Goal: Task Accomplishment & Management: Manage account settings

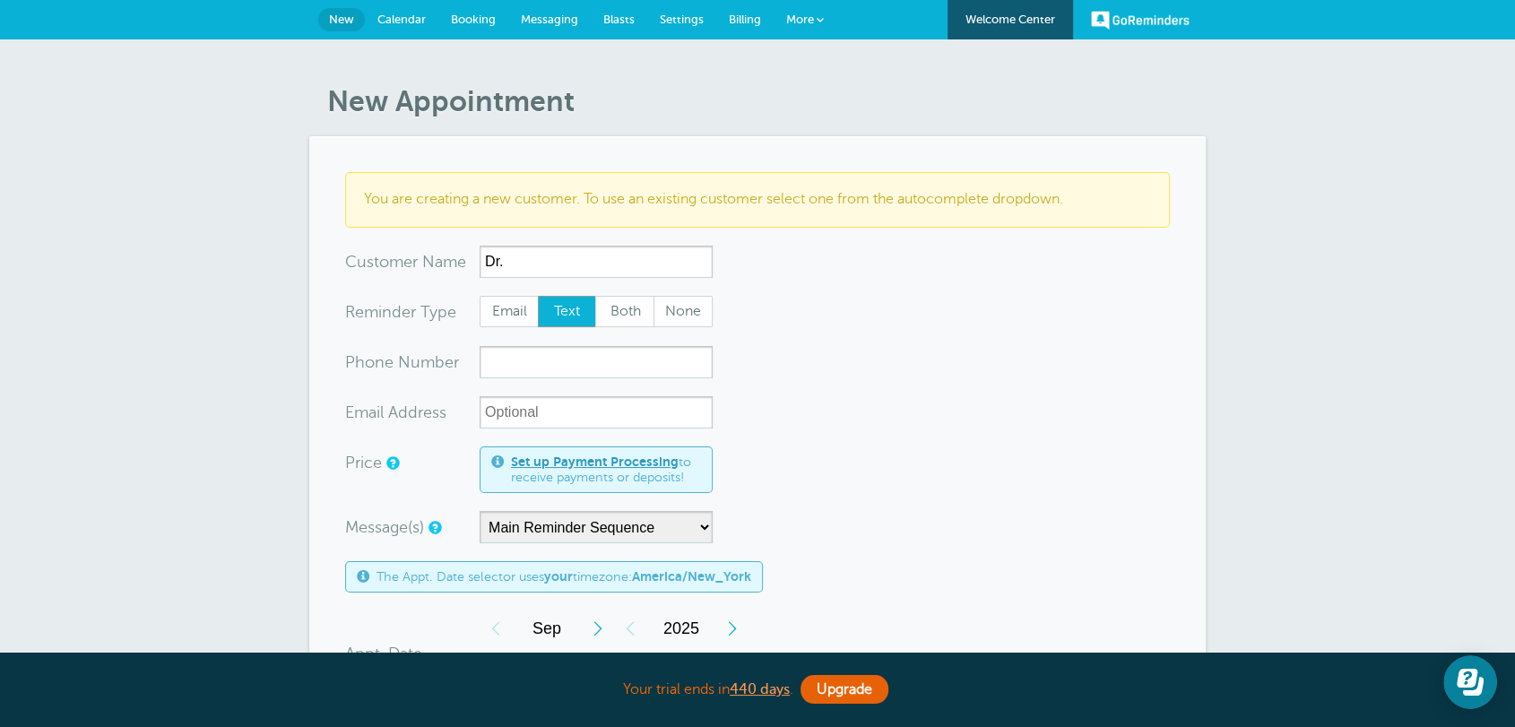
click at [547, 251] on input "Dr." at bounding box center [595, 262] width 233 height 32
type input "Dr. Gies"
click at [878, 382] on form "You are creating a new customer. To use an existing customer select one from th…" at bounding box center [757, 675] width 825 height 1007
click at [801, 361] on form "You are creating a new customer. To use an existing customer select one from th…" at bounding box center [757, 675] width 825 height 1007
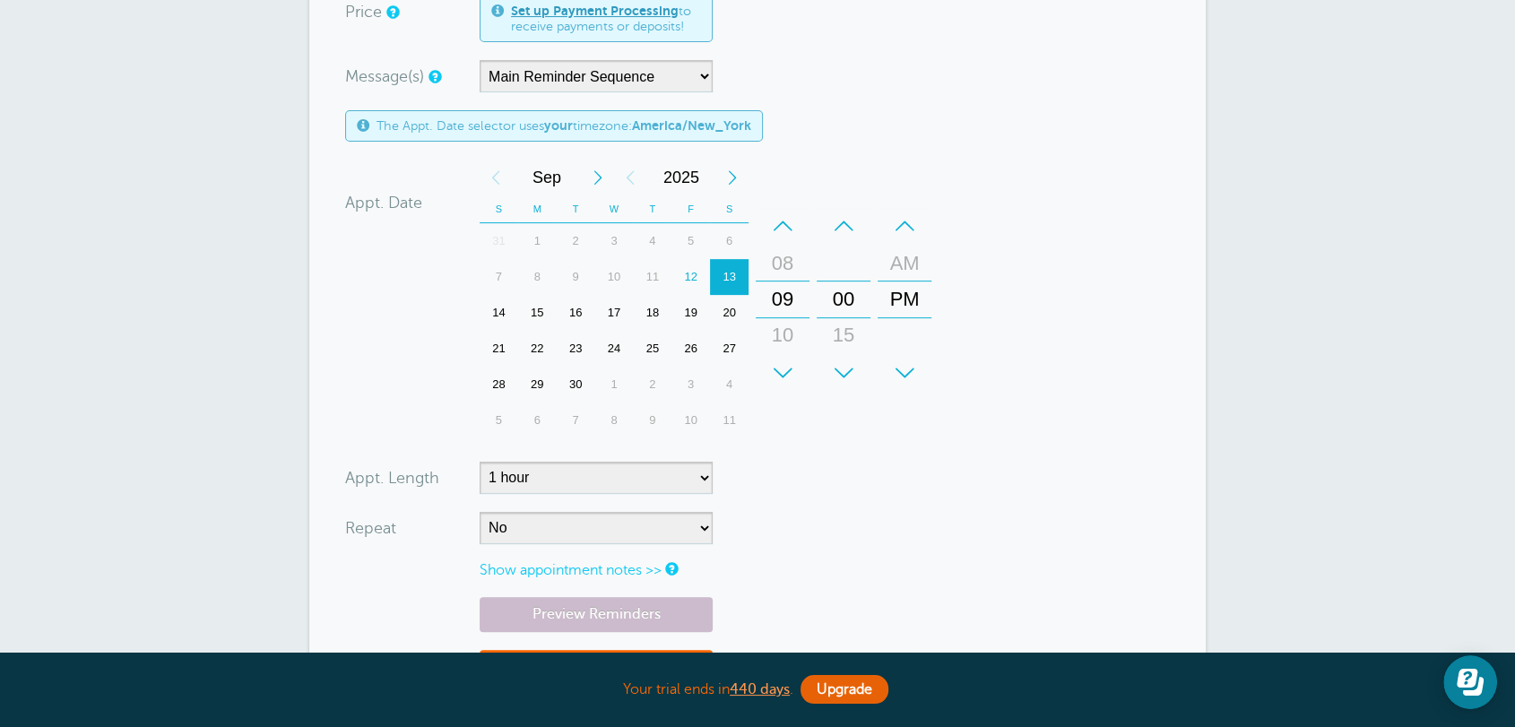
scroll to position [696, 0]
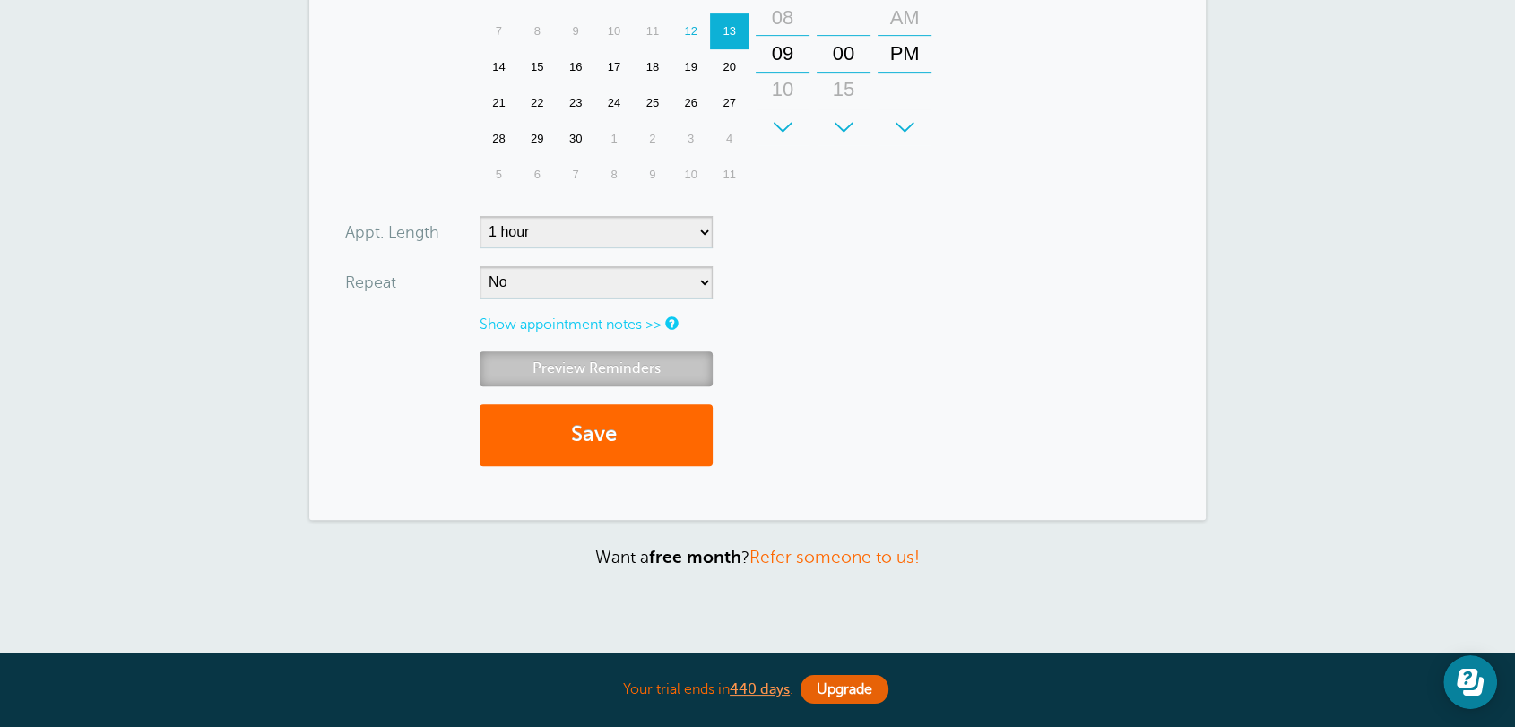
click at [645, 373] on link "Preview Reminders" at bounding box center [595, 368] width 233 height 35
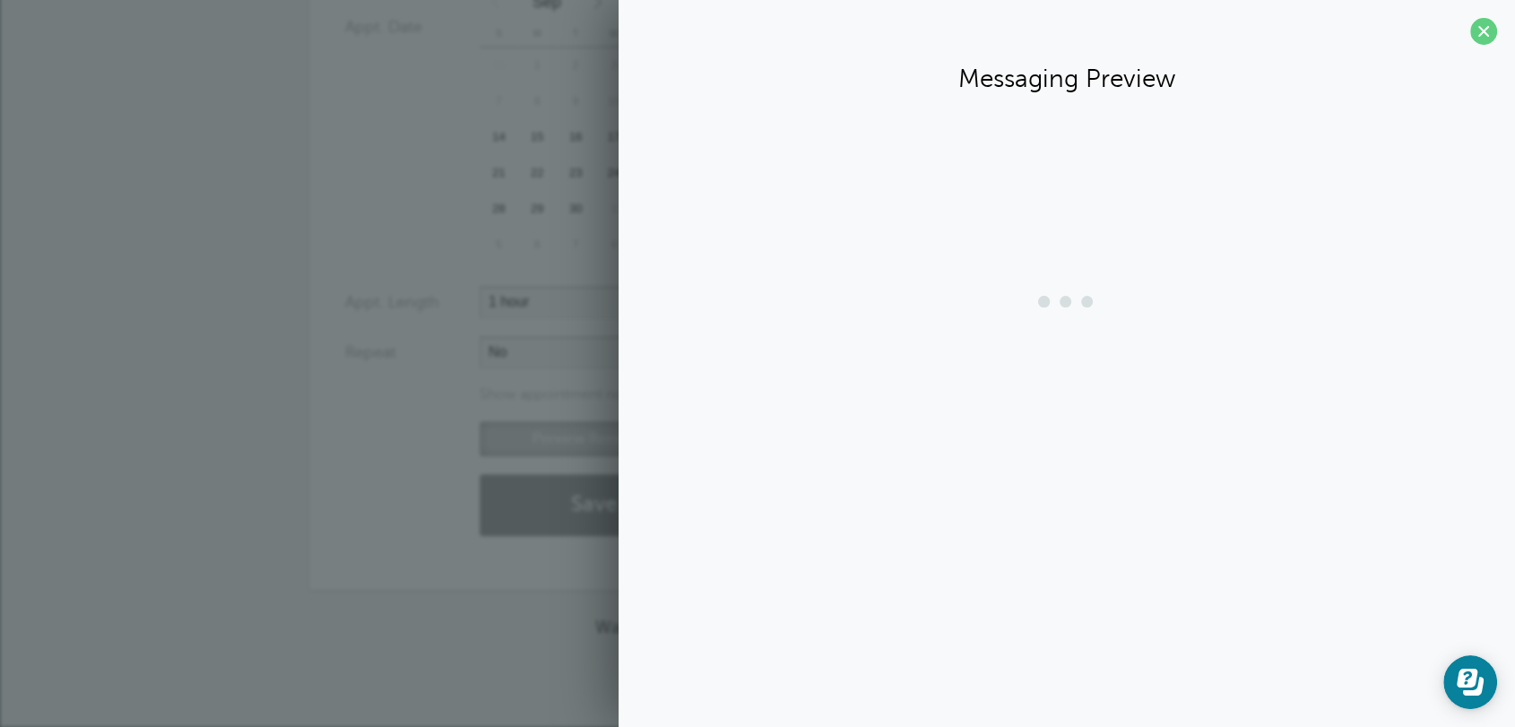
scroll to position [627, 0]
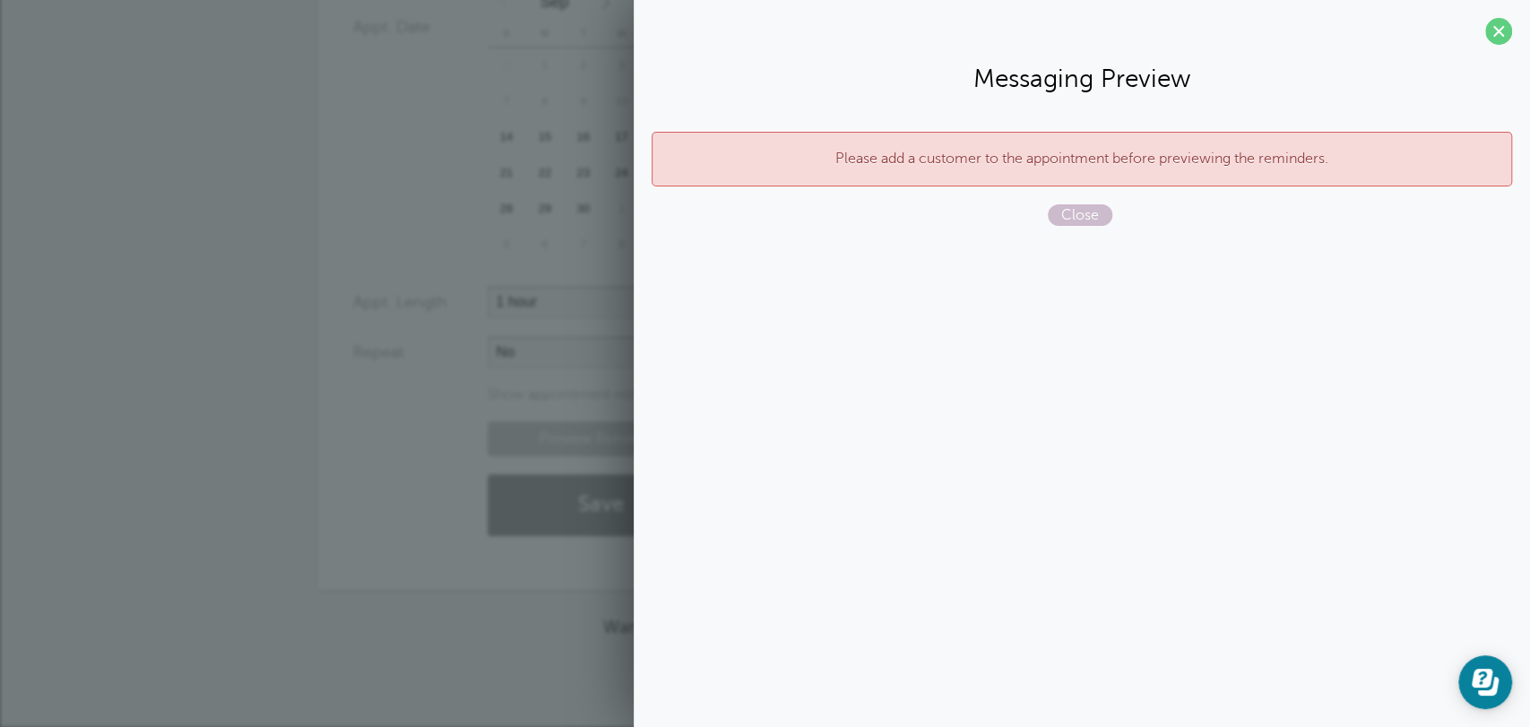
click at [1493, 36] on span at bounding box center [1498, 31] width 27 height 27
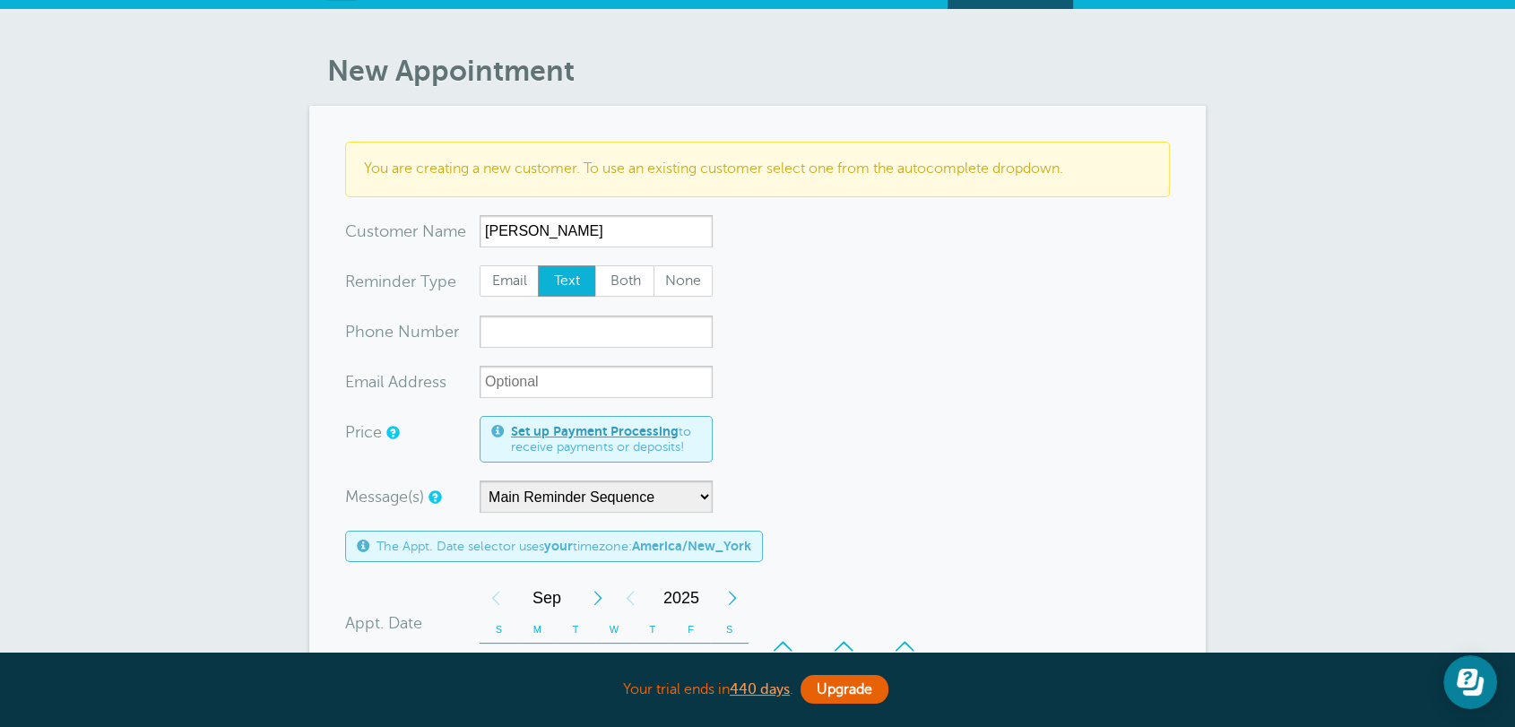
scroll to position [0, 0]
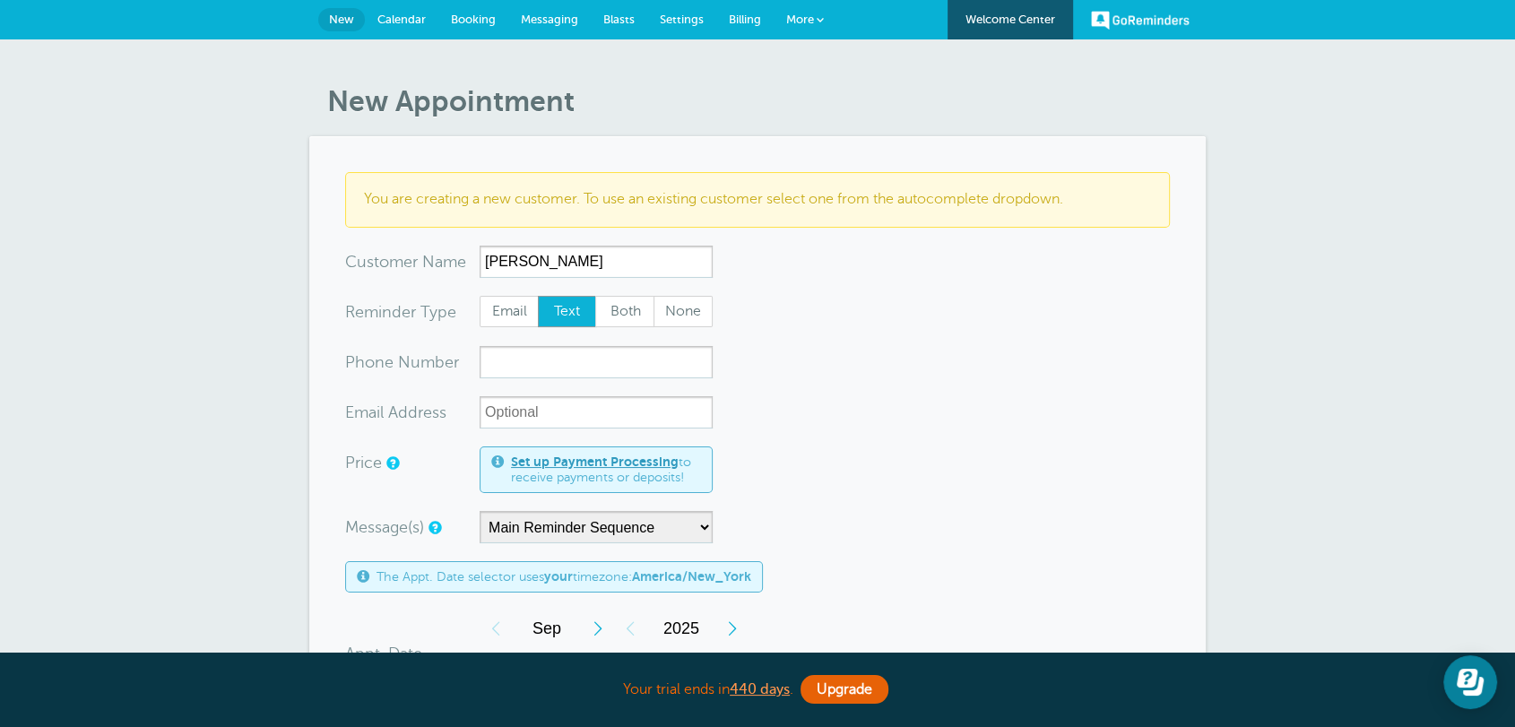
click at [406, 20] on span "Calendar" at bounding box center [401, 19] width 48 height 13
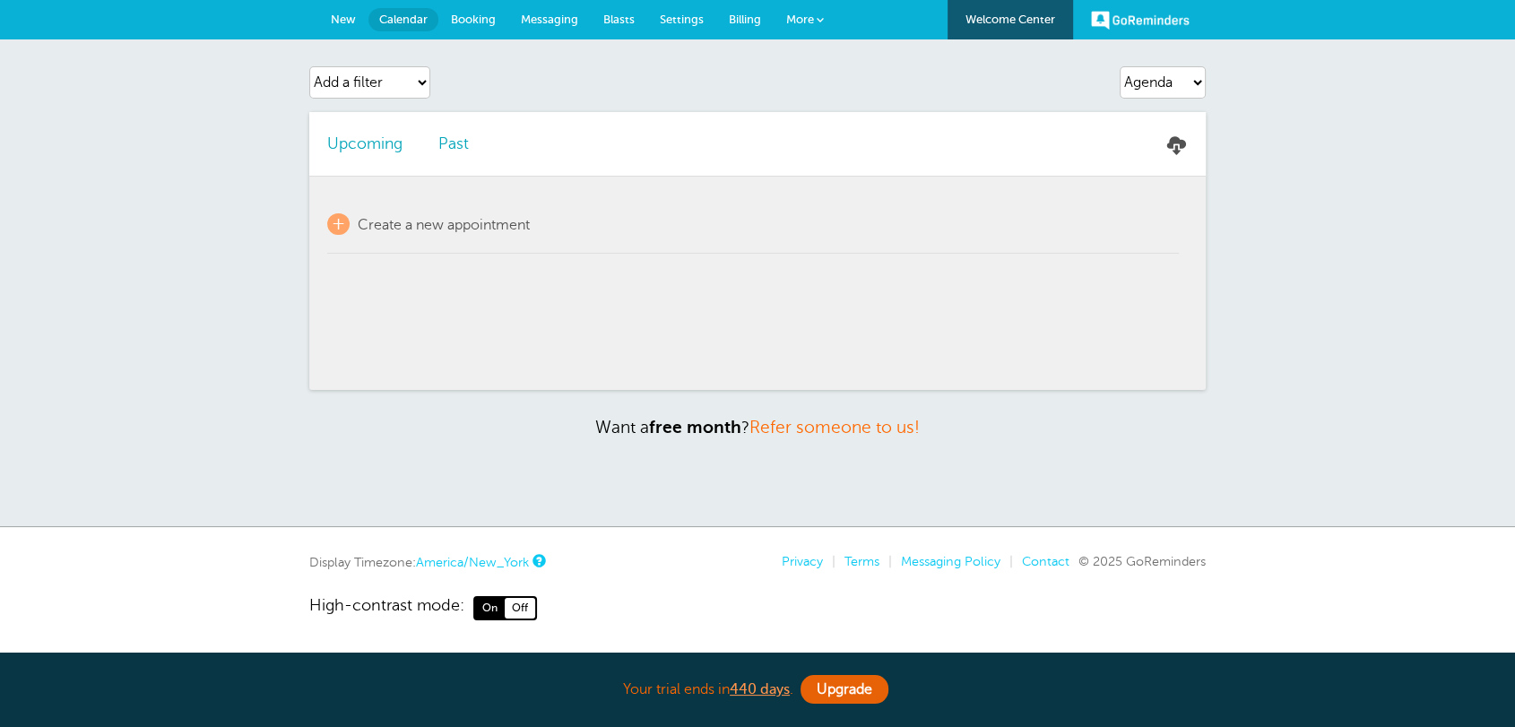
click at [321, 14] on link "New" at bounding box center [343, 19] width 50 height 39
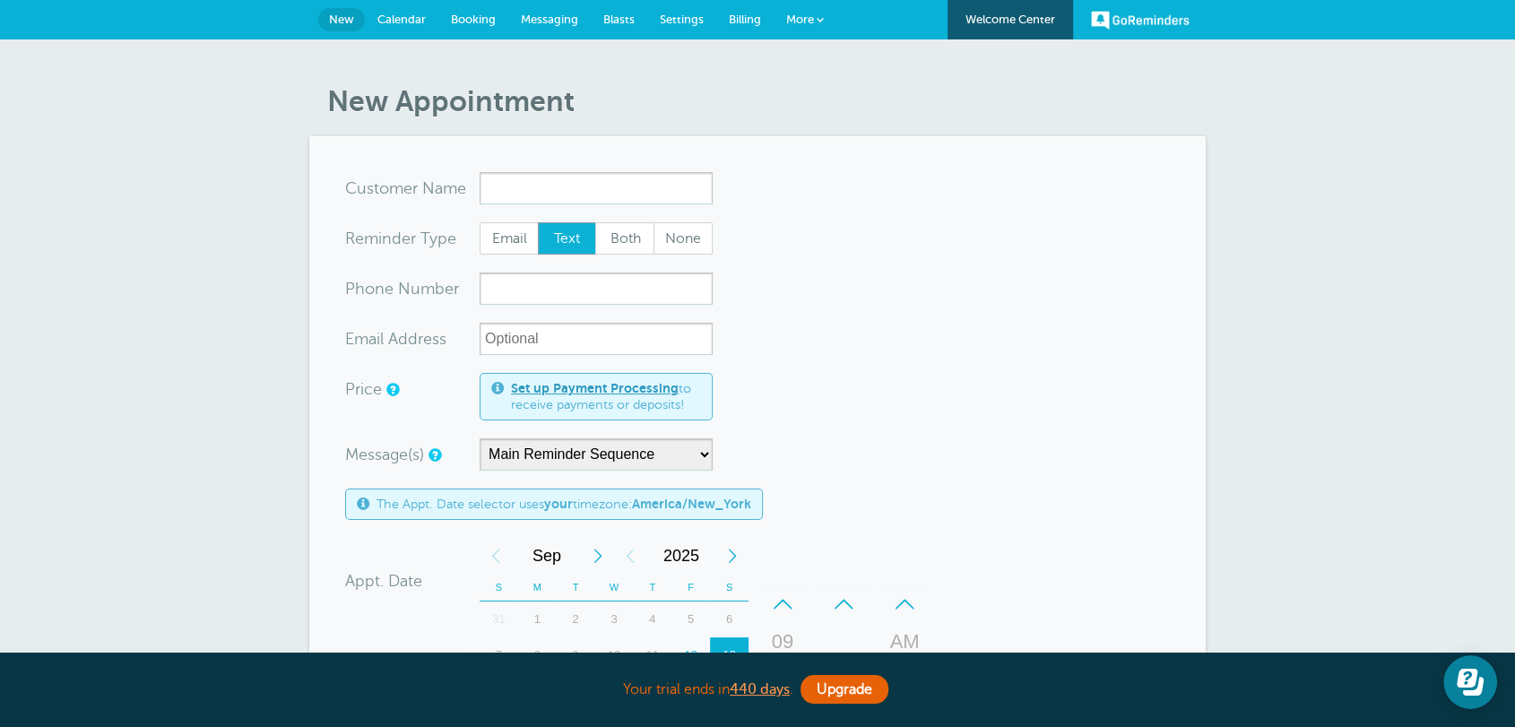
click at [681, 22] on span "Settings" at bounding box center [682, 19] width 44 height 13
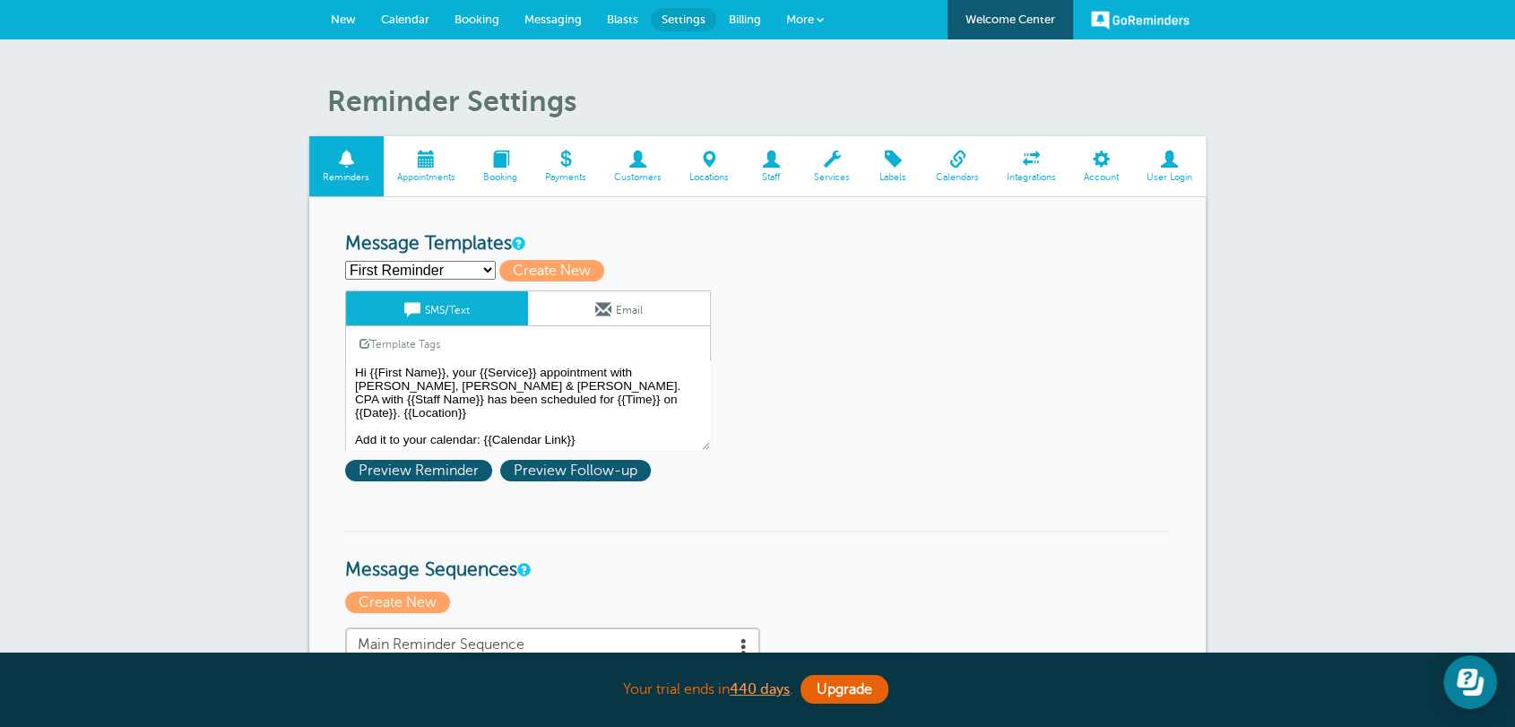
click at [624, 168] on link "Customers" at bounding box center [637, 166] width 75 height 60
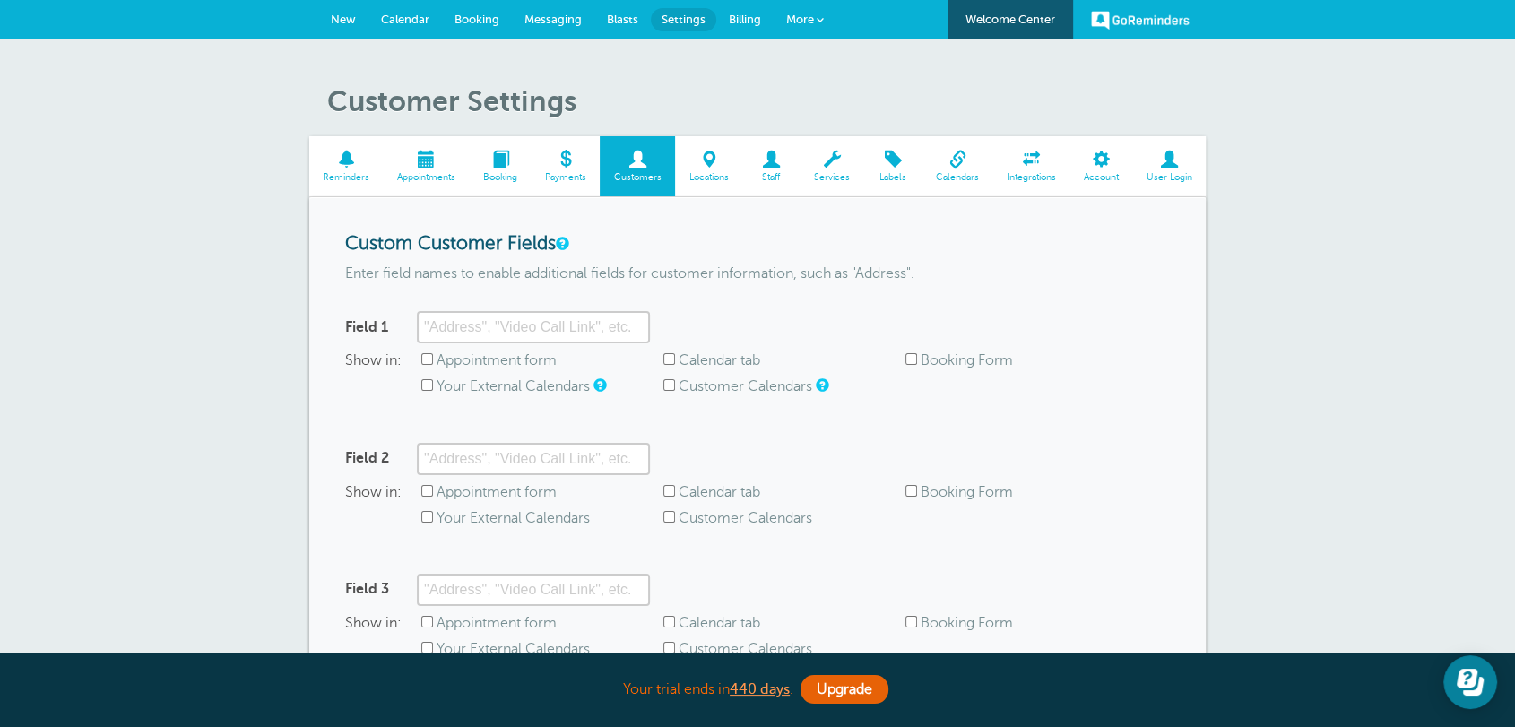
click at [465, 245] on h3 "Custom Customer Fields" at bounding box center [757, 244] width 825 height 22
click at [457, 314] on input "Field 1" at bounding box center [533, 327] width 233 height 32
type input "Address"
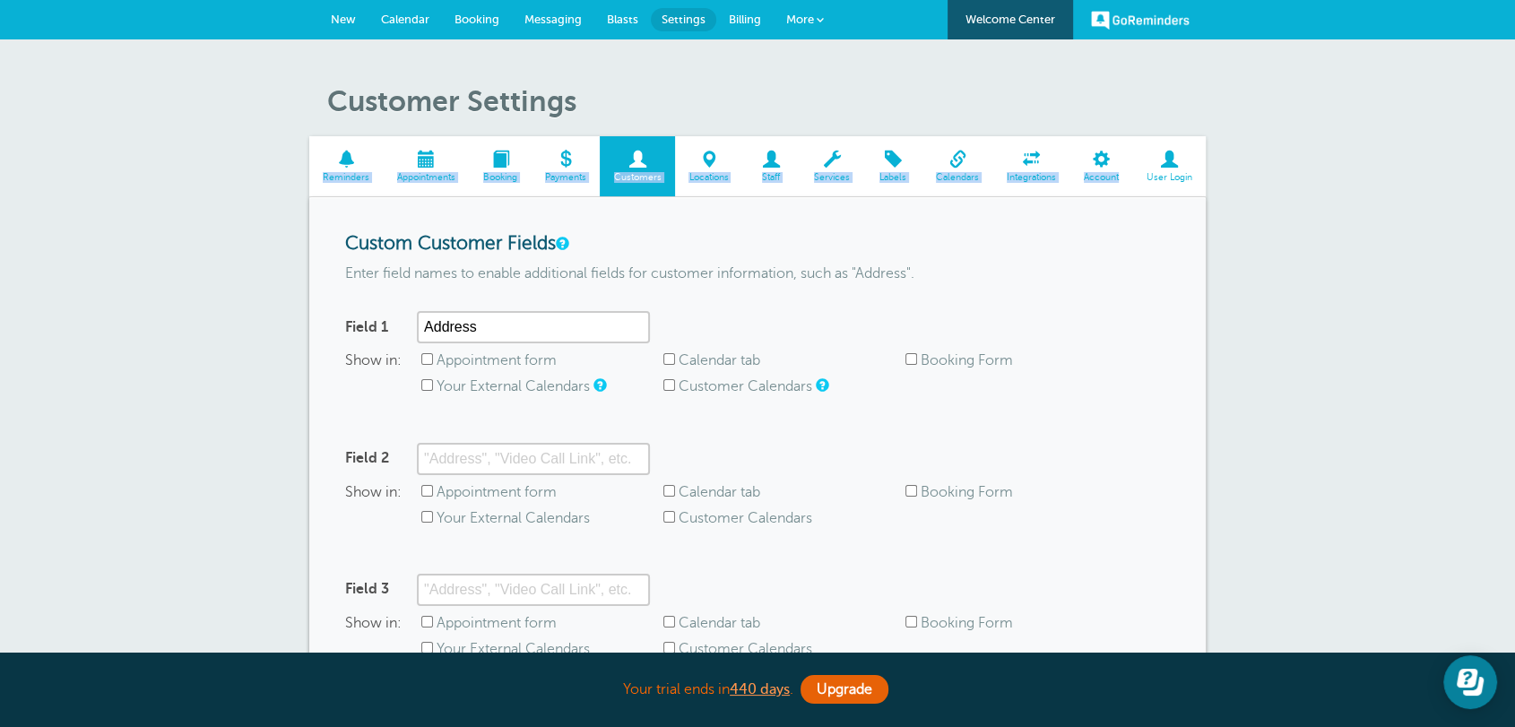
drag, startPoint x: 296, startPoint y: 129, endPoint x: 1111, endPoint y: 187, distance: 817.7
click at [1256, 155] on div "Customer Settings Reminders Appointments Booking Payments Customers Locations S…" at bounding box center [757, 488] width 1515 height 898
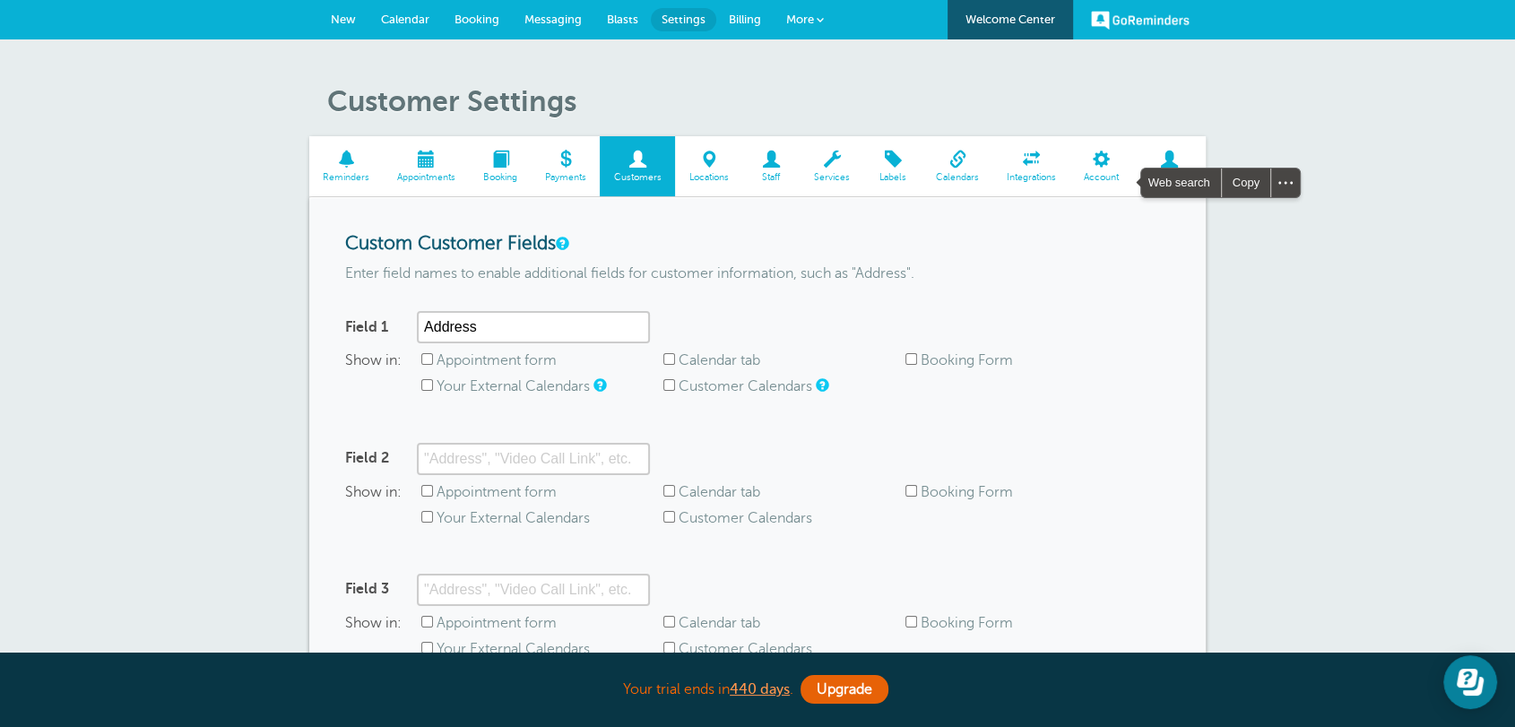
click at [796, 233] on h3 "Custom Customer Fields" at bounding box center [757, 244] width 825 height 22
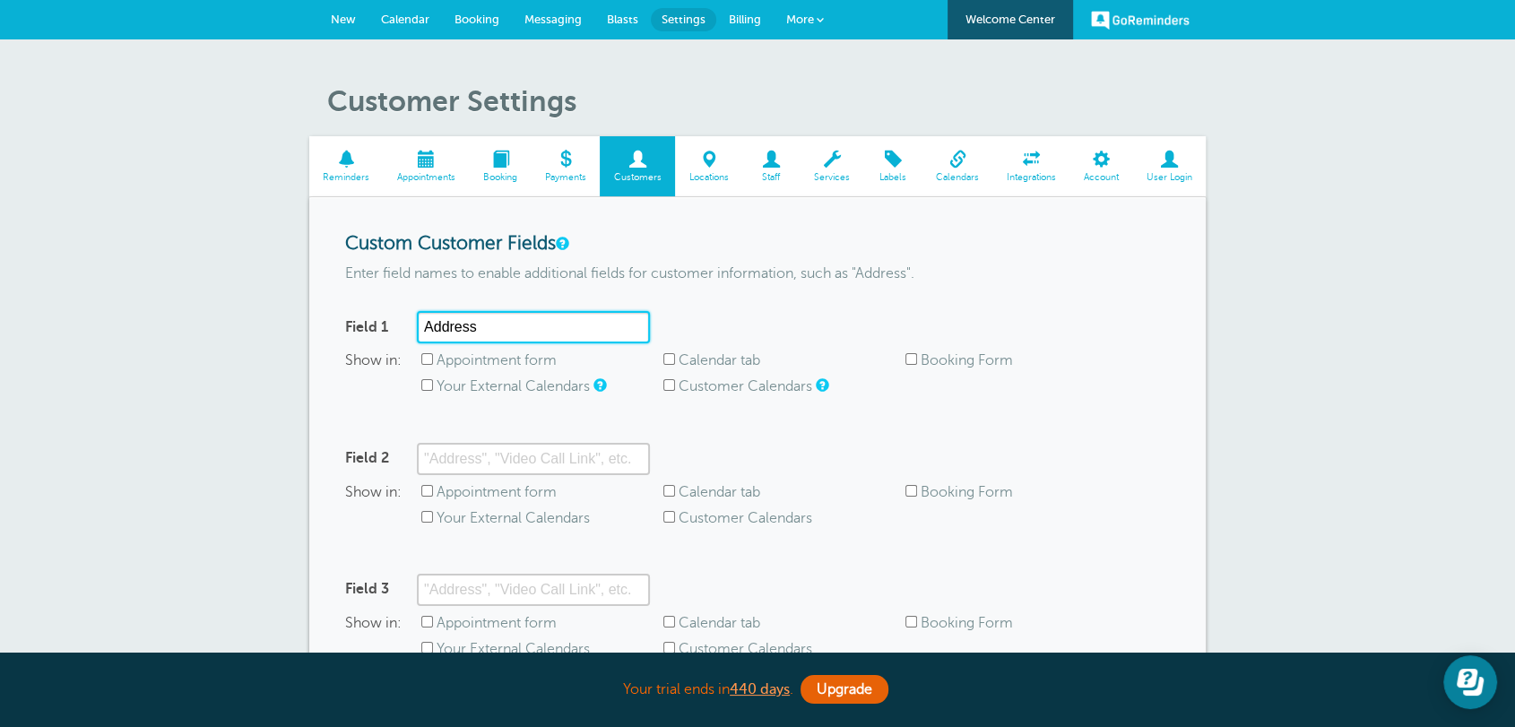
click at [499, 324] on input "Address" at bounding box center [533, 327] width 233 height 32
click at [439, 366] on label "Appointment form" at bounding box center [496, 360] width 120 height 16
click at [433, 365] on input "Appointment form" at bounding box center [427, 359] width 12 height 12
checkbox input "true"
drag, startPoint x: 492, startPoint y: 329, endPoint x: 456, endPoint y: 361, distance: 48.2
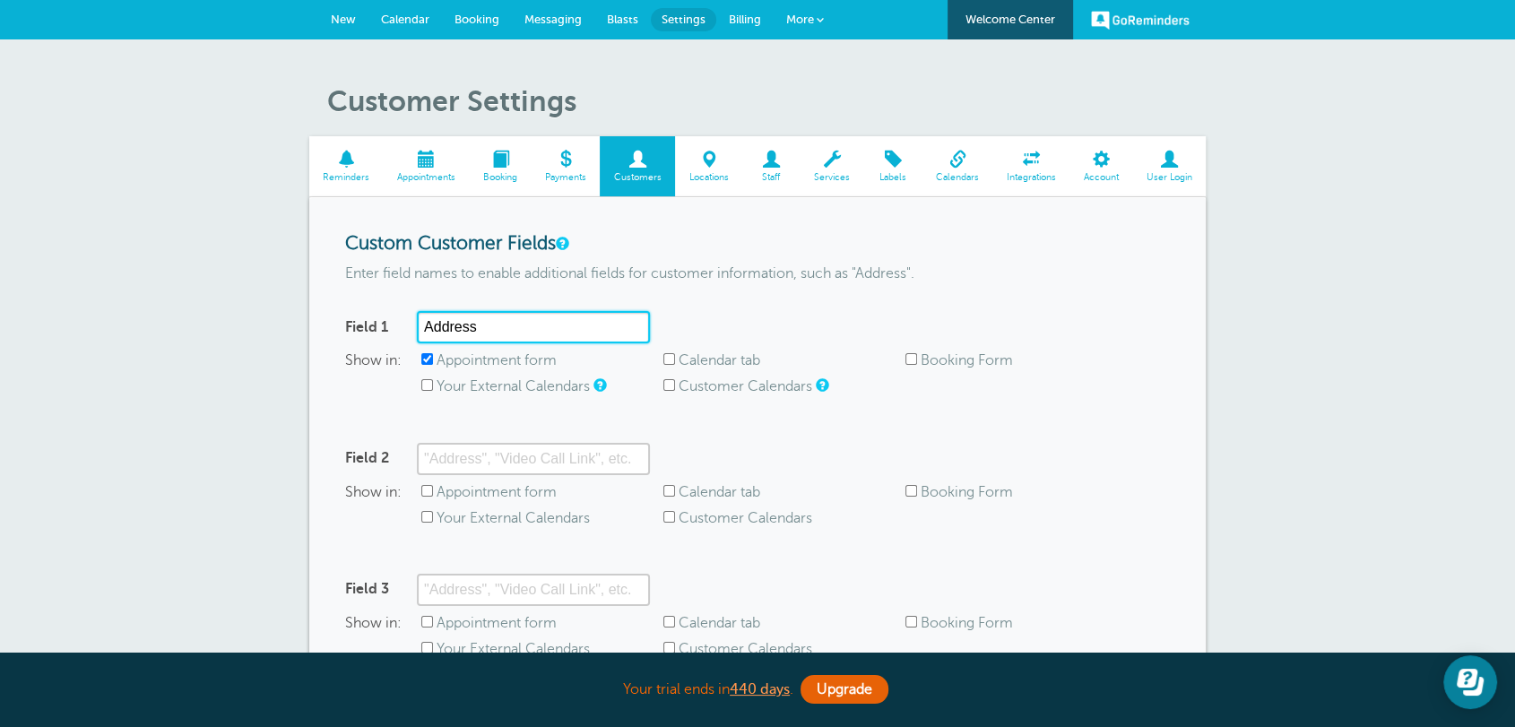
click at [384, 321] on div "Field 1 Address" at bounding box center [497, 327] width 305 height 32
drag, startPoint x: 446, startPoint y: 364, endPoint x: 581, endPoint y: 362, distance: 134.4
click at [581, 362] on span "Appointment form" at bounding box center [542, 360] width 242 height 17
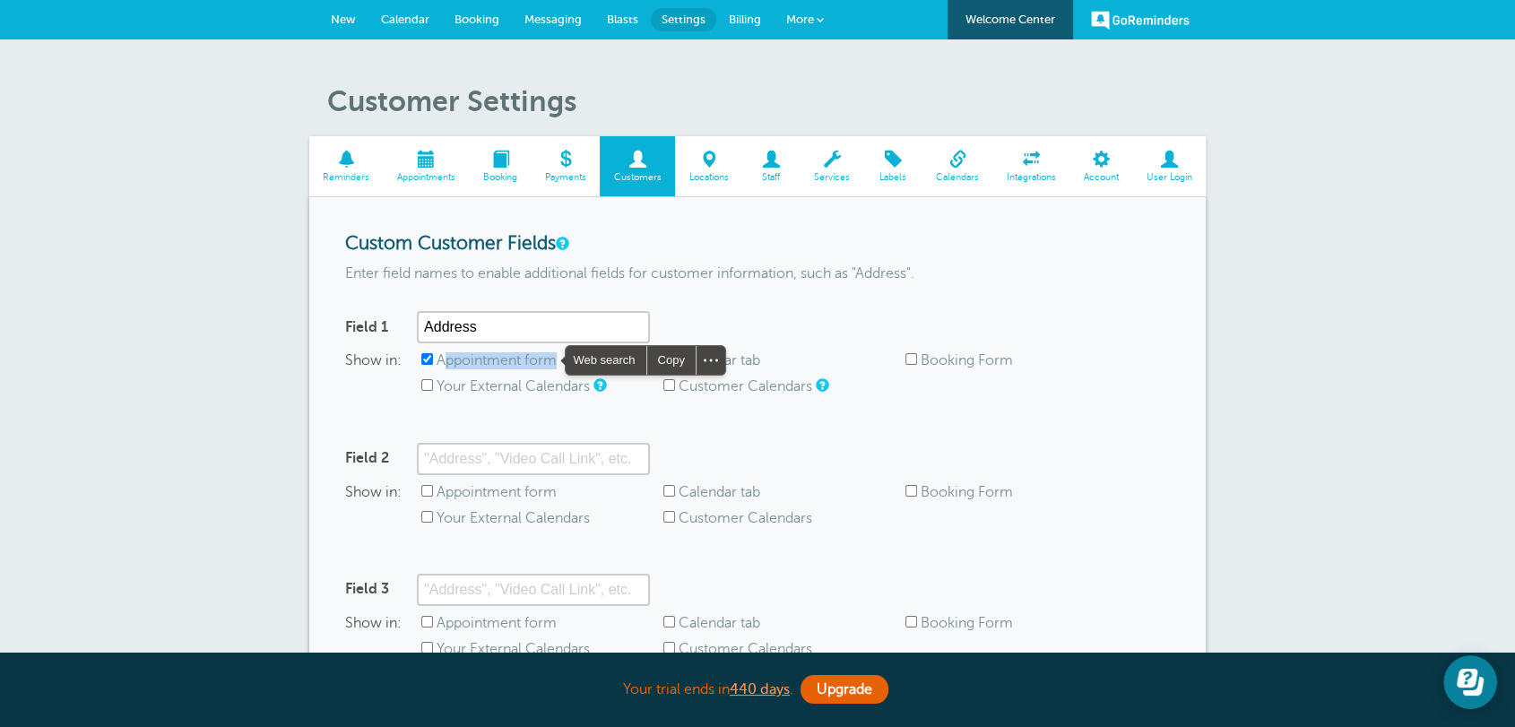
click at [452, 370] on div "Show in: Appointment form Calendar tab Booking Form Your External Calendars Cus…" at bounding box center [757, 378] width 825 height 52
click at [668, 358] on input "Calendar tab" at bounding box center [669, 359] width 12 height 12
checkbox input "true"
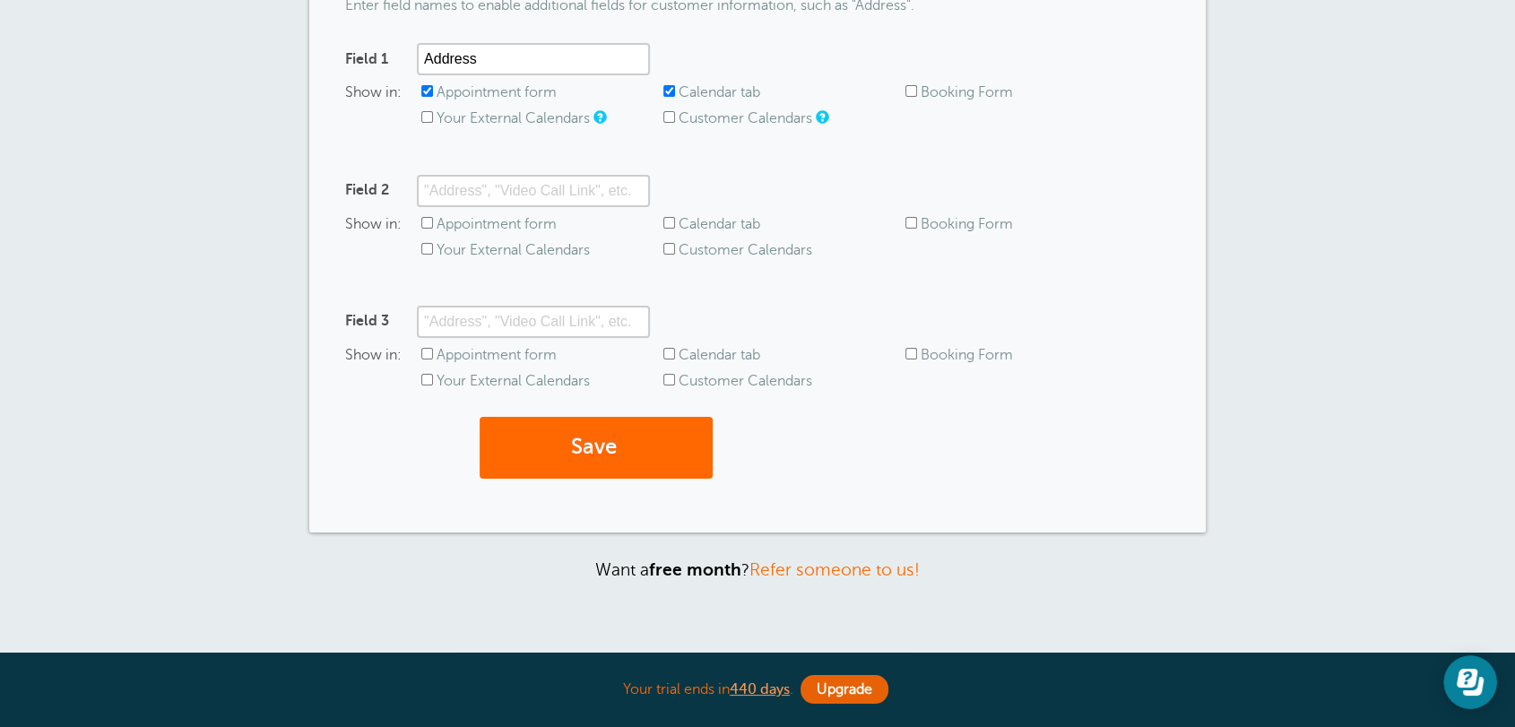
scroll to position [410, 0]
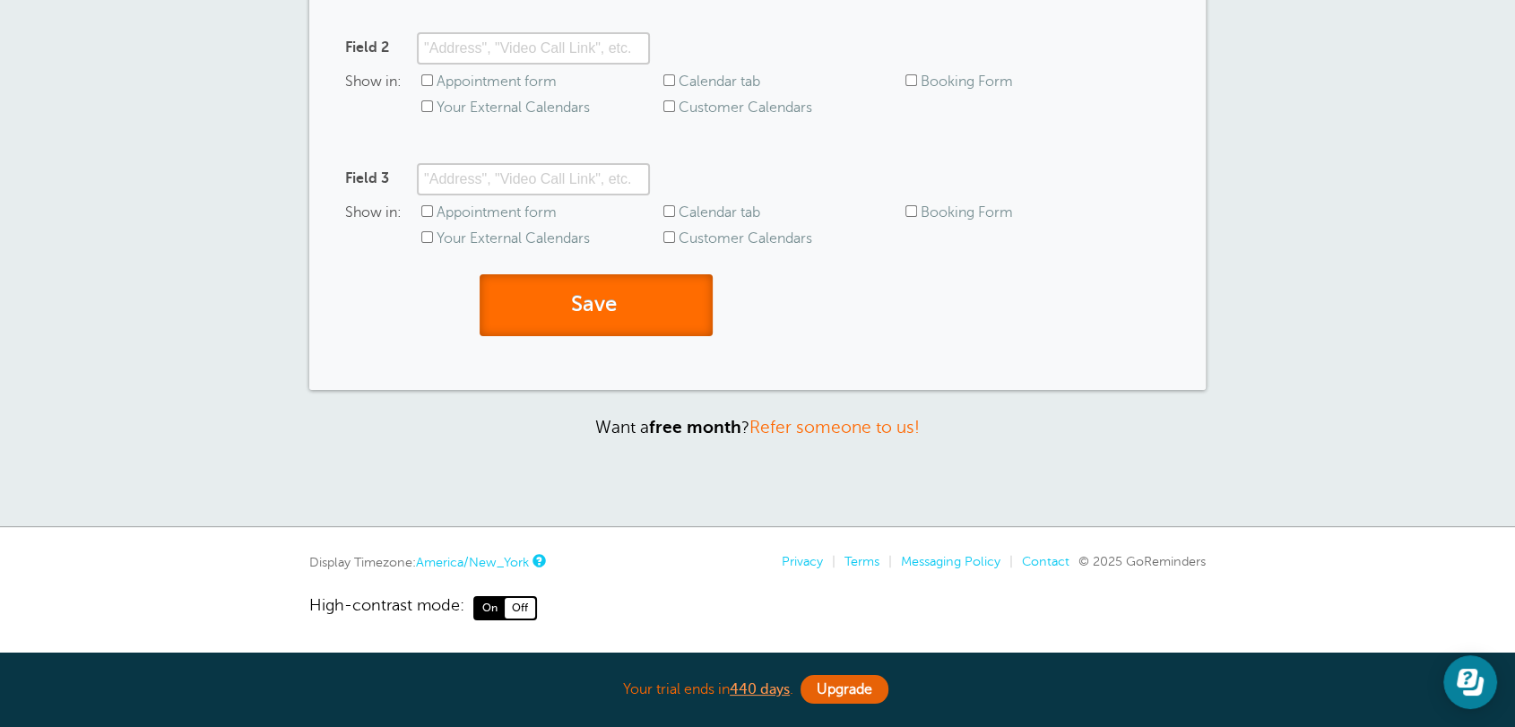
click at [603, 297] on button "Save" at bounding box center [595, 305] width 233 height 62
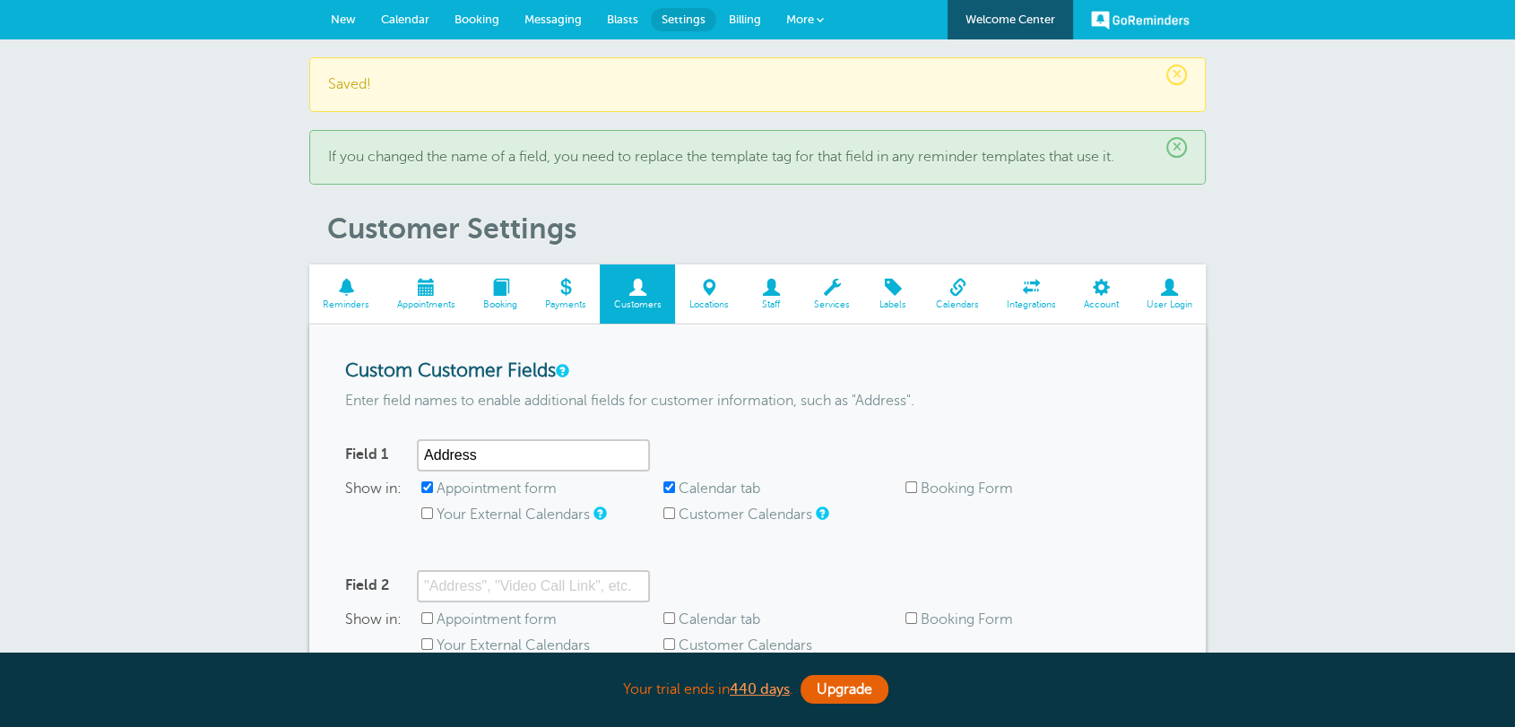
click at [341, 13] on span "New" at bounding box center [343, 19] width 25 height 13
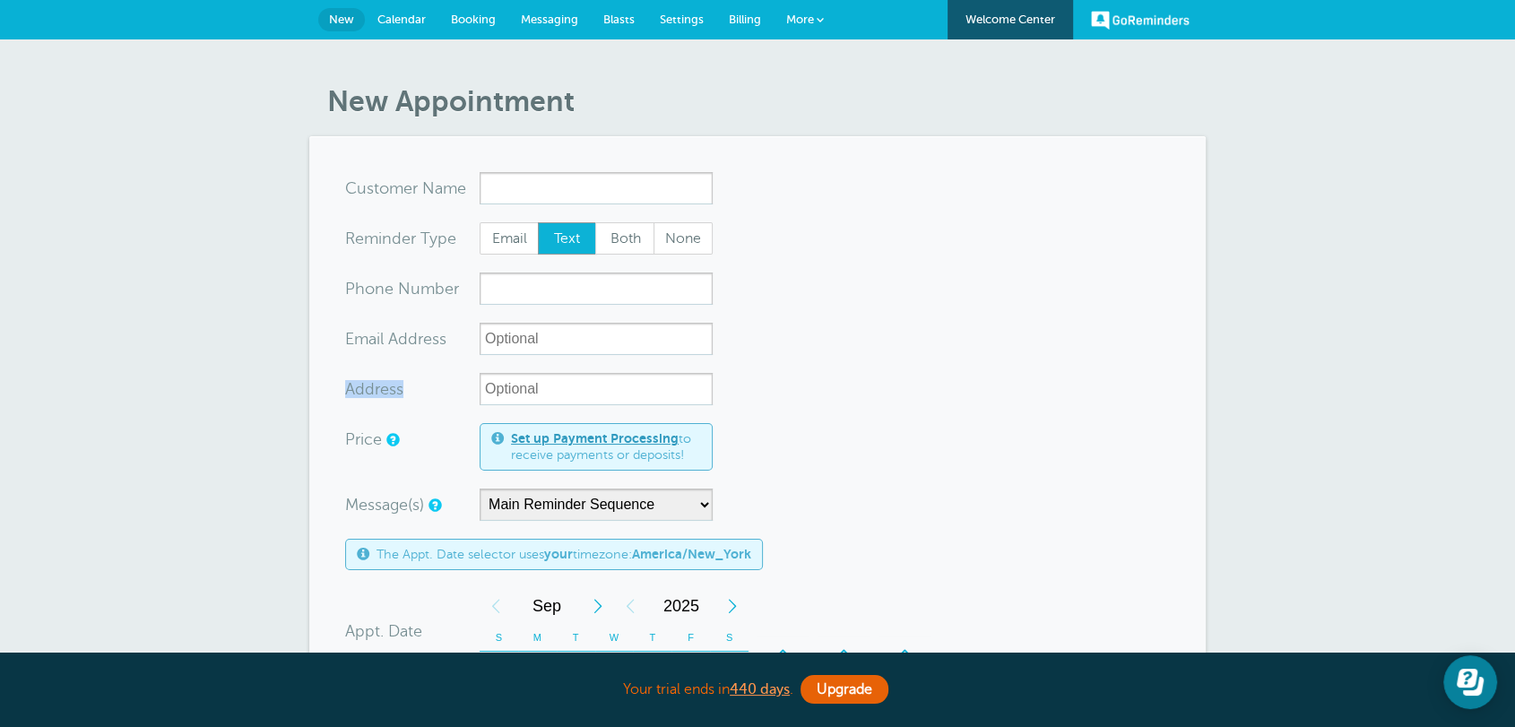
click at [579, 393] on div "Address" at bounding box center [528, 389] width 367 height 32
click at [837, 333] on form "You are creating a new customer. To use an existing customer select one from th…" at bounding box center [757, 664] width 825 height 985
click at [690, 10] on link "Settings" at bounding box center [681, 19] width 69 height 39
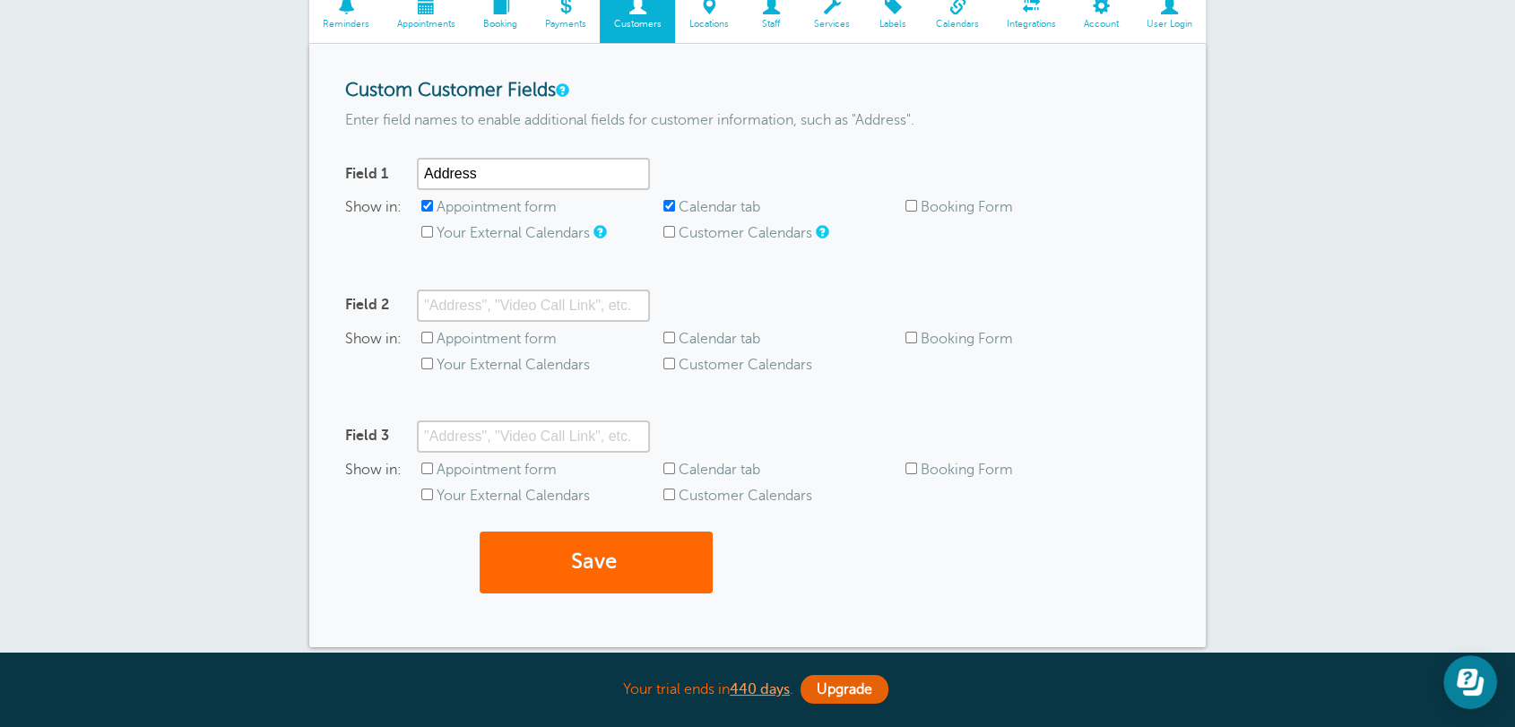
scroll to position [232, 0]
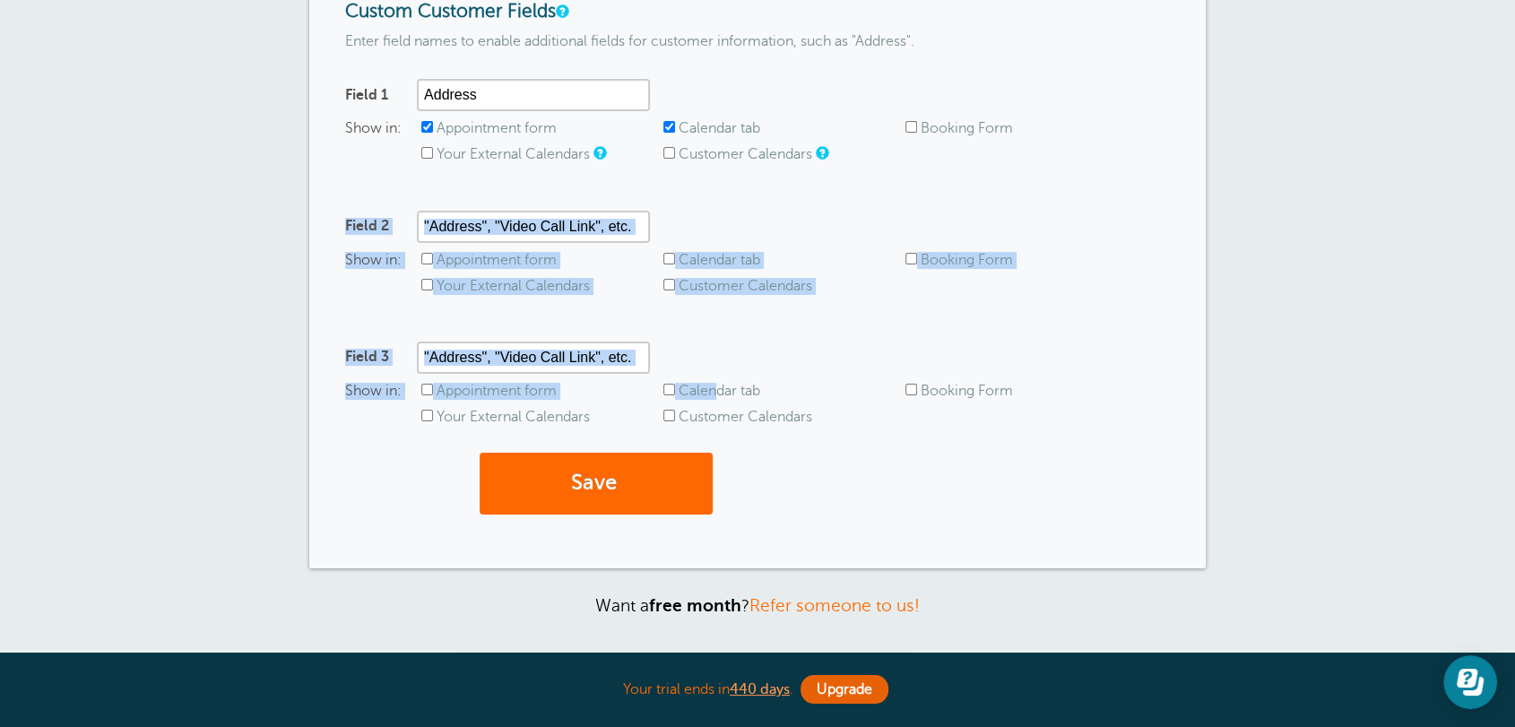
drag, startPoint x: 342, startPoint y: 212, endPoint x: 717, endPoint y: 329, distance: 392.6
click at [717, 329] on div "Custom Customer Fields Enter field names to enable additional fields for custom…" at bounding box center [757, 266] width 896 height 603
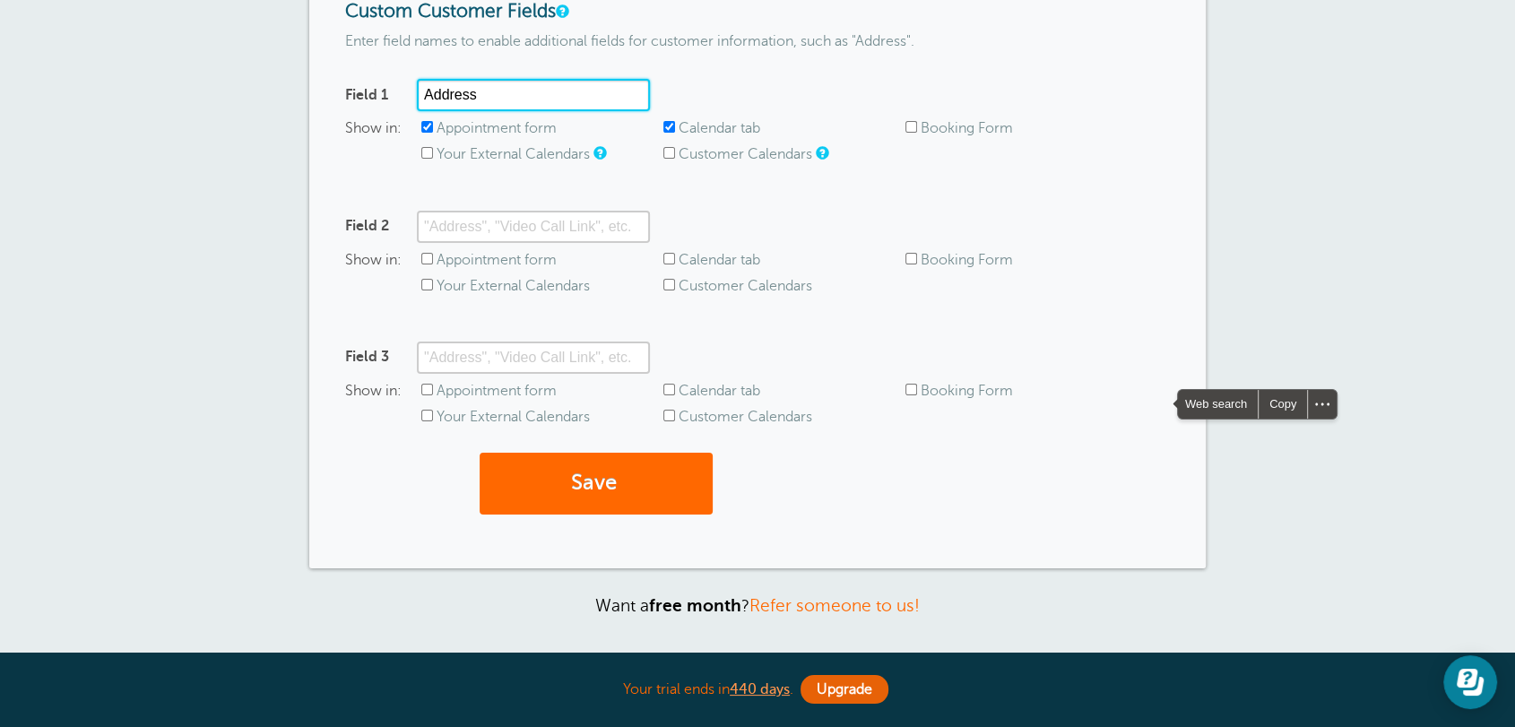
click at [533, 102] on input "Address" at bounding box center [533, 95] width 233 height 32
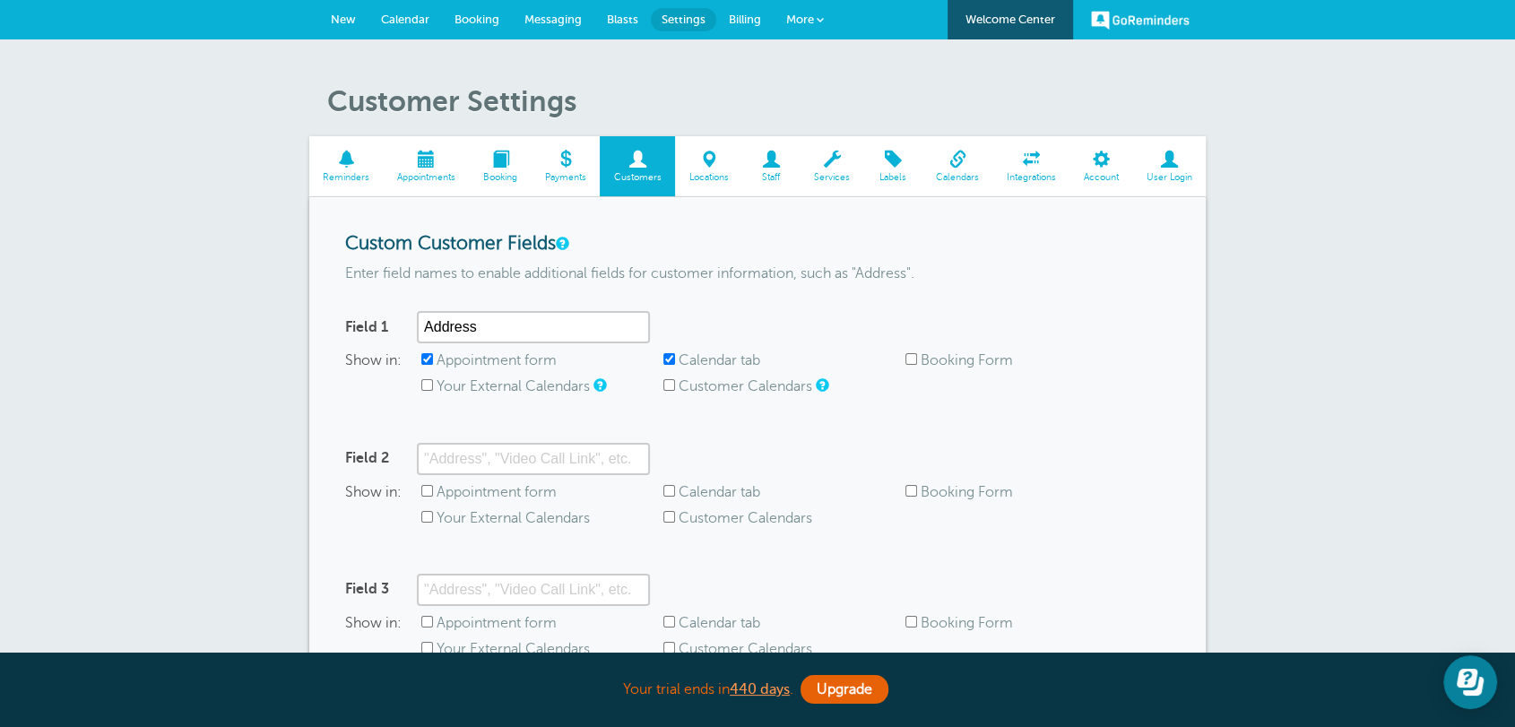
click at [333, 14] on span "New" at bounding box center [343, 19] width 25 height 13
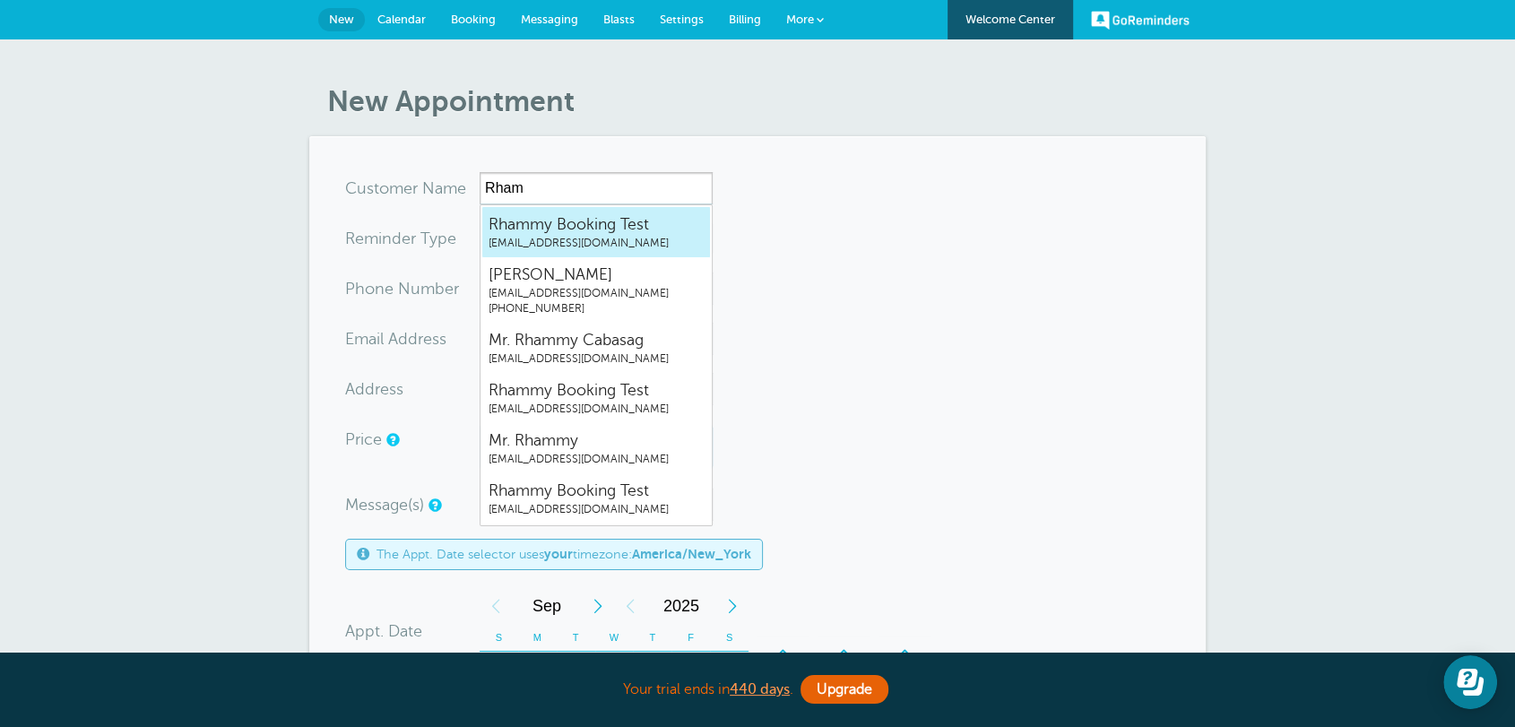
type input "[EMAIL_ADDRESS][DOMAIN_NAME]"
type input "Rhammy Booking Test"
radio input "true"
type input "rhammy.grtrial@gmail.com"
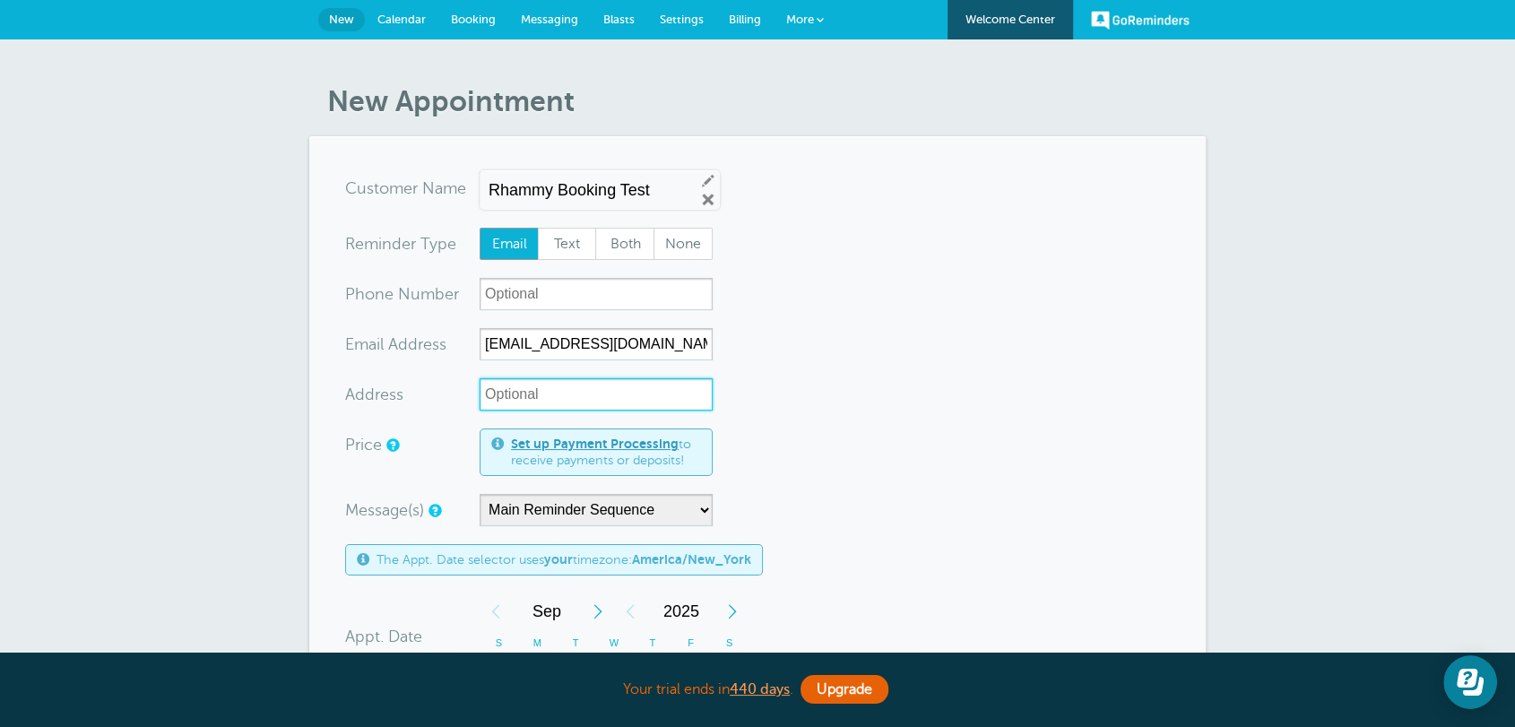
click at [523, 407] on input "Address" at bounding box center [595, 394] width 233 height 32
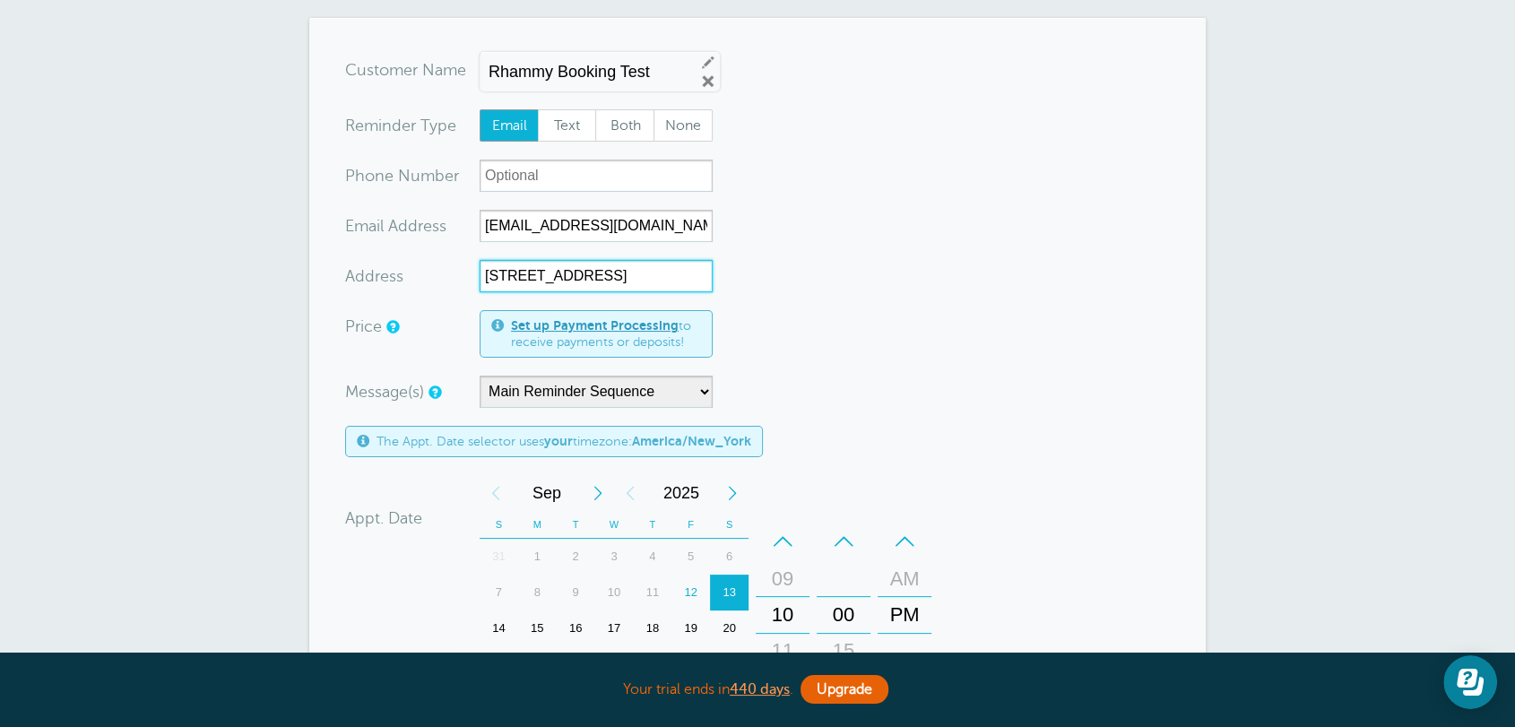
scroll to position [232, 0]
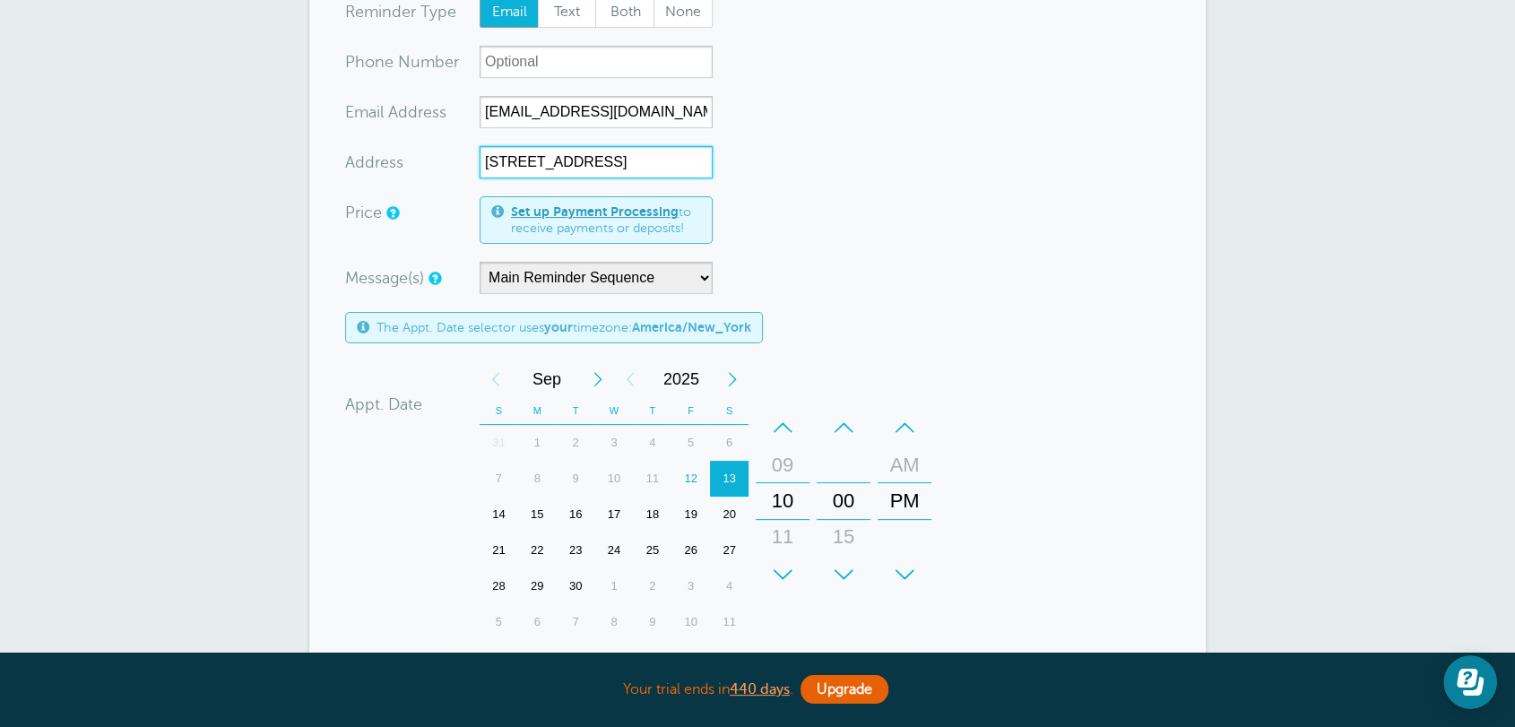
click at [545, 506] on div "15" at bounding box center [537, 515] width 39 height 36
click at [918, 511] on div "PM" at bounding box center [904, 526] width 43 height 36
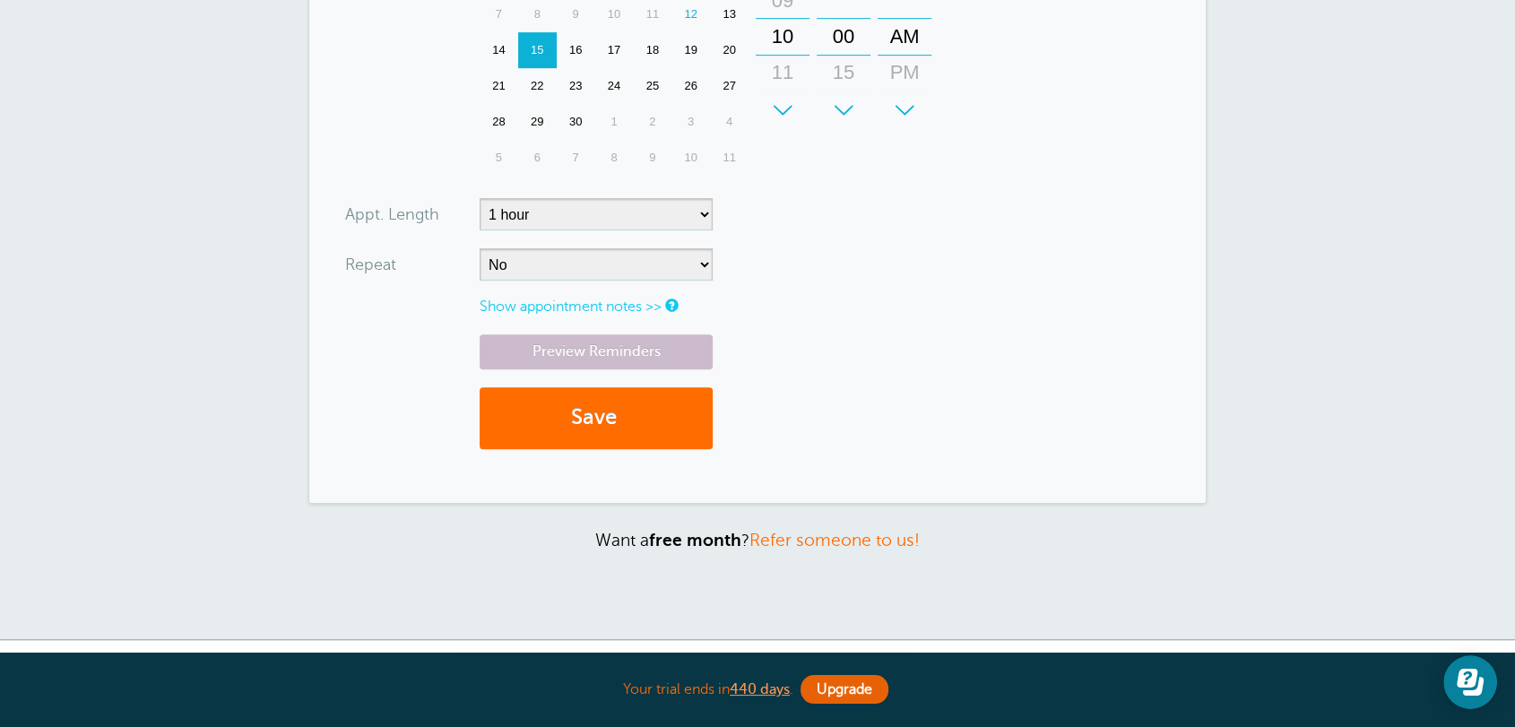
type input "[STREET_ADDRESS]"
click at [611, 419] on button "Save" at bounding box center [595, 418] width 233 height 62
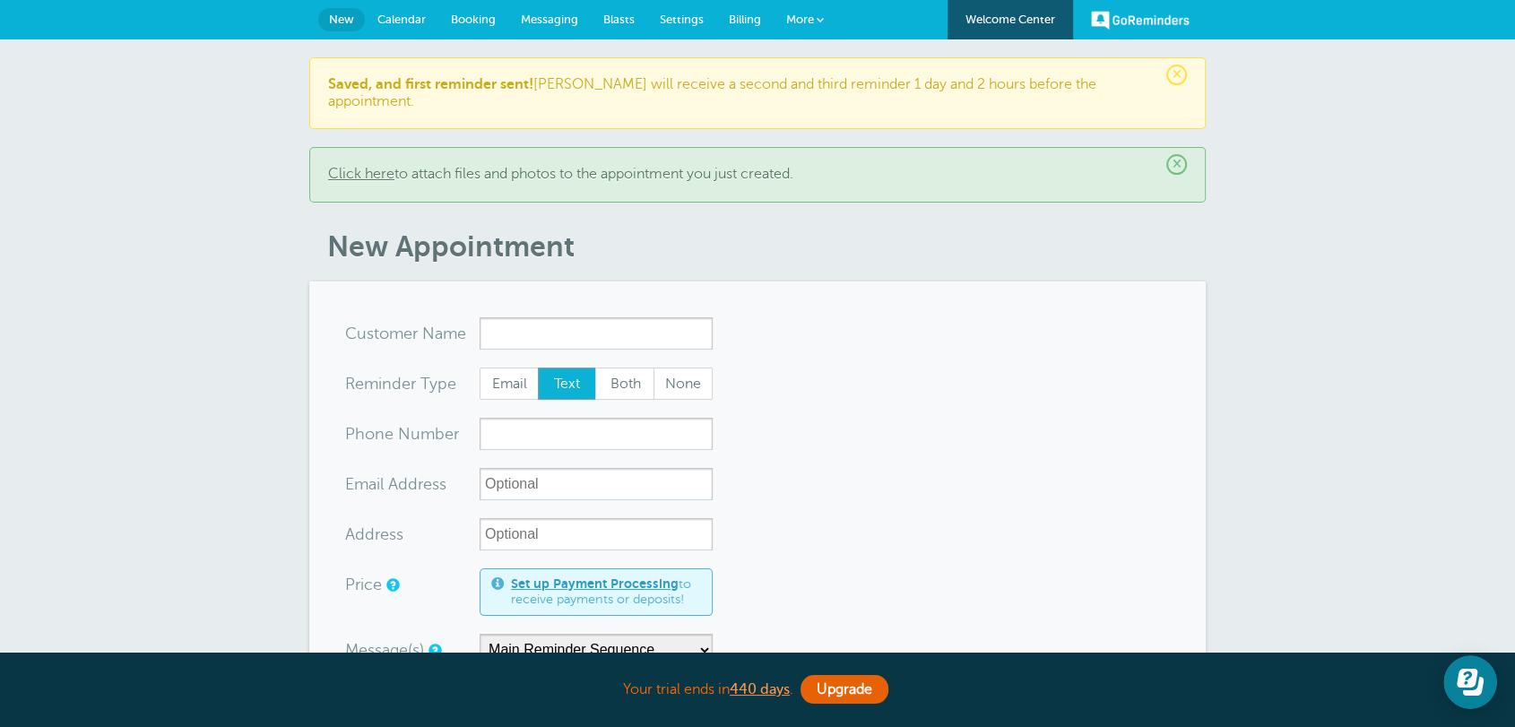
drag, startPoint x: 349, startPoint y: 216, endPoint x: 471, endPoint y: 488, distance: 298.5
click at [582, 229] on h1 "New Appointment" at bounding box center [766, 246] width 878 height 34
click at [383, 526] on label "Address" at bounding box center [374, 534] width 58 height 16
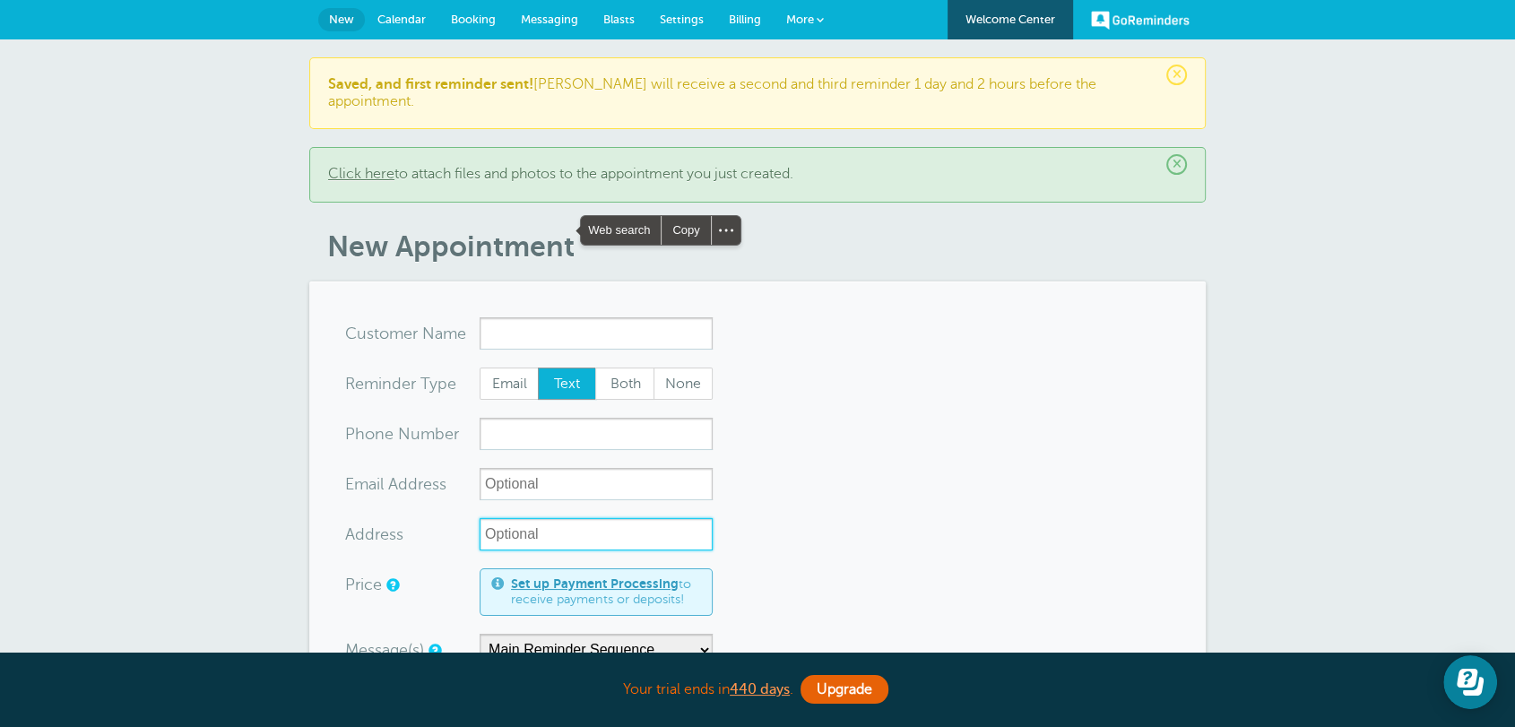
click at [479, 518] on input "Address" at bounding box center [595, 534] width 233 height 32
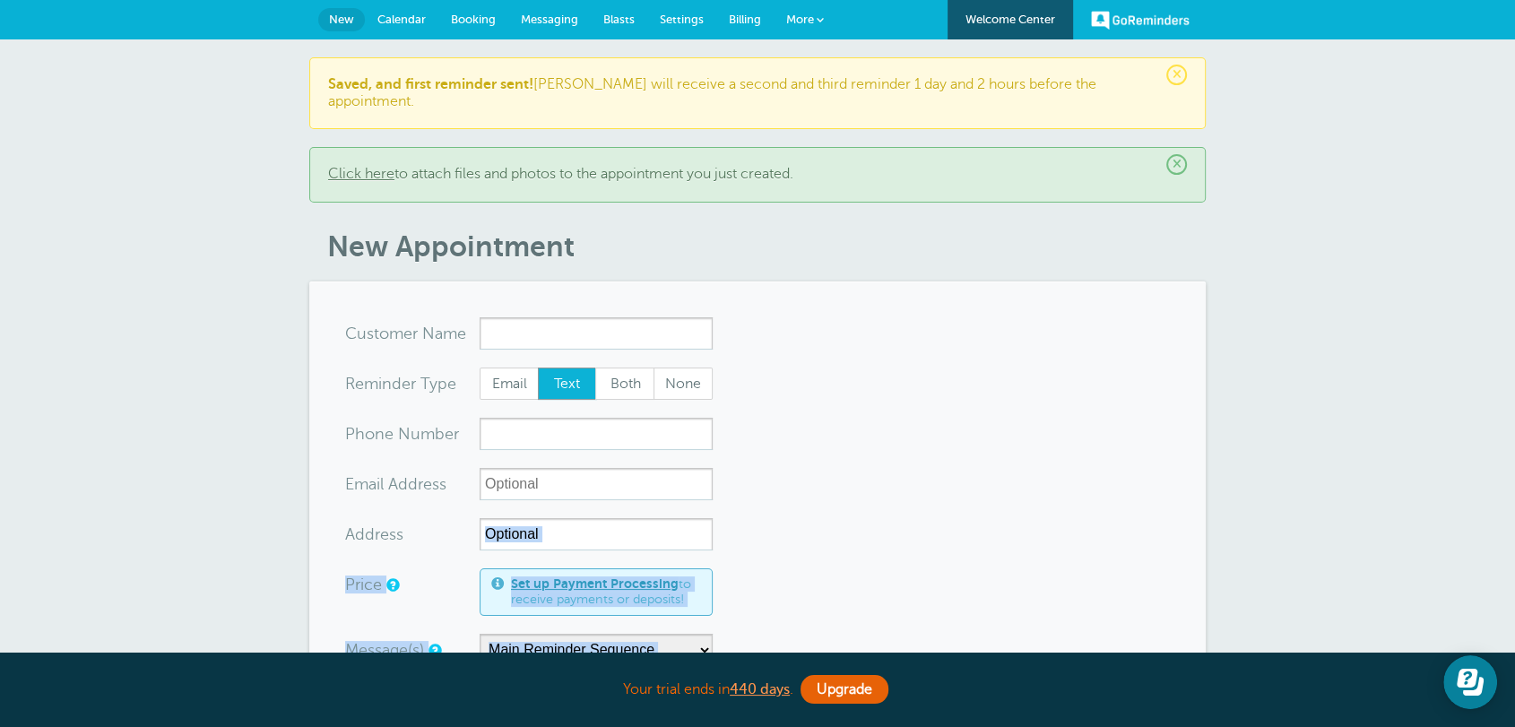
drag, startPoint x: 341, startPoint y: 514, endPoint x: 491, endPoint y: 430, distance: 172.5
click at [395, 19] on span "Calendar" at bounding box center [401, 19] width 48 height 13
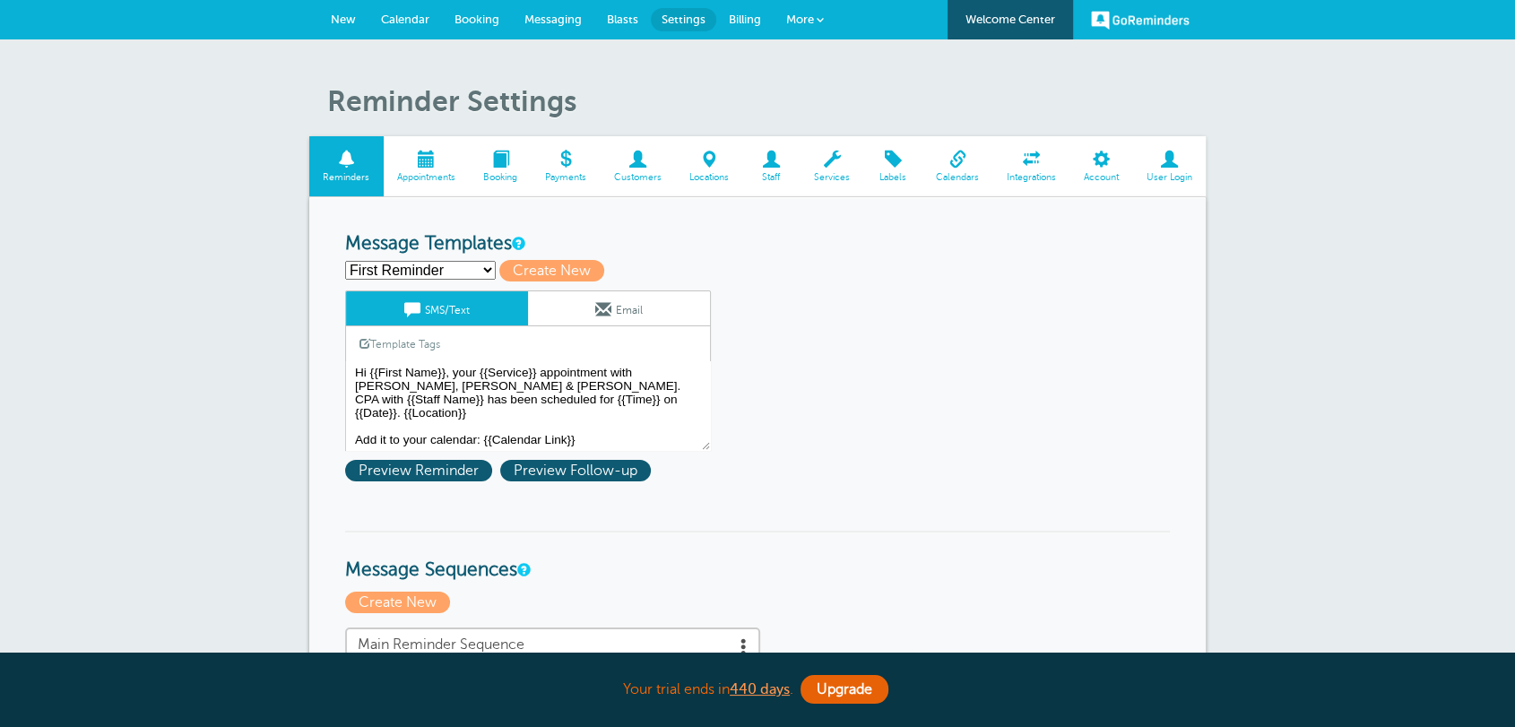
click at [643, 167] on span at bounding box center [637, 159] width 75 height 17
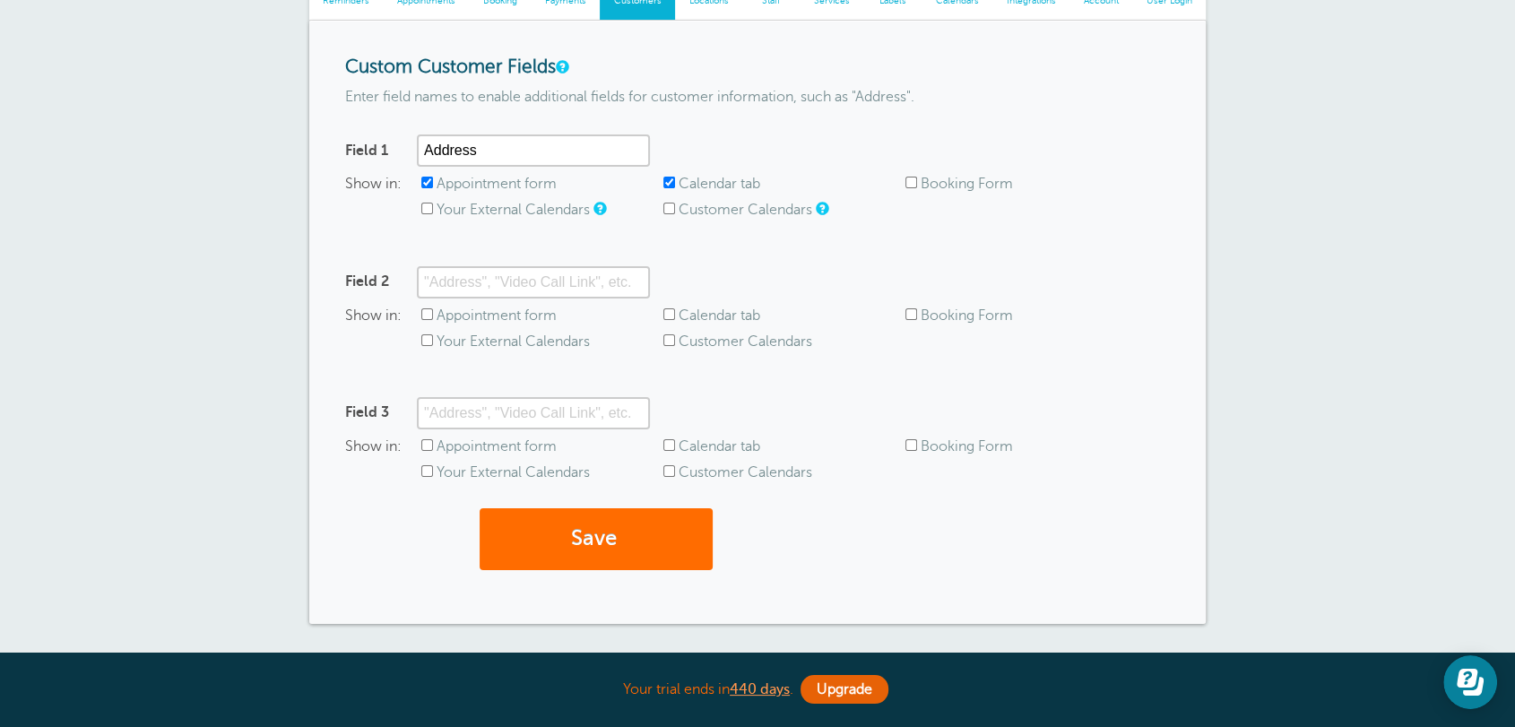
scroll to position [232, 0]
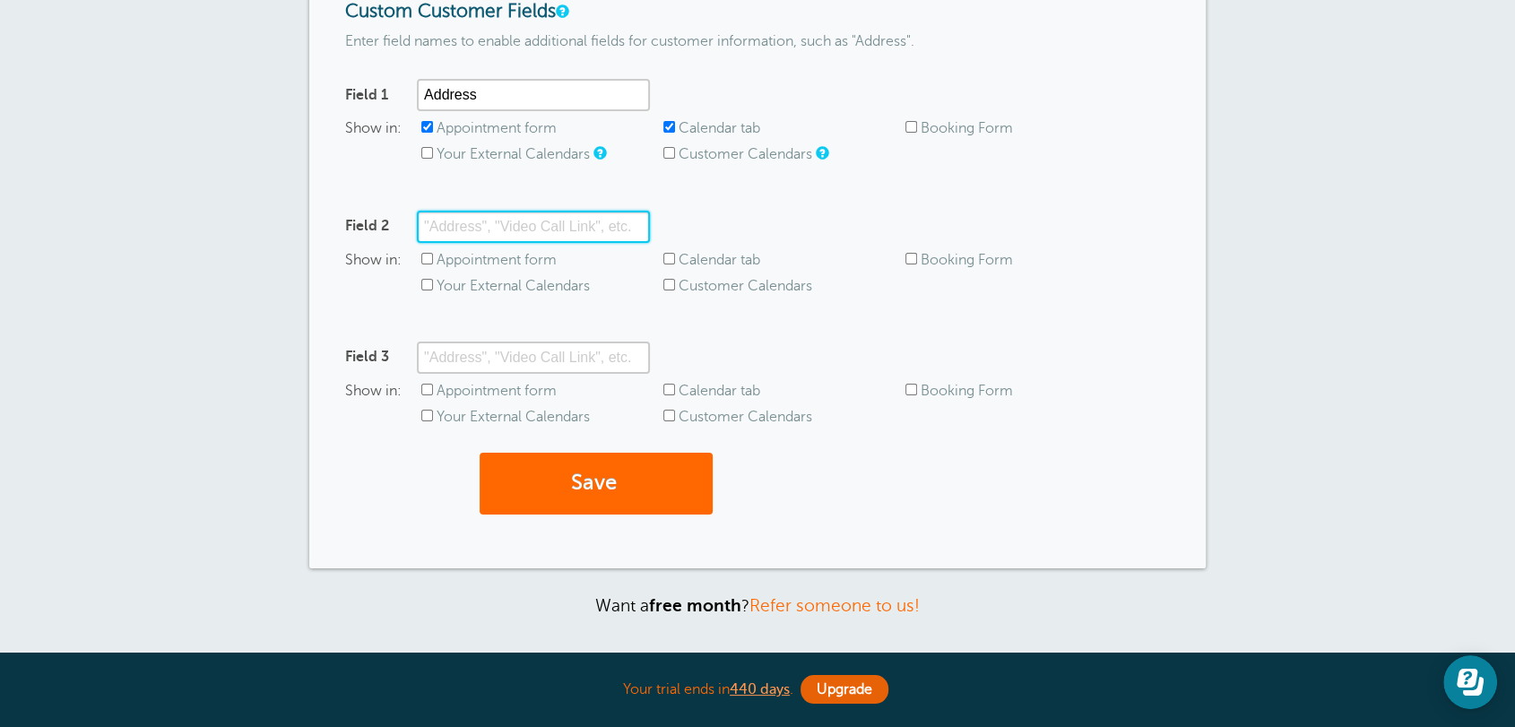
click at [520, 229] on input "Field 2" at bounding box center [533, 227] width 233 height 32
click at [939, 316] on form "Custom Customer Fields Enter field names to enable additional fields for custom…" at bounding box center [757, 266] width 825 height 531
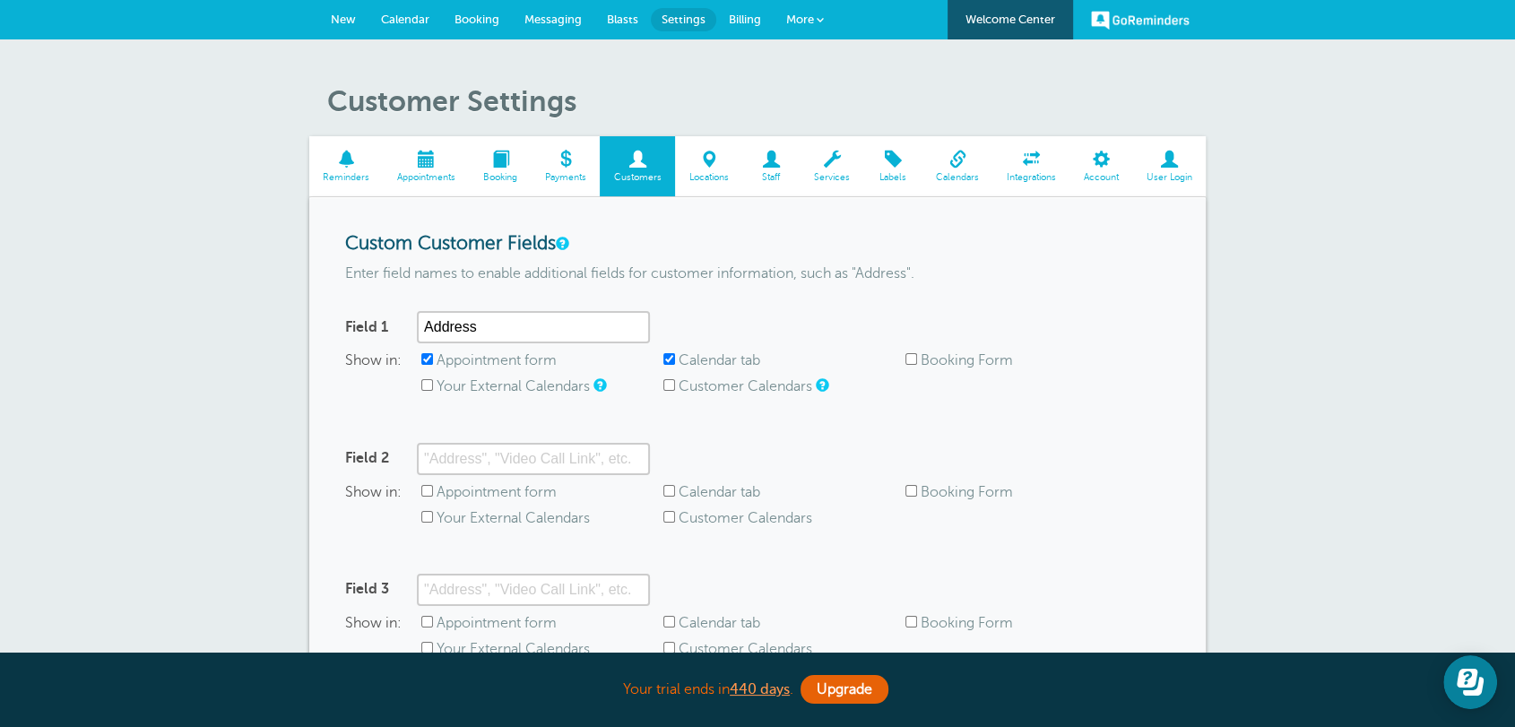
click at [346, 15] on span "New" at bounding box center [343, 19] width 25 height 13
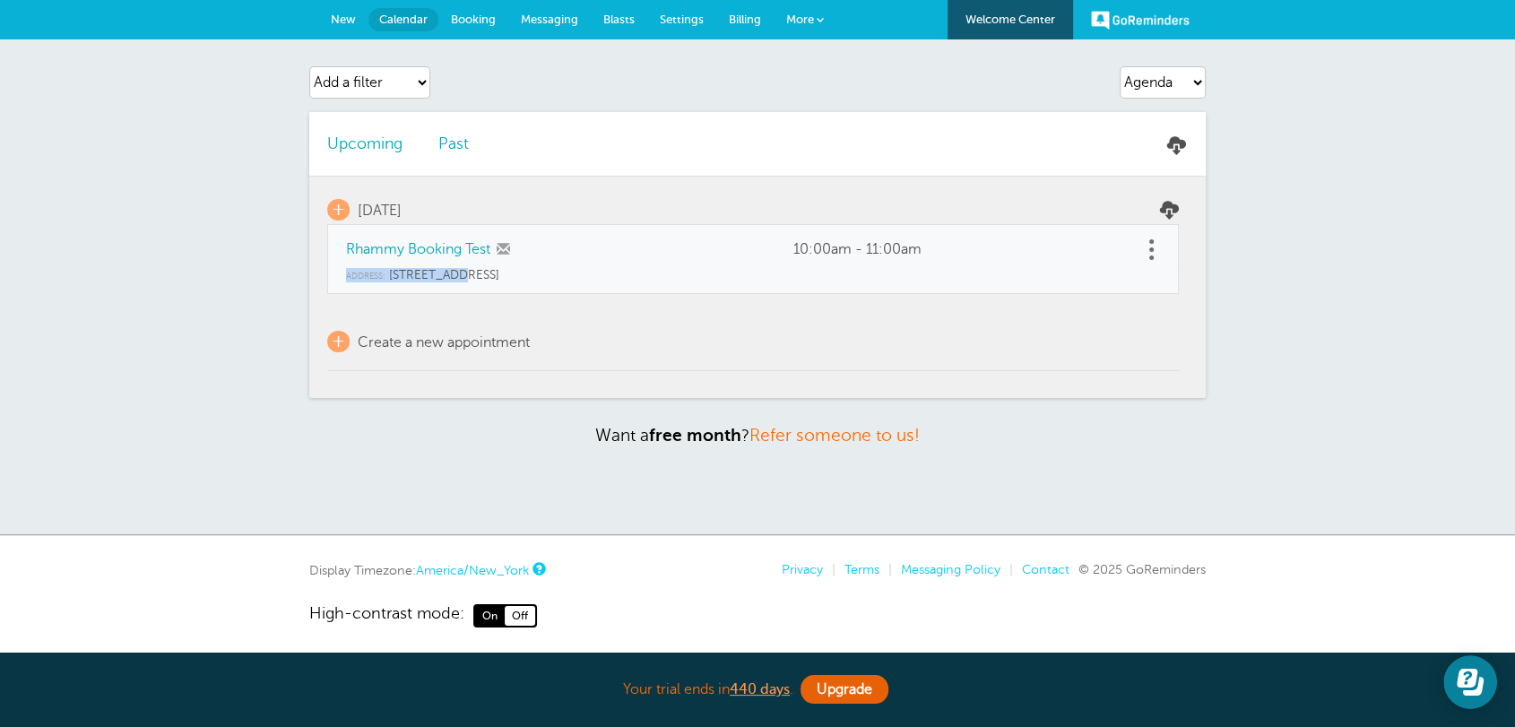
drag, startPoint x: 329, startPoint y: 274, endPoint x: 477, endPoint y: 273, distance: 147.9
click at [477, 273] on td "Address: [STREET_ADDRESS]" at bounding box center [752, 281] width 851 height 26
click at [1167, 91] on select "Agenda Day Week Month (full view) Month (condensed)" at bounding box center [1162, 82] width 86 height 32
click at [1119, 66] on select "Agenda Day Week Month (full view) Month (condensed)" at bounding box center [1162, 82] width 86 height 32
click at [1159, 75] on select "Agenda Day Week Month (full view) Month (condensed)" at bounding box center [1162, 82] width 86 height 32
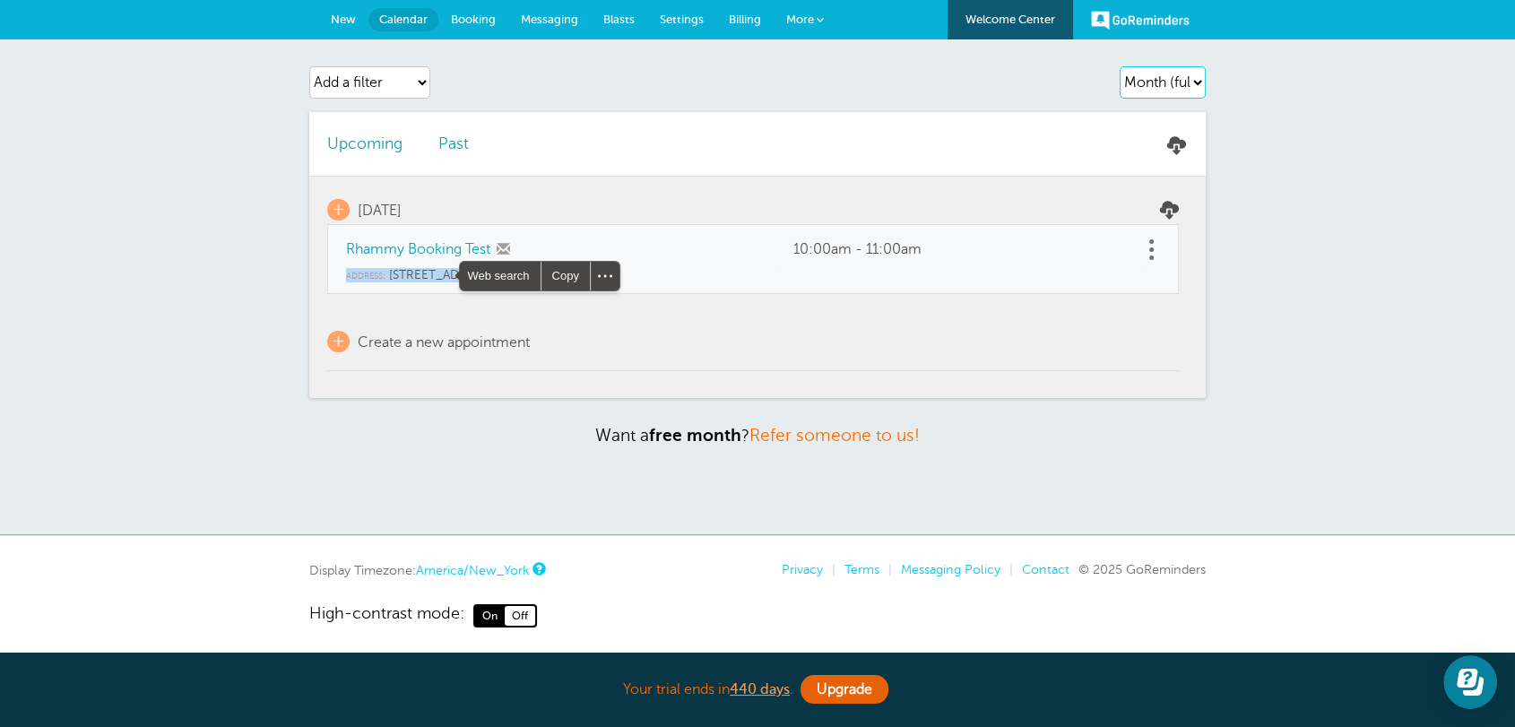
click at [1119, 66] on select "Agenda Day Week Month (full view) Month (condensed)" at bounding box center [1162, 82] width 86 height 32
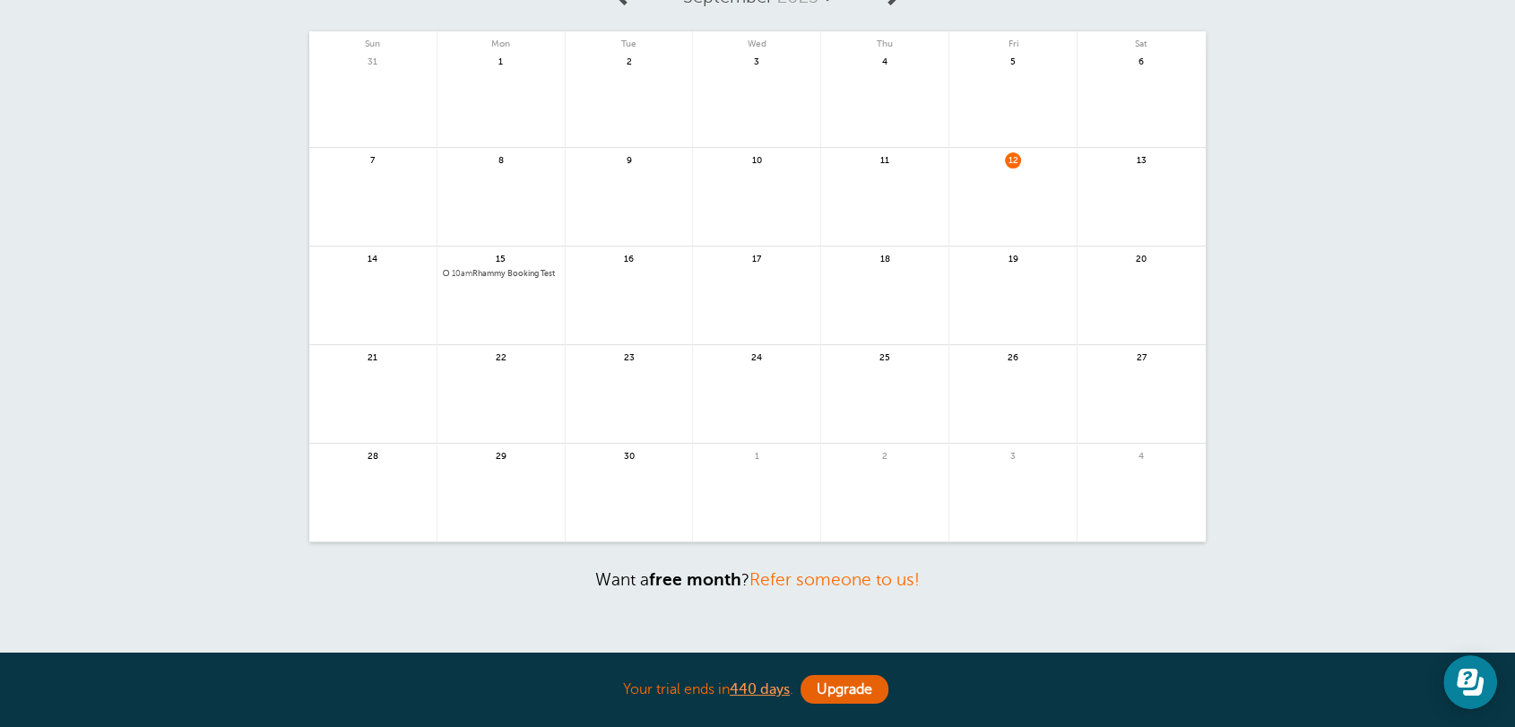
scroll to position [46, 0]
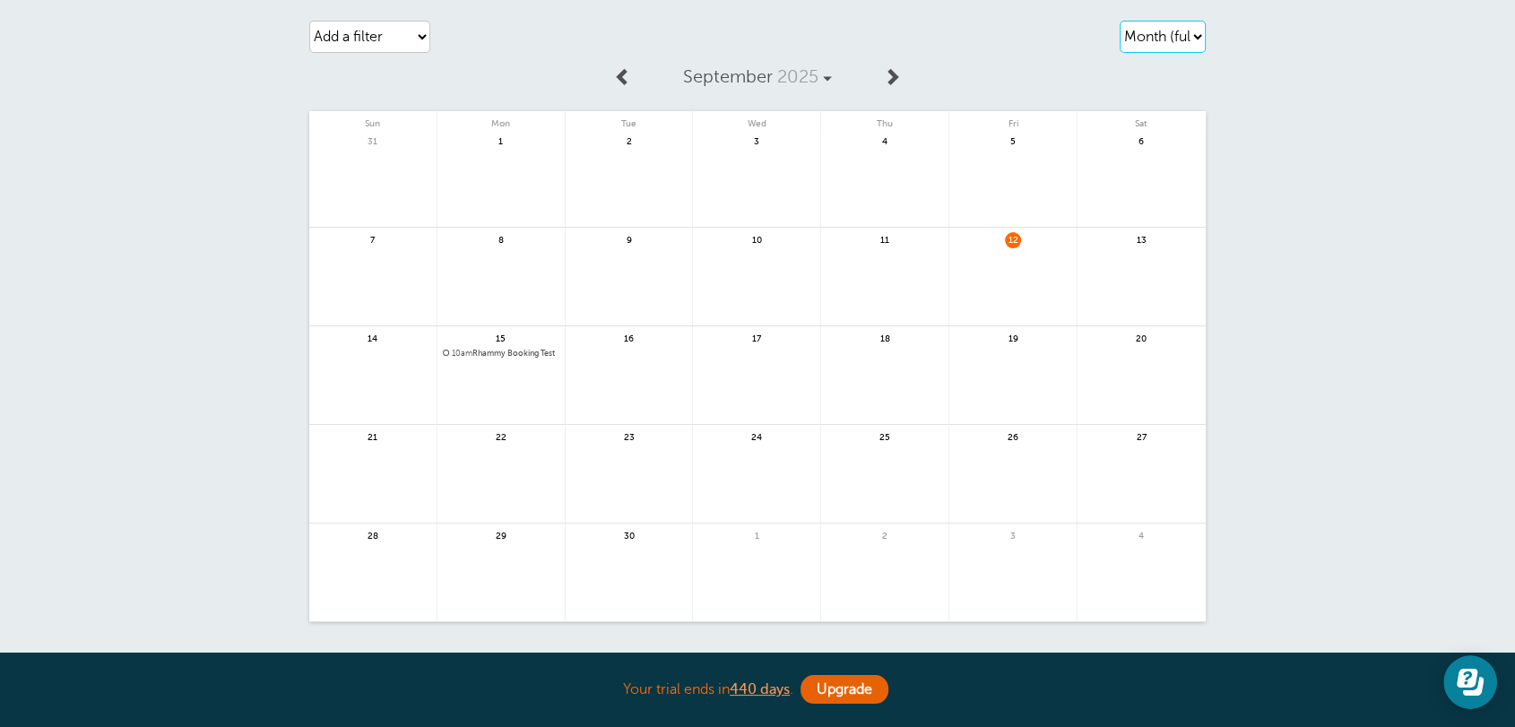
click at [1187, 45] on select "Agenda Day Week Month (full view) Month (condensed)" at bounding box center [1162, 37] width 86 height 32
select select "agenda"
click at [1119, 21] on select "Agenda Day Week Month (full view) Month (condensed)" at bounding box center [1162, 37] width 86 height 32
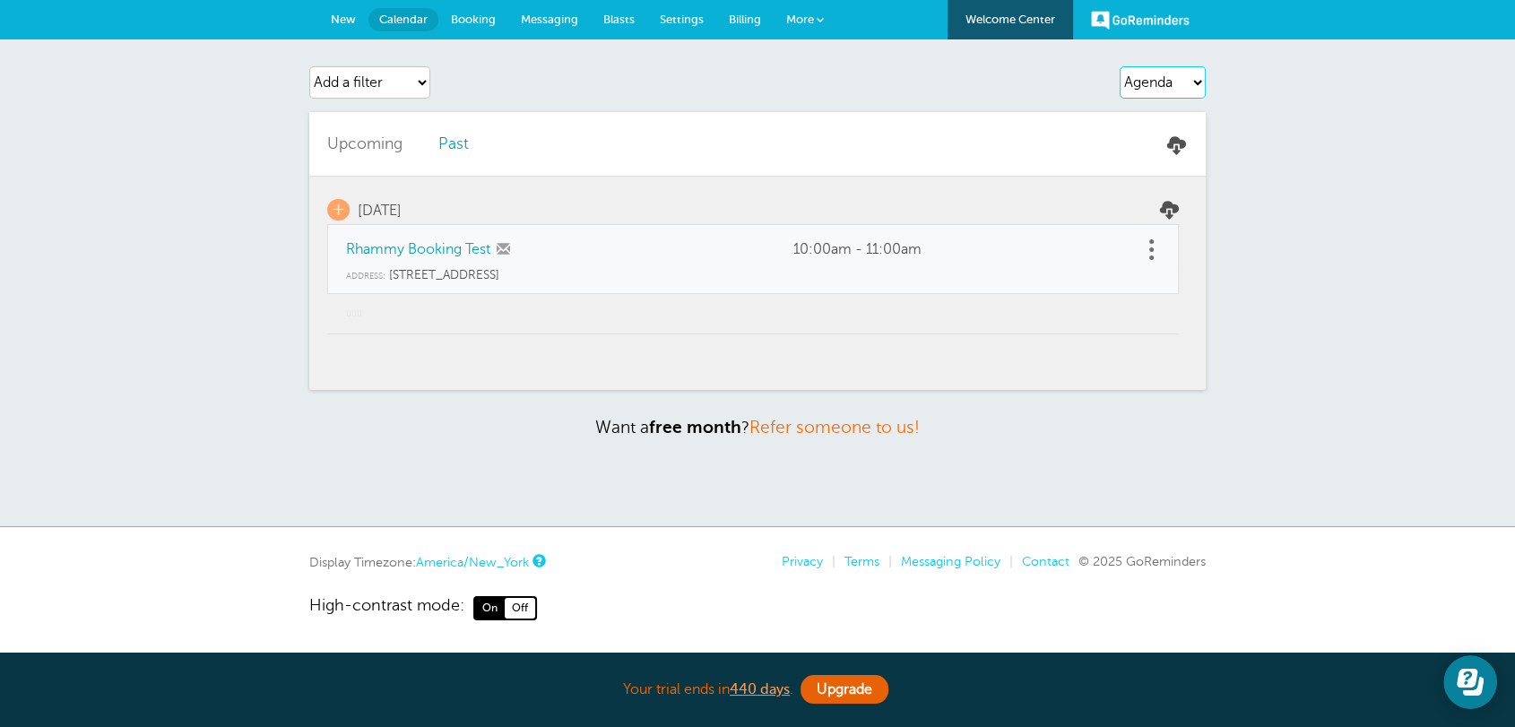
scroll to position [8, 0]
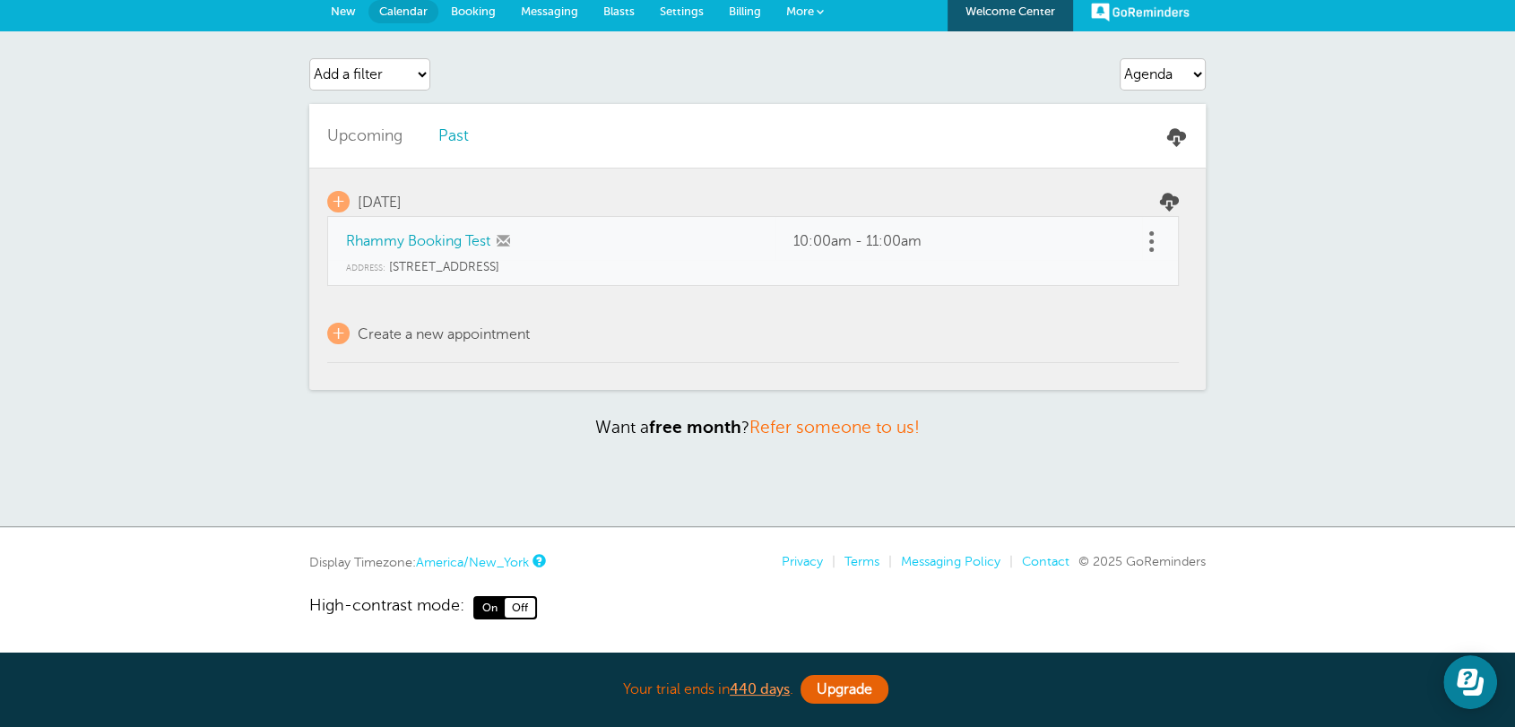
click at [463, 126] on link "Past" at bounding box center [453, 135] width 30 height 18
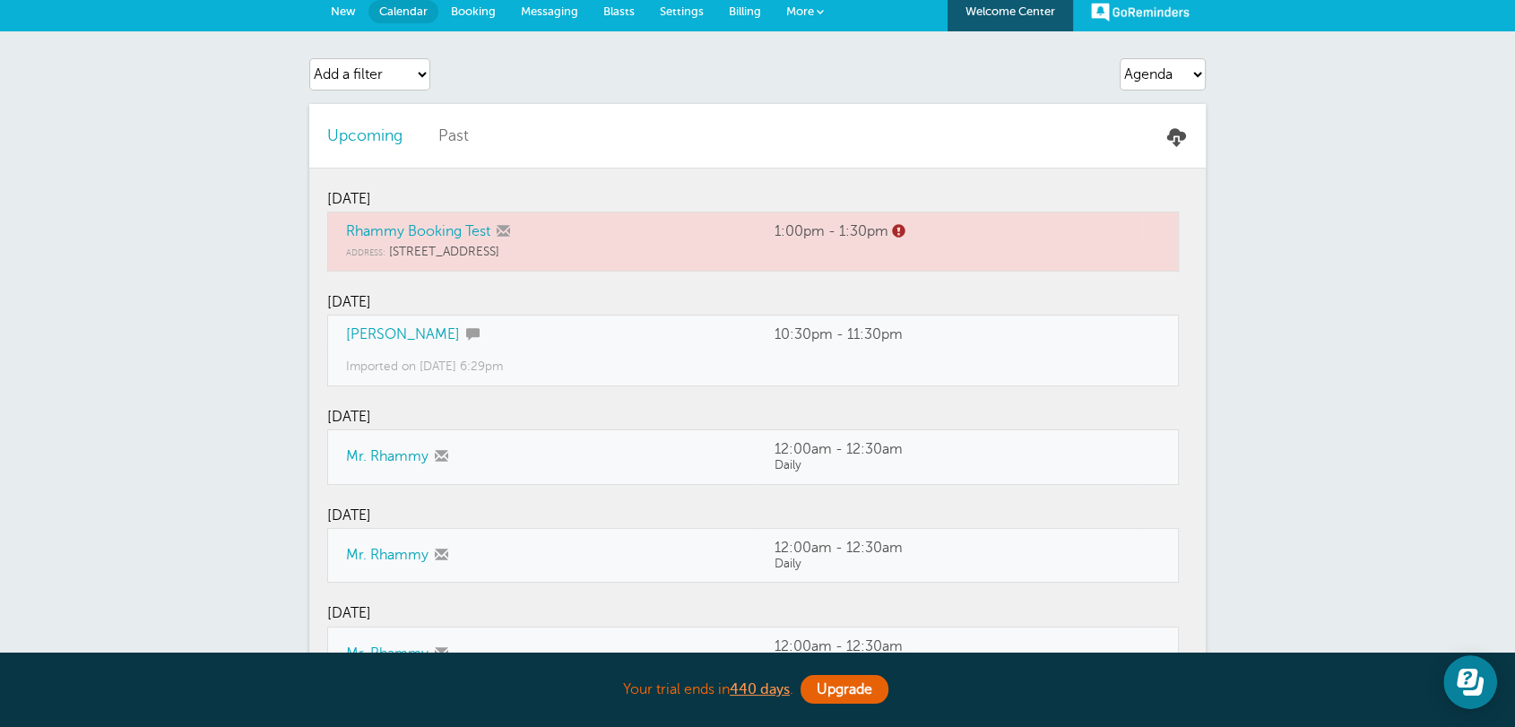
drag, startPoint x: 351, startPoint y: 200, endPoint x: 497, endPoint y: 326, distance: 193.2
click at [475, 353] on tbody "Monday, 8/4 Rhammy Booking Test 1:00pm - 1:30pm Address: 123 Main St" at bounding box center [752, 688] width 851 height 1041
click at [603, 310] on td "Saturday, 7/19" at bounding box center [752, 294] width 851 height 44
click at [388, 138] on link "Upcoming" at bounding box center [364, 135] width 75 height 18
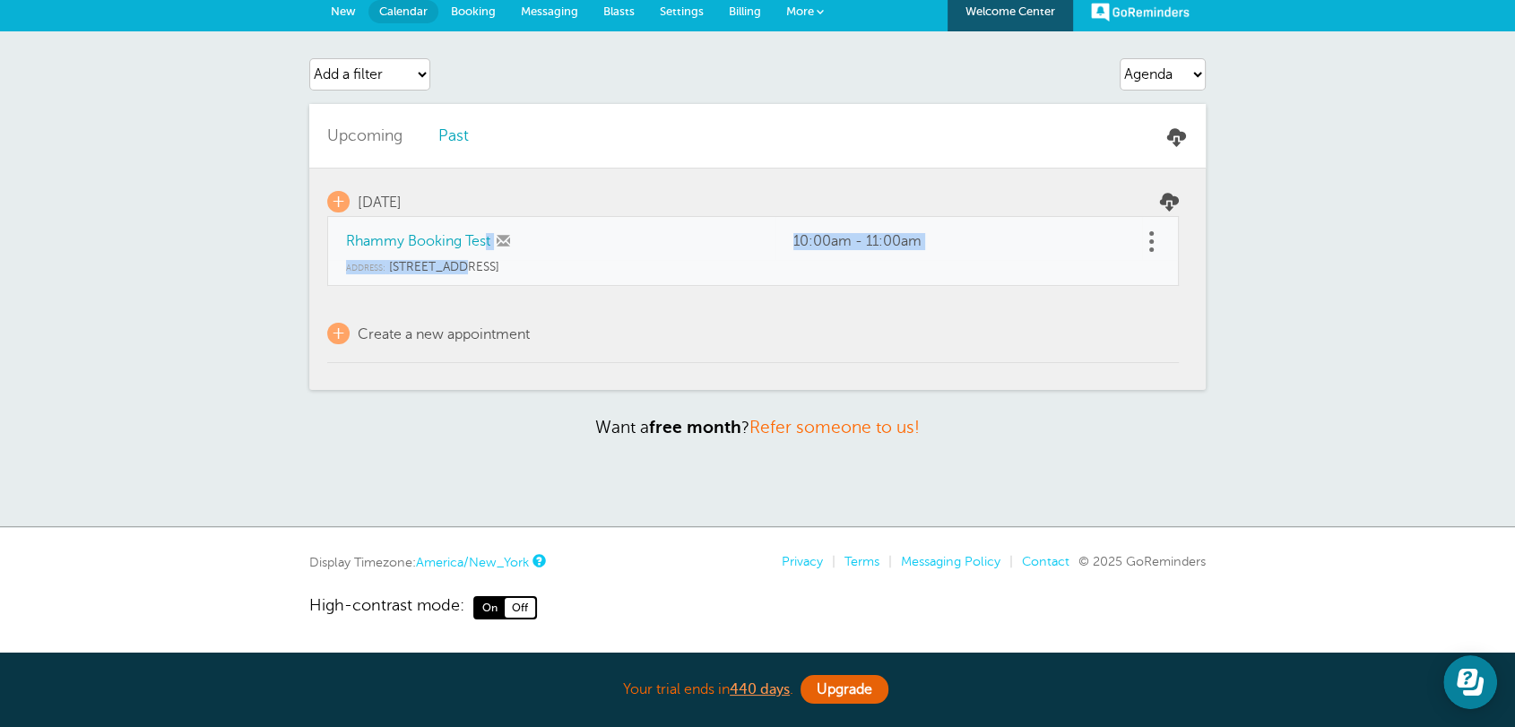
drag, startPoint x: 447, startPoint y: 272, endPoint x: 348, endPoint y: 235, distance: 106.4
click at [348, 235] on tbody "+ Monday, 9/15 Rhammy Booking Test 10:00am - 11:00am Address: 123 Main St +" at bounding box center [752, 265] width 851 height 194
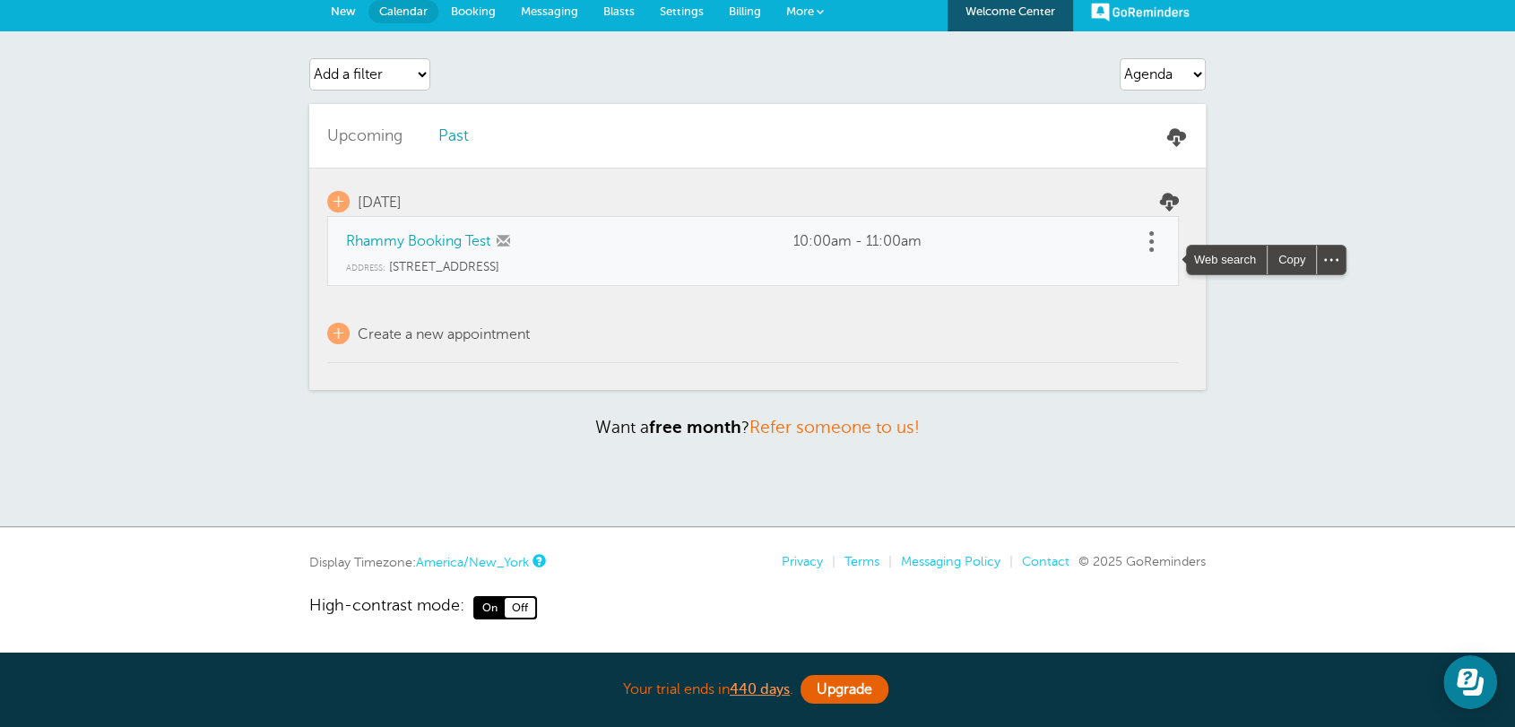
click at [407, 298] on td "+ Create a new appointment" at bounding box center [752, 324] width 851 height 77
click at [339, 13] on span "New" at bounding box center [343, 10] width 25 height 13
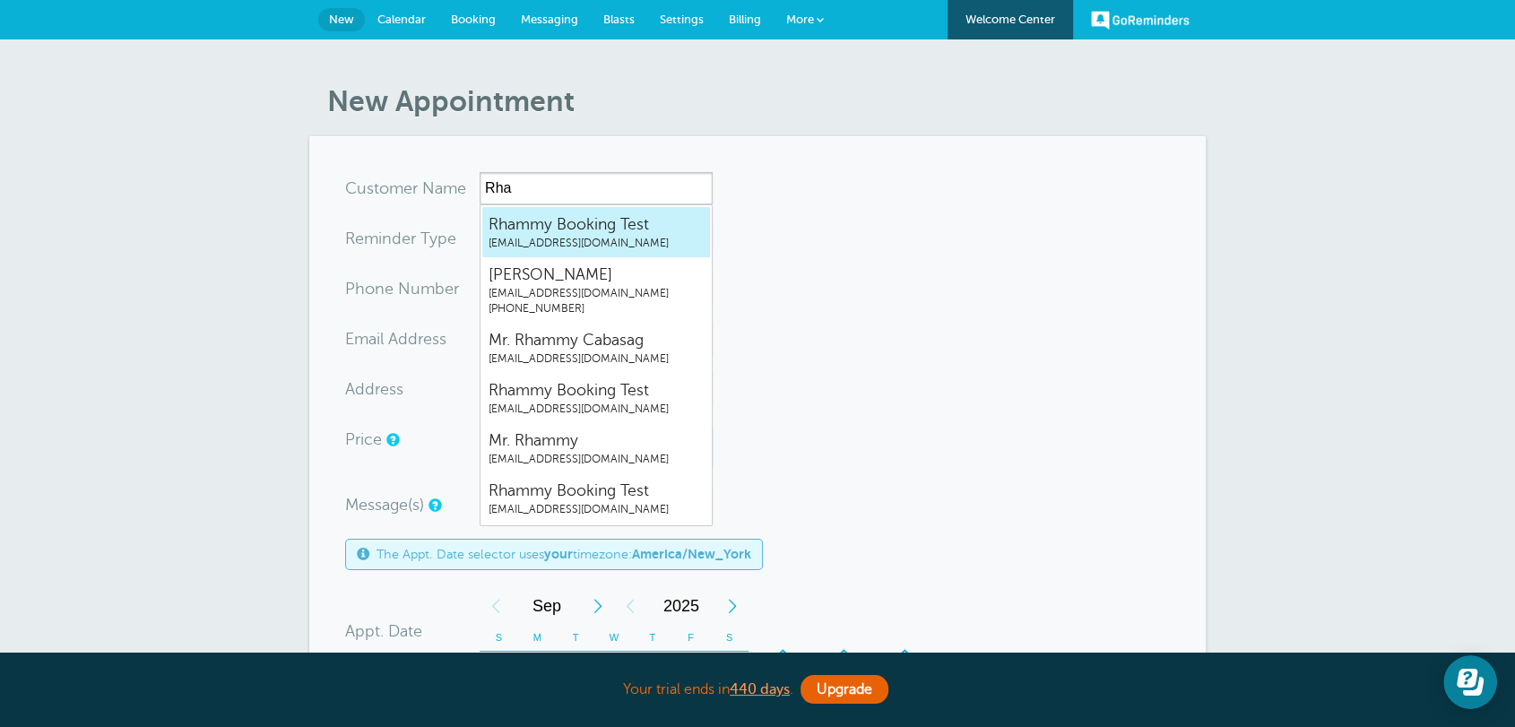
click at [531, 239] on span "[EMAIL_ADDRESS][DOMAIN_NAME]" at bounding box center [595, 243] width 215 height 15
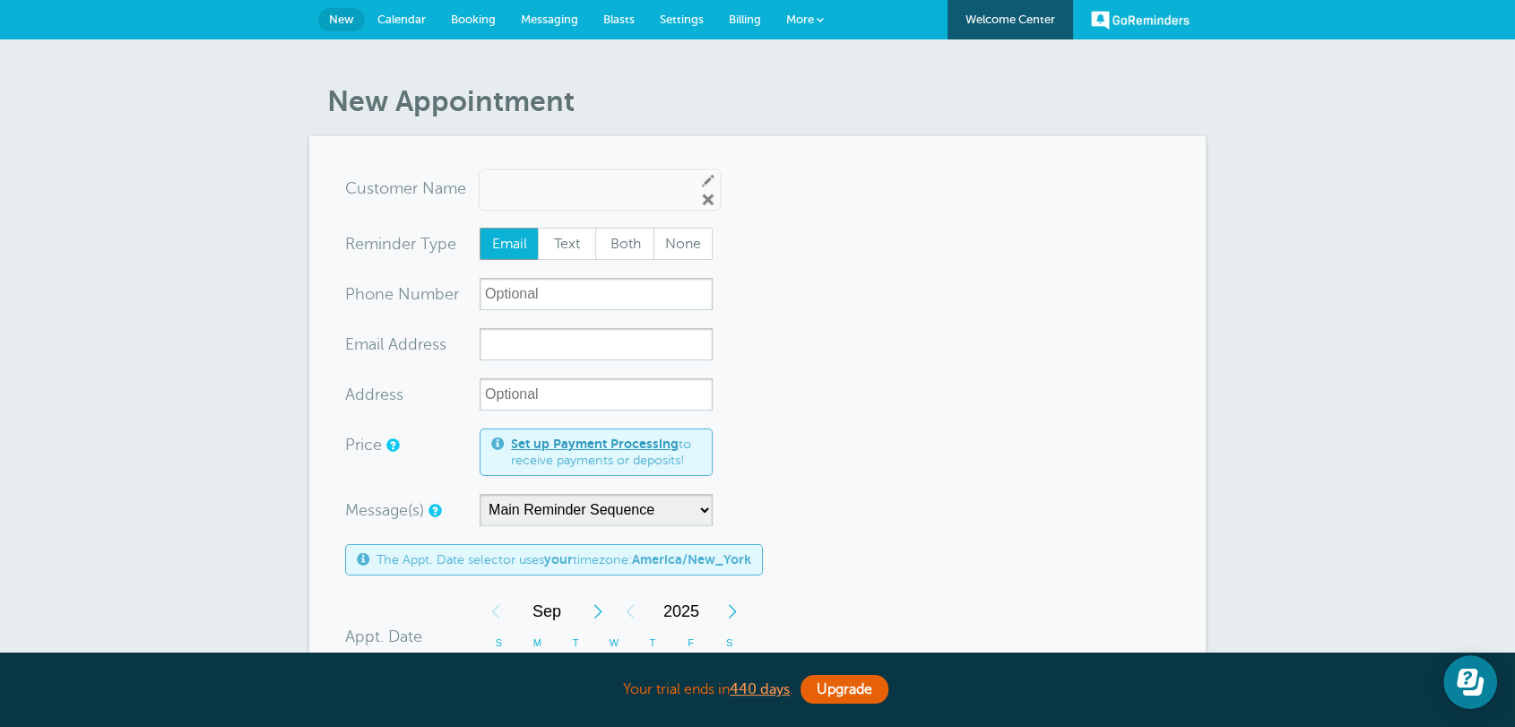
type input "[EMAIL_ADDRESS][DOMAIN_NAME]"
type input "Rhammy Booking Test"
radio input "true"
type input "[EMAIL_ADDRESS][DOMAIN_NAME]"
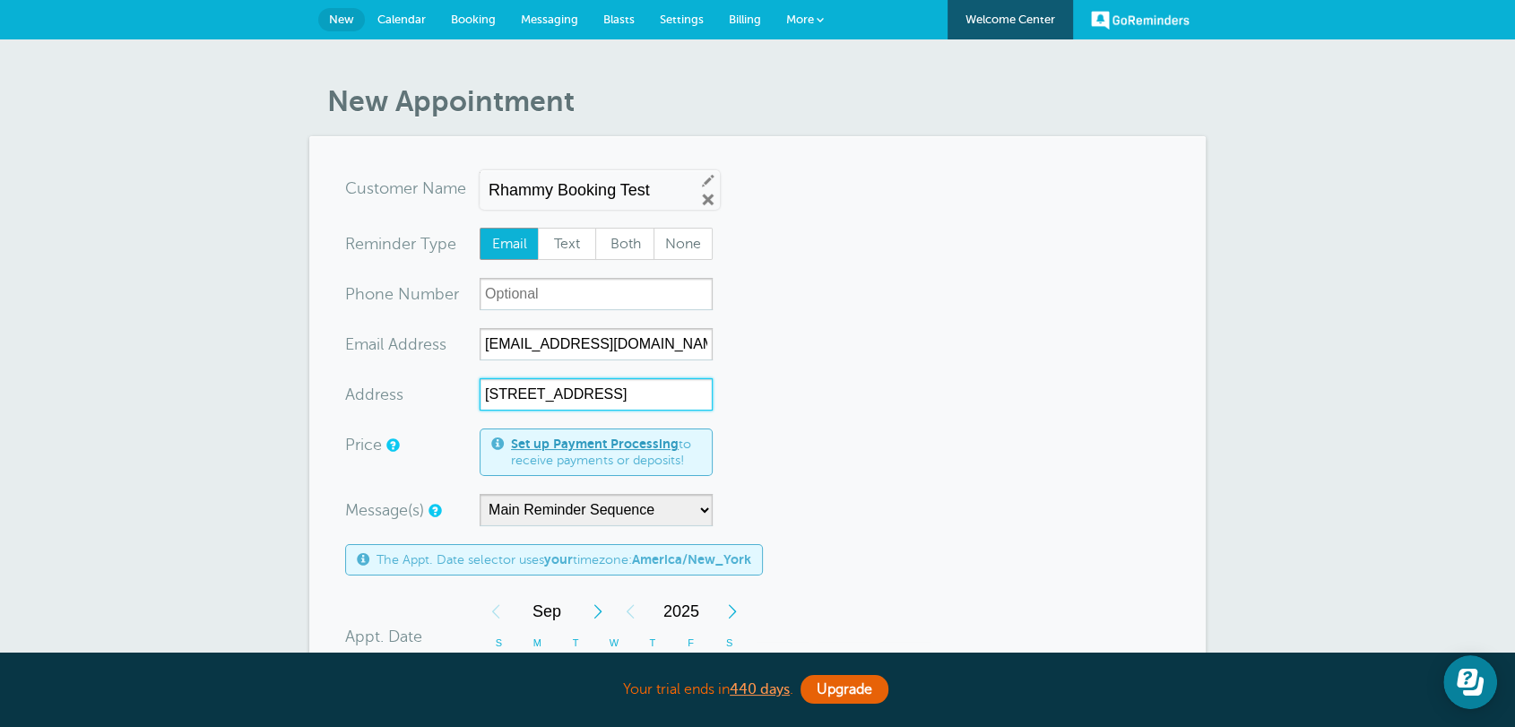
drag, startPoint x: 577, startPoint y: 396, endPoint x: 411, endPoint y: 383, distance: 166.3
click at [411, 383] on div "Address [STREET_ADDRESS]" at bounding box center [528, 394] width 367 height 32
click at [572, 391] on input "[STREET_ADDRESS]" at bounding box center [595, 394] width 233 height 32
drag, startPoint x: 576, startPoint y: 384, endPoint x: 371, endPoint y: 379, distance: 205.3
click at [371, 379] on div "Address [STREET_ADDRESS]" at bounding box center [528, 394] width 367 height 32
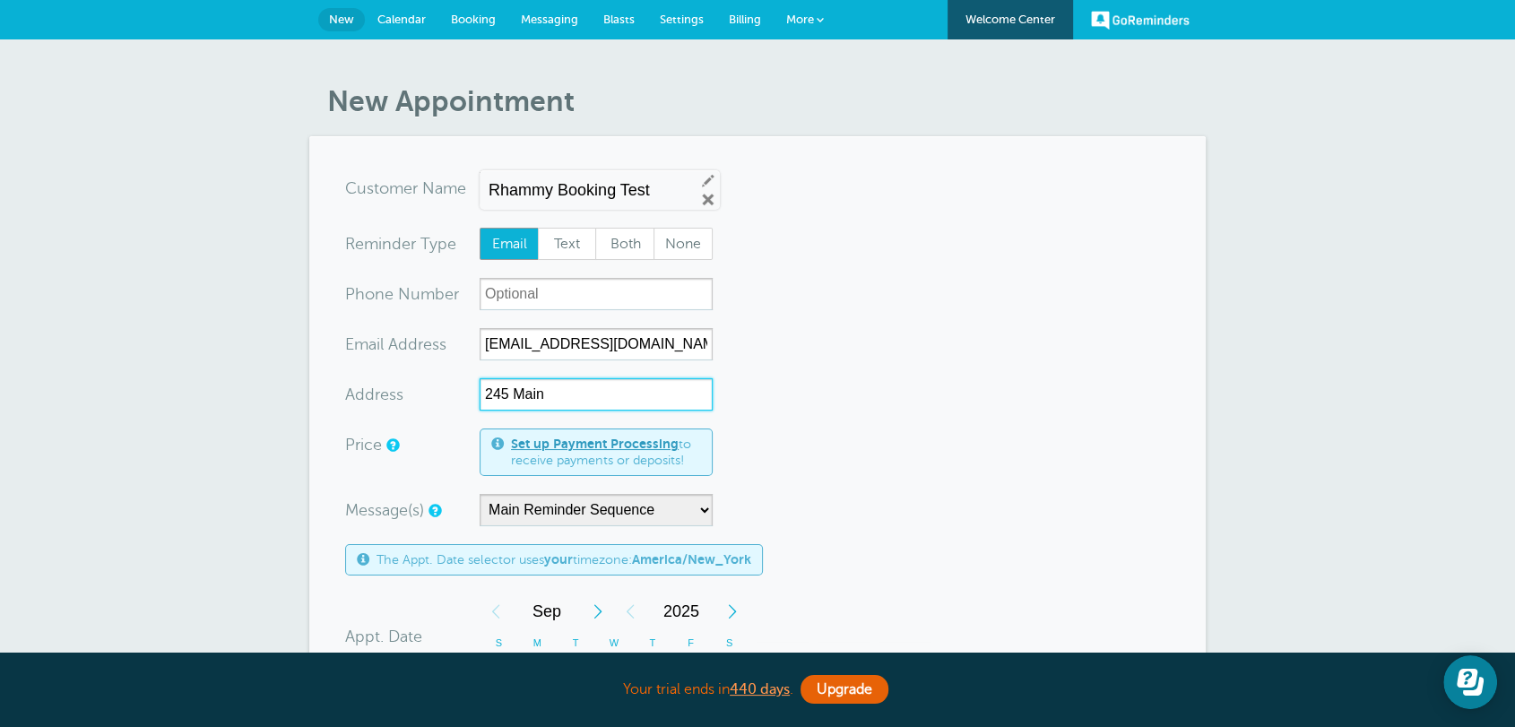
scroll to position [232, 0]
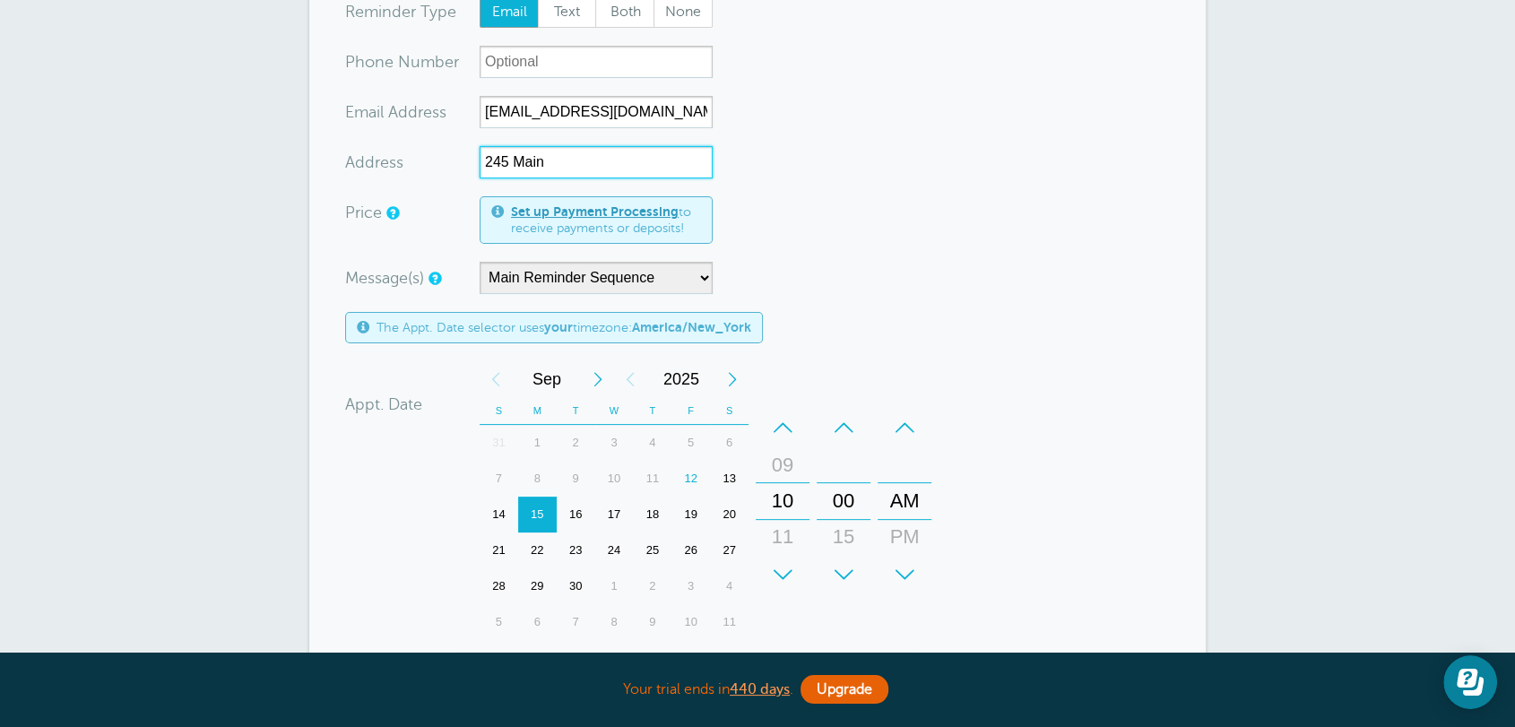
click at [538, 553] on div "22" at bounding box center [537, 550] width 39 height 36
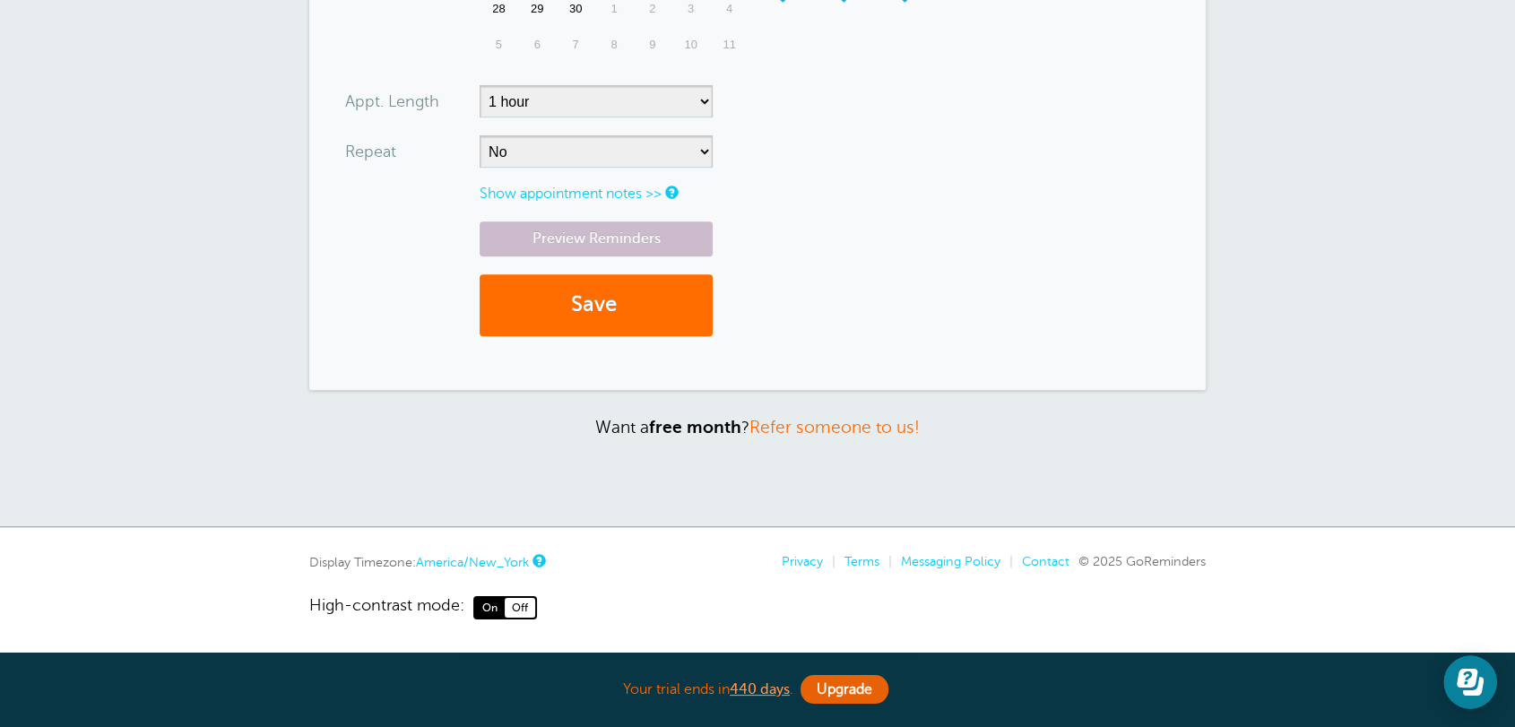
type input "245 Main"
click at [592, 315] on button "Save" at bounding box center [595, 305] width 233 height 62
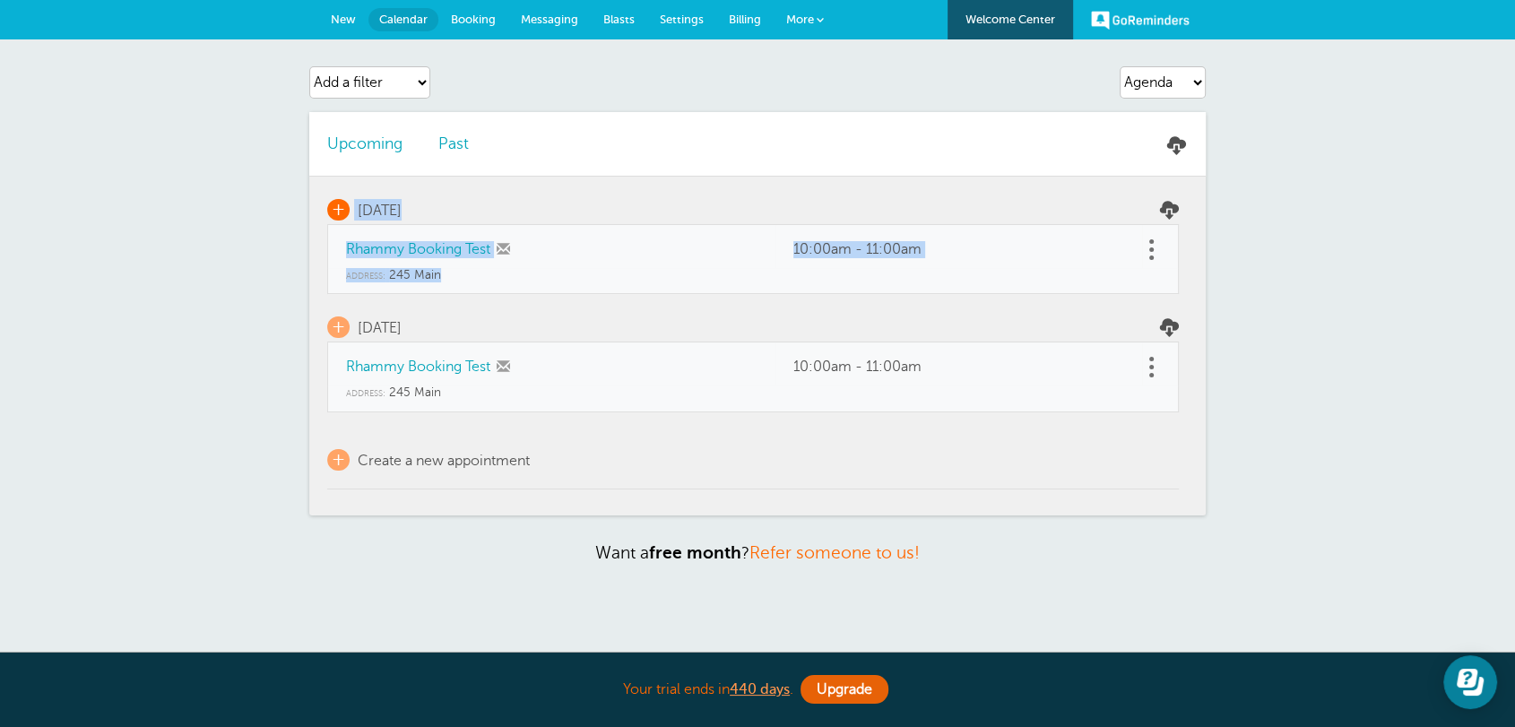
drag, startPoint x: 457, startPoint y: 272, endPoint x: 351, endPoint y: 205, distance: 124.8
click at [351, 205] on tbody "+ [DATE] Rhammy Booking Test 10:00am - 11:00am Address: [STREET_ADDRESS] +" at bounding box center [752, 333] width 851 height 313
click at [475, 282] on td "Address: [STREET_ADDRESS]" at bounding box center [752, 281] width 851 height 26
drag, startPoint x: 452, startPoint y: 283, endPoint x: 379, endPoint y: 249, distance: 80.2
click at [387, 278] on td "Address: [STREET_ADDRESS]" at bounding box center [752, 281] width 851 height 26
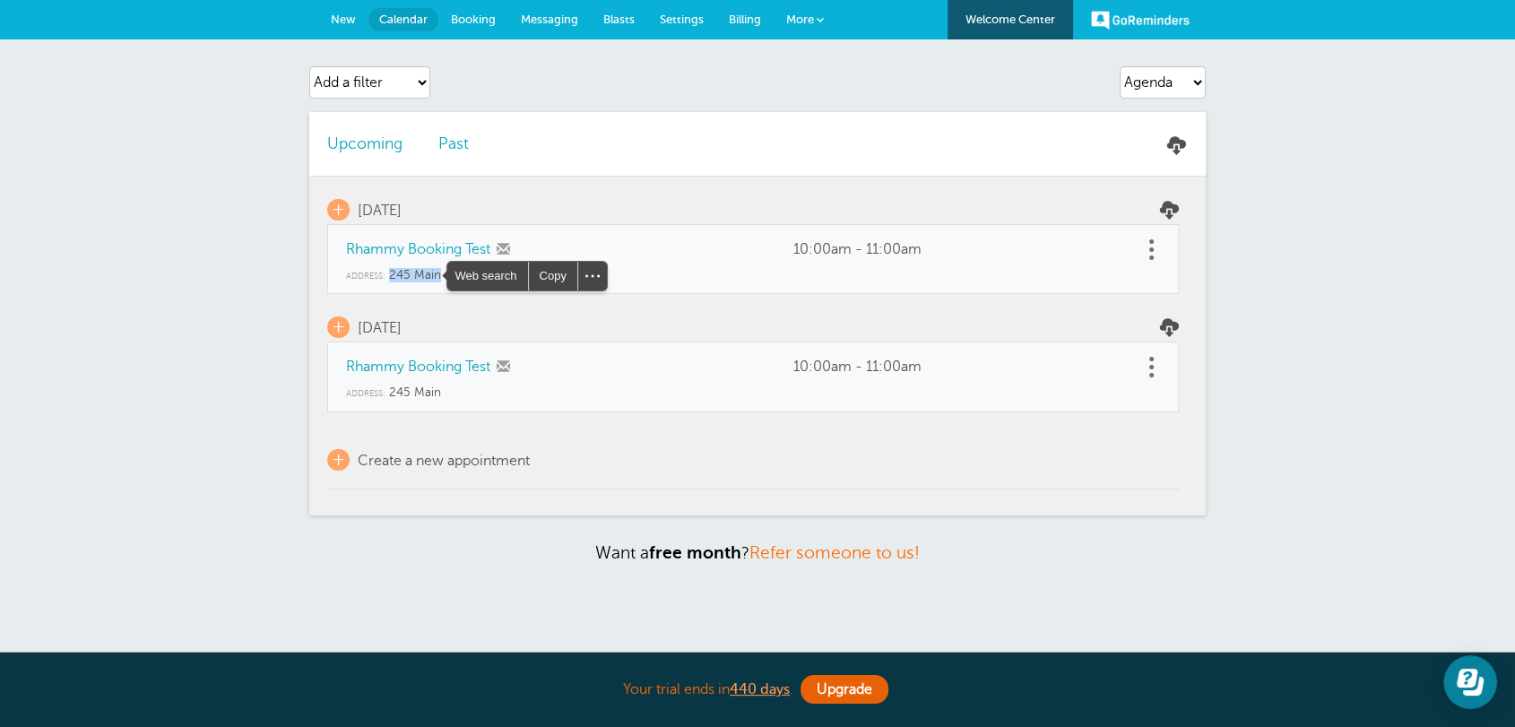
click at [346, 17] on span "New" at bounding box center [343, 19] width 25 height 13
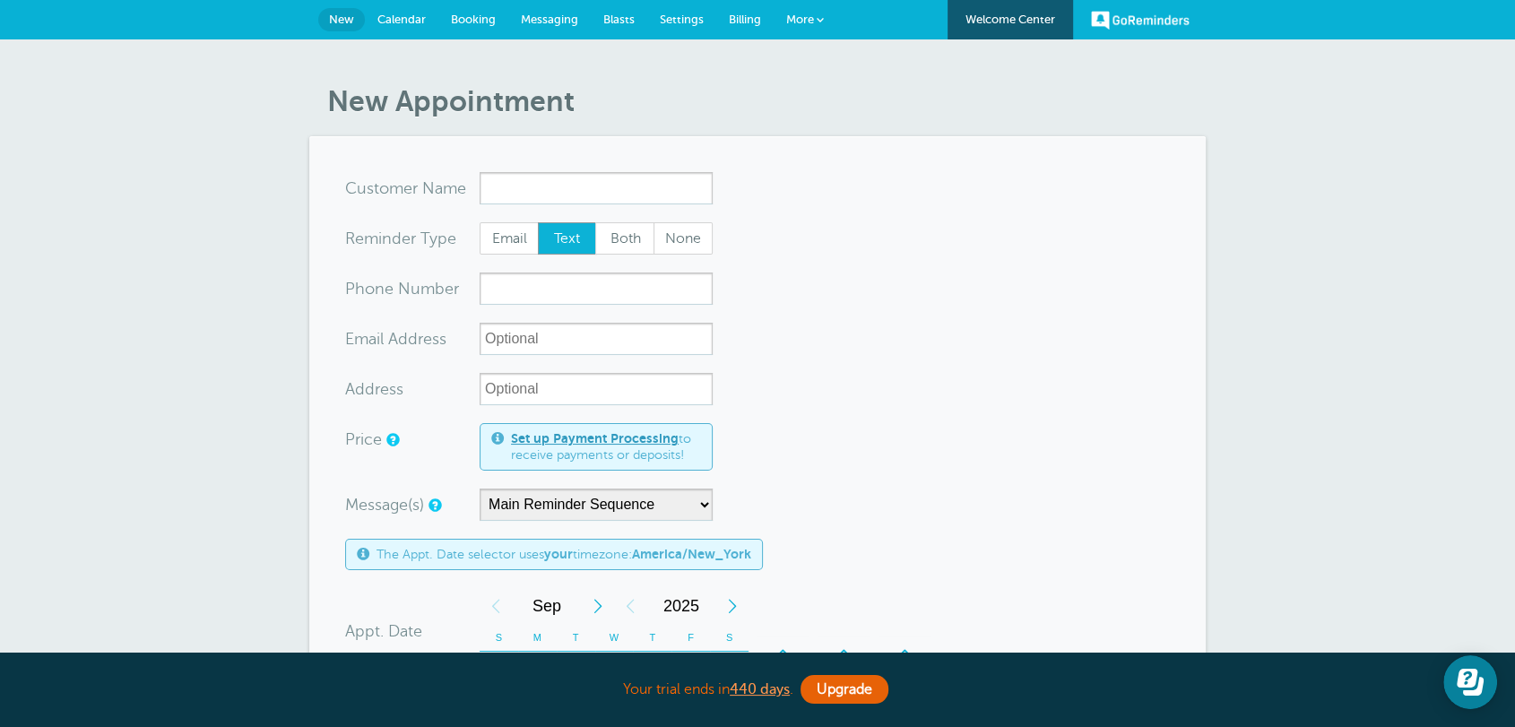
click at [661, 22] on span "Settings" at bounding box center [682, 19] width 44 height 13
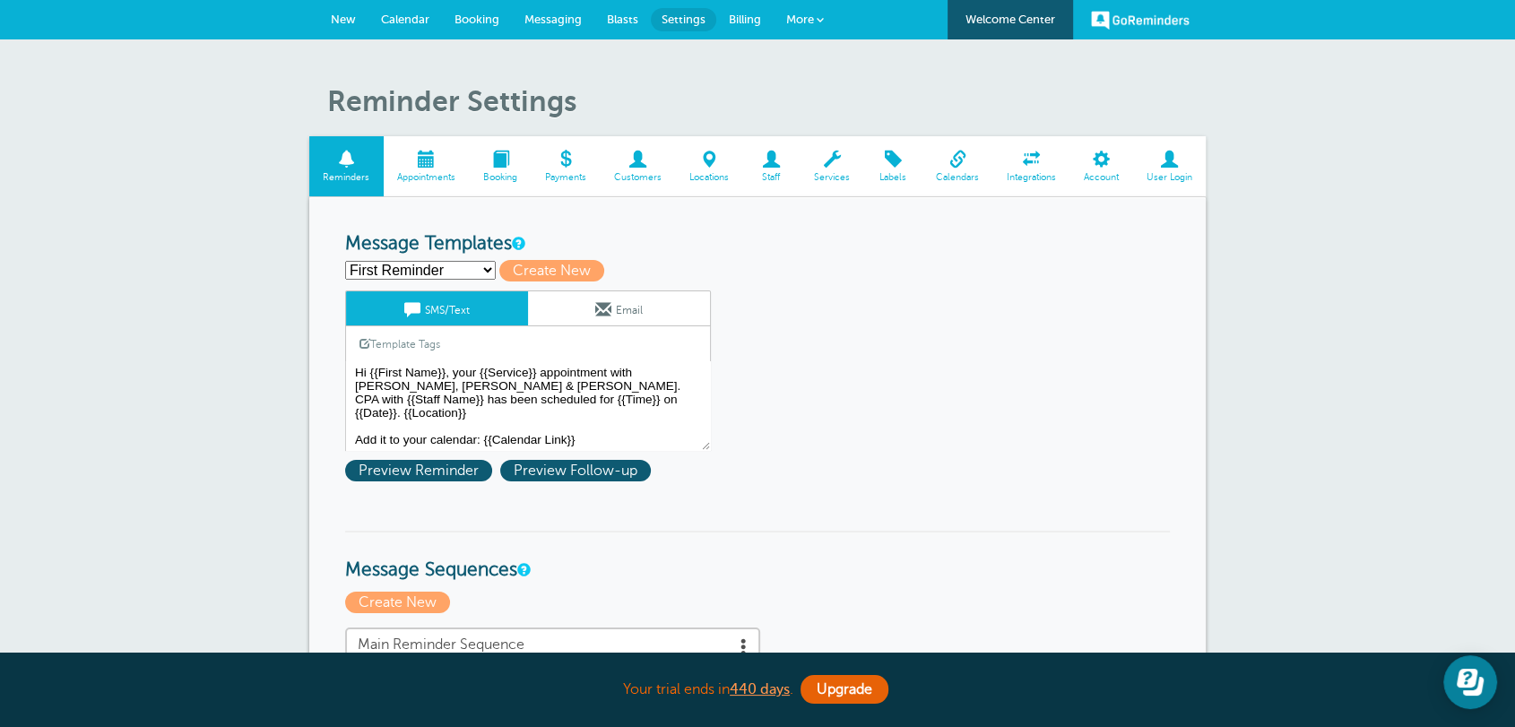
click at [436, 268] on select "First Reminder Follow Up: Ask For Review Second Reminder Third Reminder Create …" at bounding box center [420, 270] width 151 height 19
select select "142291"
click at [345, 261] on select "First Reminder Follow Up: Ask For Review Second Reminder Third Reminder Create …" at bounding box center [420, 270] width 151 height 19
type input "Second Reminder"
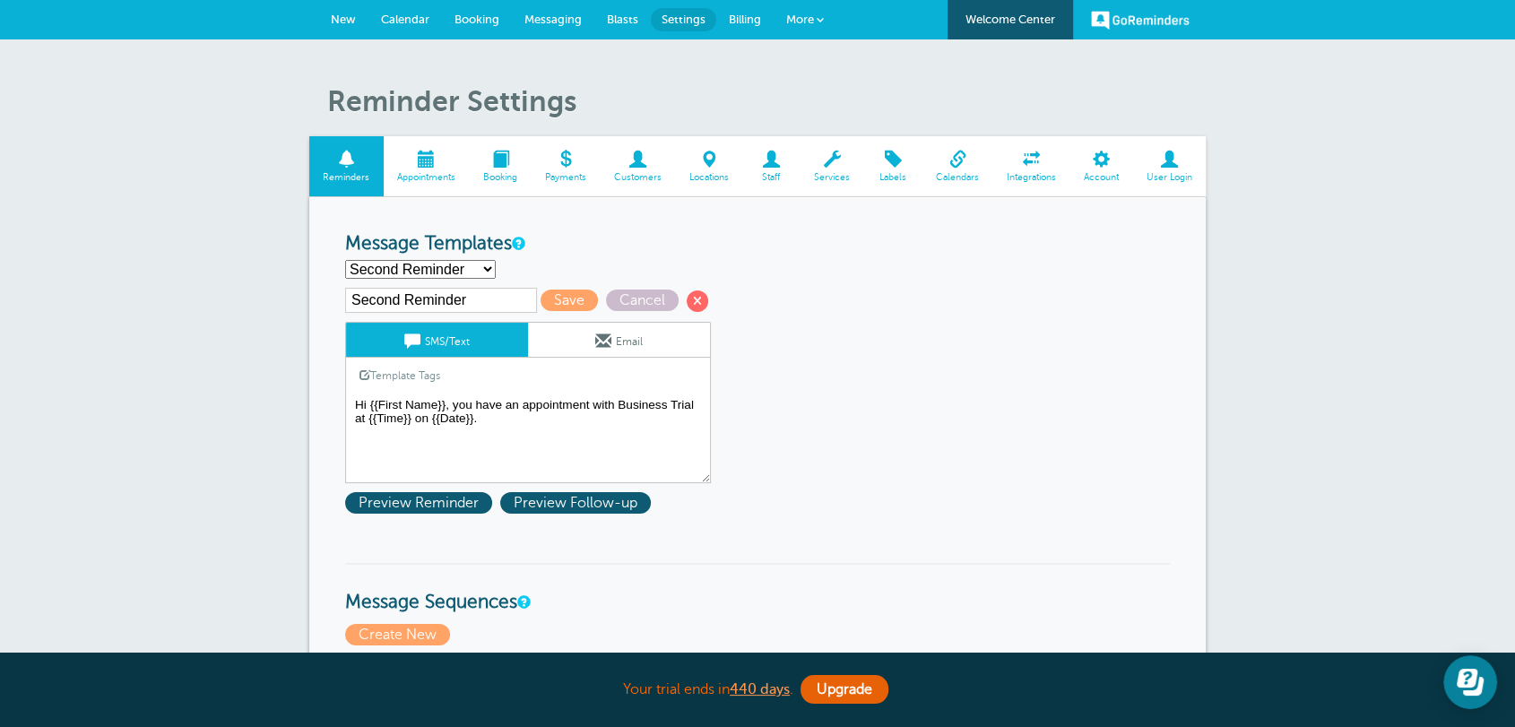
click at [567, 423] on textarea "Hi {{First Name}}, your {{Service}} appointment with [PERSON_NAME], [PERSON_NAM…" at bounding box center [528, 438] width 366 height 90
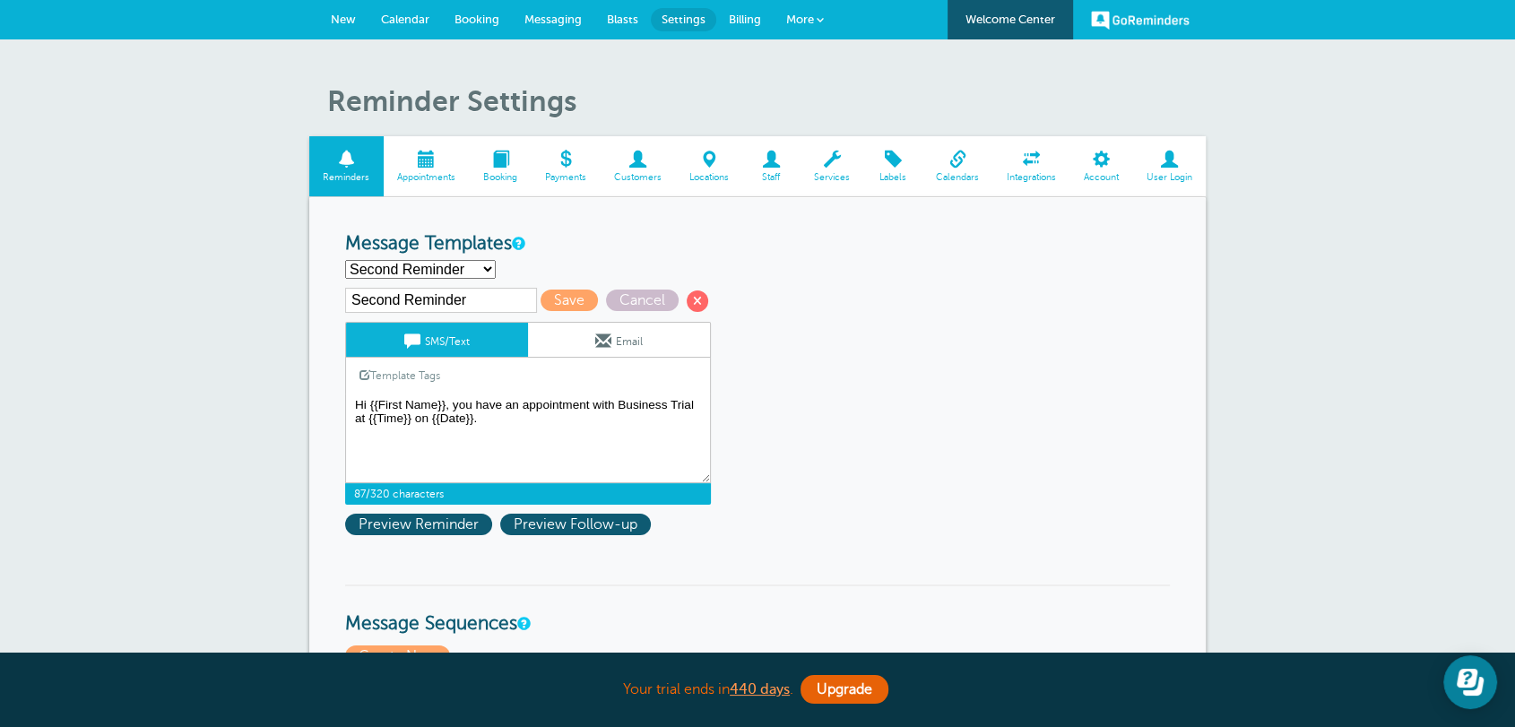
click at [482, 428] on textarea "Hi {{First Name}}, your {{Service}} appointment with [PERSON_NAME], [PERSON_NAM…" at bounding box center [528, 438] width 366 height 90
paste textarea "at this address"
click at [414, 383] on link "Template Tags" at bounding box center [400, 375] width 108 height 35
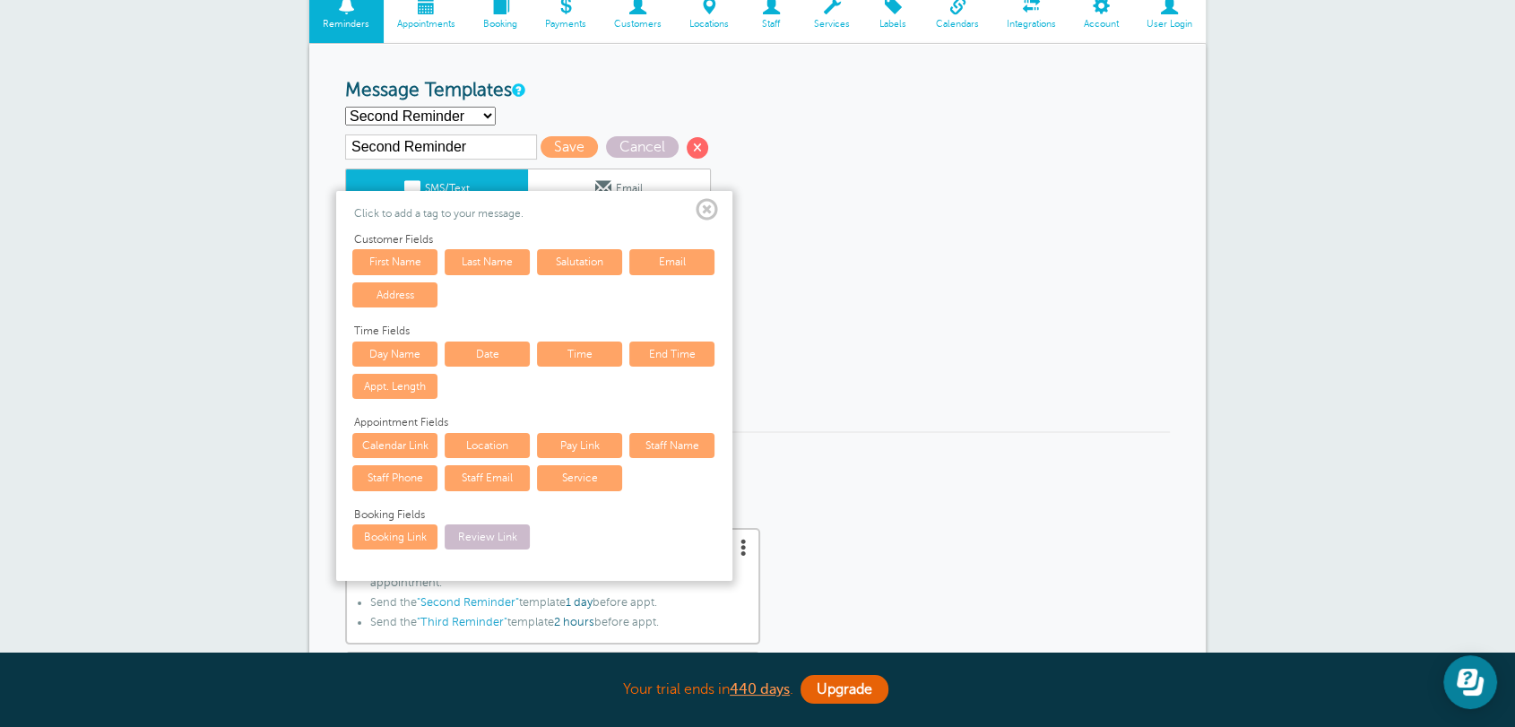
scroll to position [232, 0]
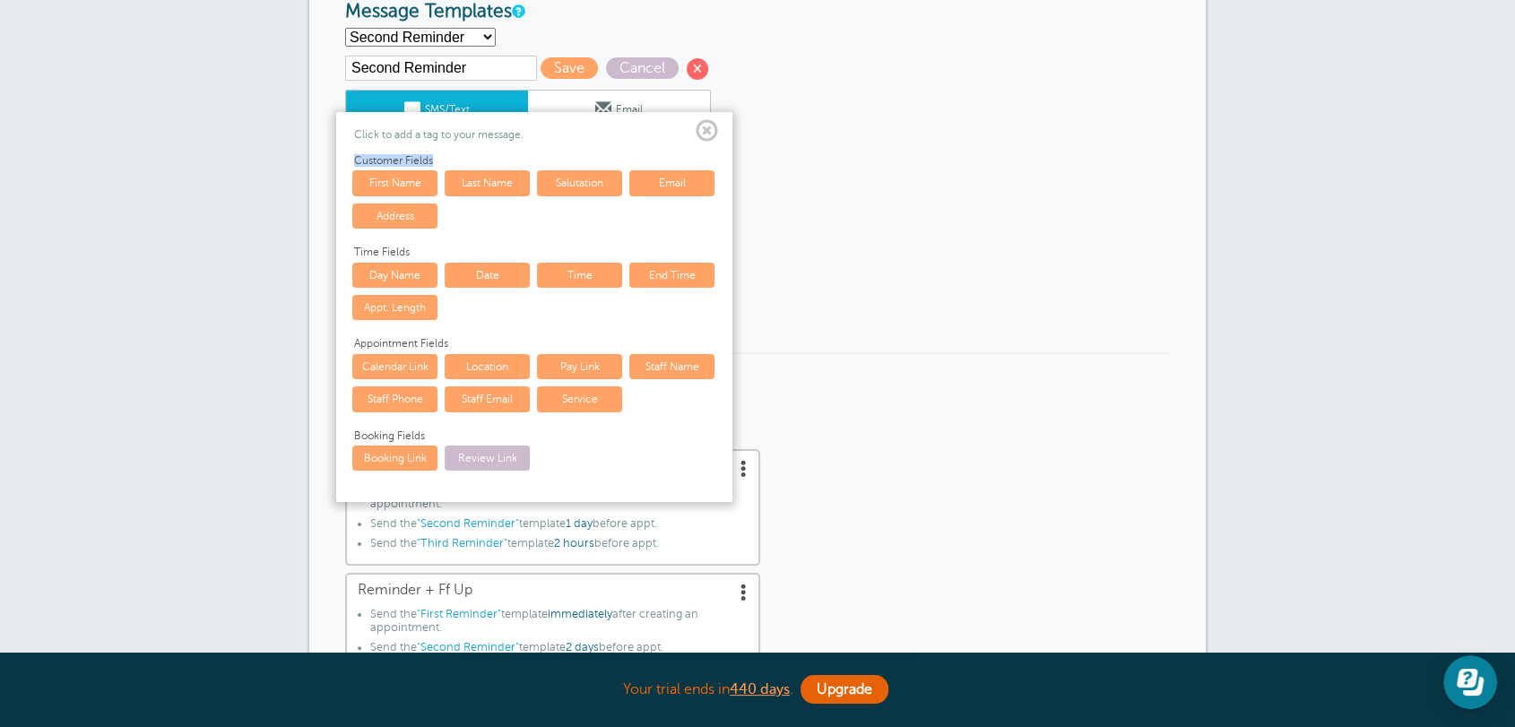
drag, startPoint x: 351, startPoint y: 152, endPoint x: 461, endPoint y: 155, distance: 109.4
click at [461, 155] on div "Customer Fields First Name Last Name Salutation Email Address" at bounding box center [533, 193] width 367 height 78
click at [391, 218] on link "Address" at bounding box center [394, 215] width 85 height 25
type textarea "Hi {{First Name}}, you have an appointment with Business Trial at {{Time}} on {…"
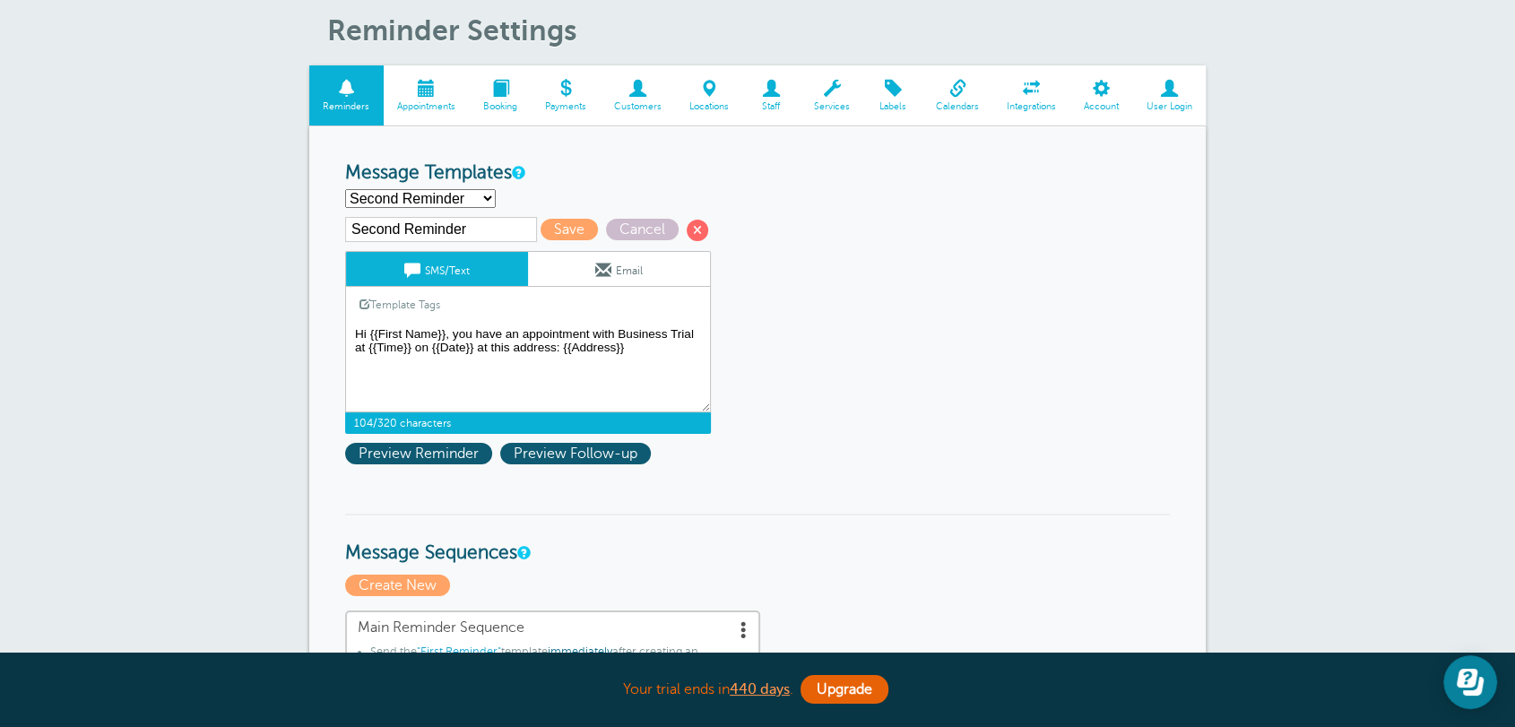
scroll to position [0, 0]
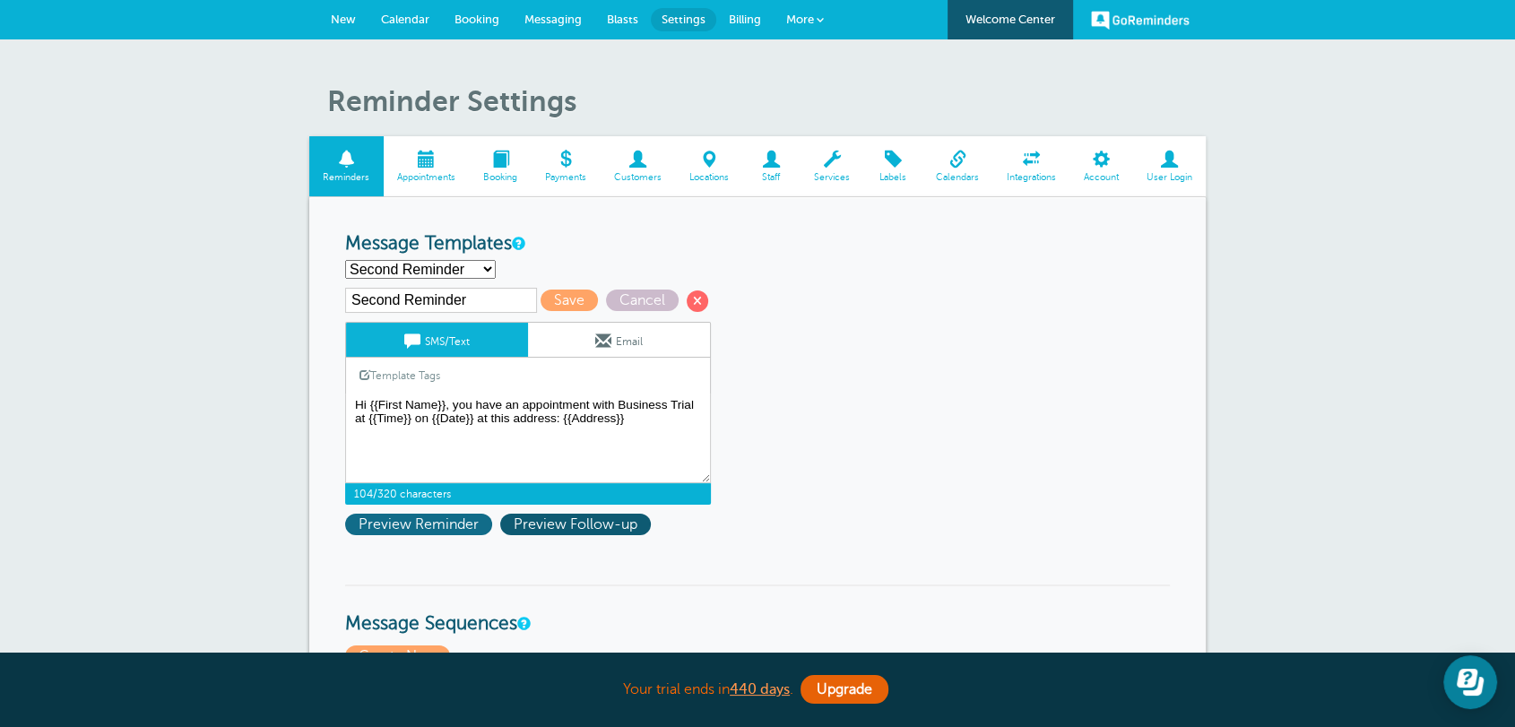
click at [433, 530] on span "Preview Reminder" at bounding box center [418, 525] width 147 height 22
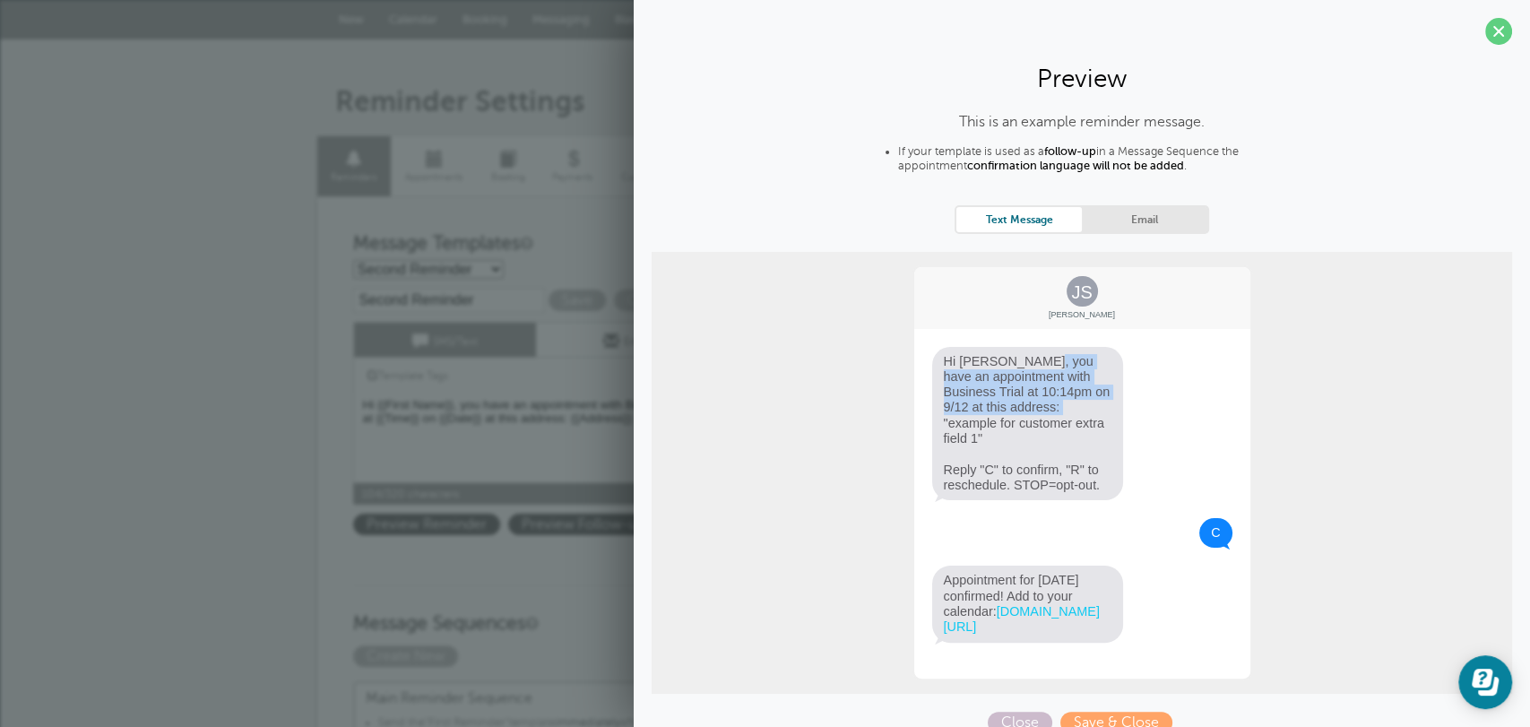
drag, startPoint x: 954, startPoint y: 367, endPoint x: 994, endPoint y: 402, distance: 53.4
click at [994, 402] on span "Hi Jane, you have an appointment with Business Trial at 10:14pm on 9/12 at this…" at bounding box center [1028, 424] width 192 height 154
click at [1017, 408] on span "Hi Jane, you have an appointment with Business Trial at 10:14pm on 9/12 at this…" at bounding box center [1028, 424] width 192 height 154
drag, startPoint x: 1012, startPoint y: 410, endPoint x: 1078, endPoint y: 425, distance: 67.9
click at [1078, 425] on span "Hi Jane, you have an appointment with Business Trial at 10:14pm on 9/12 at this…" at bounding box center [1028, 424] width 192 height 154
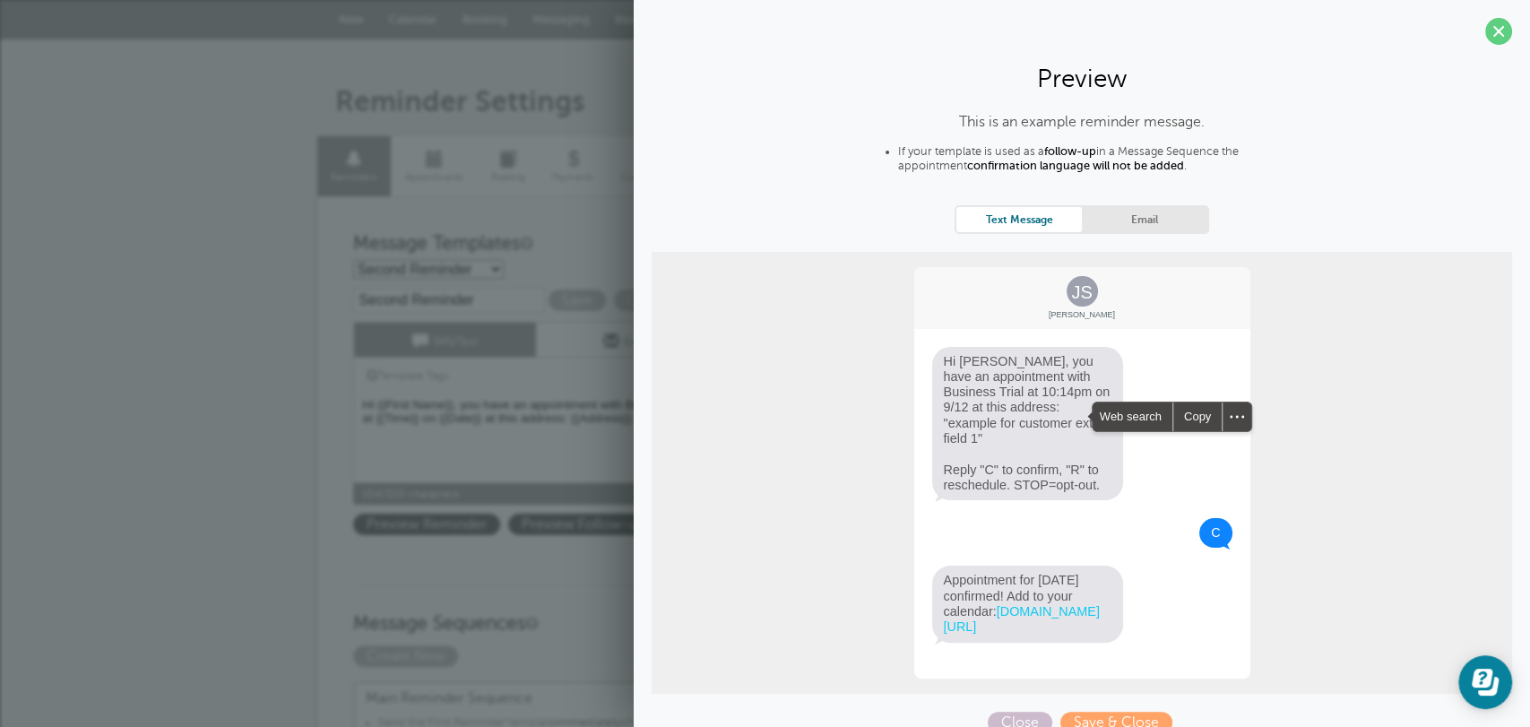
click at [1014, 430] on span "Hi Jane, you have an appointment with Business Trial at 10:14pm on 9/12 at this…" at bounding box center [1028, 424] width 192 height 154
click at [1060, 431] on span "Hi Jane, you have an appointment with Business Trial at 10:14pm on 9/12 at this…" at bounding box center [1028, 424] width 192 height 154
click at [1067, 428] on span "Hi Jane, you have an appointment with Business Trial at 10:14pm on 9/12 at this…" at bounding box center [1028, 424] width 192 height 154
drag, startPoint x: 1066, startPoint y: 425, endPoint x: 1011, endPoint y: 402, distance: 59.1
click at [1011, 402] on span "Hi Jane, you have an appointment with Business Trial at 10:14pm on 9/12 at this…" at bounding box center [1028, 424] width 192 height 154
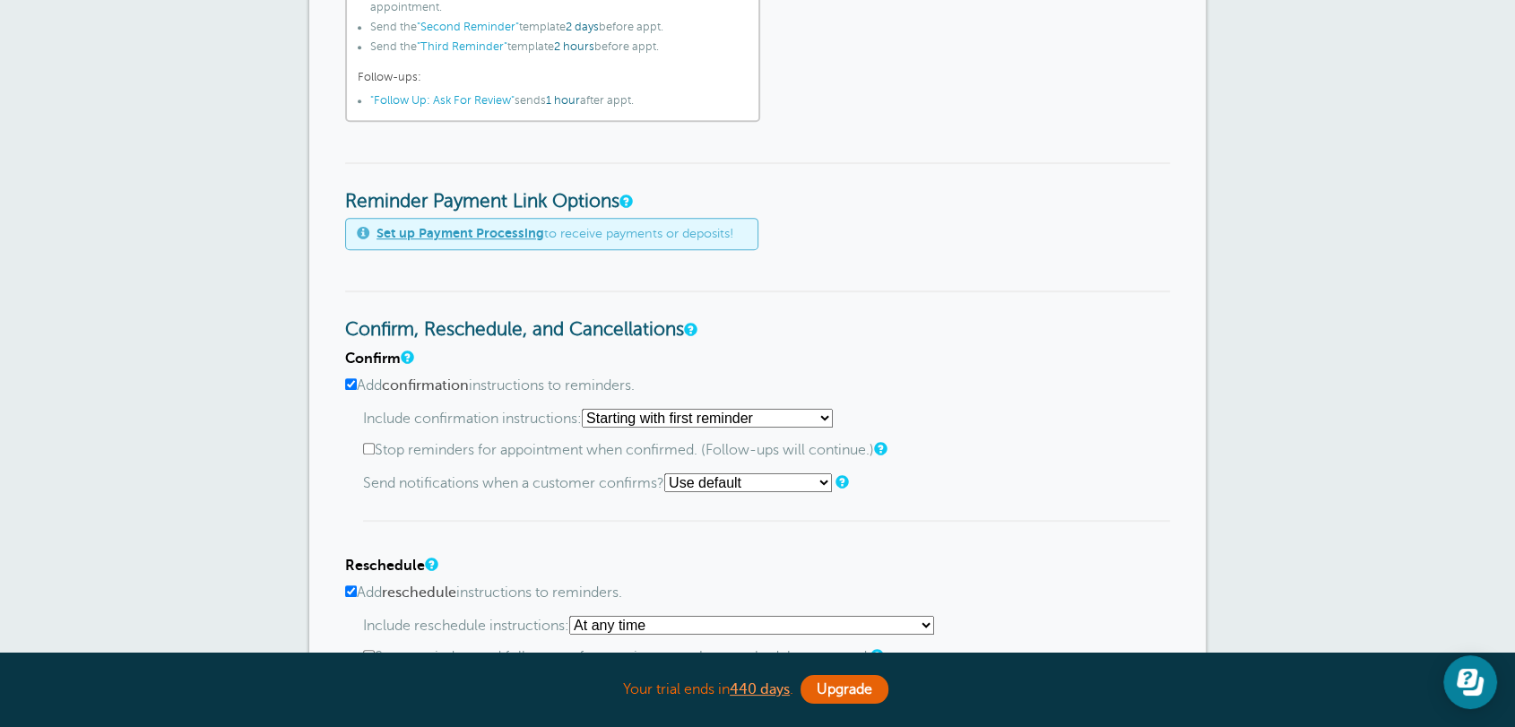
scroll to position [929, 0]
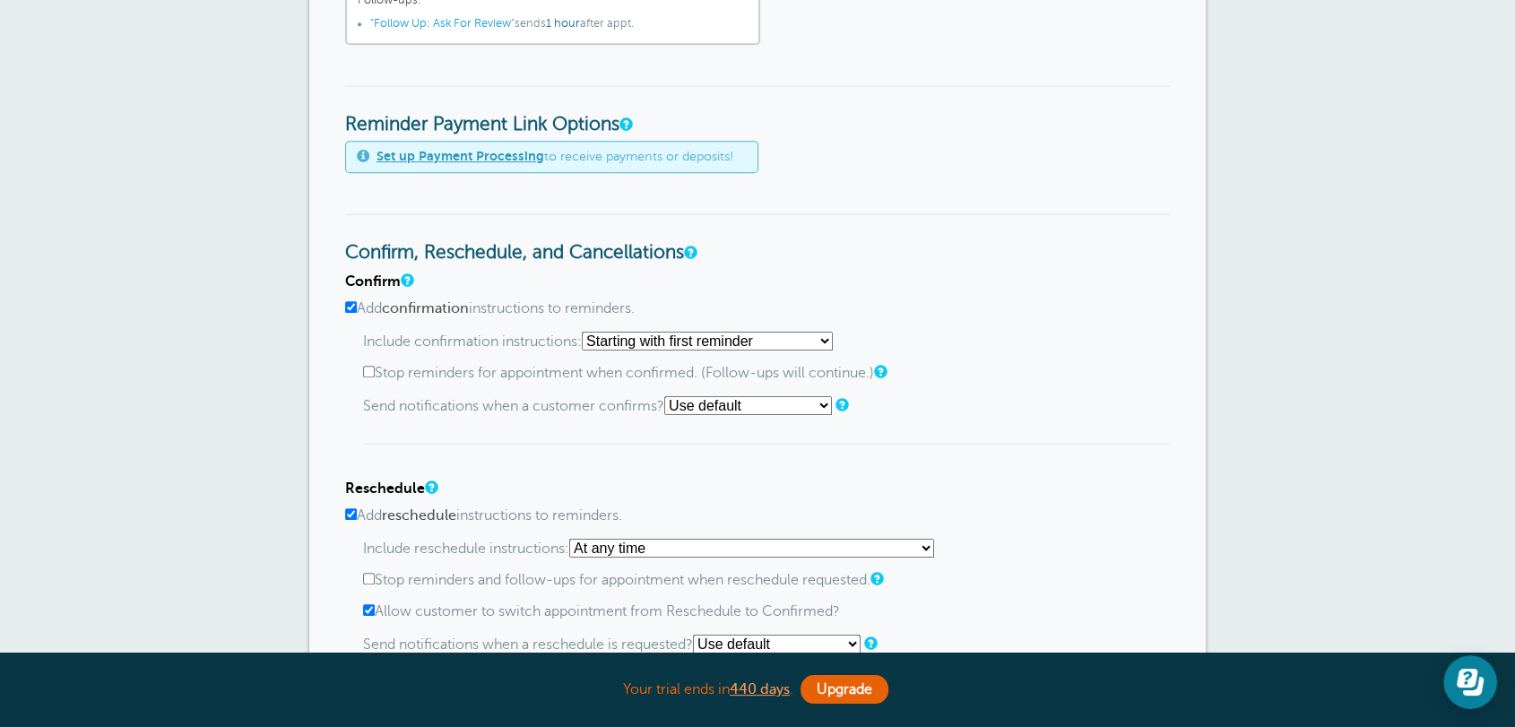
click at [707, 551] on select "At any time If reminder more than 1 day away from appointment If reminder more …" at bounding box center [751, 548] width 365 height 19
drag, startPoint x: 1104, startPoint y: 426, endPoint x: 775, endPoint y: 310, distance: 348.6
click at [1100, 417] on div "Include confirmation instructions: Starting with first reminder If reminder is …" at bounding box center [766, 389] width 807 height 114
click at [688, 346] on select "Starting with first reminder If reminder is within 1 day of appointment If remi…" at bounding box center [707, 341] width 251 height 19
click at [996, 382] on div "Include confirmation instructions: Starting with first reminder If reminder is …" at bounding box center [766, 389] width 807 height 114
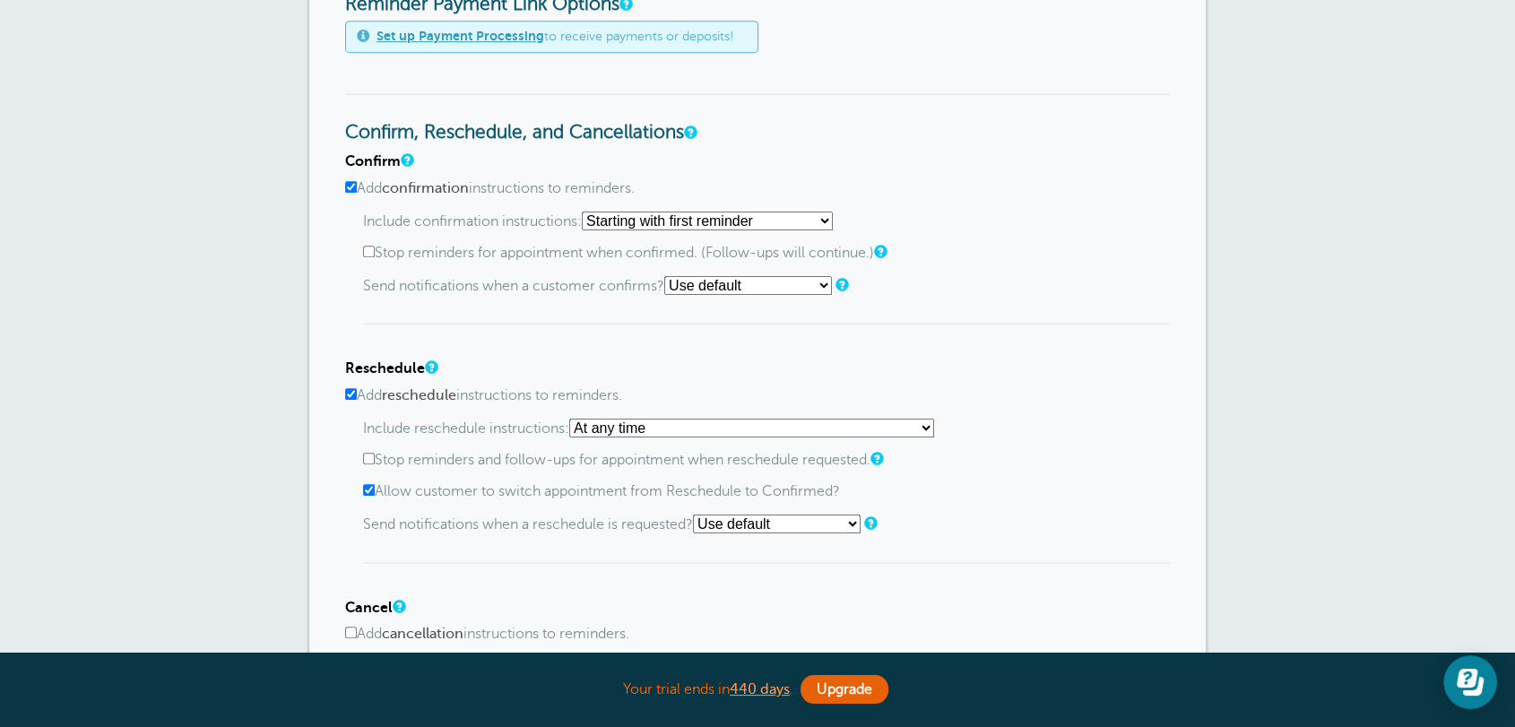
scroll to position [1162, 0]
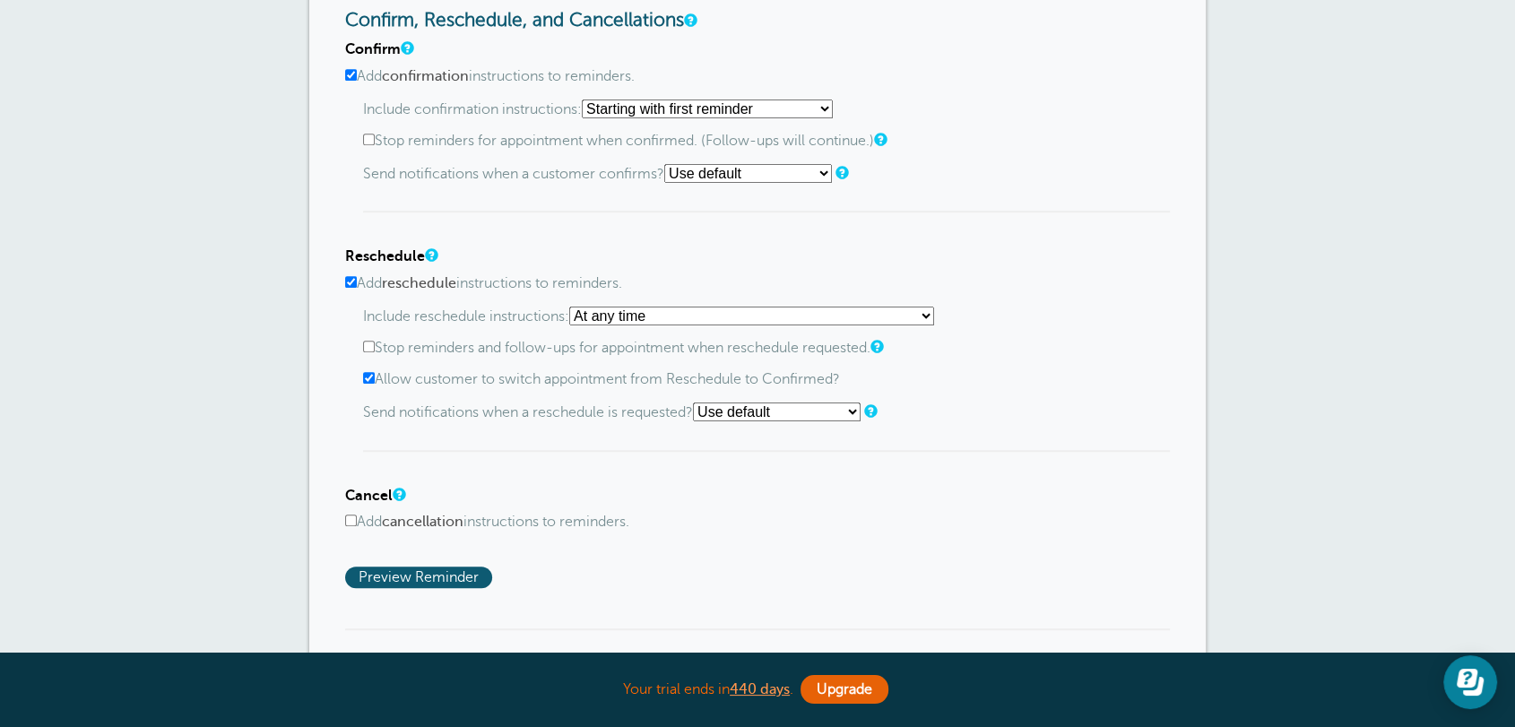
click at [751, 302] on div "Reschedule Add reschedule instructions to reminders. Include reschedule instruc…" at bounding box center [757, 349] width 825 height 203
click at [636, 109] on select "Starting with first reminder If reminder is within 1 day of appointment If remi…" at bounding box center [707, 108] width 251 height 19
click at [655, 307] on select "At any time If reminder more than 1 day away from appointment If reminder more …" at bounding box center [751, 316] width 365 height 19
click at [710, 235] on div "Confirm Add confirmation instructions to reminders. Include confirmation instru…" at bounding box center [757, 314] width 825 height 546
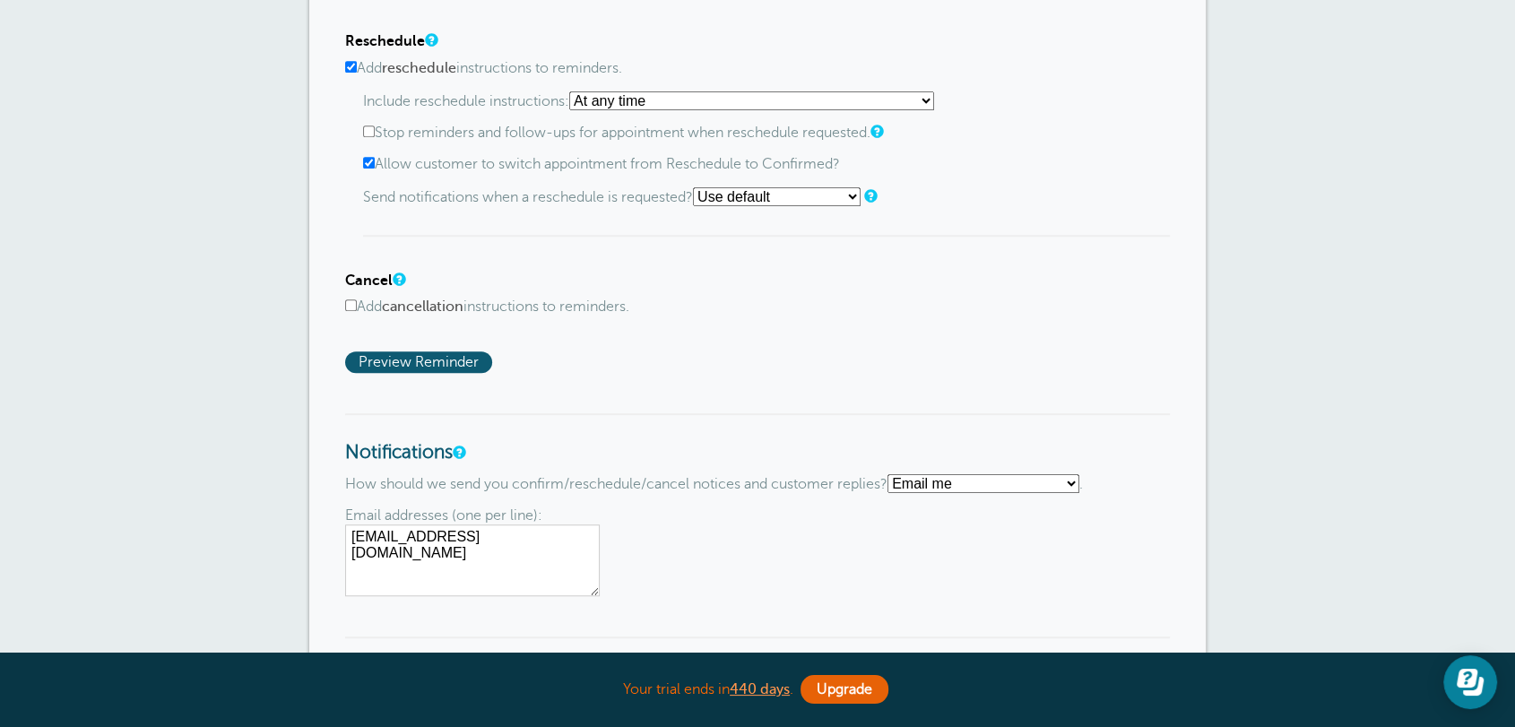
scroll to position [1627, 0]
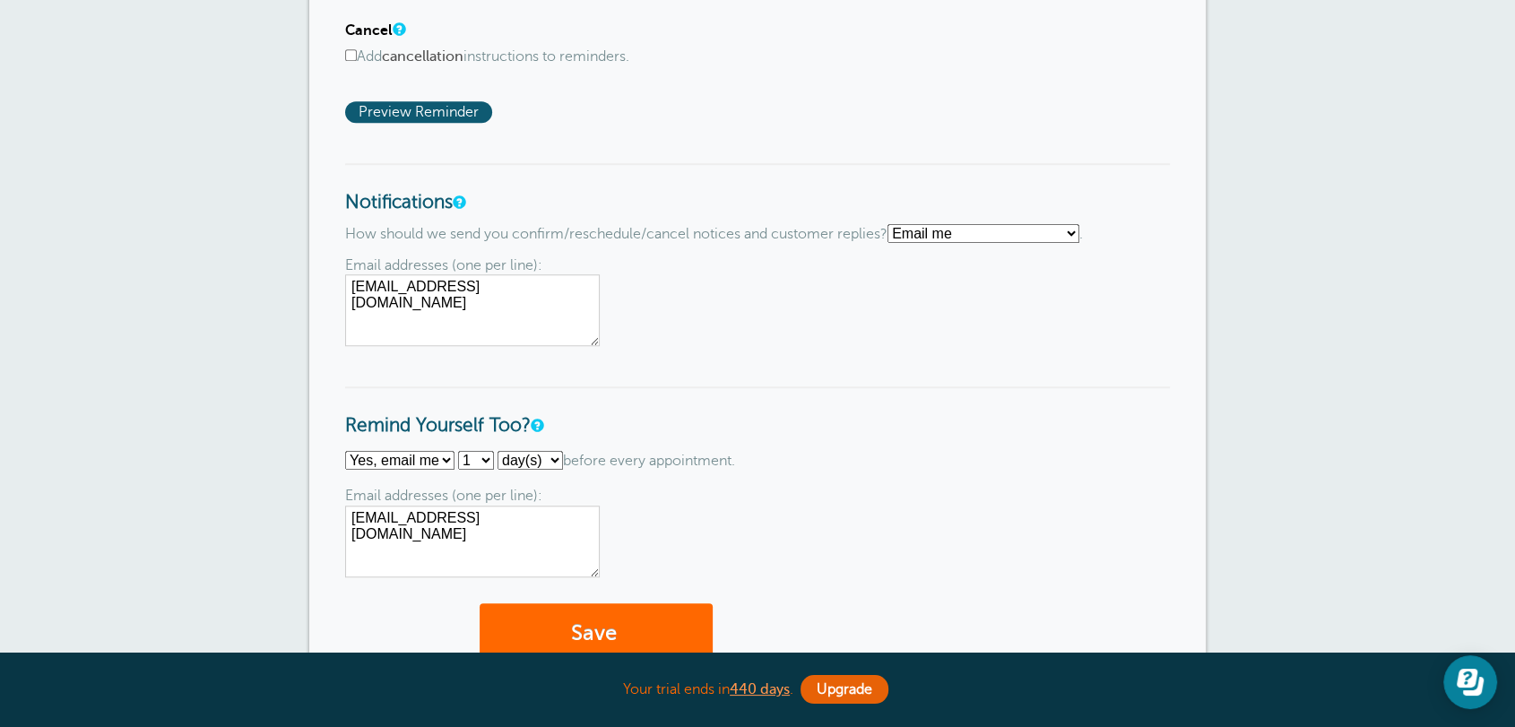
click at [782, 468] on div "No thanks Yes, text me Yes, email me 1 2 3 4 5 6 7 8 9 10 11 12 13 14 15 16 17 …" at bounding box center [757, 513] width 825 height 125
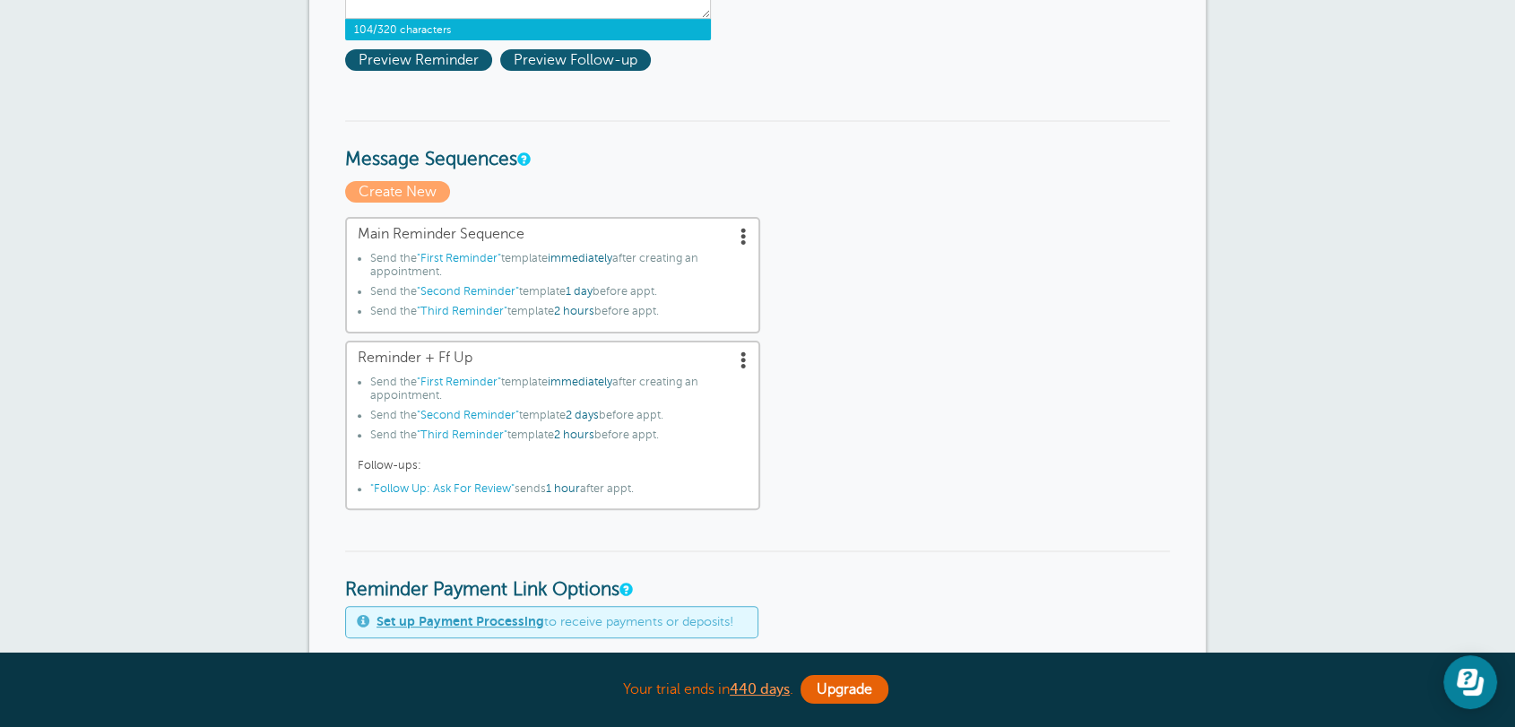
scroll to position [0, 0]
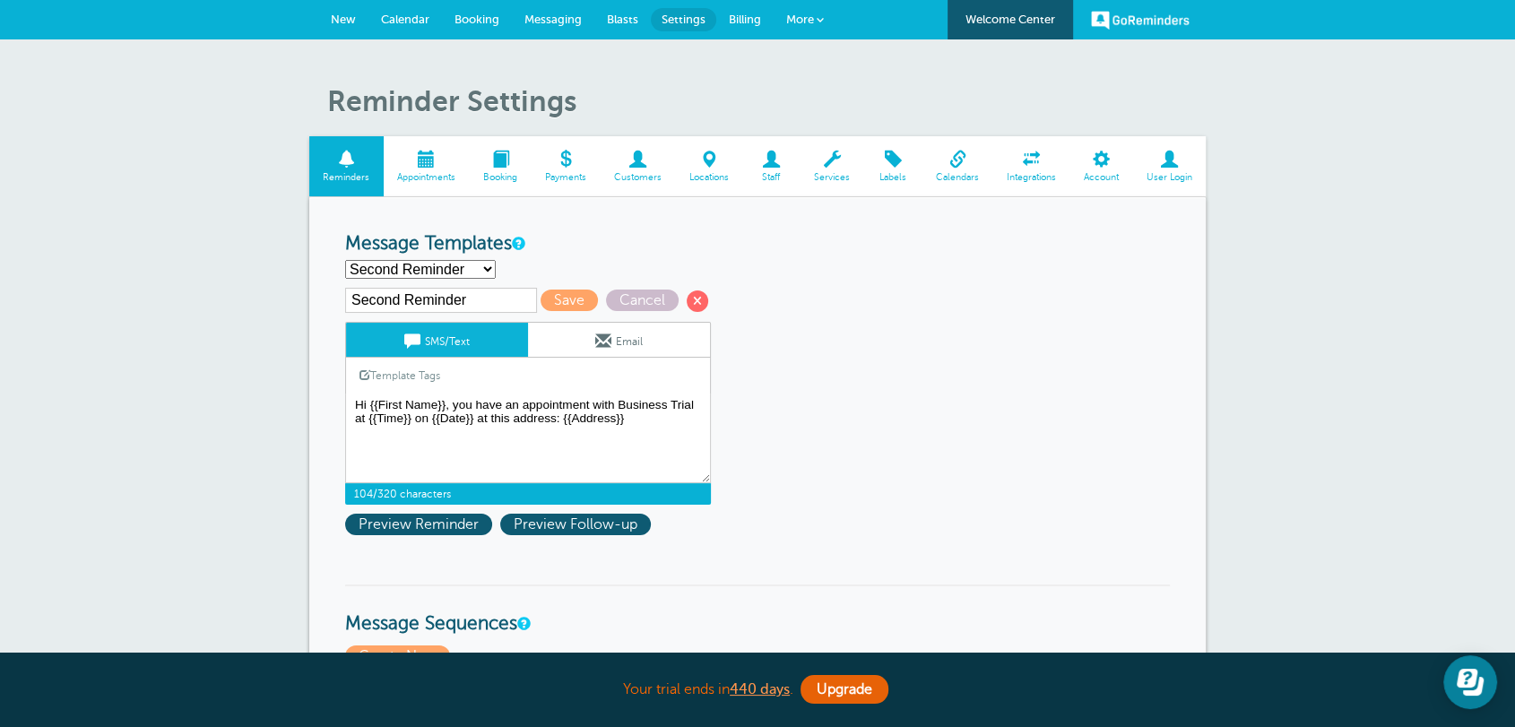
click at [336, 27] on link "New" at bounding box center [343, 19] width 50 height 39
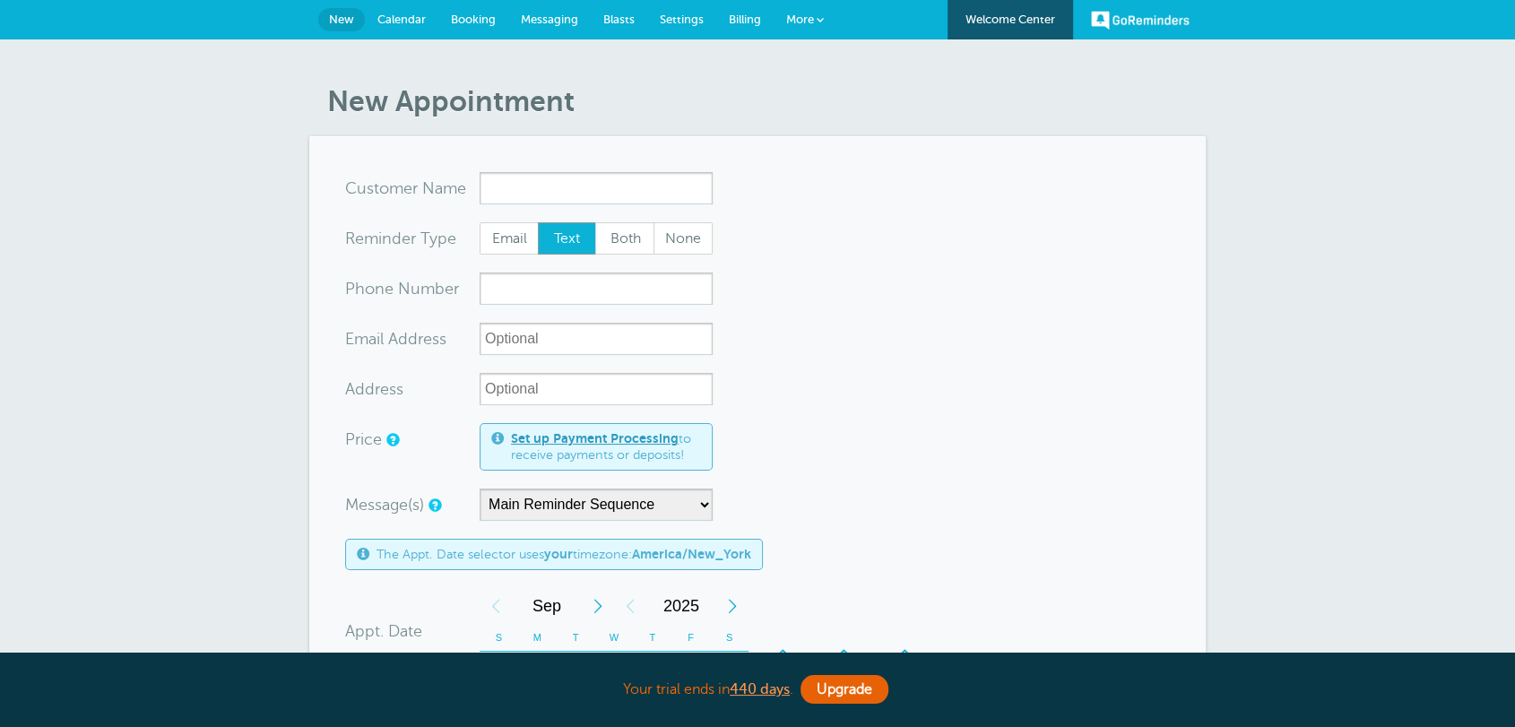
click at [487, 183] on input "x-no-autofill" at bounding box center [595, 188] width 233 height 32
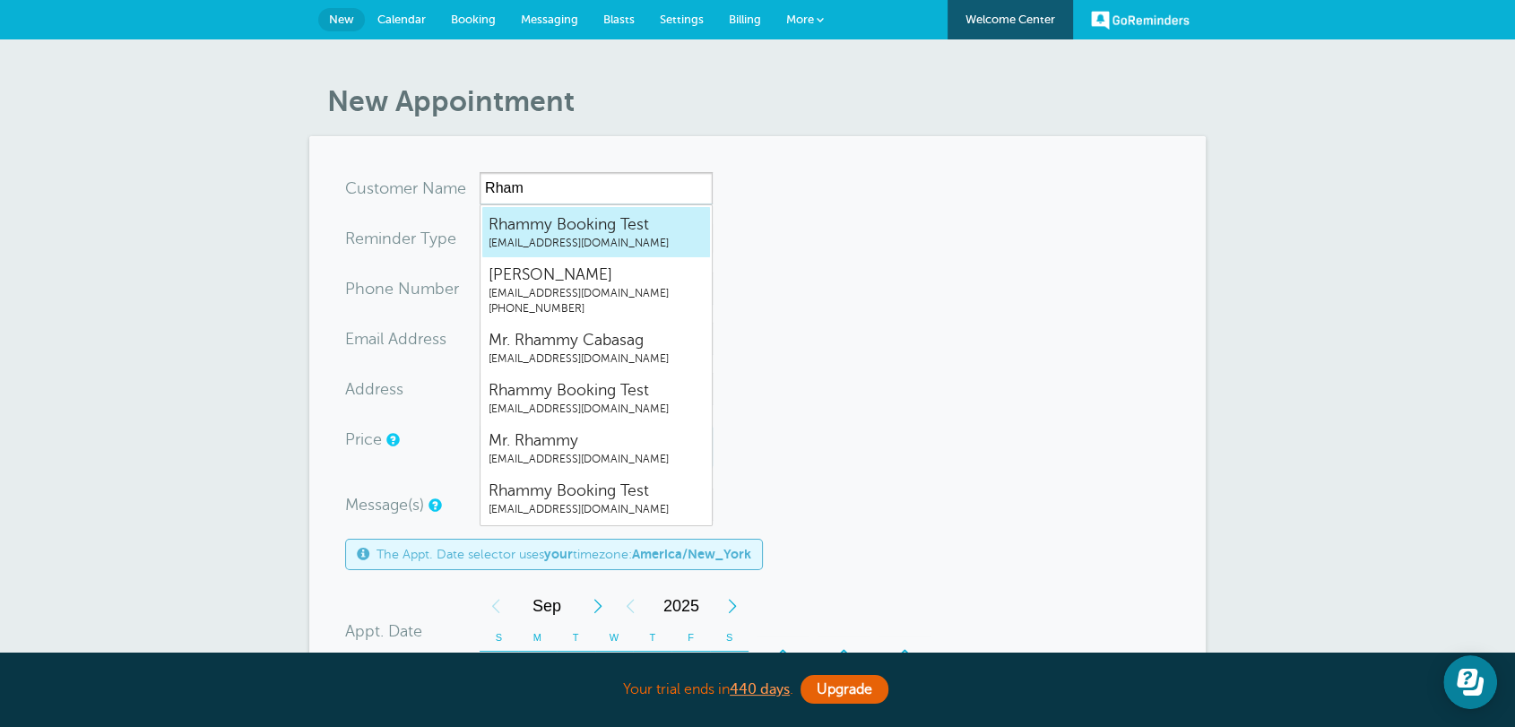
click at [508, 212] on link "Rhammy Booking Test rhammy.grtrial@gmail.com" at bounding box center [595, 232] width 229 height 52
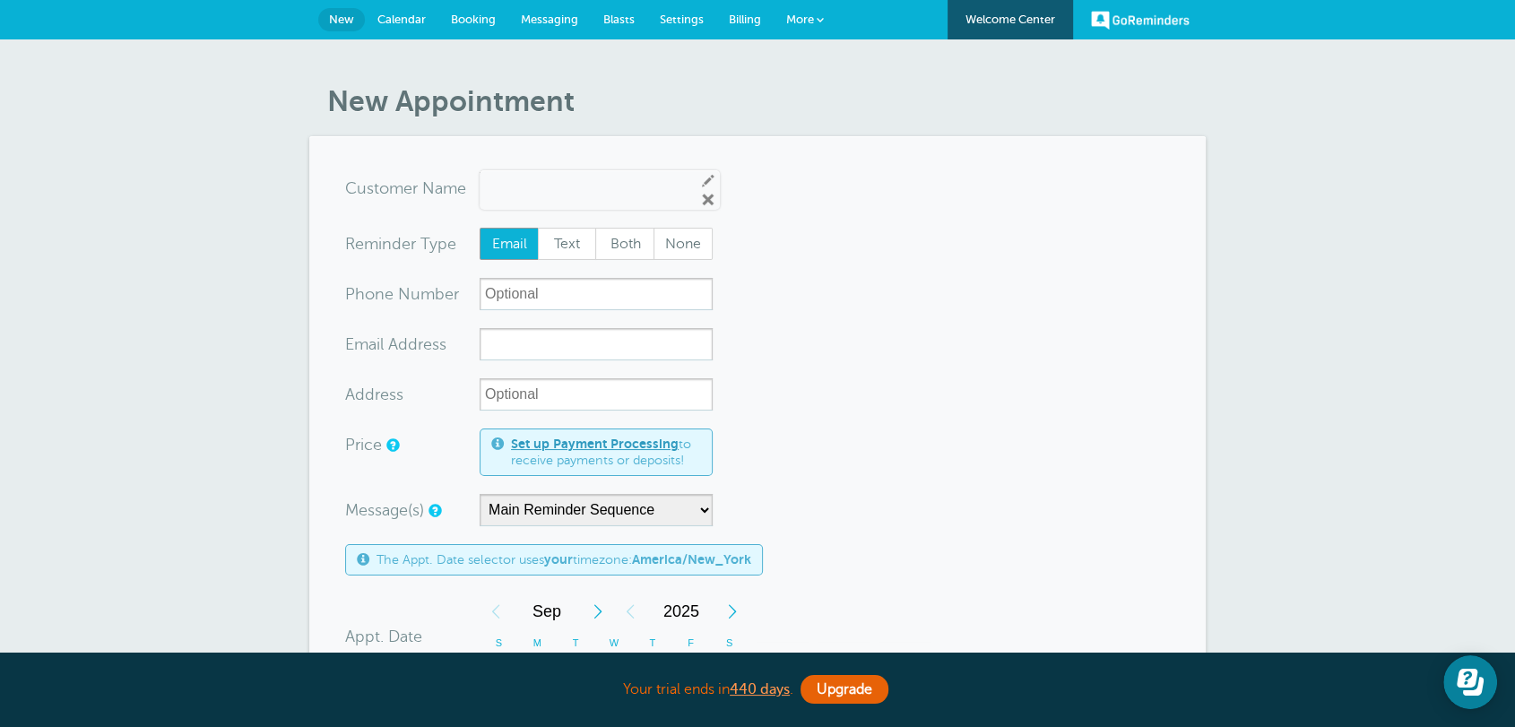
type input "RhammyBookingTestrhammy.grtrial@gmail.com"
type input "Rhammy Booking Test"
radio input "true"
type input "rhammy.grtrial@gmail.com"
type input "245 Main"
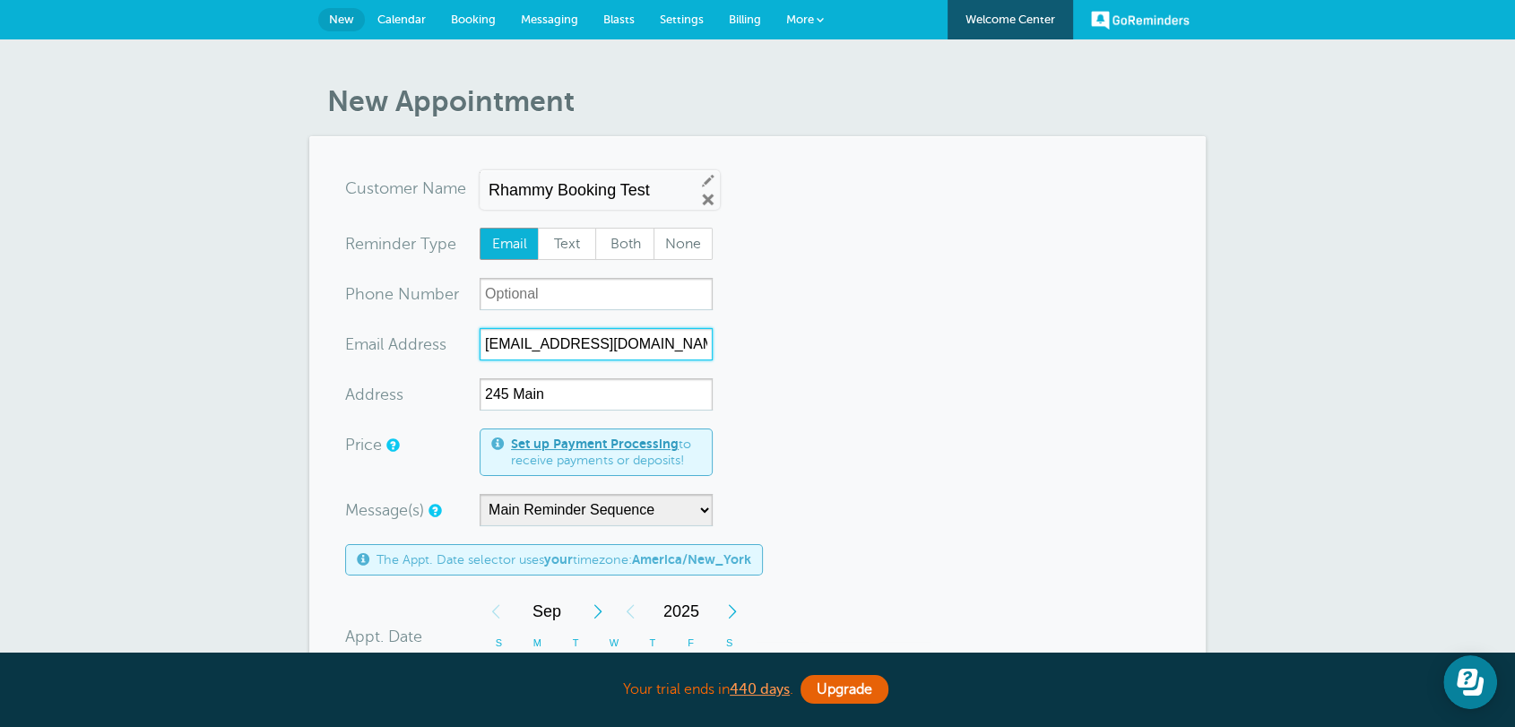
click at [561, 341] on input "[EMAIL_ADDRESS][DOMAIN_NAME]" at bounding box center [595, 344] width 233 height 32
click at [561, 339] on input "[EMAIL_ADDRESS][DOMAIN_NAME]" at bounding box center [595, 344] width 233 height 32
click at [703, 201] on link "Remove" at bounding box center [708, 200] width 16 height 16
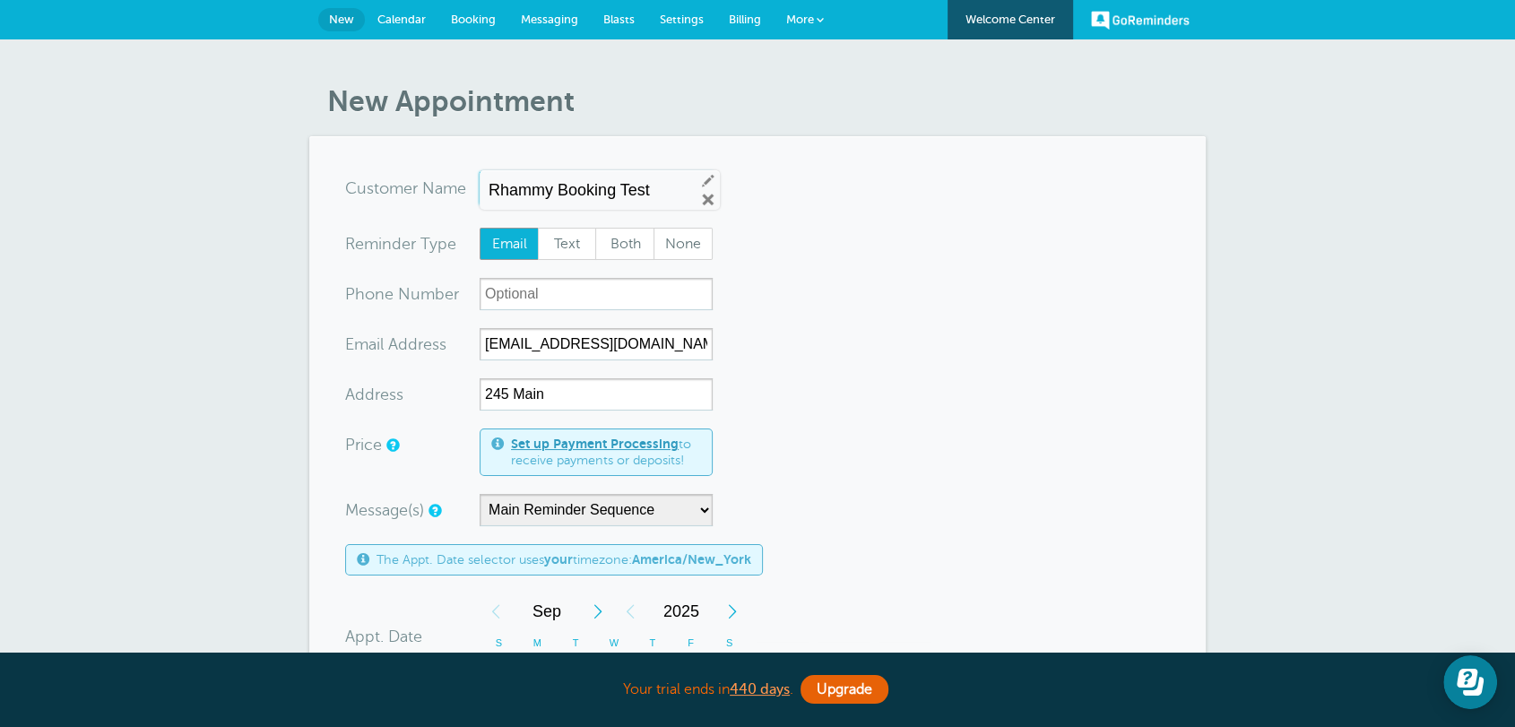
radio input "true"
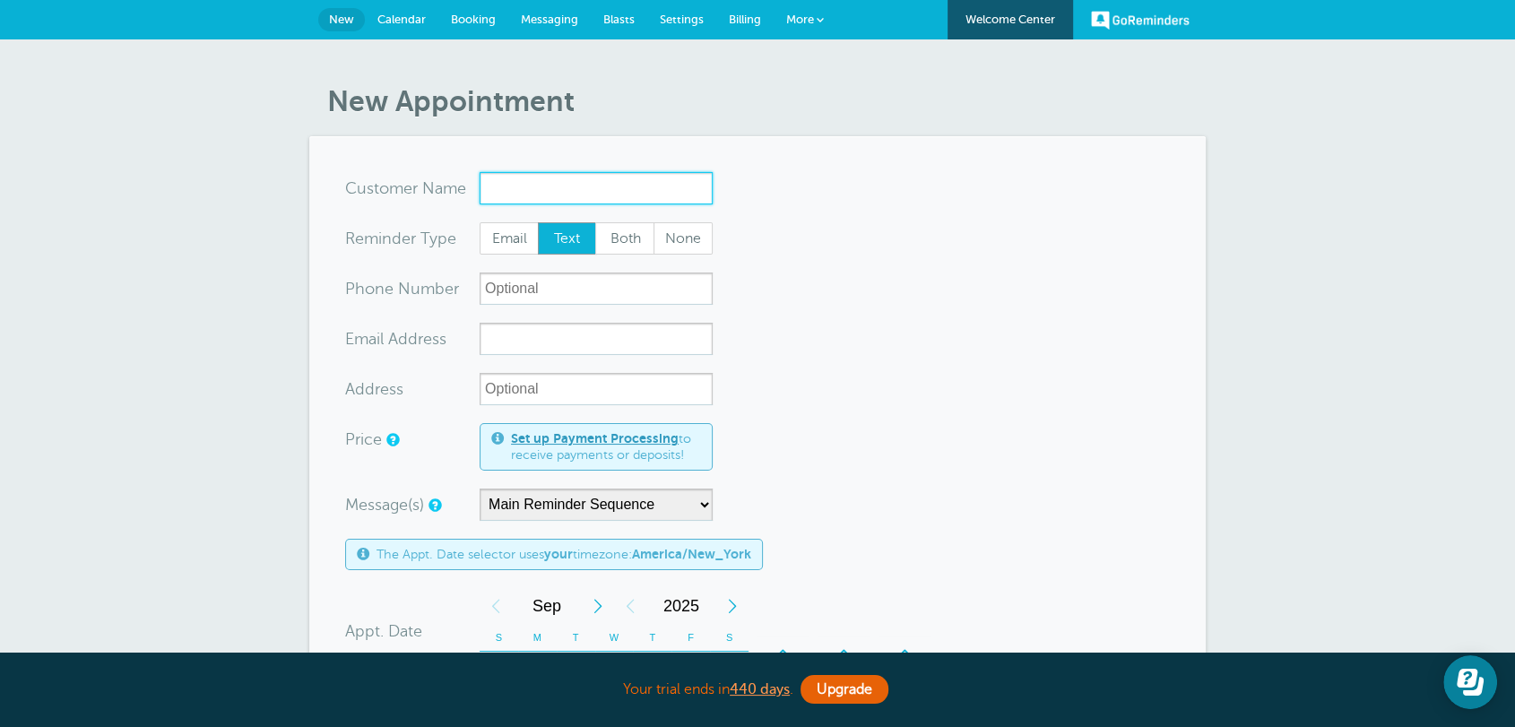
click at [584, 193] on input "x-no-autofill" at bounding box center [595, 188] width 233 height 32
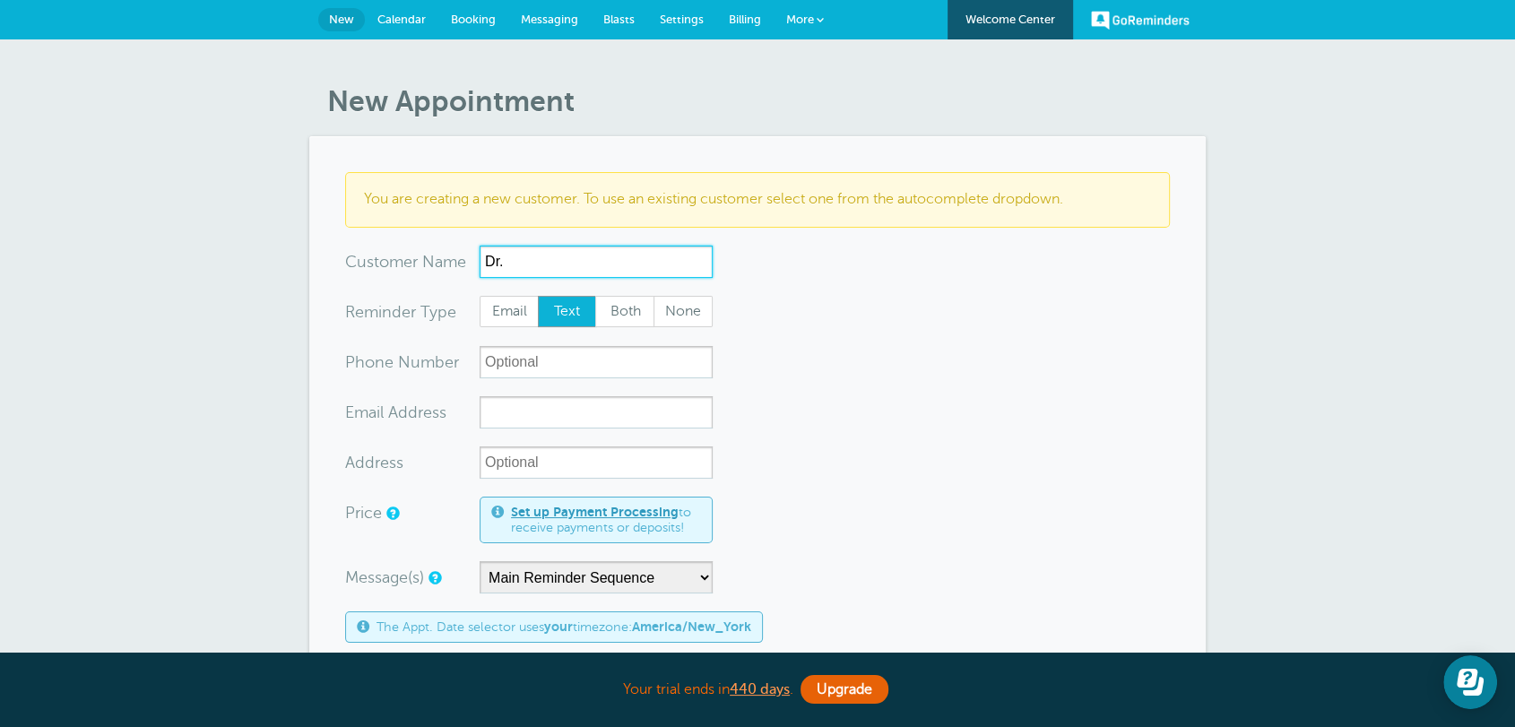
click at [551, 272] on input "Dr." at bounding box center [595, 262] width 233 height 32
type input "Dr. Smith"
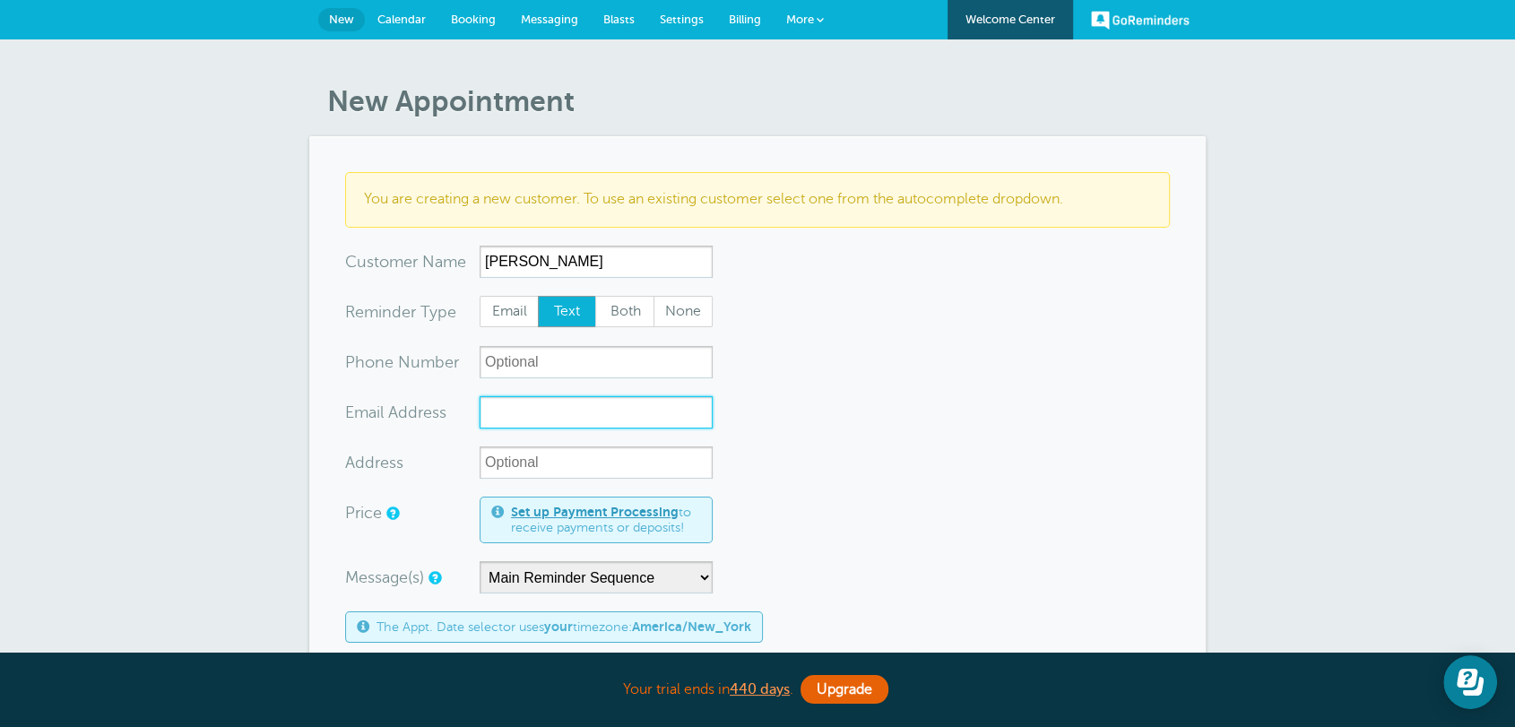
click at [514, 410] on input "xx-no-autofill" at bounding box center [595, 412] width 233 height 32
paste input "rhammy.grtrial@gmail.com"
type input "[EMAIL_ADDRESS][DOMAIN_NAME]"
click at [888, 428] on form "You are creating a new customer. To use an existing customer select one from th…" at bounding box center [757, 701] width 825 height 1058
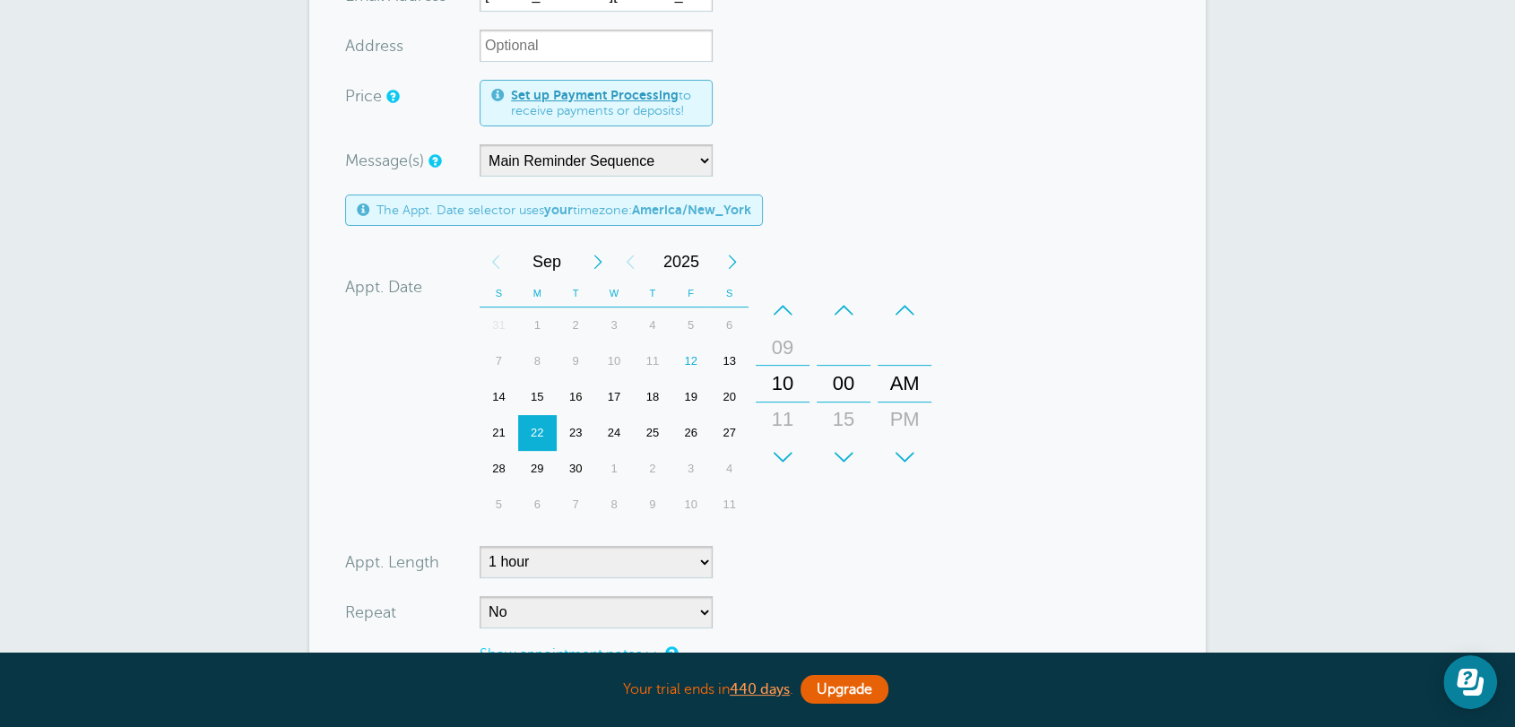
scroll to position [464, 0]
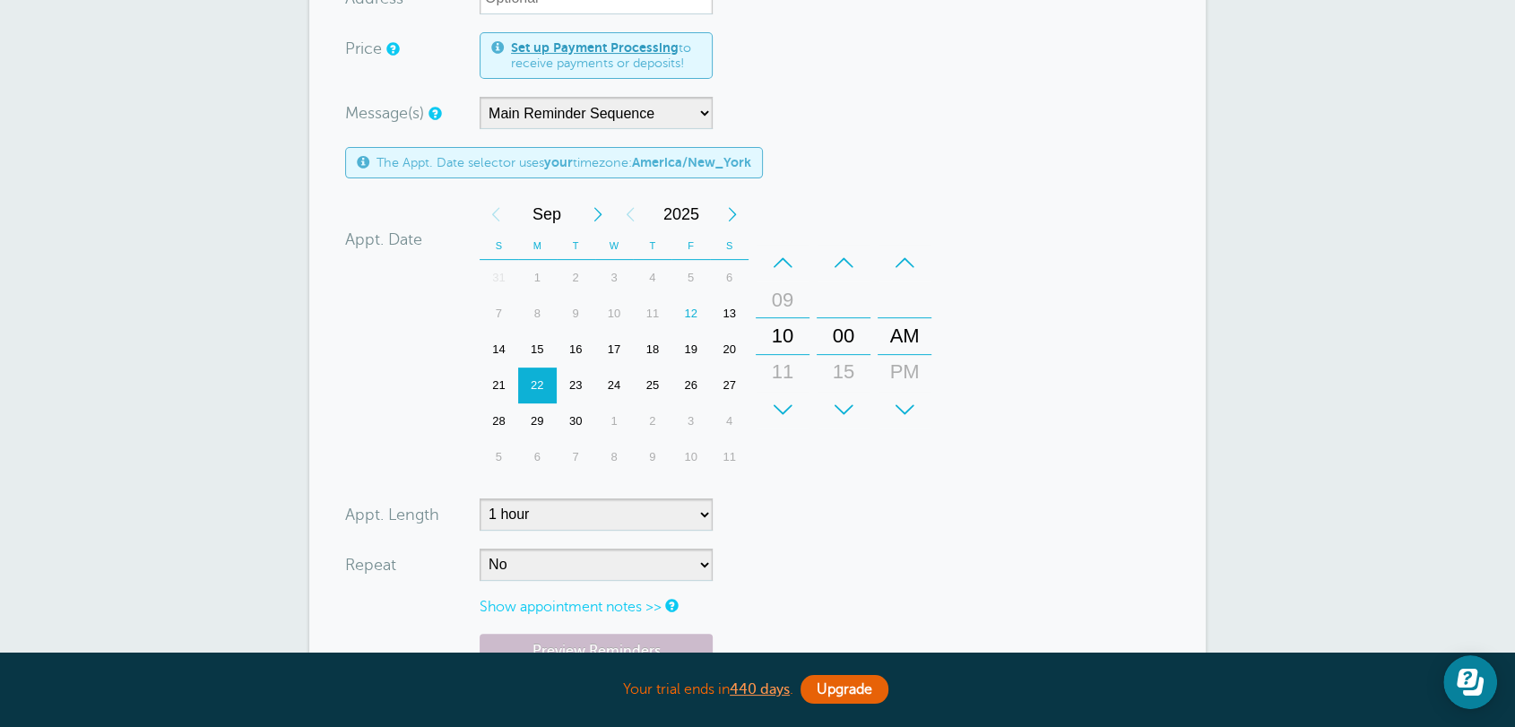
click at [565, 418] on div "30" at bounding box center [576, 421] width 39 height 36
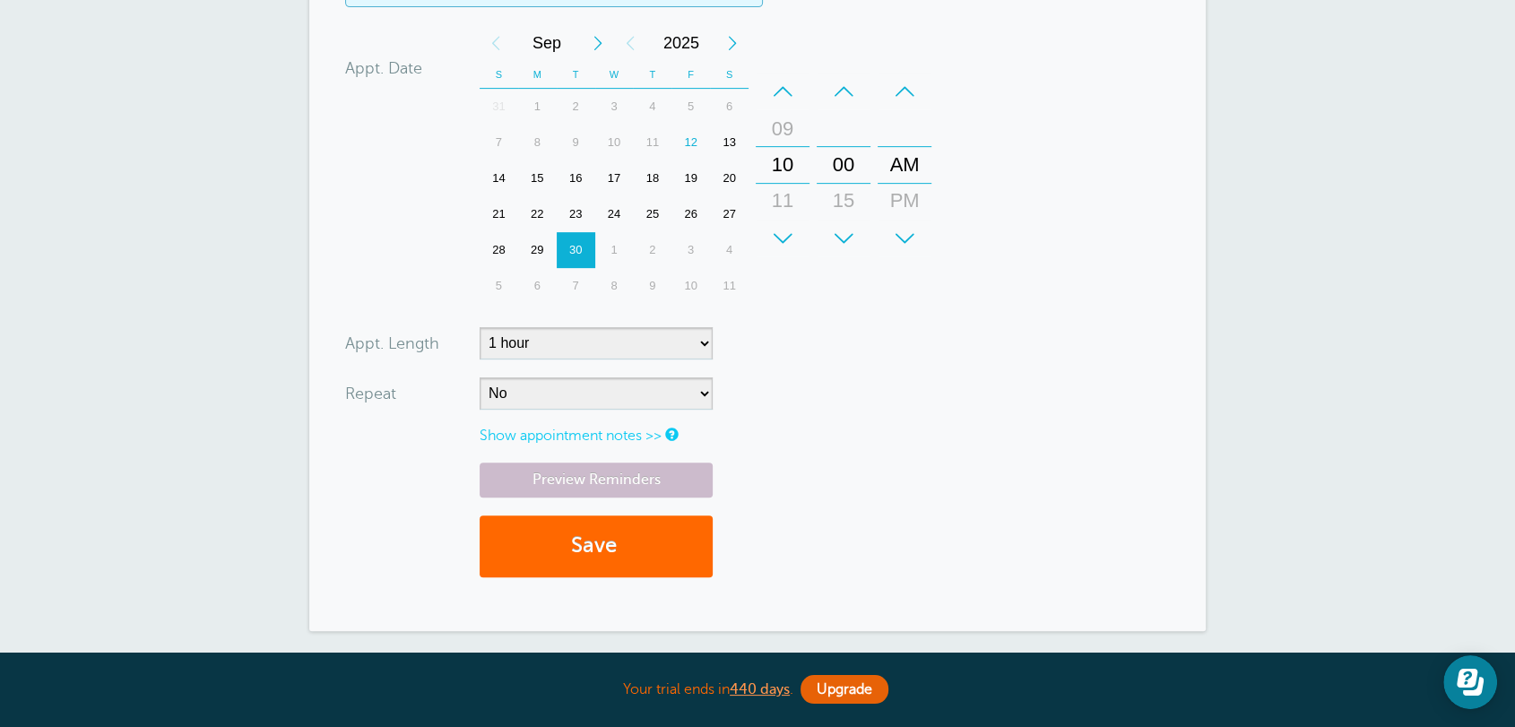
scroll to position [696, 0]
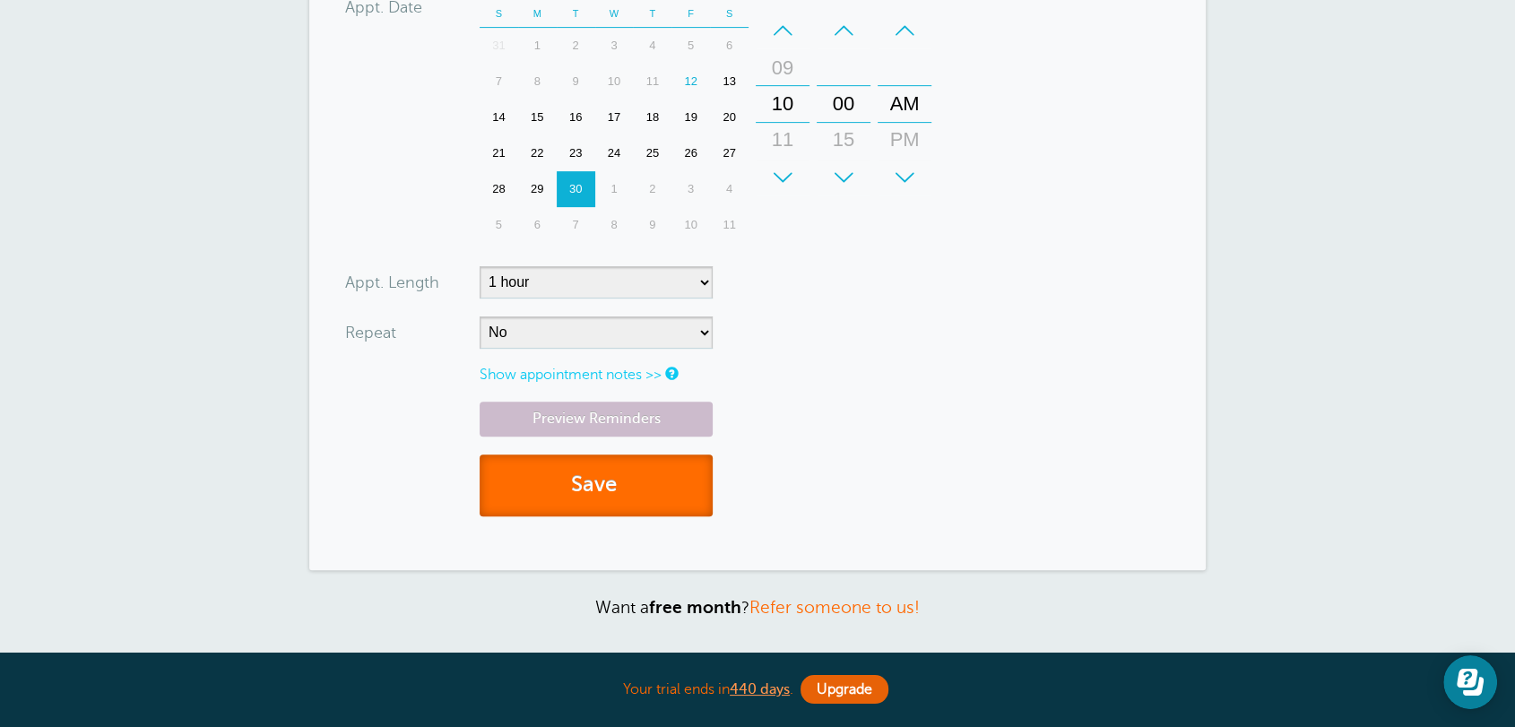
click at [621, 504] on button "Save" at bounding box center [595, 485] width 233 height 62
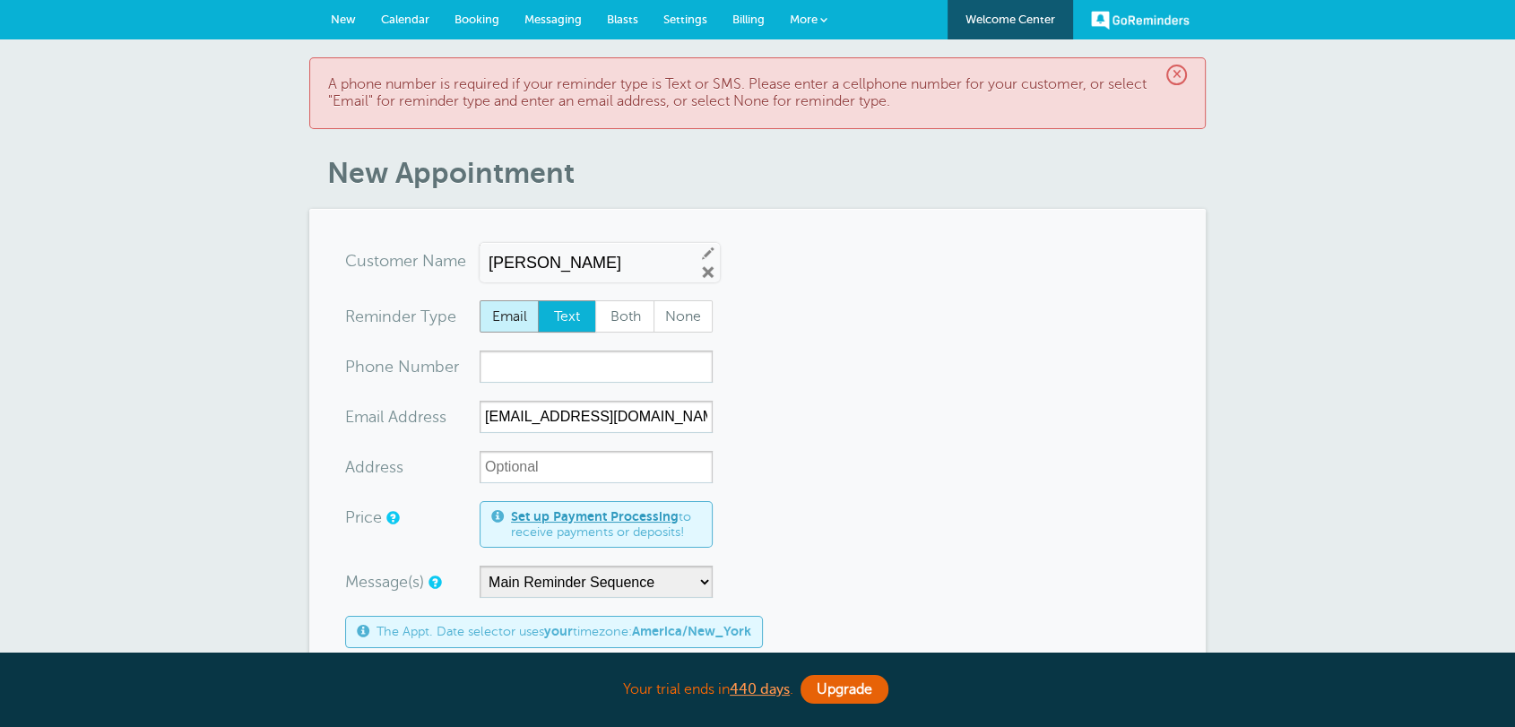
click at [503, 312] on span "Email" at bounding box center [508, 316] width 57 height 30
click at [479, 300] on input "Email" at bounding box center [479, 299] width 1 height 1
radio input "true"
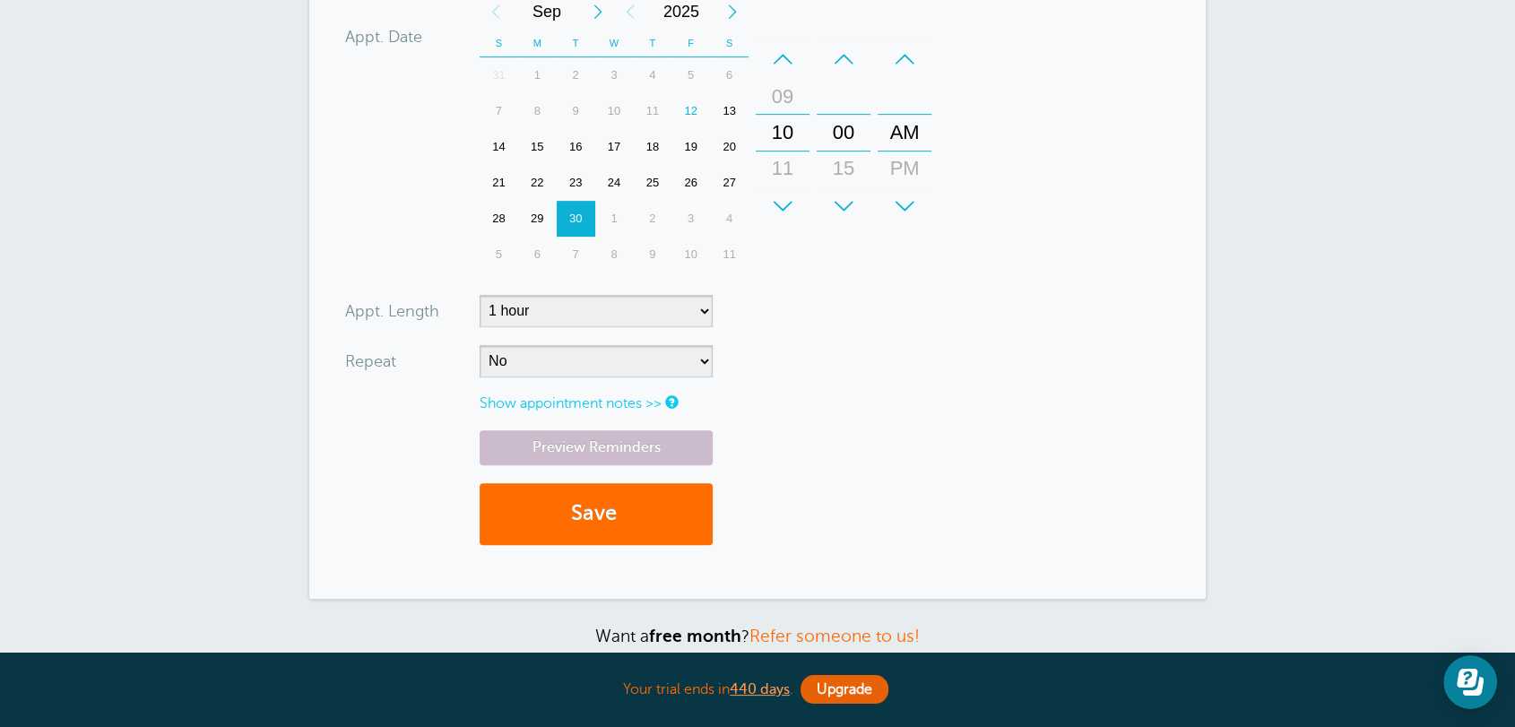
scroll to position [650, 0]
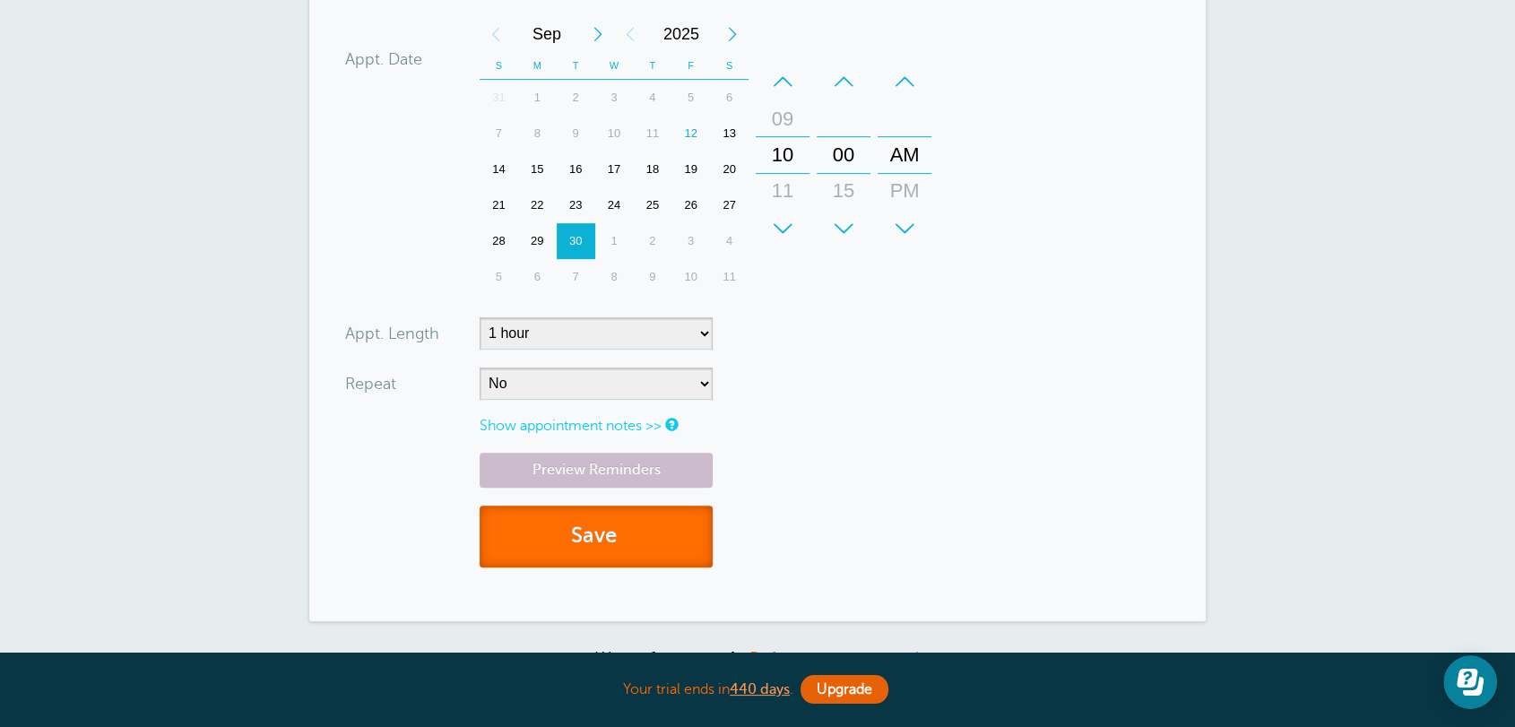
click at [541, 522] on button "Save" at bounding box center [595, 536] width 233 height 62
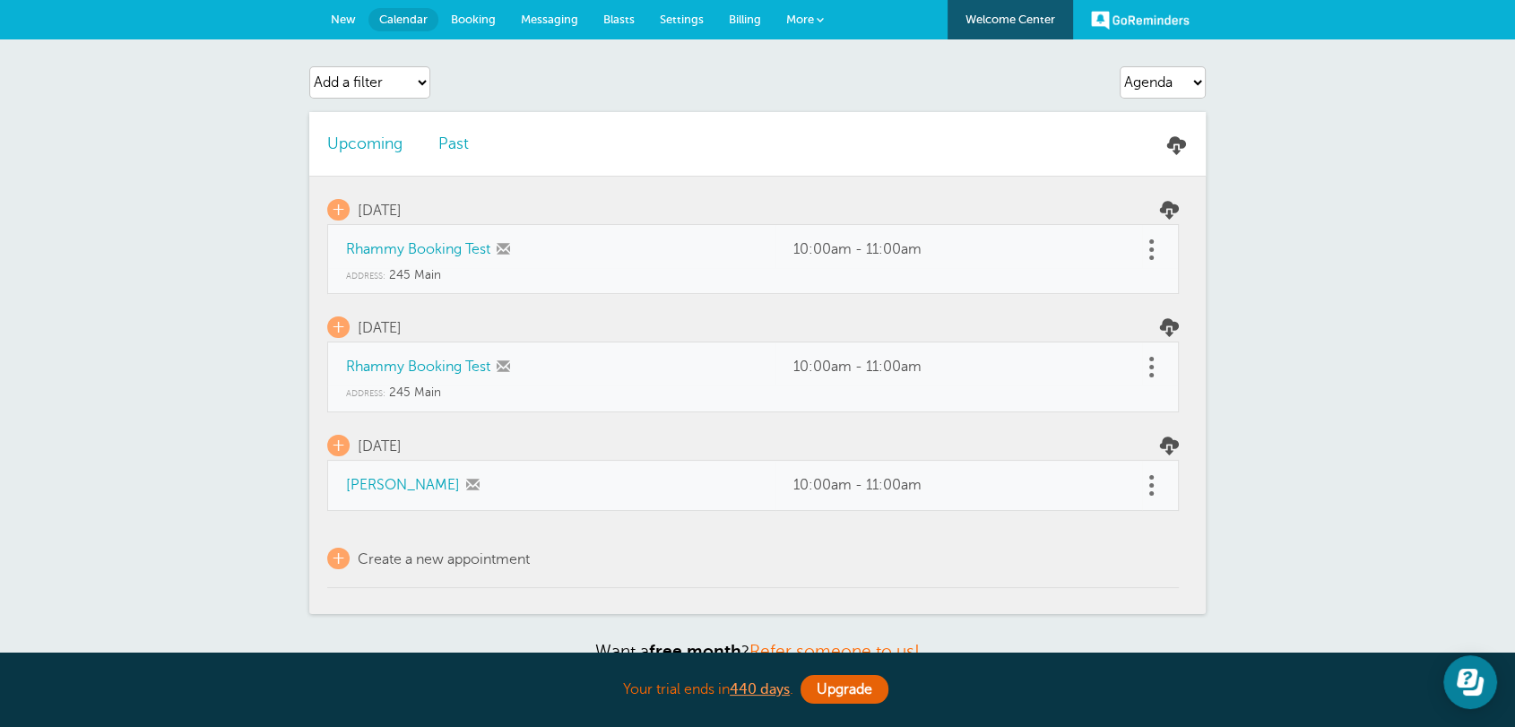
click at [394, 487] on link "[PERSON_NAME]" at bounding box center [403, 485] width 114 height 16
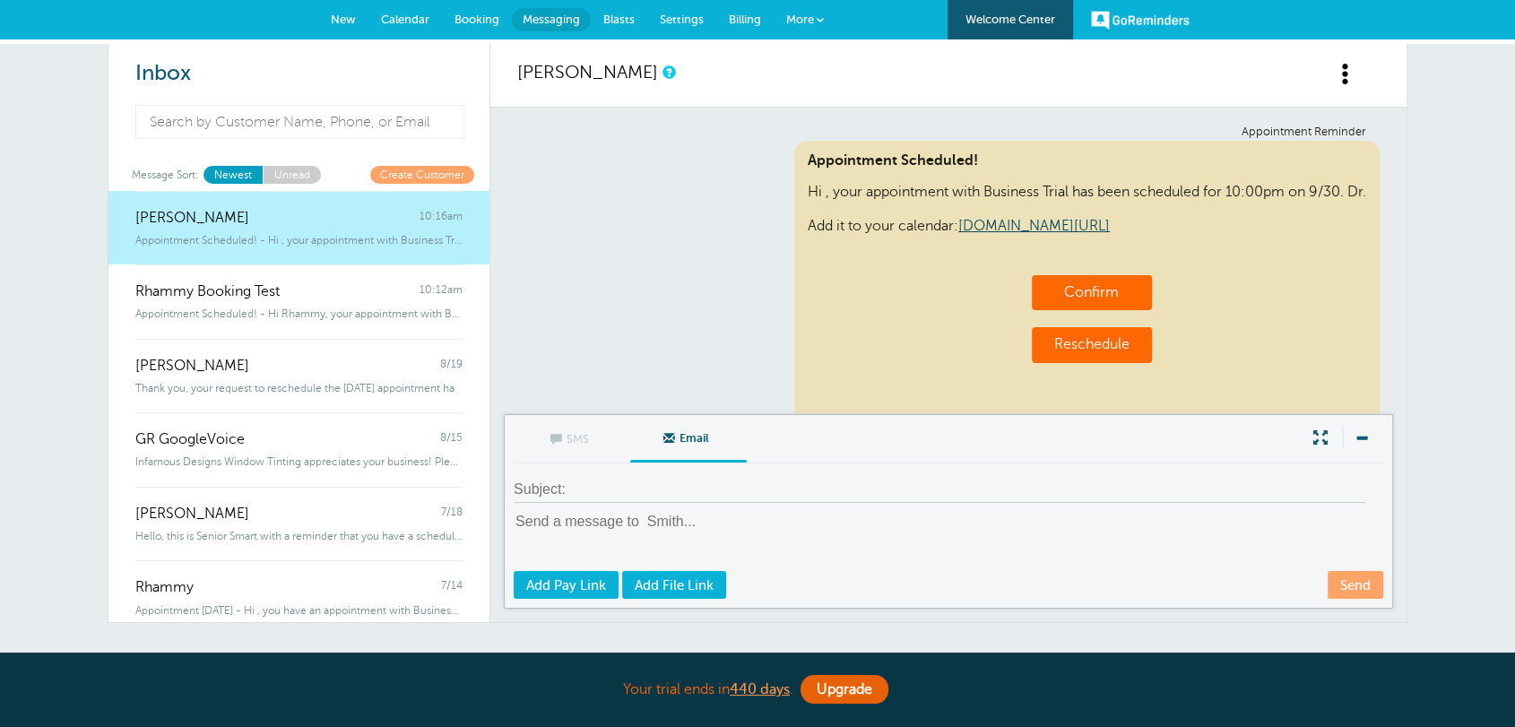
scroll to position [44, 0]
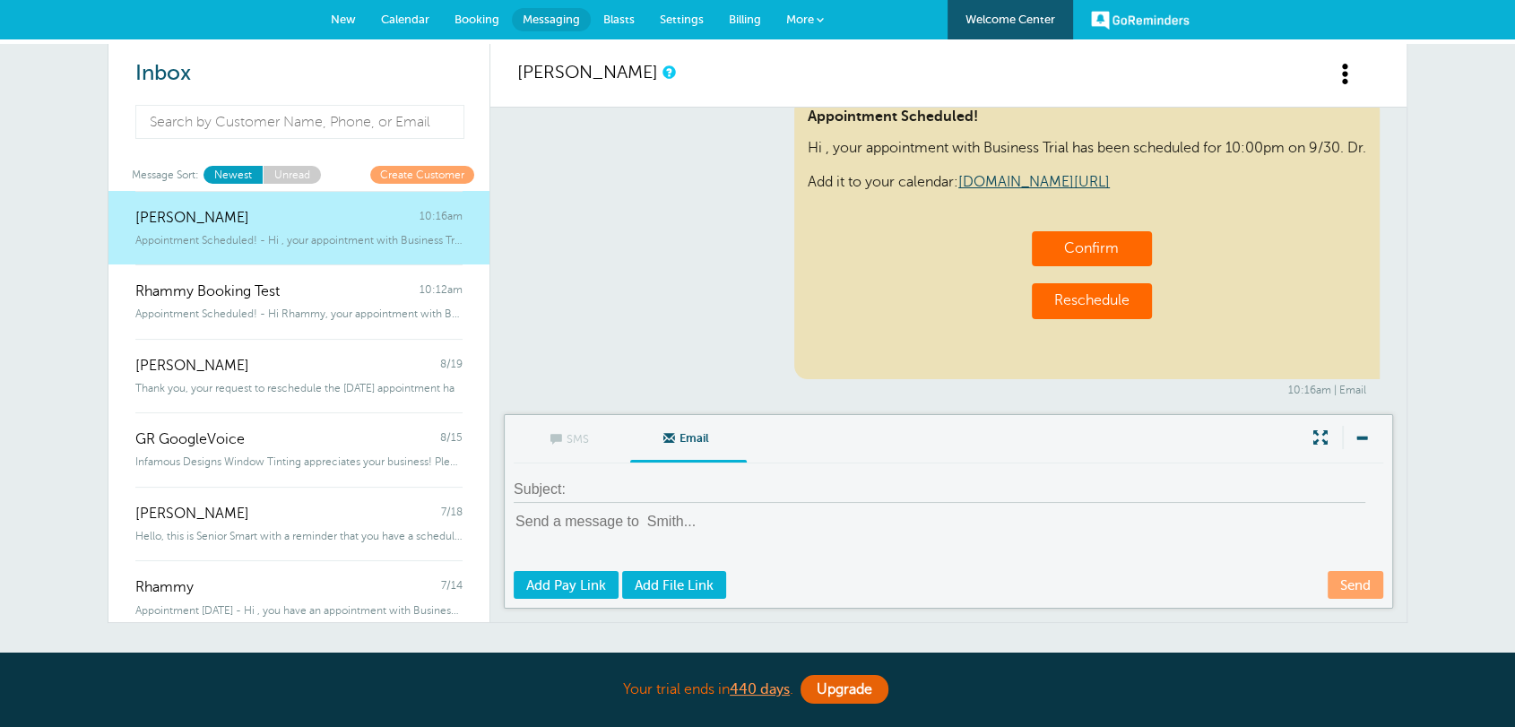
click at [736, 255] on div "Appointment Reminder Appointment Scheduled! Hi , your appointment with Business…" at bounding box center [948, 239] width 862 height 315
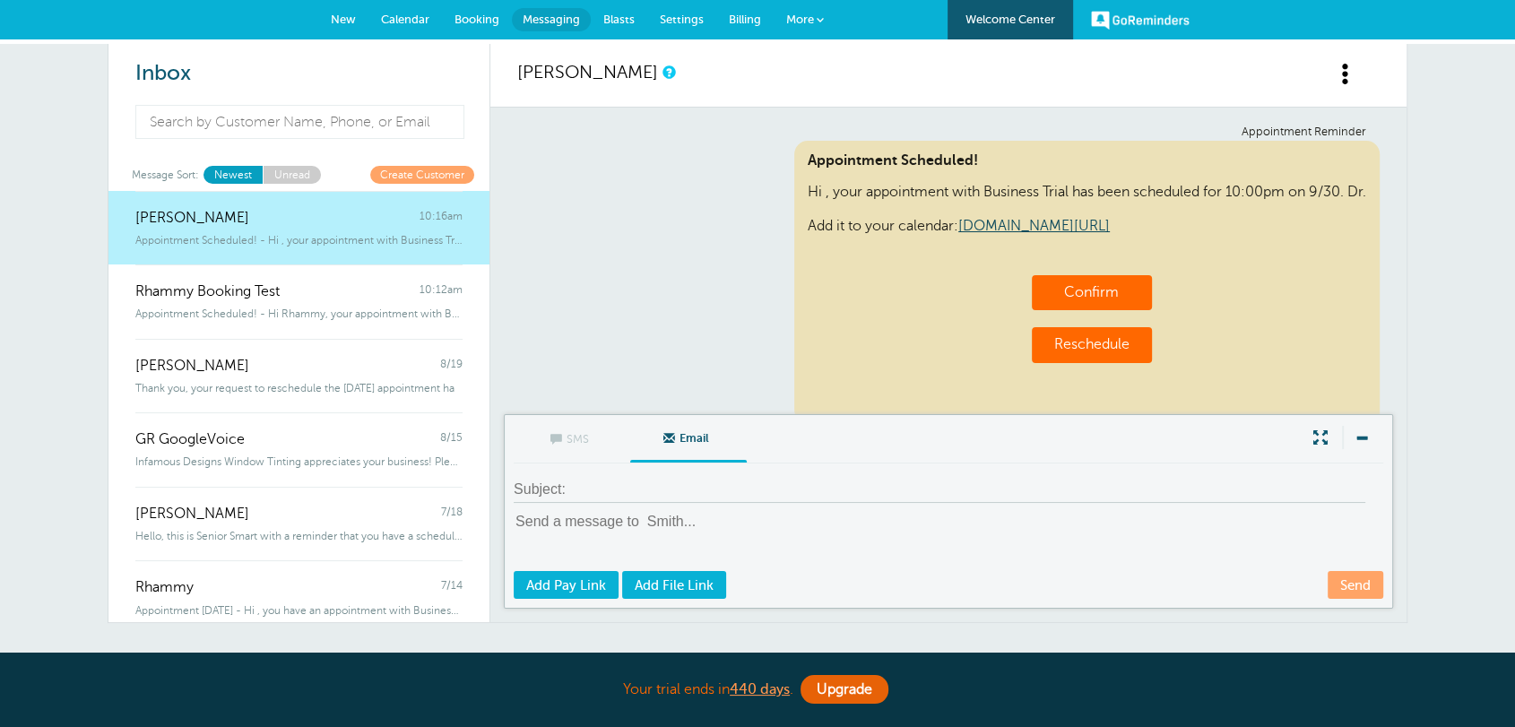
scroll to position [0, 0]
click at [803, 190] on div "Appointment Scheduled! Hi , your appointment with Business Trial has been sched…" at bounding box center [1086, 282] width 585 height 282
click at [602, 296] on div "Appointment Reminder Appointment Scheduled! Hi , your appointment with Business…" at bounding box center [948, 282] width 862 height 315
click at [347, 22] on span "New" at bounding box center [343, 19] width 25 height 13
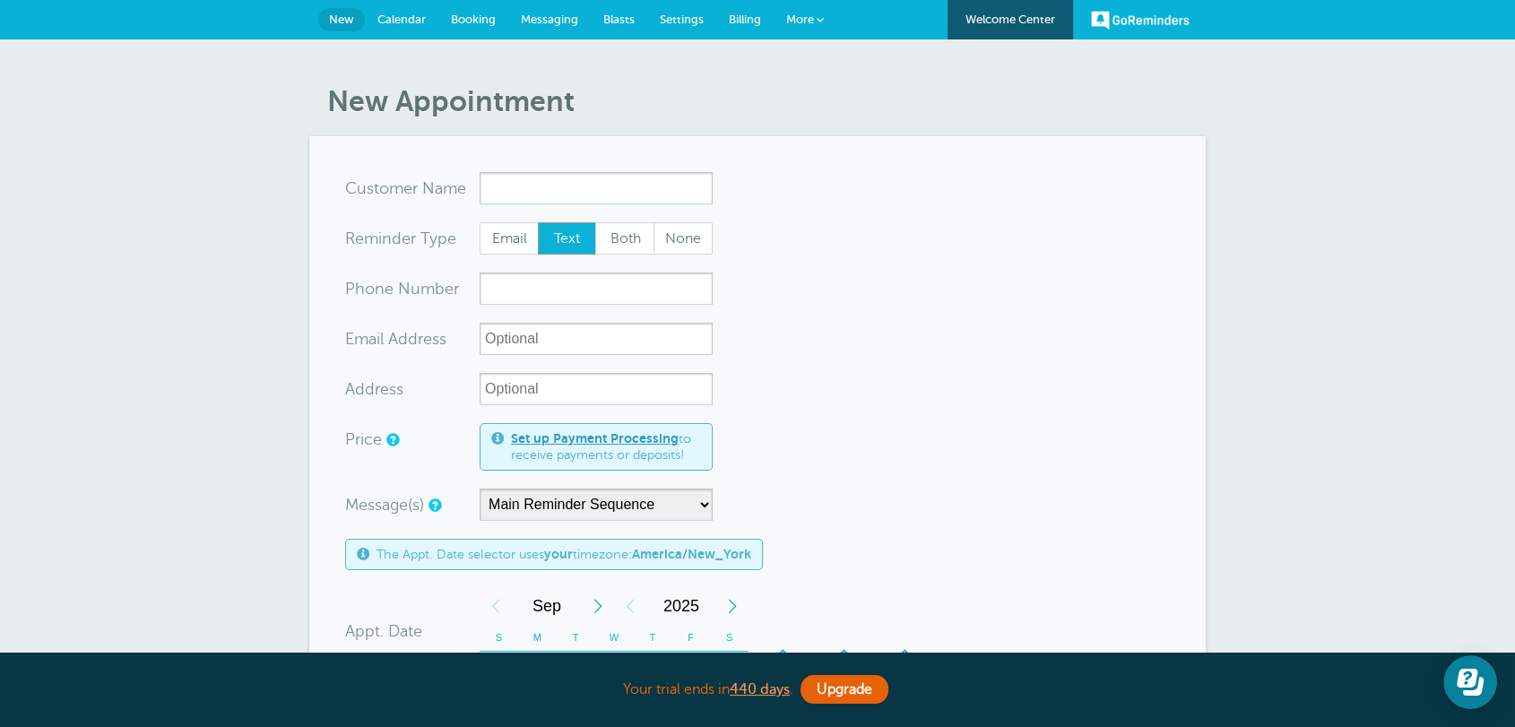
click at [509, 191] on input "x-no-autofill" at bounding box center [595, 188] width 233 height 32
click at [525, 223] on span "[PERSON_NAME]" at bounding box center [595, 224] width 215 height 22
type input "[EMAIL_ADDRESS][DOMAIN_NAME]"
type input "[PERSON_NAME]"
radio input "true"
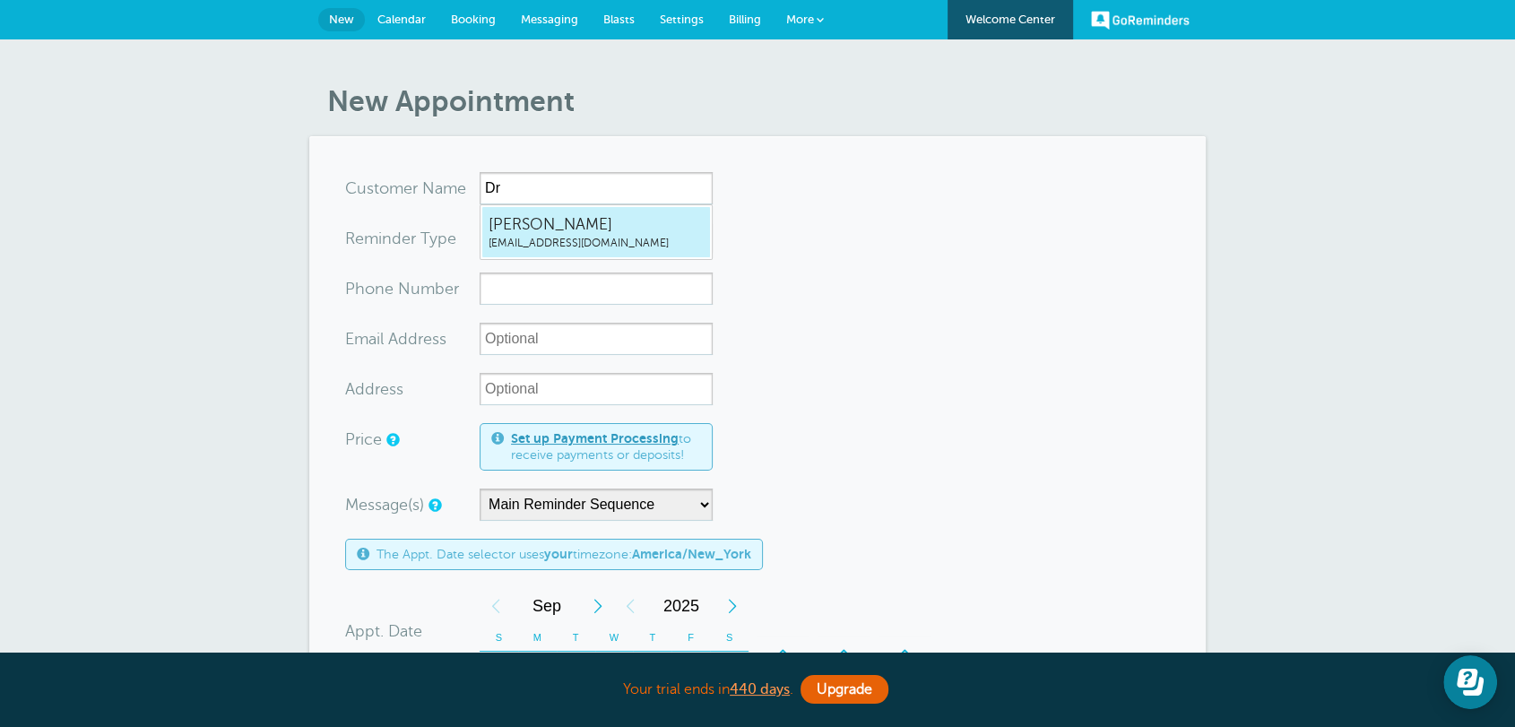
type input "[EMAIL_ADDRESS][DOMAIN_NAME]"
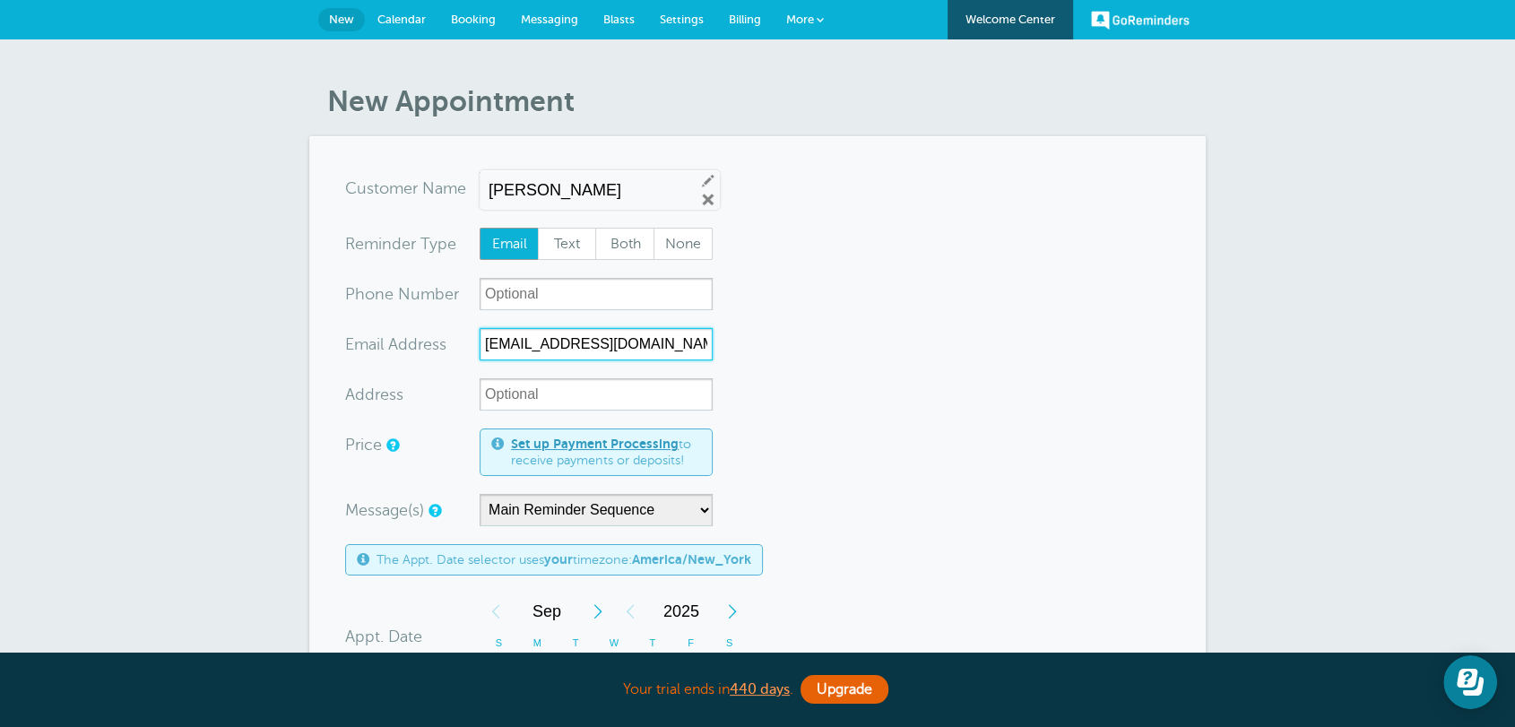
click at [524, 353] on input "[EMAIL_ADDRESS][DOMAIN_NAME]" at bounding box center [595, 344] width 233 height 32
click at [523, 354] on input "[EMAIL_ADDRESS][DOMAIN_NAME]" at bounding box center [595, 344] width 233 height 32
click at [570, 196] on input "[PERSON_NAME]" at bounding box center [584, 190] width 192 height 19
click at [572, 196] on input "Dr. Smith" at bounding box center [584, 190] width 192 height 19
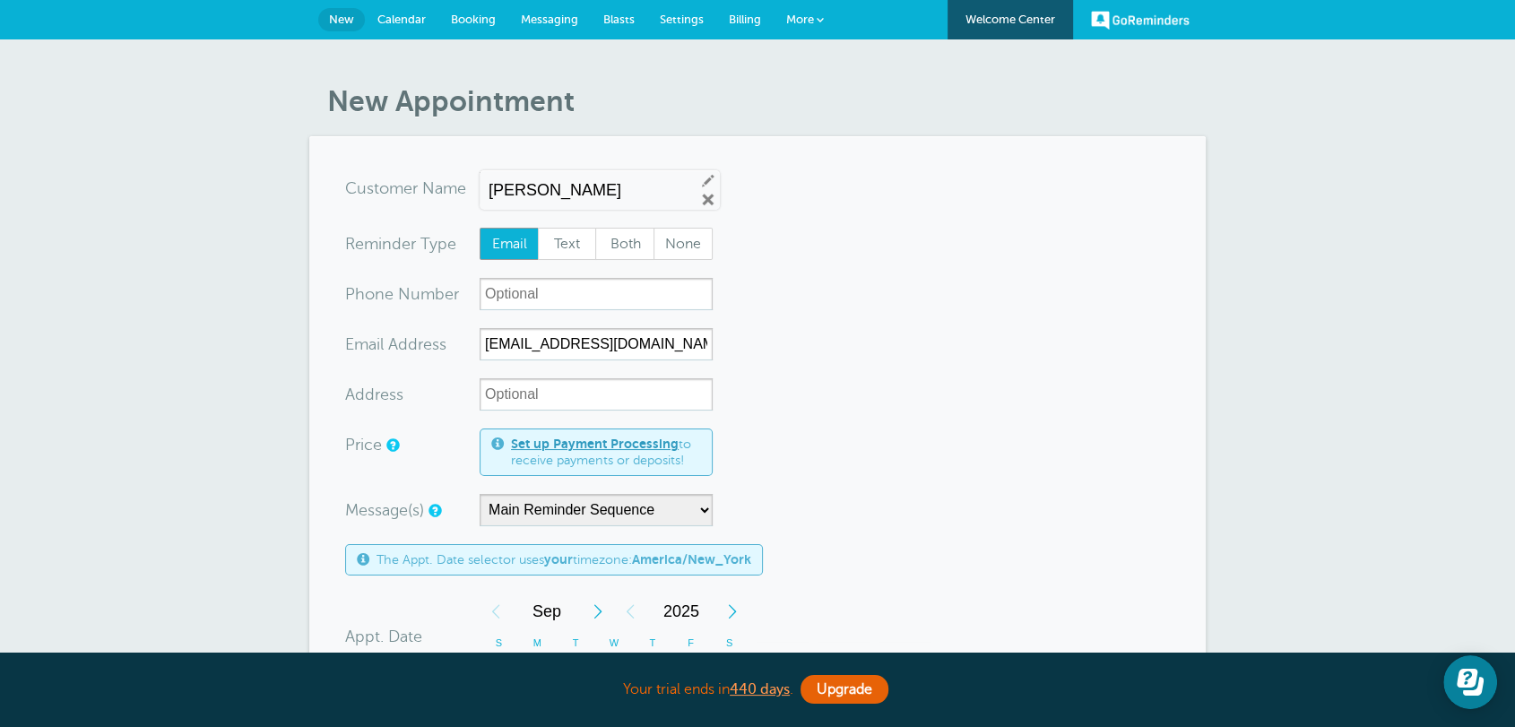
click at [572, 196] on input "Dr. Smith" at bounding box center [584, 190] width 192 height 19
paste input "rhammy.grtrial@gmail.com"
type input "Dr Smith"
click at [808, 367] on form "You are creating a new customer. To use an existing customer select one from th…" at bounding box center [757, 667] width 825 height 990
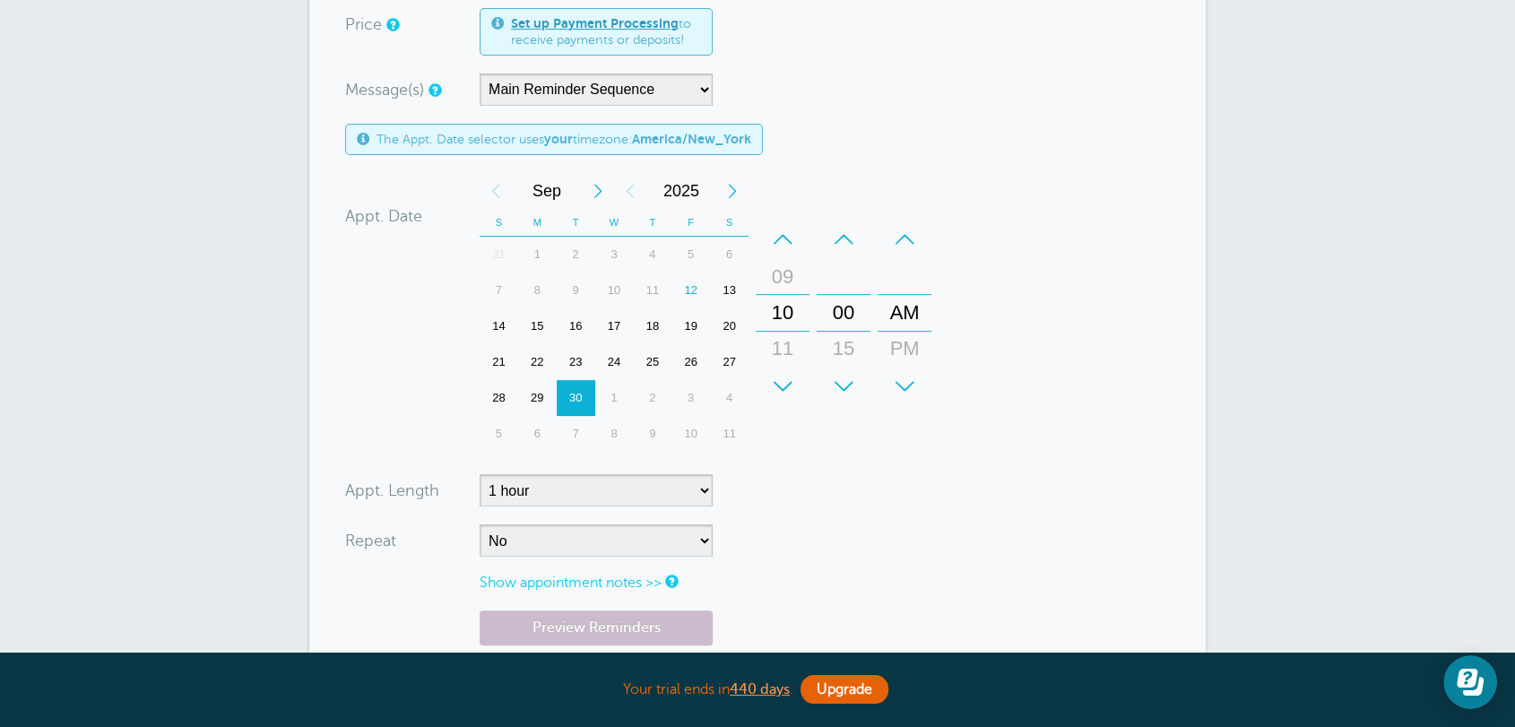
scroll to position [464, 0]
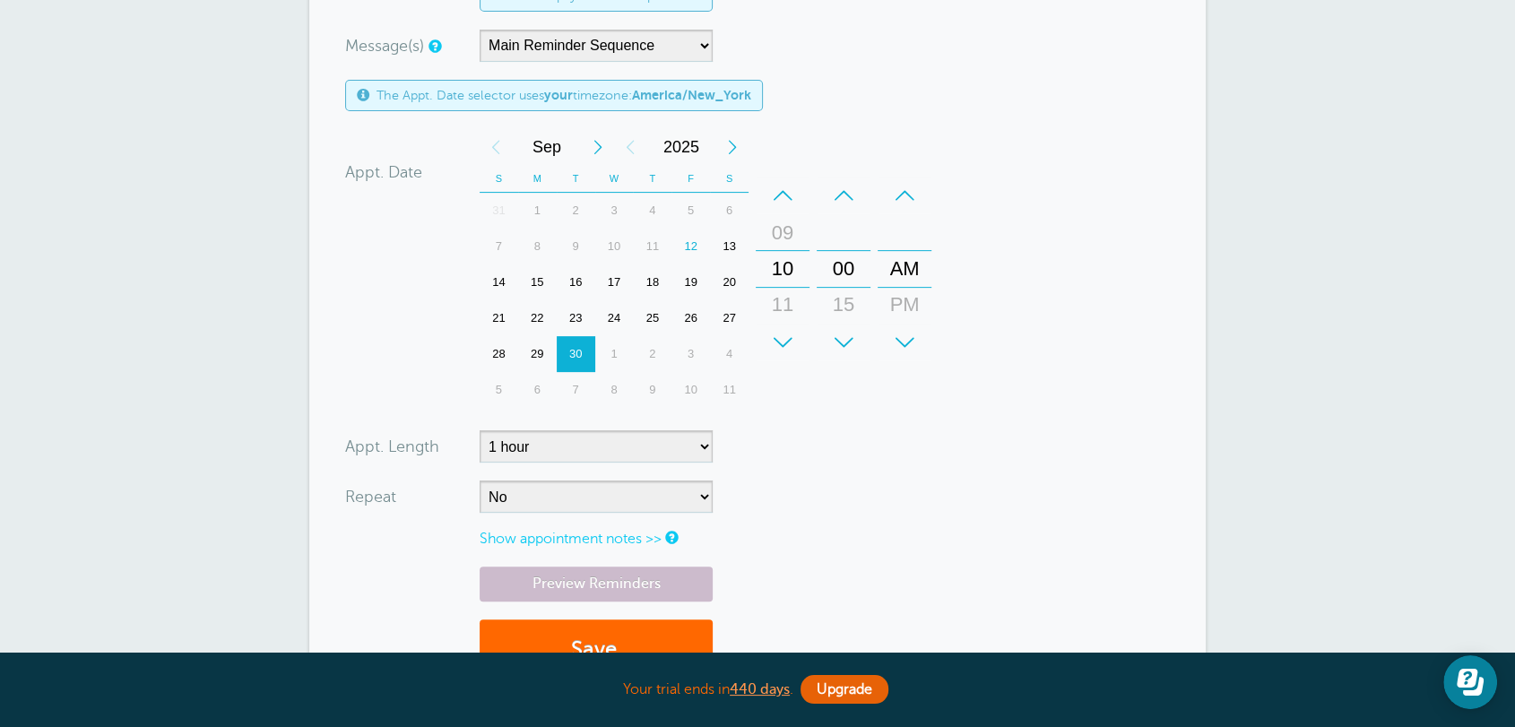
click at [610, 282] on div "17" at bounding box center [614, 282] width 39 height 36
click at [894, 434] on form "You are creating a new customer. To use an existing customer select one from th…" at bounding box center [757, 203] width 825 height 990
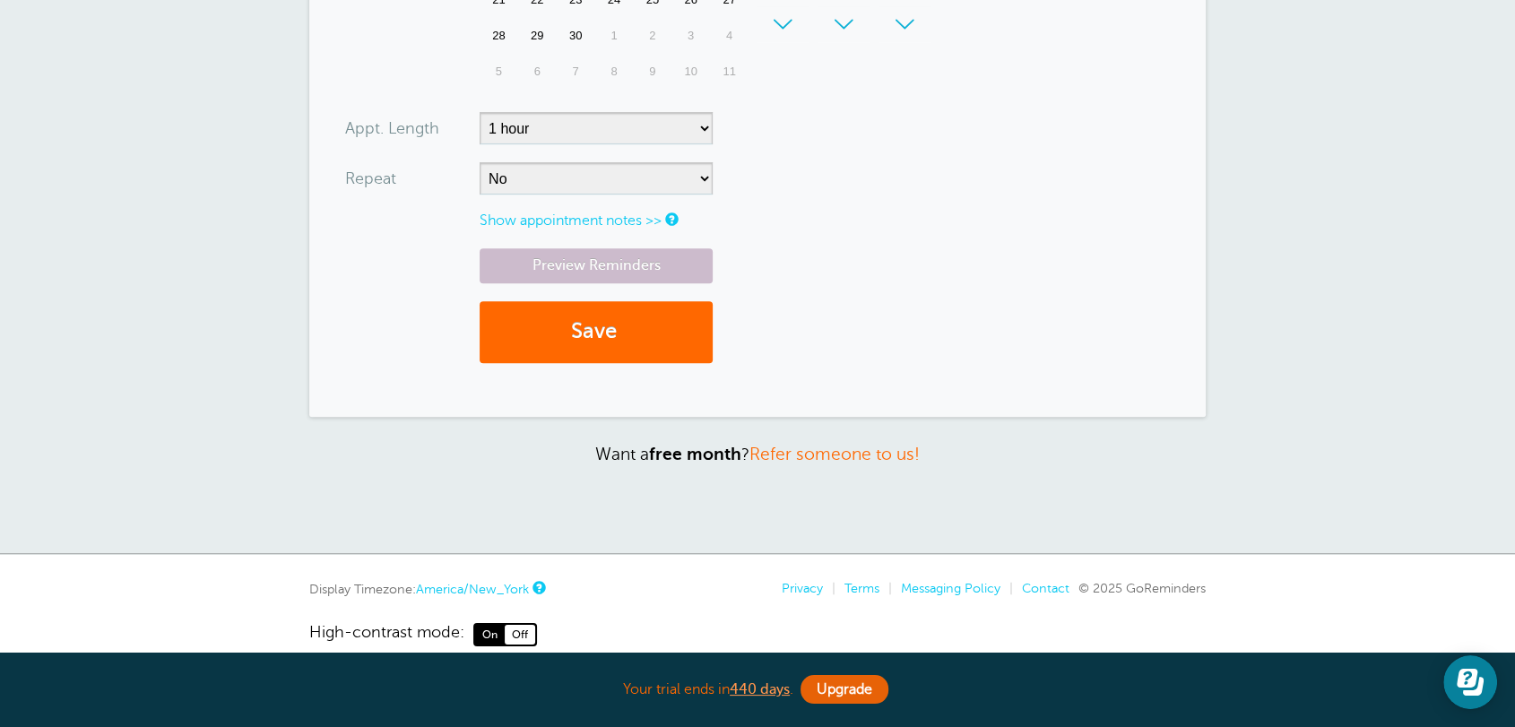
scroll to position [810, 0]
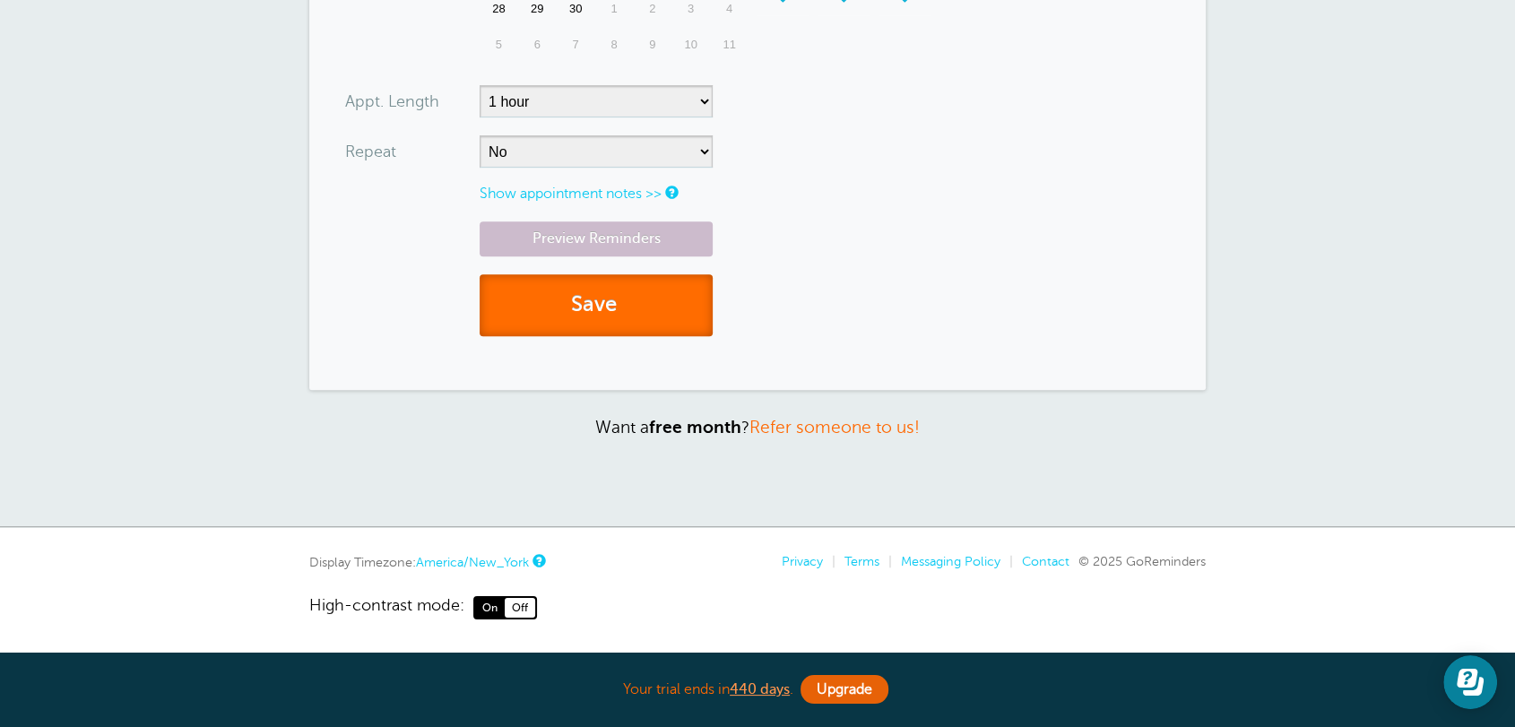
click at [599, 298] on button "Save" at bounding box center [595, 305] width 233 height 62
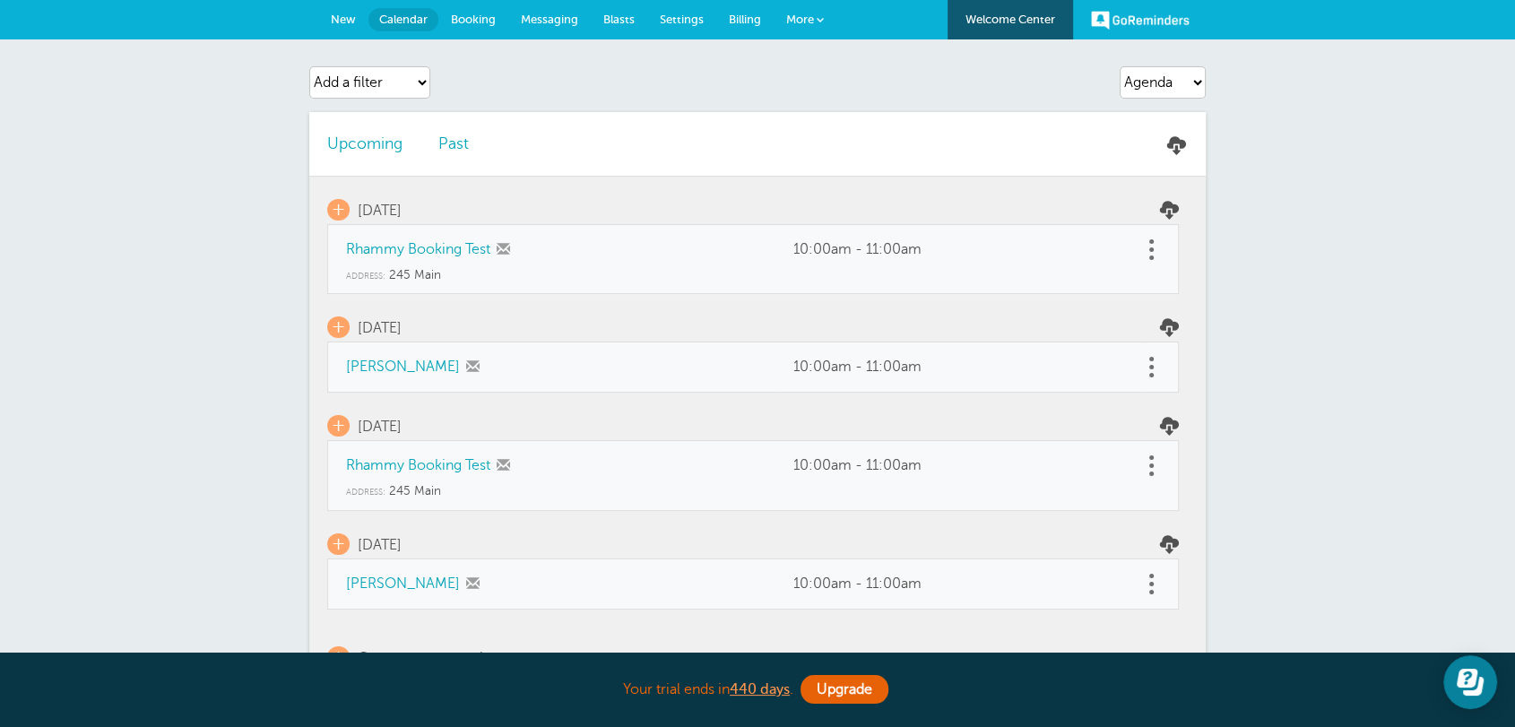
click at [574, 26] on link "Messaging" at bounding box center [549, 19] width 82 height 39
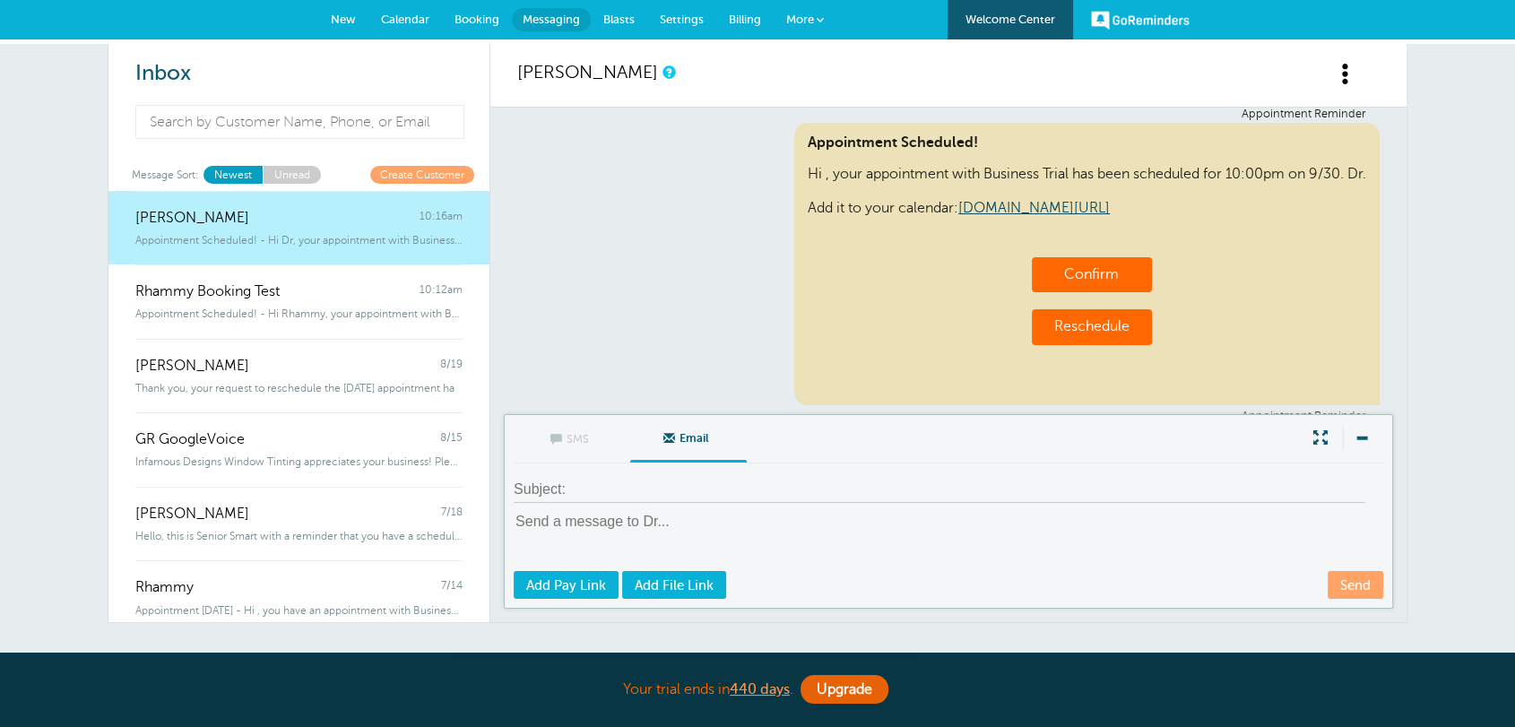
scroll to position [329, 0]
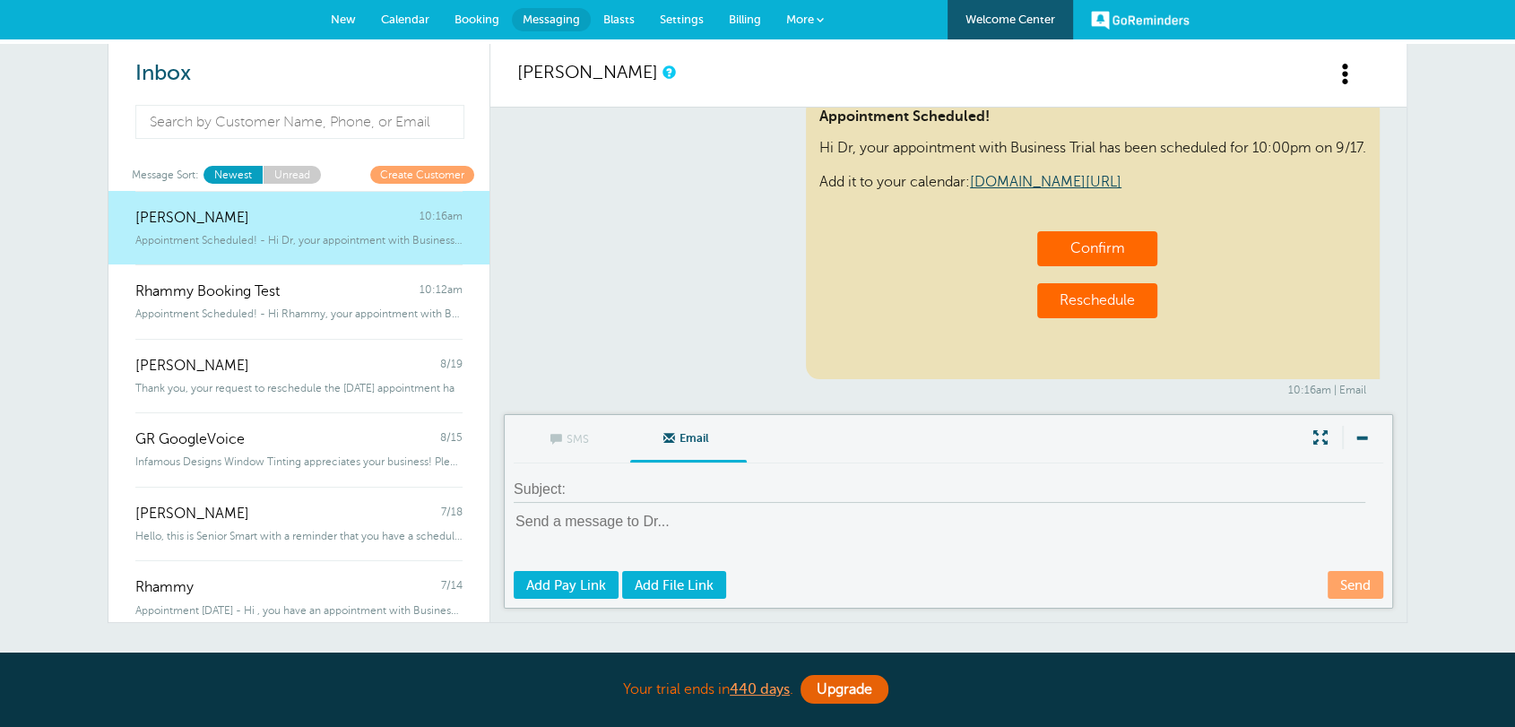
click at [752, 207] on div "Appointment Reminder Appointment Scheduled! Hi Dr, your appointment with Busine…" at bounding box center [948, 238] width 862 height 315
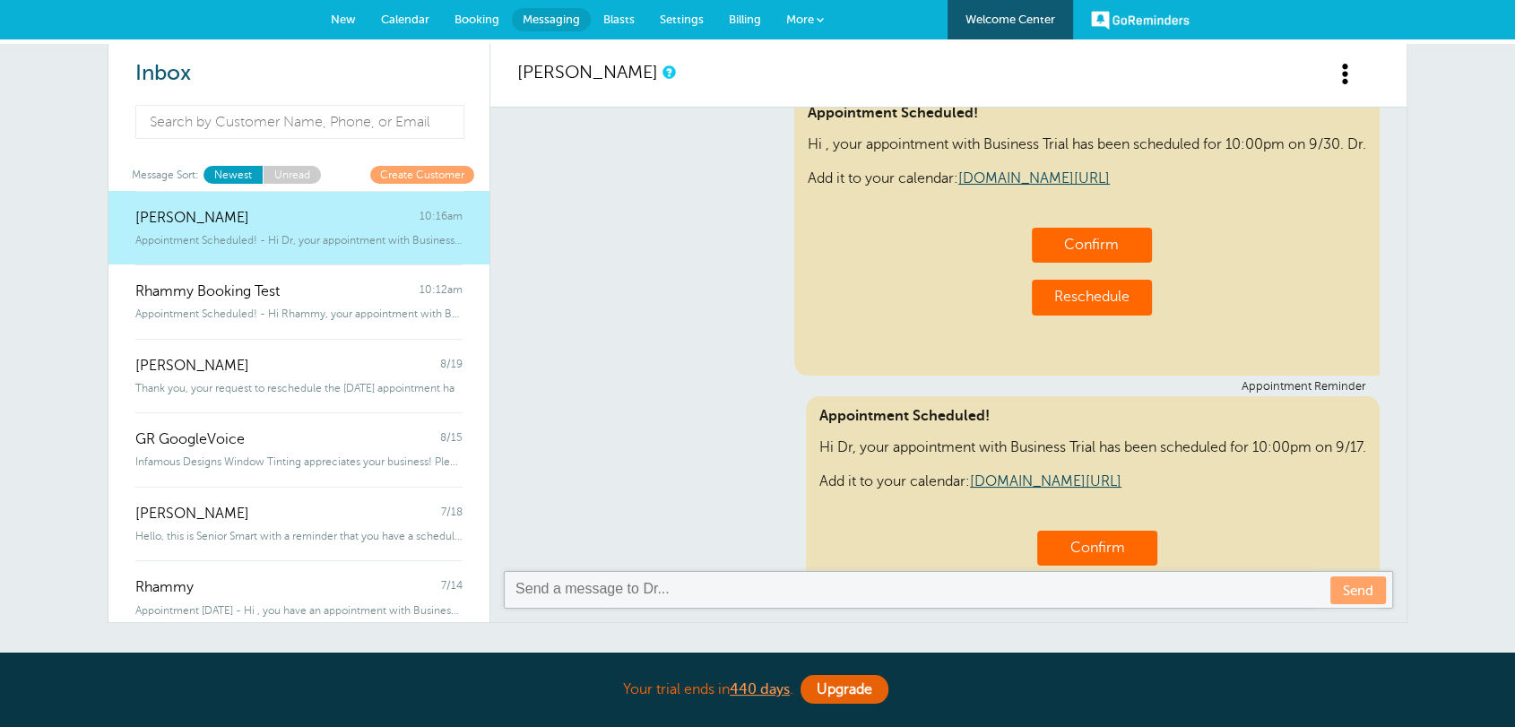
scroll to position [9, 0]
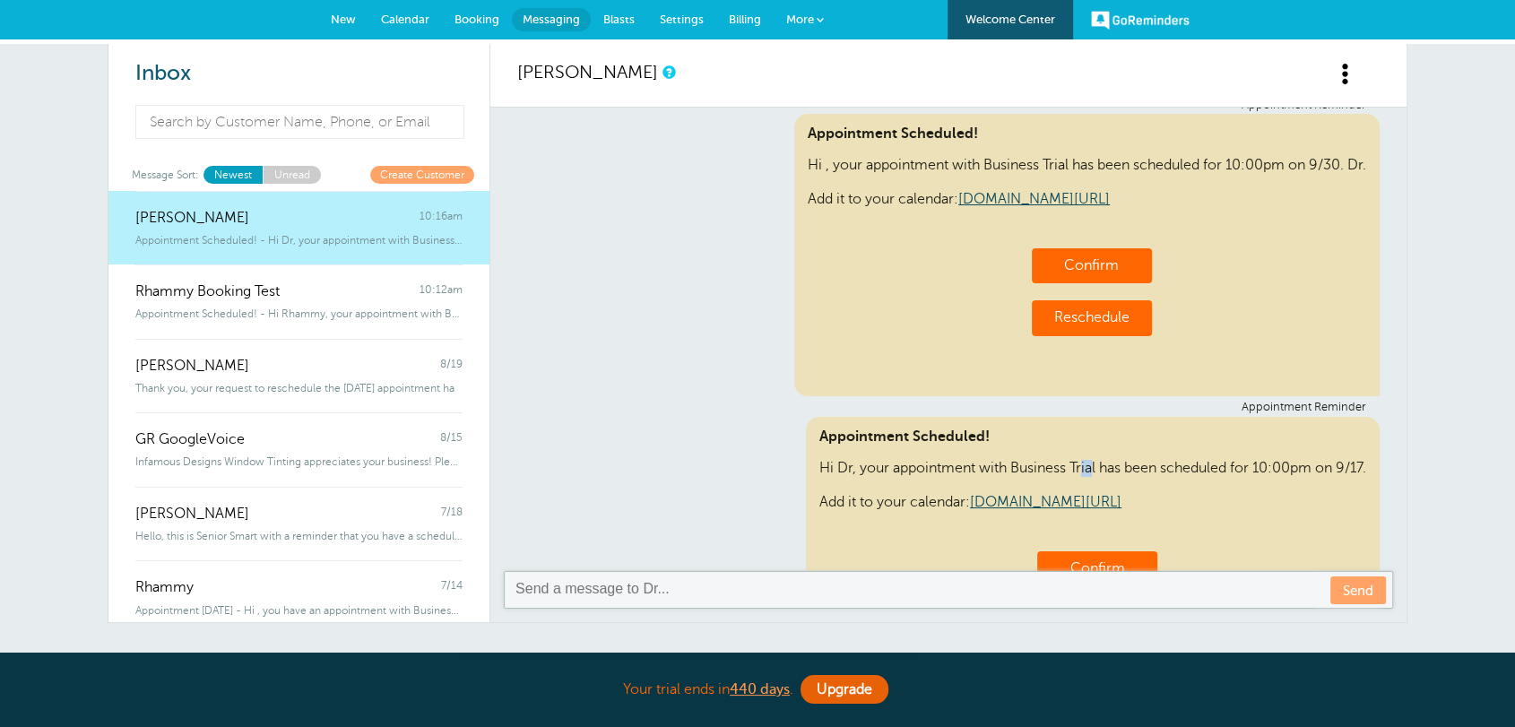
drag, startPoint x: 827, startPoint y: 465, endPoint x: 811, endPoint y: 465, distance: 16.1
click at [811, 465] on div "Appointment Scheduled! Hi Dr, your appointment with Business Trial has been sch…" at bounding box center [1093, 558] width 574 height 282
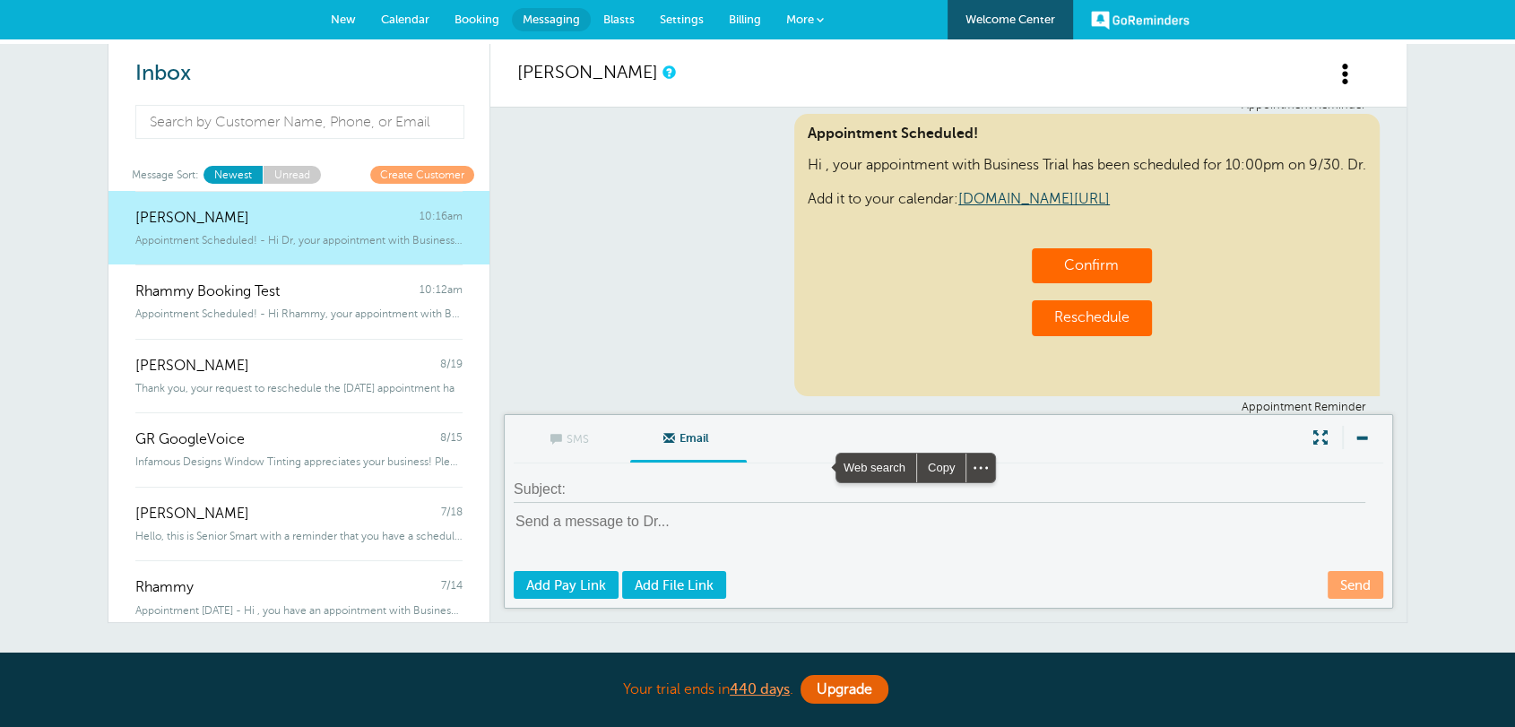
scroll to position [172, 0]
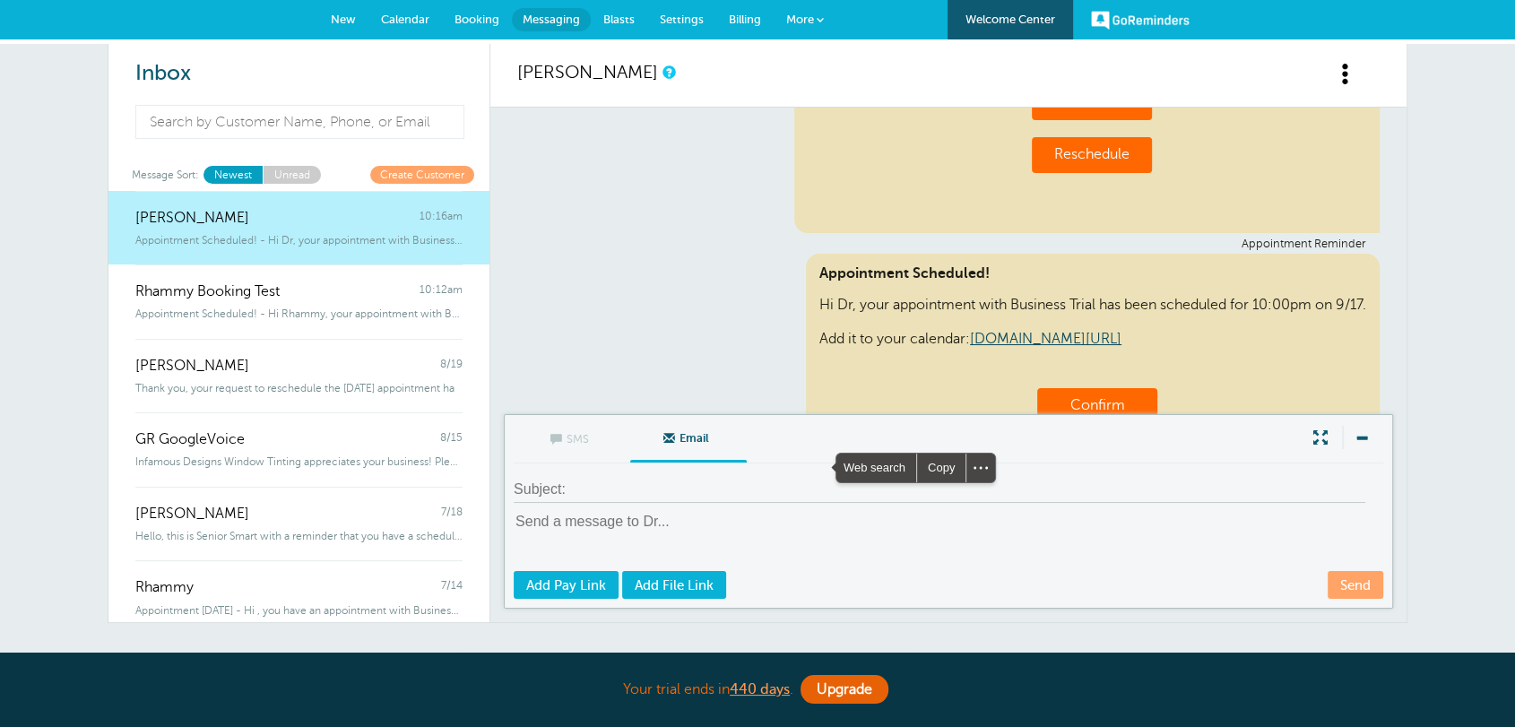
click at [622, 283] on div "Appointment Reminder Appointment Scheduled! Hi Dr, your appointment with Busine…" at bounding box center [948, 395] width 862 height 315
click at [338, 25] on link "New" at bounding box center [343, 19] width 50 height 39
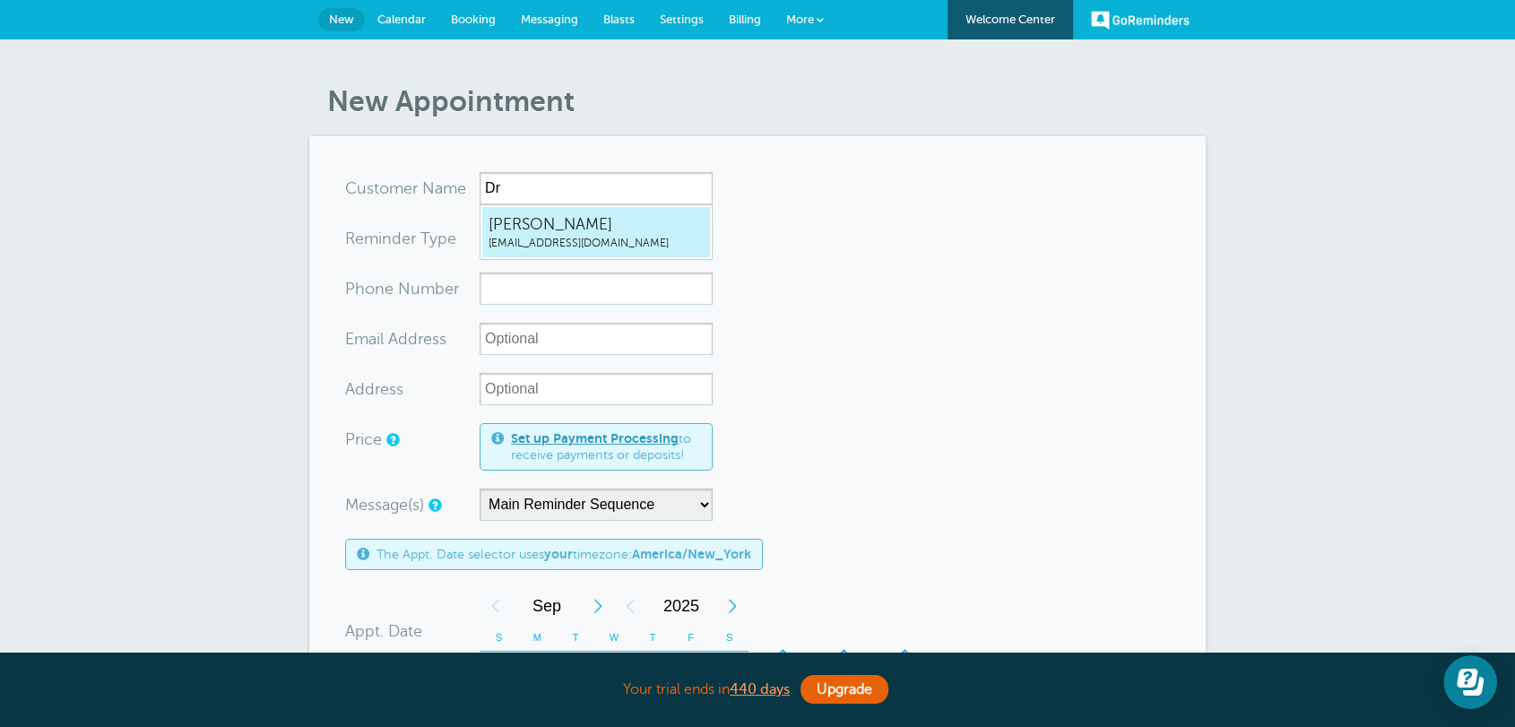
type input "Dr"
click at [932, 210] on form "You are creating a new customer. To use an existing customer select one from th…" at bounding box center [757, 664] width 825 height 985
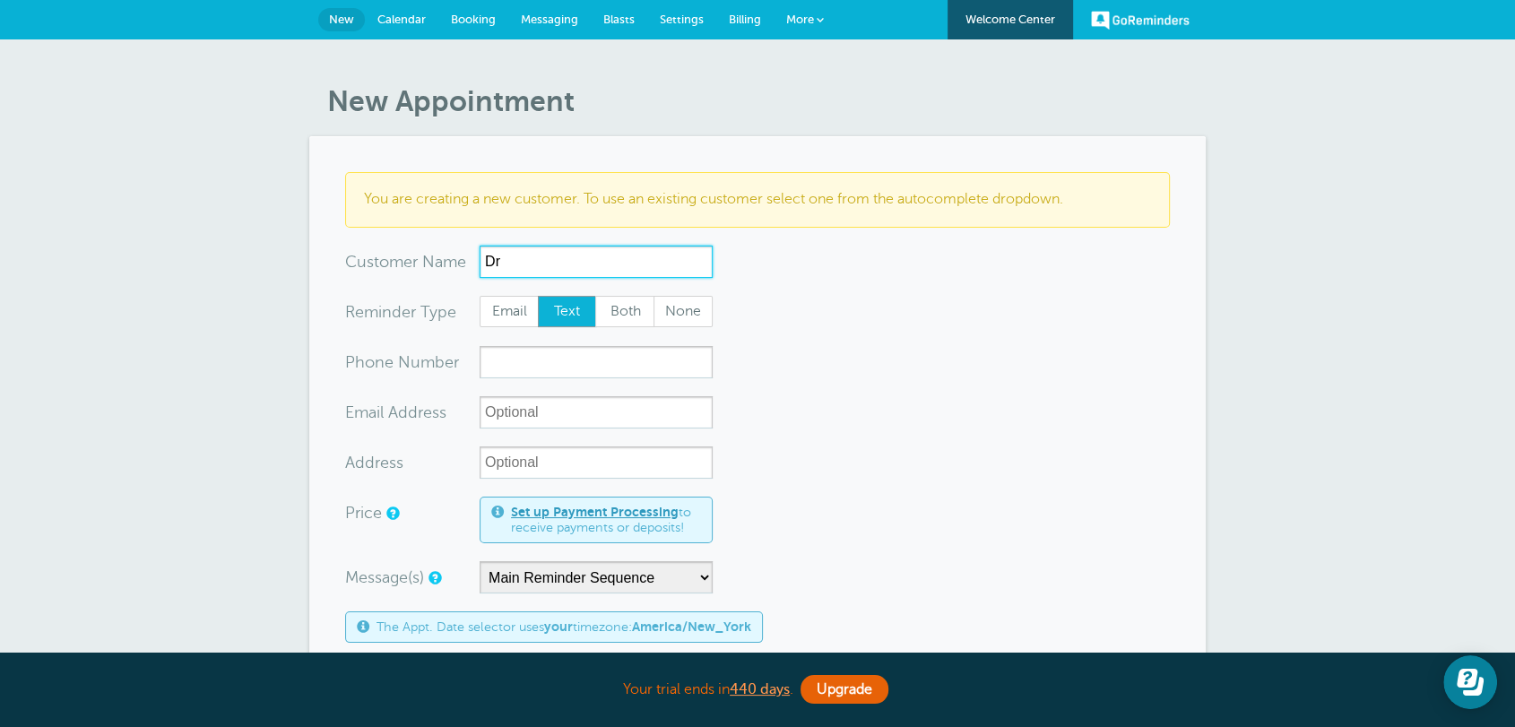
click at [568, 269] on input "Dr" at bounding box center [595, 262] width 233 height 32
click at [689, 27] on link "Settings" at bounding box center [681, 19] width 69 height 39
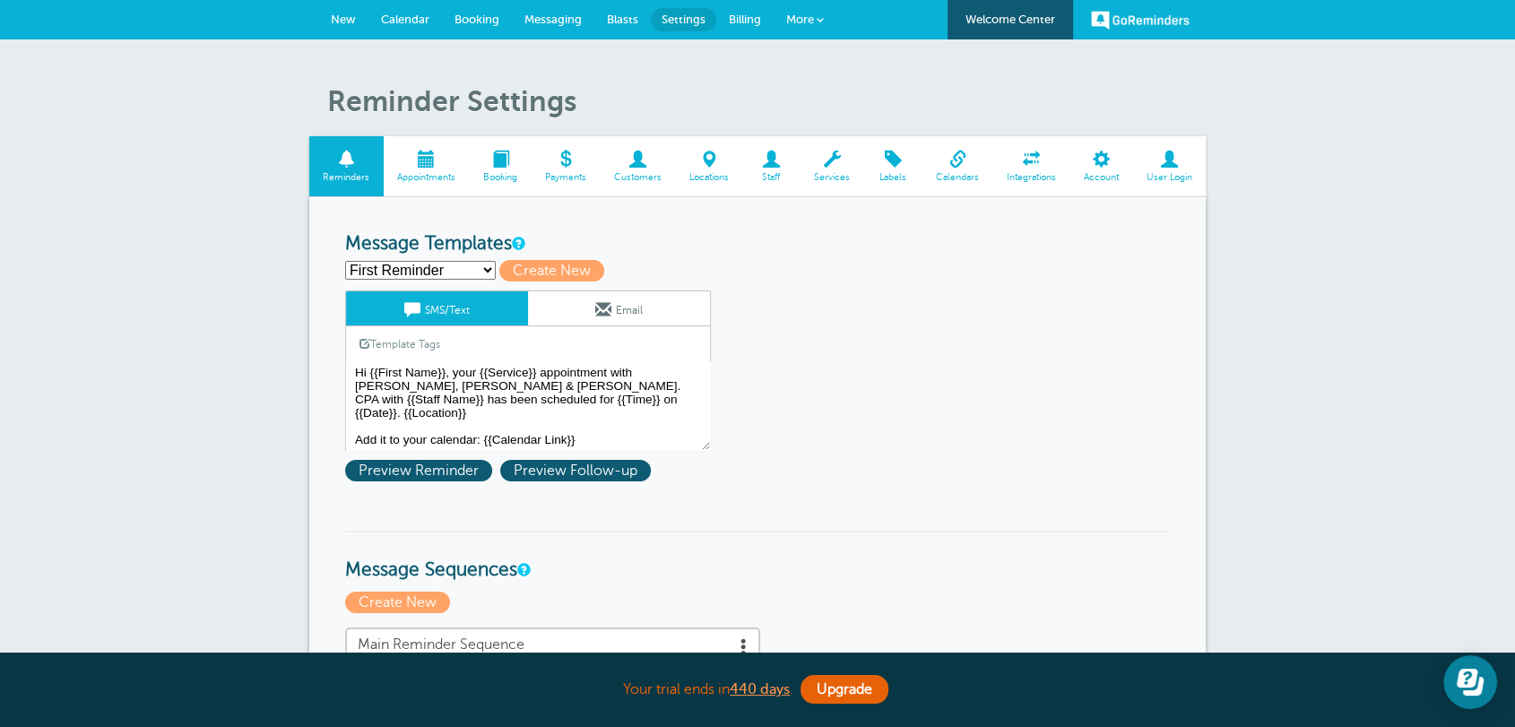
click at [402, 267] on select "First Reminder Follow Up: Ask For Review Second Reminder Third Reminder Create …" at bounding box center [420, 270] width 151 height 19
click at [433, 264] on select "First Reminder Follow Up: Ask For Review Second Reminder Third Reminder Create …" at bounding box center [420, 270] width 151 height 19
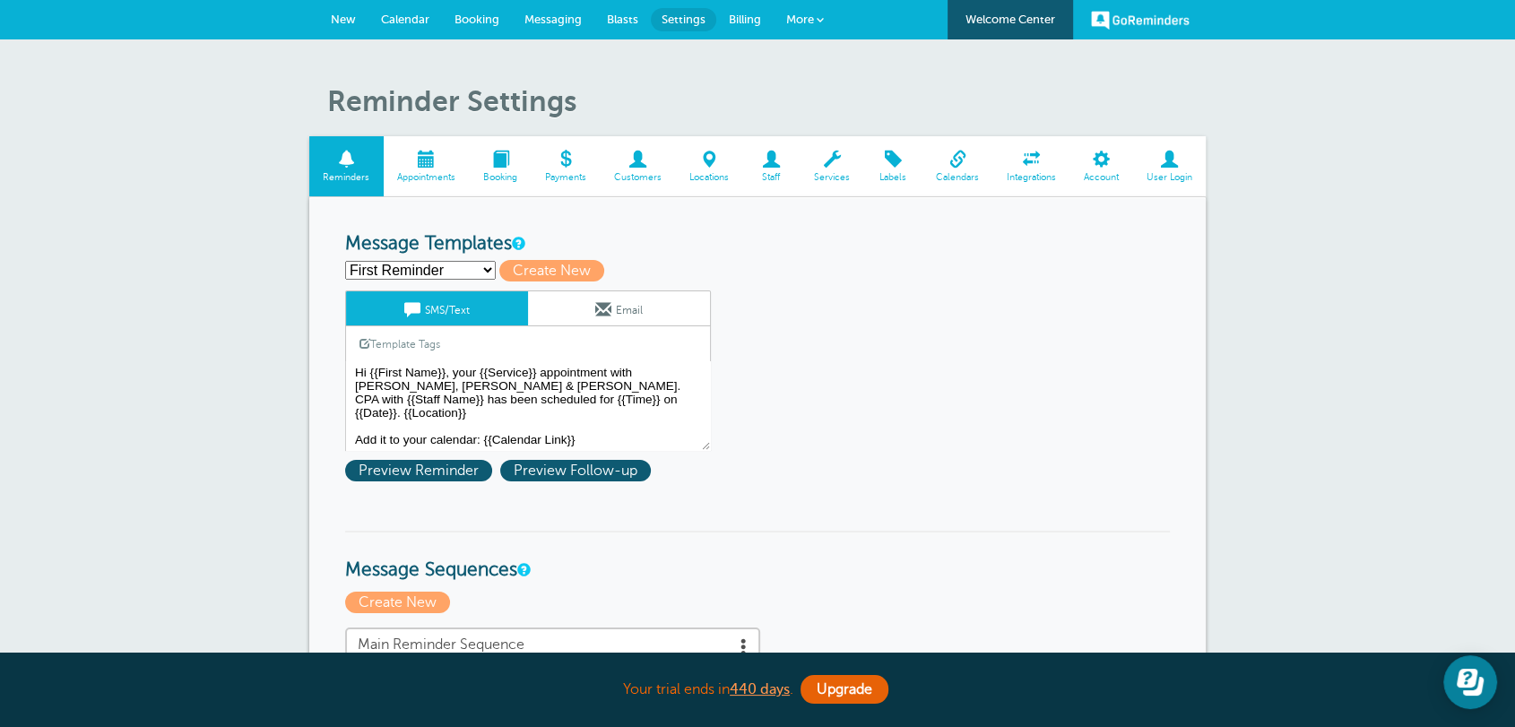
select select "142291"
click at [345, 261] on select "First Reminder Follow Up: Ask For Review Second Reminder Third Reminder Create …" at bounding box center [420, 270] width 151 height 19
type input "Second Reminder"
type textarea "Hi {{First Name}}, you have an appointment with Business Trial at {{Time}} on {…"
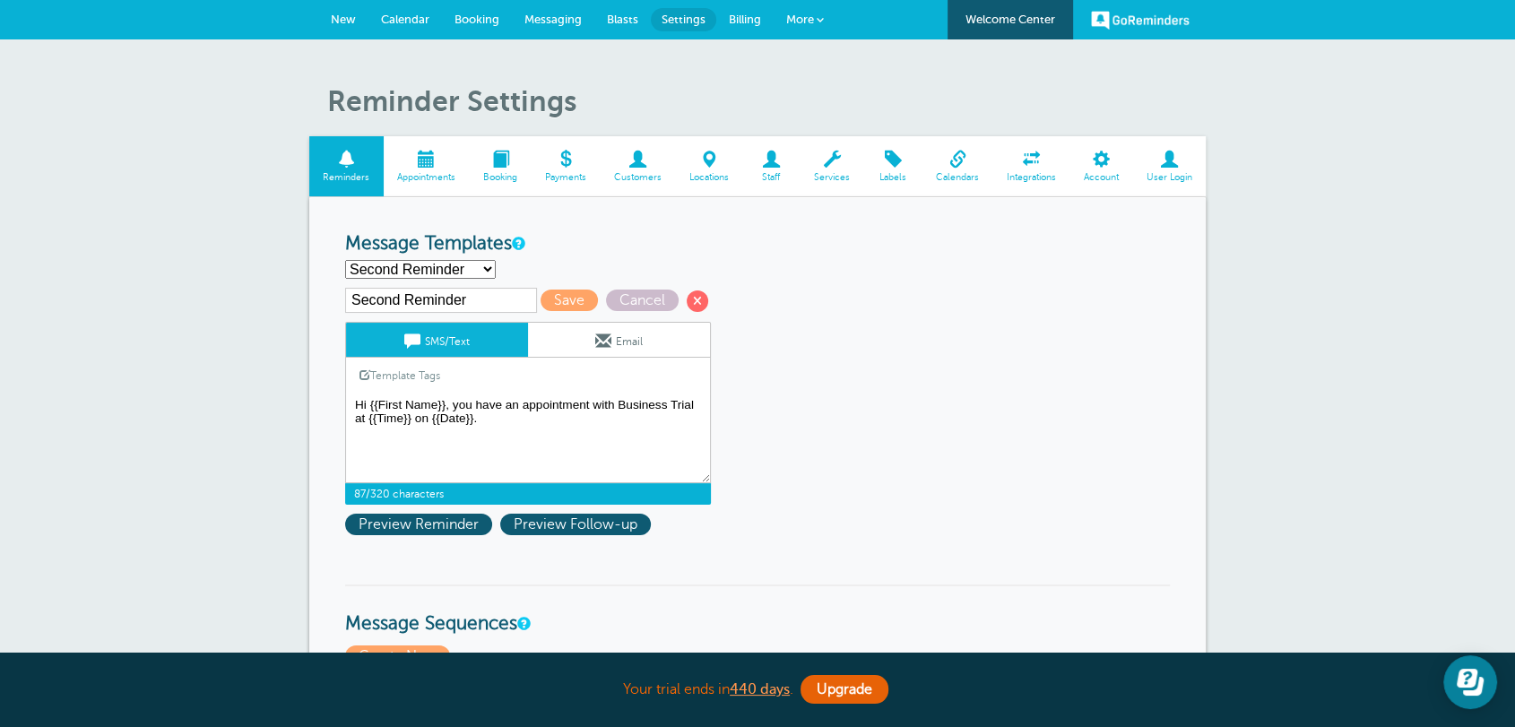
drag, startPoint x: 496, startPoint y: 412, endPoint x: 228, endPoint y: 374, distance: 270.7
click at [646, 296] on span "Cancel" at bounding box center [642, 300] width 73 height 22
select select "142289"
type input "First Reminder"
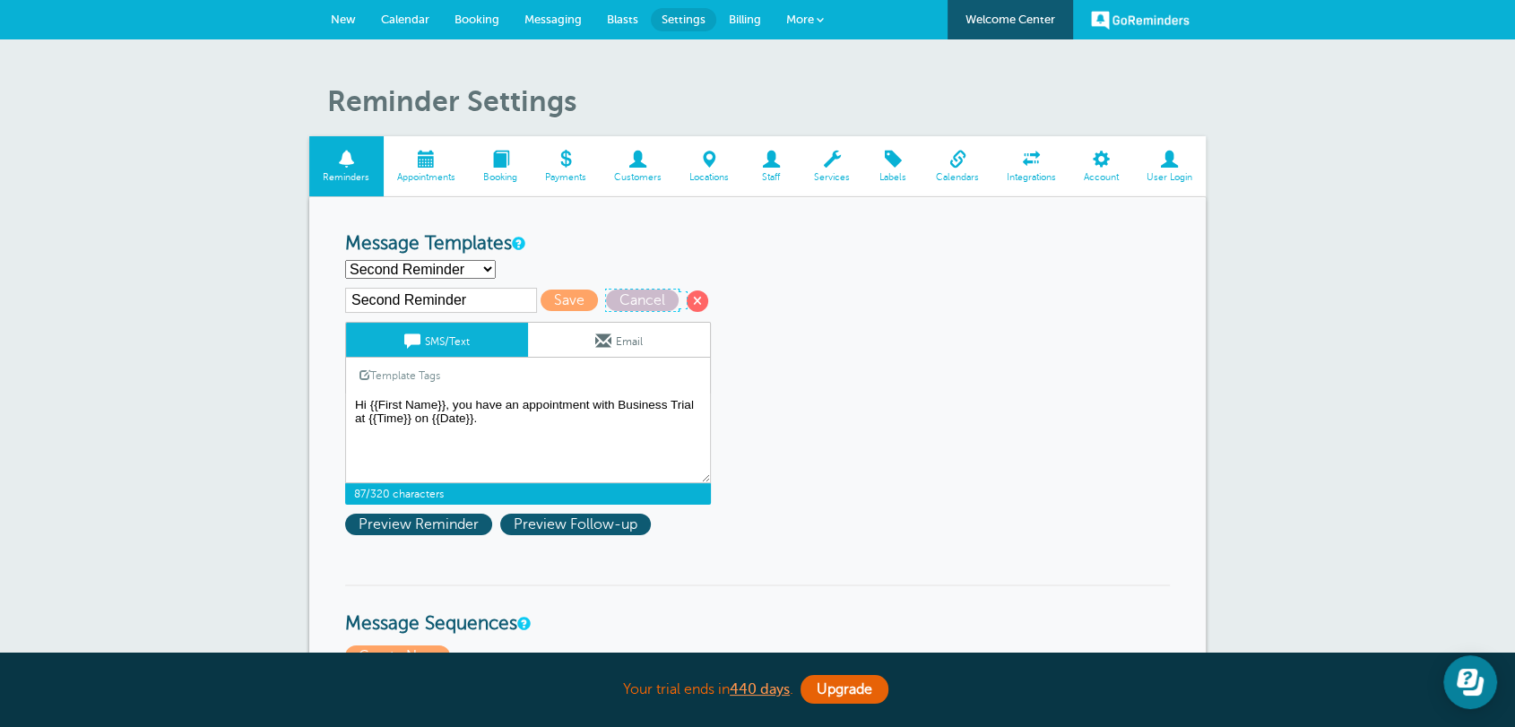
type textarea "Hi {{First Name}}, your {{Service}} appointment with Griffiths, Dreher & Evans,…"
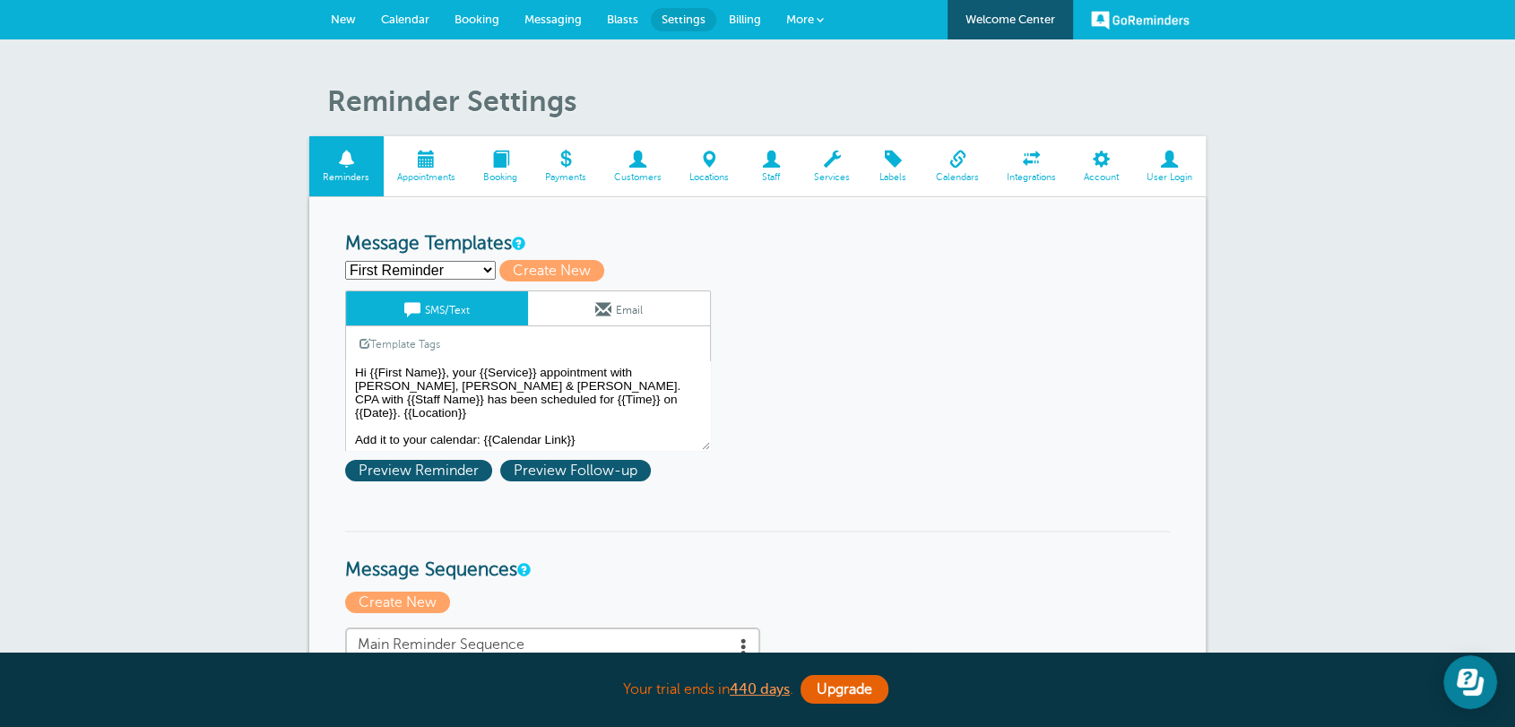
click at [405, 270] on select "First Reminder Follow Up: Ask For Review Second Reminder Third Reminder Create …" at bounding box center [420, 270] width 151 height 19
select select
click at [345, 261] on select "First Reminder Follow Up: Ask For Review Second Reminder Third Reminder Create …" at bounding box center [420, 270] width 151 height 19
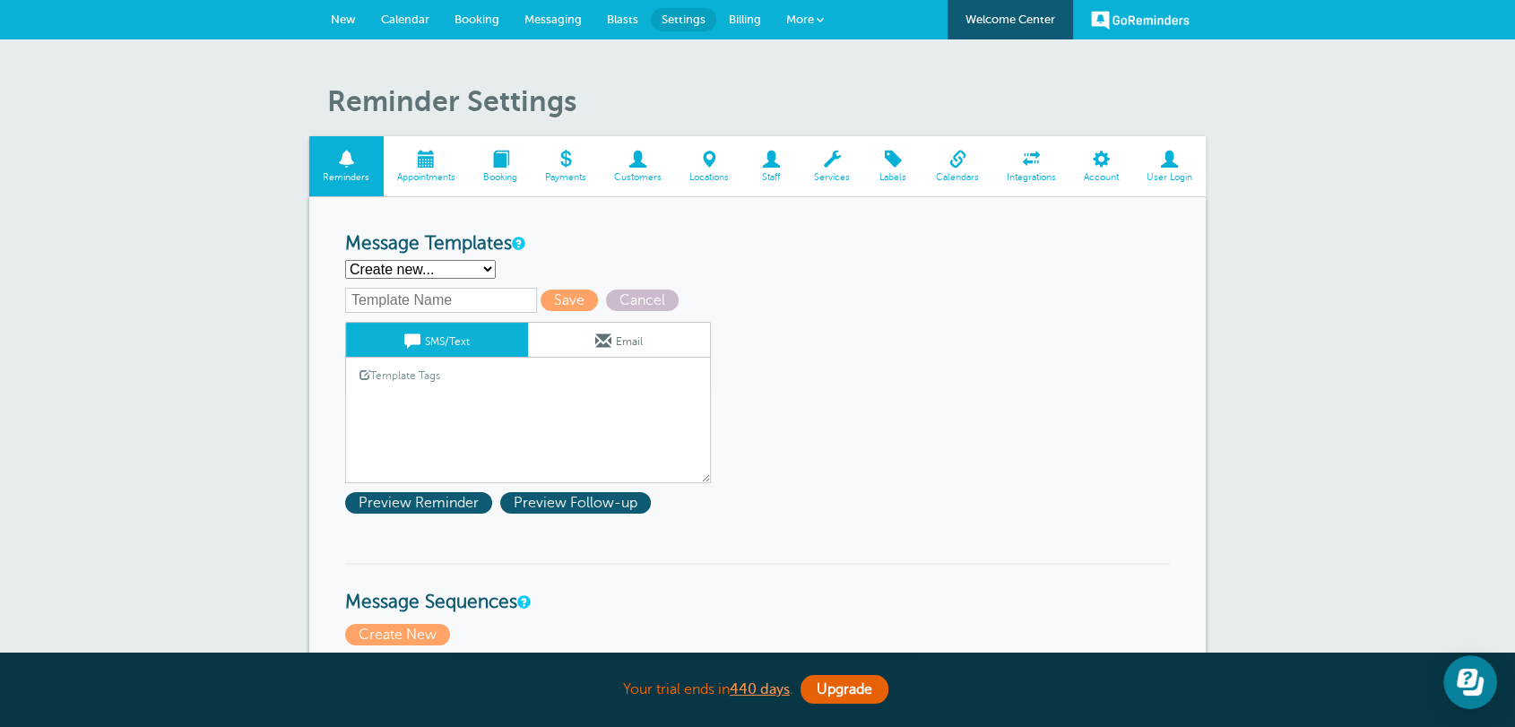
click at [401, 308] on input "text" at bounding box center [441, 300] width 192 height 25
type input "1st"
click at [404, 410] on textarea "Hi {{First Name}}, your {{Service}} appointment with Griffiths, Dreher & Evans,…" at bounding box center [528, 438] width 366 height 90
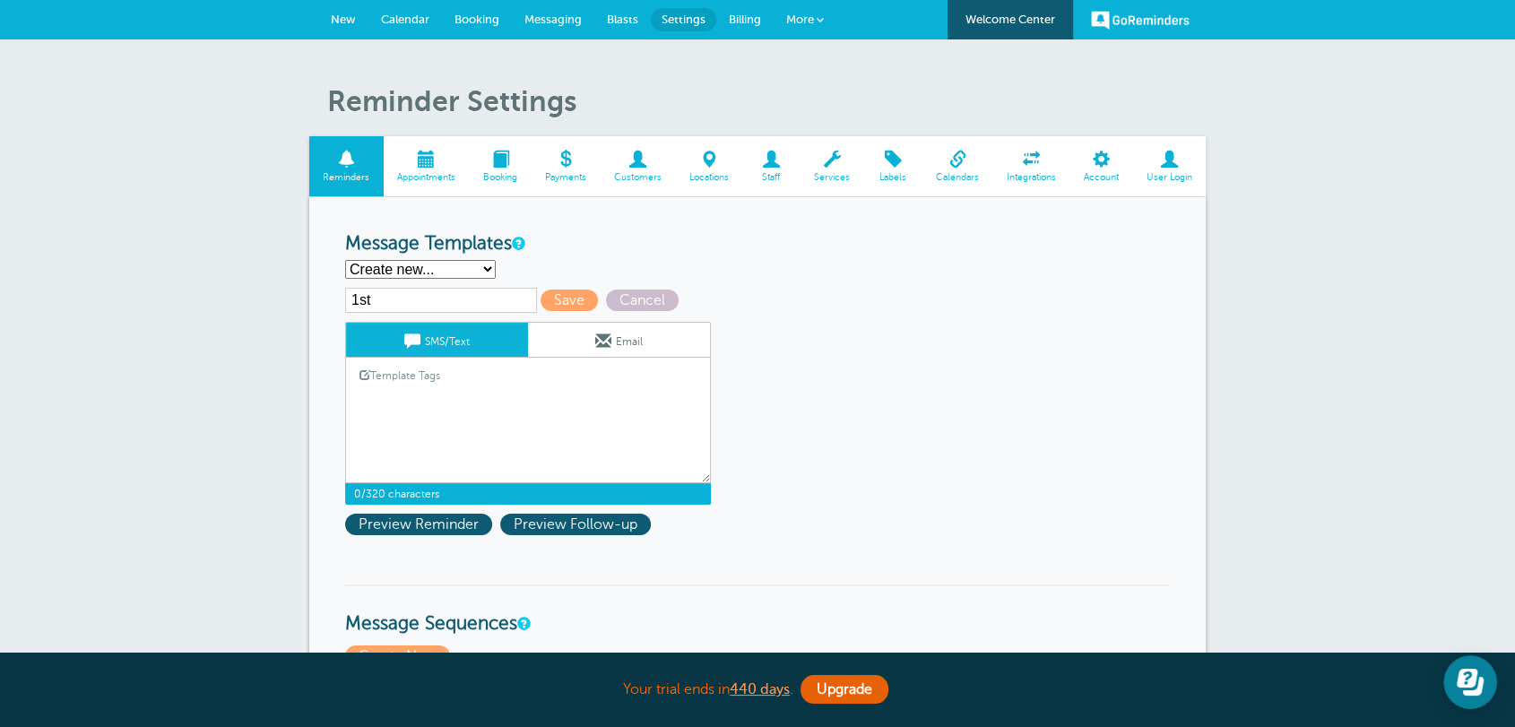
paste textarea "Hi {{First Name}}, you have an appointment with Business Trial at {{Time}} on {…"
click at [526, 435] on textarea "Hi {{First Name}}, your {{Service}} appointment with Griffiths, Dreher & Evans,…" at bounding box center [528, 438] width 366 height 90
type textarea "Hi {{First Name}}, you have an appointment with Business Trial at {{Time}} on {…"
click at [569, 299] on span "Save" at bounding box center [568, 300] width 57 height 22
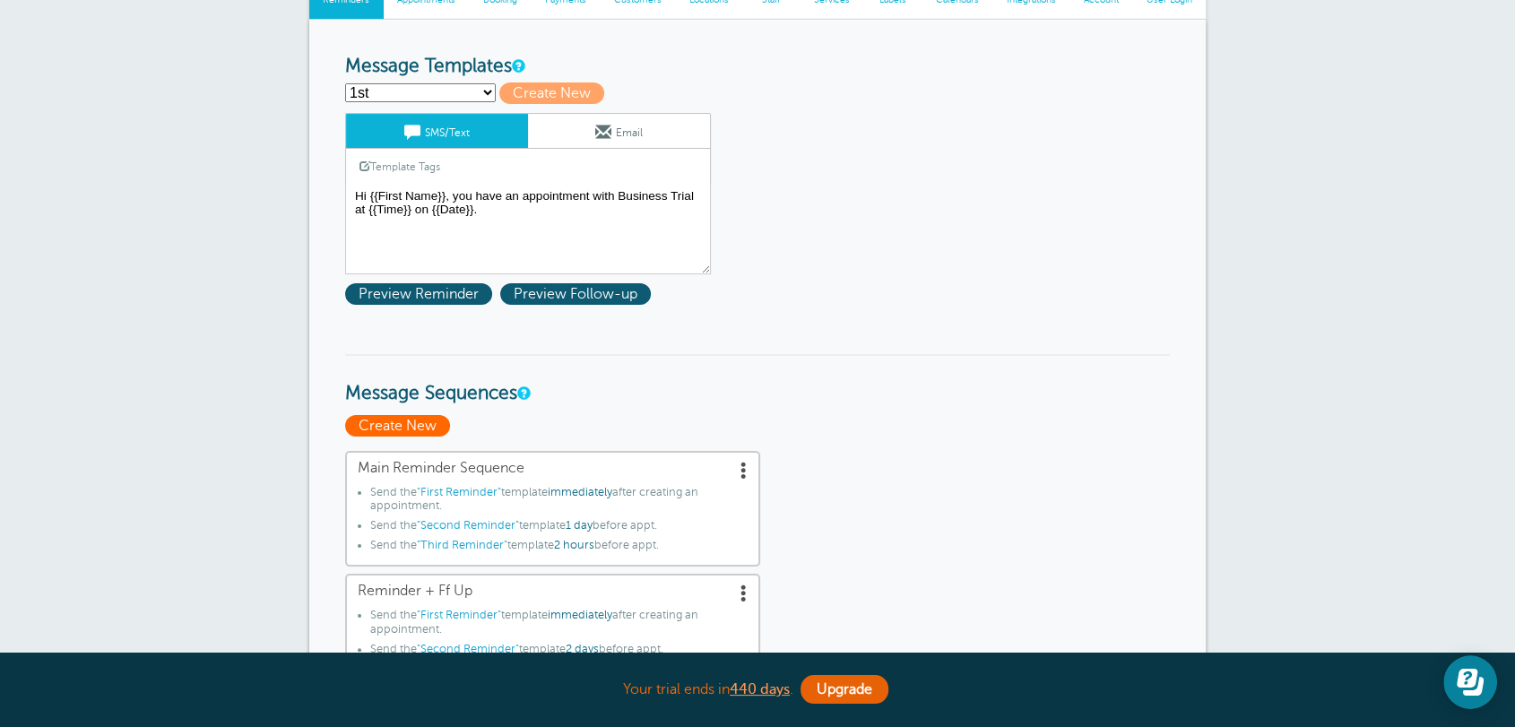
click at [396, 428] on span "Create New" at bounding box center [397, 426] width 105 height 22
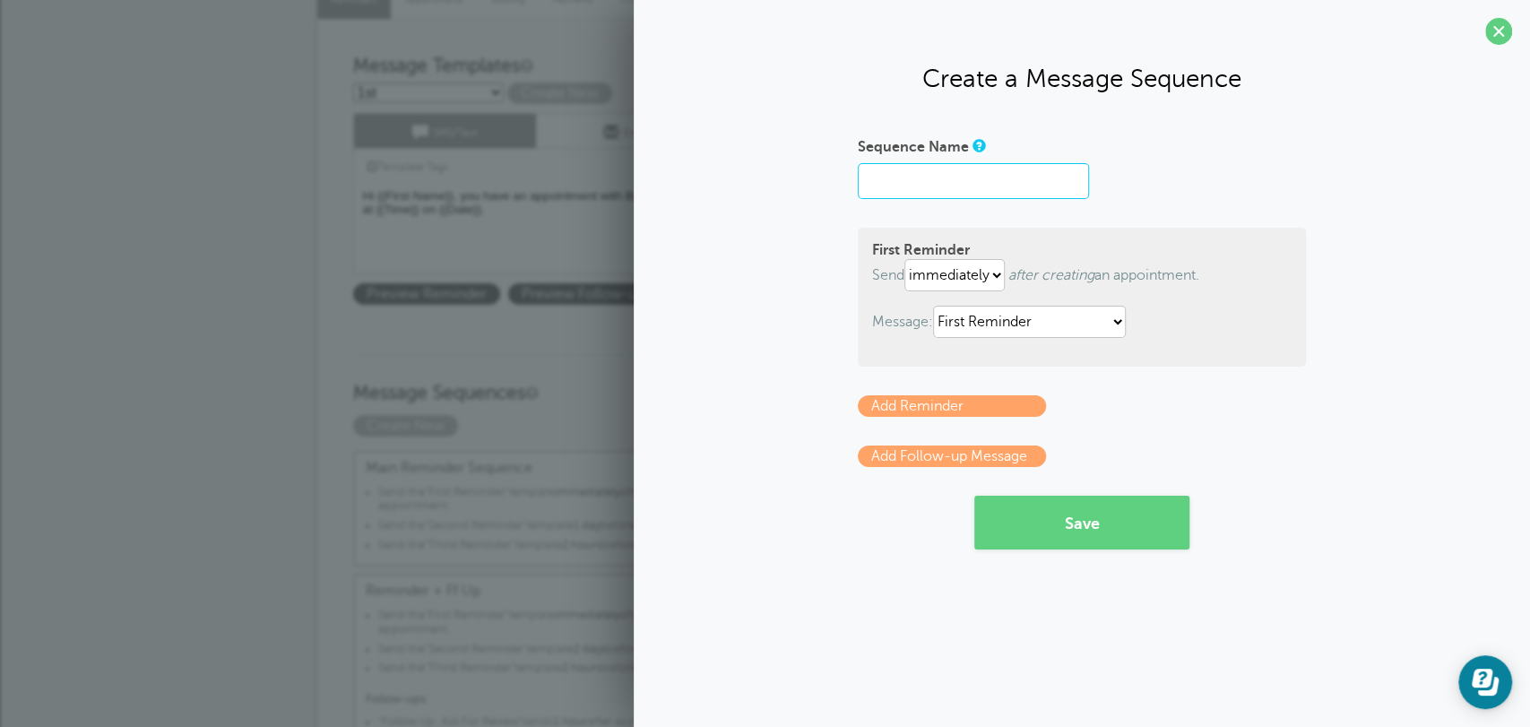
click at [970, 196] on input "Sequence Name" at bounding box center [973, 181] width 231 height 36
type input "Test"
click at [993, 335] on select "1st First Reminder Follow Up: Ask For Review Second Reminder Third Reminder" at bounding box center [1029, 322] width 193 height 32
select select "161594"
click at [936, 306] on select "1st First Reminder Follow Up: Ask For Review Second Reminder Third Reminder" at bounding box center [1029, 322] width 193 height 32
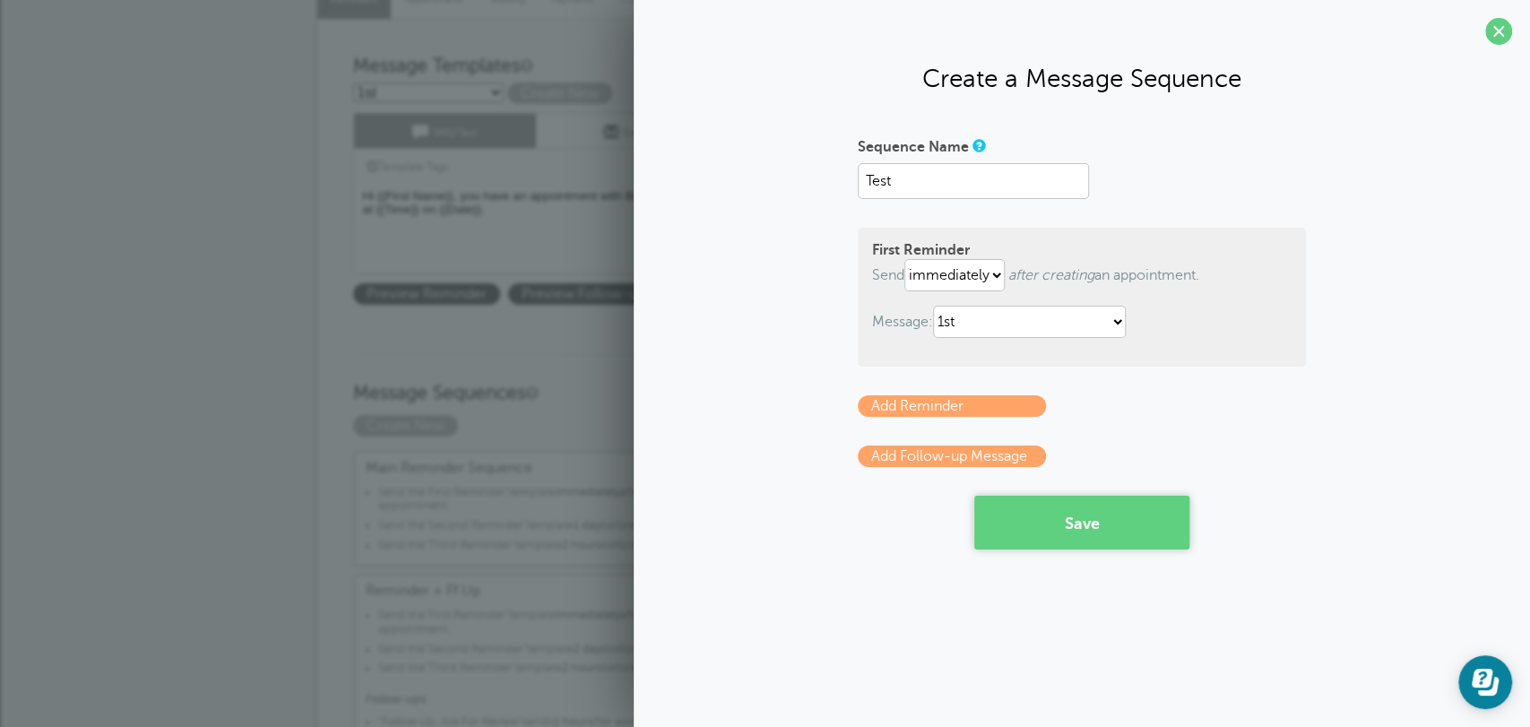
click at [1065, 548] on button "Save" at bounding box center [1081, 523] width 215 height 54
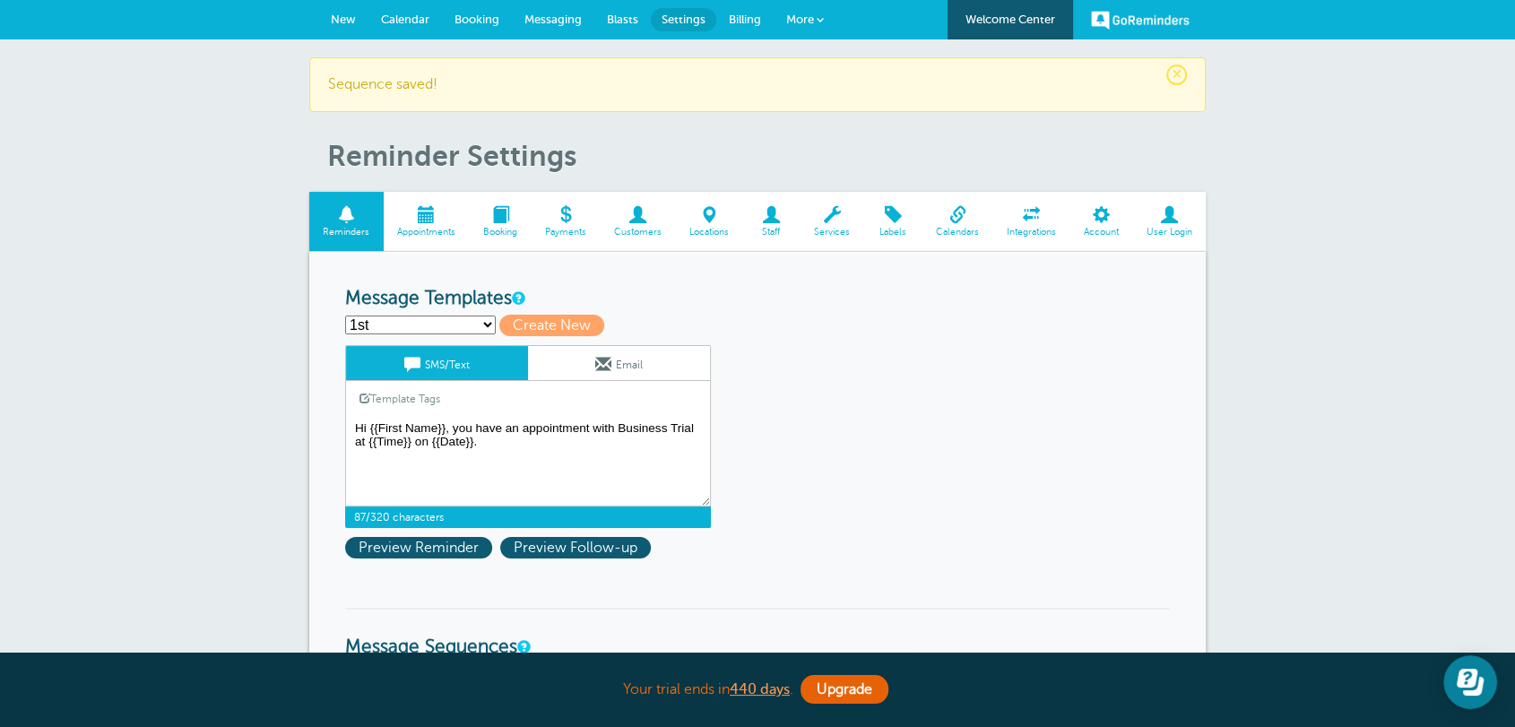
click at [370, 428] on textarea "Hi {{First Name}}, you have an appointment with Business Trial at {{Time}} on {…" at bounding box center [528, 462] width 366 height 90
click at [413, 393] on link "Template Tags" at bounding box center [400, 398] width 108 height 35
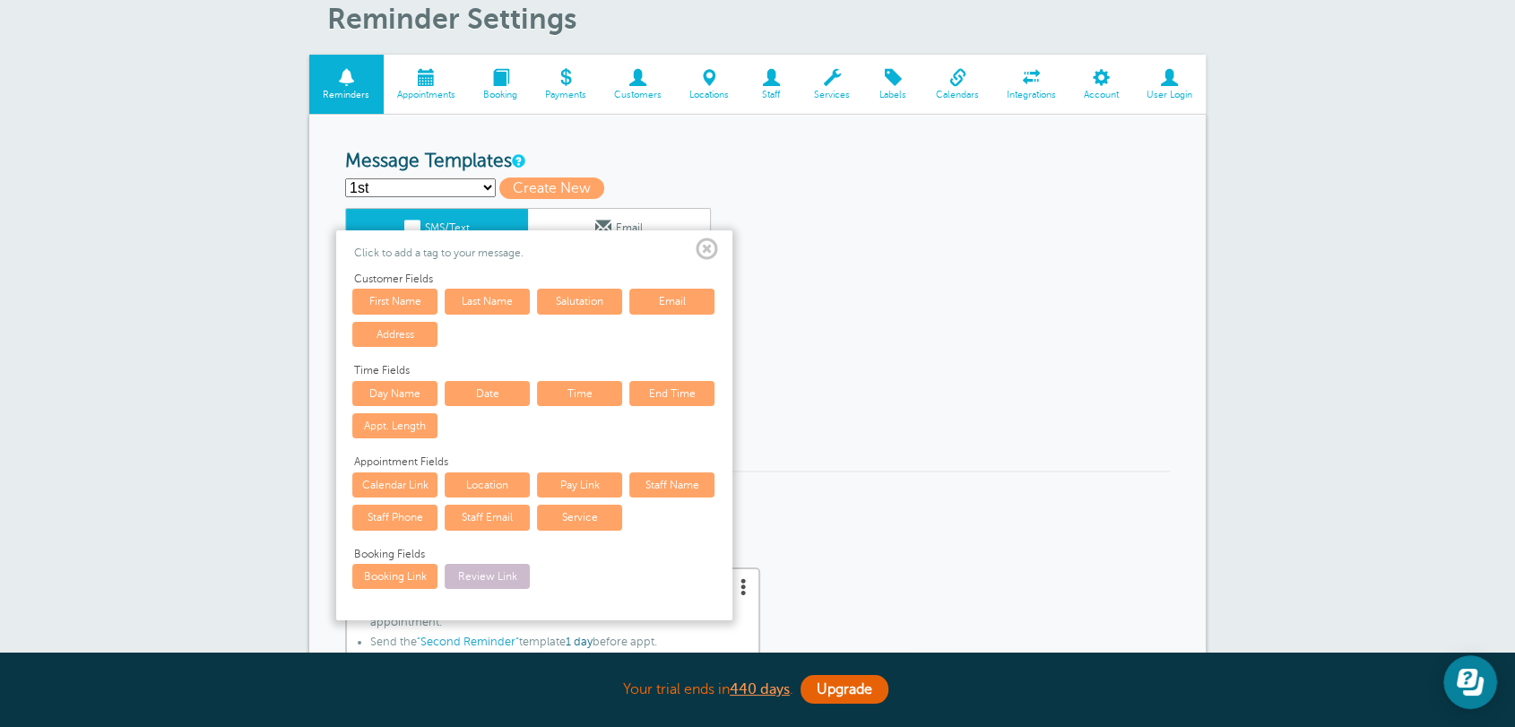
scroll to position [232, 0]
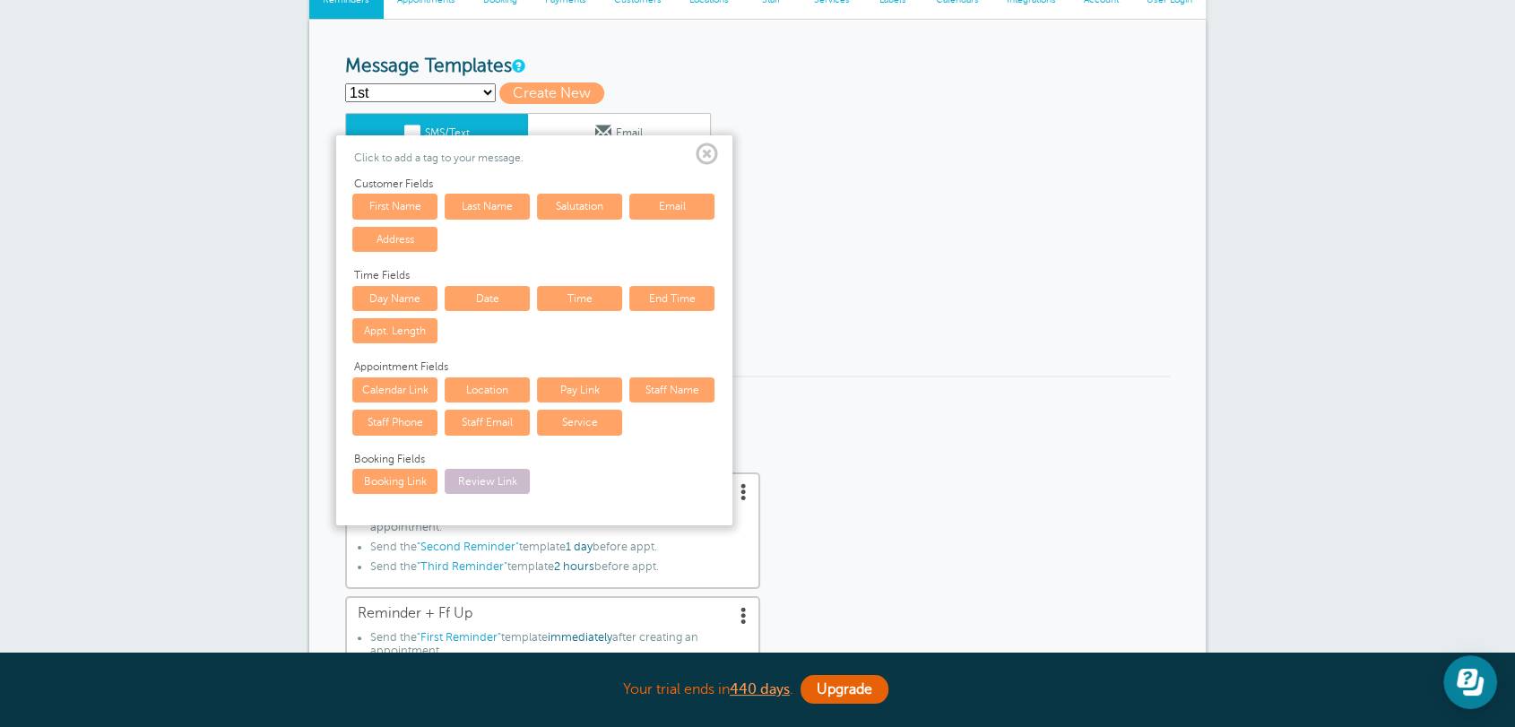
click at [583, 210] on link "Salutation" at bounding box center [579, 206] width 85 height 25
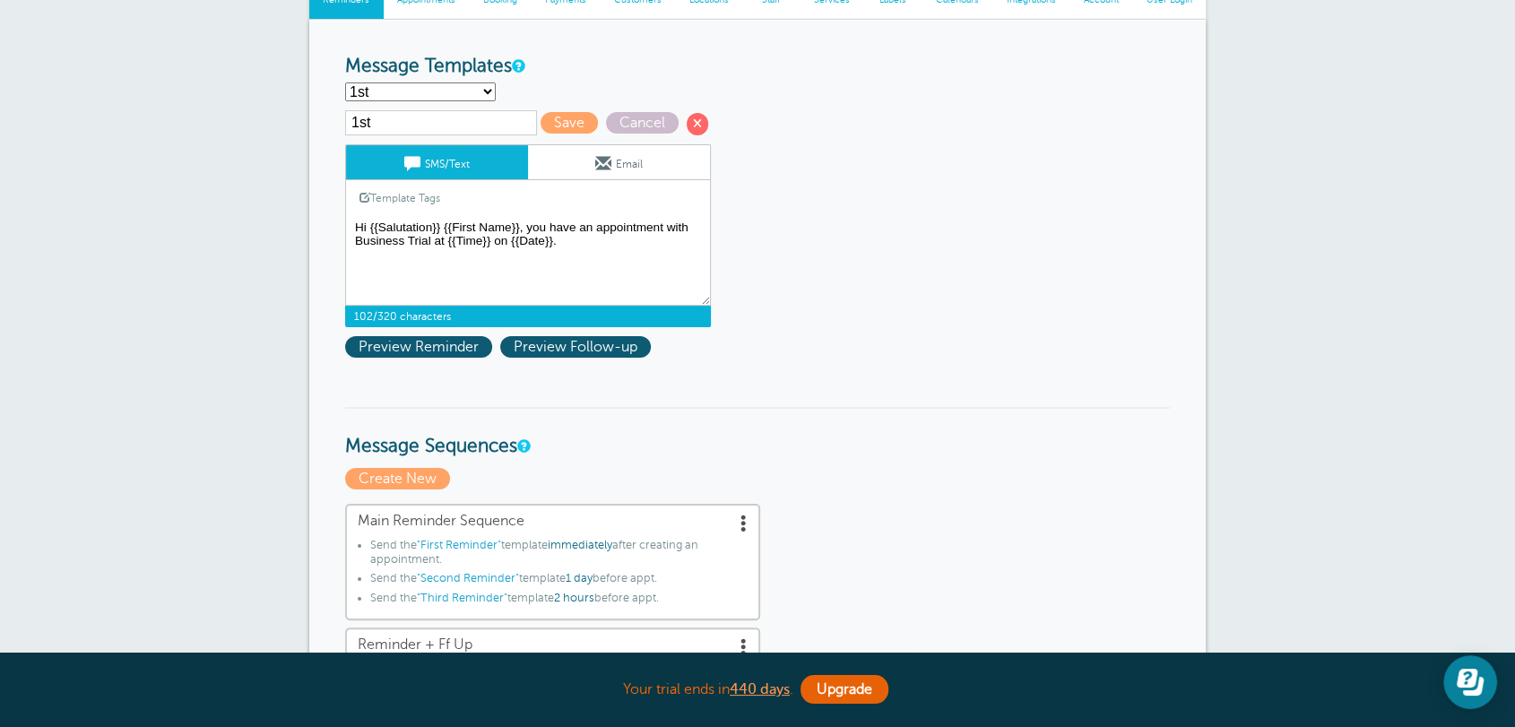
click at [518, 225] on textarea "Hi {{First Name}}, you have an appointment with Business Trial at {{Time}} on {…" at bounding box center [528, 261] width 366 height 90
click at [414, 195] on link "Template Tags" at bounding box center [400, 197] width 108 height 35
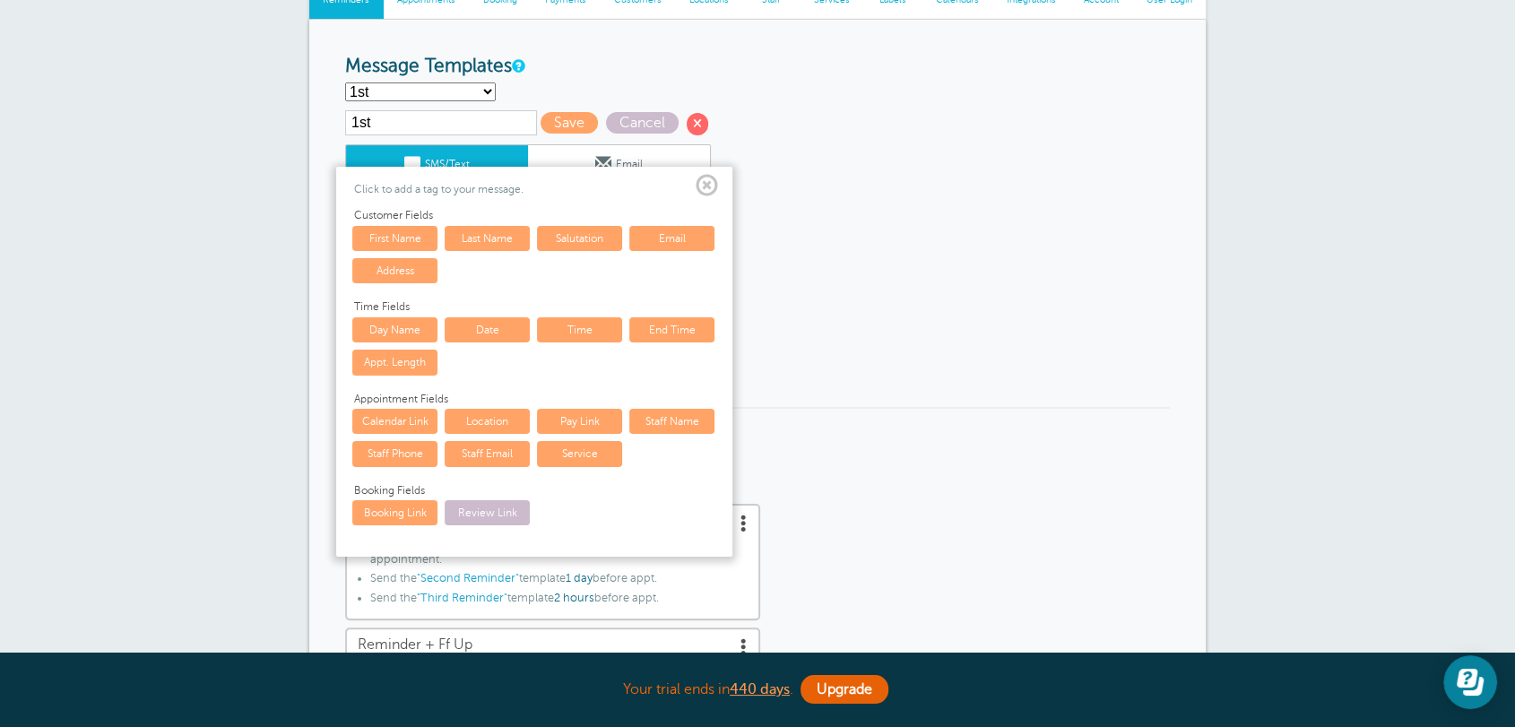
click at [489, 235] on link "Last Name" at bounding box center [487, 238] width 85 height 25
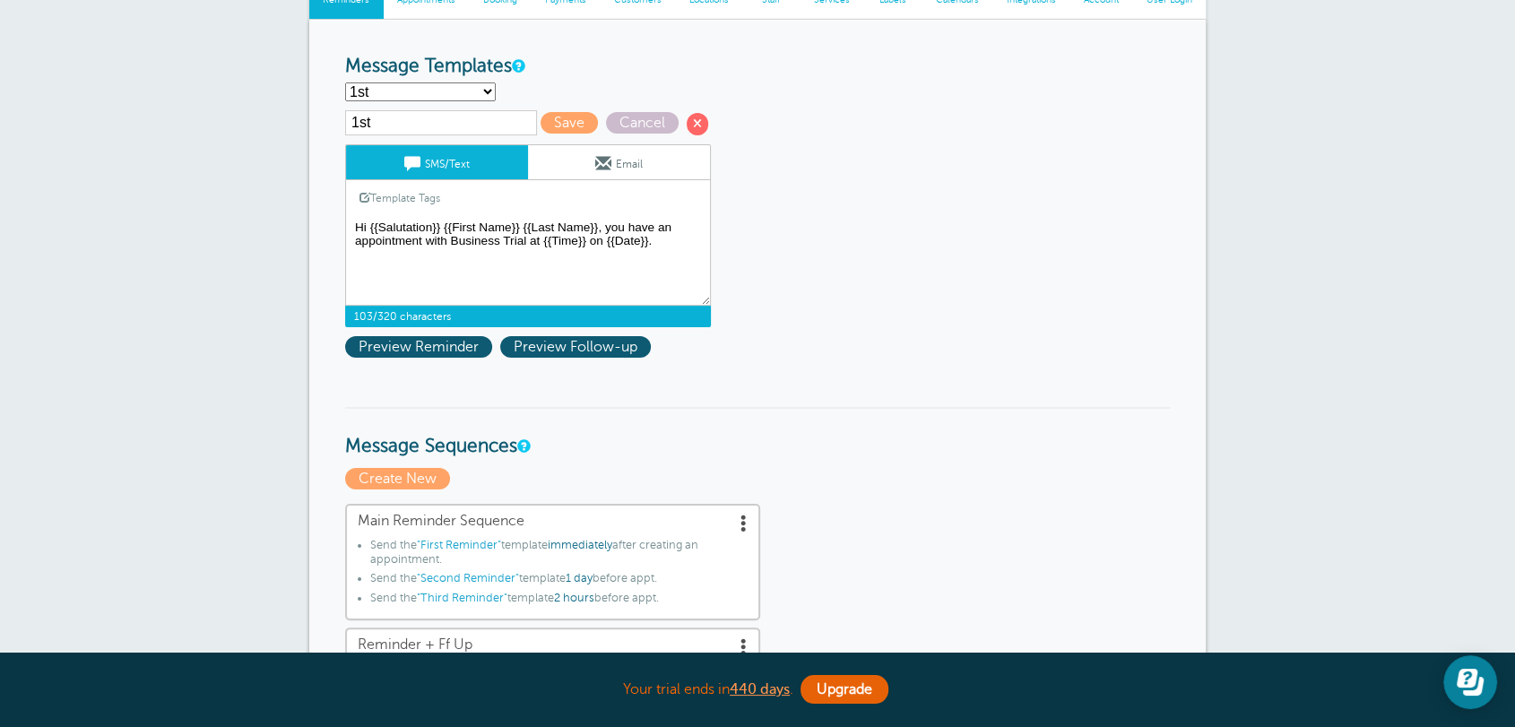
click at [660, 255] on textarea "Hi {{First Name}}, you have an appointment with Business Trial at {{Time}} on {…" at bounding box center [528, 261] width 366 height 90
click at [685, 260] on textarea "Hi {{First Name}}, you have an appointment with Business Trial at {{Time}} on {…" at bounding box center [528, 261] width 366 height 90
paste textarea "at this address"
click at [423, 203] on link "Template Tags" at bounding box center [400, 197] width 108 height 35
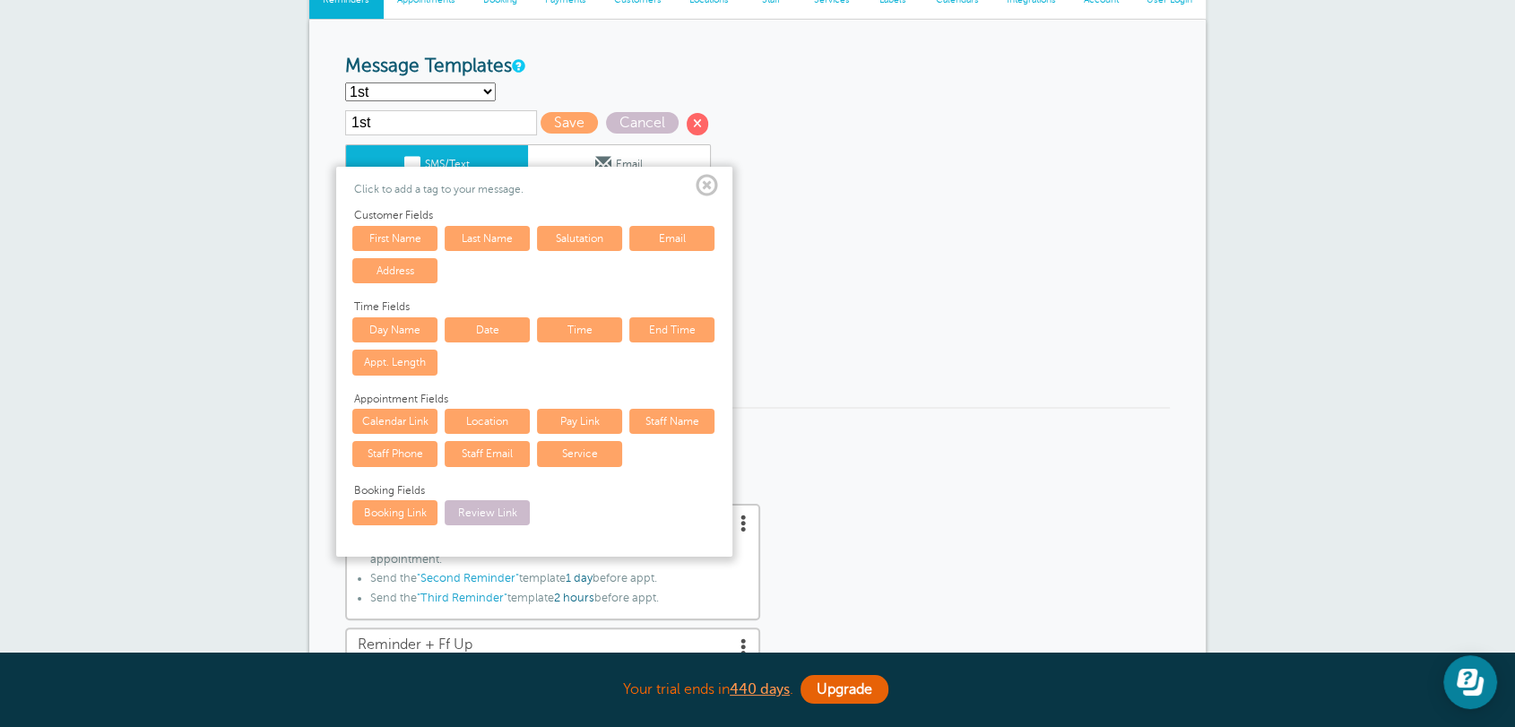
click at [399, 268] on link "Address" at bounding box center [394, 270] width 85 height 25
type textarea "Hi {{Salutation}} {{First Name}} {{Last Name}}, you have an appointment with Bu…"
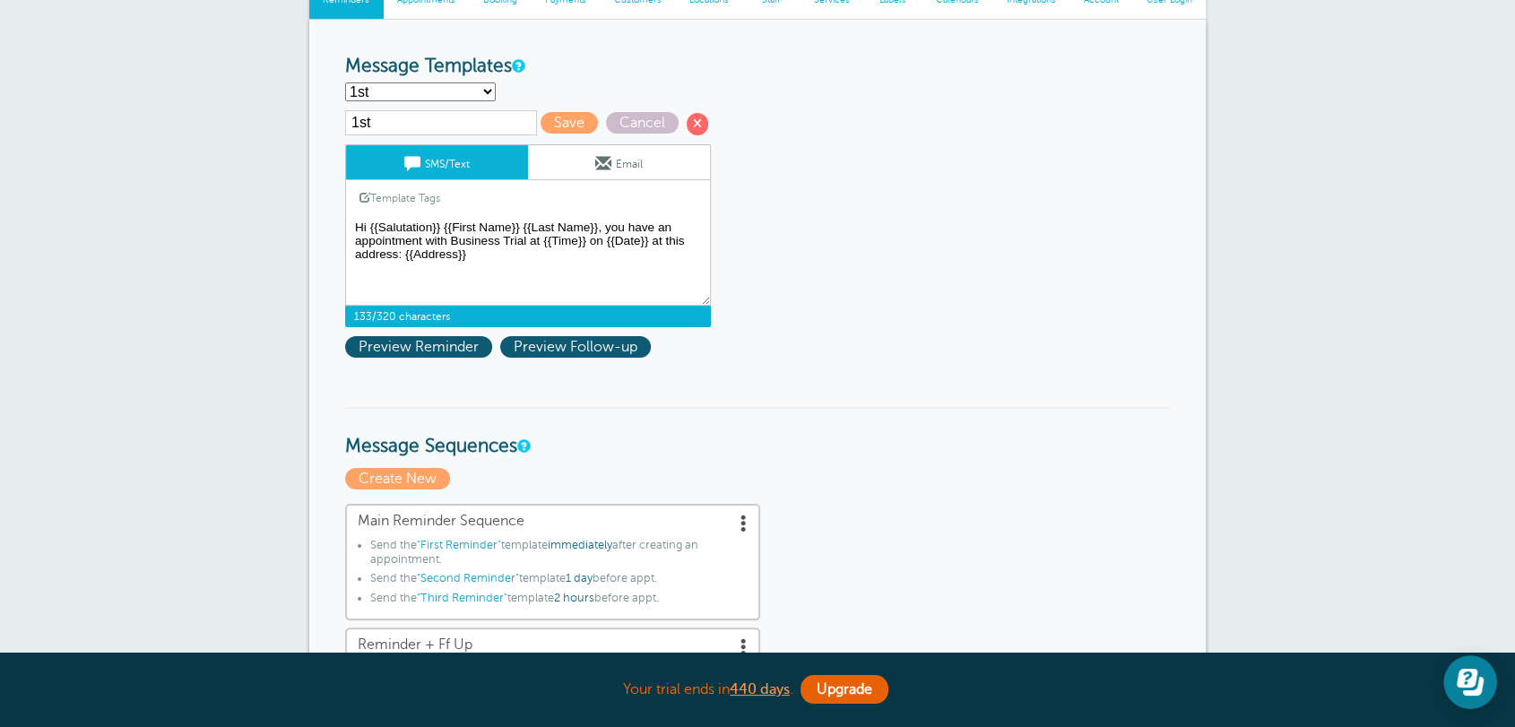
click at [446, 231] on textarea "Hi {{First Name}}, you have an appointment with Business Trial at {{Time}} on {…" at bounding box center [528, 261] width 366 height 90
click at [481, 220] on textarea "Hi {{First Name}}, you have an appointment with Business Trial at {{Time}} on {…" at bounding box center [528, 261] width 366 height 90
click at [606, 239] on textarea "Hi {{First Name}}, you have an appointment with Business Trial at {{Time}} on {…" at bounding box center [528, 261] width 366 height 90
click at [570, 122] on span "Save" at bounding box center [568, 123] width 57 height 22
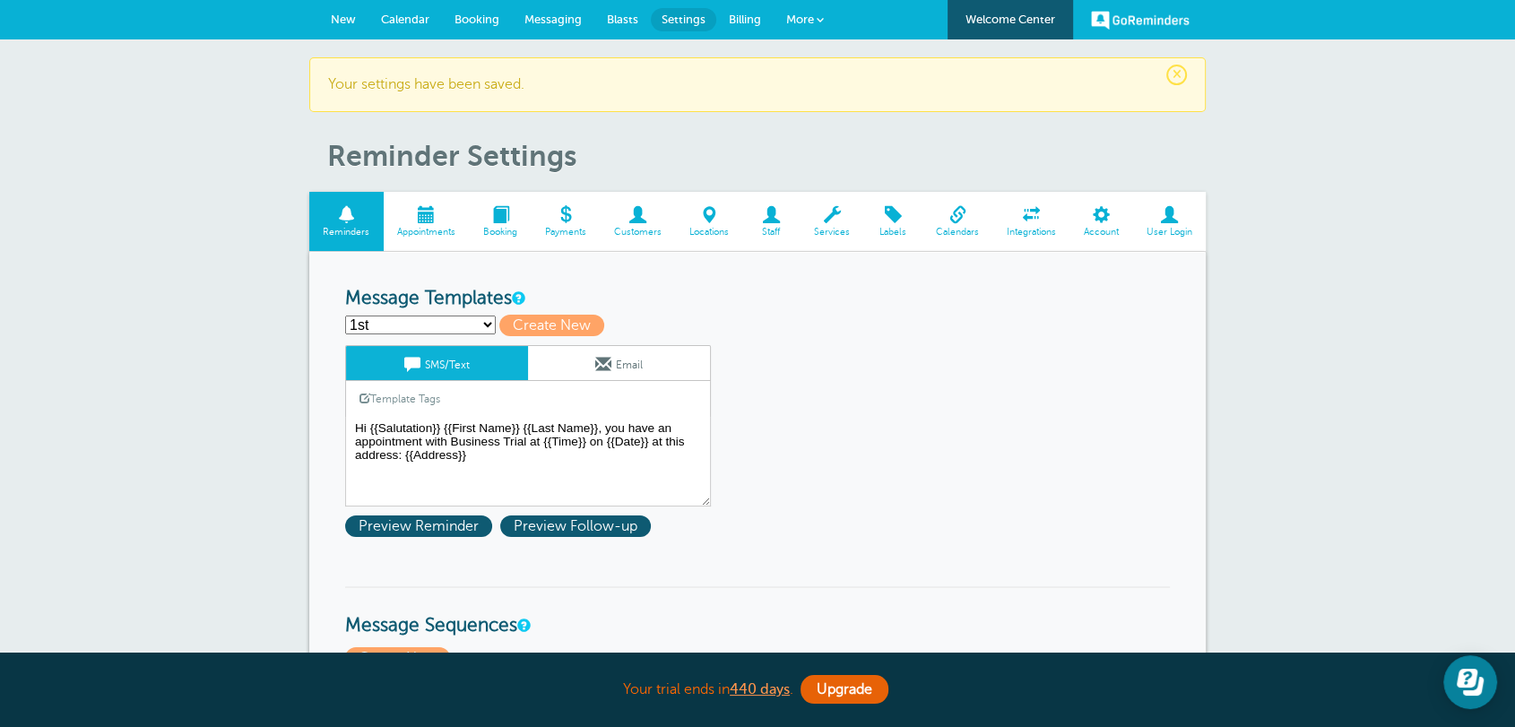
click at [339, 27] on link "New" at bounding box center [343, 19] width 50 height 39
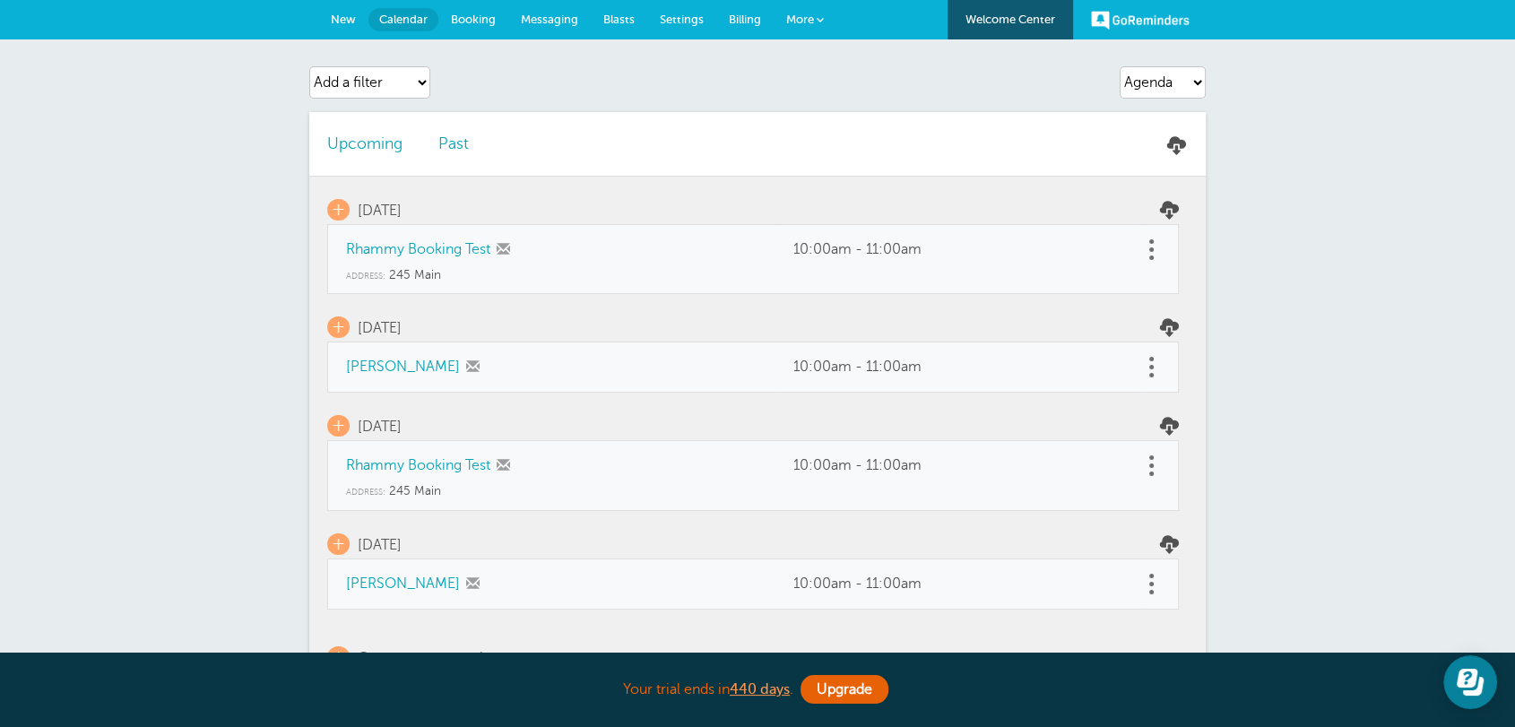
click at [1153, 365] on link at bounding box center [1151, 367] width 18 height 28
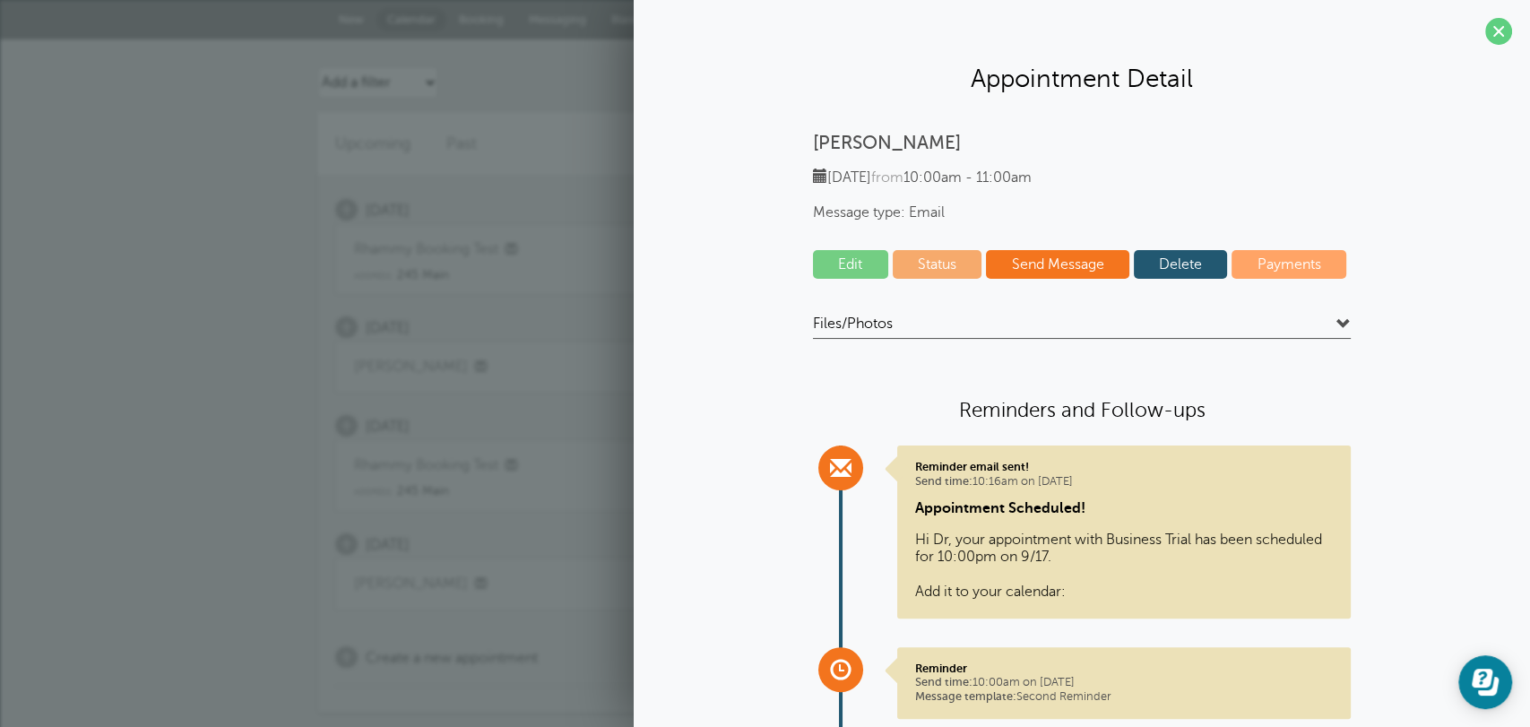
click at [1160, 263] on link "Delete" at bounding box center [1181, 264] width 94 height 29
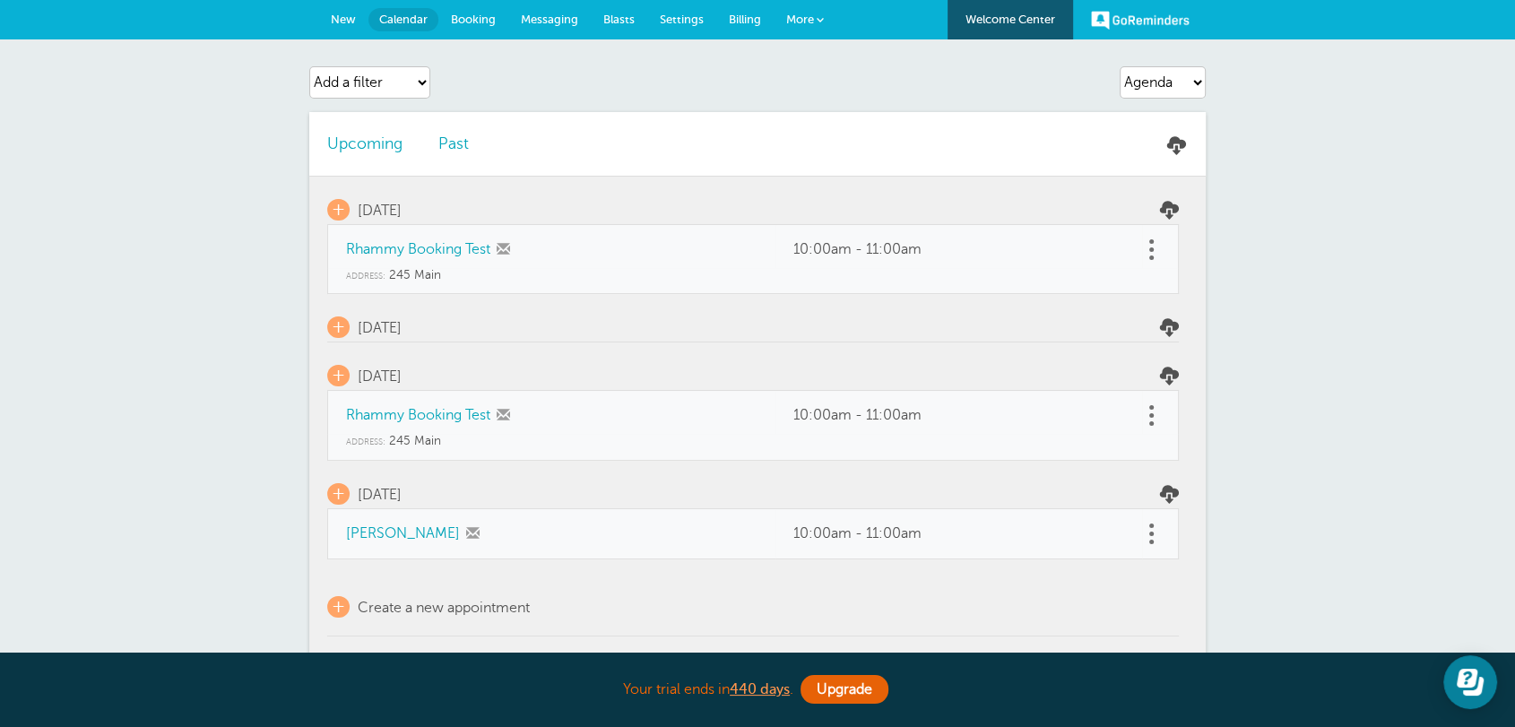
click at [1158, 531] on link at bounding box center [1151, 534] width 18 height 28
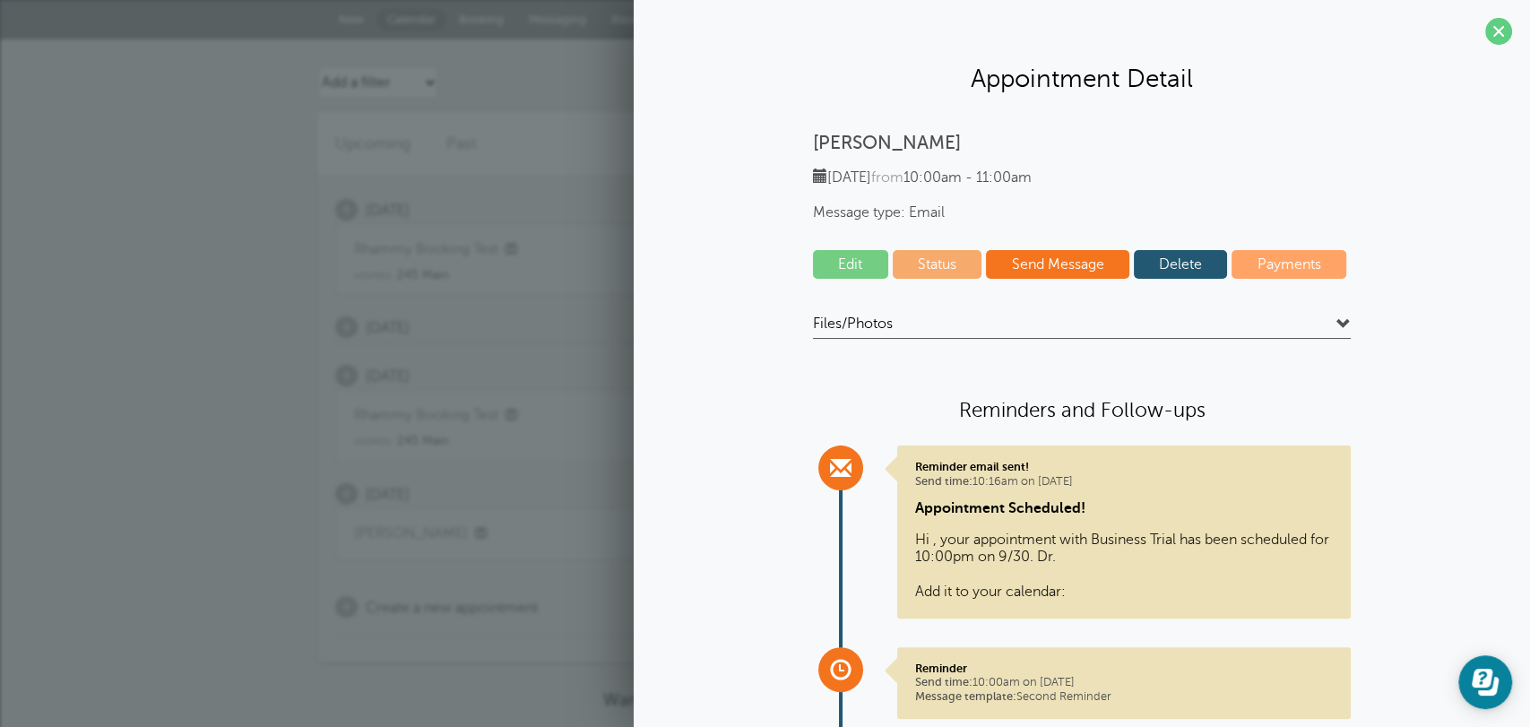
drag, startPoint x: 1172, startPoint y: 258, endPoint x: 853, endPoint y: 113, distance: 350.5
click at [1171, 258] on link "Delete" at bounding box center [1181, 264] width 94 height 29
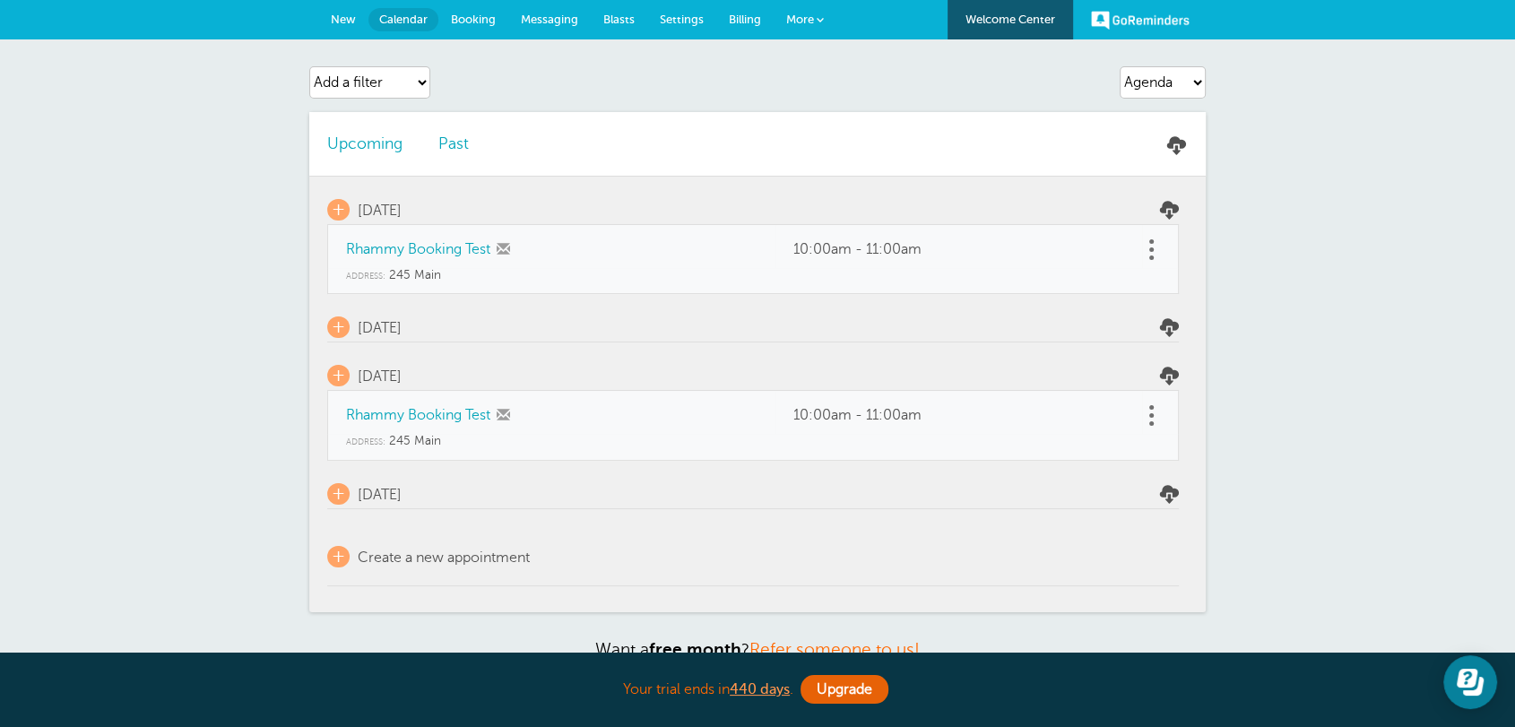
click at [1156, 252] on link at bounding box center [1151, 250] width 18 height 28
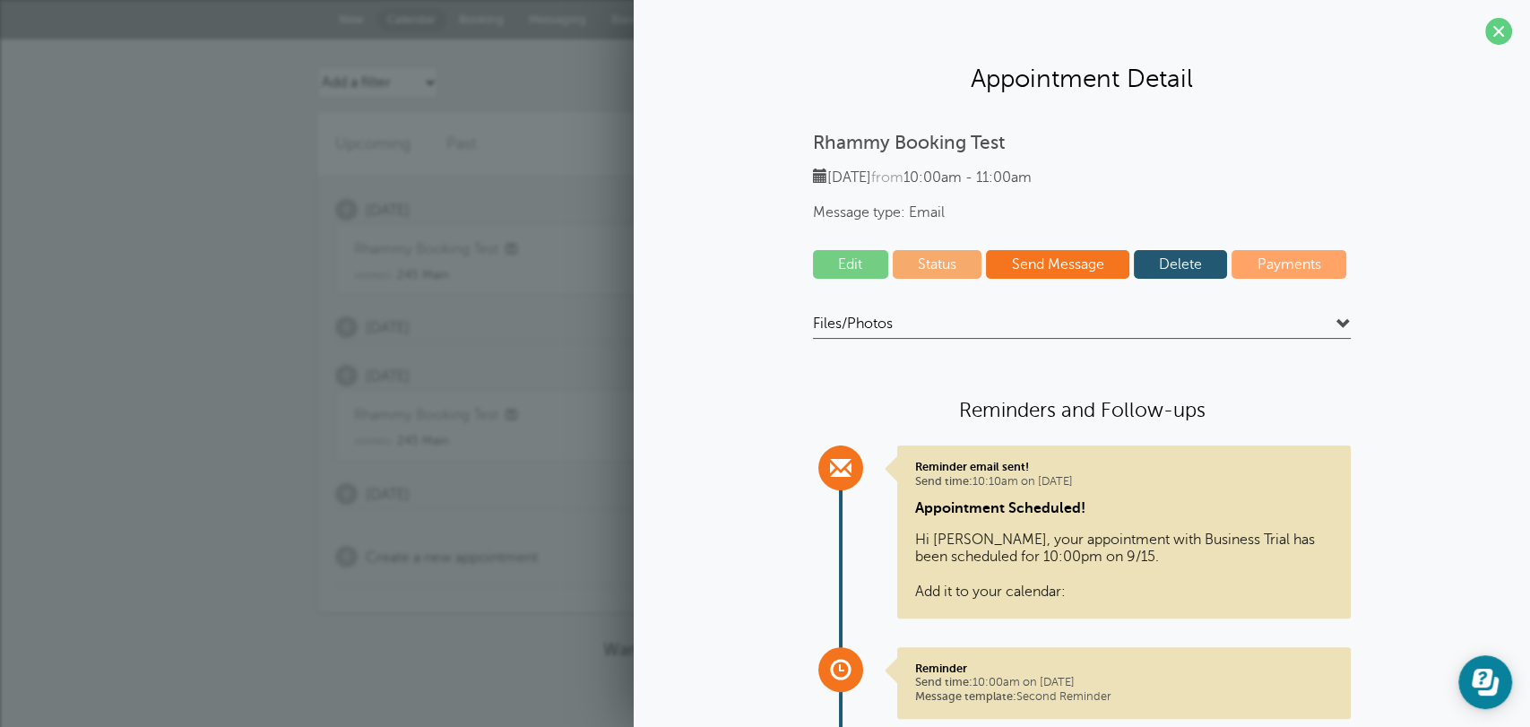
click at [1147, 262] on link "Delete" at bounding box center [1181, 264] width 94 height 29
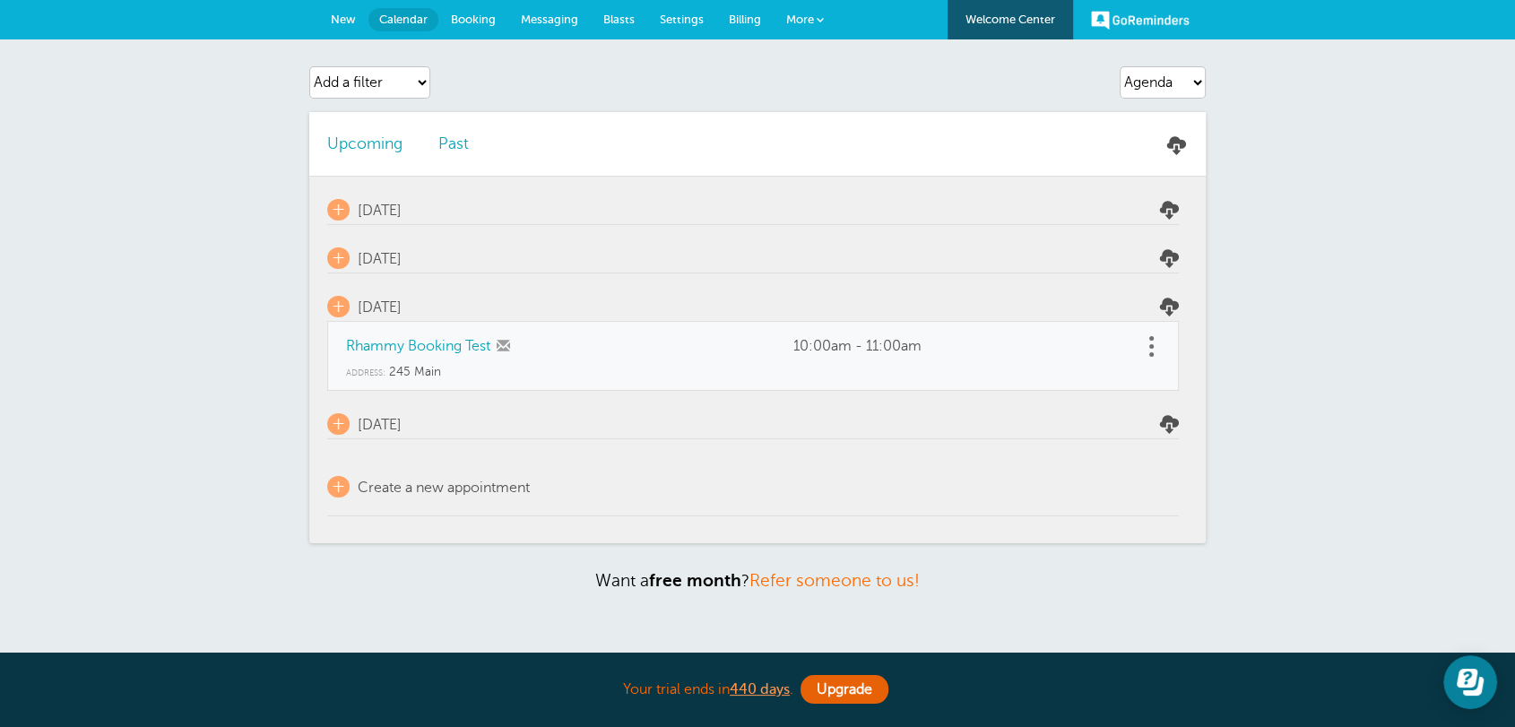
click at [1167, 249] on link at bounding box center [1169, 257] width 19 height 19
click at [1155, 339] on link at bounding box center [1151, 347] width 18 height 28
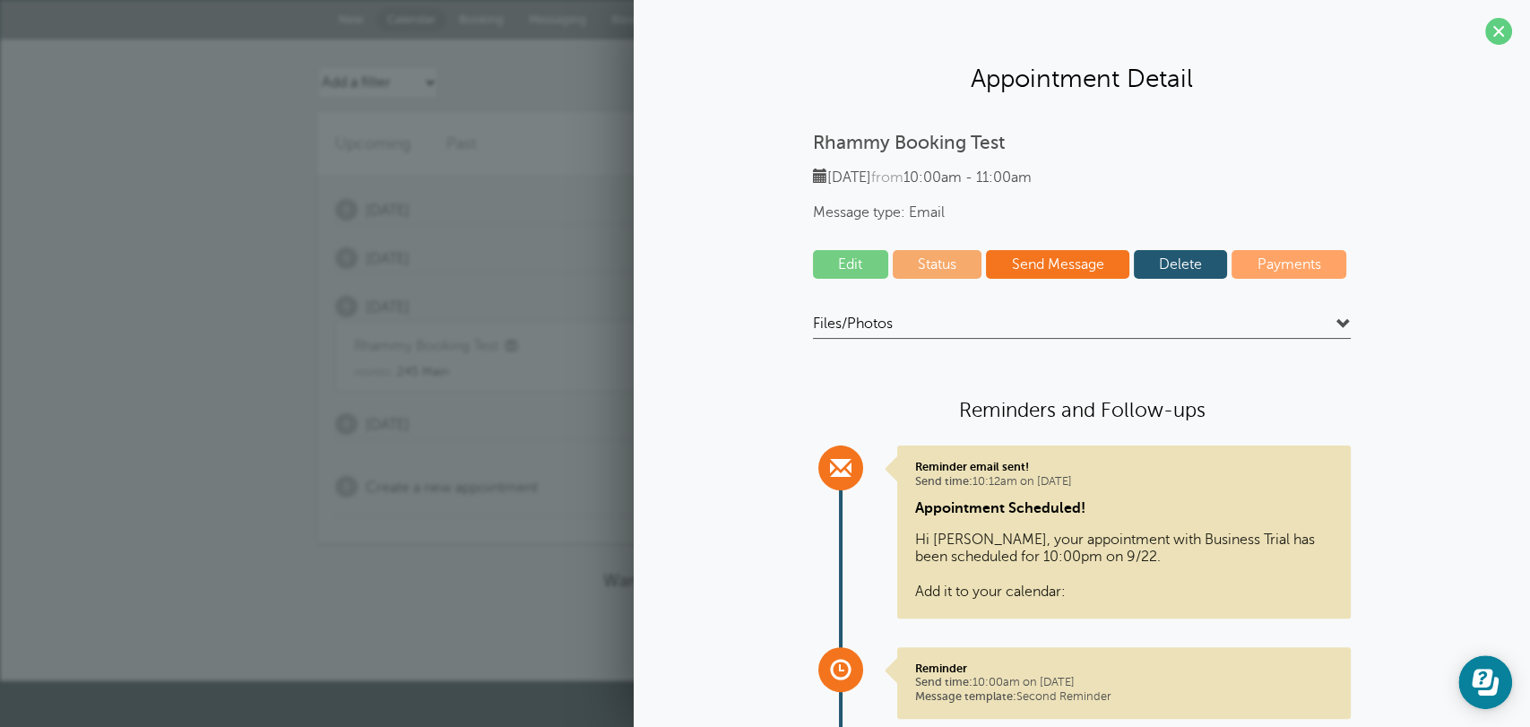
click at [1150, 269] on link "Delete" at bounding box center [1181, 264] width 94 height 29
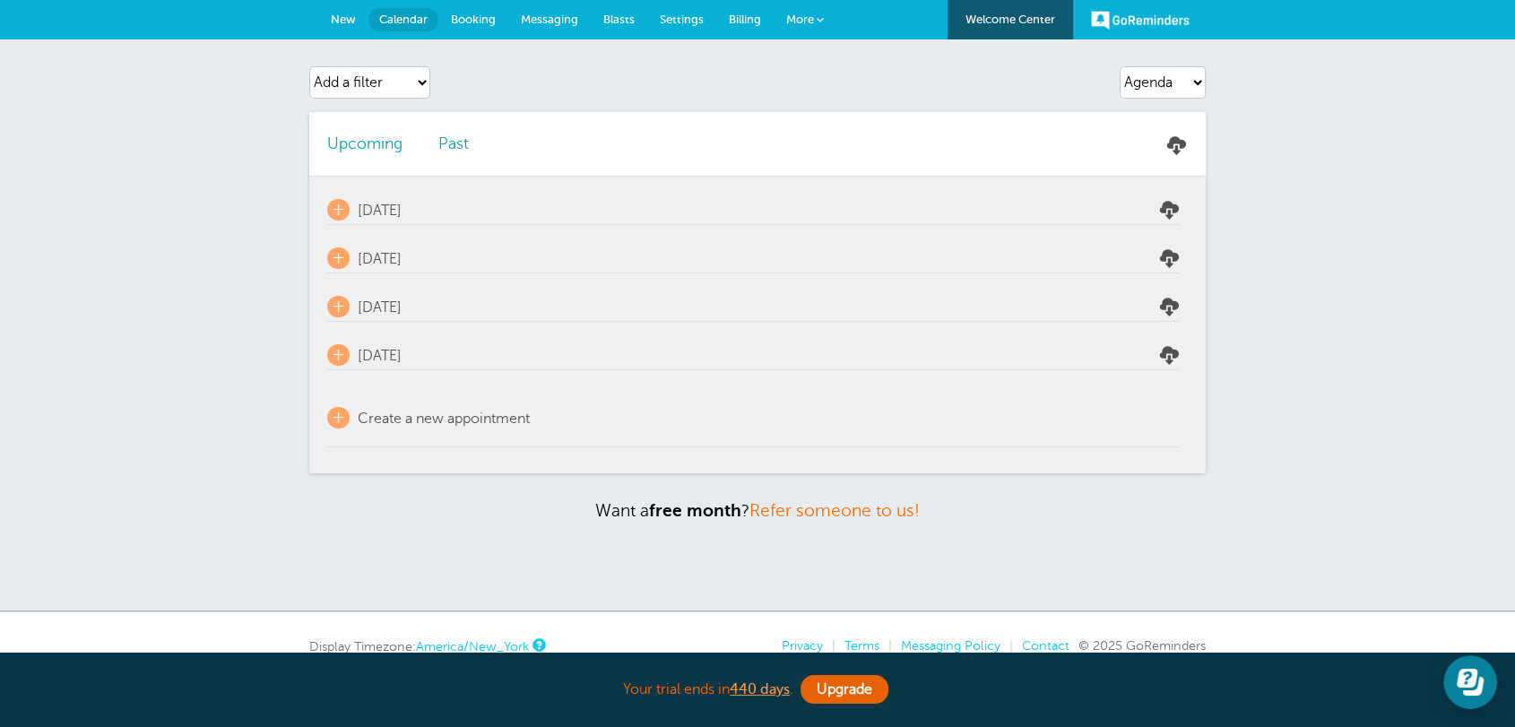
click at [334, 11] on link "New" at bounding box center [343, 19] width 50 height 39
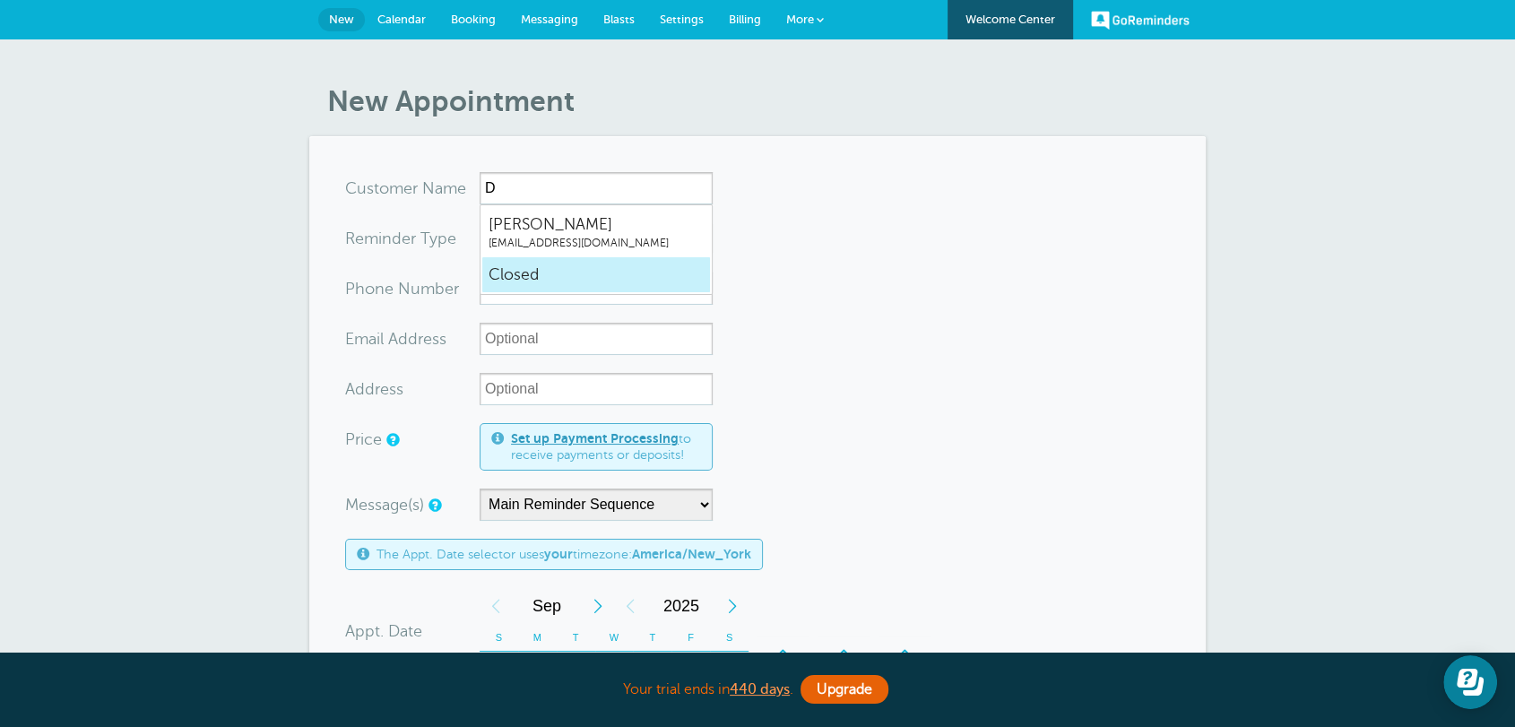
click at [540, 261] on link "Closed" at bounding box center [595, 274] width 229 height 37
type input "Closed"
radio input "false"
radio input "true"
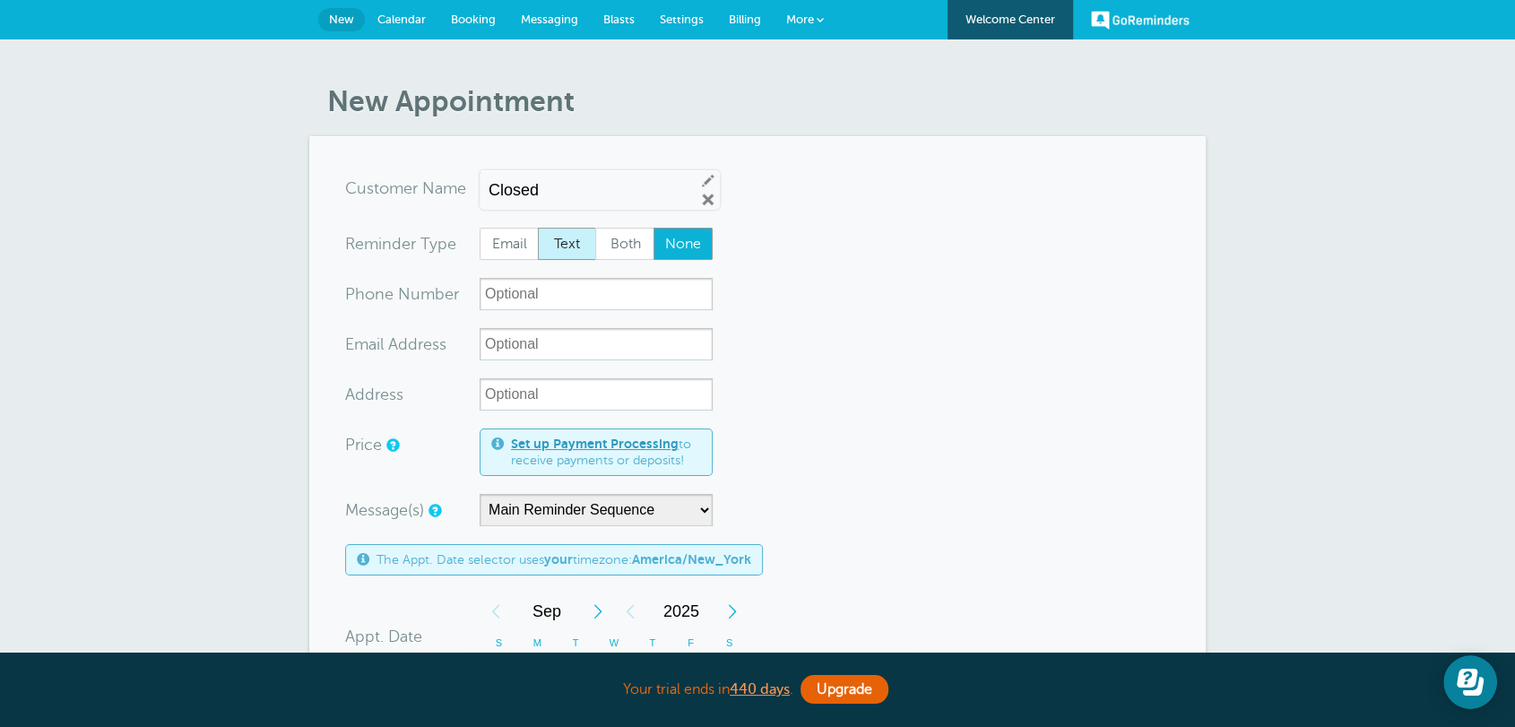
click at [550, 236] on span "Text" at bounding box center [567, 244] width 57 height 30
click at [538, 228] on input "Text" at bounding box center [537, 227] width 1 height 1
radio input "true"
click at [555, 203] on div "Closed Edit Remove" at bounding box center [599, 189] width 240 height 39
drag, startPoint x: 701, startPoint y: 195, endPoint x: 613, endPoint y: 191, distance: 87.9
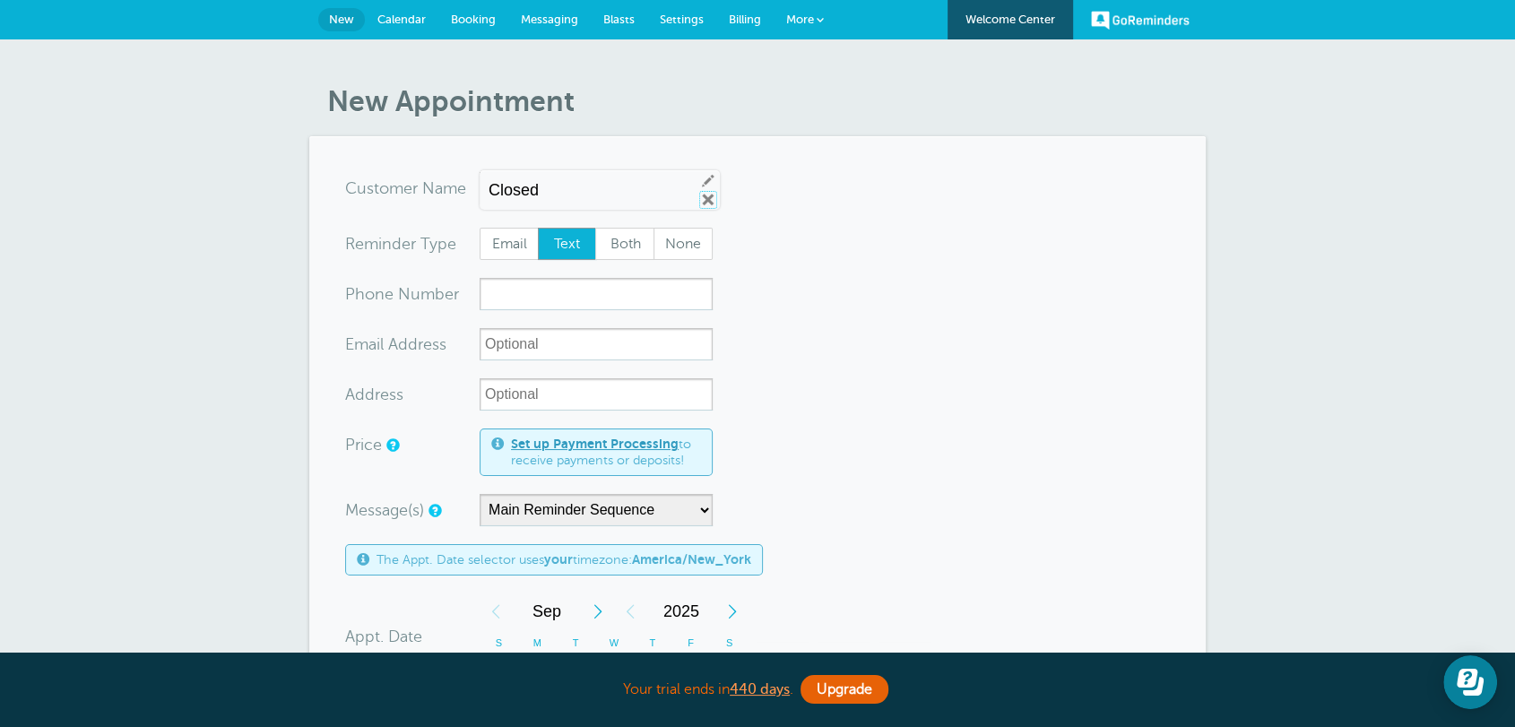
click at [703, 195] on link "Remove" at bounding box center [708, 200] width 16 height 16
click at [613, 191] on input "Closed" at bounding box center [595, 188] width 233 height 32
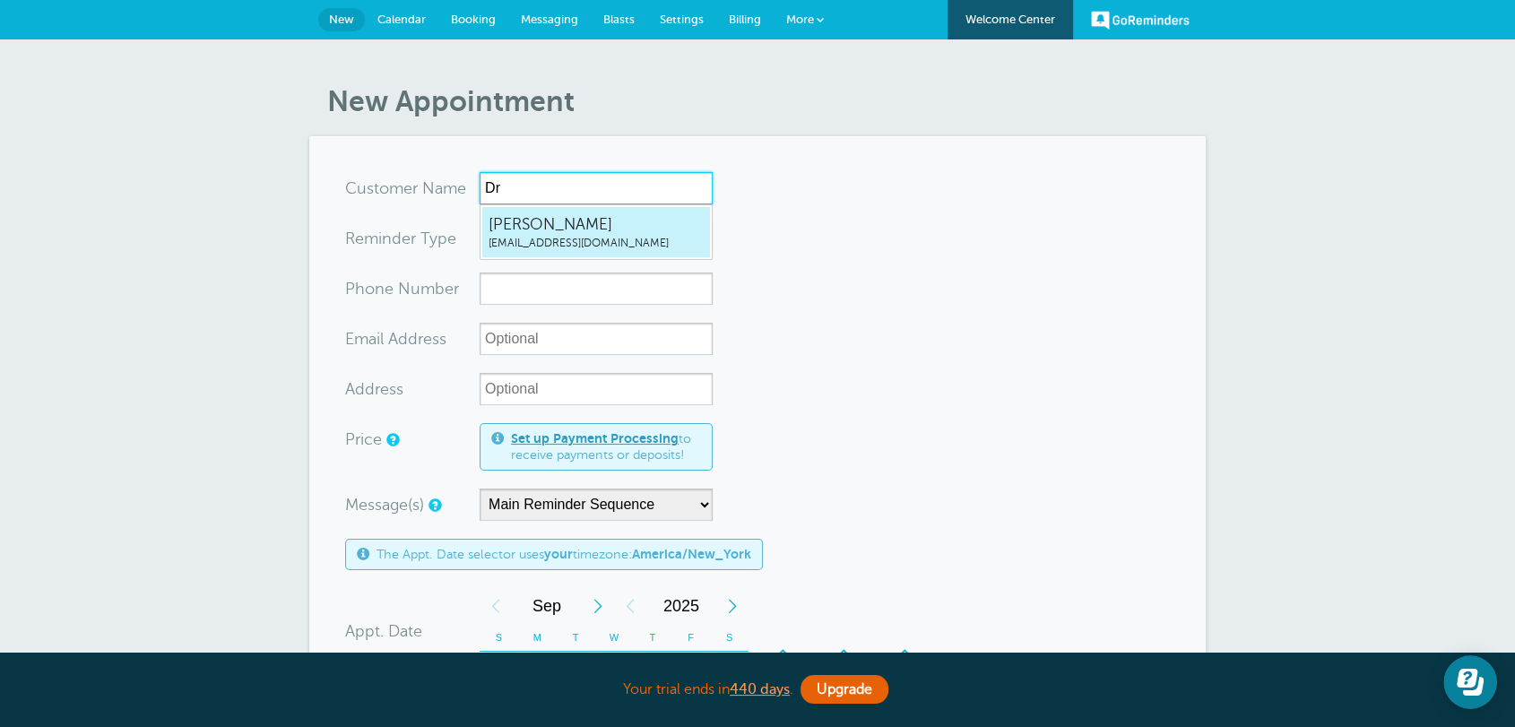
click at [571, 229] on span "Dr Smith" at bounding box center [595, 224] width 215 height 22
type input "DrSmithrhammy.grtrial@gmail.com"
type input "Dr Smith"
radio input "true"
type input "rhammy.grtrial@gmail.com"
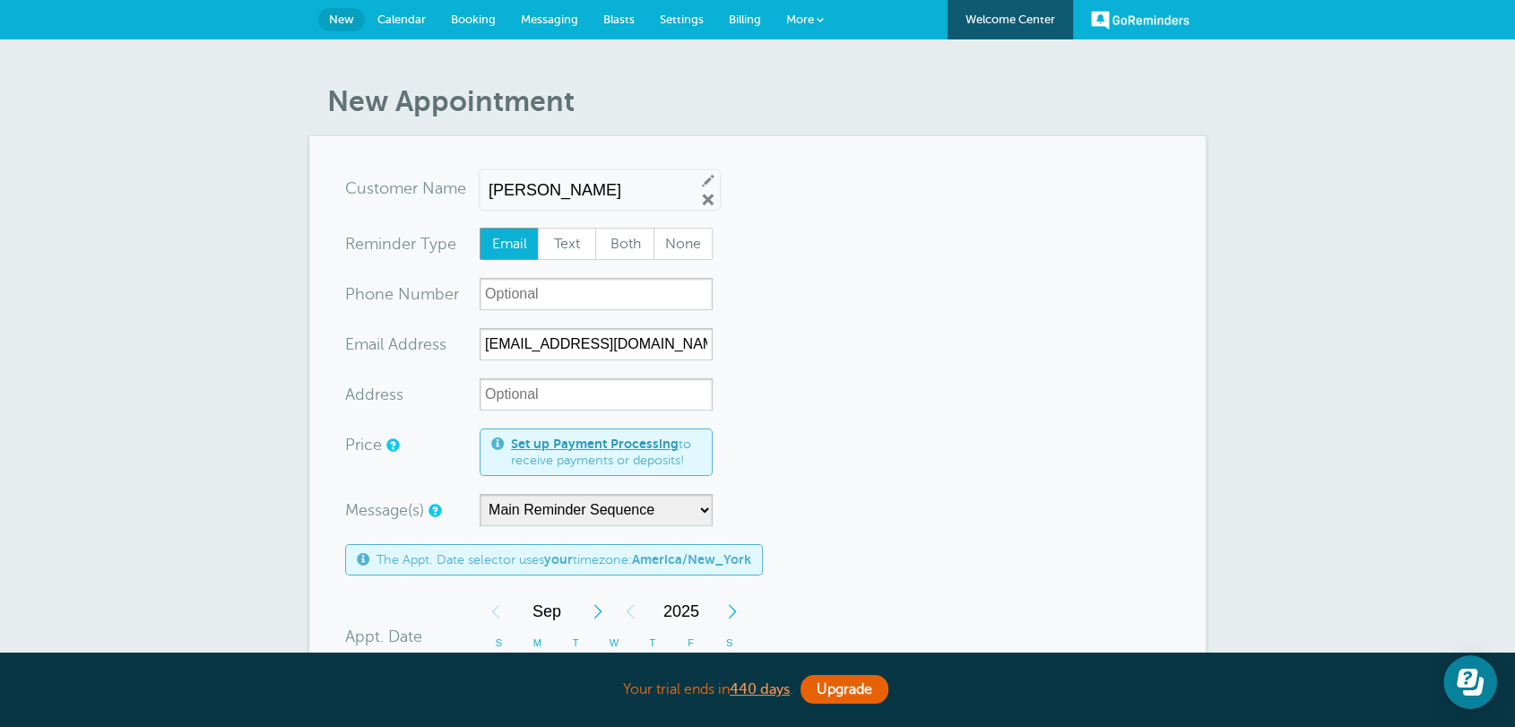
drag, startPoint x: 507, startPoint y: 192, endPoint x: 532, endPoint y: 246, distance: 60.2
click at [507, 191] on input "Dr Smith" at bounding box center [584, 190] width 192 height 19
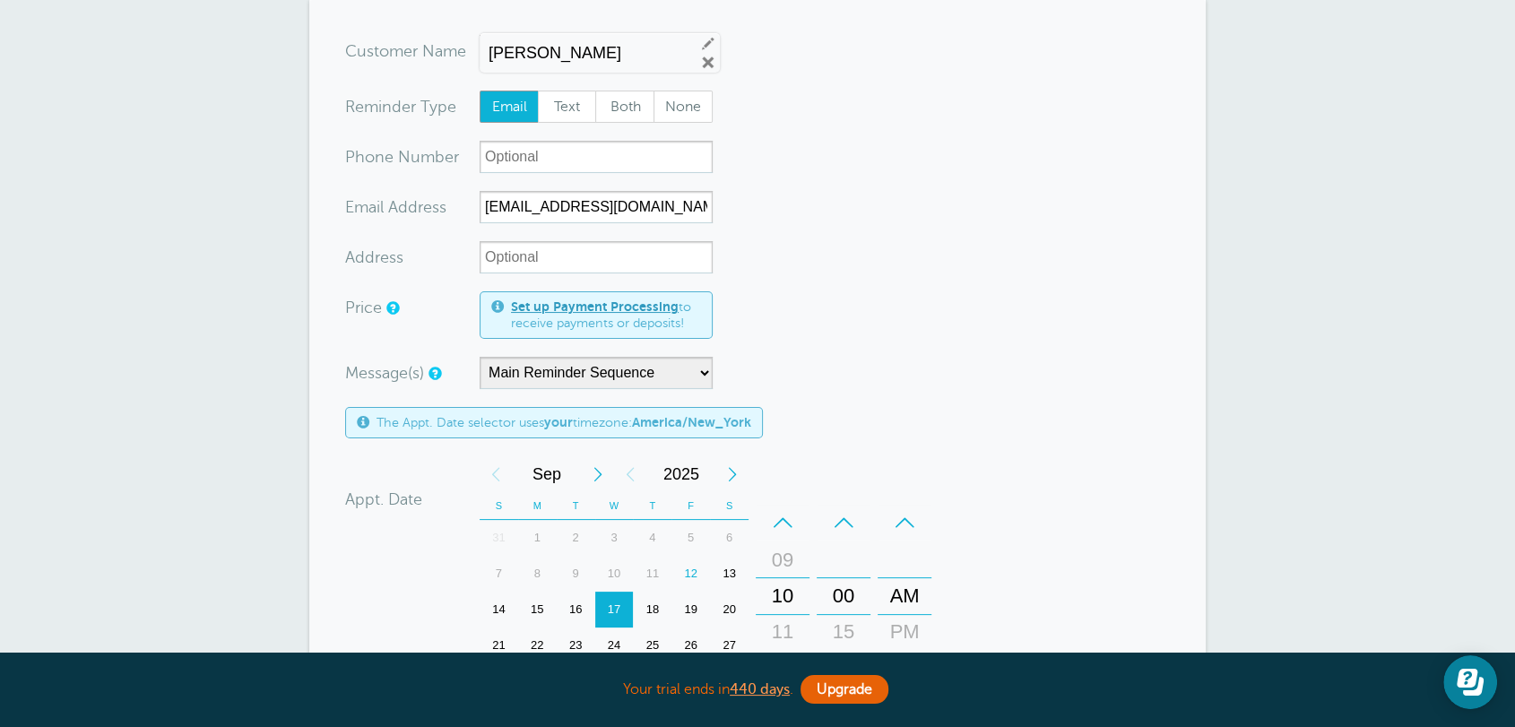
scroll to position [232, 0]
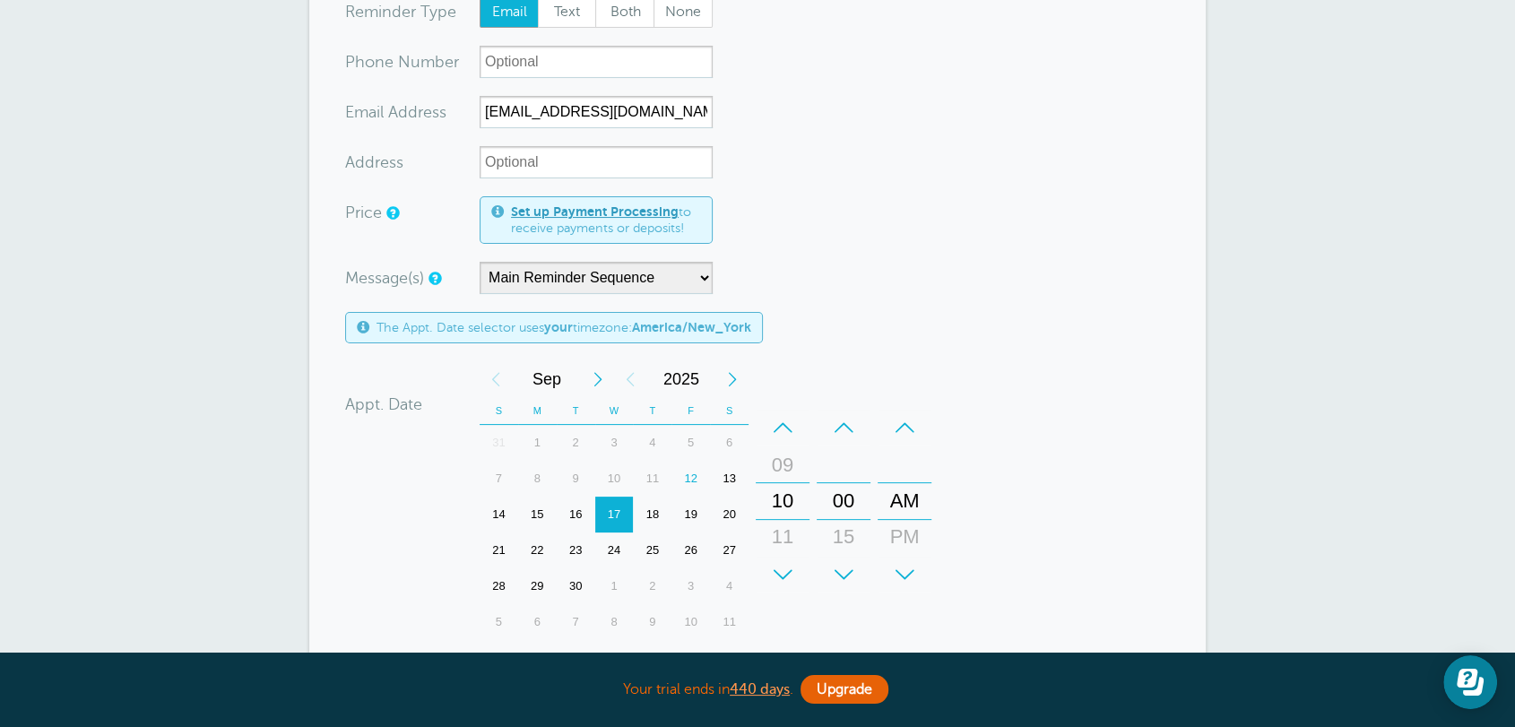
click at [691, 505] on div "19" at bounding box center [690, 515] width 39 height 36
click at [549, 509] on div "15" at bounding box center [537, 515] width 39 height 36
type input "Dr. Smith"
click at [573, 287] on select "Main Reminder Sequence Reminder + Ff Up Test" at bounding box center [595, 278] width 233 height 32
select select "161595"
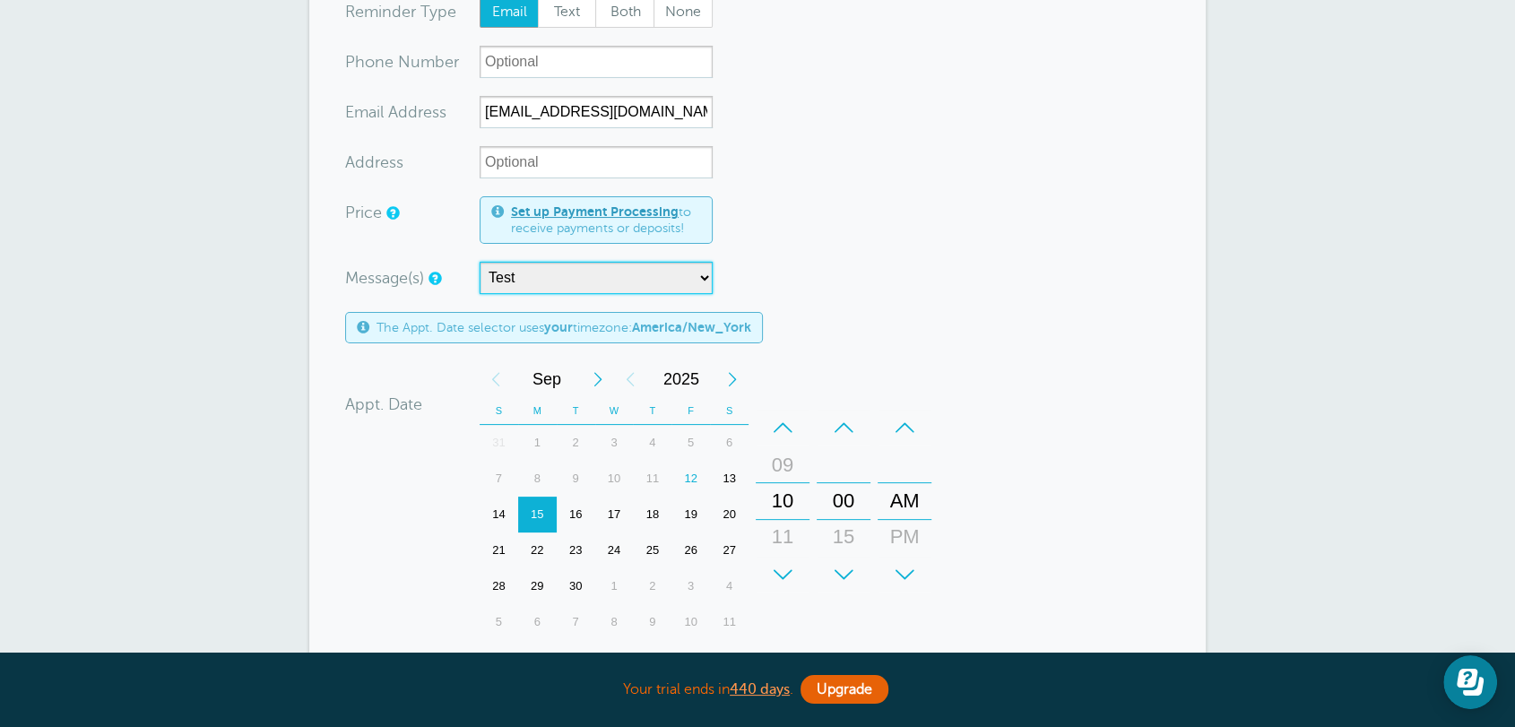
click at [479, 262] on select "Main Reminder Sequence Reminder + Ff Up Test" at bounding box center [595, 278] width 233 height 32
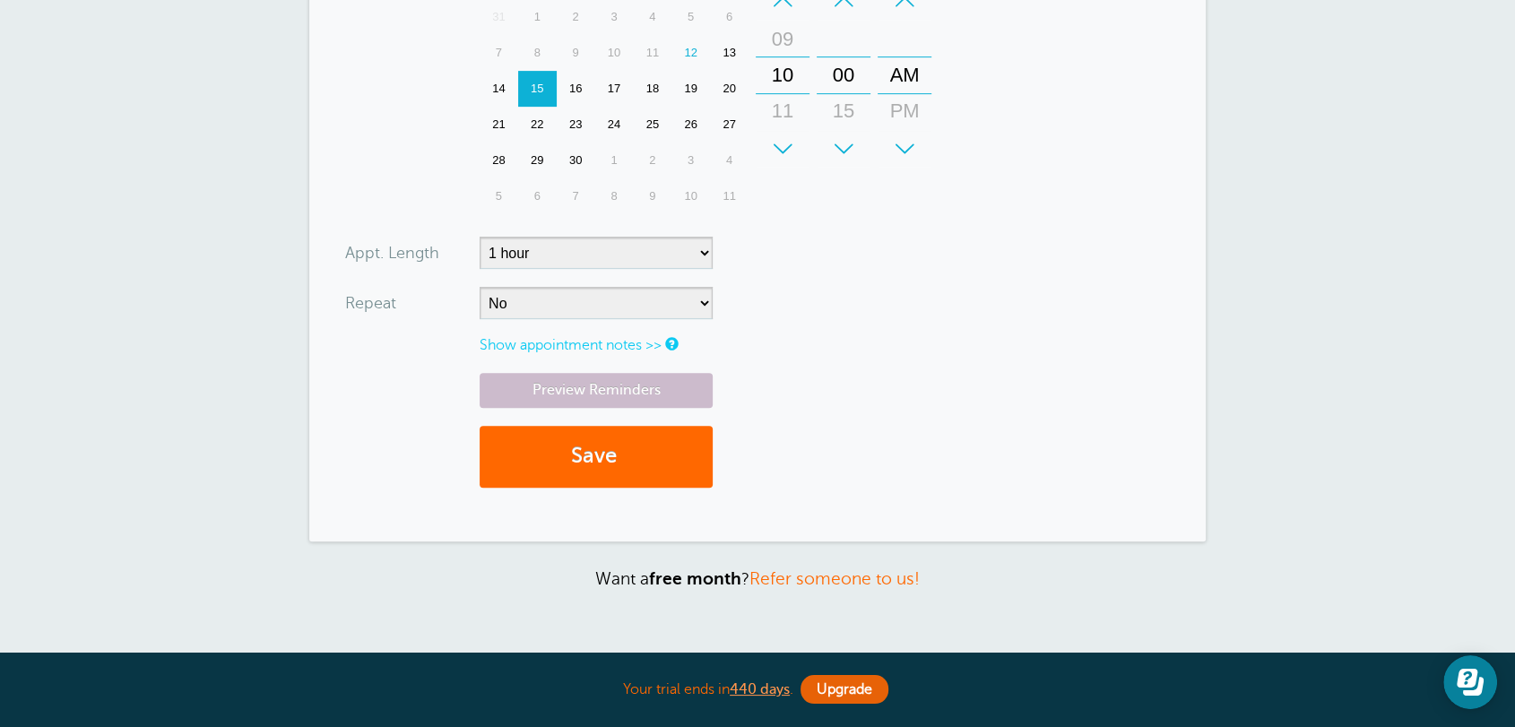
scroll to position [696, 0]
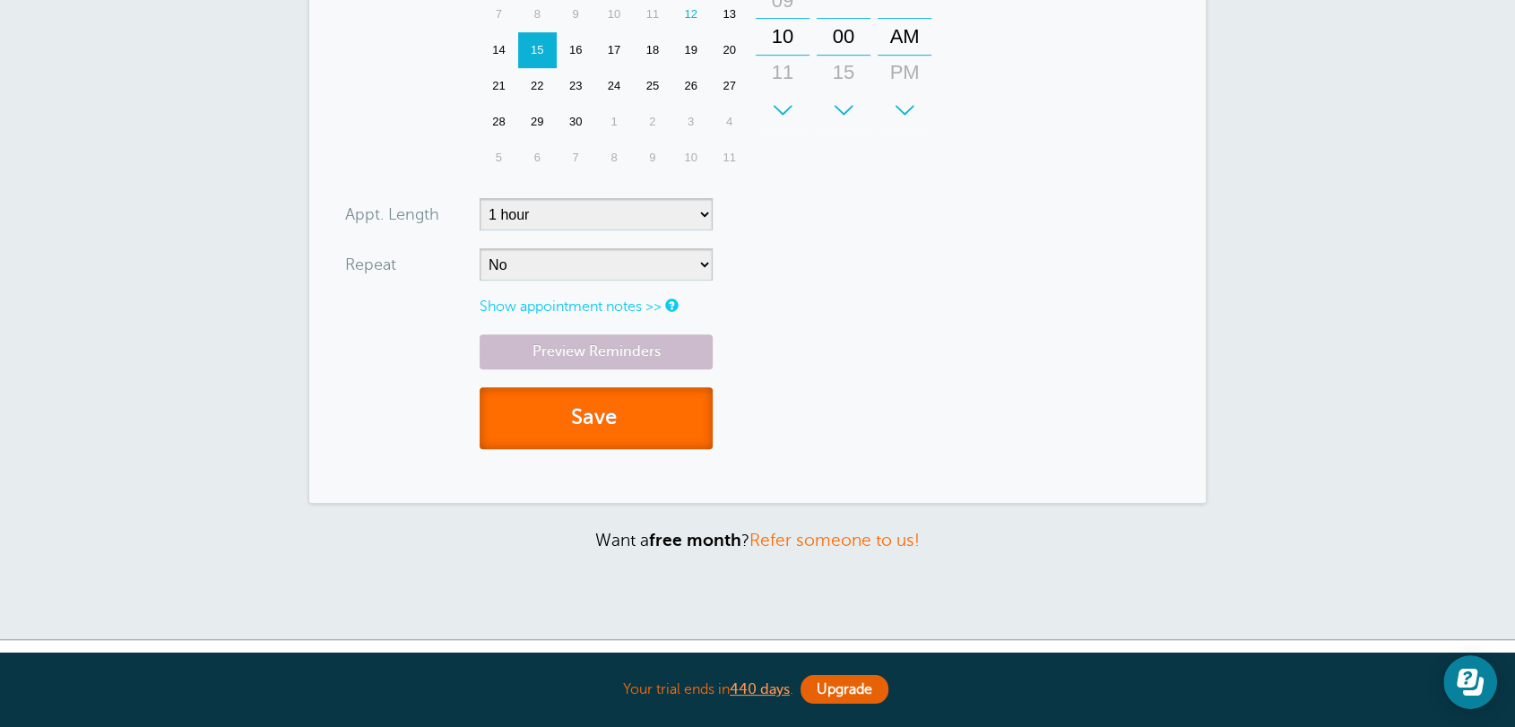
click at [554, 405] on button "Save" at bounding box center [595, 418] width 233 height 62
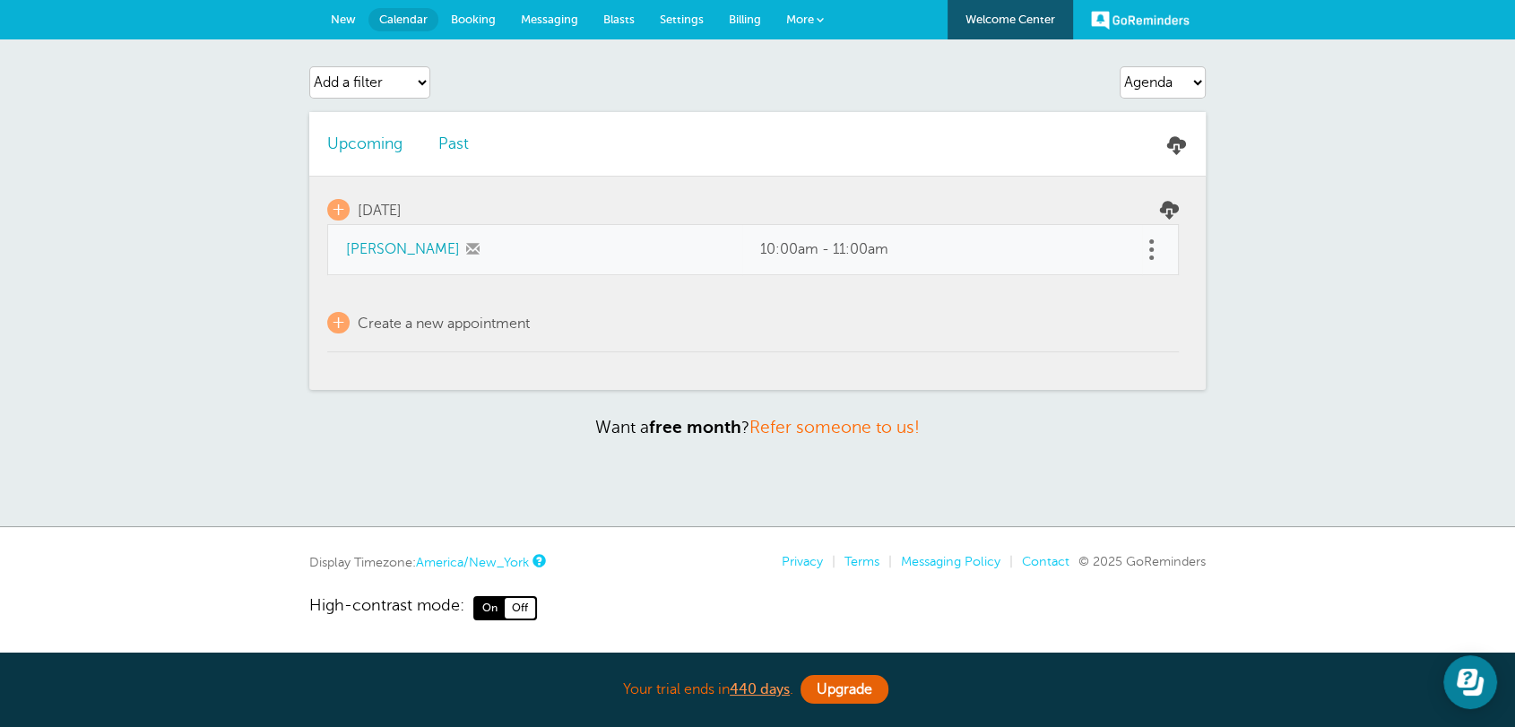
click at [580, 22] on link "Messaging" at bounding box center [549, 19] width 82 height 39
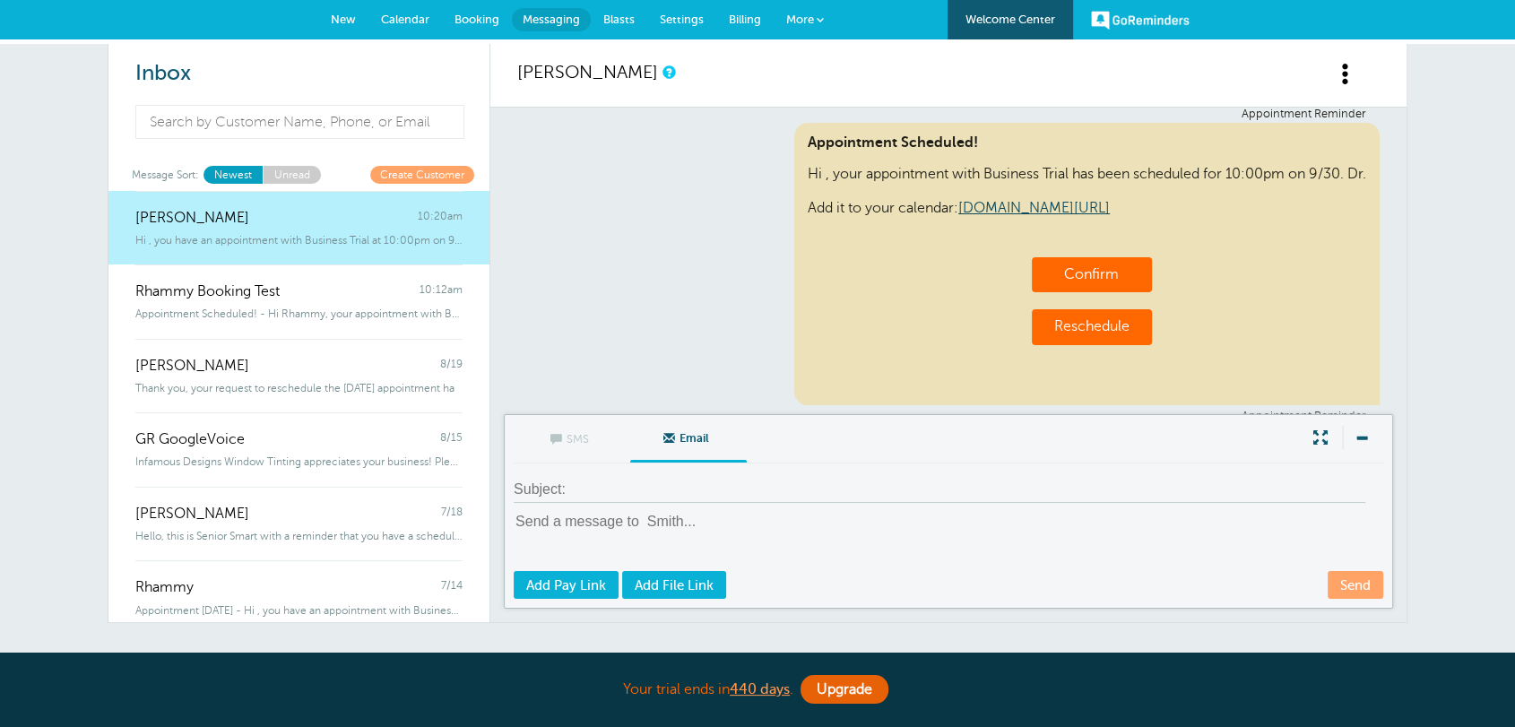
scroll to position [594, 0]
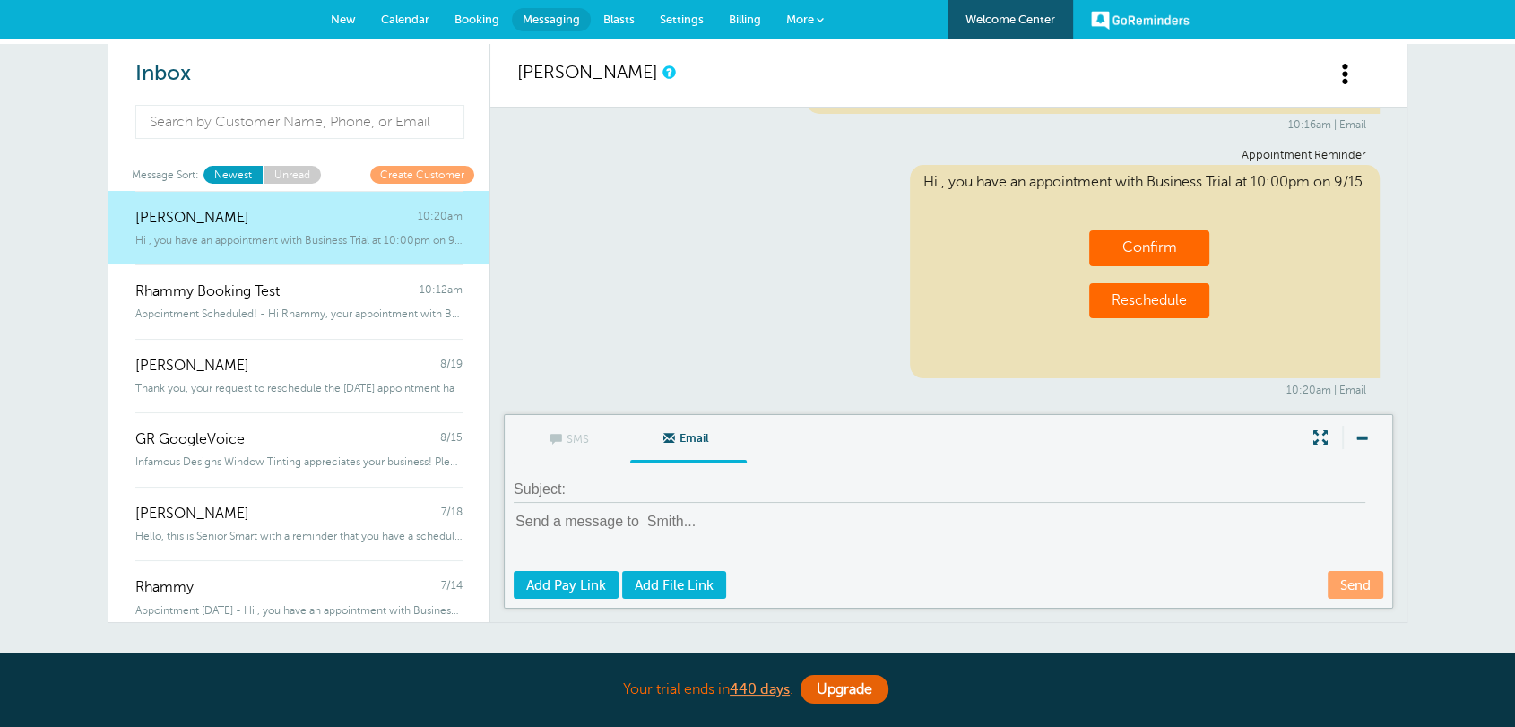
click at [731, 236] on div "Appointment Reminder Hi , you have an appointment with Business Trial at 10:00p…" at bounding box center [948, 272] width 862 height 247
drag, startPoint x: 1327, startPoint y: 406, endPoint x: 1243, endPoint y: 384, distance: 87.2
click at [1275, 392] on div "Appointment Reminder Appointment Scheduled! Hi , your appointment with Business…" at bounding box center [948, 261] width 916 height 307
click at [708, 289] on div "Appointment Reminder Hi , you have an appointment with Business Trial at 10:00p…" at bounding box center [948, 272] width 862 height 247
click at [918, 177] on div "Hi , you have an appointment with Business Trial at 10:00pm on 9/15. Confirm Re…" at bounding box center [1145, 272] width 470 height 214
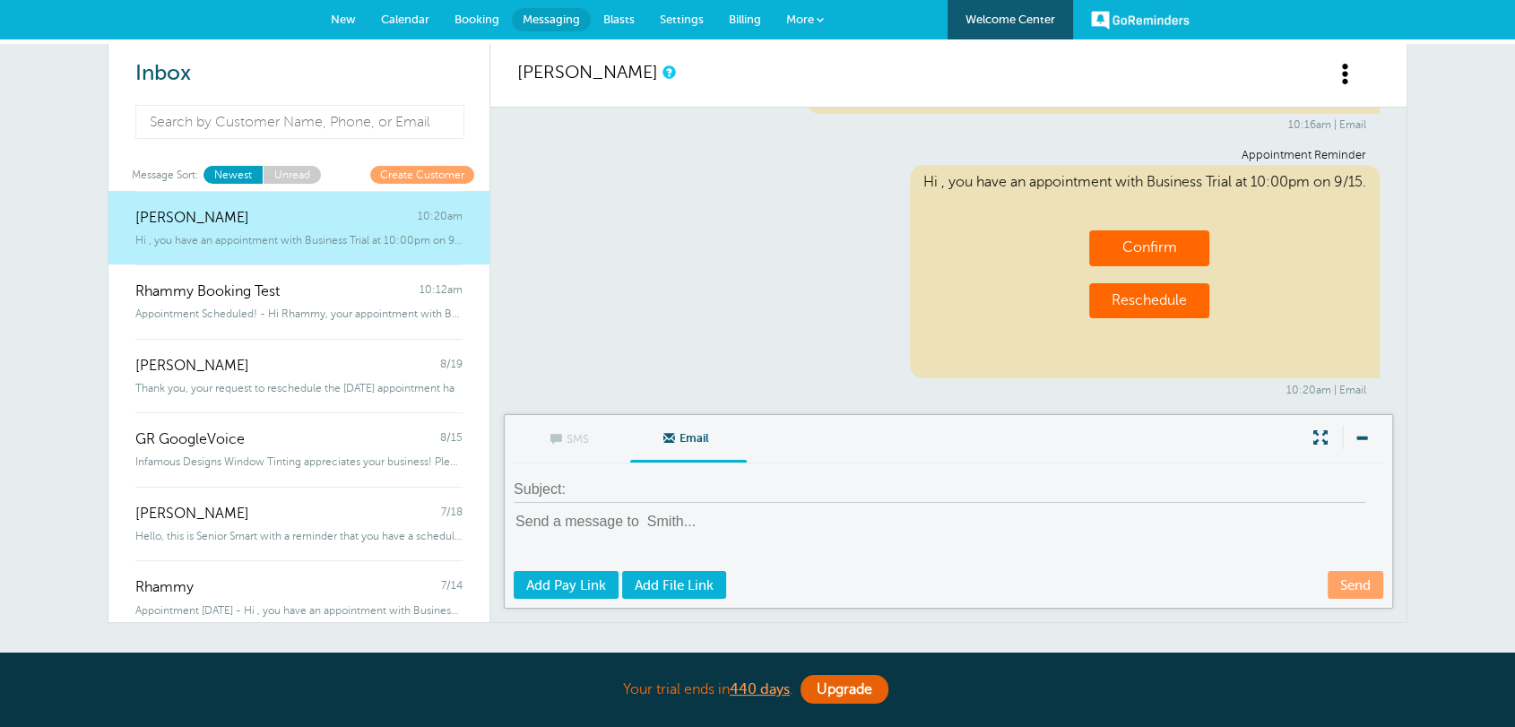
click at [676, 20] on span "Settings" at bounding box center [682, 19] width 44 height 13
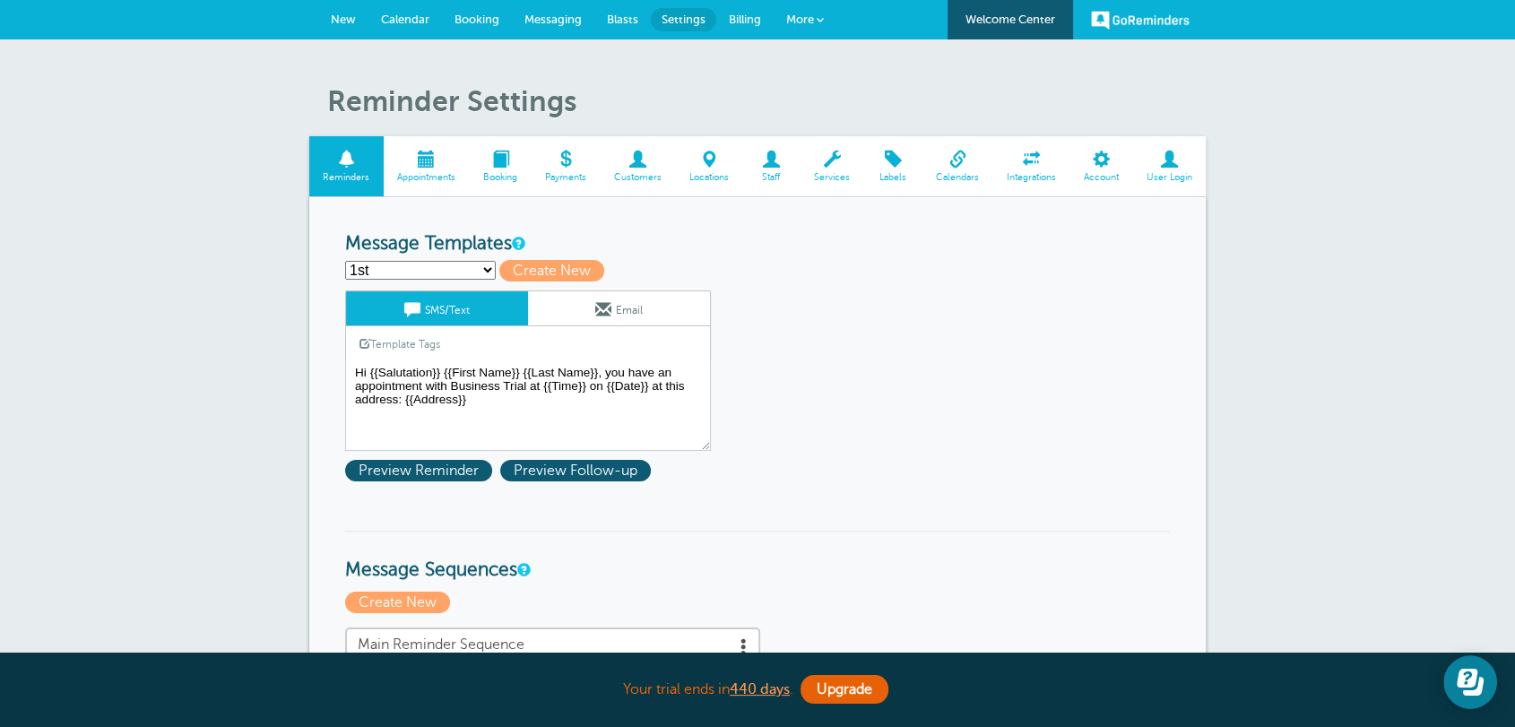
click at [624, 313] on link "Email" at bounding box center [619, 308] width 182 height 34
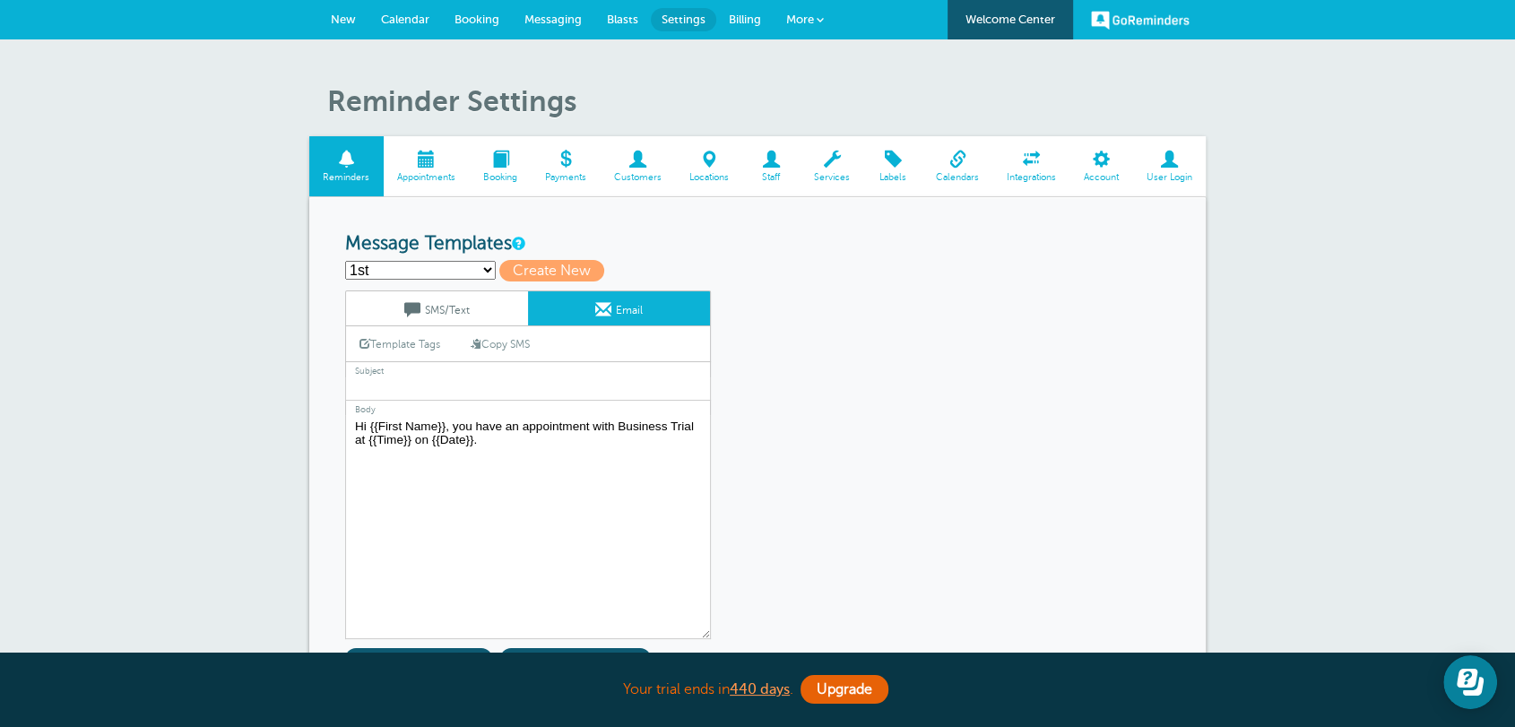
click at [523, 344] on link "Copy SMS" at bounding box center [500, 344] width 86 height 34
type textarea "Hi {{Salutation}} {{First Name}} {{Last Name}}, you have an appointment with Bu…"
click at [502, 468] on textarea "Hi {{First Name}}, you have an appointment with Business Trial at {{Time}} on {…" at bounding box center [528, 527] width 366 height 224
click at [454, 276] on select "1st First Reminder Follow Up: Ask For Review Second Reminder Third Reminder Cre…" at bounding box center [420, 270] width 151 height 19
select select "142289"
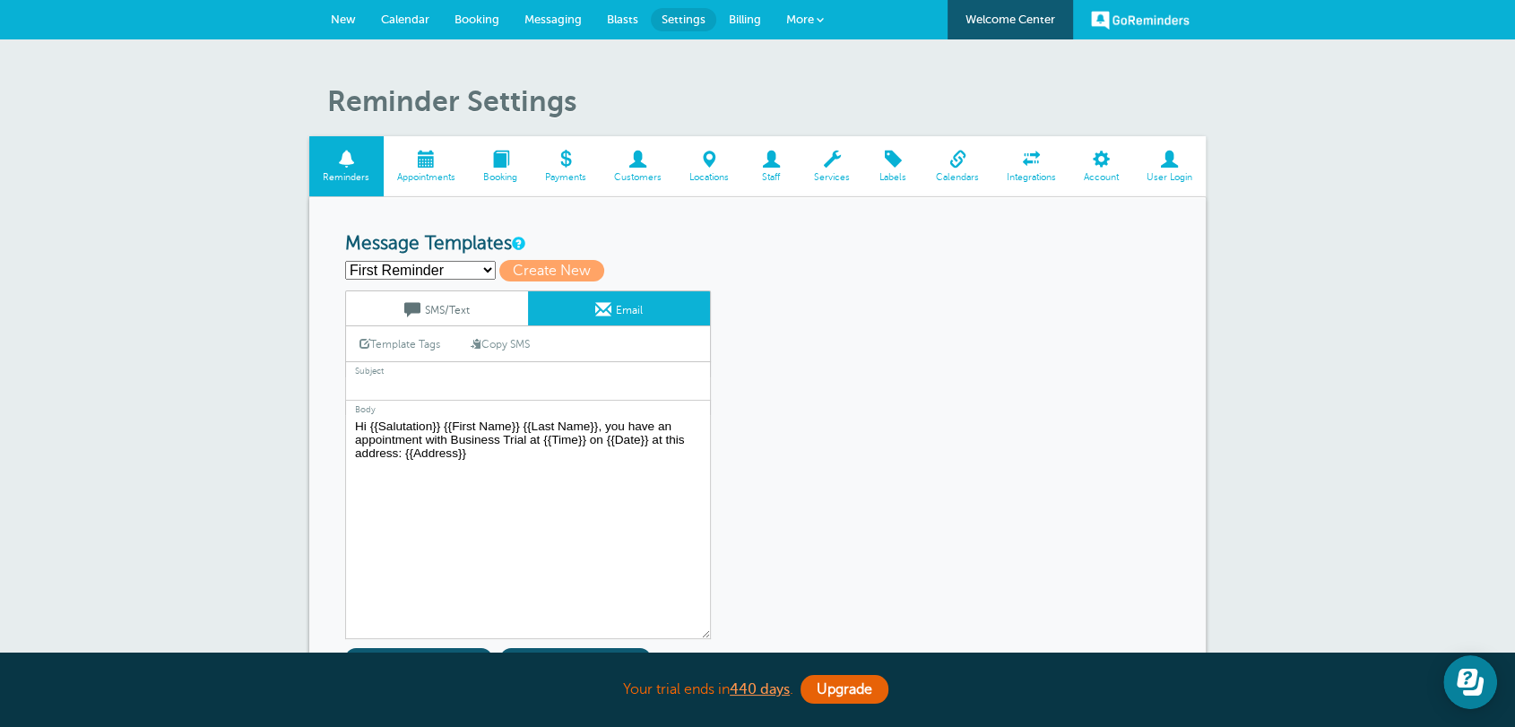
click at [345, 261] on select "1st First Reminder Follow Up: Ask For Review Second Reminder Third Reminder Cre…" at bounding box center [420, 270] width 151 height 19
type input "First Reminder"
type input "Appointment Scheduled!"
type textarea "Hi {{First Name}}, your {{Service}} appointment with Business Trial has been sc…"
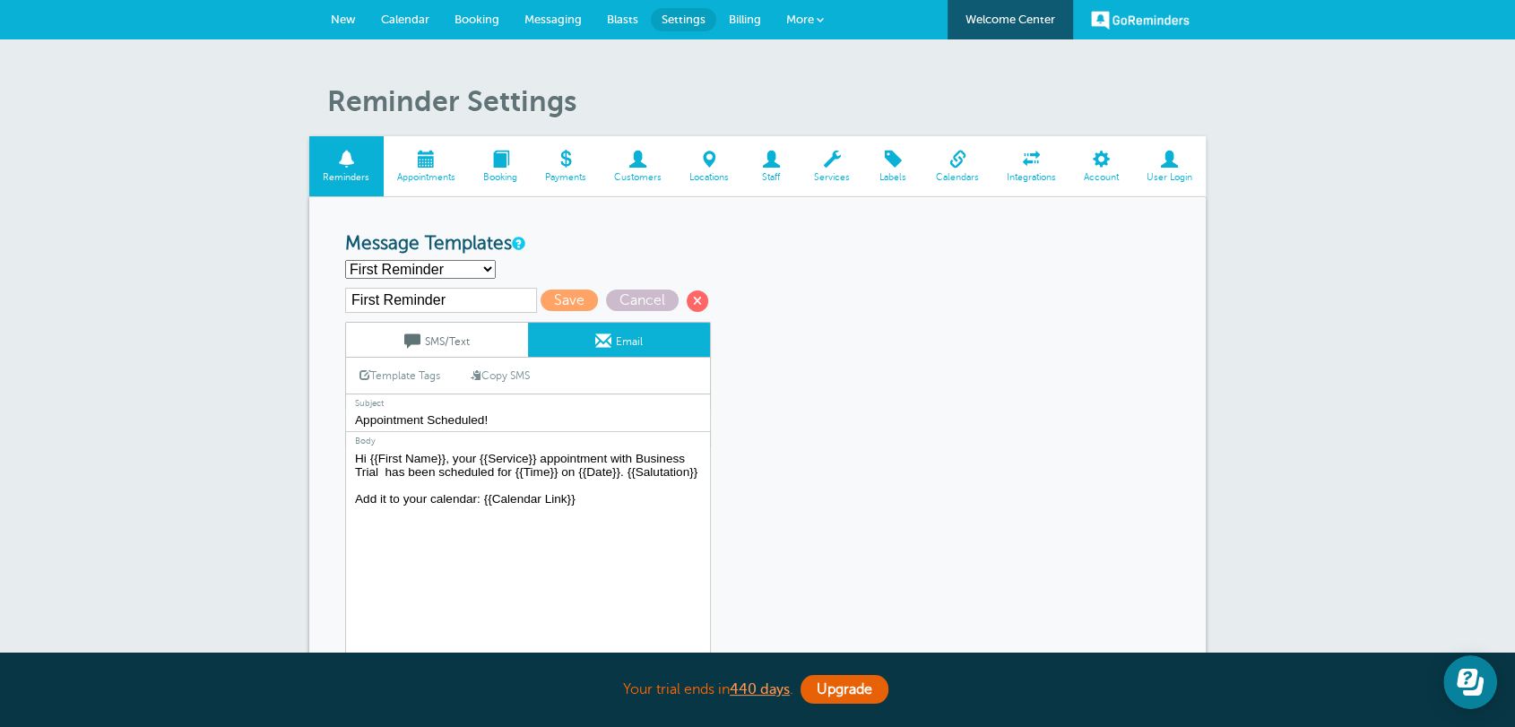
click at [445, 310] on input "First Reminder" at bounding box center [441, 300] width 192 height 25
click at [442, 270] on select "1st First Reminder Follow Up: Ask For Review Second Reminder Third Reminder Cre…" at bounding box center [420, 269] width 151 height 19
select select "161594"
click at [345, 260] on select "1st First Reminder Follow Up: Ask For Review Second Reminder Third Reminder Cre…" at bounding box center [420, 269] width 151 height 19
type input "1st"
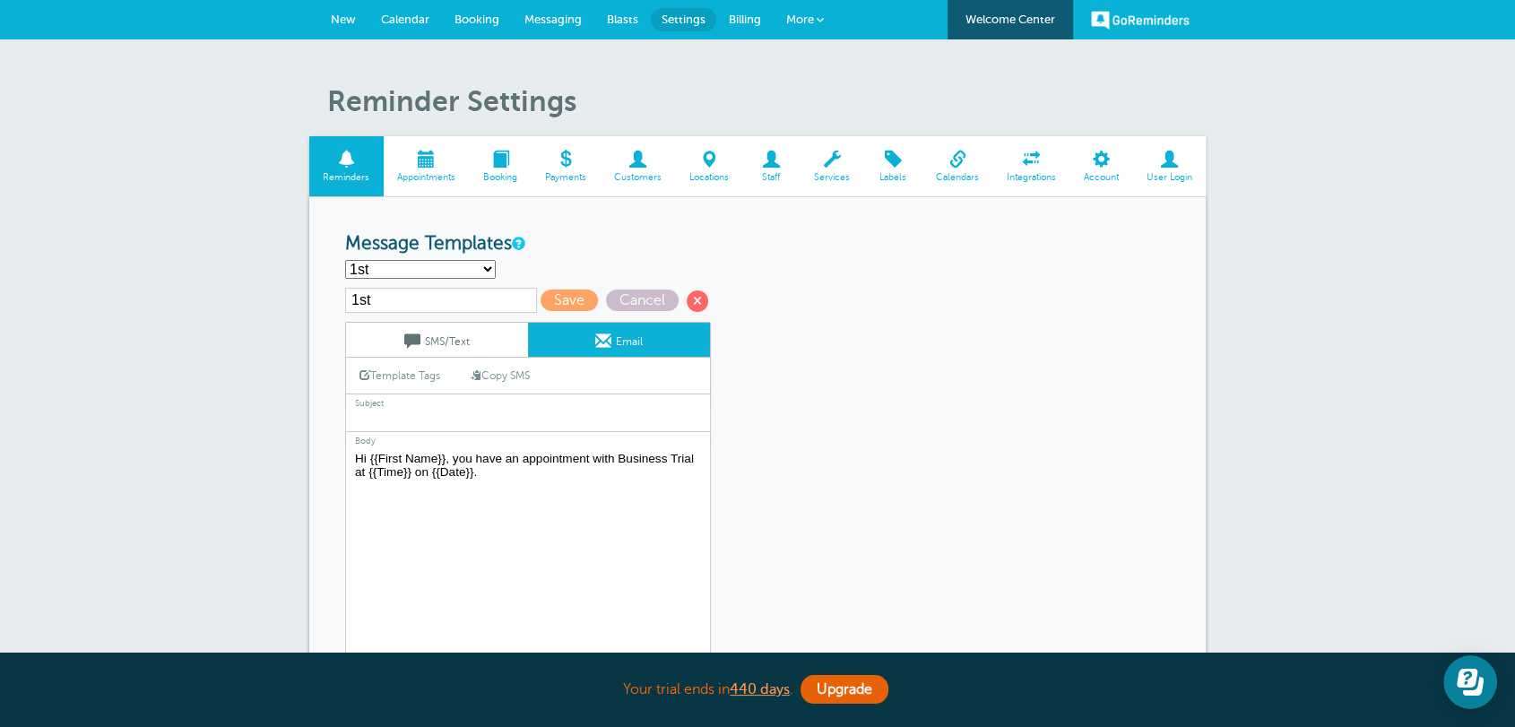
click at [502, 376] on link "Copy SMS" at bounding box center [500, 375] width 86 height 34
type textarea "Hi {{Salutation}} {{First Name}} {{Last Name}}, you have an appointment with Bu…"
click at [558, 296] on span "Save" at bounding box center [568, 300] width 57 height 22
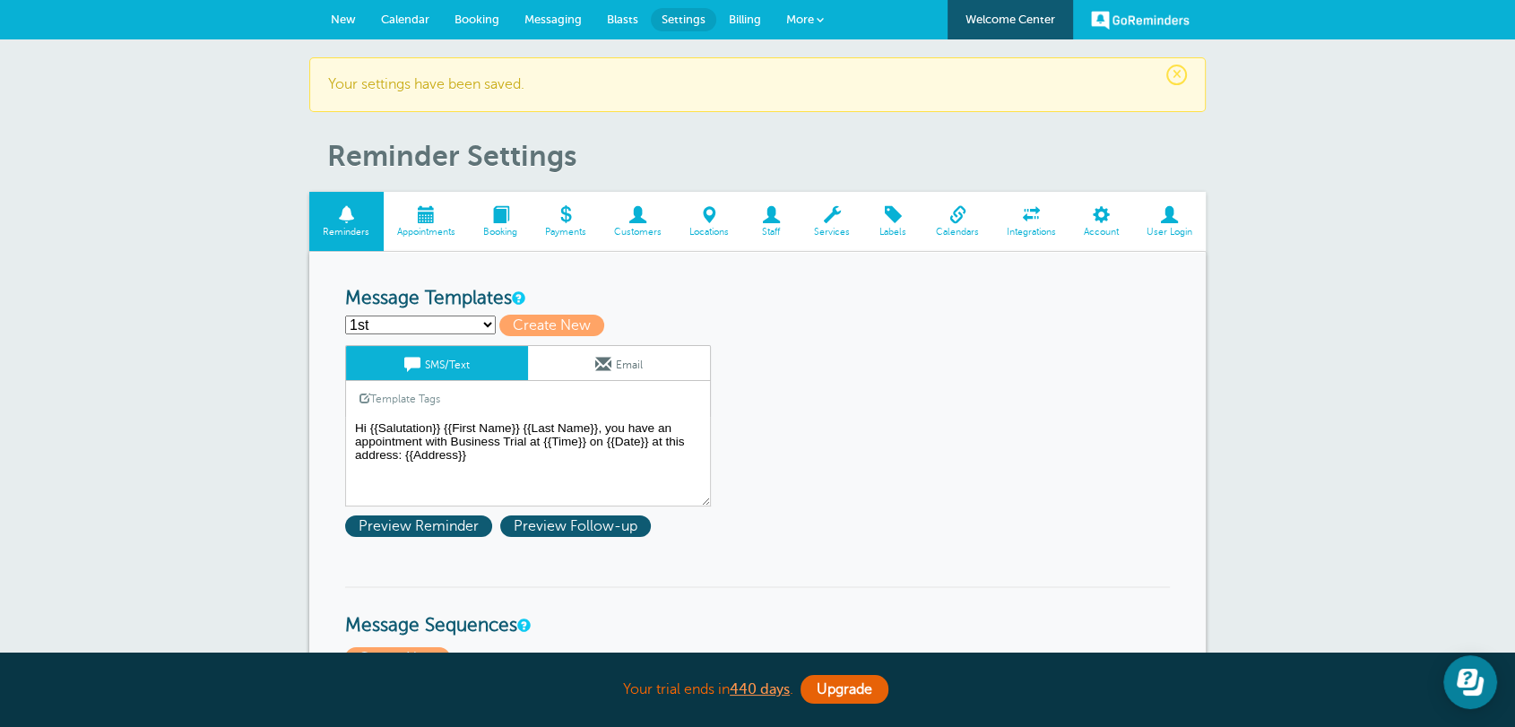
click at [416, 22] on span "Calendar" at bounding box center [405, 19] width 48 height 13
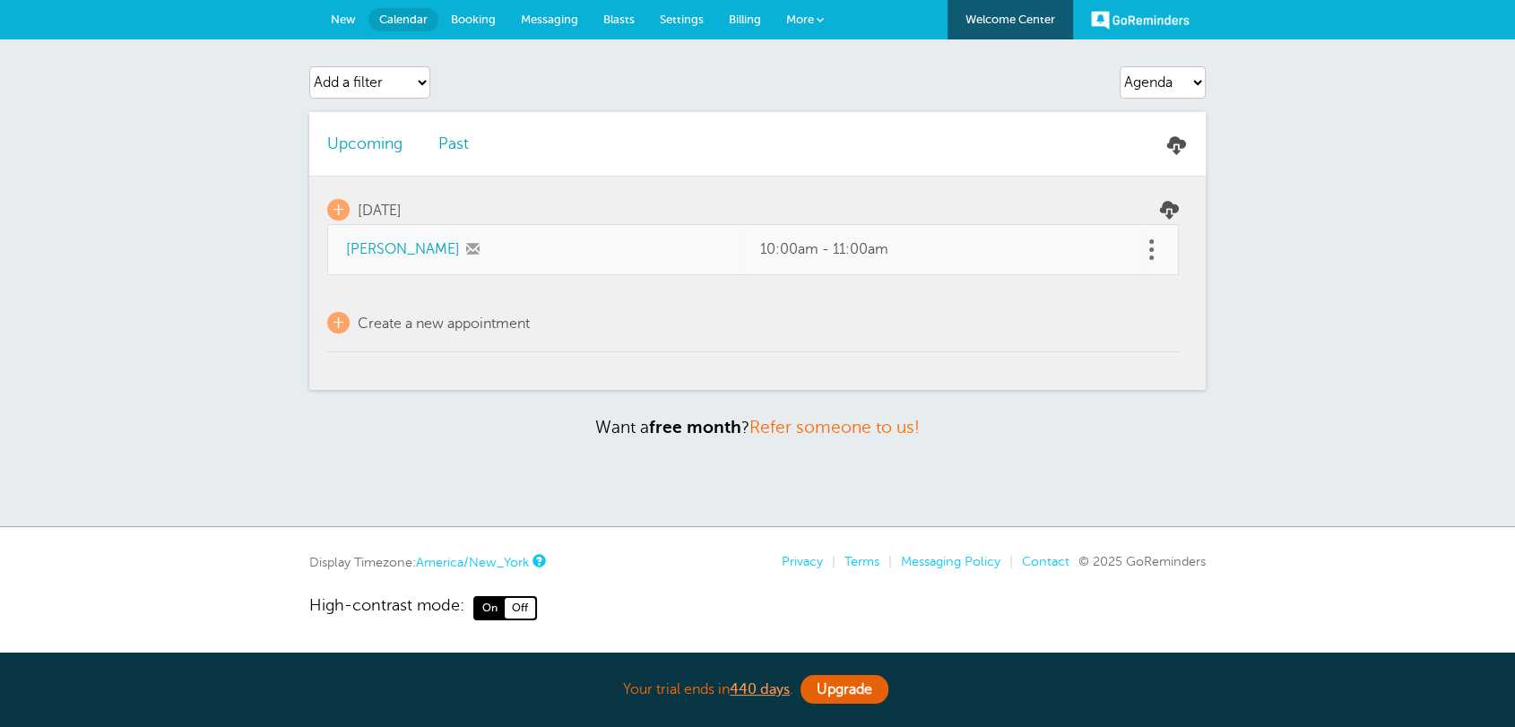
click at [1151, 249] on span at bounding box center [1151, 249] width 4 height 4
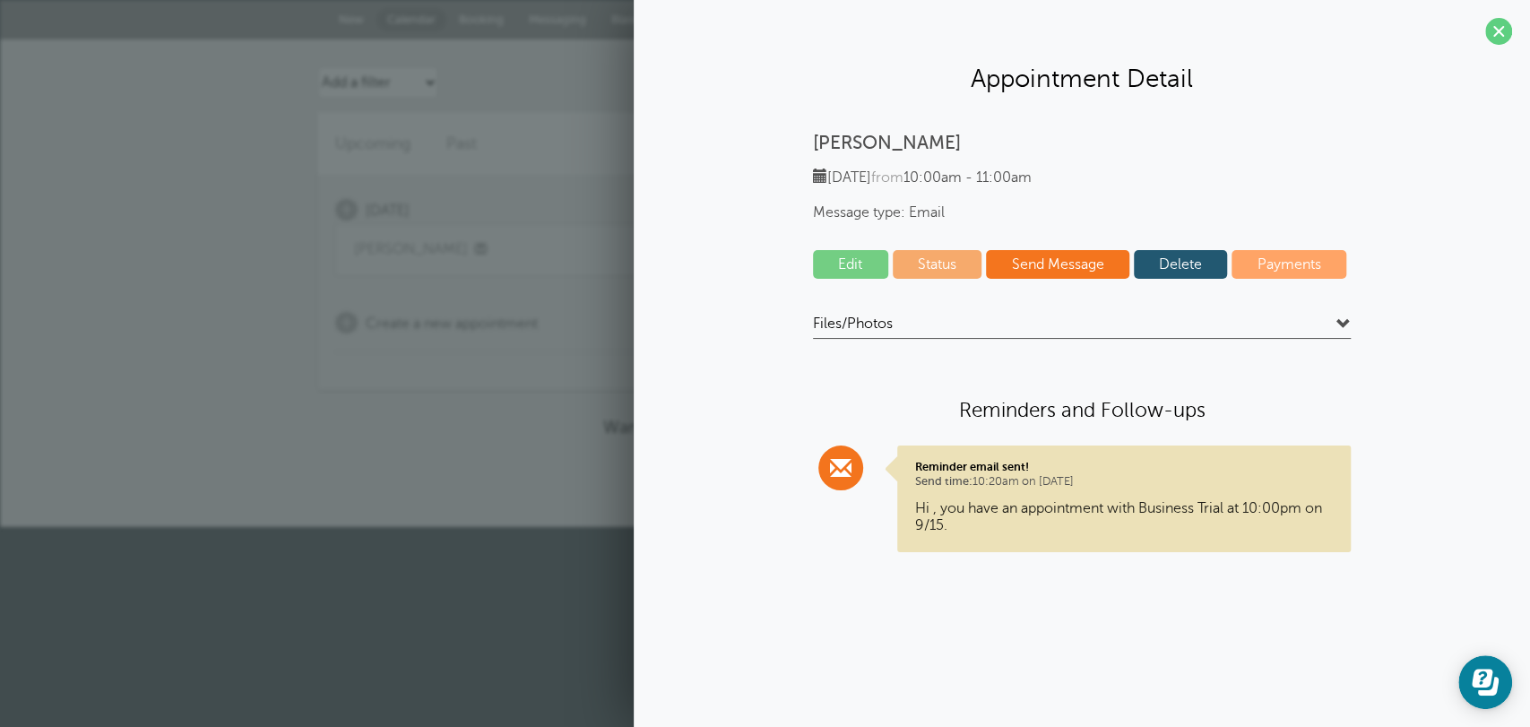
click at [1187, 281] on div "Edit Status Send Message [GEOGRAPHIC_DATA] Payments" at bounding box center [1082, 269] width 538 height 38
click at [1182, 273] on link "Delete" at bounding box center [1181, 264] width 94 height 29
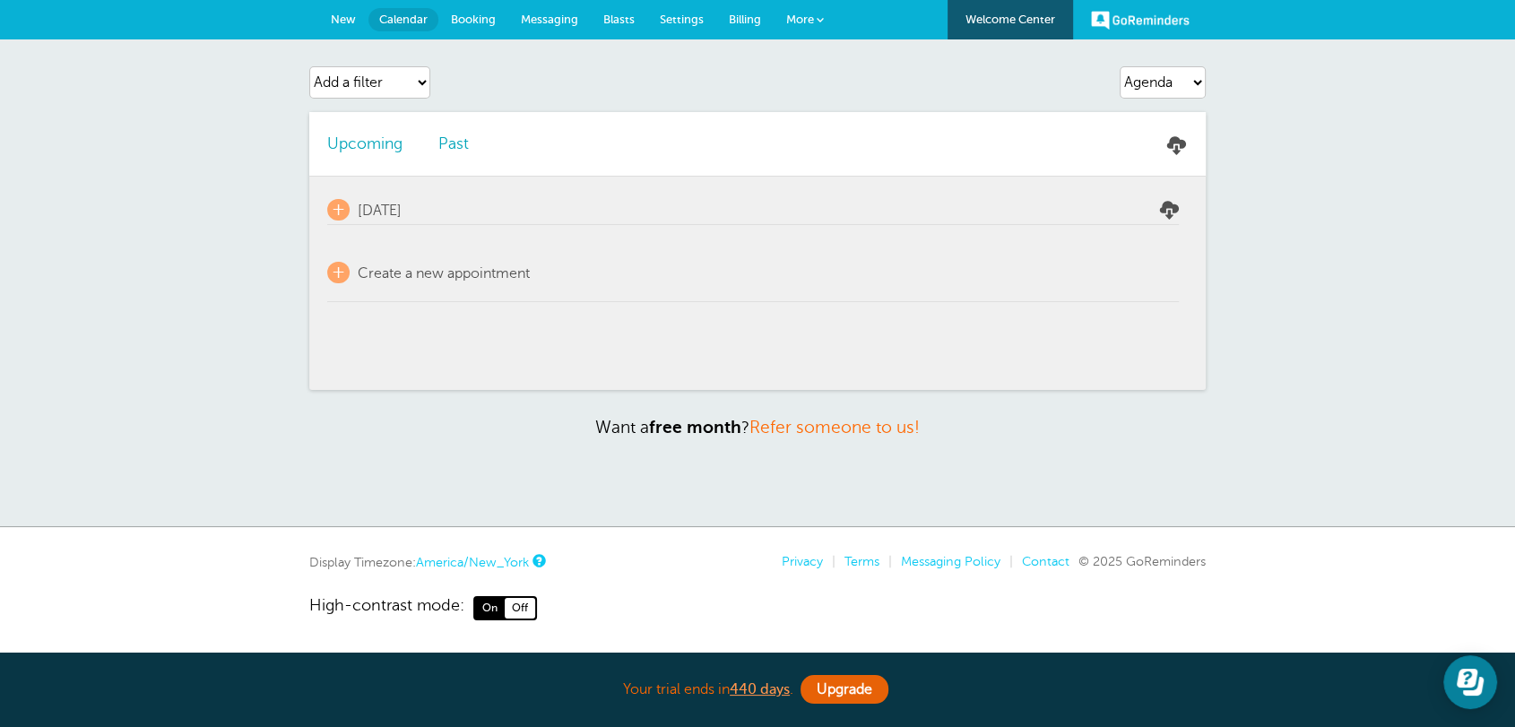
click at [351, 26] on link "New" at bounding box center [343, 19] width 50 height 39
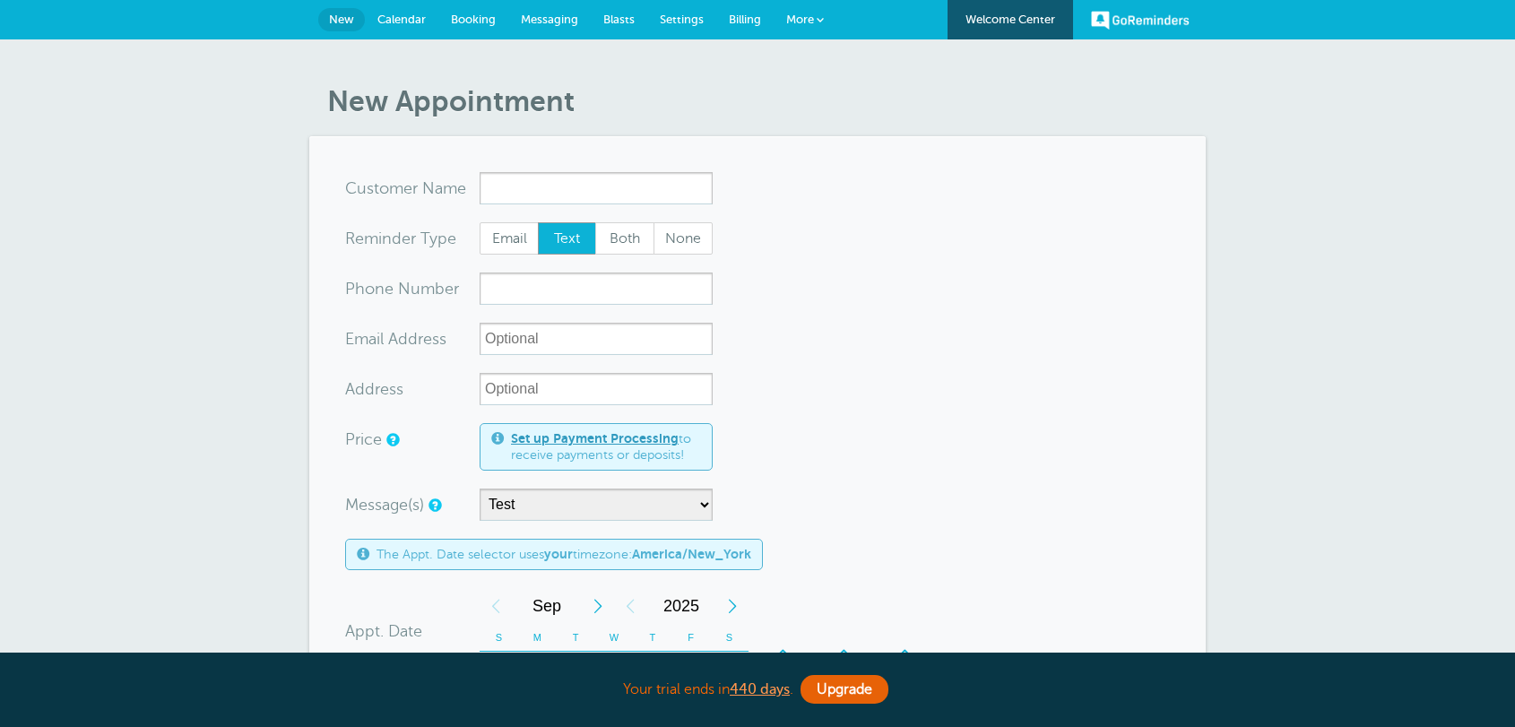
select select "161595"
click at [535, 194] on input "x-no-autofill" at bounding box center [595, 188] width 233 height 32
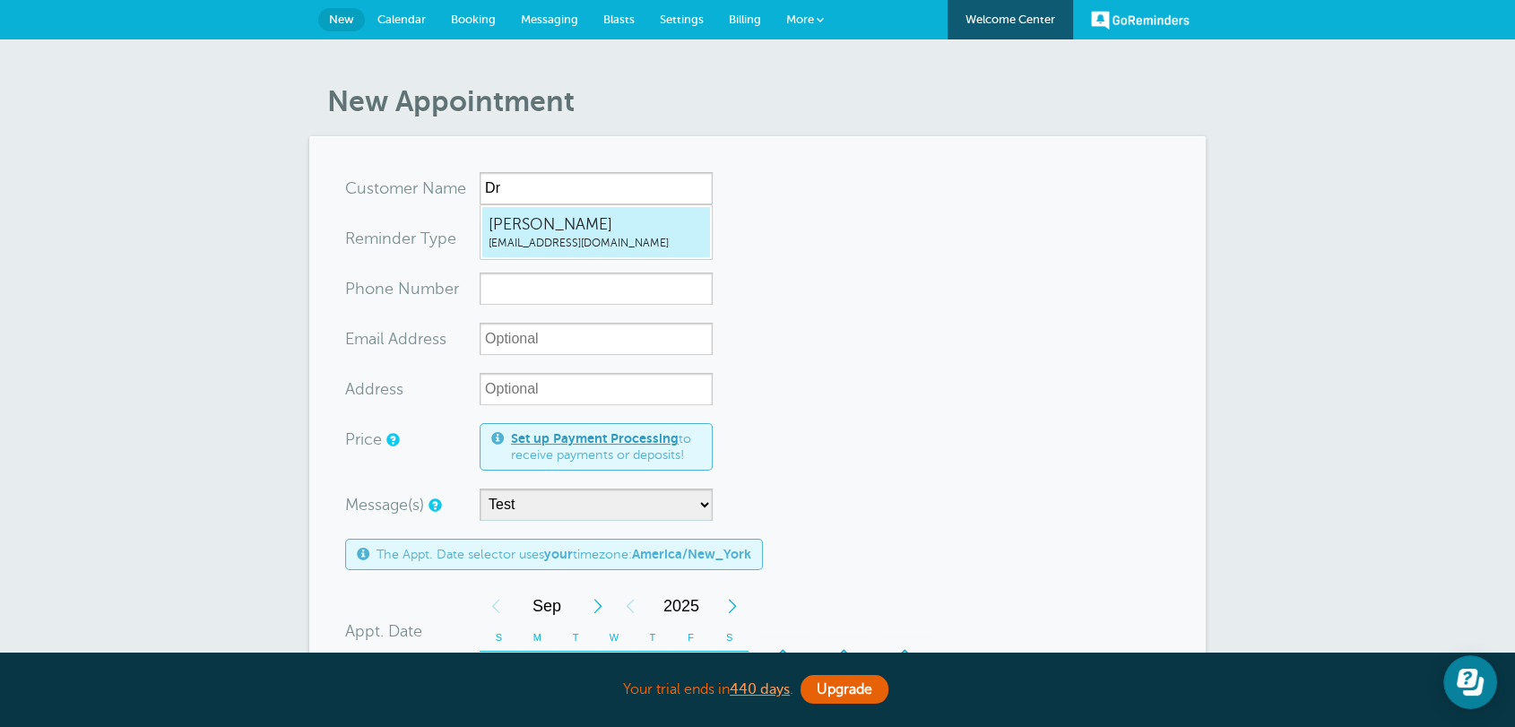
click at [523, 230] on span "[PERSON_NAME]" at bounding box center [595, 224] width 215 height 22
type input "[EMAIL_ADDRESS][DOMAIN_NAME]"
type input "[PERSON_NAME]"
radio input "true"
type input "[EMAIL_ADDRESS][DOMAIN_NAME]"
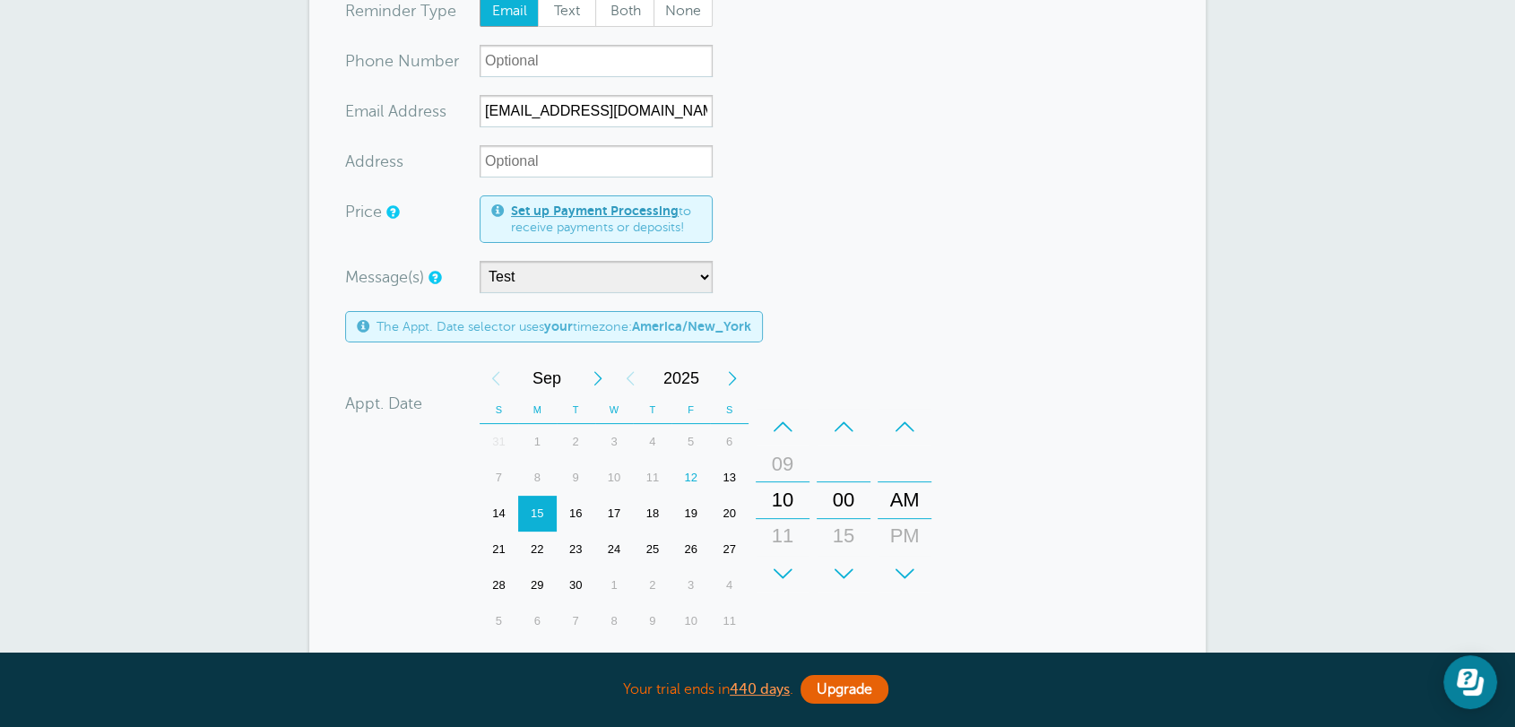
scroll to position [696, 0]
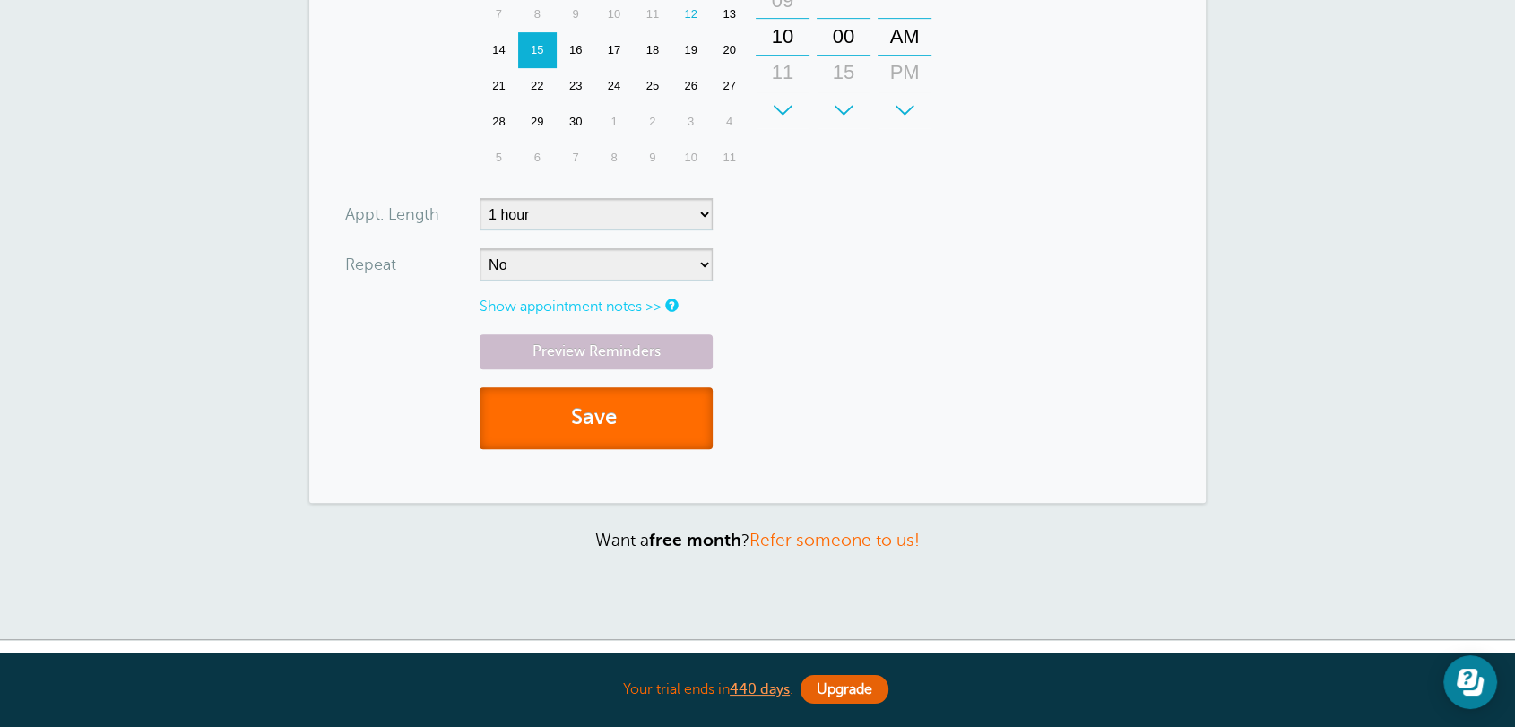
click at [601, 405] on button "Save" at bounding box center [595, 418] width 233 height 62
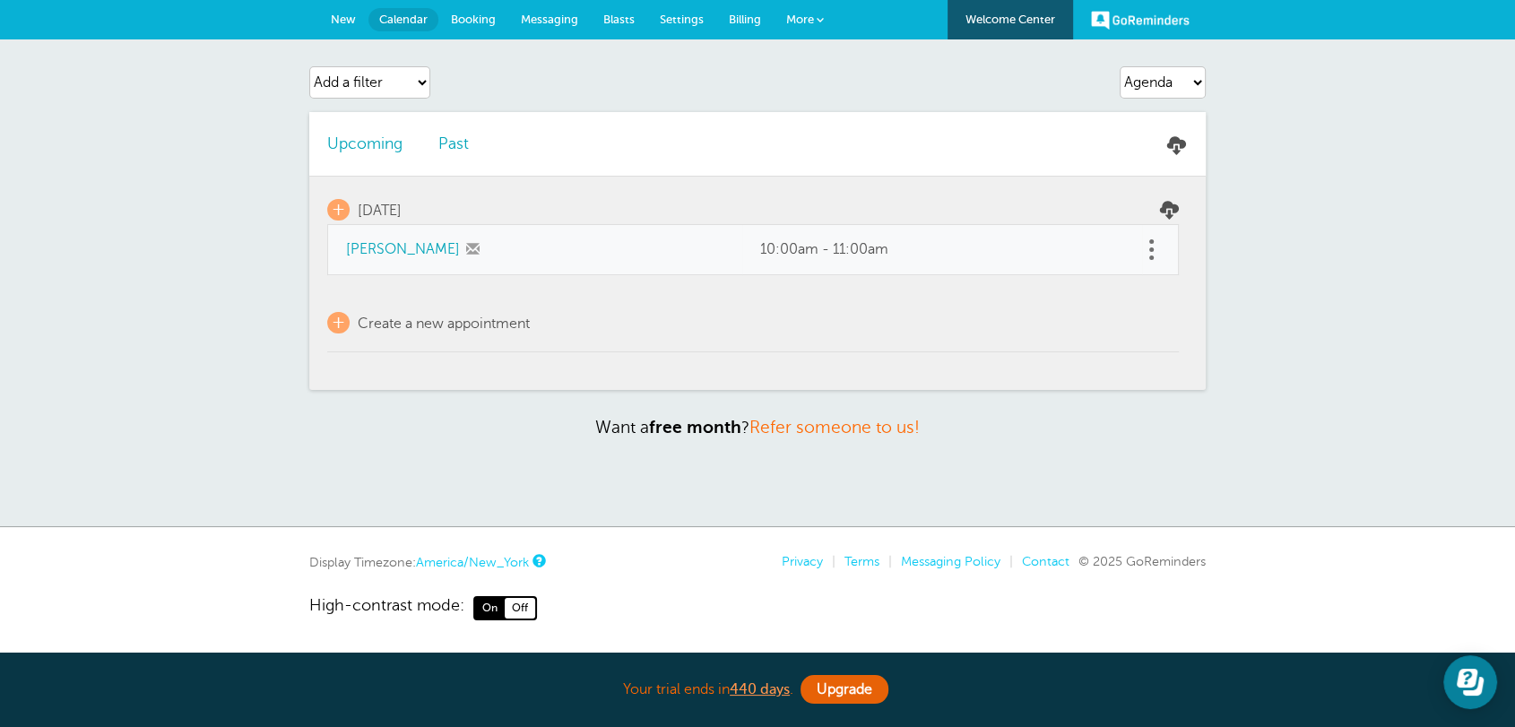
click at [572, 17] on span "Messaging" at bounding box center [549, 19] width 57 height 13
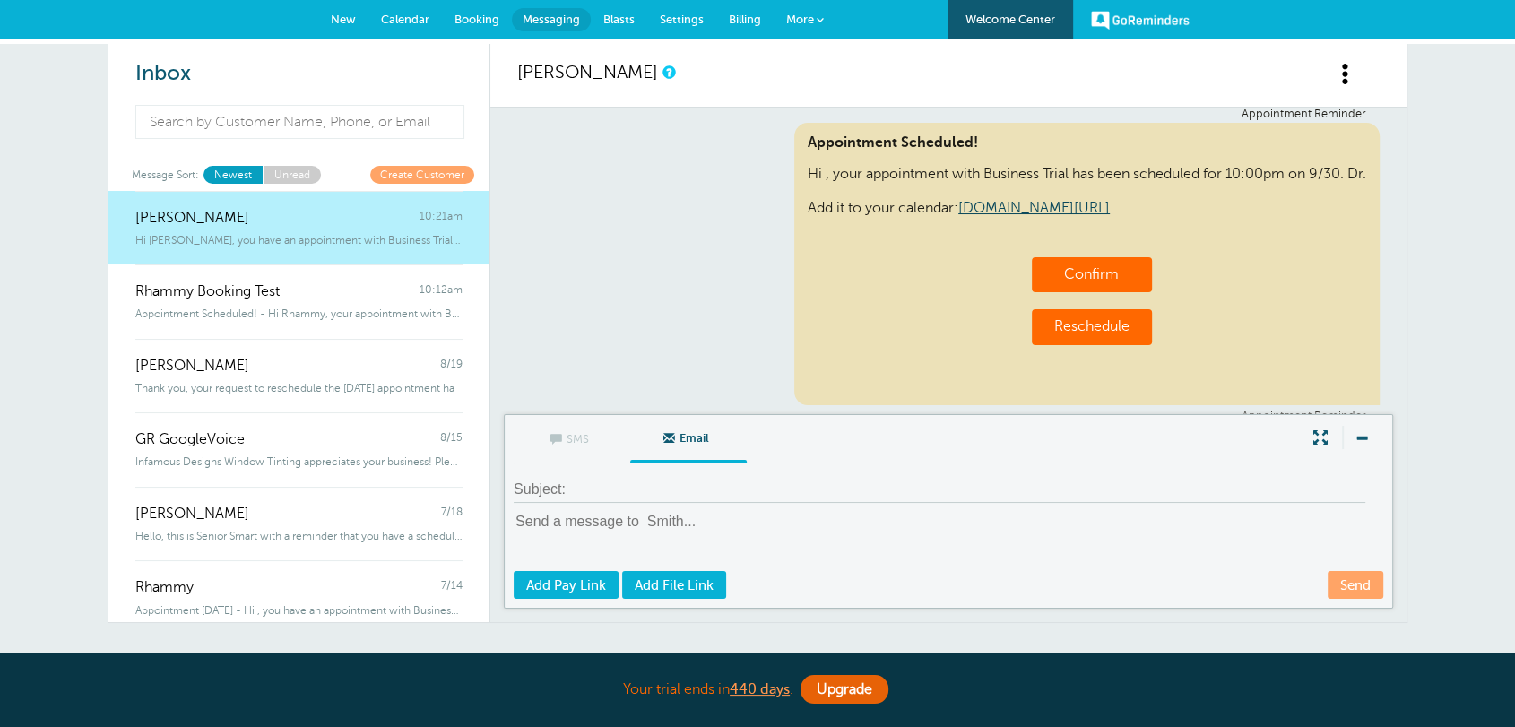
scroll to position [859, 0]
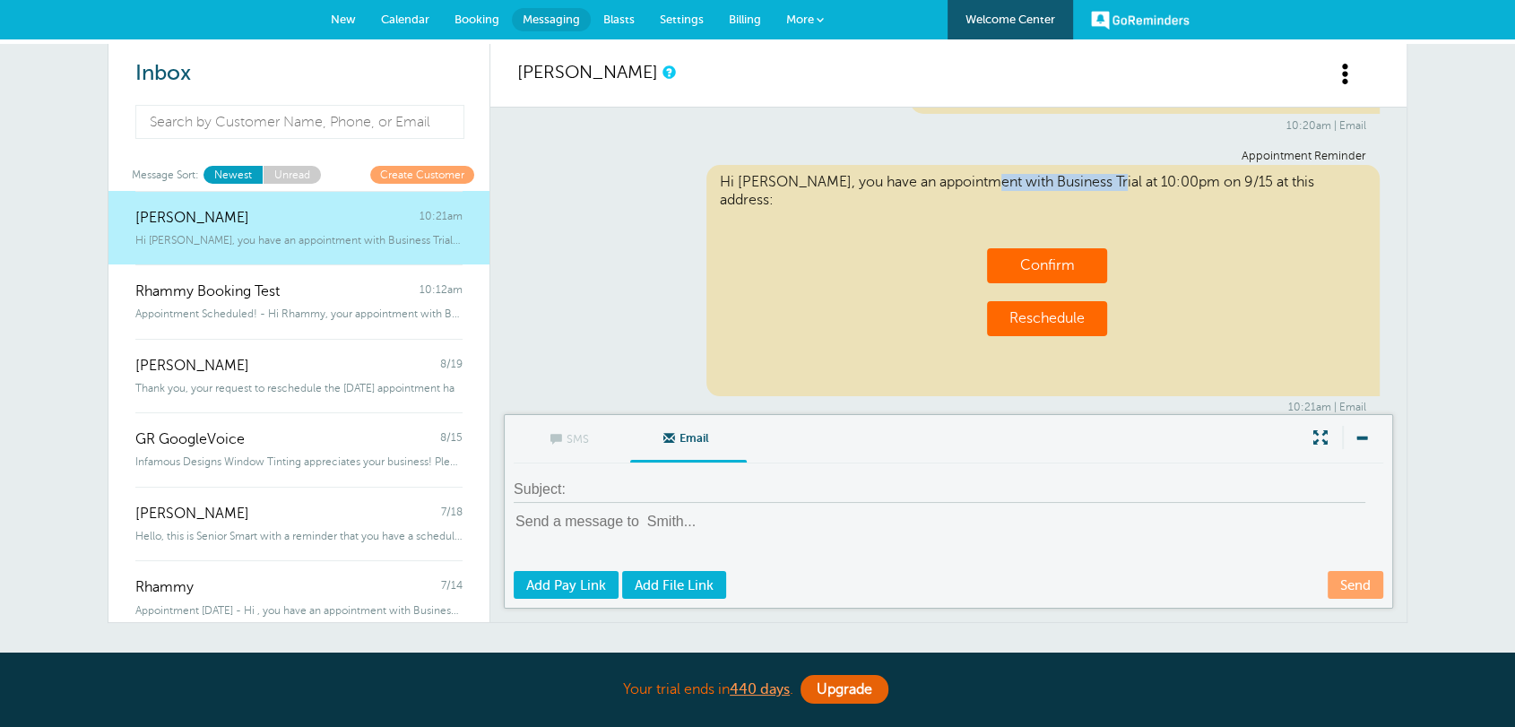
drag, startPoint x: 728, startPoint y: 177, endPoint x: 865, endPoint y: 176, distance: 137.1
click at [865, 176] on div "Hi [PERSON_NAME], you have an appointment with Business Trial at 10:00pm on 9/1…" at bounding box center [1043, 280] width 674 height 231
click at [761, 214] on div "Hi [PERSON_NAME], you have an appointment with Business Trial at 10:00pm on 9/1…" at bounding box center [1043, 280] width 674 height 231
drag, startPoint x: 831, startPoint y: 185, endPoint x: 718, endPoint y: 188, distance: 113.0
click at [718, 188] on div "Appointment Reminder Hi Dr. Smith, you have an appointment with Business Trial …" at bounding box center [948, 282] width 862 height 264
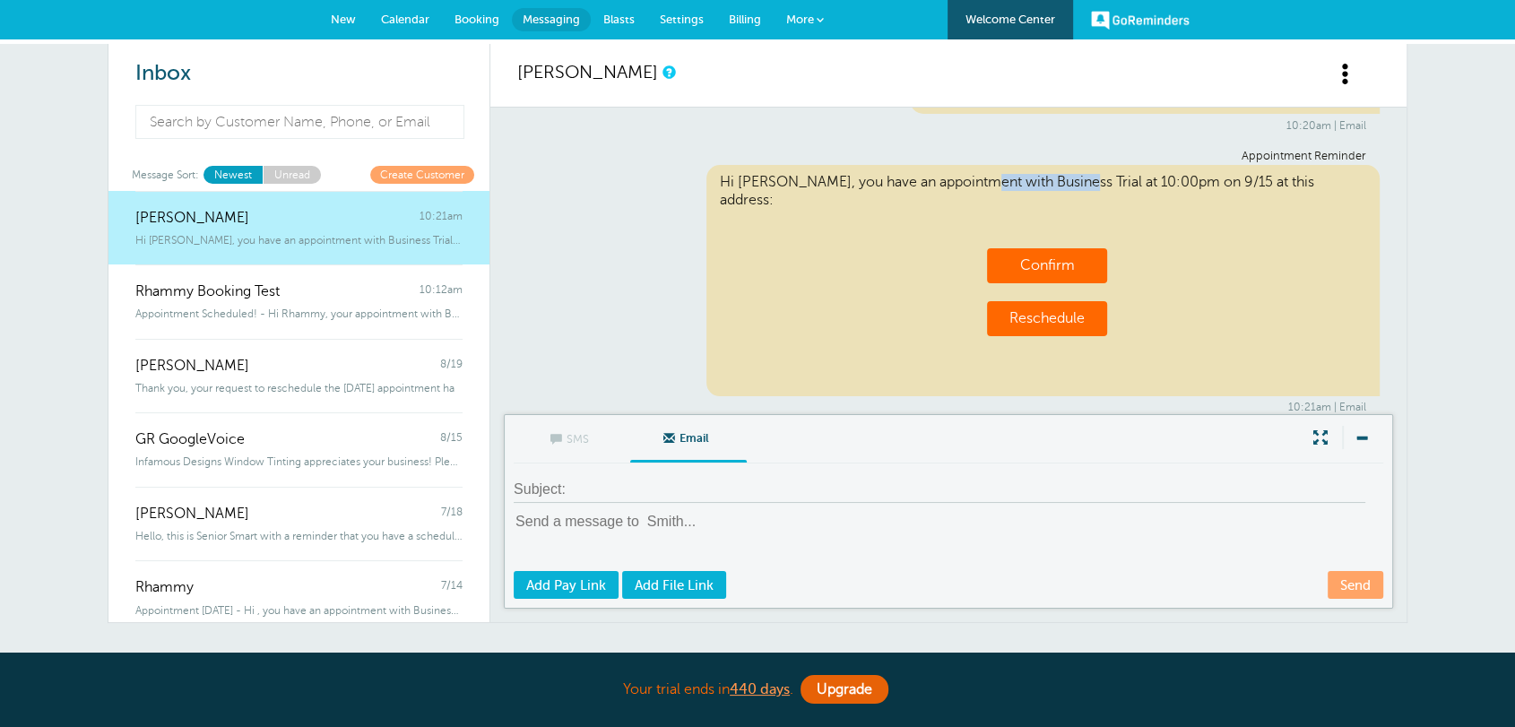
click at [683, 16] on span "Settings" at bounding box center [682, 19] width 44 height 13
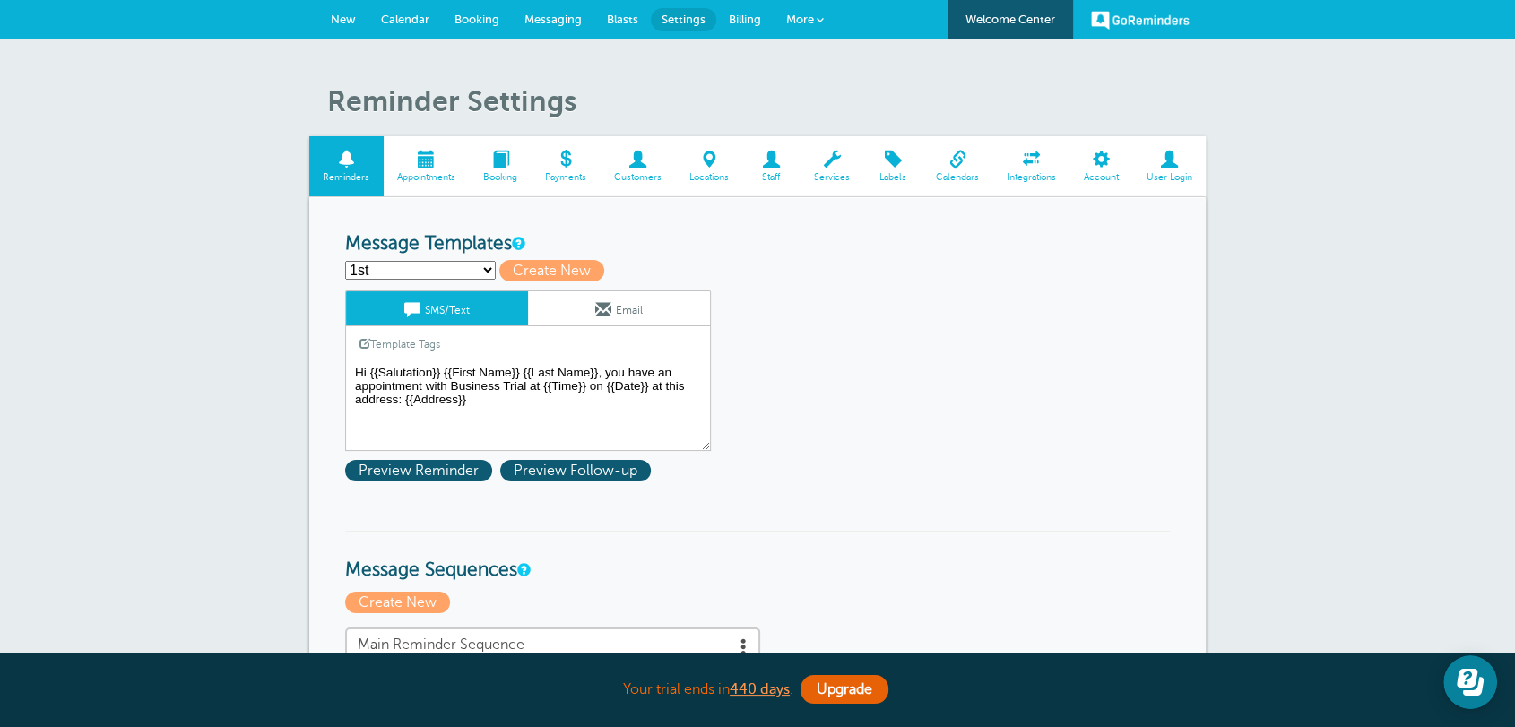
click at [466, 378] on textarea "Hi {{Salutation}} {{First Name}} {{Last Name}}, you have an appointment with Bu…" at bounding box center [528, 406] width 366 height 90
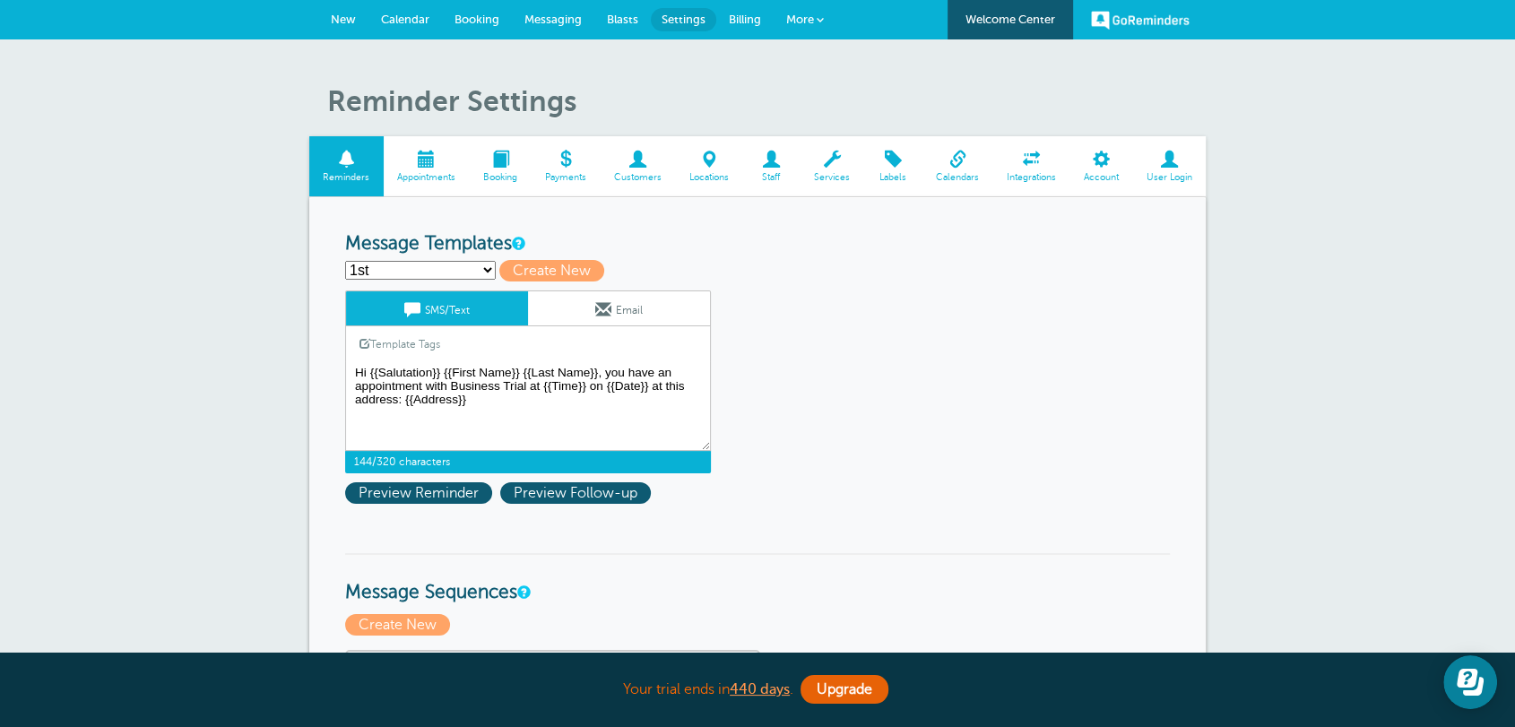
click at [547, 366] on textarea "Hi {{Salutation}} {{First Name}} {{Last Name}}, you have an appointment with Bu…" at bounding box center [528, 406] width 366 height 90
drag, startPoint x: 597, startPoint y: 373, endPoint x: 456, endPoint y: 377, distance: 140.8
click at [456, 377] on textarea "Hi {{Salutation}} {{First Name}} {{Last Name}}, you have an appointment with Bu…" at bounding box center [528, 406] width 366 height 90
click at [505, 410] on textarea "Hi {{Salutation}} {{First Name}} {{Last Name}}, you have an appointment with Bu…" at bounding box center [528, 406] width 366 height 90
click at [593, 372] on textarea "Hi {{Salutation}} {{First Name}} {{Last Name}}, you have an appointment with Bu…" at bounding box center [528, 406] width 366 height 90
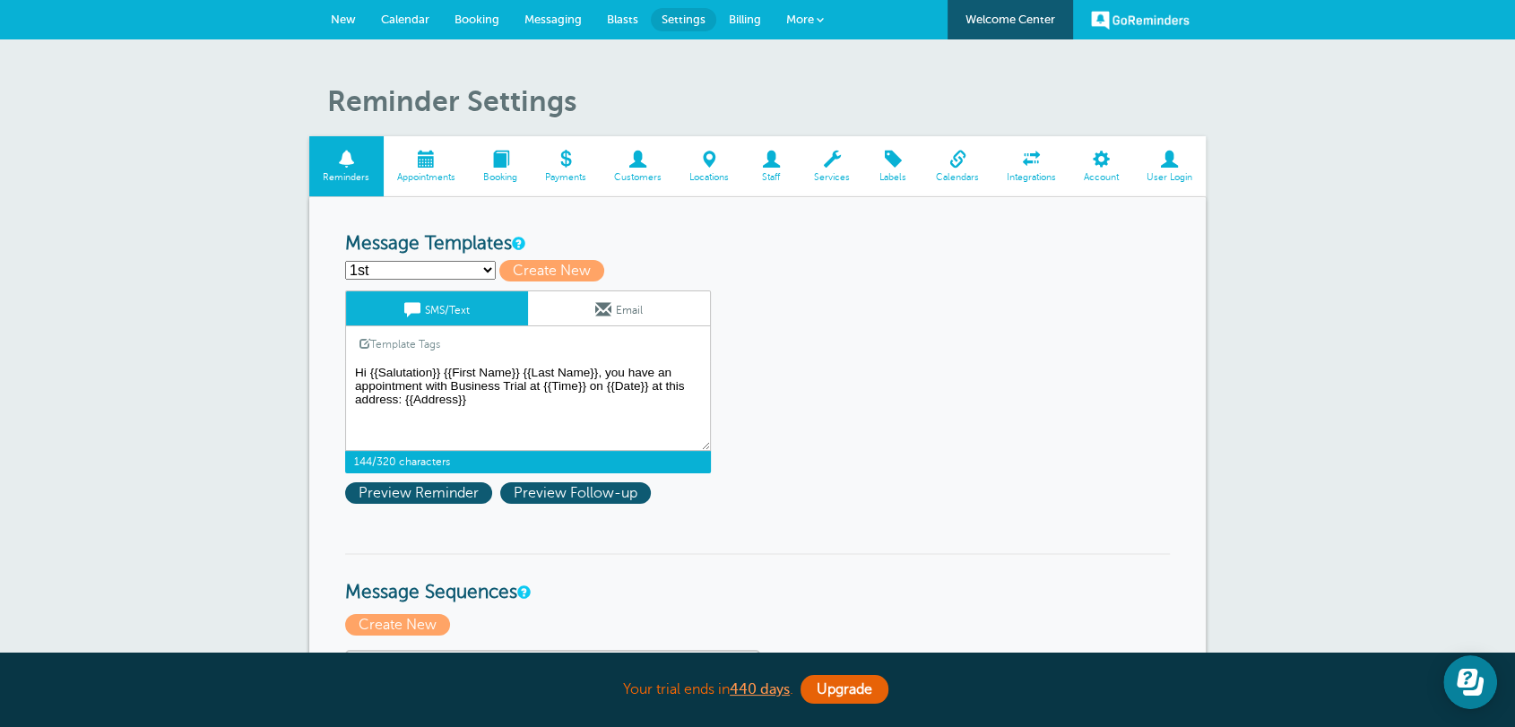
drag, startPoint x: 598, startPoint y: 372, endPoint x: 523, endPoint y: 378, distance: 74.7
click at [523, 378] on textarea "Hi {{Salutation}} {{First Name}} {{Last Name}}, you have an appointment with Bu…" at bounding box center [528, 406] width 366 height 90
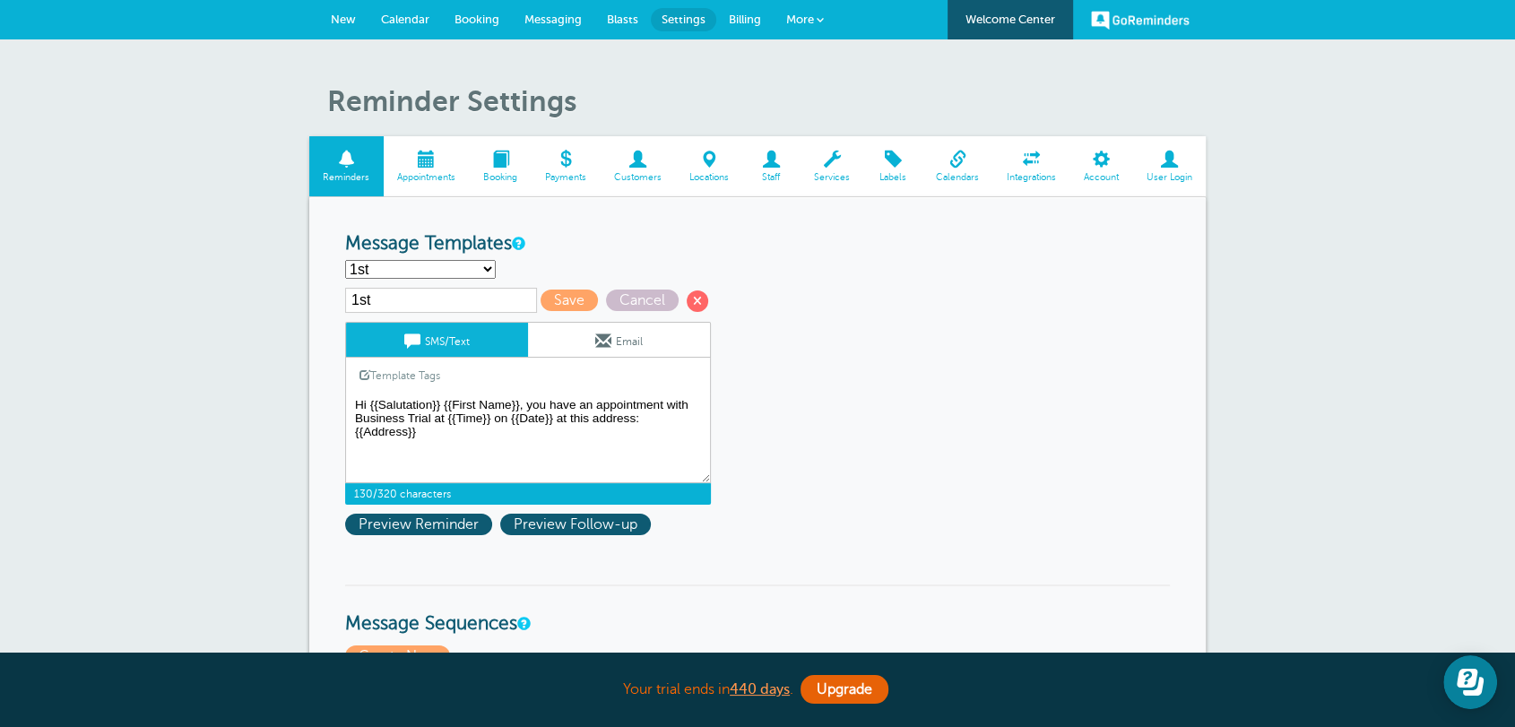
type textarea "Hi {{Salutation}} {{First Name}}, you have an appointment with Business Trial a…"
drag, startPoint x: 836, startPoint y: 415, endPoint x: 780, endPoint y: 386, distance: 63.3
click at [595, 345] on span at bounding box center [603, 341] width 16 height 16
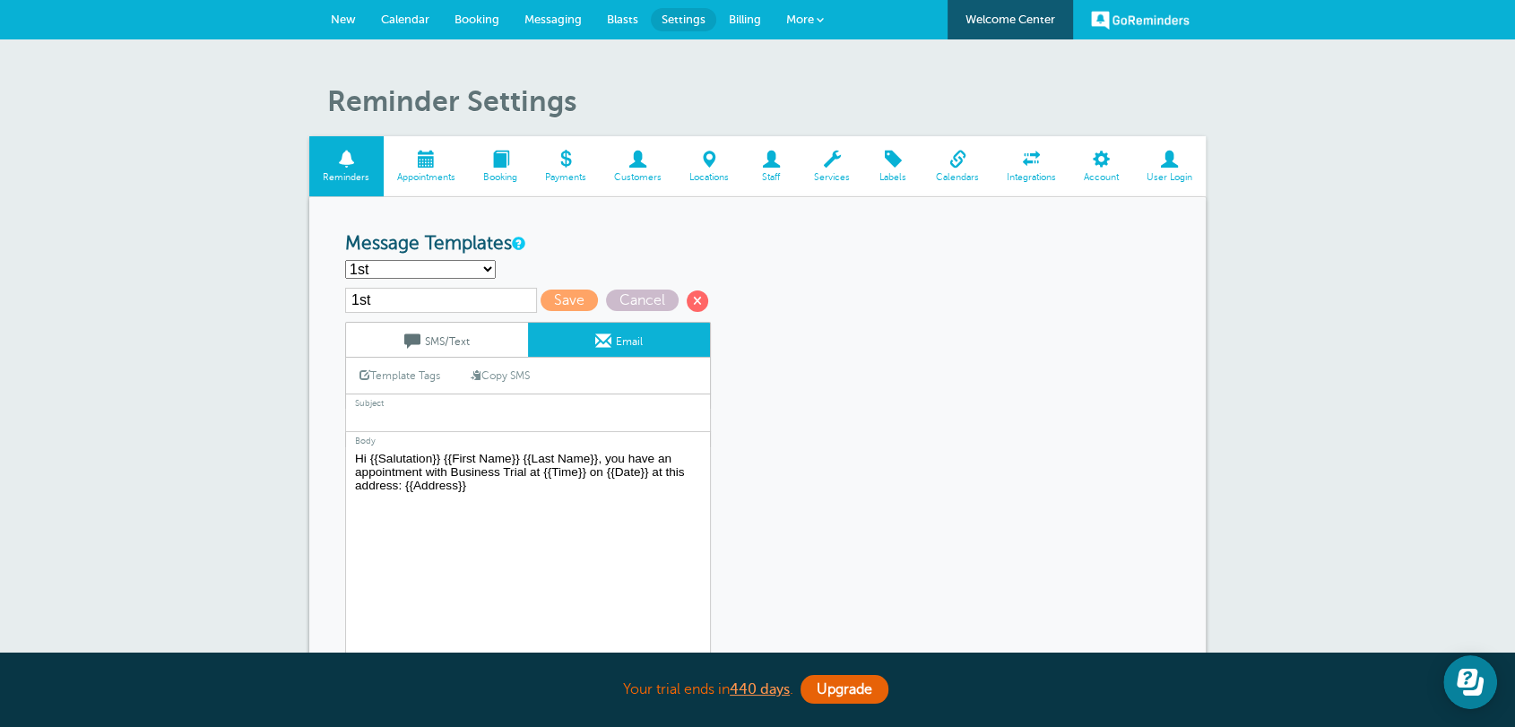
click at [506, 384] on link "Copy SMS" at bounding box center [500, 375] width 86 height 34
type textarea "Hi {{Salutation}} {{First Name}}, you have an appointment with Business Trial a…"
click at [566, 289] on span "Save" at bounding box center [568, 300] width 57 height 22
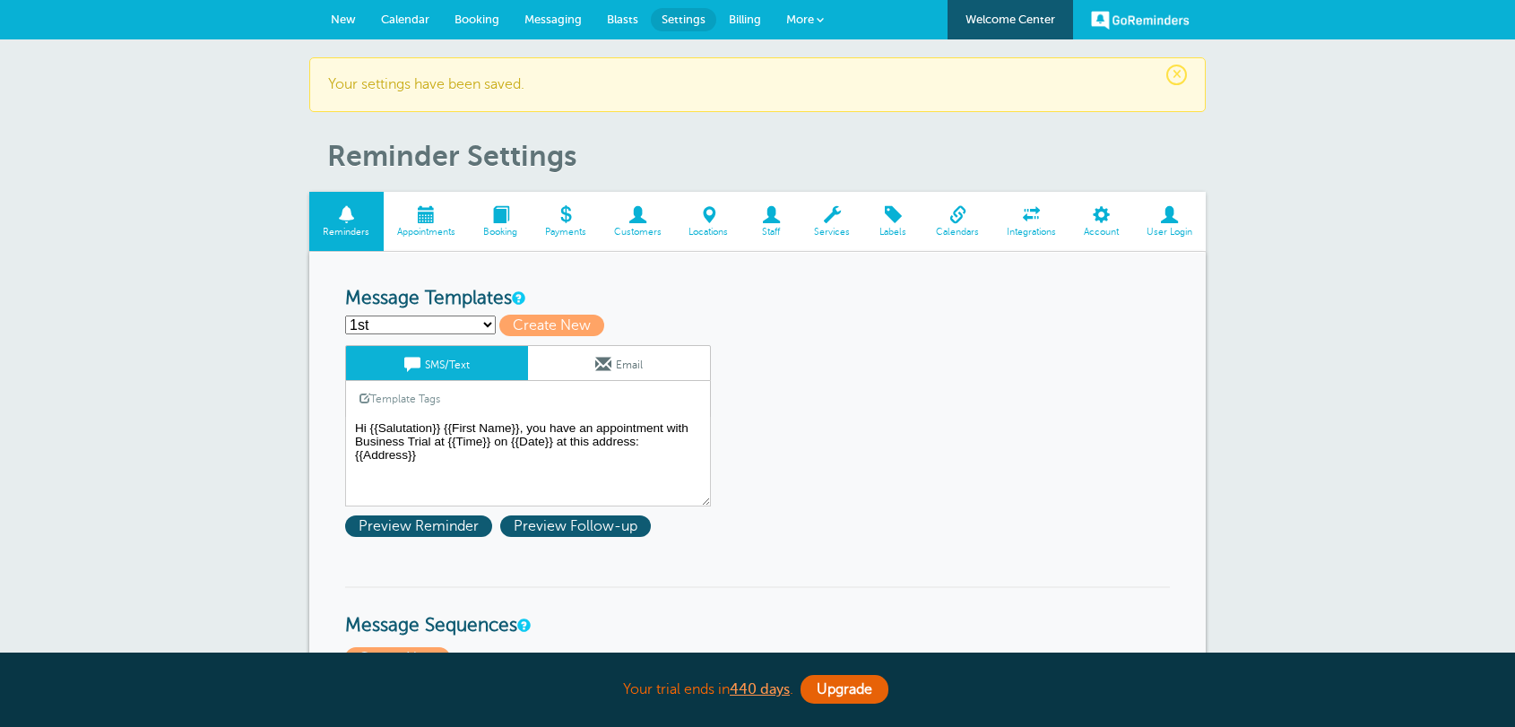
click at [404, 15] on span "Calendar" at bounding box center [405, 19] width 48 height 13
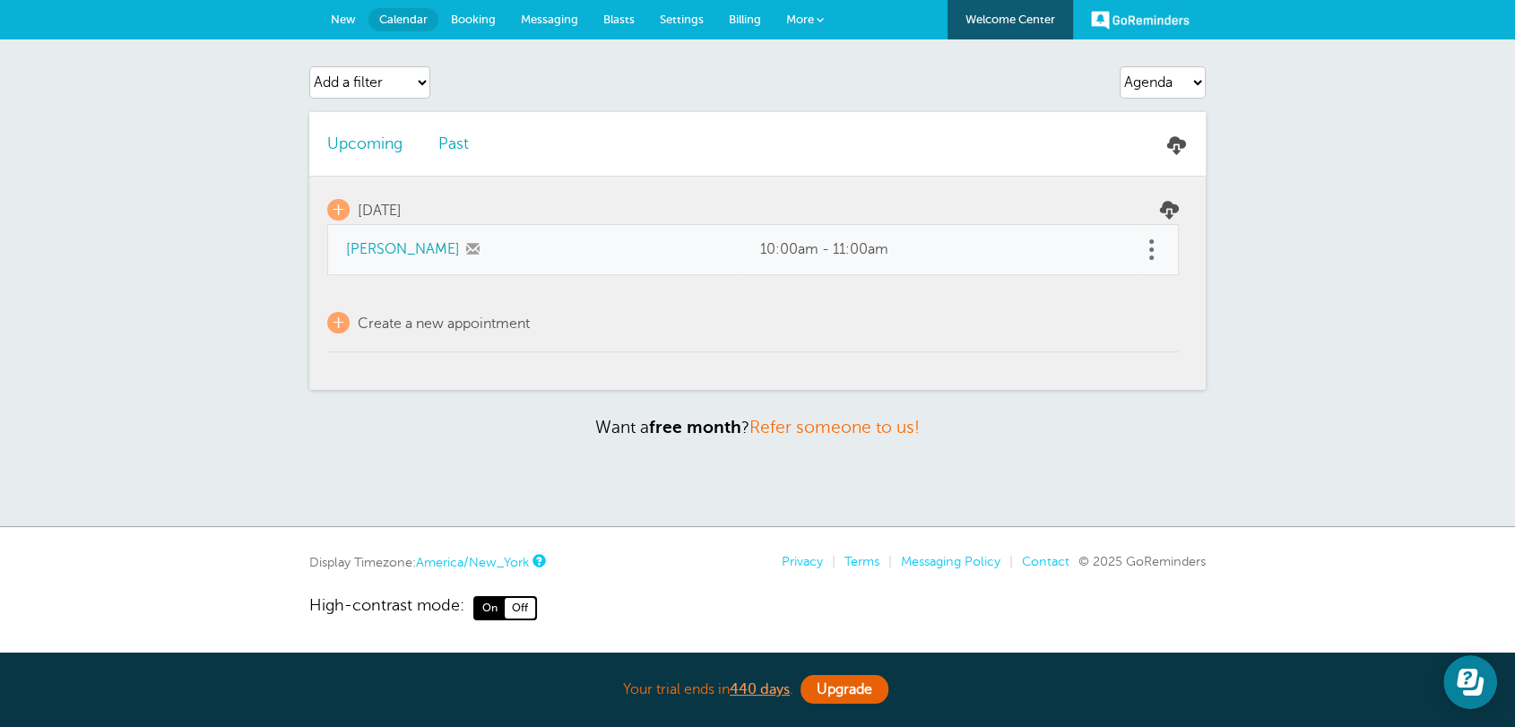
click at [1153, 245] on link at bounding box center [1151, 250] width 18 height 28
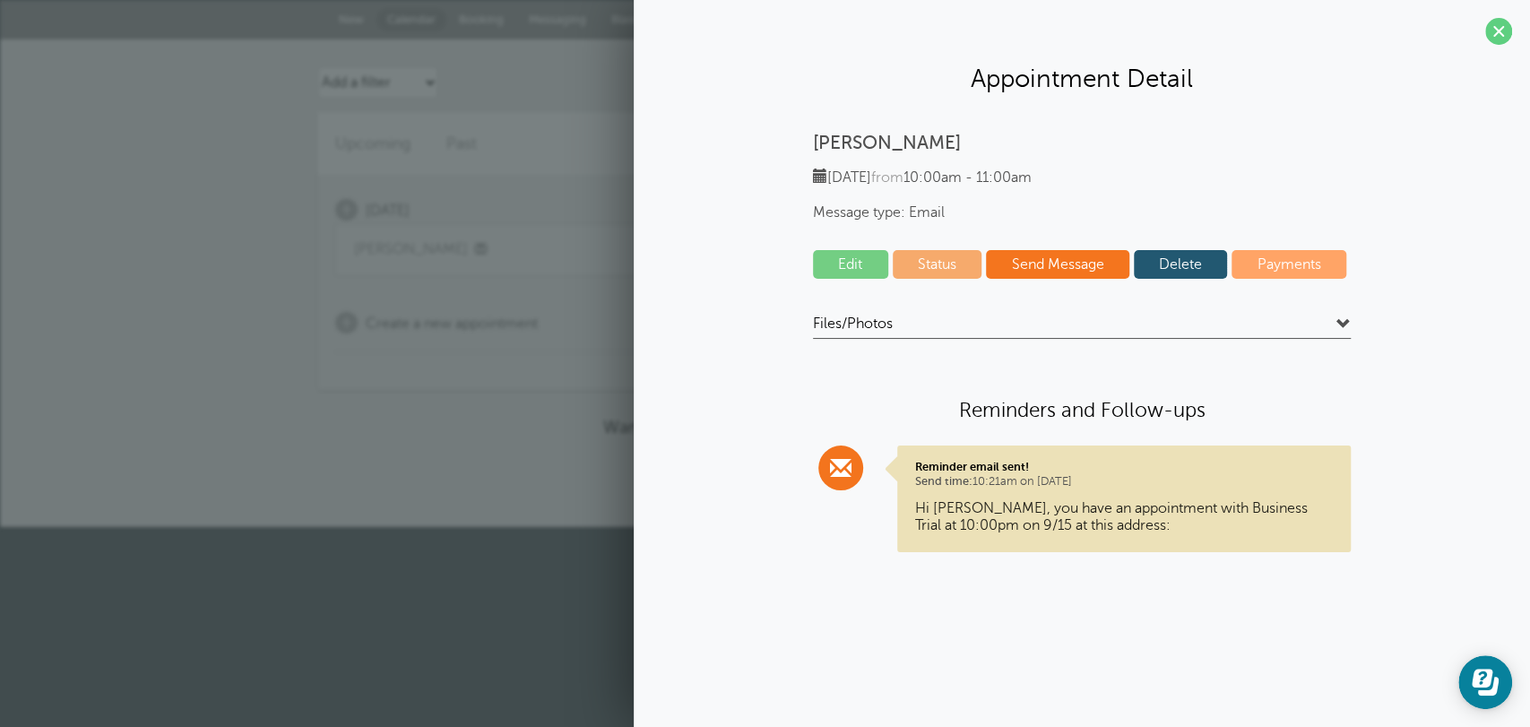
drag, startPoint x: 1166, startPoint y: 260, endPoint x: 840, endPoint y: 92, distance: 366.8
click at [1166, 259] on link "Delete" at bounding box center [1181, 264] width 94 height 29
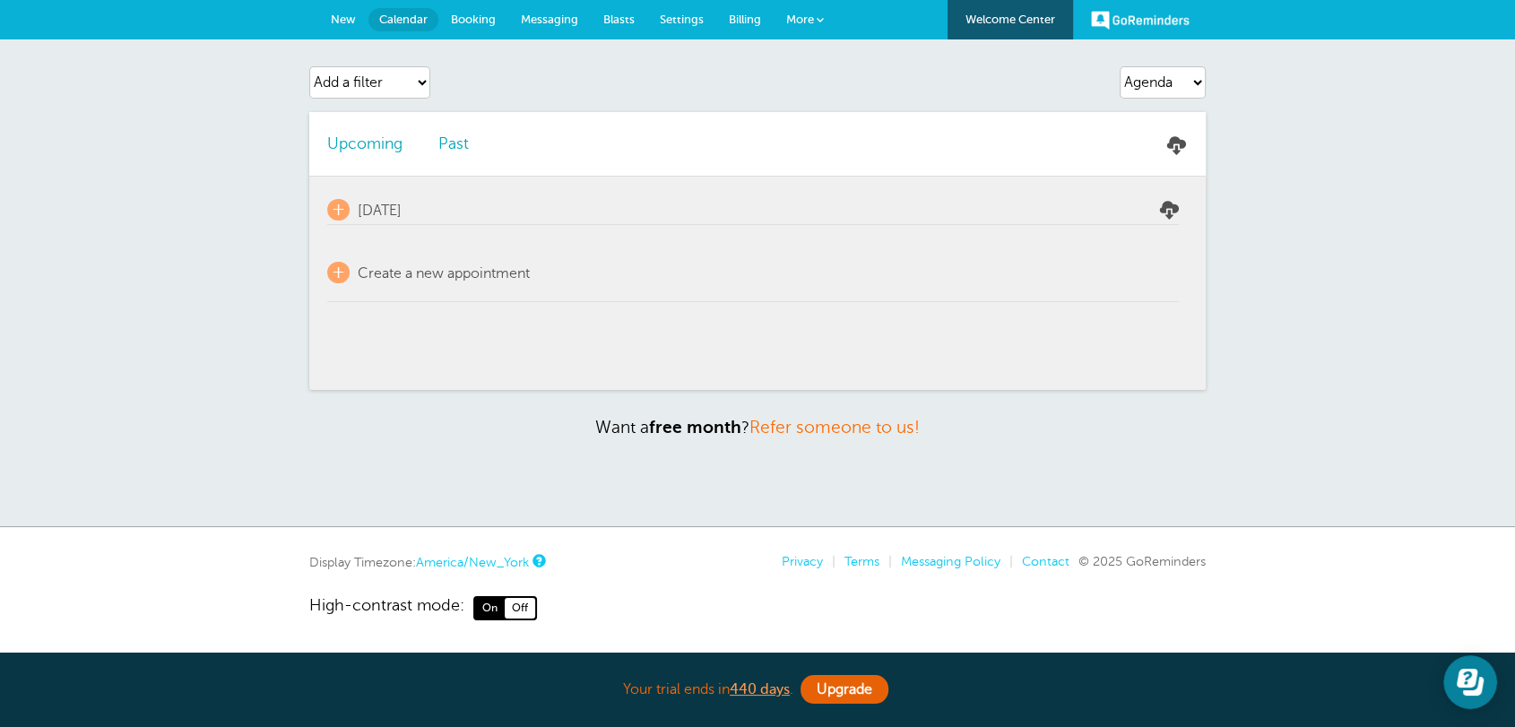
click at [669, 24] on span "Settings" at bounding box center [682, 19] width 44 height 13
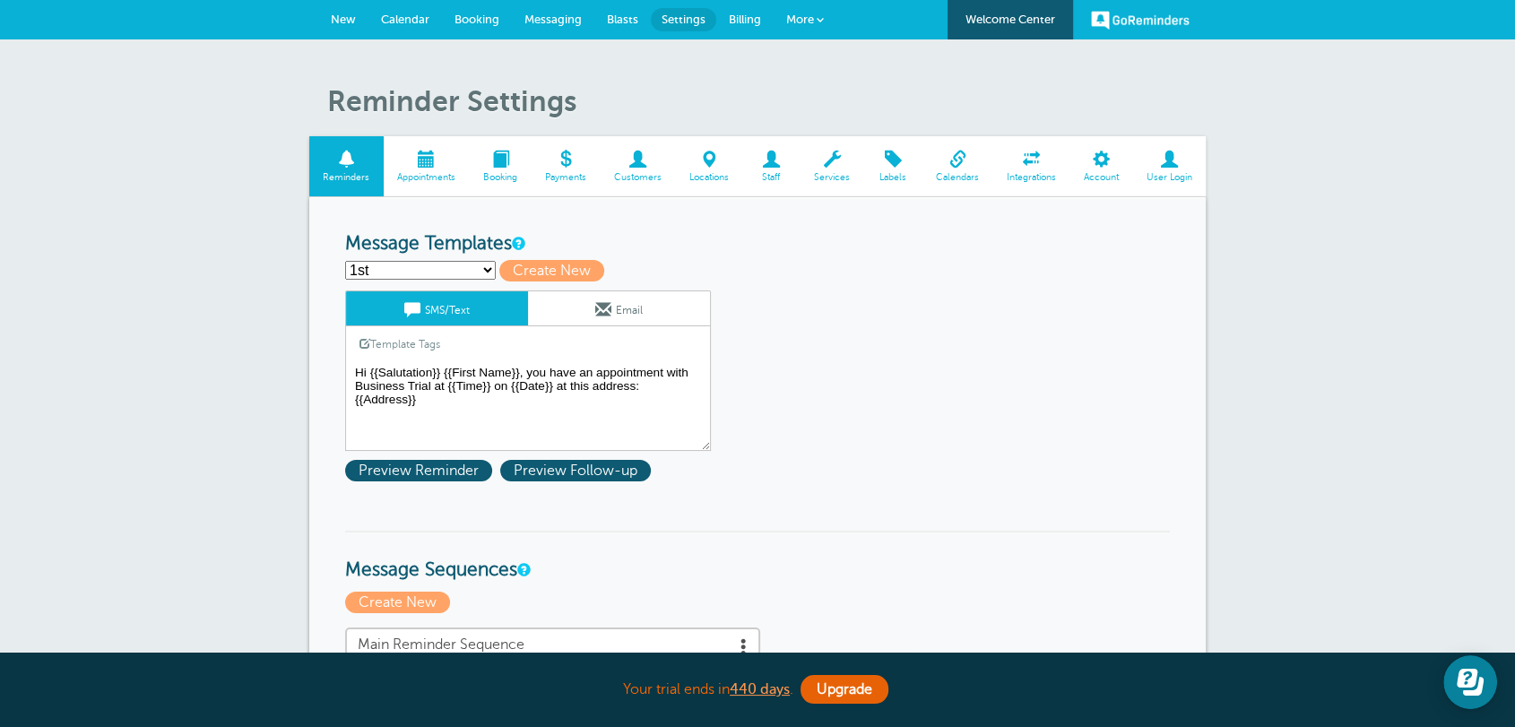
click at [386, 382] on textarea "Hi {{Salutation}} {{First Name}}, you have an appointment with Business Trial a…" at bounding box center [528, 406] width 366 height 90
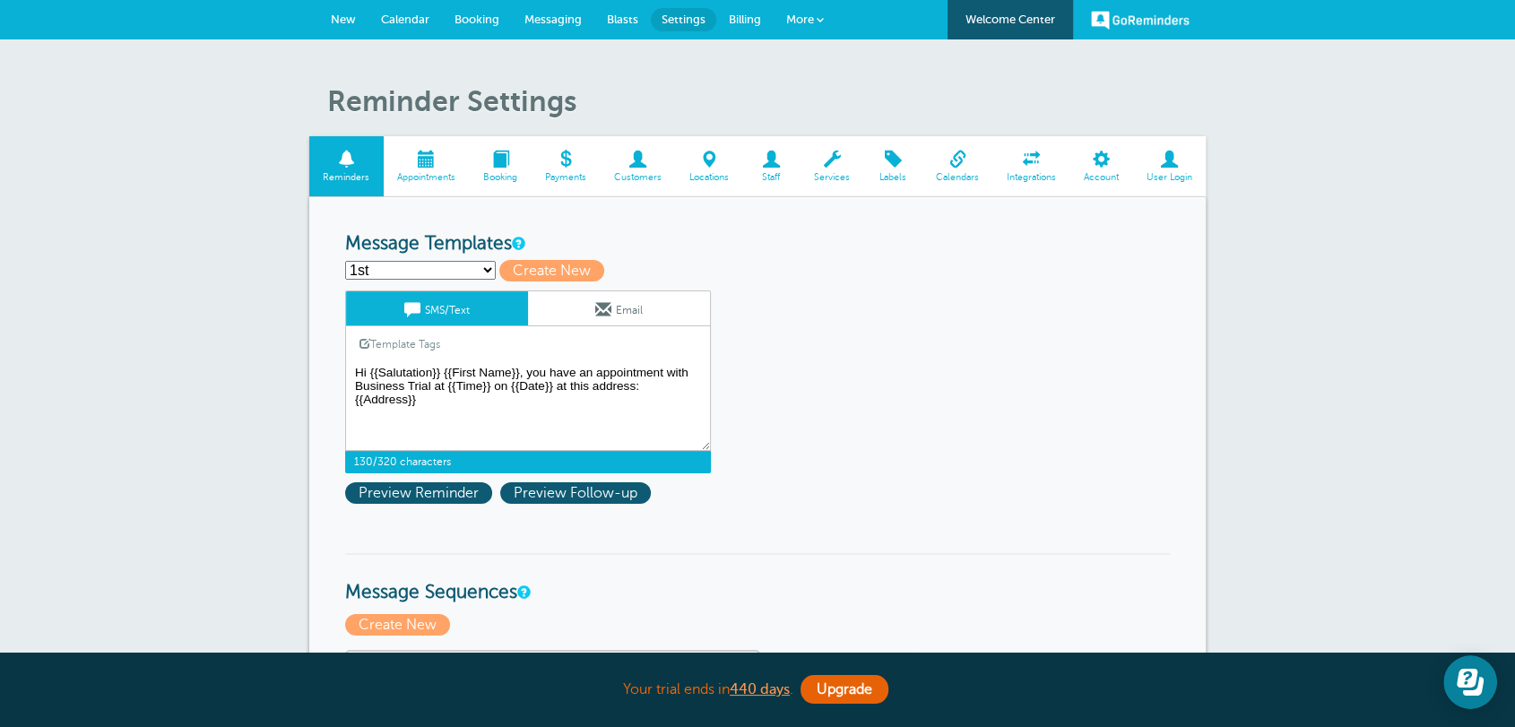
click at [421, 375] on textarea "Hi {{Salutation}} {{First Name}}, you have an appointment with Business Trial a…" at bounding box center [528, 406] width 366 height 90
click at [480, 375] on textarea "Hi {{Salutation}} {{First Name}}, you have an appointment with Business Trial a…" at bounding box center [528, 406] width 366 height 90
drag, startPoint x: 583, startPoint y: 422, endPoint x: 565, endPoint y: 422, distance: 18.8
click at [581, 422] on textarea "Hi {{Salutation}} {{First Name}}, you have an appointment with Business Trial a…" at bounding box center [528, 406] width 366 height 90
click at [359, 21] on link "New" at bounding box center [343, 19] width 50 height 39
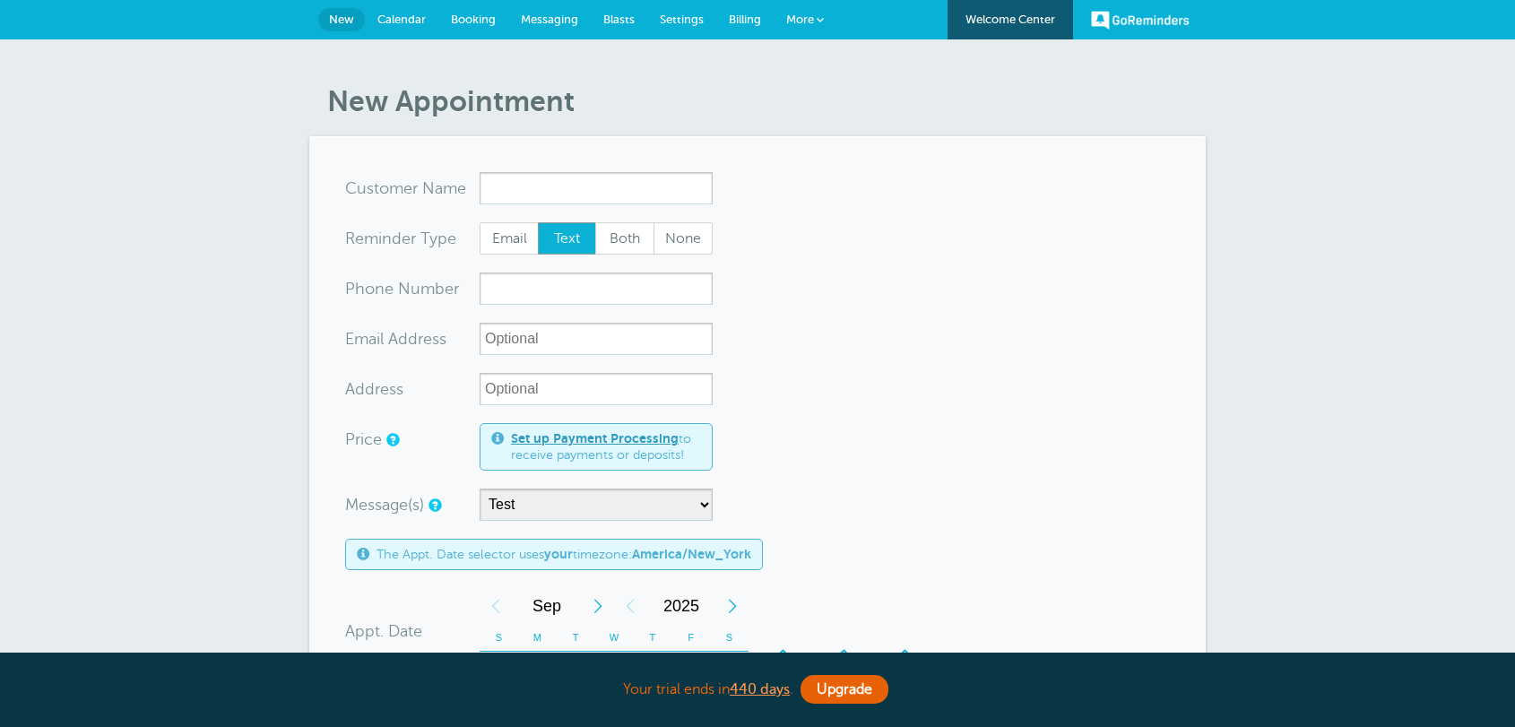
select select "161595"
click at [514, 183] on input "x-no-autofill" at bounding box center [595, 188] width 233 height 32
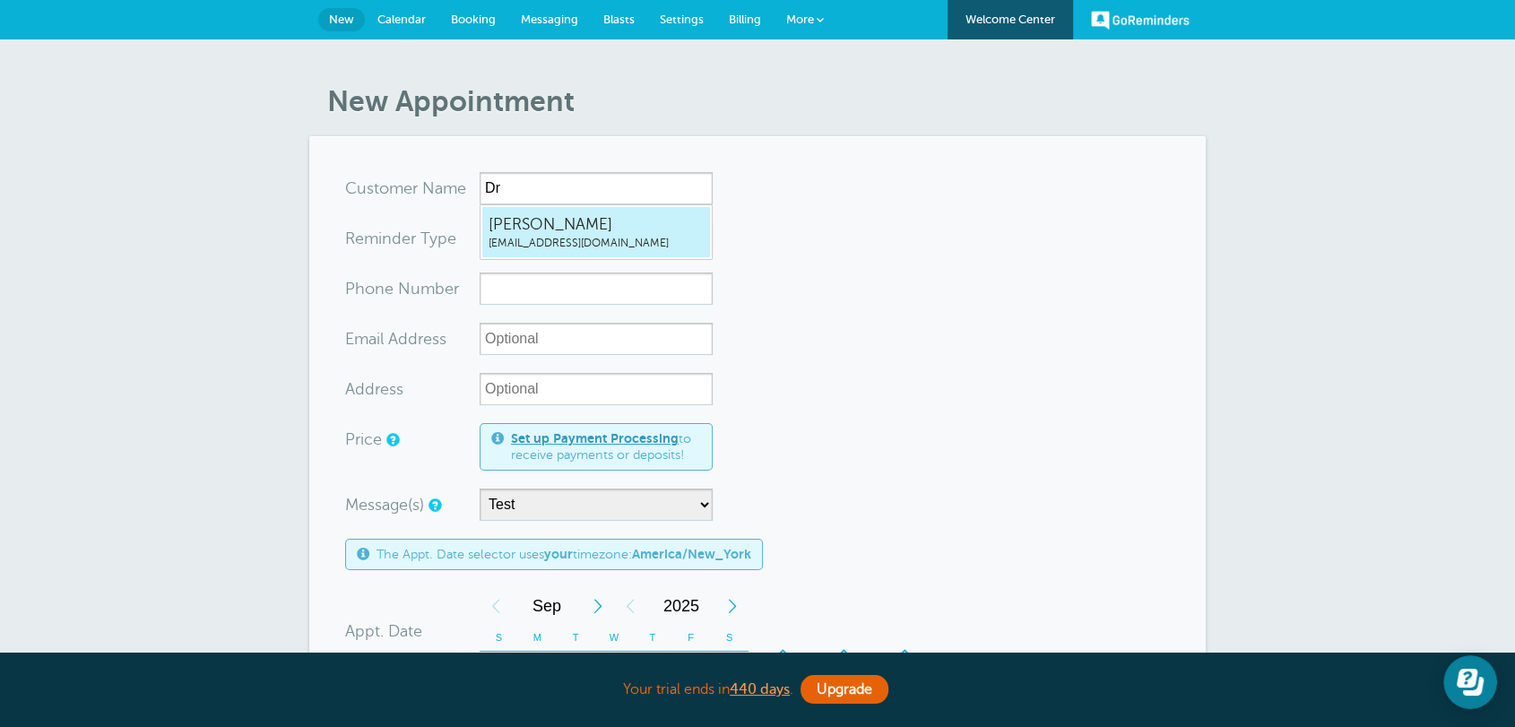
click at [514, 225] on span "[PERSON_NAME]" at bounding box center [595, 224] width 215 height 22
type input "[EMAIL_ADDRESS][DOMAIN_NAME]"
type input "[PERSON_NAME]"
radio input "true"
type input "[EMAIL_ADDRESS][DOMAIN_NAME]"
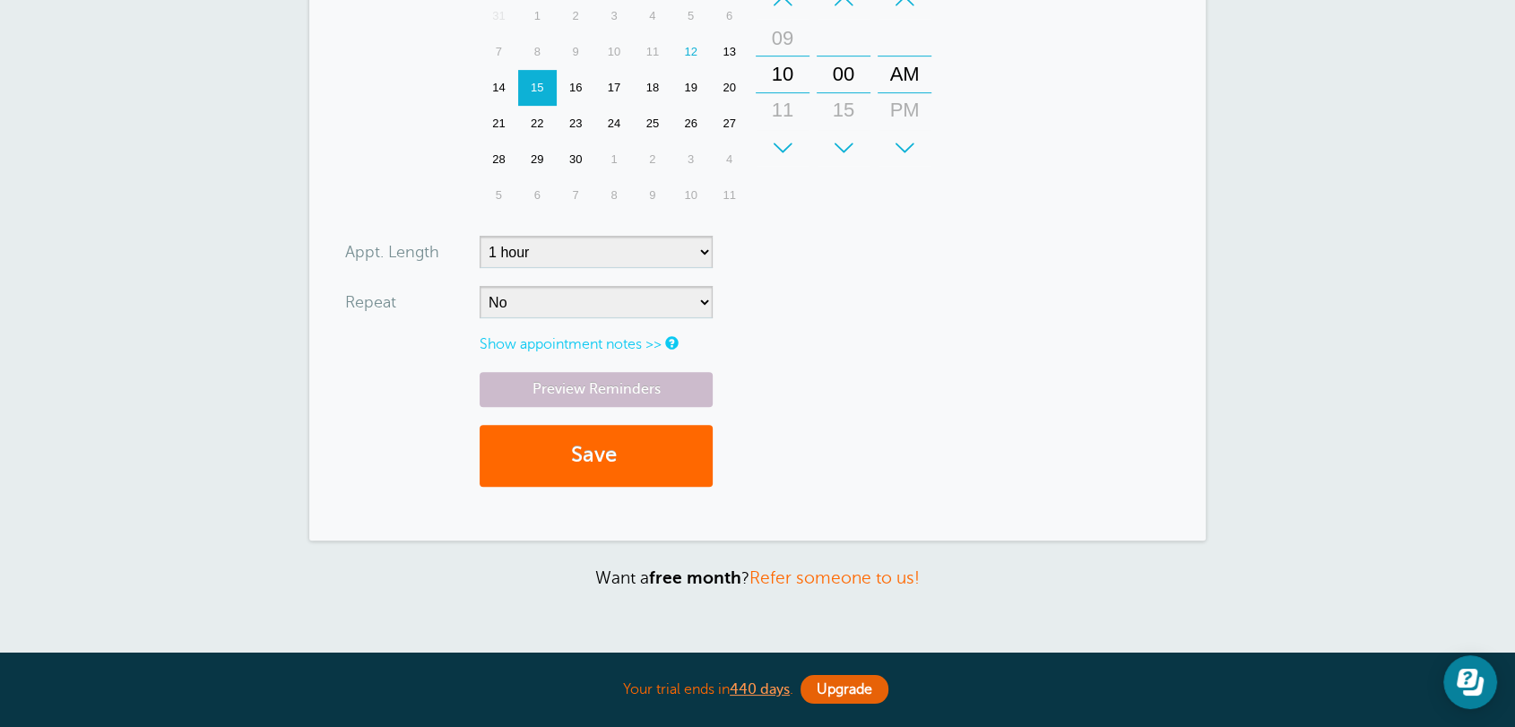
scroll to position [696, 0]
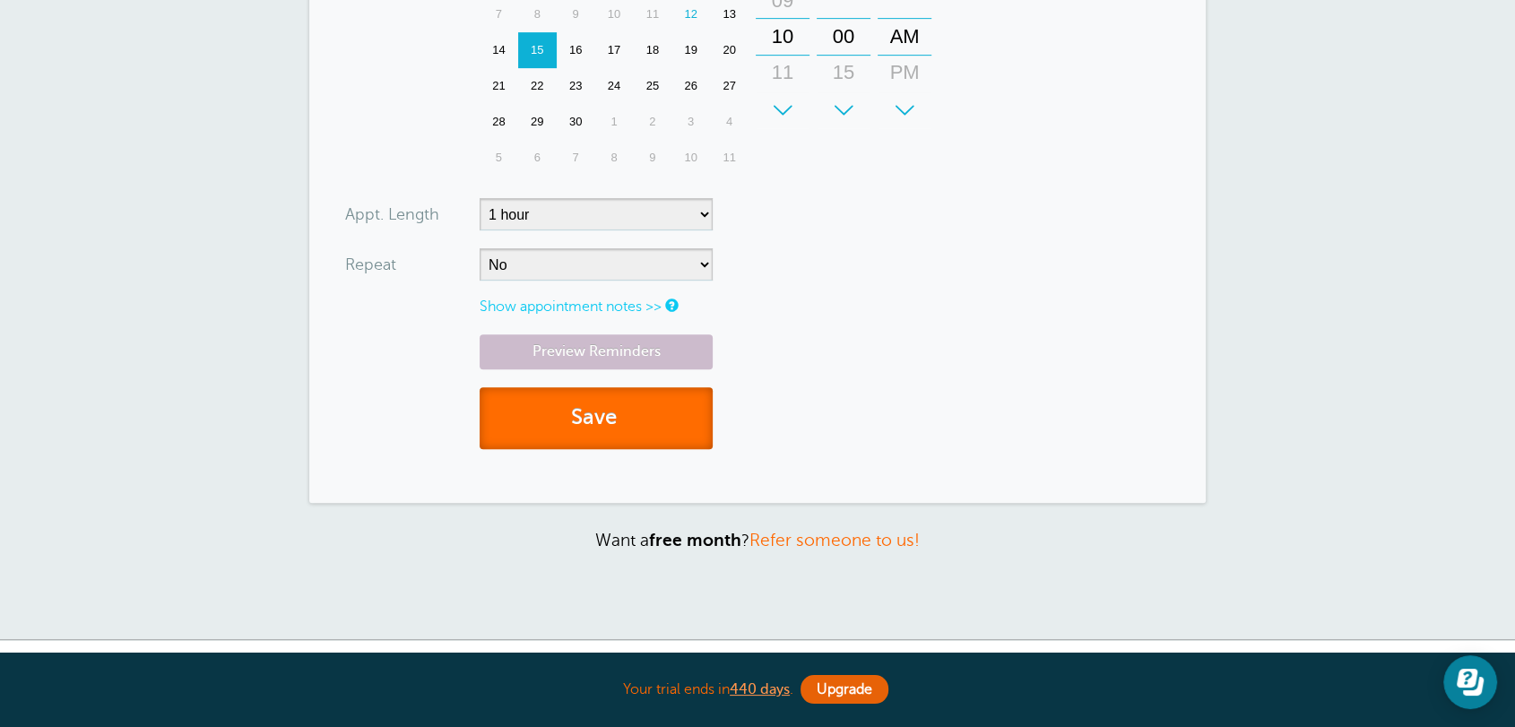
click at [564, 410] on button "Save" at bounding box center [595, 418] width 233 height 62
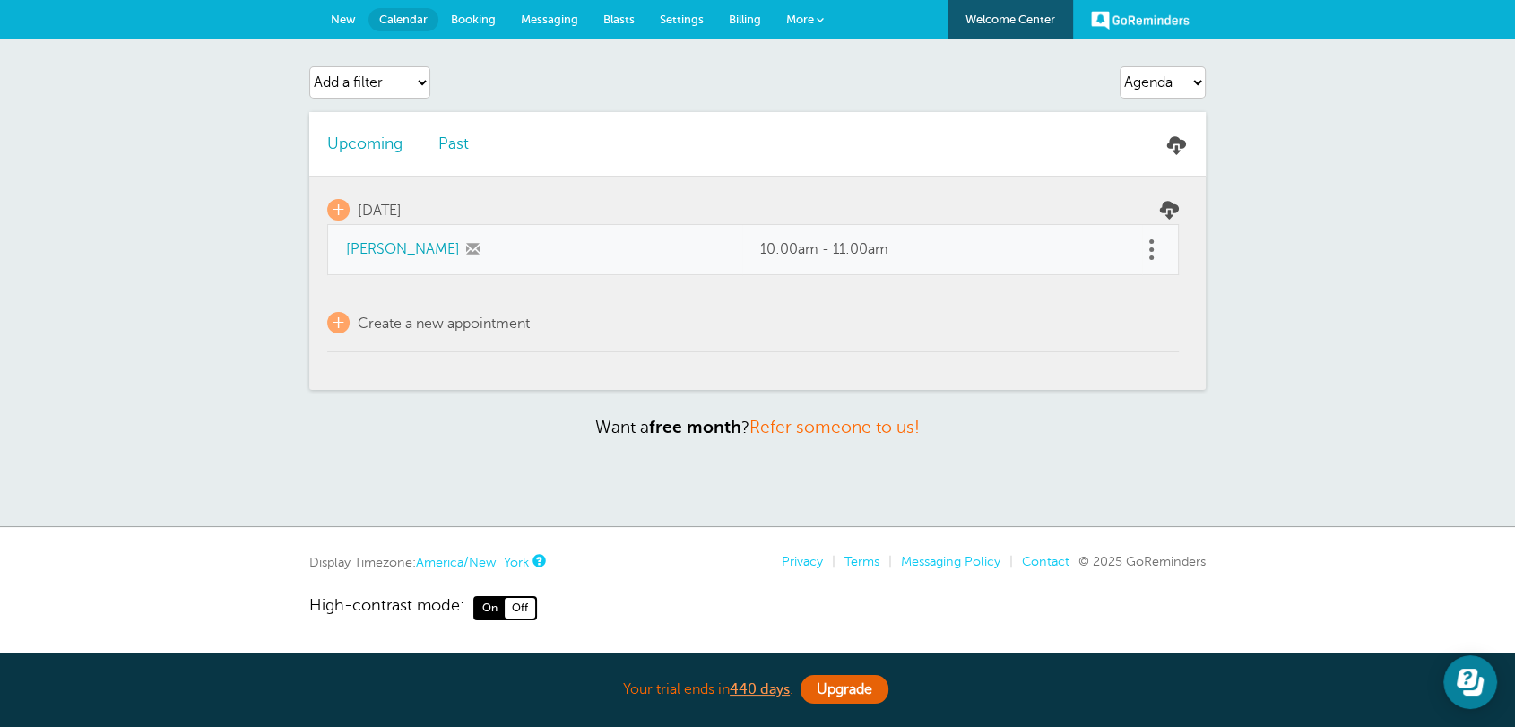
click at [569, 16] on span "Messaging" at bounding box center [549, 19] width 57 height 13
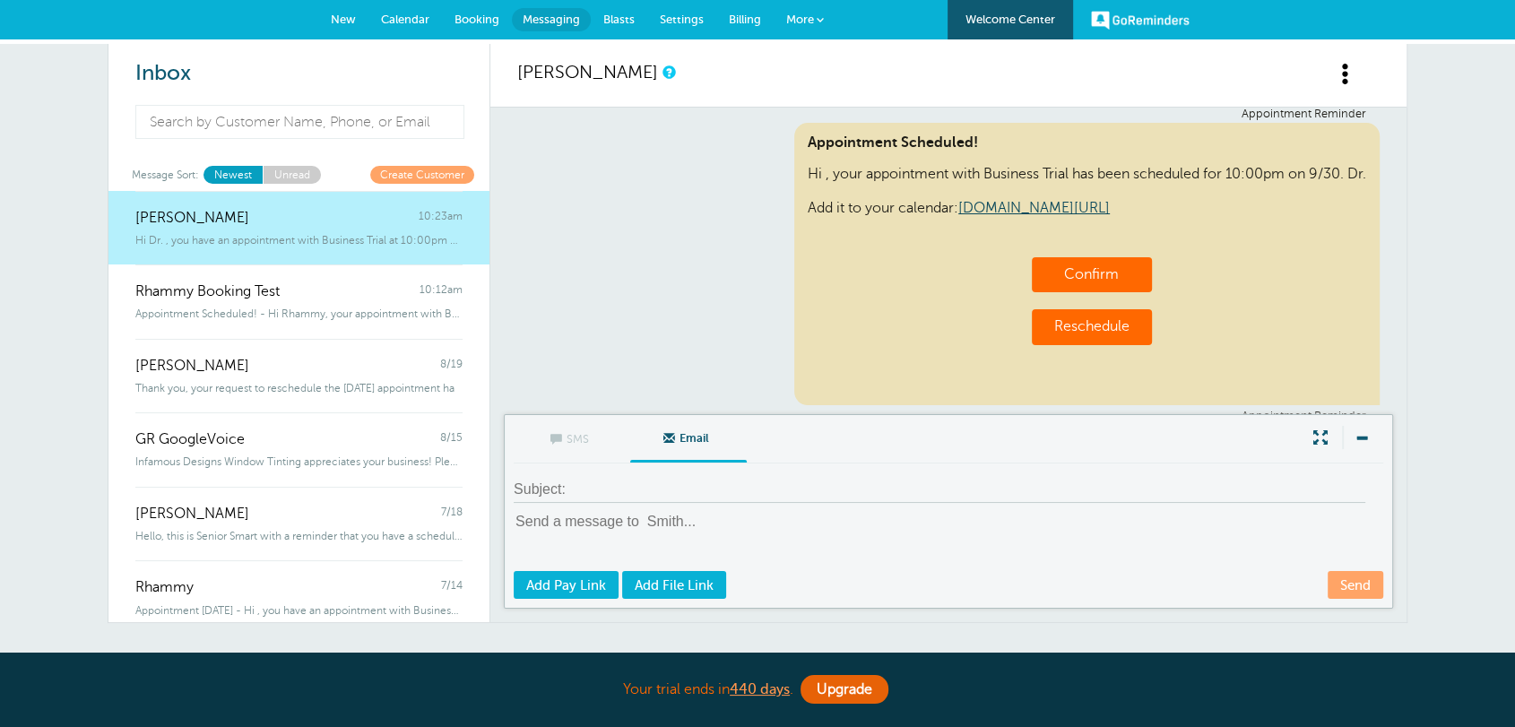
scroll to position [1124, 0]
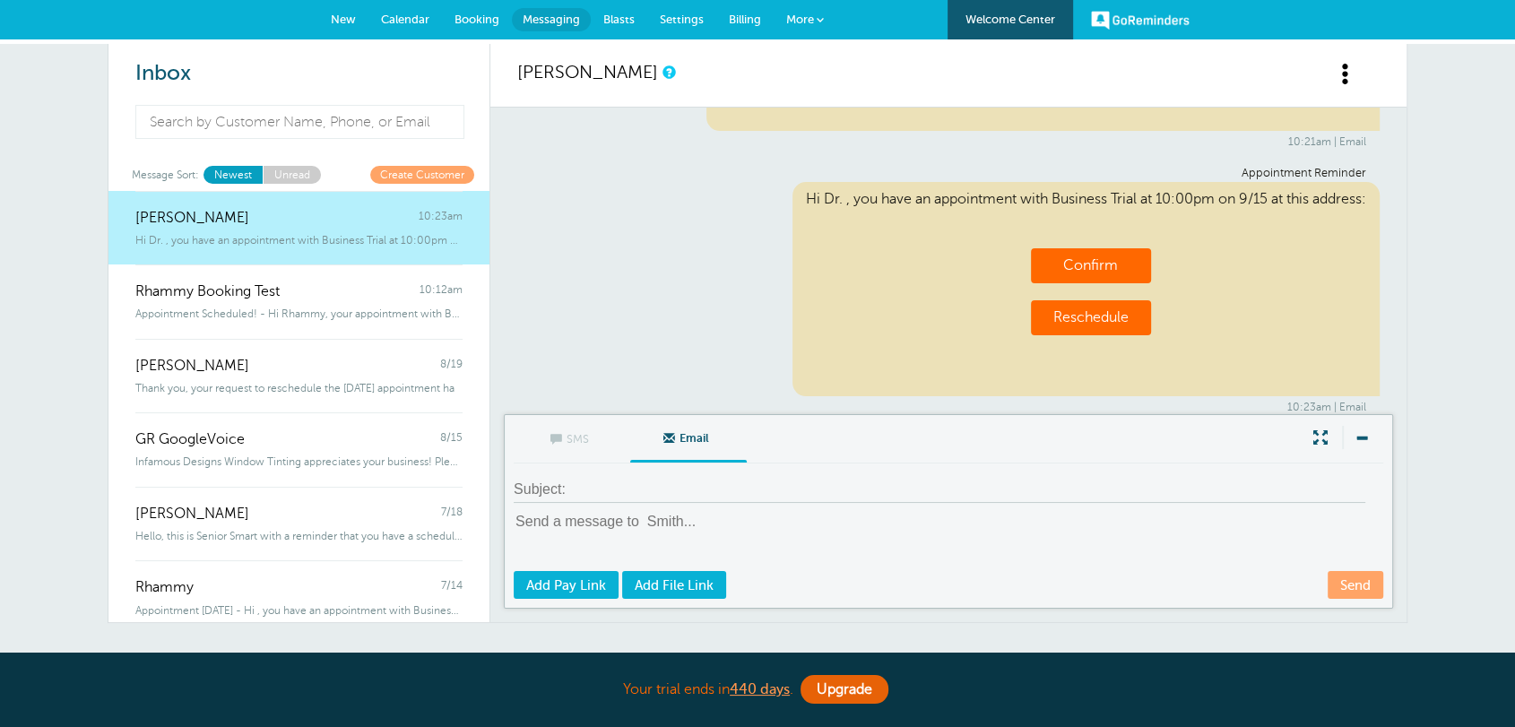
click at [699, 26] on link "Settings" at bounding box center [681, 19] width 69 height 39
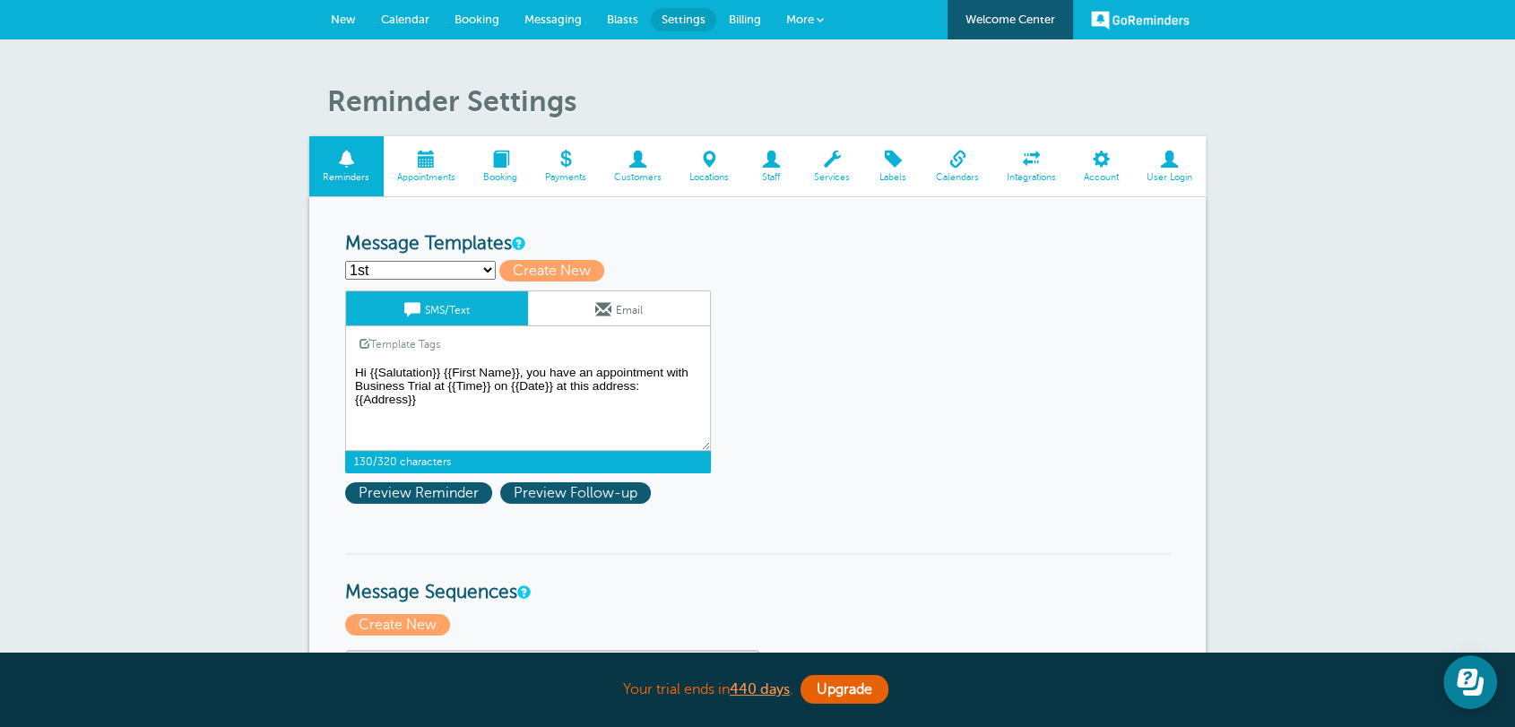
drag, startPoint x: 513, startPoint y: 368, endPoint x: 522, endPoint y: 378, distance: 13.3
click at [513, 370] on textarea "Hi {{Salutation}} {{First Name}}, you have an appointment with Business Trial a…" at bounding box center [528, 406] width 366 height 90
click at [523, 378] on textarea "Hi {{Salutation}} {{First Name}}, you have an appointment with Business Trial a…" at bounding box center [528, 406] width 366 height 90
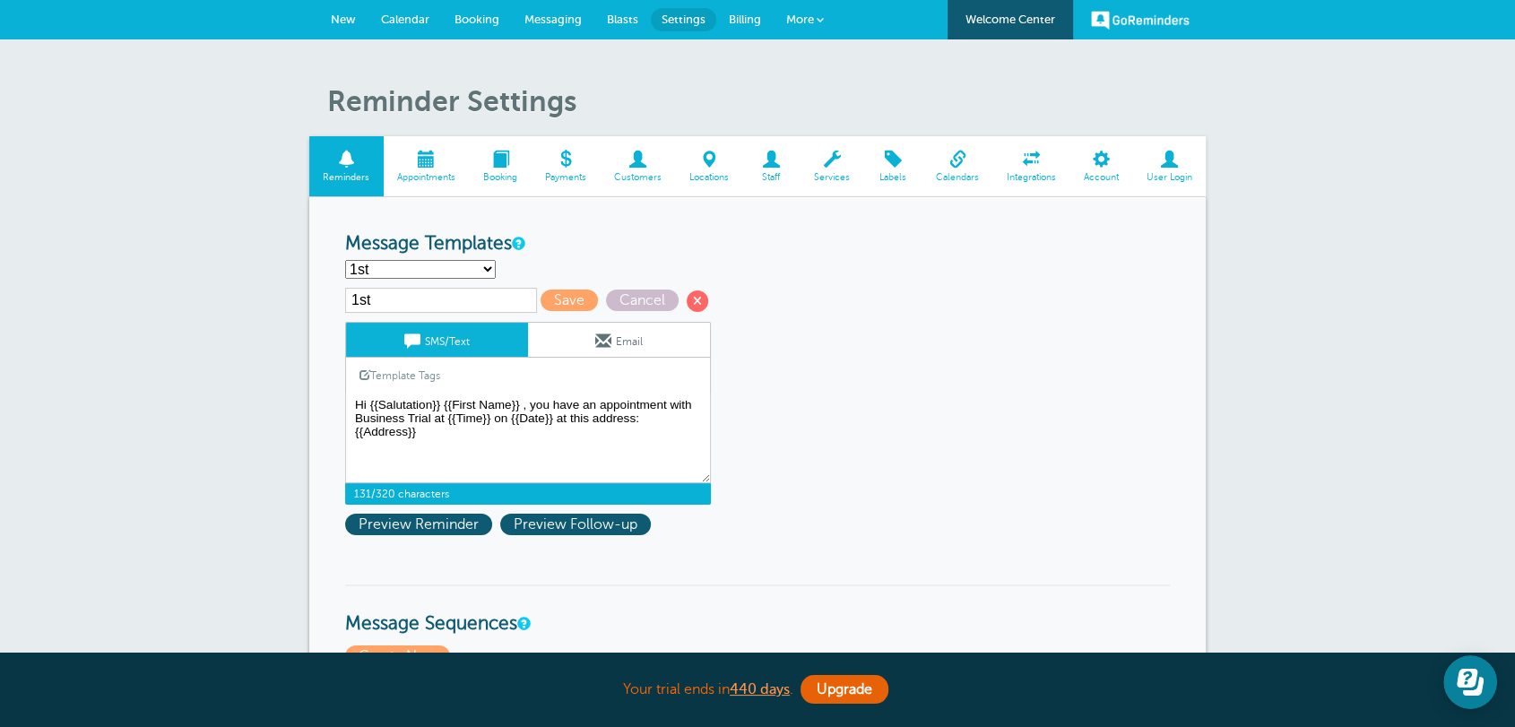
click at [424, 376] on link "Template Tags" at bounding box center [400, 375] width 108 height 35
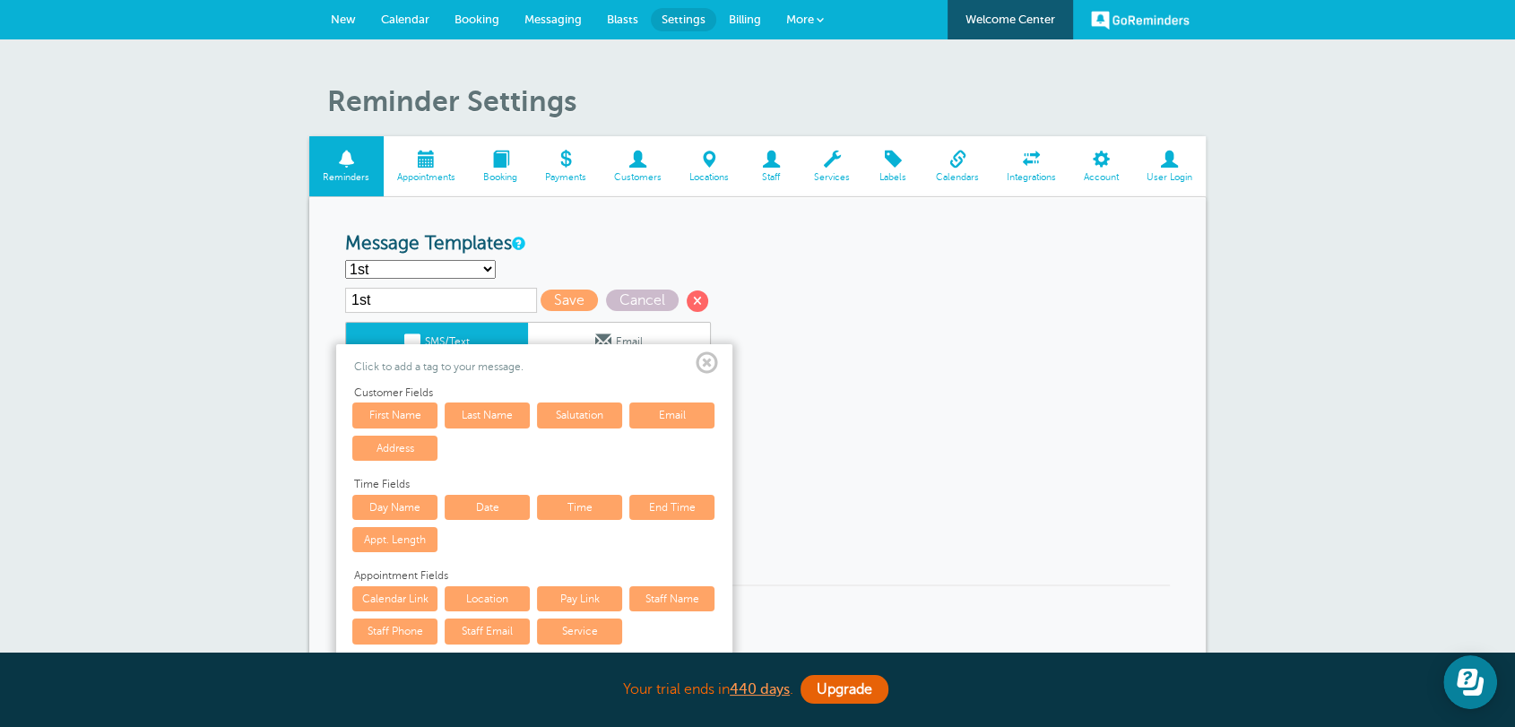
click at [465, 414] on link "Last Name" at bounding box center [487, 414] width 85 height 25
type textarea "Hi {{Salutation}} {{First Name}} {{Last Name}}, you have an appointment with Bu…"
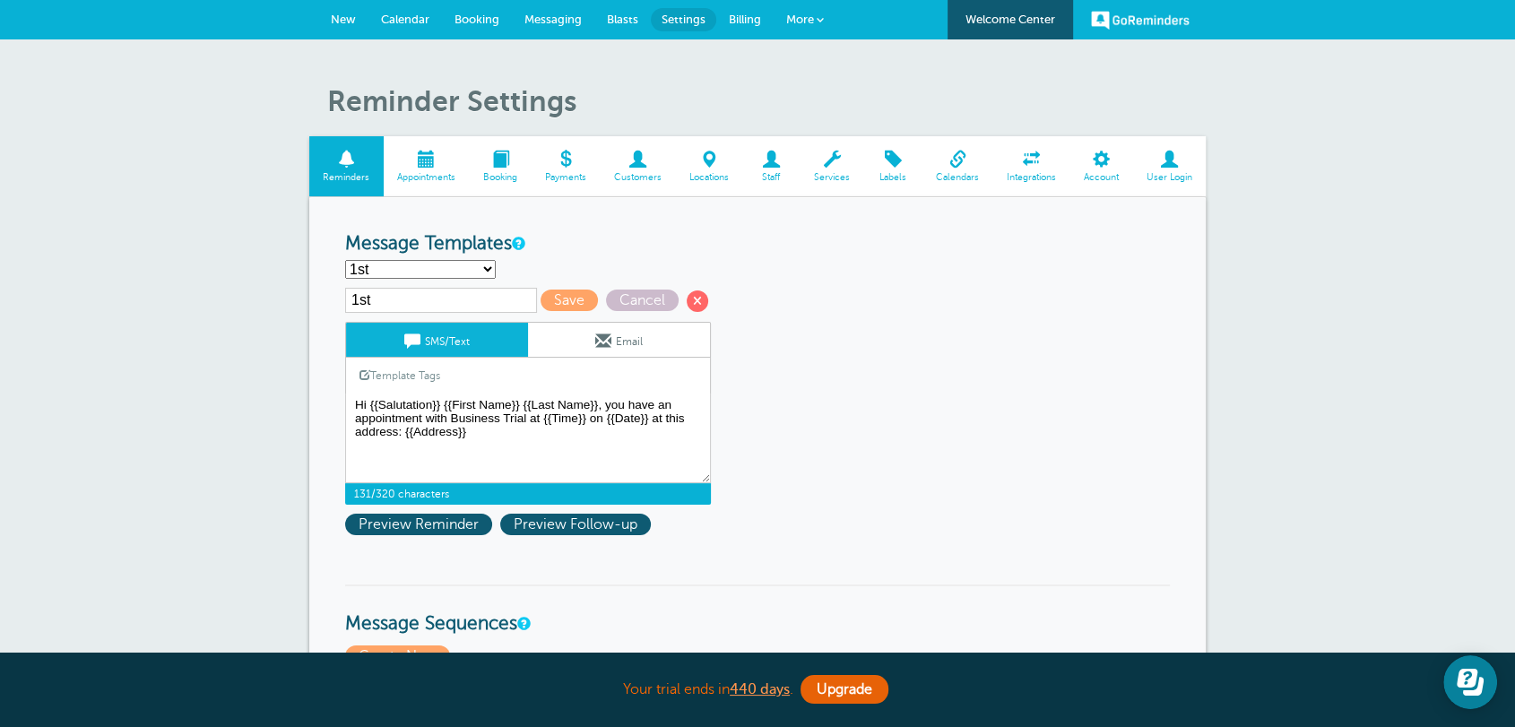
click at [602, 346] on span at bounding box center [603, 341] width 16 height 16
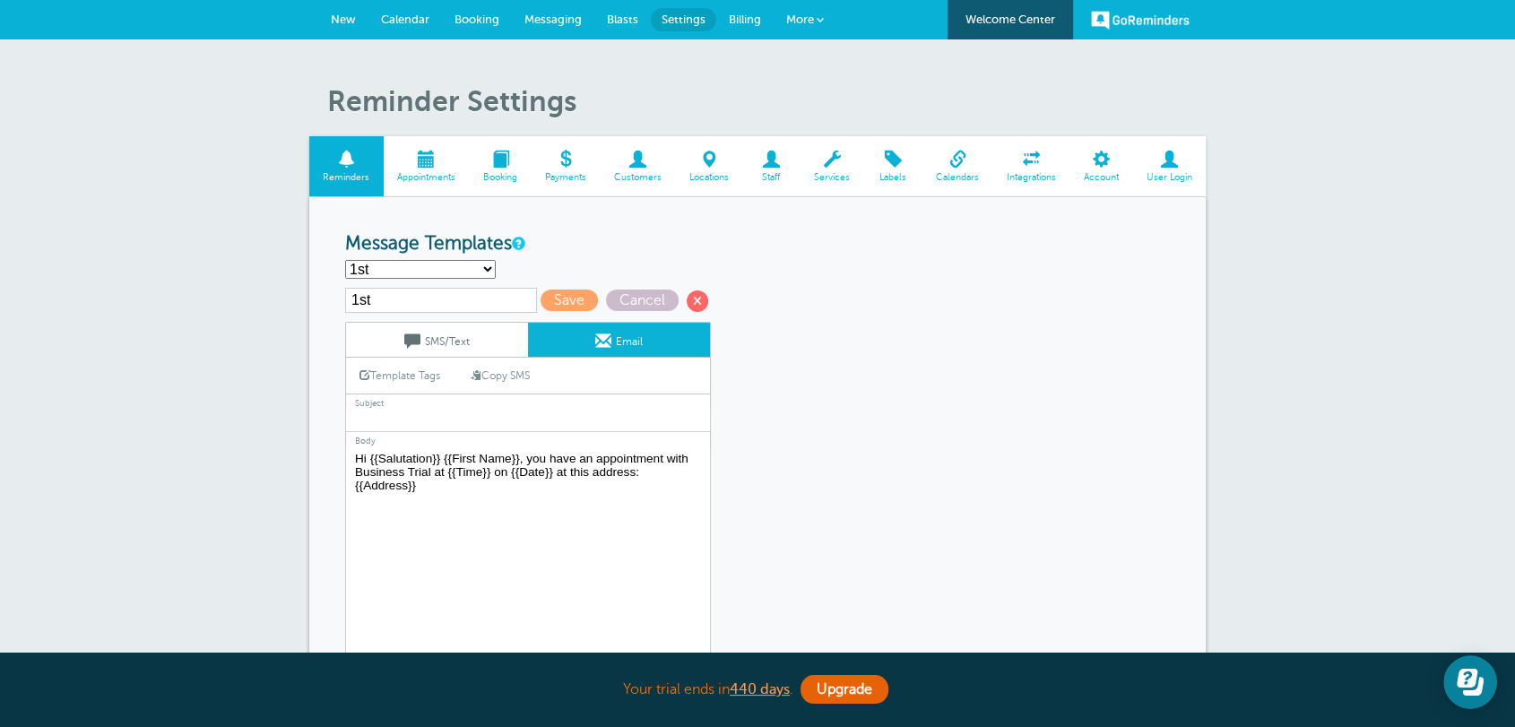
click at [523, 381] on link "Copy SMS" at bounding box center [500, 375] width 86 height 34
type textarea "Hi {{Salutation}} {{First Name}} {{Last Name}}, you have an appointment with Bu…"
click at [562, 294] on span "Save" at bounding box center [568, 300] width 57 height 22
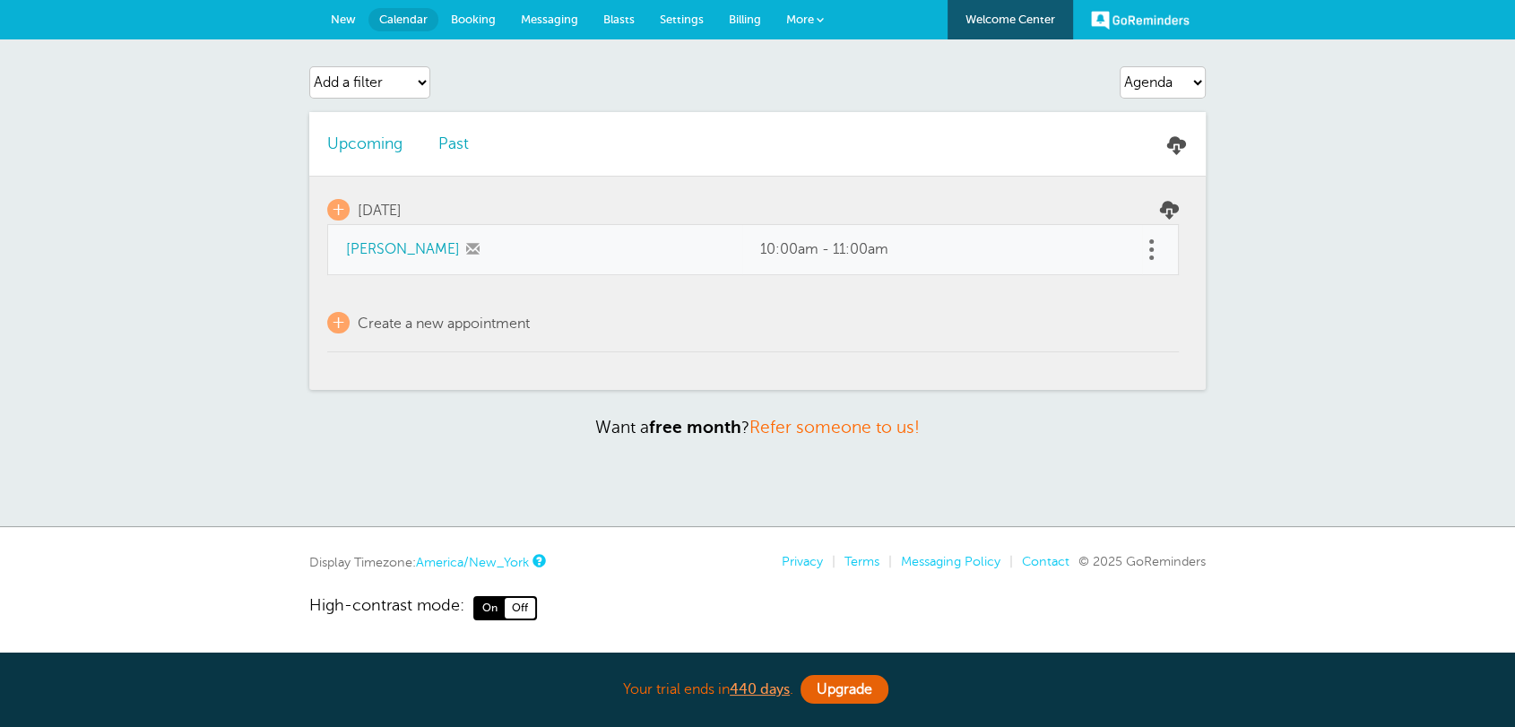
click at [1144, 245] on link at bounding box center [1151, 250] width 18 height 28
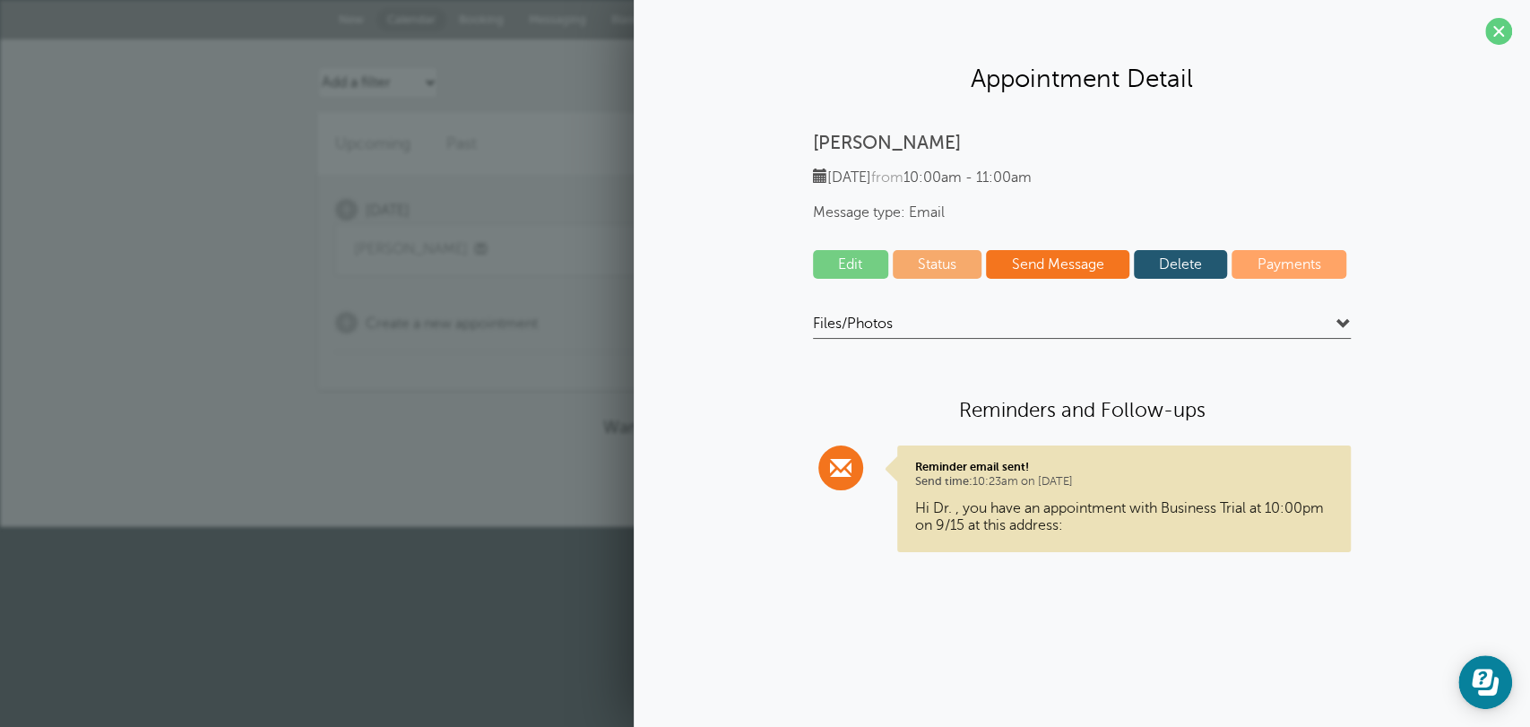
click at [1159, 282] on div "Edit Status Send Message [GEOGRAPHIC_DATA] Payments" at bounding box center [1082, 269] width 538 height 38
click at [1170, 269] on link "Delete" at bounding box center [1181, 264] width 94 height 29
click at [851, 117] on section "Appointment Detail Smith Monday, 9/15 from 10:00am - 11:00am Message type: Emai…" at bounding box center [1082, 306] width 896 height 612
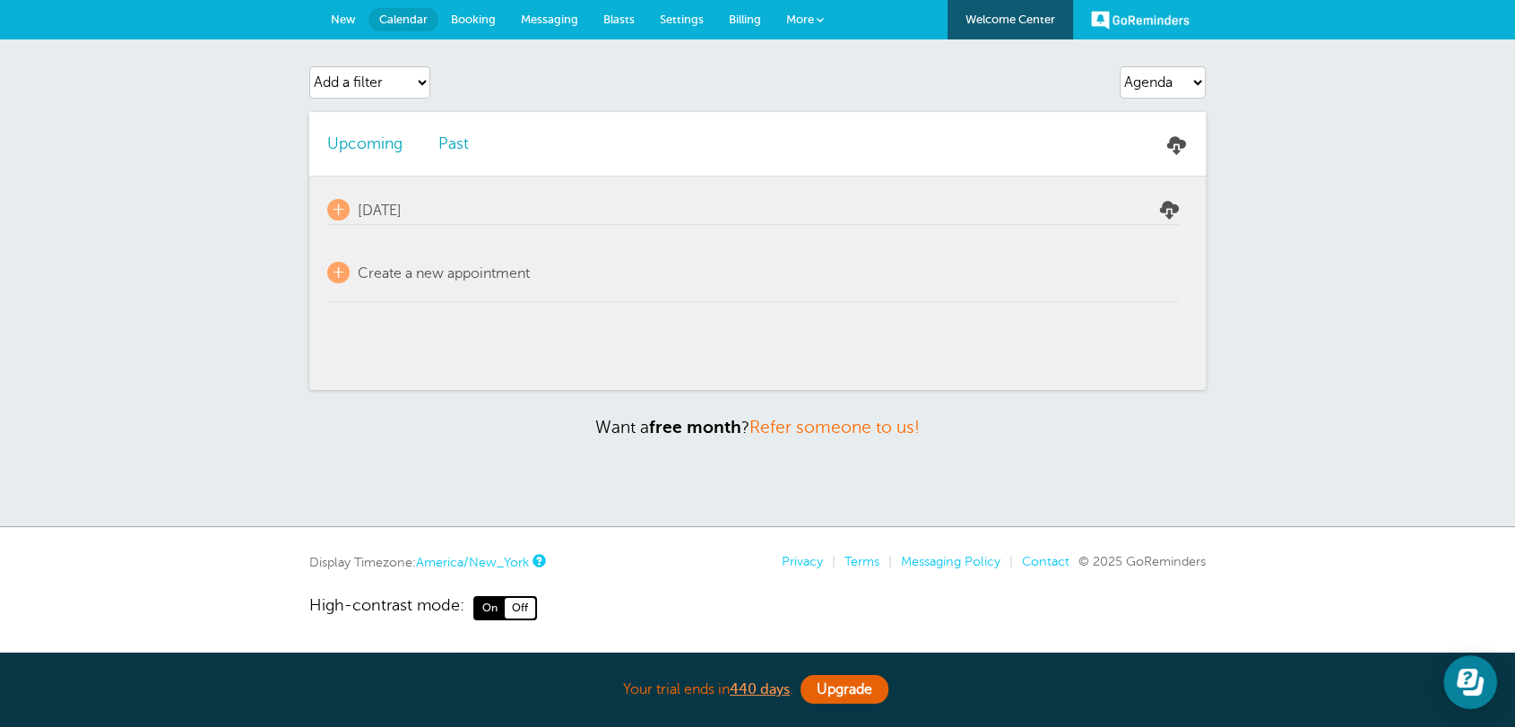
click at [348, 29] on link "New" at bounding box center [343, 19] width 50 height 39
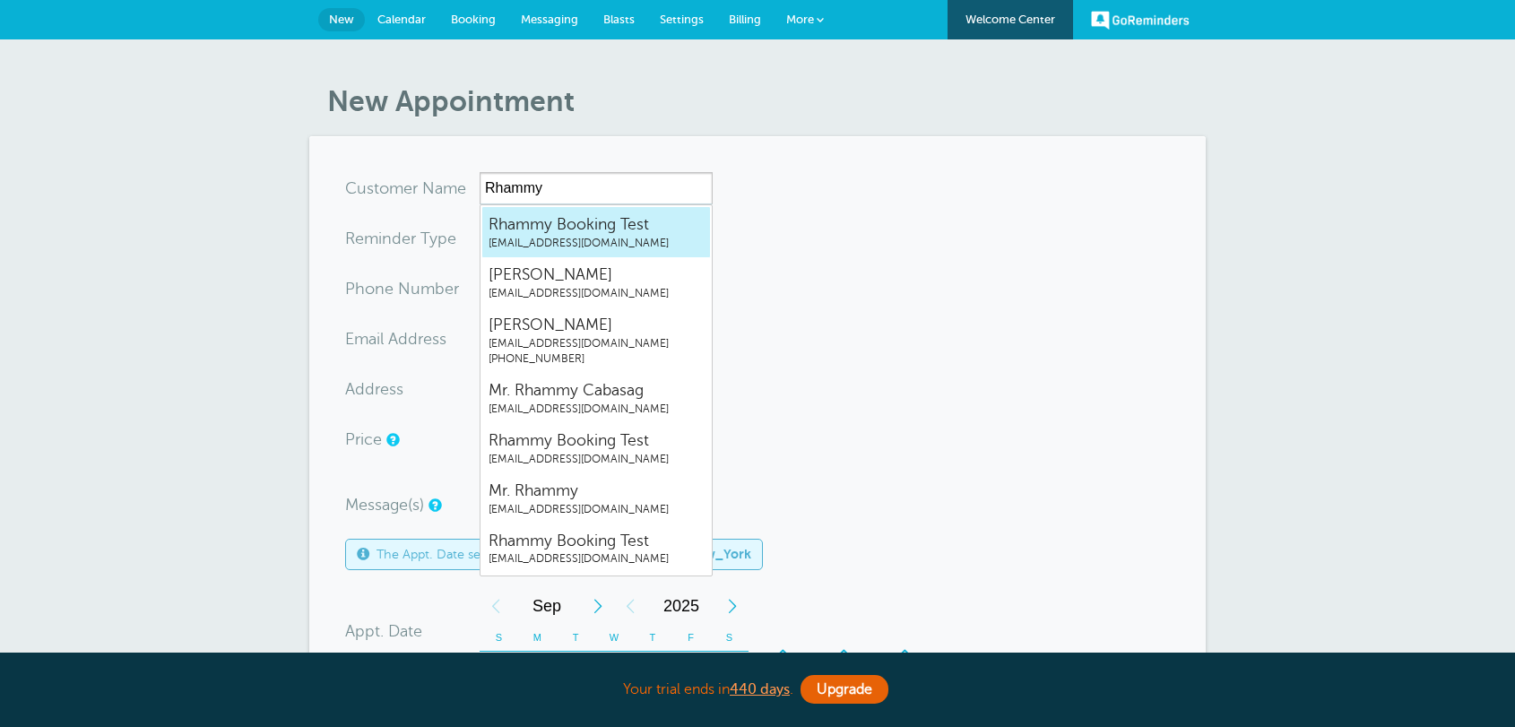
select select "161595"
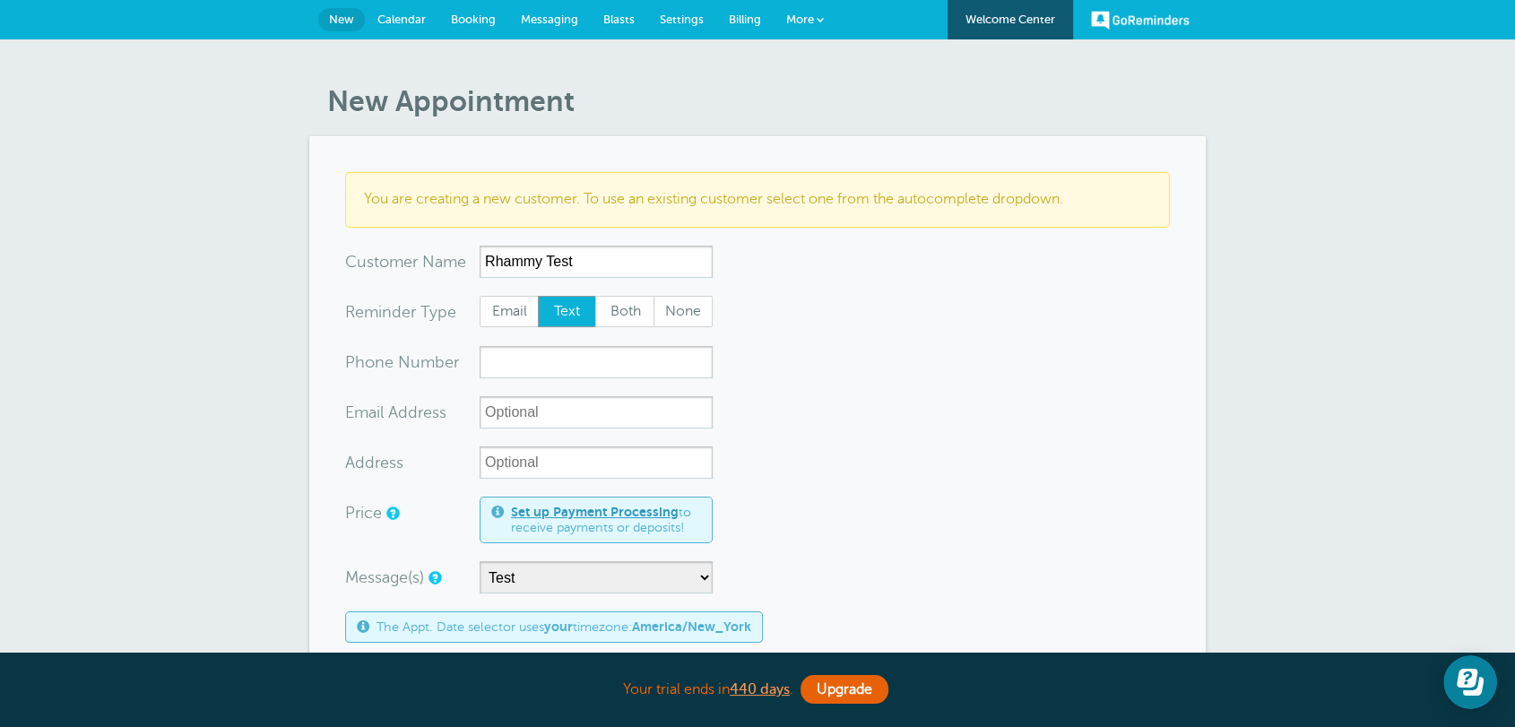
click at [514, 255] on input "Rhammy Test" at bounding box center [595, 262] width 233 height 32
click at [556, 258] on input "Rhammy Test" at bounding box center [595, 262] width 233 height 32
click at [580, 262] on input "Rhammy Test" at bounding box center [595, 262] width 233 height 32
type input "Rhammy Test"
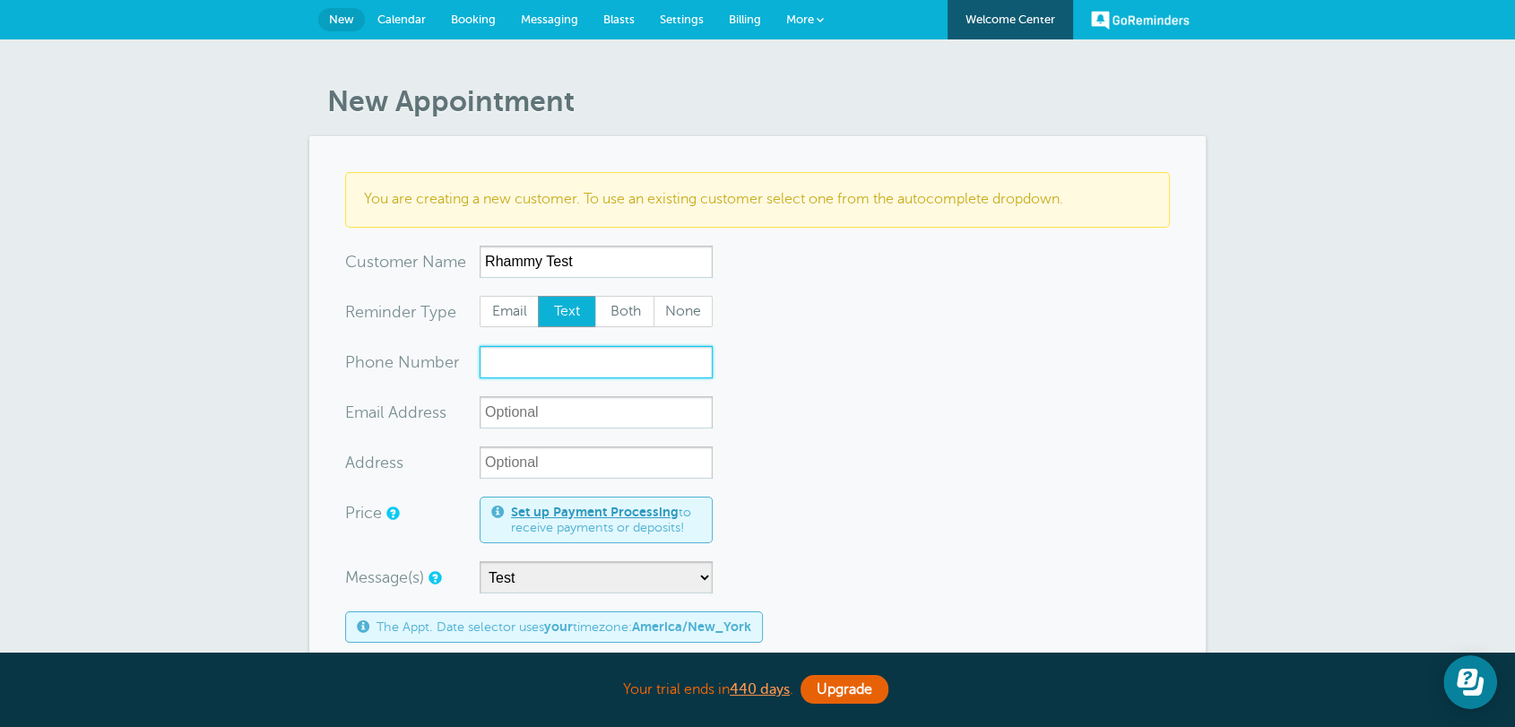
click at [574, 366] on input "xxx-no-autofill" at bounding box center [595, 362] width 233 height 32
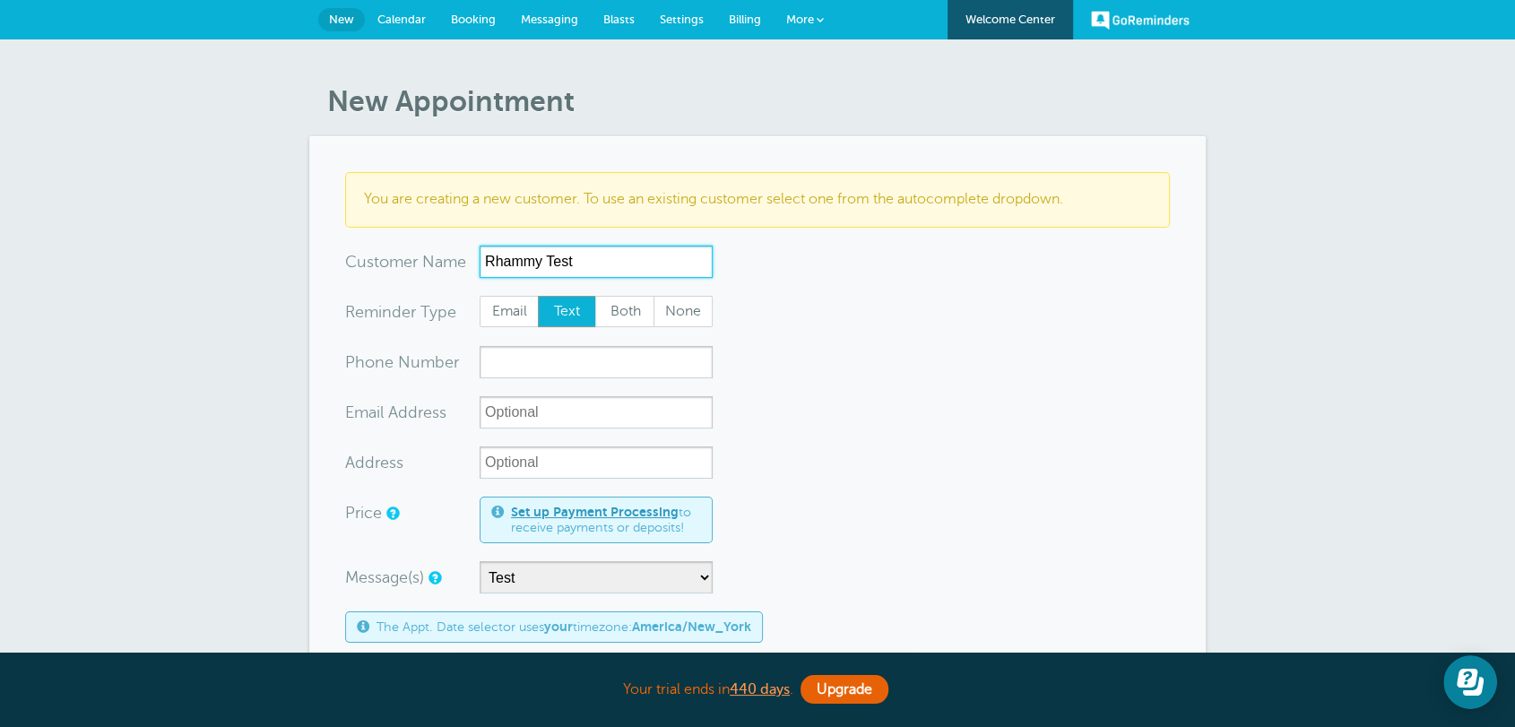
click at [561, 256] on input "Rhammy Test" at bounding box center [595, 262] width 233 height 32
click at [563, 255] on input "Rhammy Test" at bounding box center [595, 262] width 233 height 32
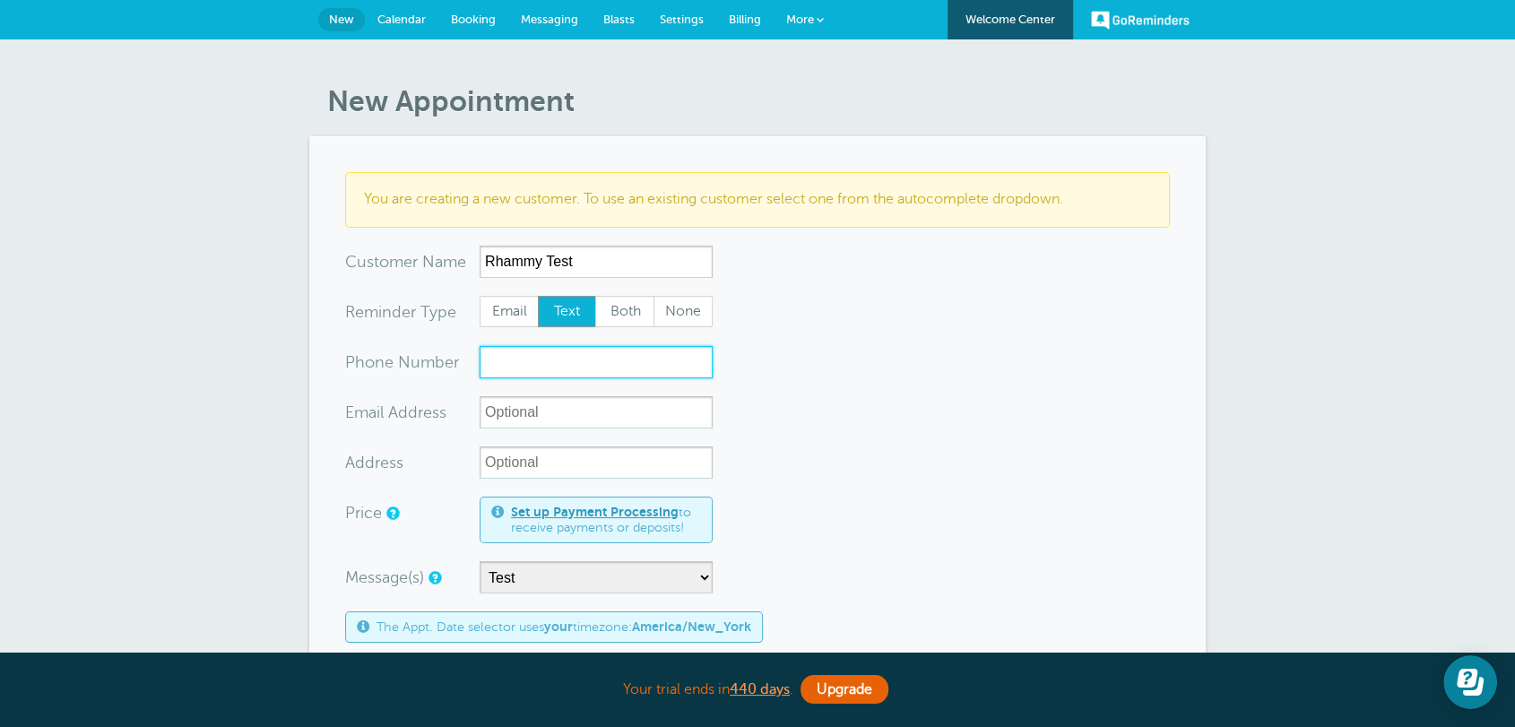
click at [536, 351] on input "xxx-no-autofill" at bounding box center [595, 362] width 233 height 32
paste input "at this address"
type input "at this address"
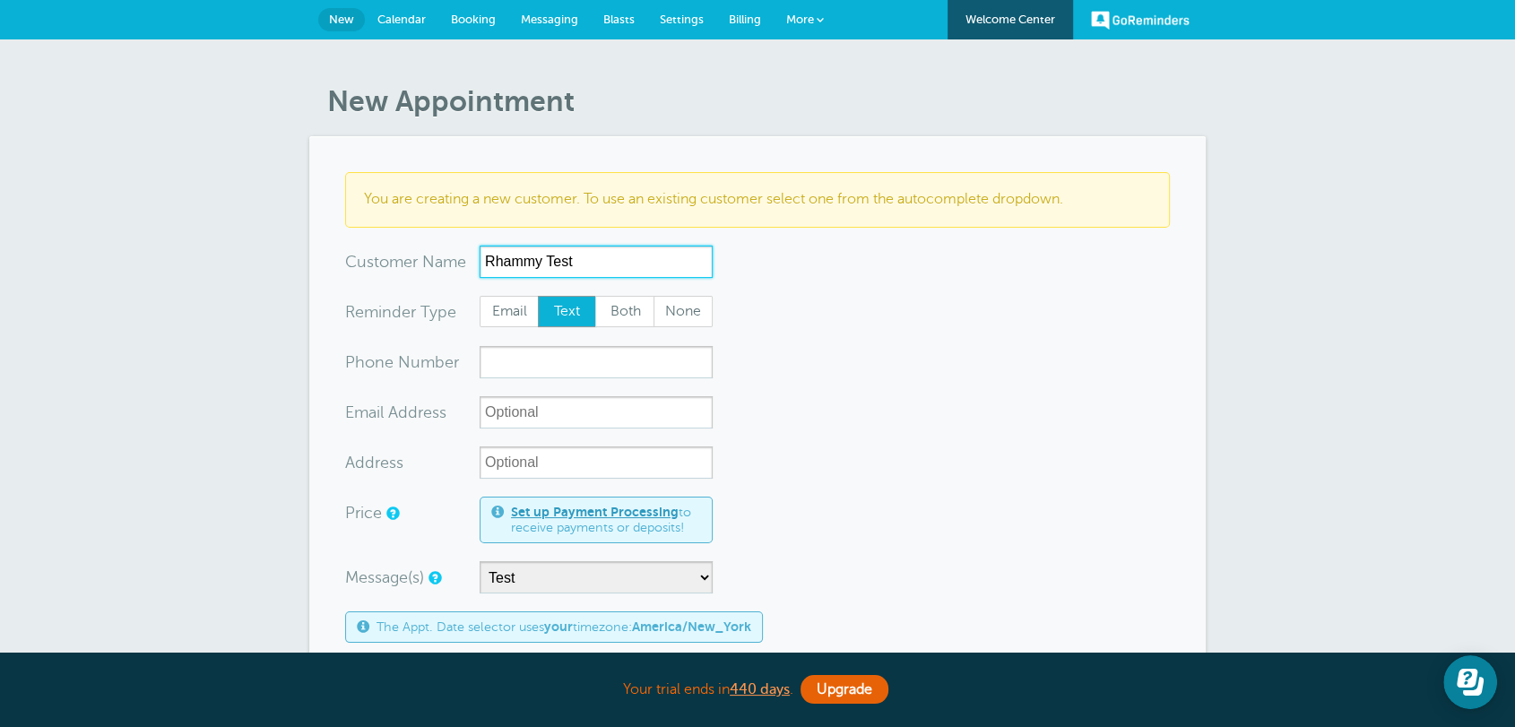
click at [589, 260] on input "Rhammy Test" at bounding box center [595, 262] width 233 height 32
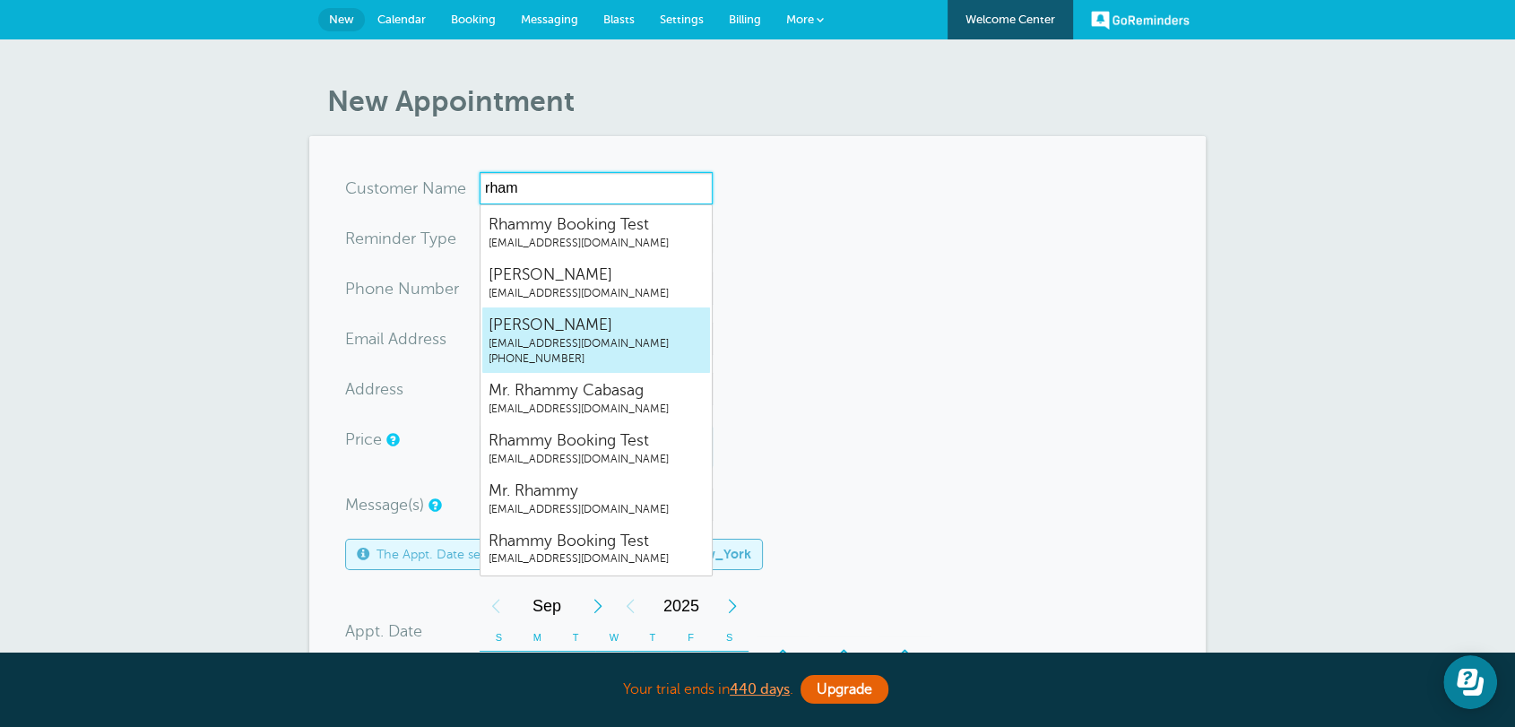
click at [555, 317] on span "Joseph" at bounding box center [595, 325] width 215 height 22
type input "Josephrhammygr.singleplan@gmail.com8454193274"
type input "Joseph"
type input "(845) 419-3274"
type input "rhammygr.singleplan@gmail.com"
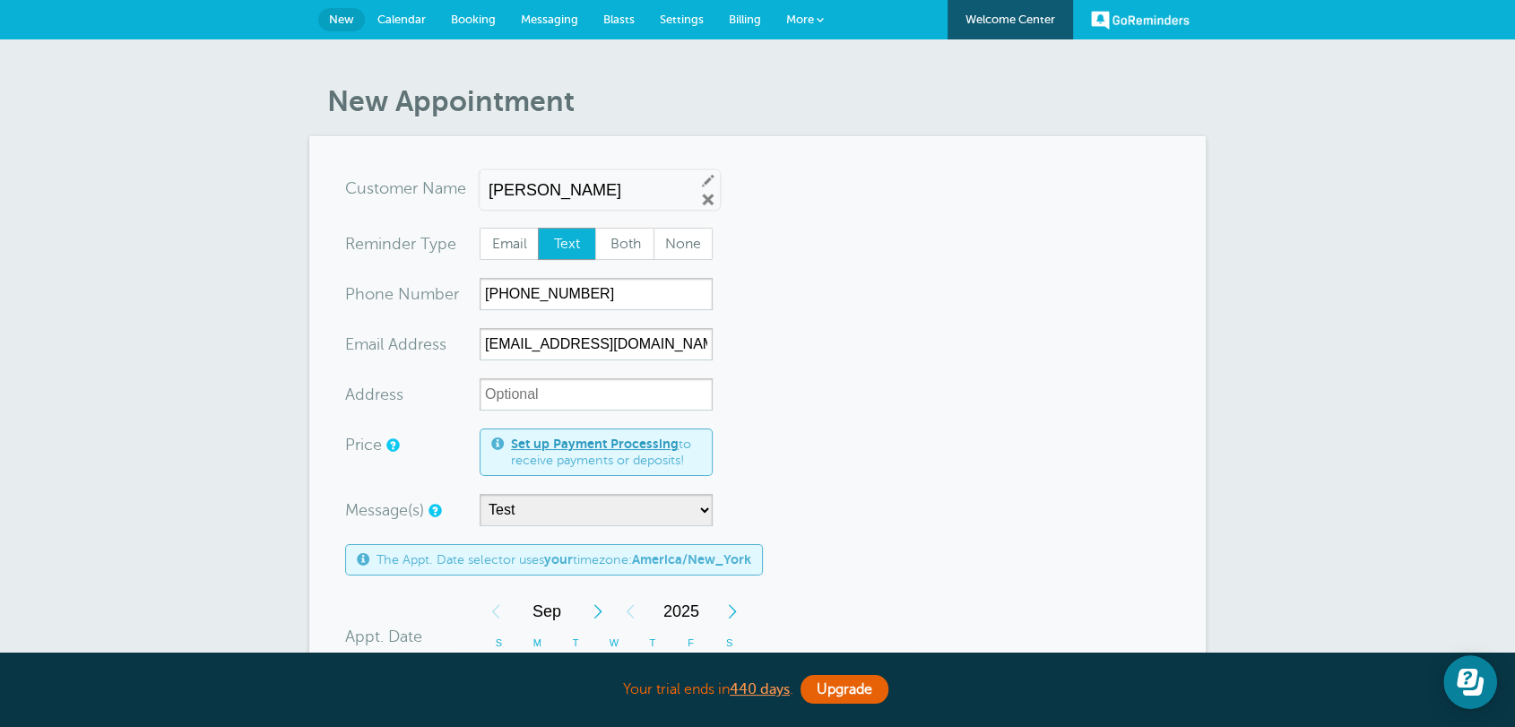
click at [509, 262] on form "You are creating a new customer. To use an existing customer select one from th…" at bounding box center [757, 667] width 825 height 990
click at [509, 255] on span "Email" at bounding box center [508, 244] width 57 height 30
click at [479, 228] on input "Email" at bounding box center [479, 227] width 1 height 1
radio input "true"
click at [563, 190] on input "Joseph" at bounding box center [584, 190] width 192 height 19
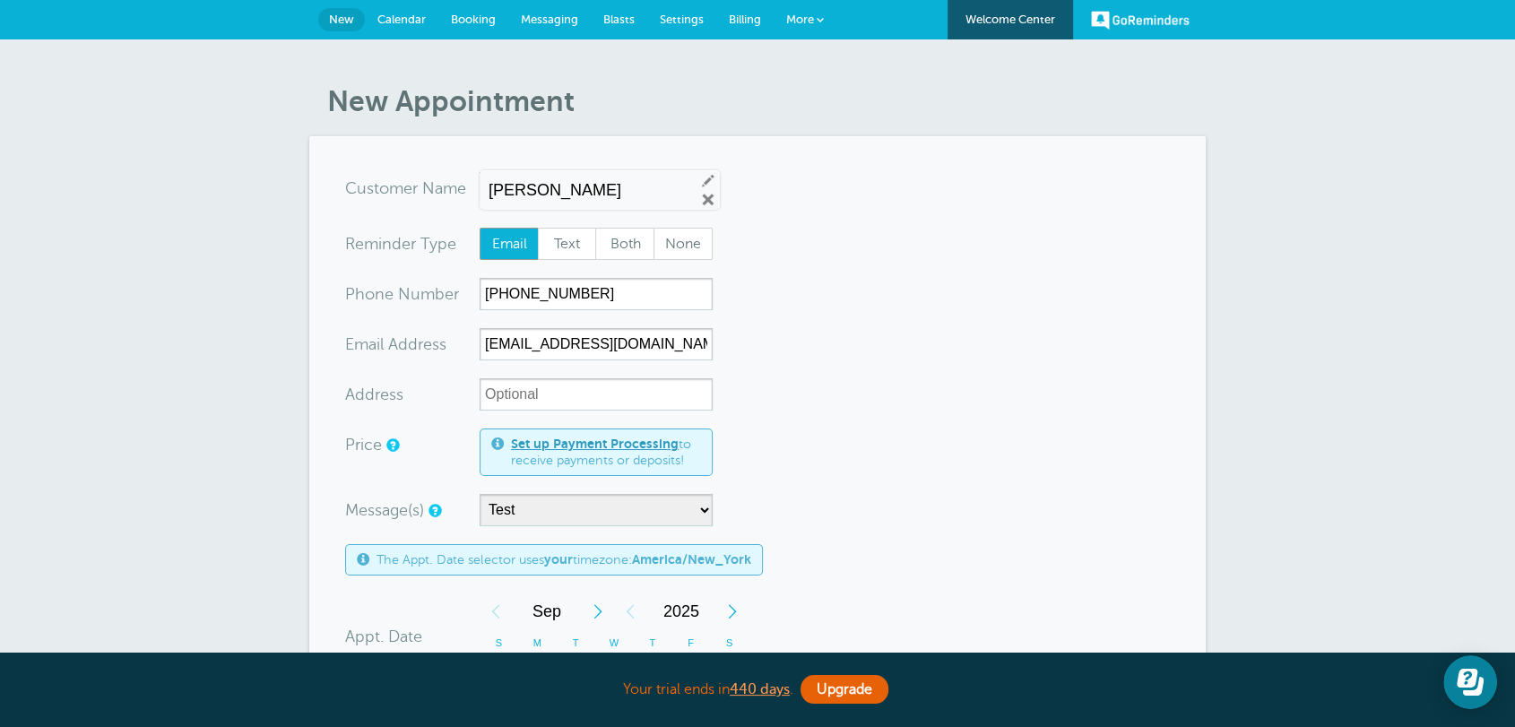
type input "Joseph Test"
click at [793, 275] on form "You are creating a new customer. To use an existing customer select one from th…" at bounding box center [757, 667] width 825 height 990
click at [542, 403] on input "Address" at bounding box center [595, 394] width 233 height 32
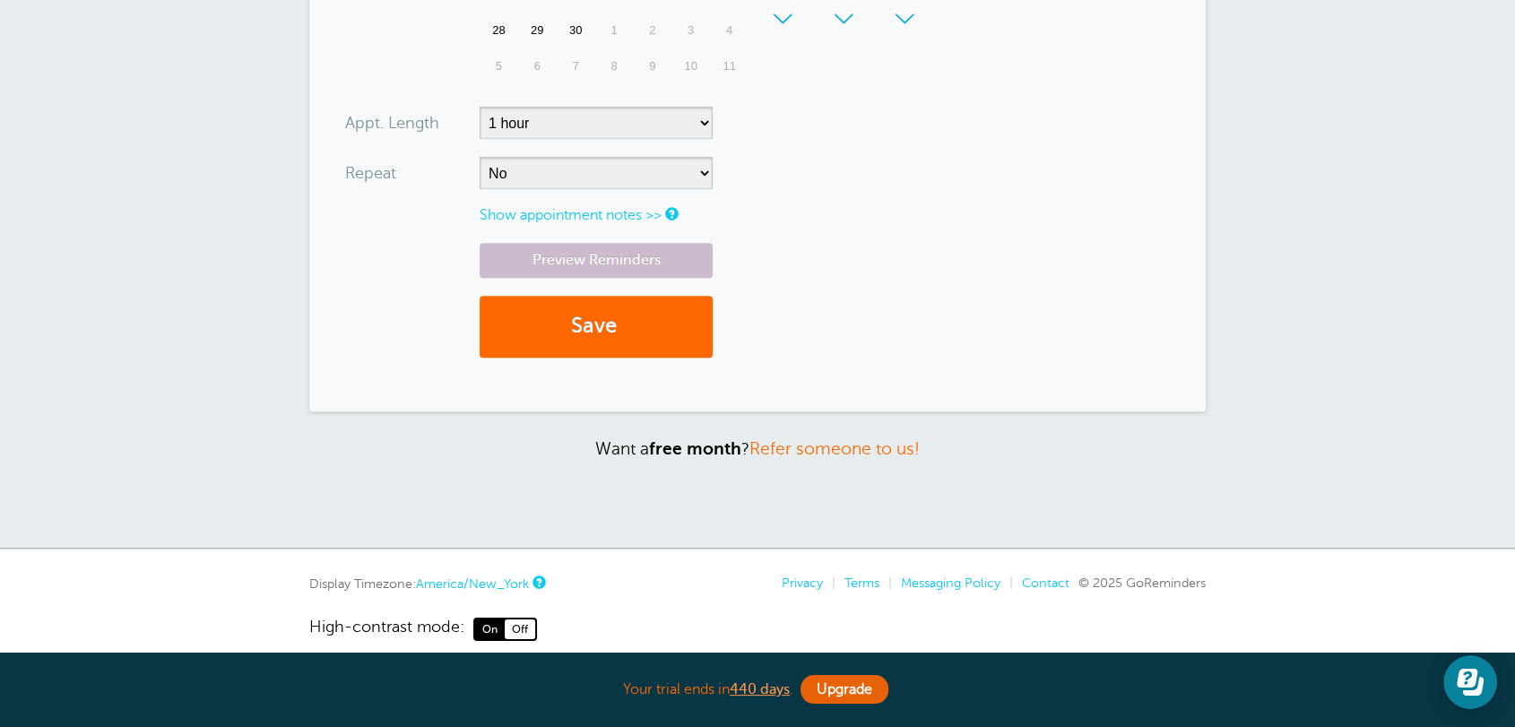
scroll to position [810, 0]
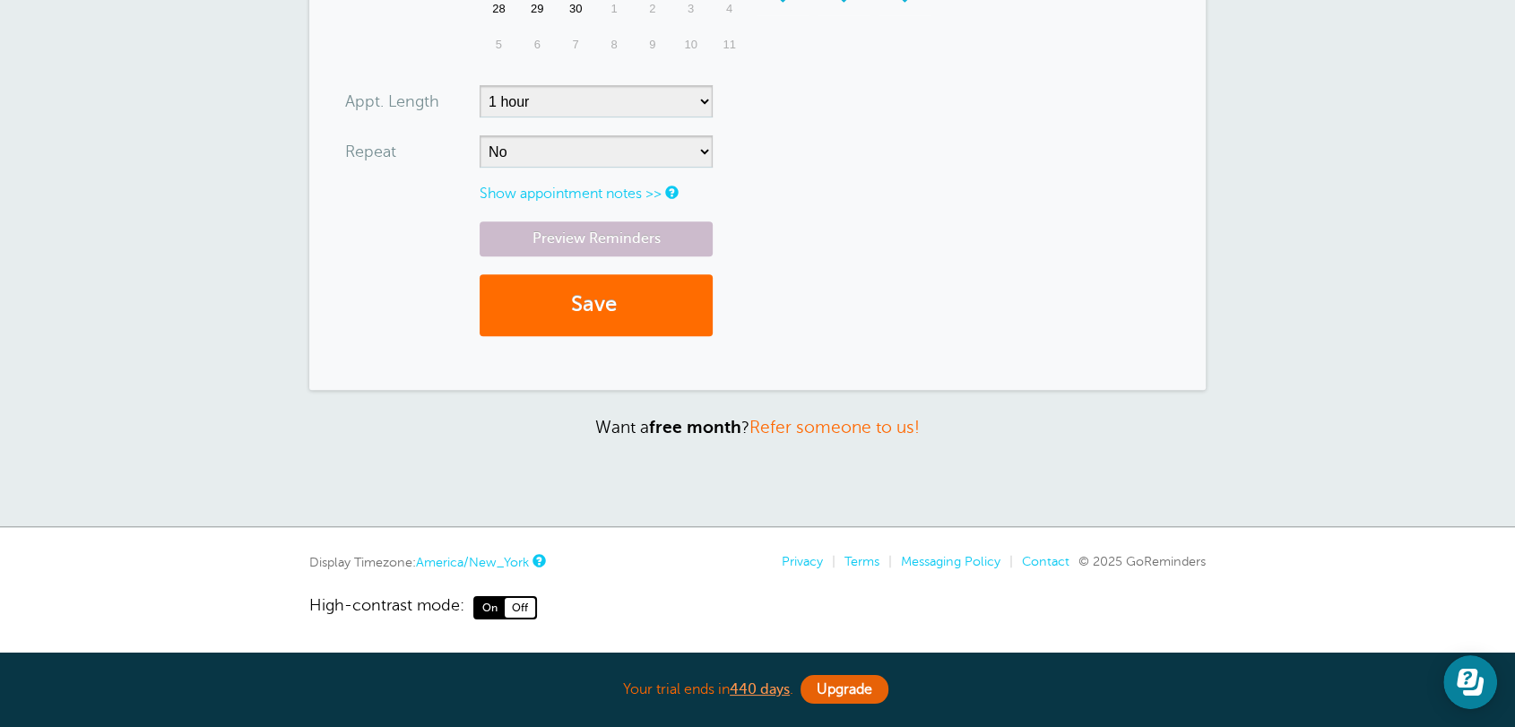
type input "123 Main St"
click at [603, 321] on button "Save" at bounding box center [595, 305] width 233 height 62
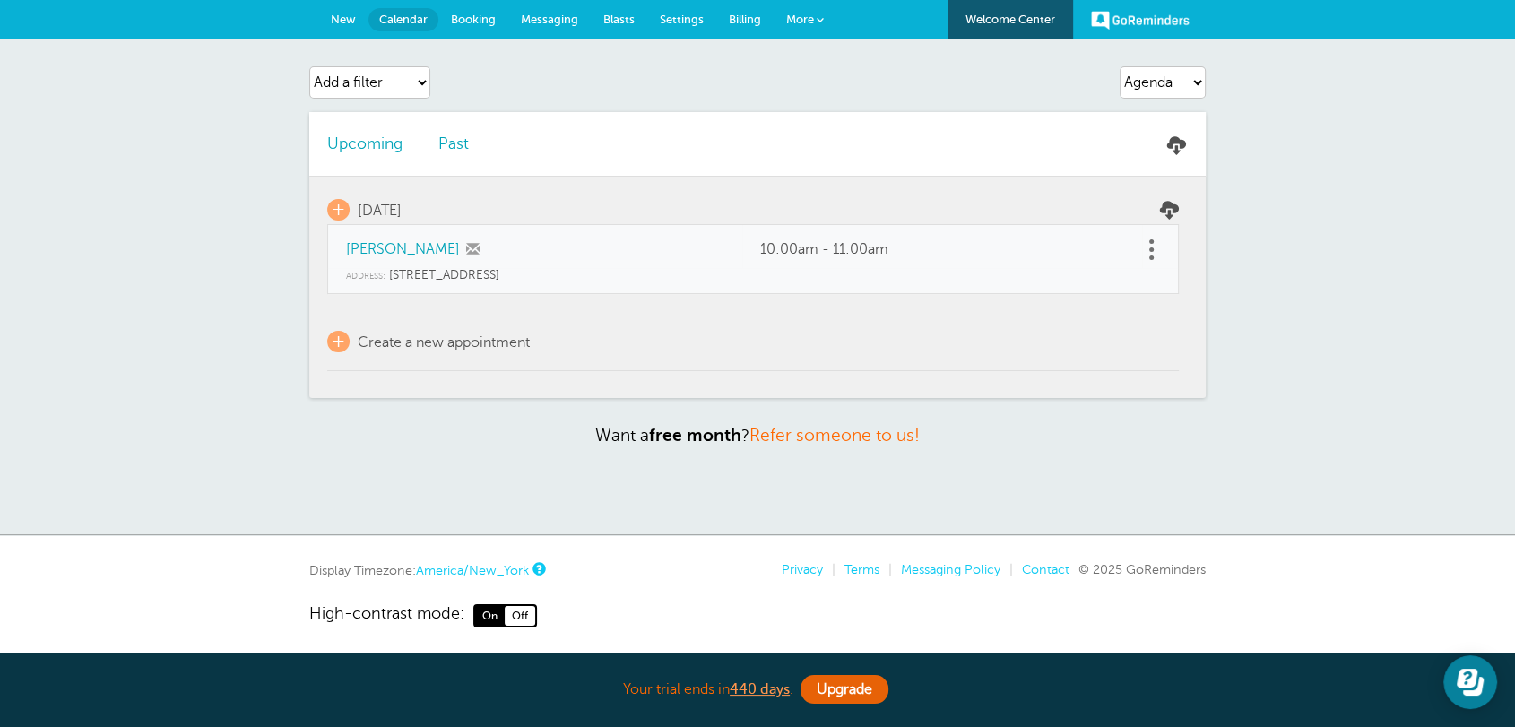
click at [546, 7] on link "Messaging" at bounding box center [549, 19] width 82 height 39
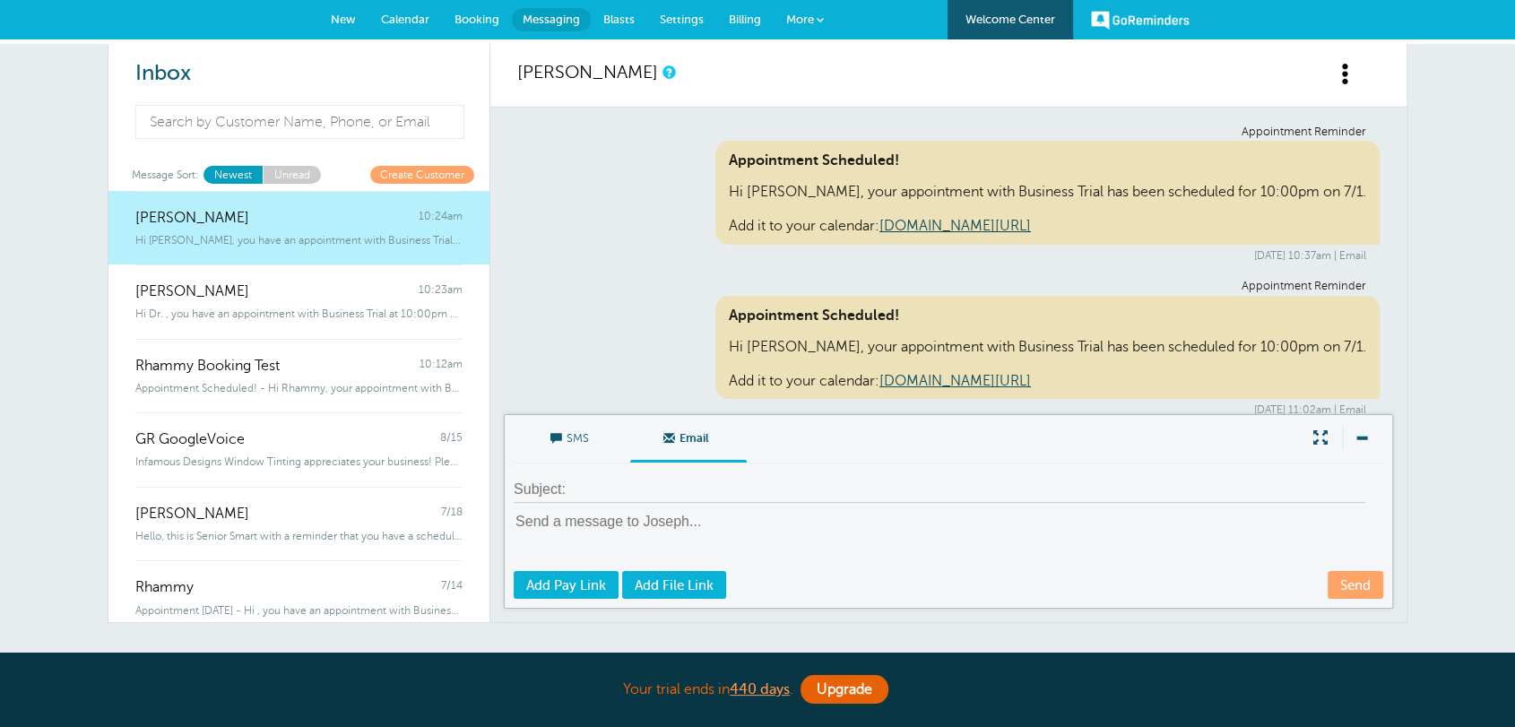
scroll to position [785, 0]
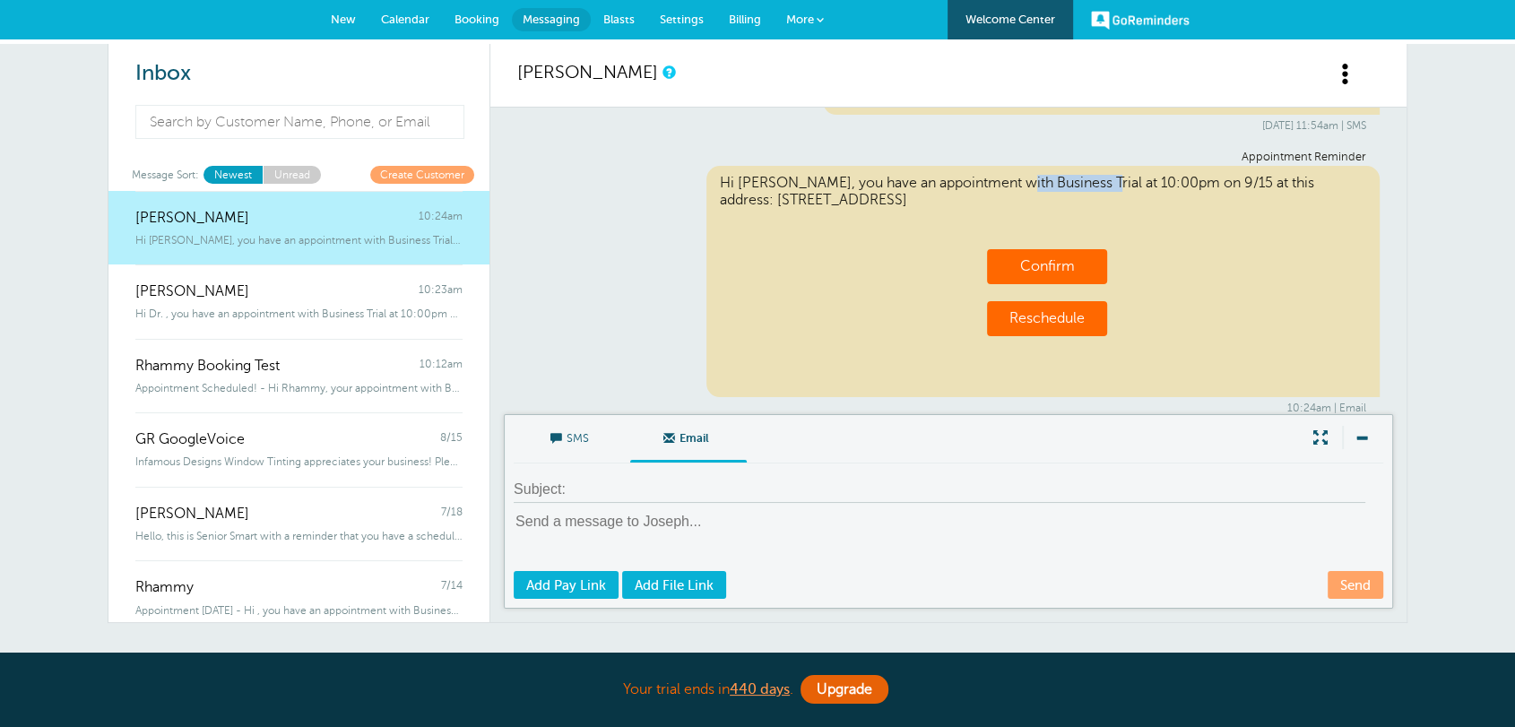
drag, startPoint x: 751, startPoint y: 159, endPoint x: 835, endPoint y: 152, distance: 84.5
click at [839, 166] on div "Hi [PERSON_NAME], you have an appointment with Business Trial at 10:00pm on 9/1…" at bounding box center [1043, 281] width 674 height 231
click at [606, 219] on div "Appointment Reminder Hi Joseph Test, you have an appointment with Business Tria…" at bounding box center [948, 283] width 862 height 264
drag, startPoint x: 803, startPoint y: 181, endPoint x: 696, endPoint y: 180, distance: 106.7
click at [696, 180] on div "Appointment Reminder Hi Joseph Test, you have an appointment with Business Tria…" at bounding box center [948, 283] width 862 height 264
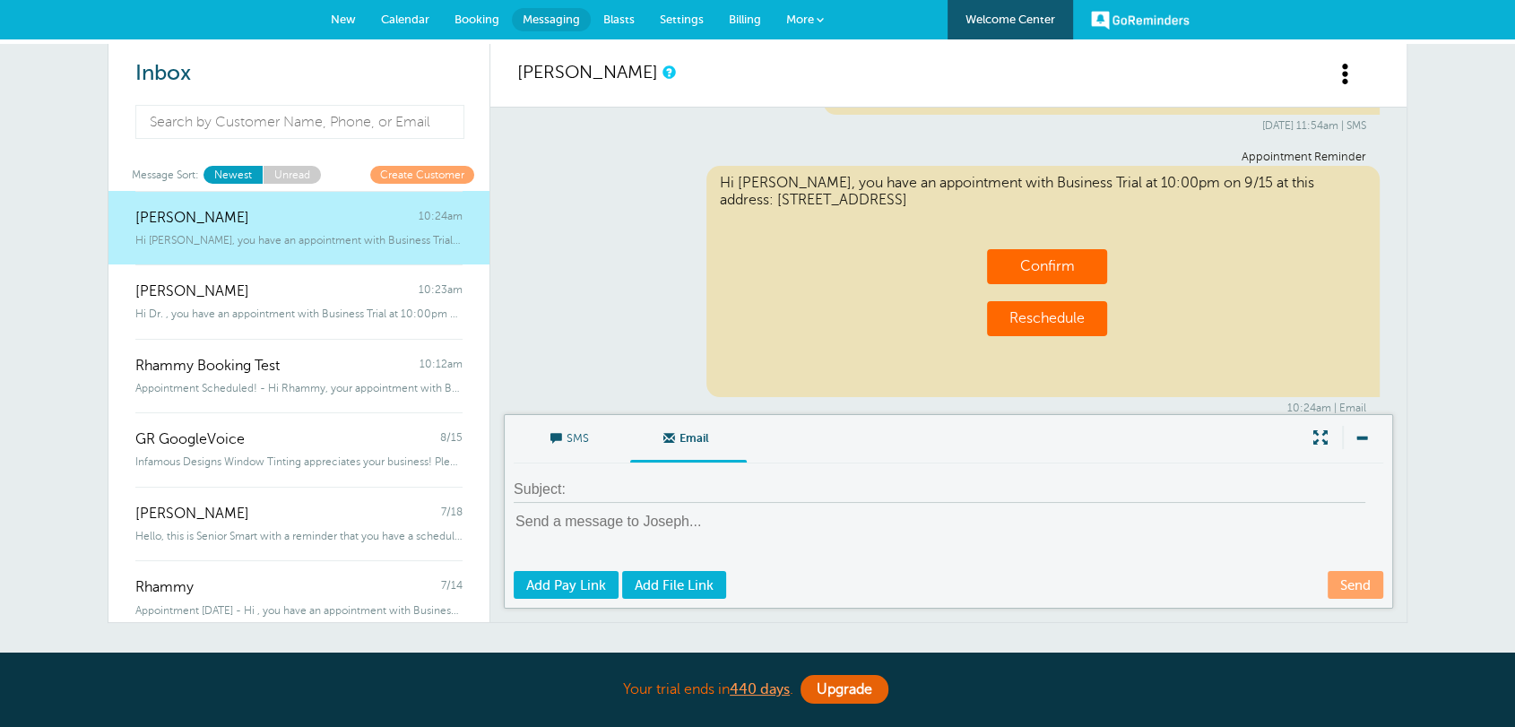
click at [775, 177] on div "Hi Joseph Test, you have an appointment with Business Trial at 10:00pm on 9/15 …" at bounding box center [1043, 281] width 674 height 231
drag, startPoint x: 736, startPoint y: 172, endPoint x: 850, endPoint y: 166, distance: 114.0
click at [850, 166] on div "Hi Joseph Test, you have an appointment with Business Trial at 10:00pm on 9/15 …" at bounding box center [1043, 281] width 674 height 231
click at [546, 208] on div "Appointment Reminder Hi Joseph Test, you have an appointment with Business Tria…" at bounding box center [948, 283] width 862 height 264
click at [423, 24] on span "Calendar" at bounding box center [405, 19] width 48 height 13
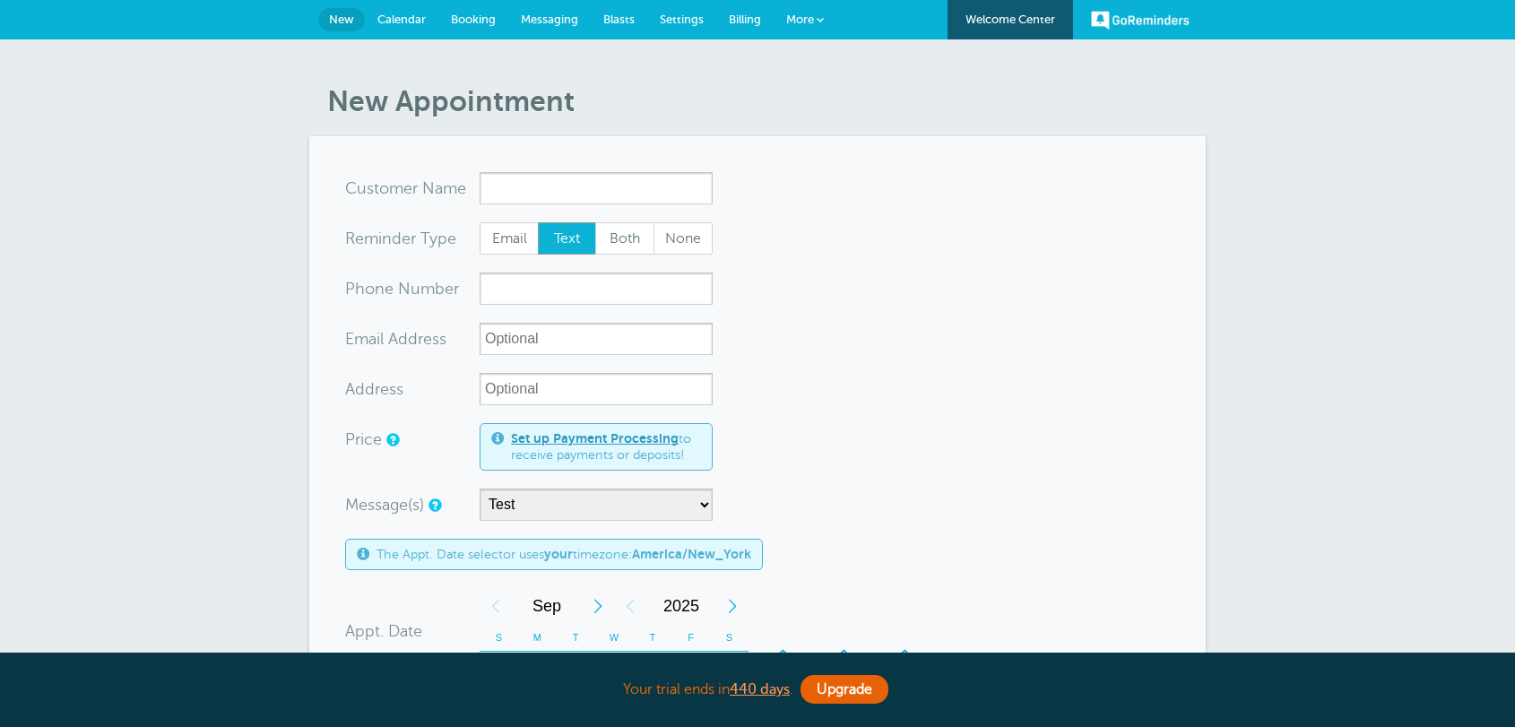
select select "161595"
click at [674, 11] on link "Settings" at bounding box center [681, 19] width 69 height 39
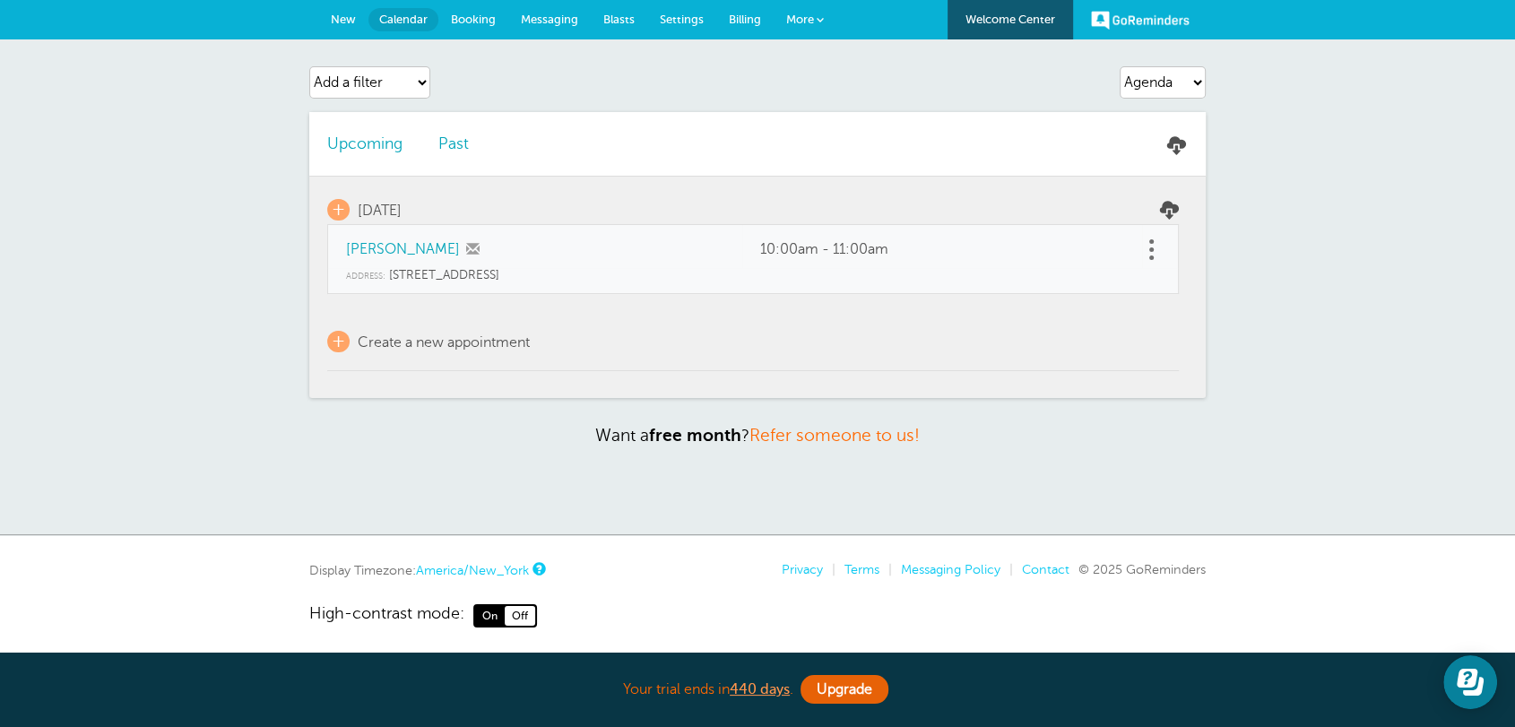
click at [1157, 251] on link at bounding box center [1151, 250] width 18 height 28
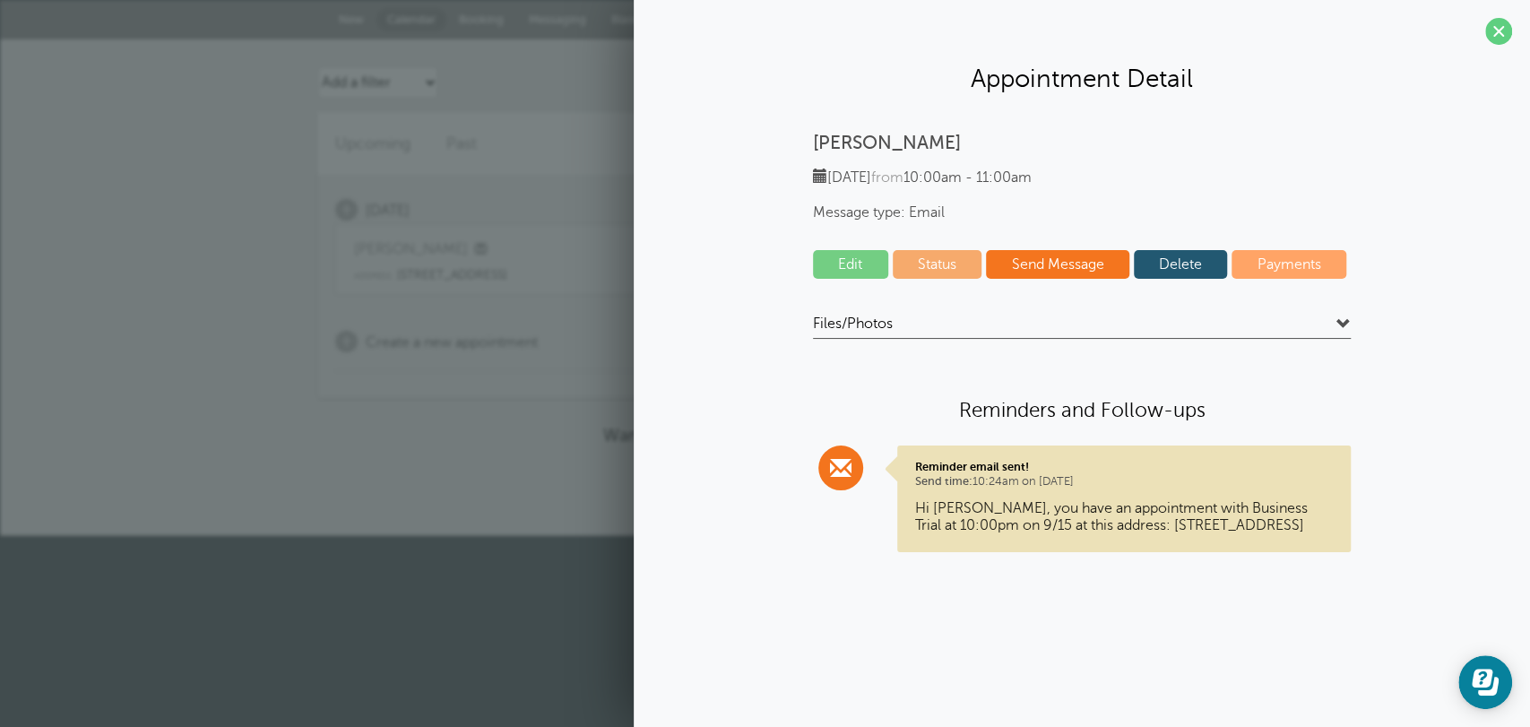
click at [1168, 260] on link "Delete" at bounding box center [1181, 264] width 94 height 29
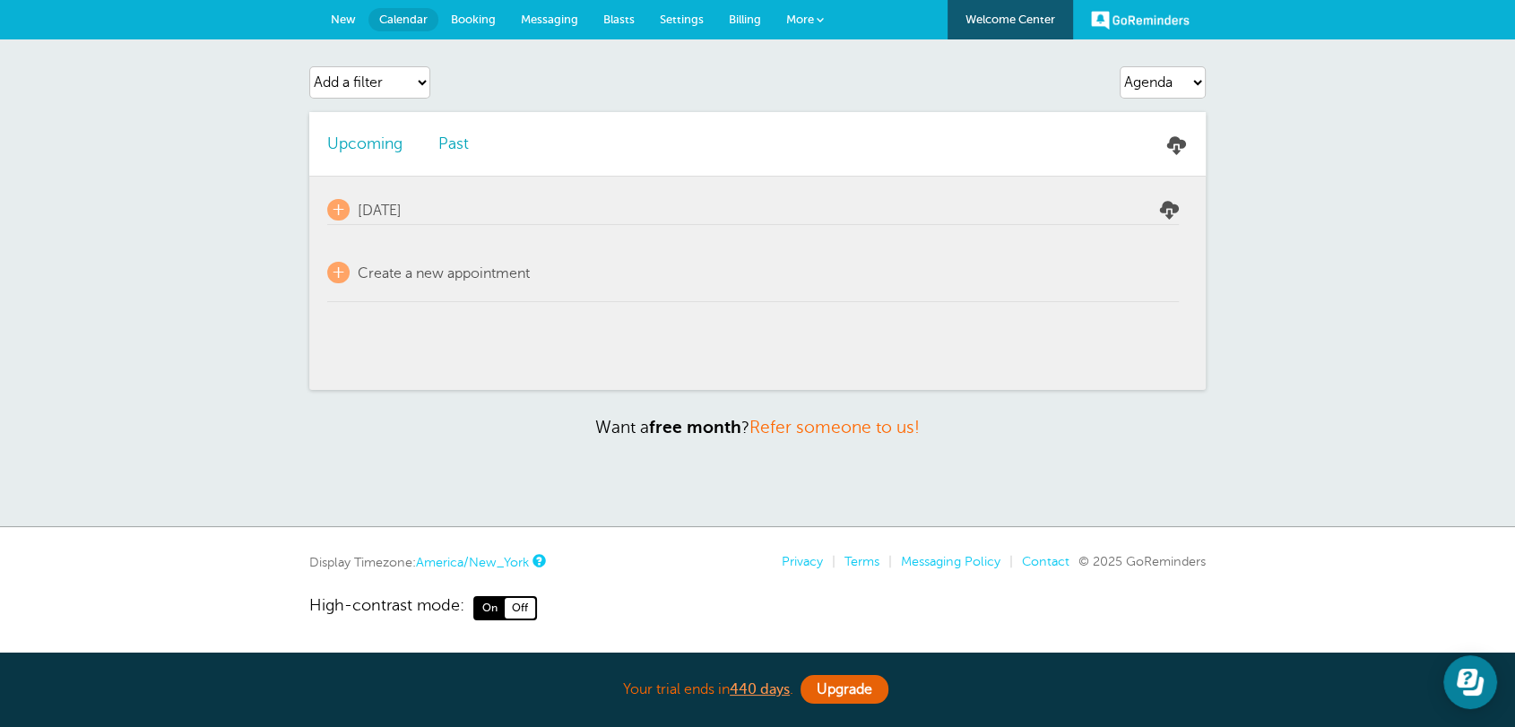
click at [672, 25] on link "Settings" at bounding box center [681, 19] width 69 height 39
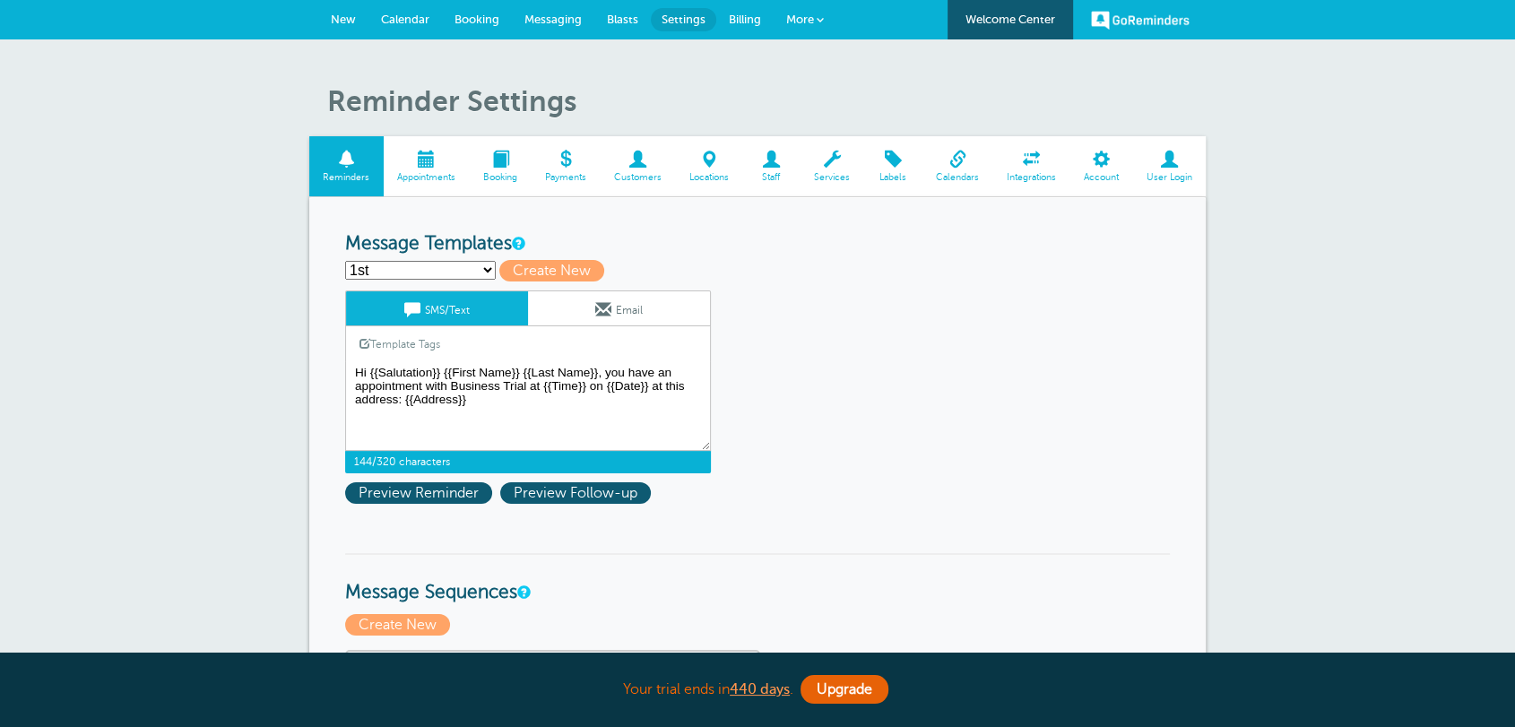
click at [436, 374] on textarea "Hi {{Salutation}} {{First Name}} {{Last Name}}, you have an appointment with Bu…" at bounding box center [528, 406] width 366 height 90
drag, startPoint x: 523, startPoint y: 367, endPoint x: 590, endPoint y: 365, distance: 66.4
click at [593, 365] on textarea "Hi {{Salutation}} {{First Name}} {{Last Name}}, you have an appointment with Bu…" at bounding box center [528, 406] width 366 height 90
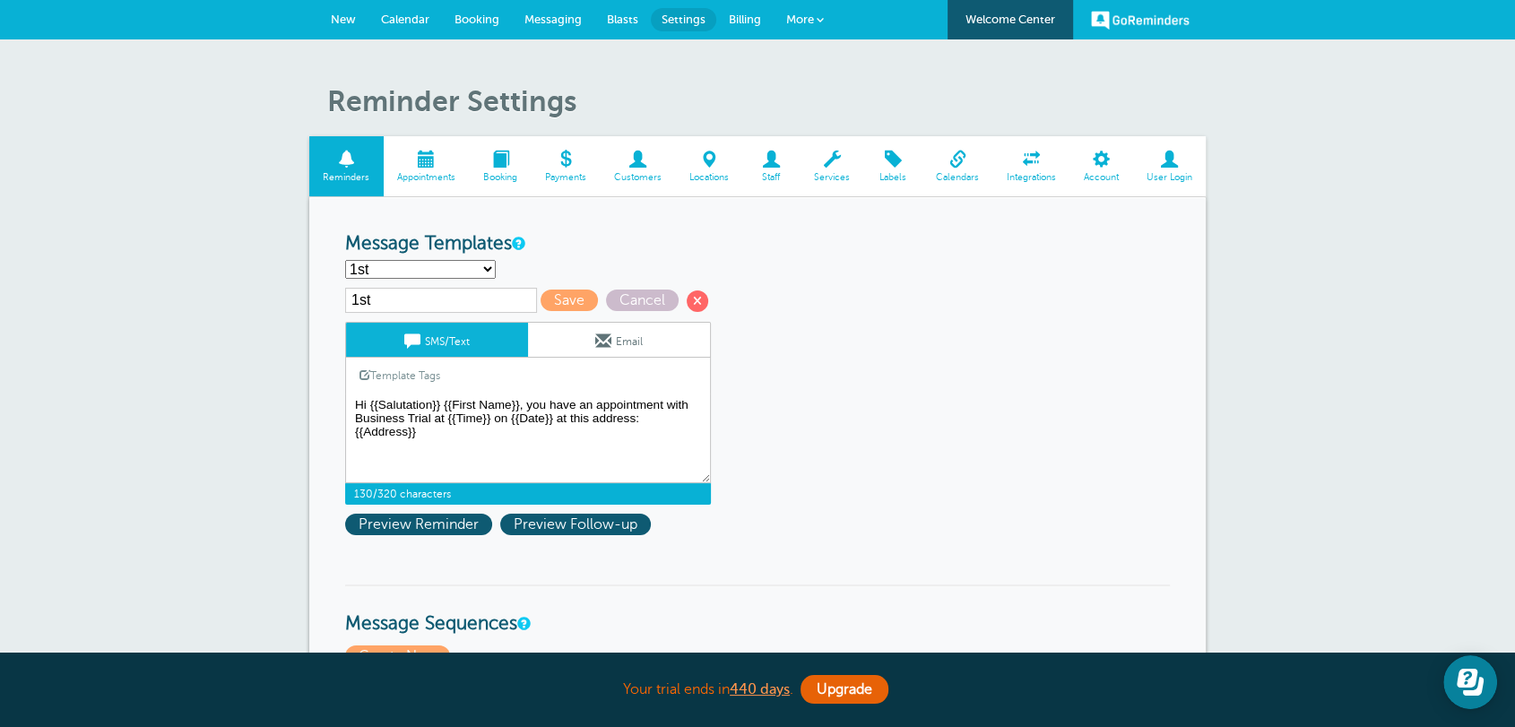
click at [566, 470] on textarea "Hi {{Salutation}} {{First Name}} {{Last Name}}, you have an appointment with Bu…" at bounding box center [528, 438] width 366 height 90
type textarea "Hi {{Salutation}} {{First Name}}, you have an appointment with Business Trial a…"
click at [603, 345] on span at bounding box center [603, 341] width 16 height 16
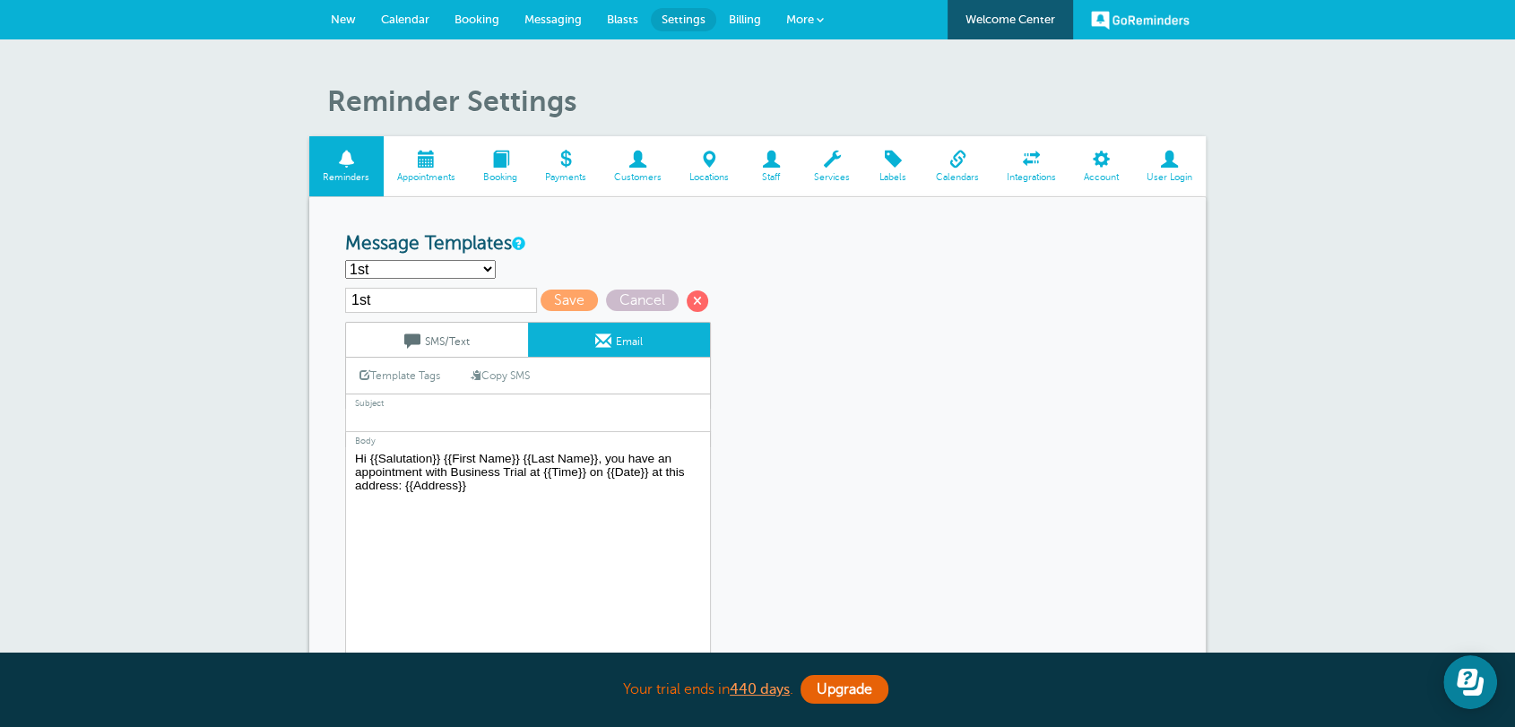
click at [524, 377] on link "Copy SMS" at bounding box center [500, 375] width 86 height 34
type textarea "Hi {{Salutation}} {{First Name}}, you have an appointment with Business Trial a…"
click at [557, 300] on span "Save" at bounding box center [568, 300] width 57 height 22
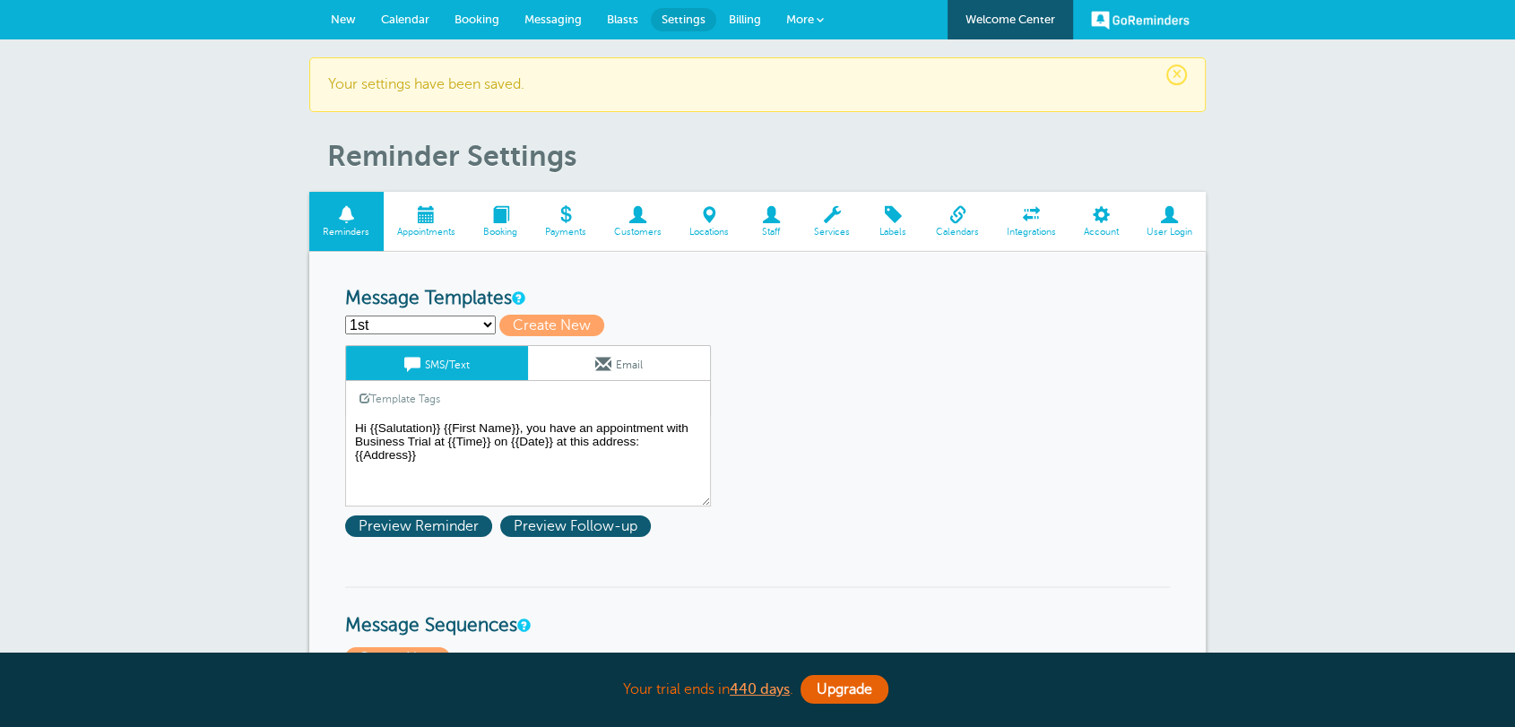
click at [350, 21] on span "New" at bounding box center [343, 19] width 25 height 13
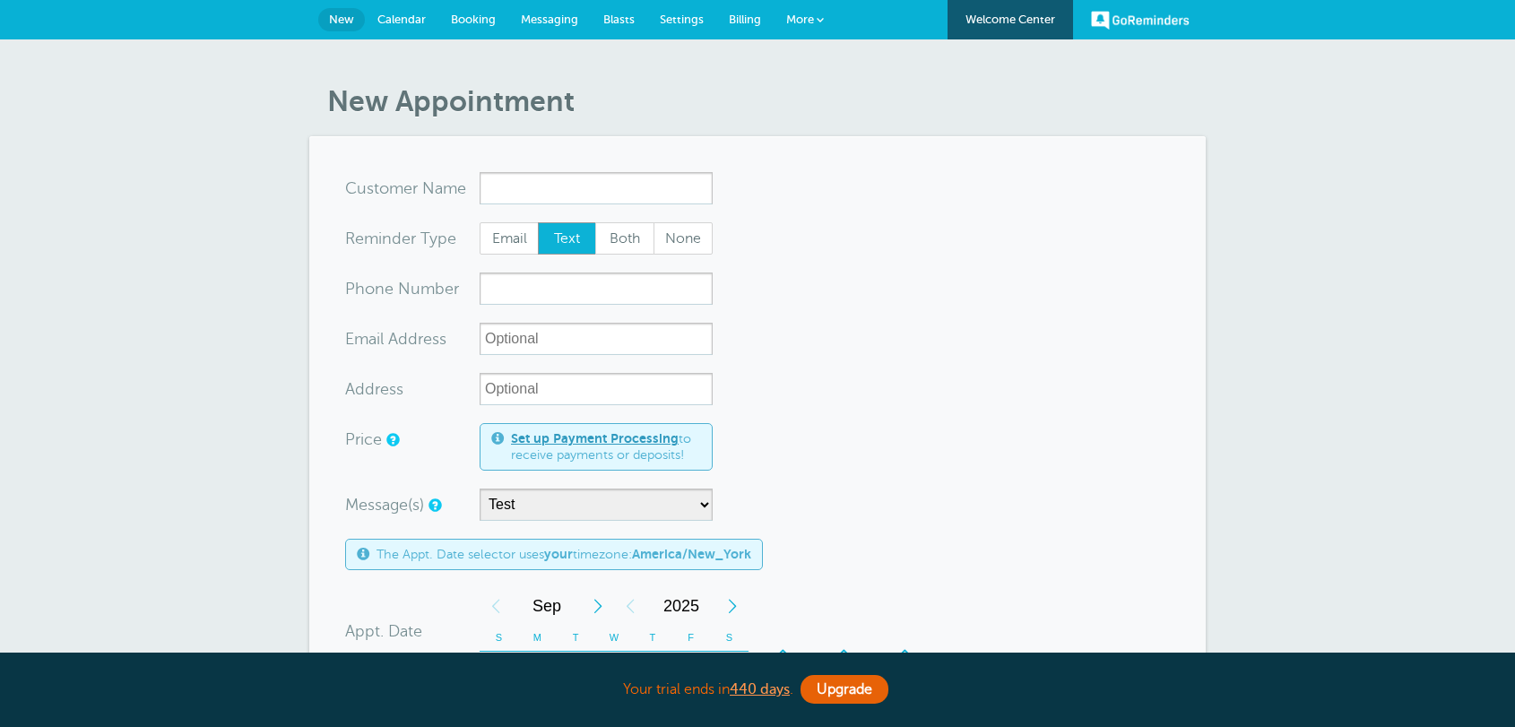
select select "161595"
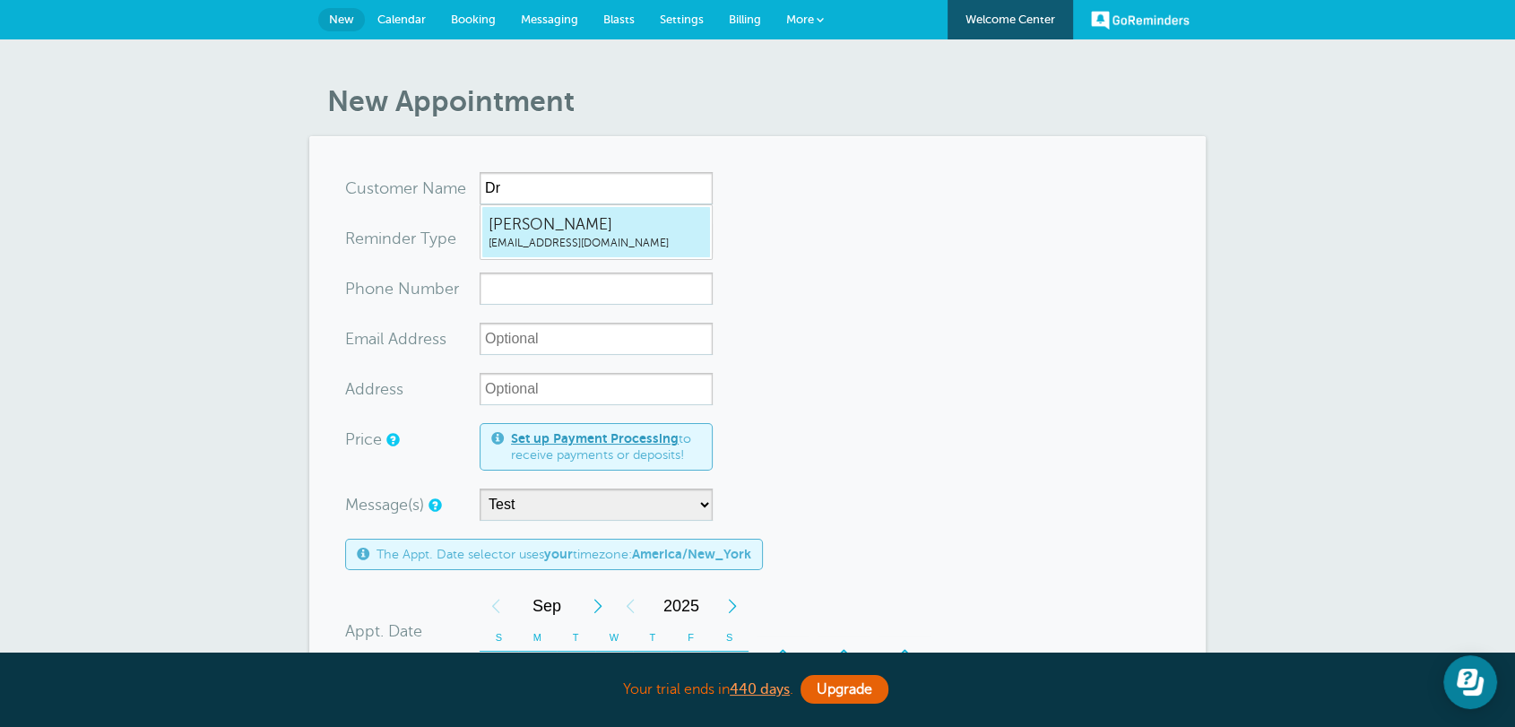
click at [531, 216] on span "Dr. Smith" at bounding box center [595, 224] width 215 height 22
type input "Dr.Smithrhammy.grtrial@gmail.com"
type input "Dr. Smith"
radio input "true"
type input "[EMAIL_ADDRESS][DOMAIN_NAME]"
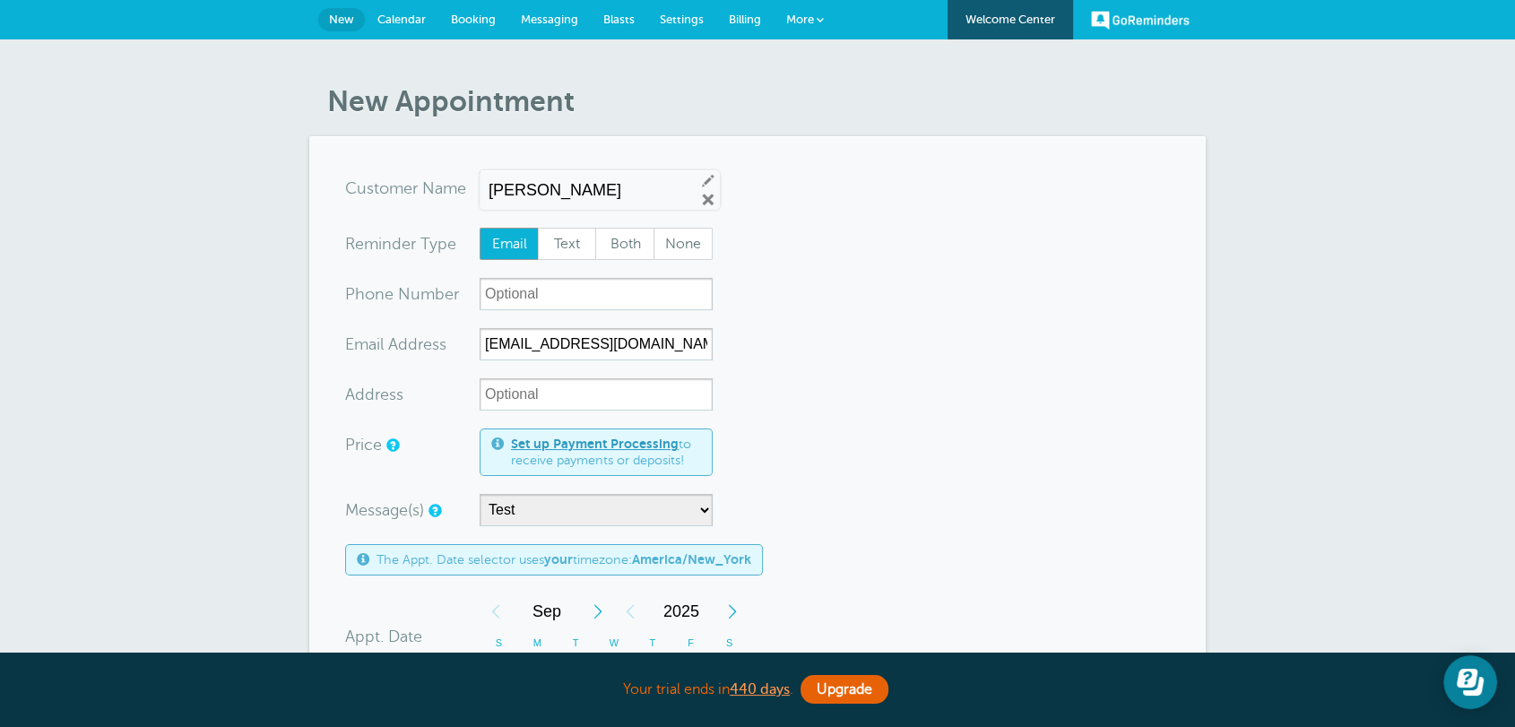
click at [497, 189] on input "Dr. Smith" at bounding box center [584, 190] width 192 height 19
click at [508, 189] on input "Dr. Smith" at bounding box center [584, 190] width 192 height 19
type input "Dr Smith"
click at [859, 401] on form "You are creating a new customer. To use an existing customer select one from th…" at bounding box center [757, 667] width 825 height 990
click at [538, 389] on input "Address" at bounding box center [595, 394] width 233 height 32
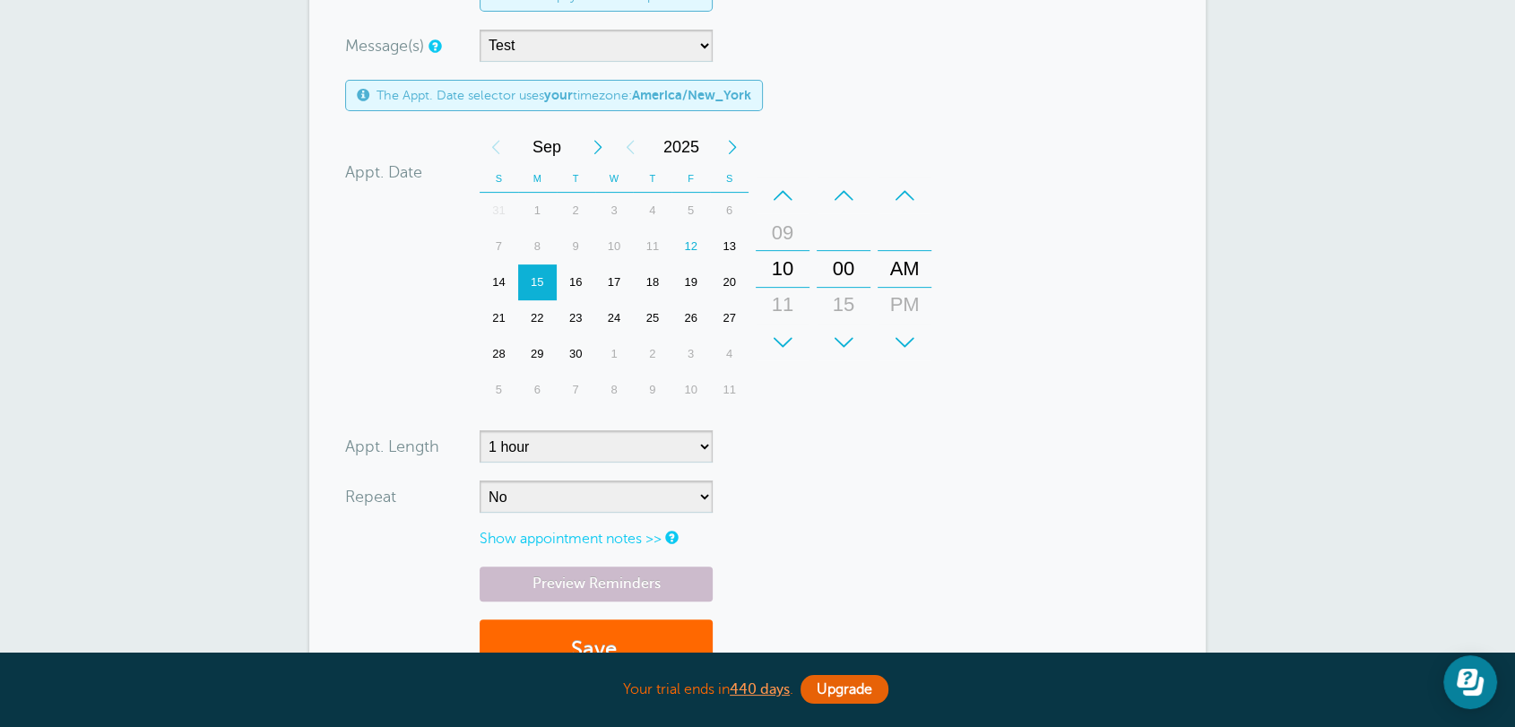
scroll to position [696, 0]
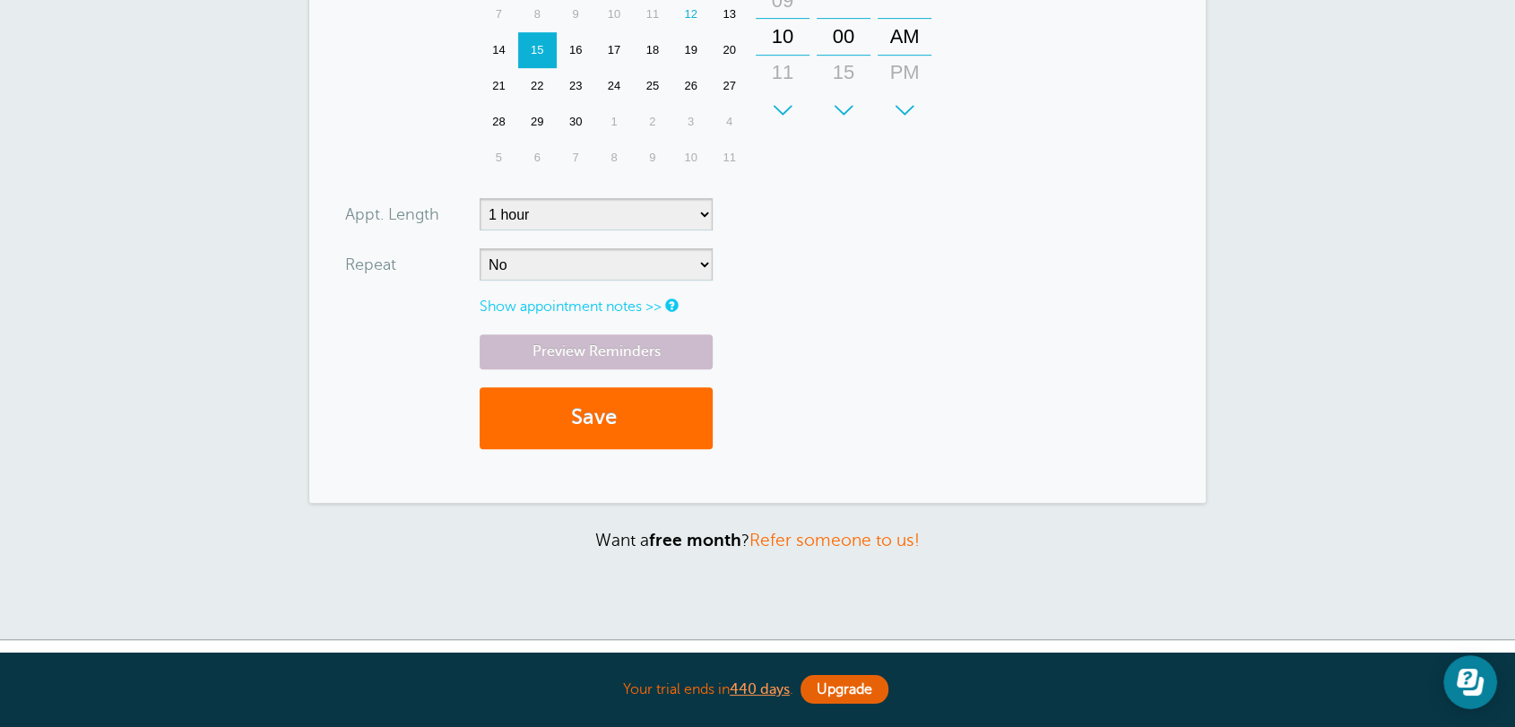
type input "123 Main"
click at [581, 416] on button "Save" at bounding box center [595, 418] width 233 height 62
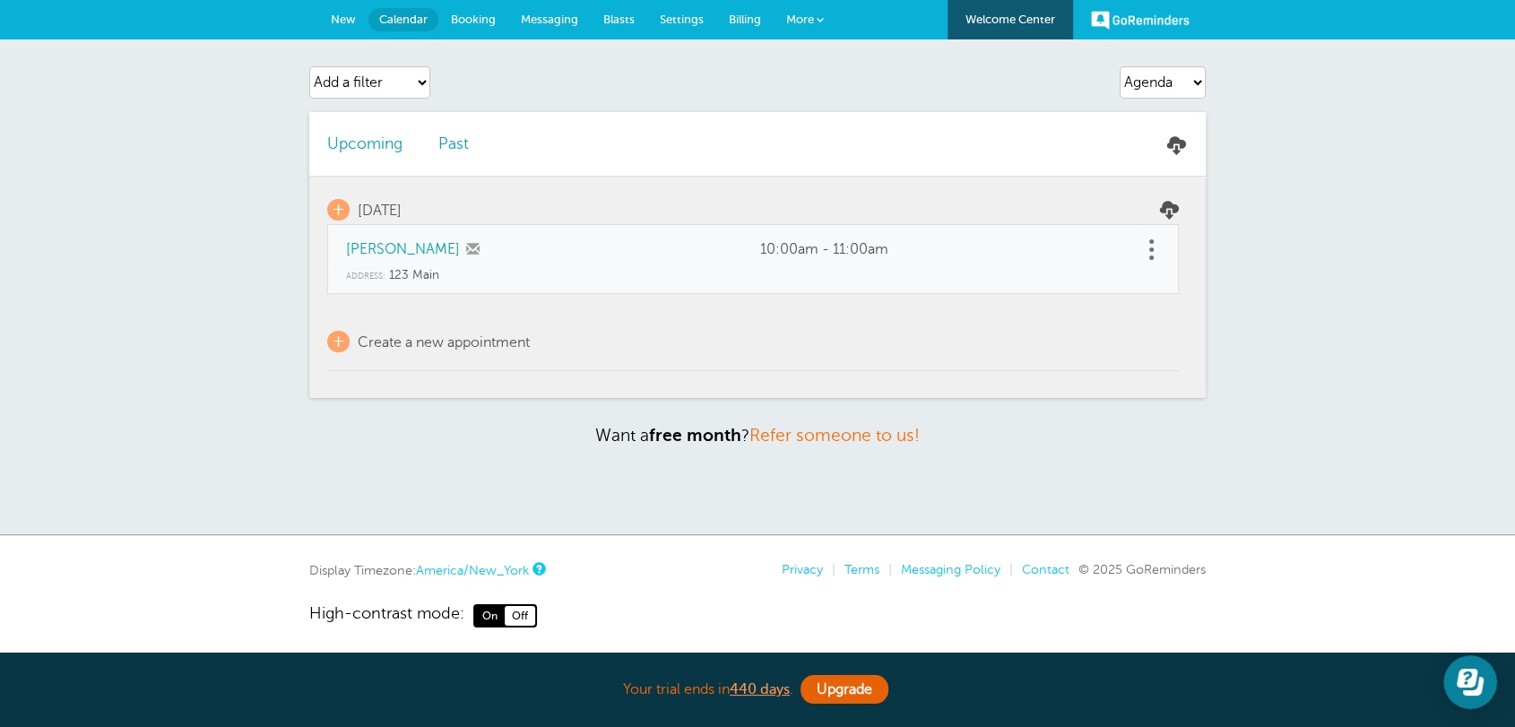
click at [569, 13] on span "Messaging" at bounding box center [549, 19] width 57 height 13
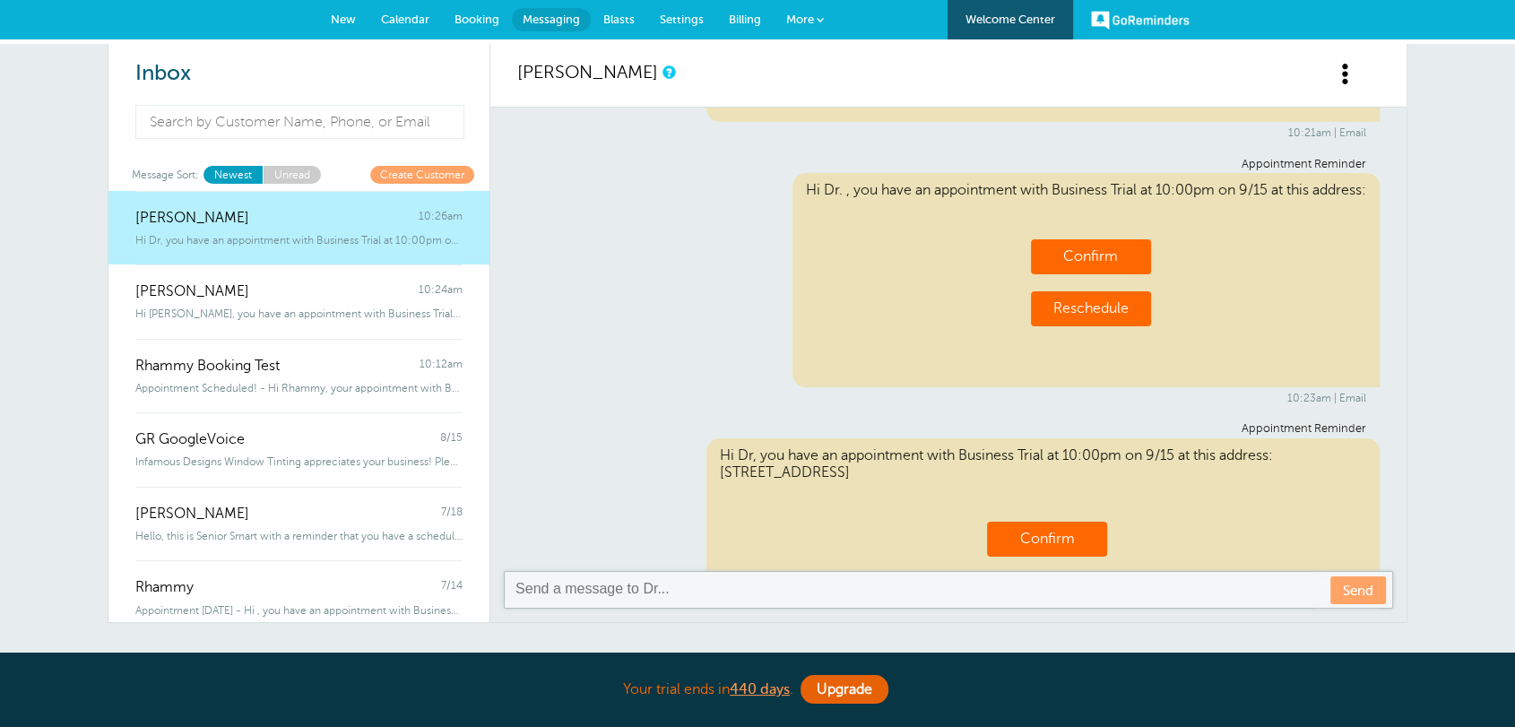
scroll to position [1061, 0]
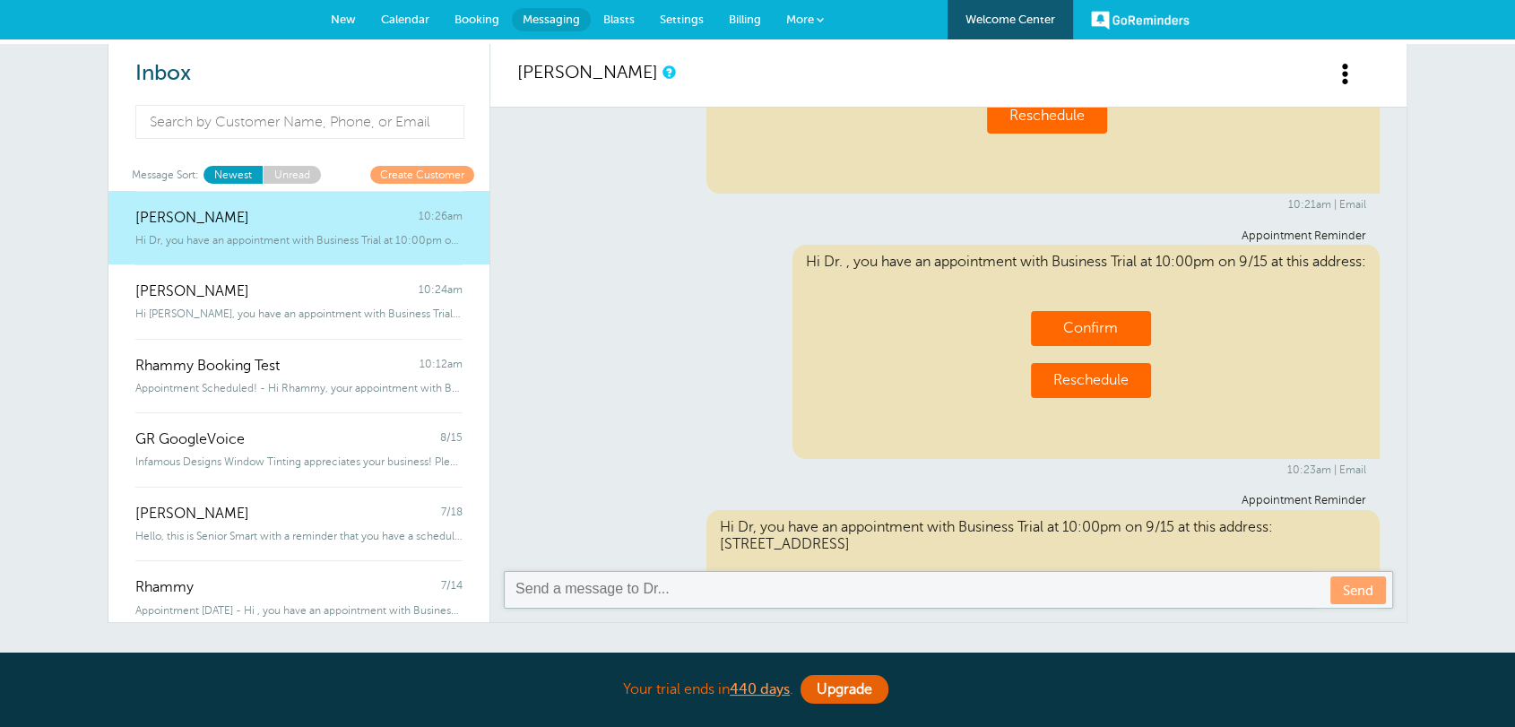
click at [364, 20] on link "New" at bounding box center [343, 19] width 50 height 39
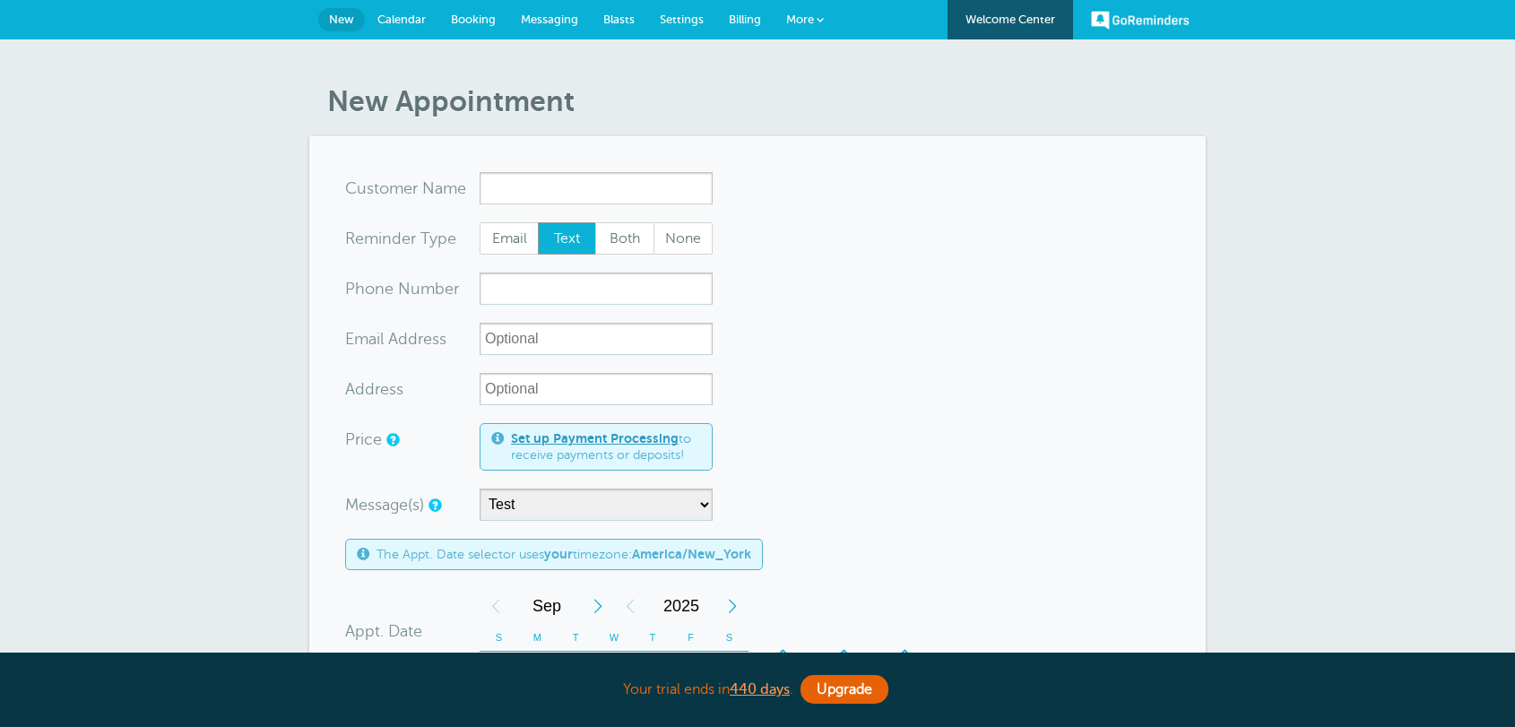
select select "161595"
click at [667, 21] on span "Settings" at bounding box center [682, 19] width 44 height 13
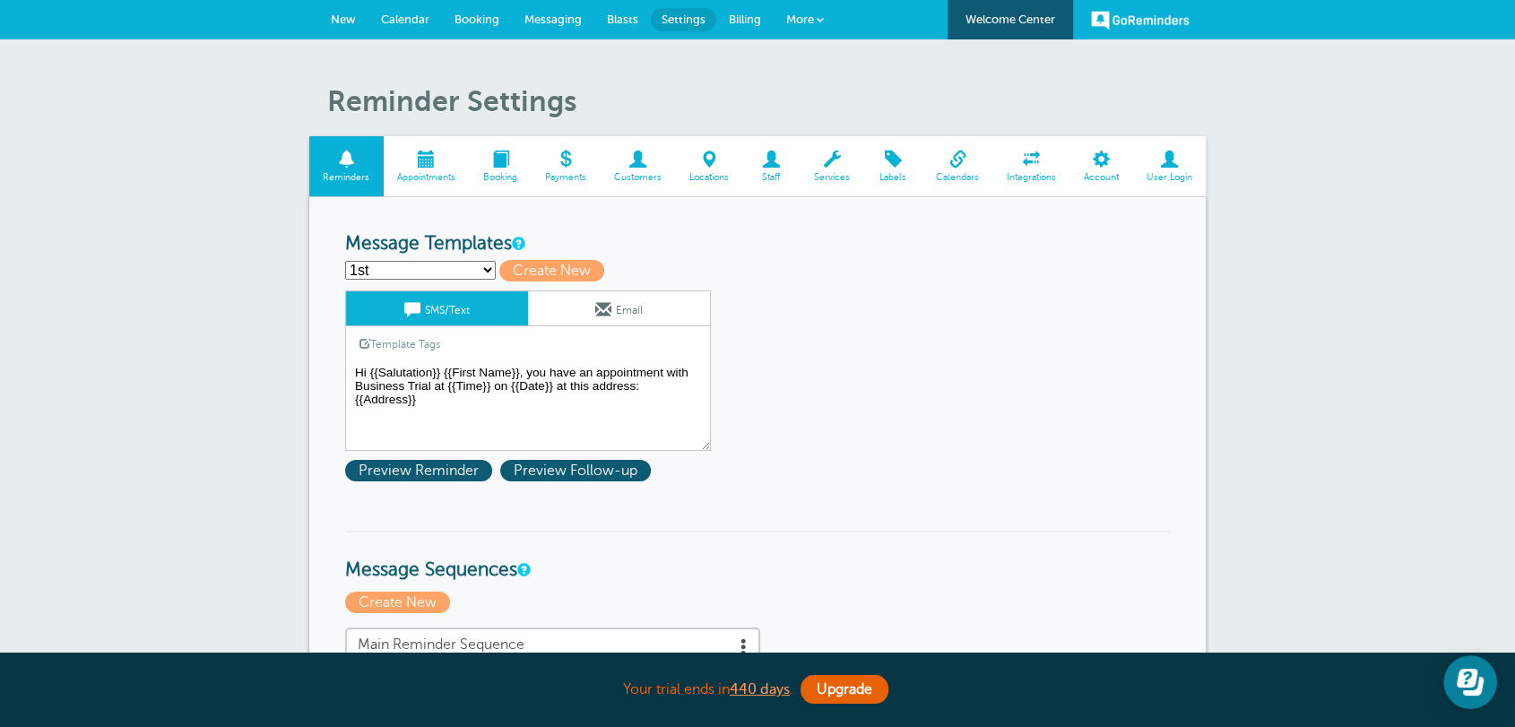
click at [525, 369] on textarea "Hi {{Salutation}} {{First Name}}, you have an appointment with Business Trial a…" at bounding box center [528, 406] width 366 height 90
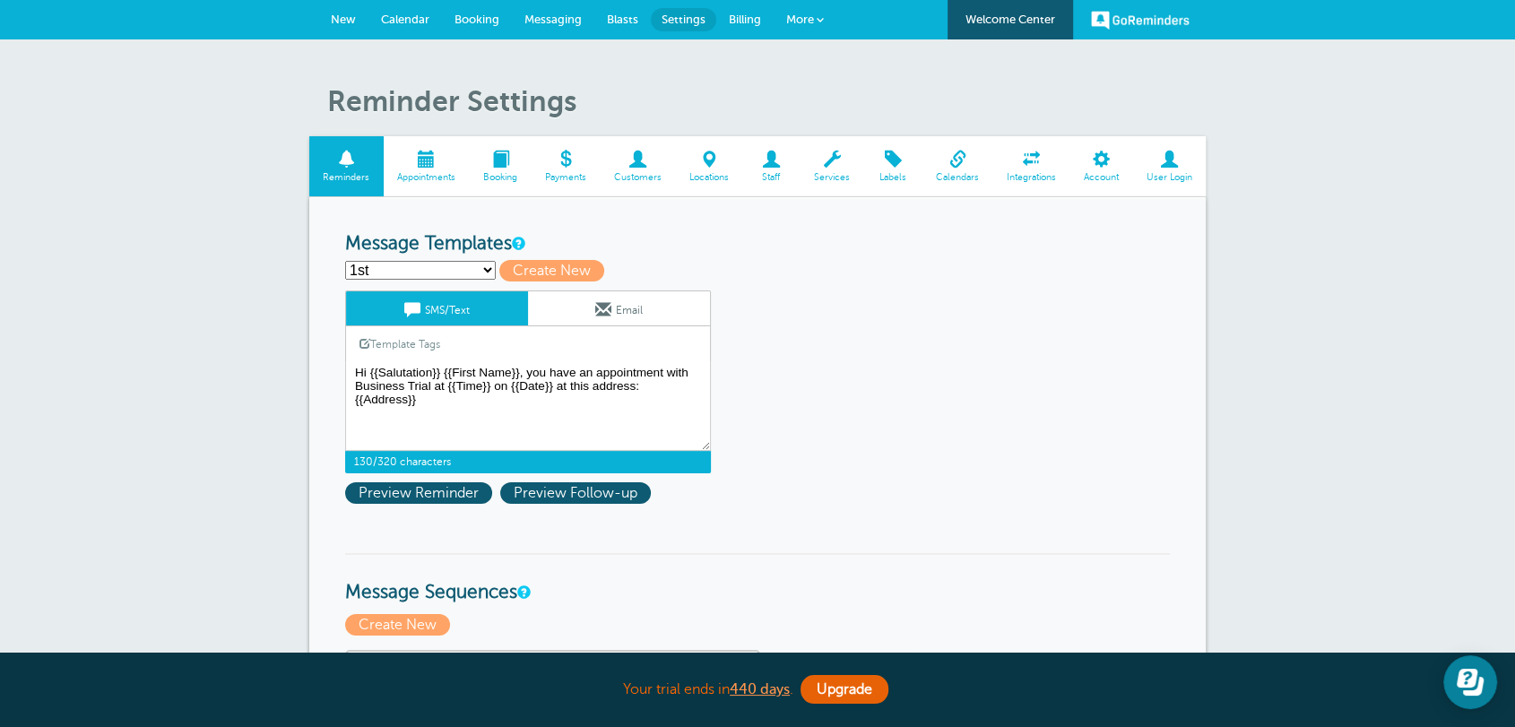
click at [417, 3] on link "Calendar" at bounding box center [404, 19] width 73 height 39
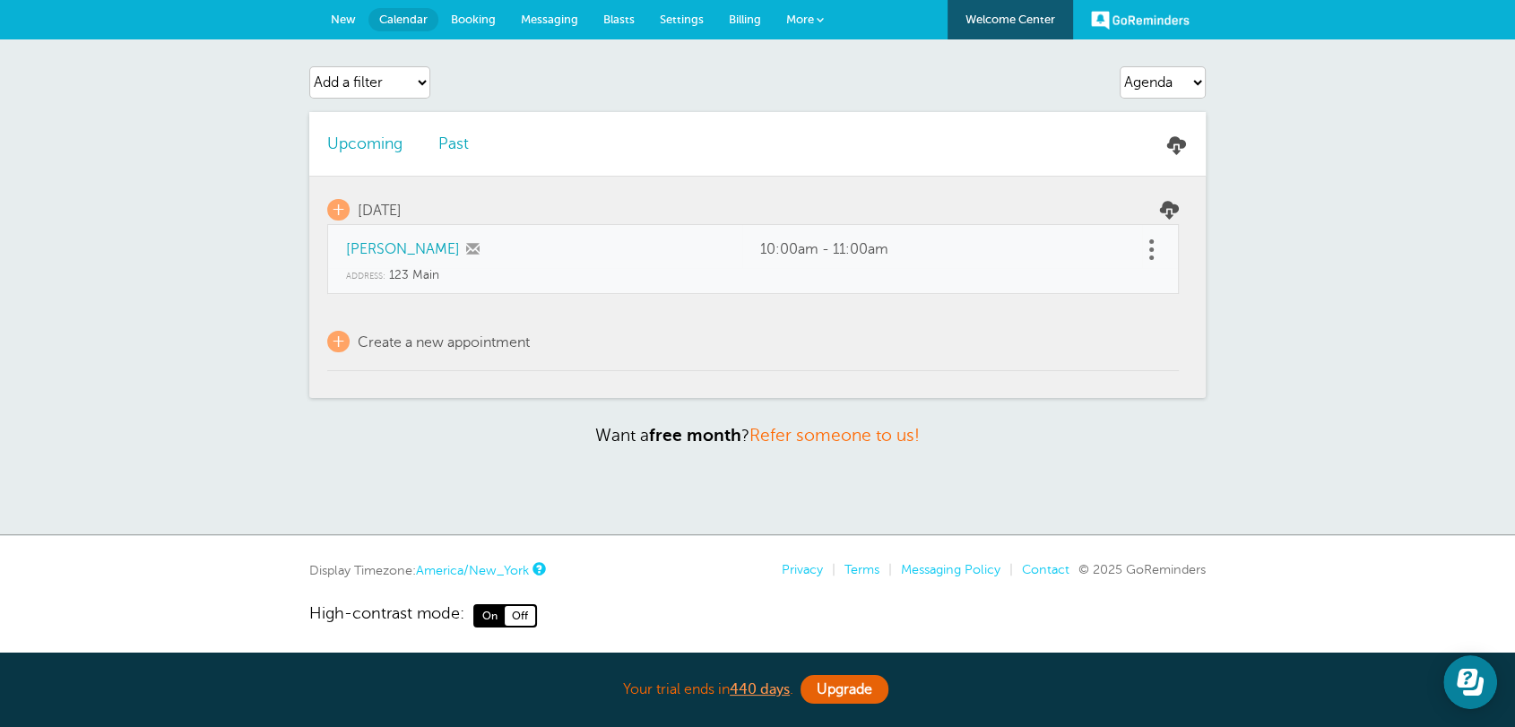
click at [1157, 244] on link at bounding box center [1151, 250] width 18 height 28
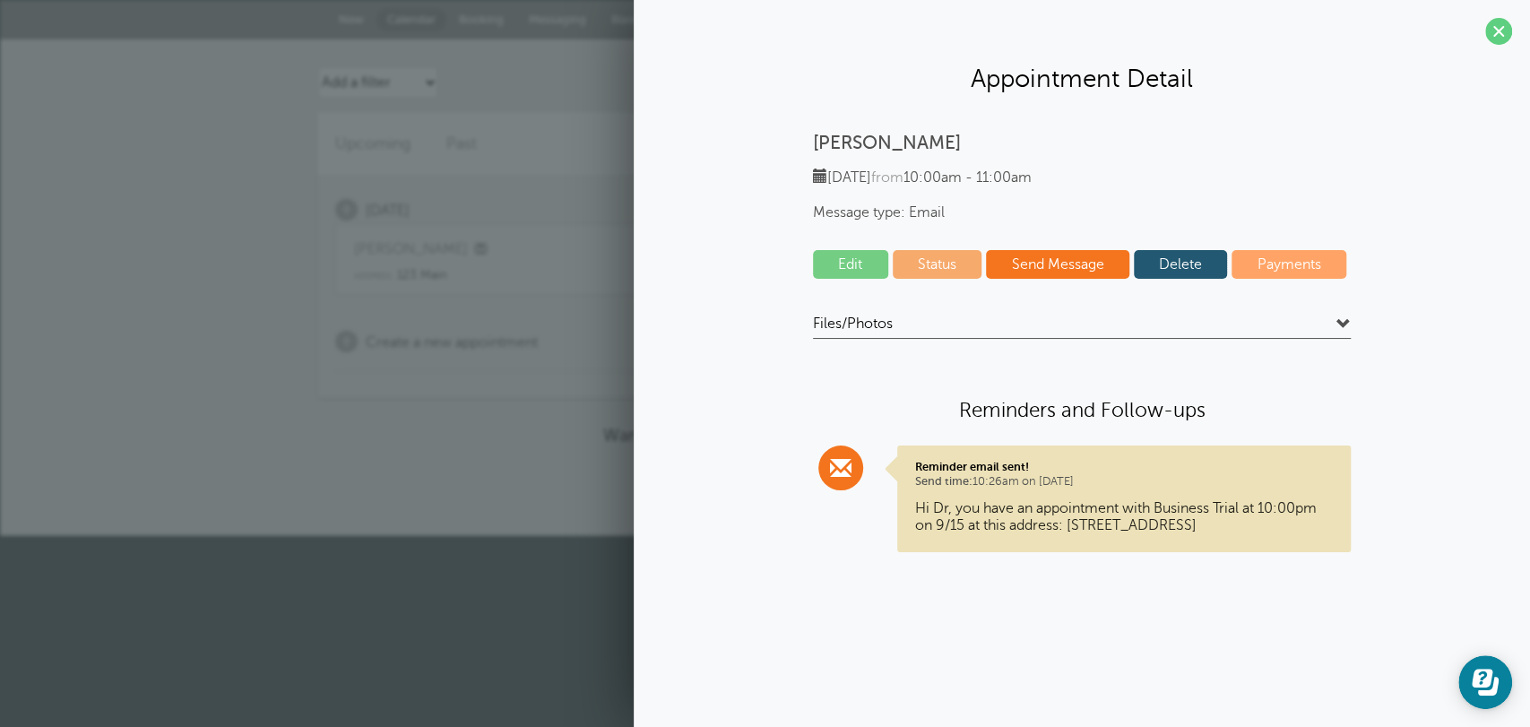
click at [1169, 272] on link "Delete" at bounding box center [1181, 264] width 94 height 29
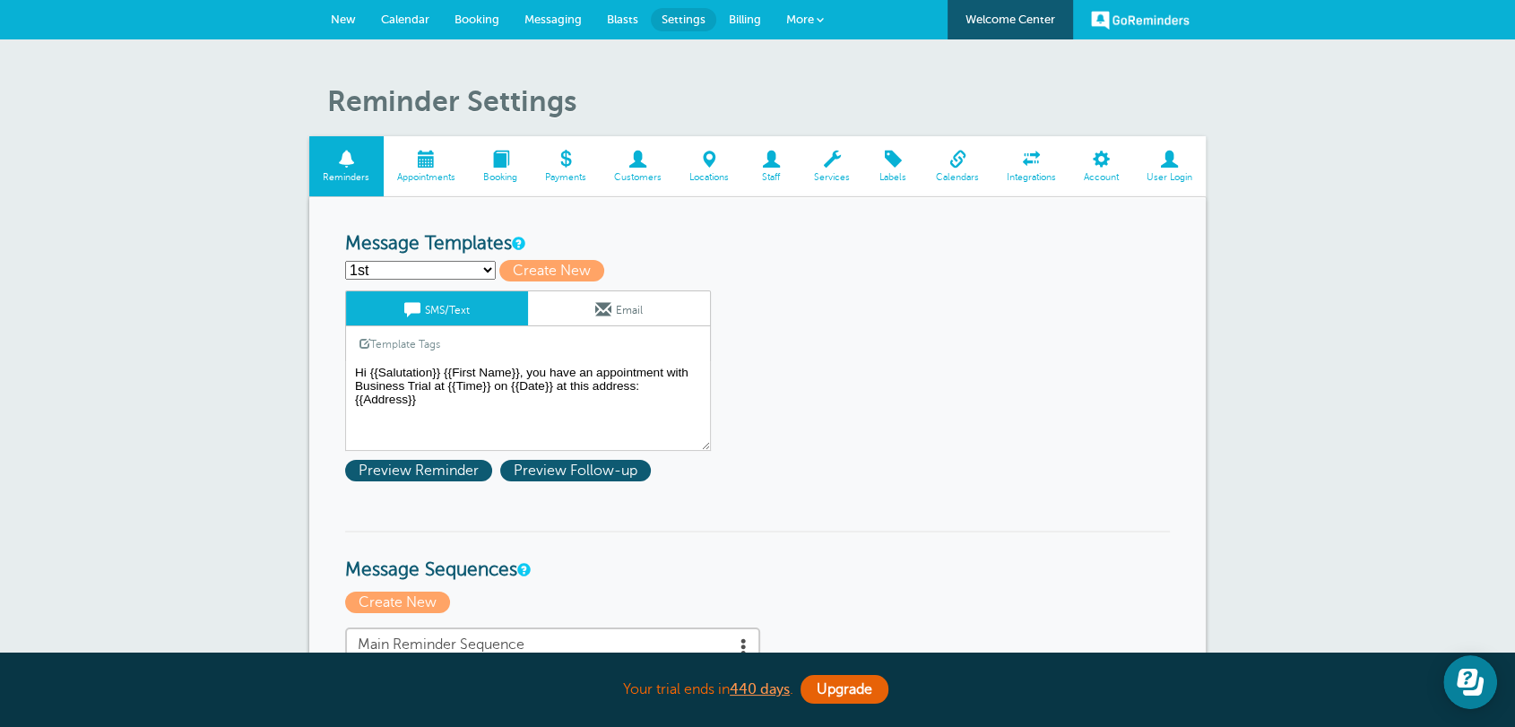
select select "142289"
click at [345, 261] on select "1st First Reminder Follow Up: Ask For Review Second Reminder Third Reminder Cre…" at bounding box center [420, 270] width 151 height 19
type input "First Reminder"
type textarea "Hi {{First Name}}, your {{Service}} appointment with [PERSON_NAME], [PERSON_NAM…"
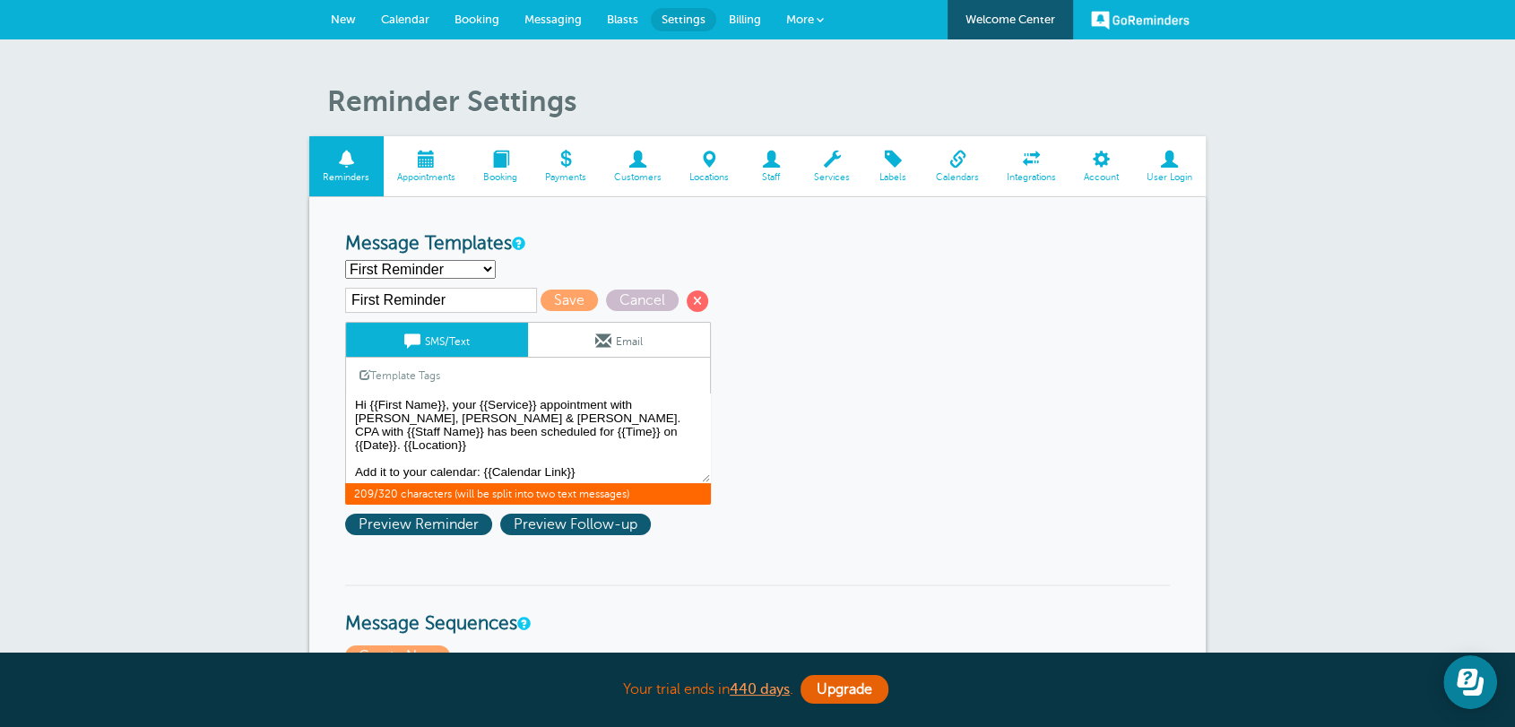
click at [422, 427] on textarea "Hi {{Salutation}} {{First Name}}, you have an appointment with Business Trial a…" at bounding box center [528, 438] width 366 height 90
click at [422, 426] on textarea "Hi {{Salutation}} {{First Name}}, you have an appointment with Business Trial a…" at bounding box center [528, 438] width 366 height 90
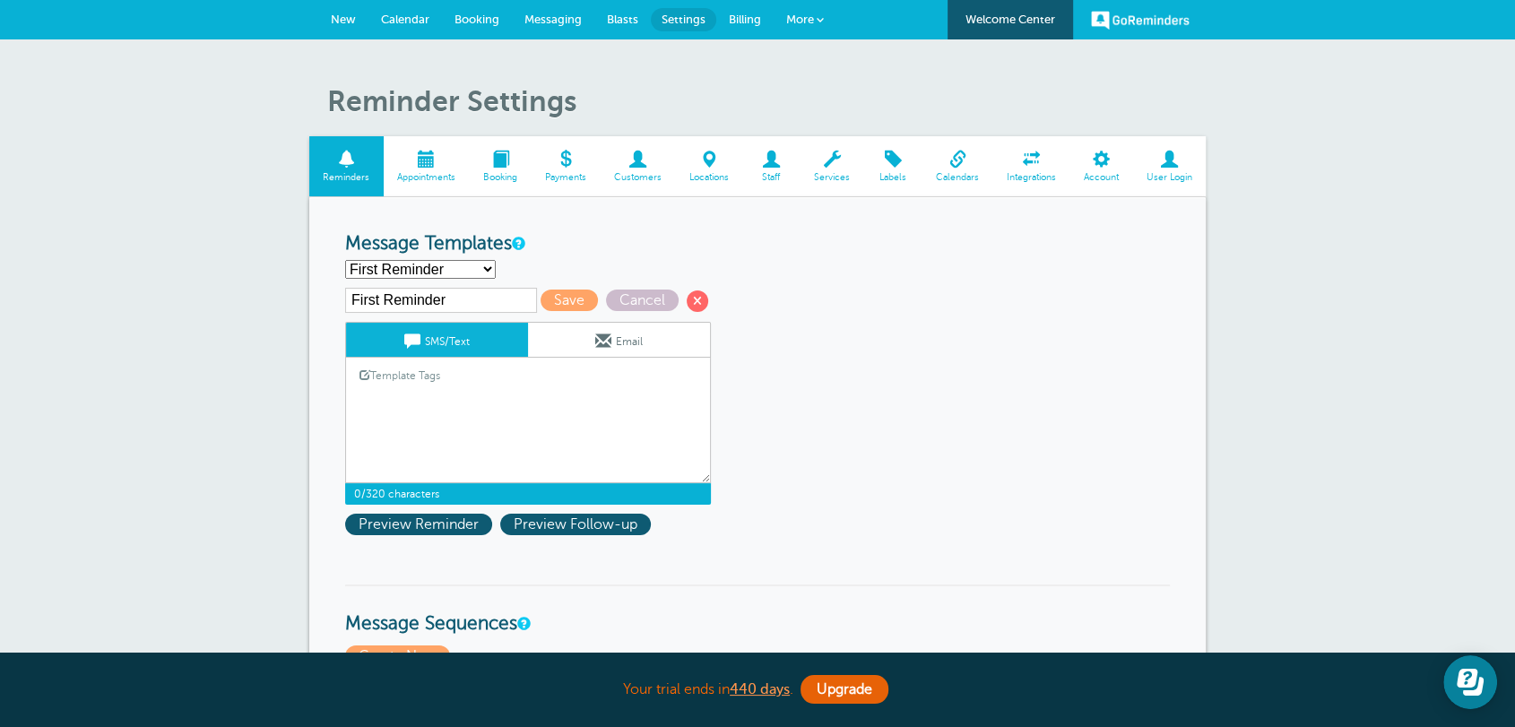
paste textarea "Hi {{First Name}}, your appointment with Axis Homes has been scheduled for {{Ti…"
click at [542, 418] on textarea "Hi {{Salutation}} {{First Name}}, you have an appointment with Business Trial a…" at bounding box center [528, 438] width 366 height 90
type textarea "Hi {{First Name}}, your appointment with Axis Homes has been scheduled for {{Ti…"
click at [563, 343] on link "Email" at bounding box center [619, 340] width 182 height 34
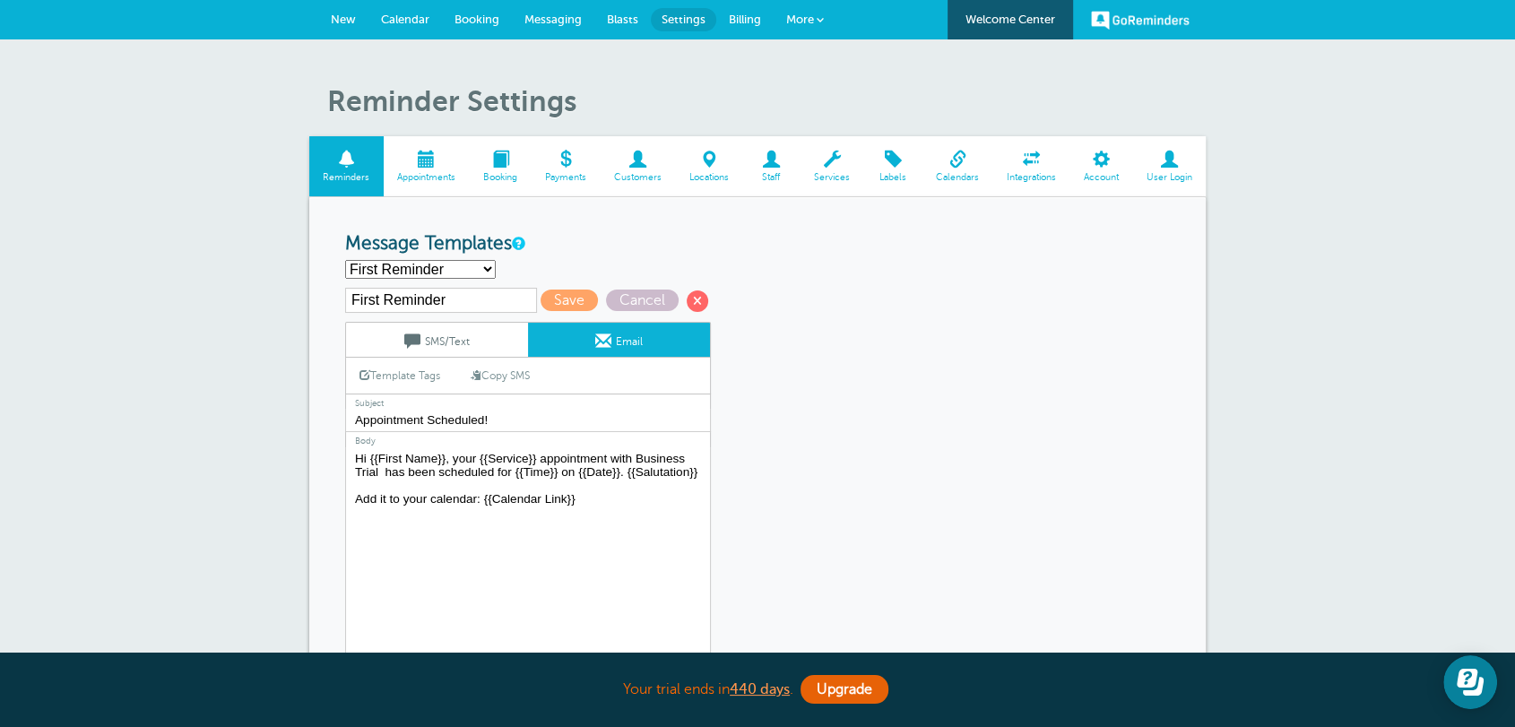
click at [453, 331] on link "SMS/Text" at bounding box center [437, 340] width 182 height 34
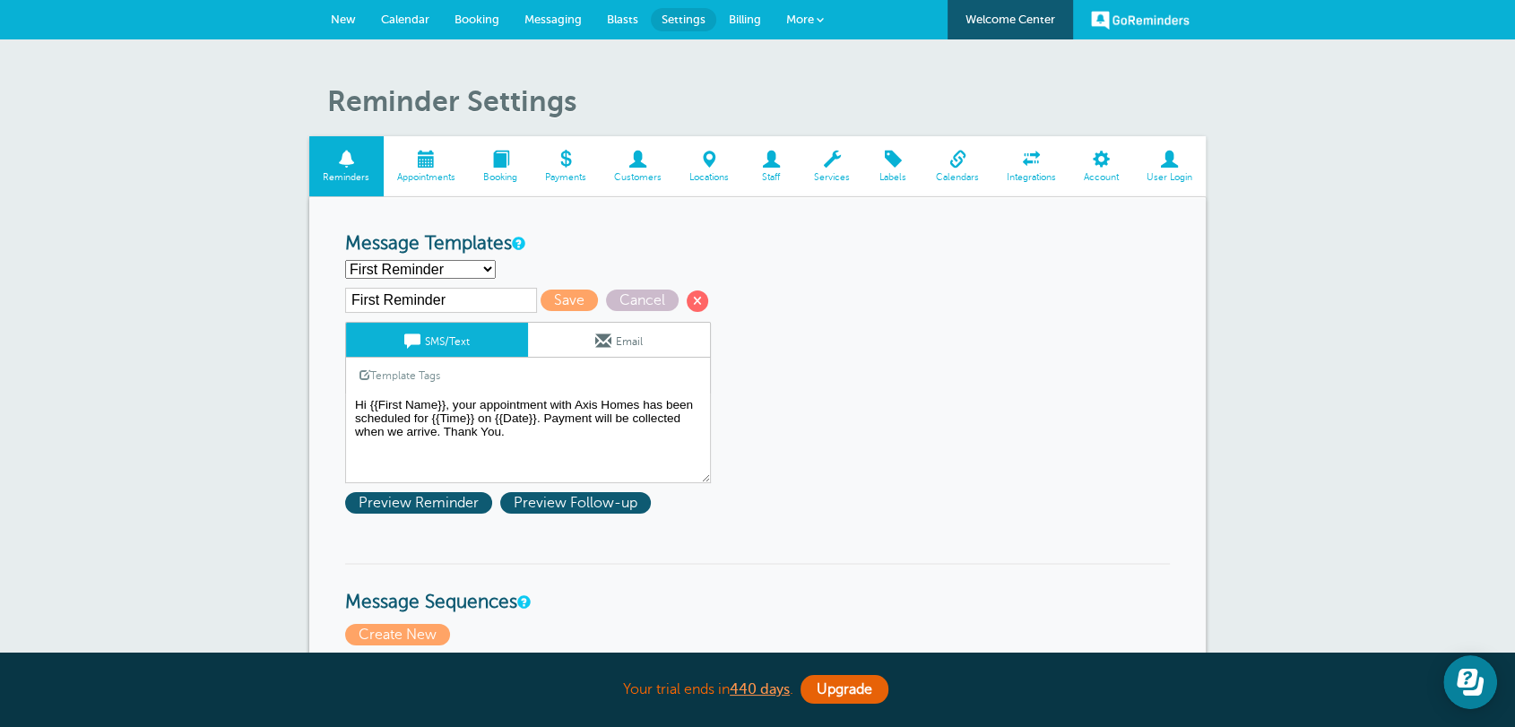
click at [445, 263] on select "1st First Reminder Follow Up: Ask For Review Second Reminder Third Reminder Cre…" at bounding box center [420, 269] width 151 height 19
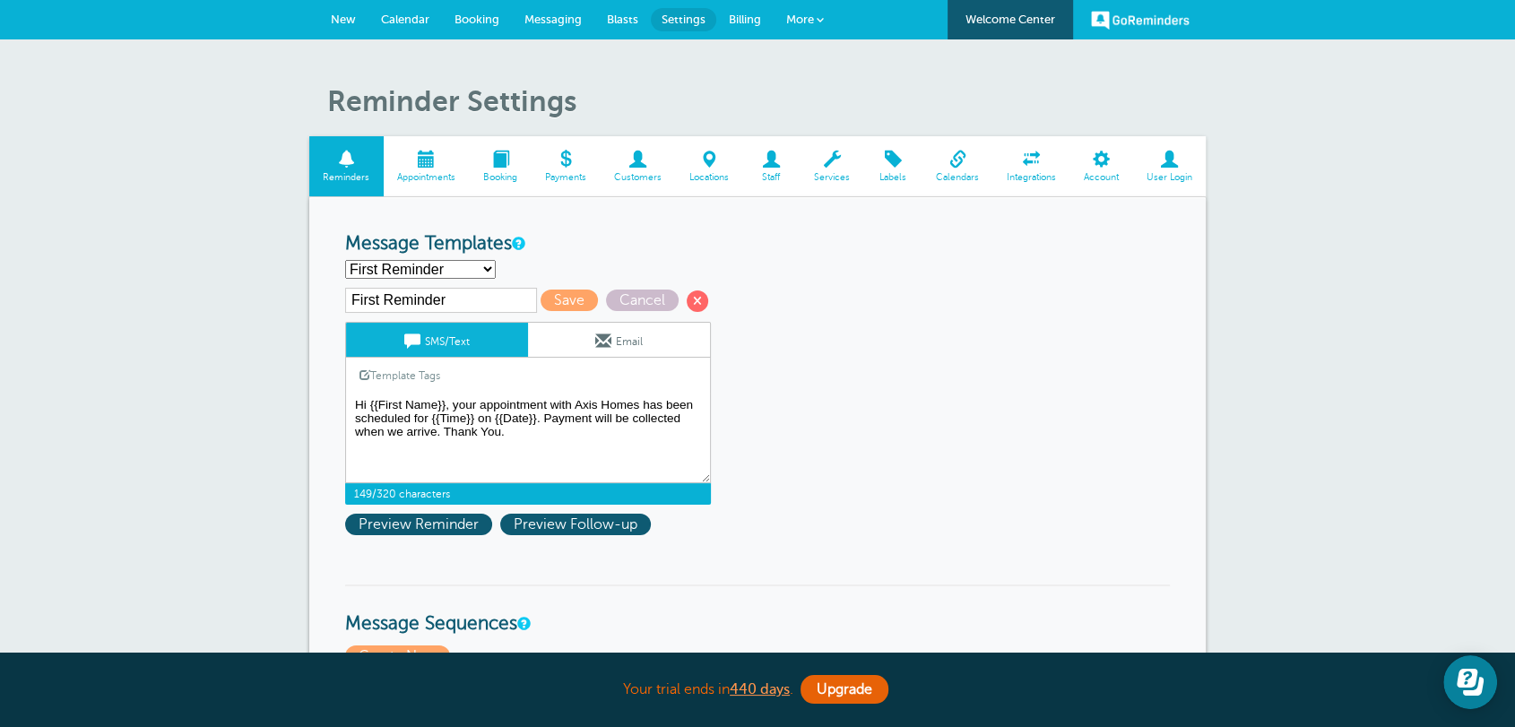
click at [583, 413] on textarea "Hi {{Salutation}} {{First Name}}, you have an appointment with Business Trial a…" at bounding box center [528, 438] width 366 height 90
click at [583, 350] on link "Email" at bounding box center [619, 340] width 182 height 34
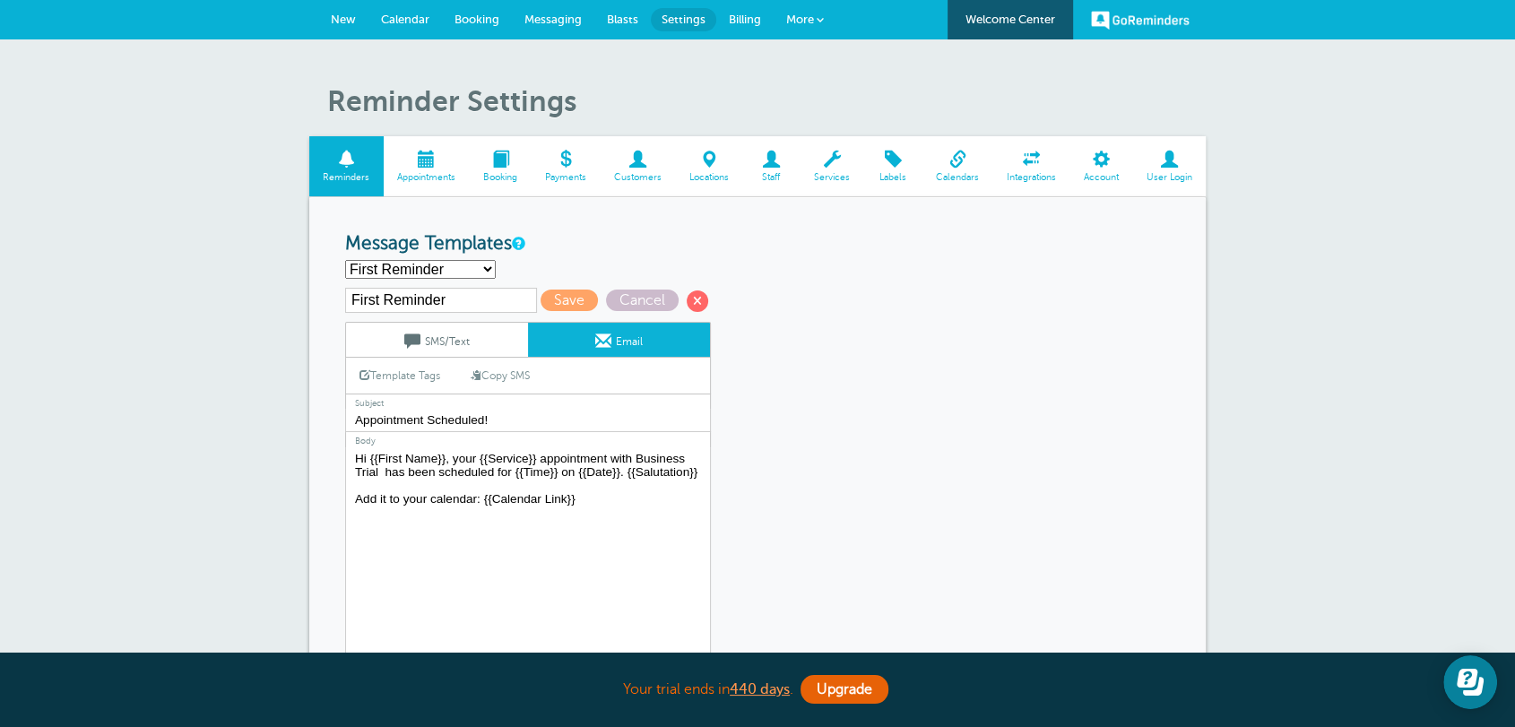
click at [503, 375] on link "Copy SMS" at bounding box center [500, 375] width 86 height 34
type textarea "Hi {{First Name}}, your appointment with Axis Homes has been scheduled for {{Ti…"
drag, startPoint x: 332, startPoint y: 13, endPoint x: 833, endPoint y: 119, distance: 513.1
click at [332, 13] on span "New" at bounding box center [343, 19] width 25 height 13
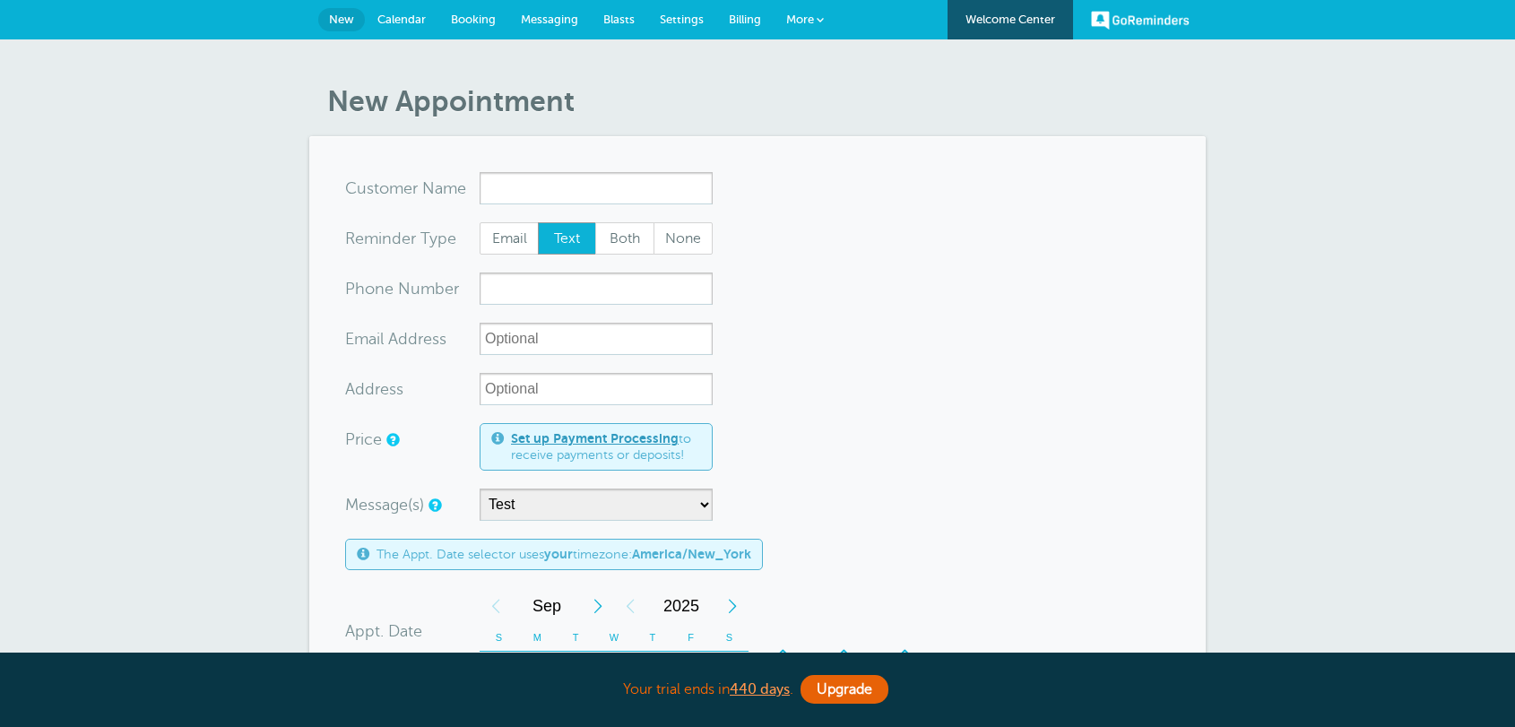
select select "161595"
click at [540, 19] on span "Messaging" at bounding box center [549, 19] width 57 height 13
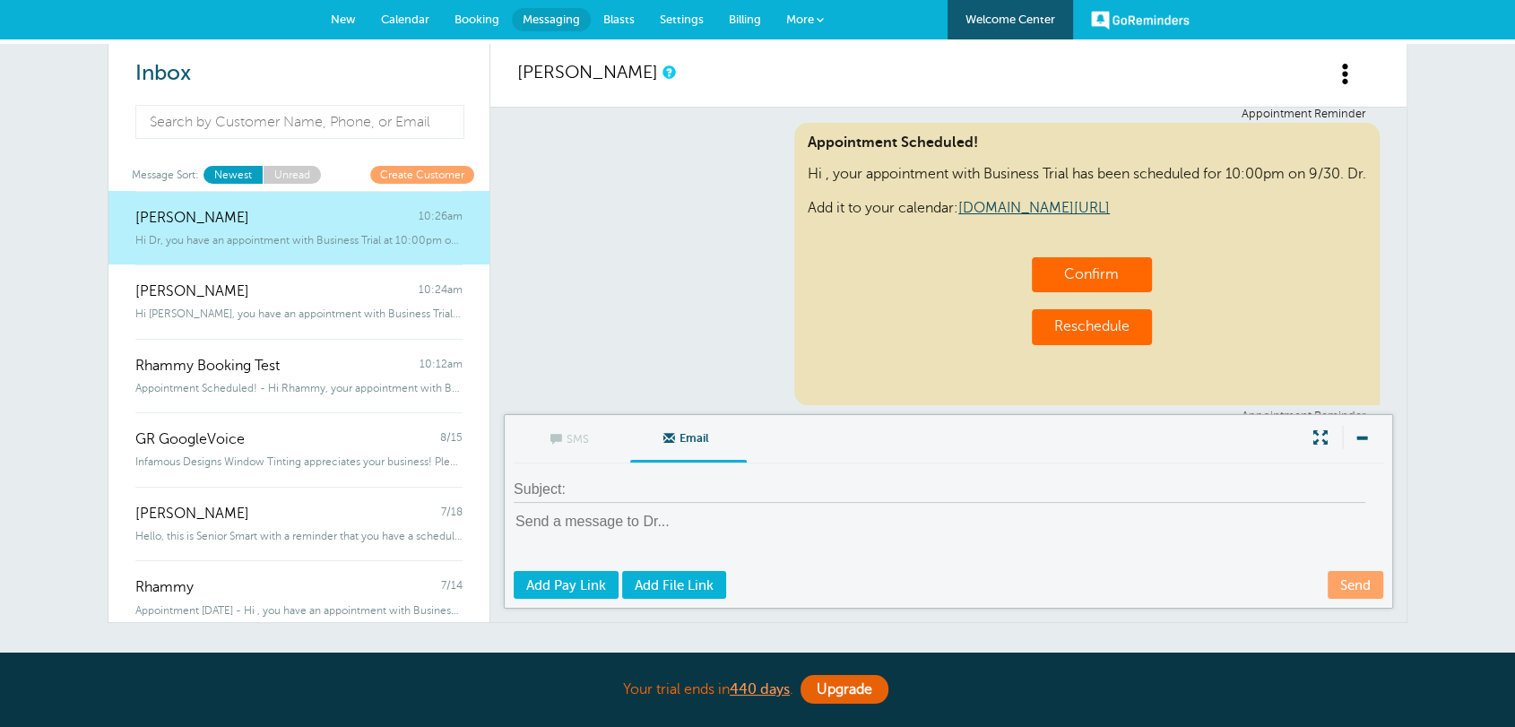
scroll to position [1388, 0]
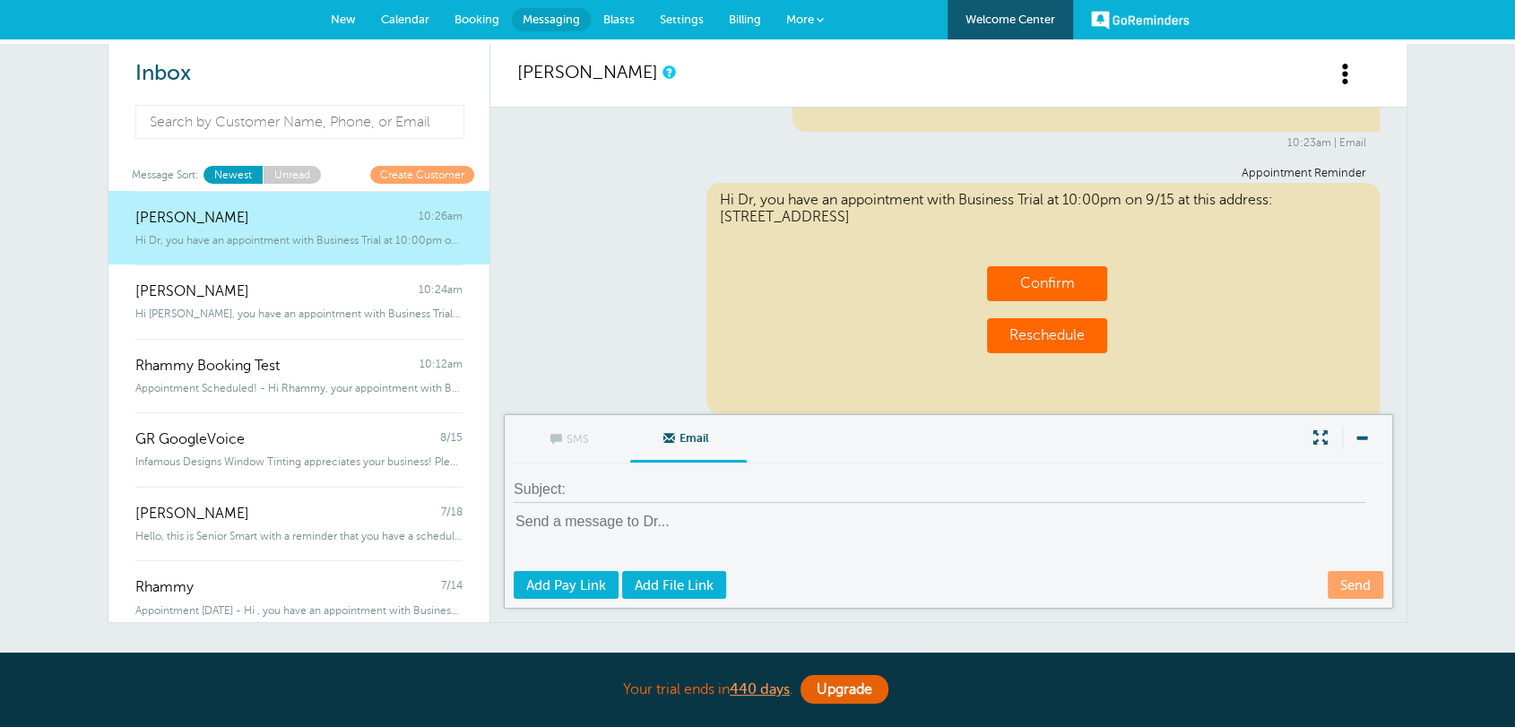
click at [687, 23] on span "Settings" at bounding box center [682, 19] width 44 height 13
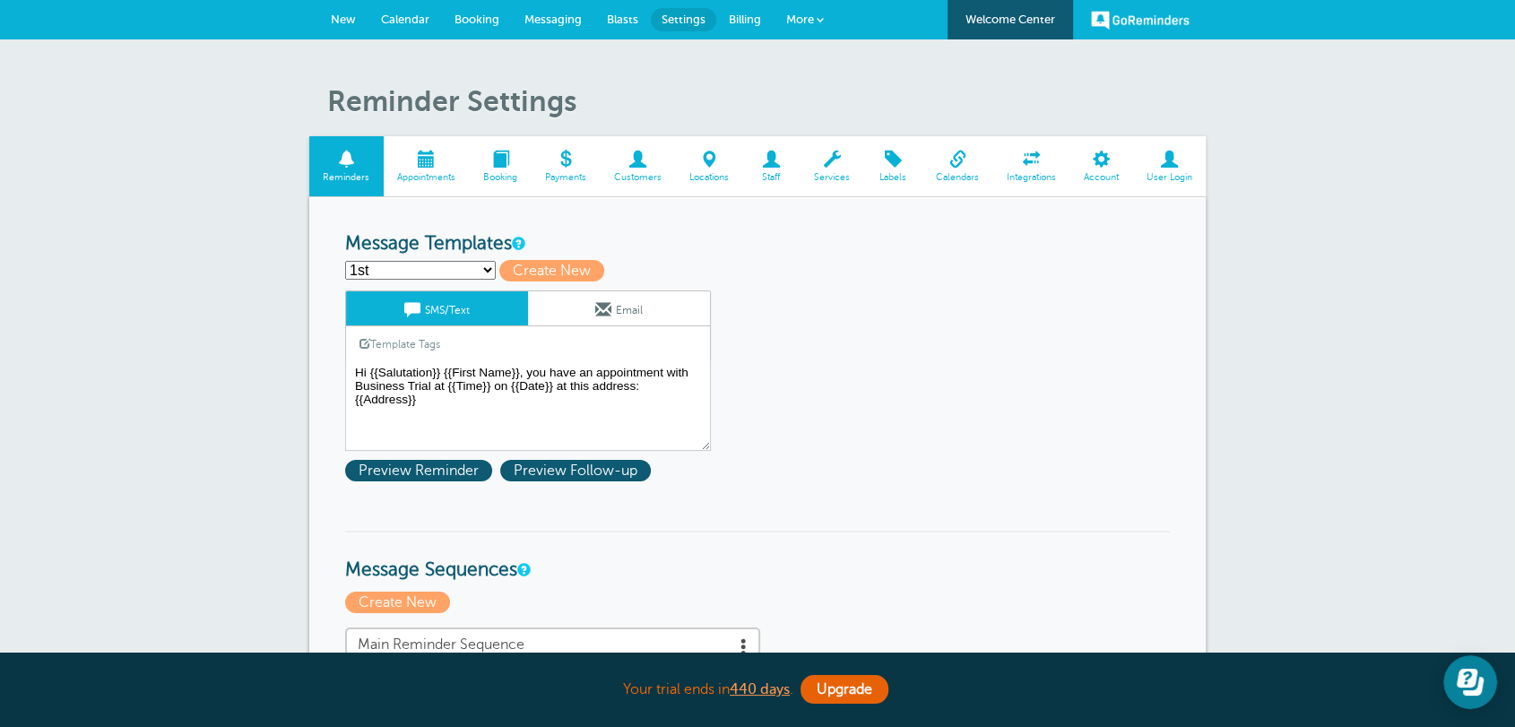
click at [398, 23] on span "Calendar" at bounding box center [405, 19] width 48 height 13
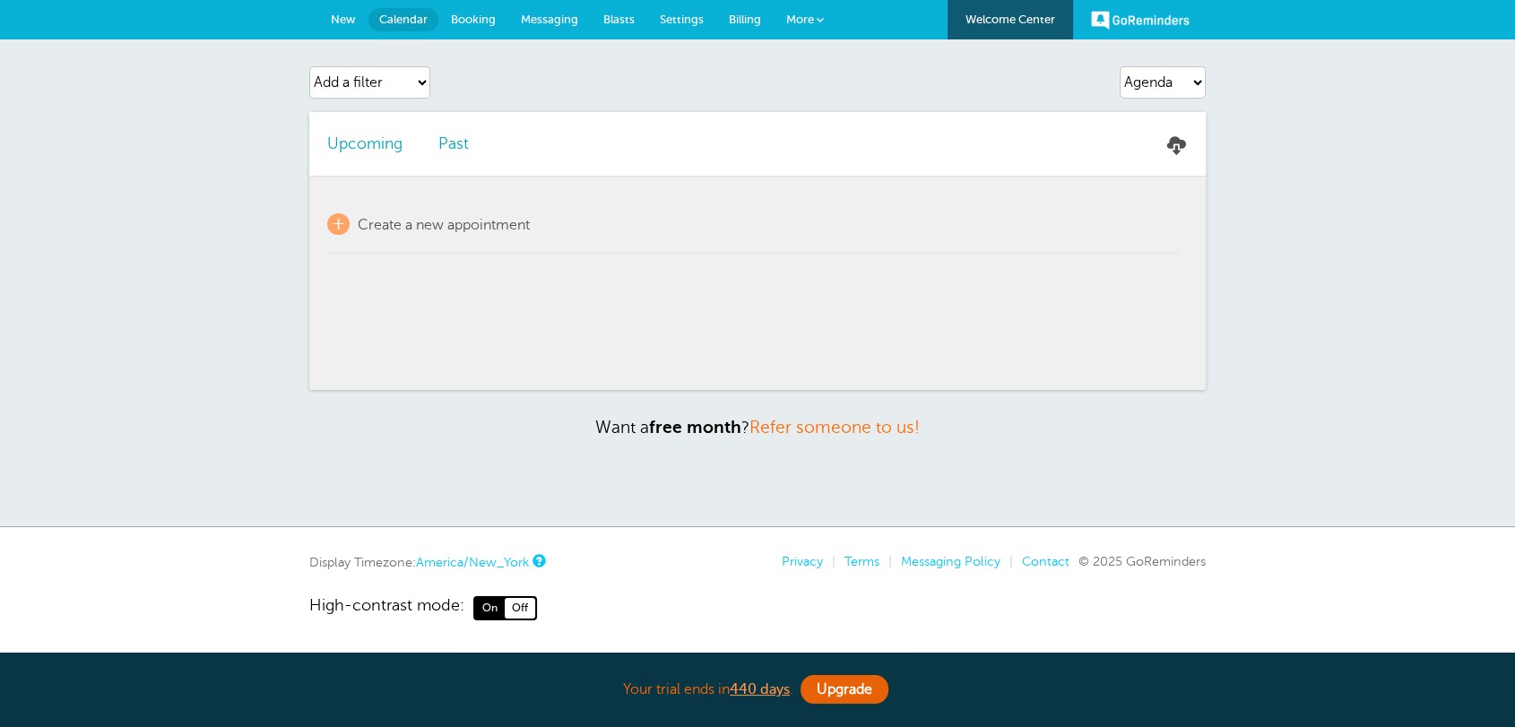
click at [352, 23] on span "New" at bounding box center [343, 19] width 25 height 13
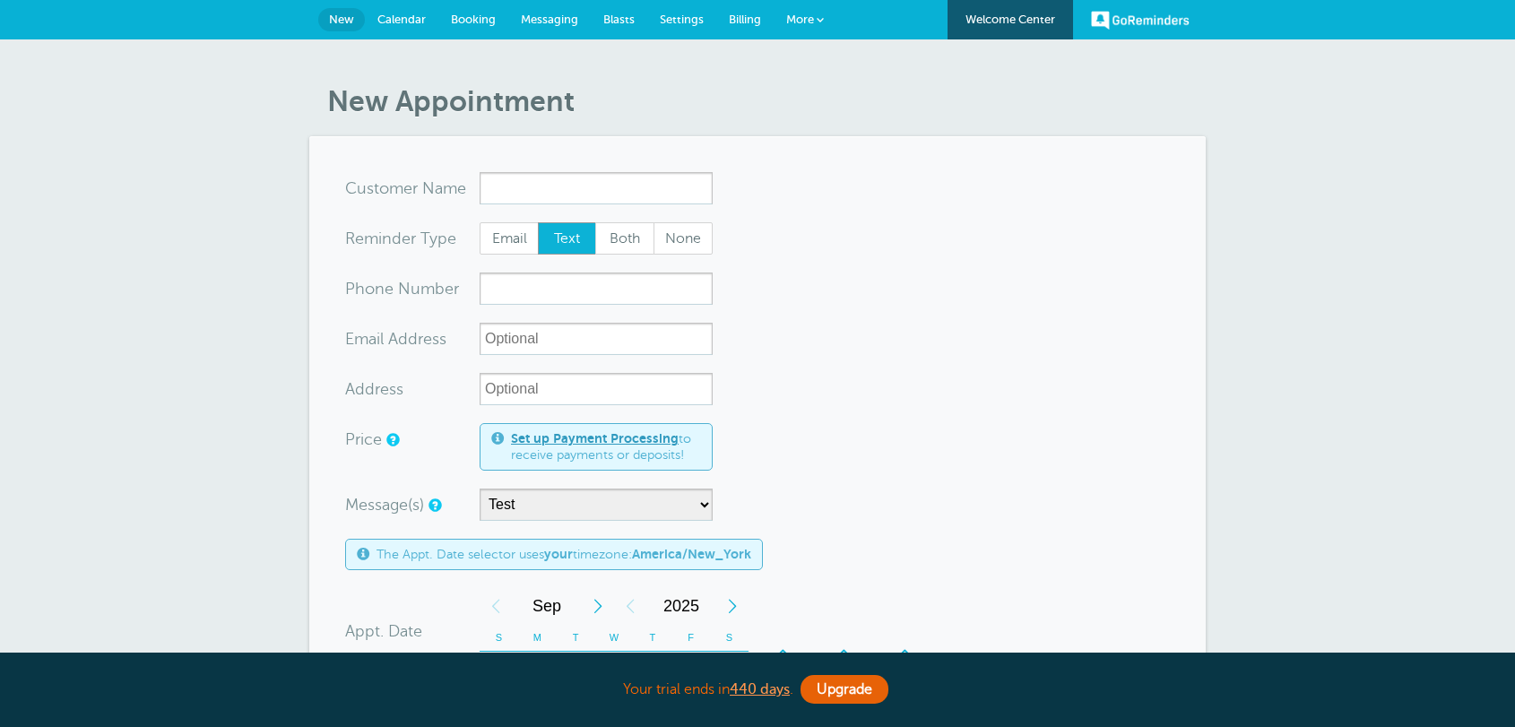
select select "161595"
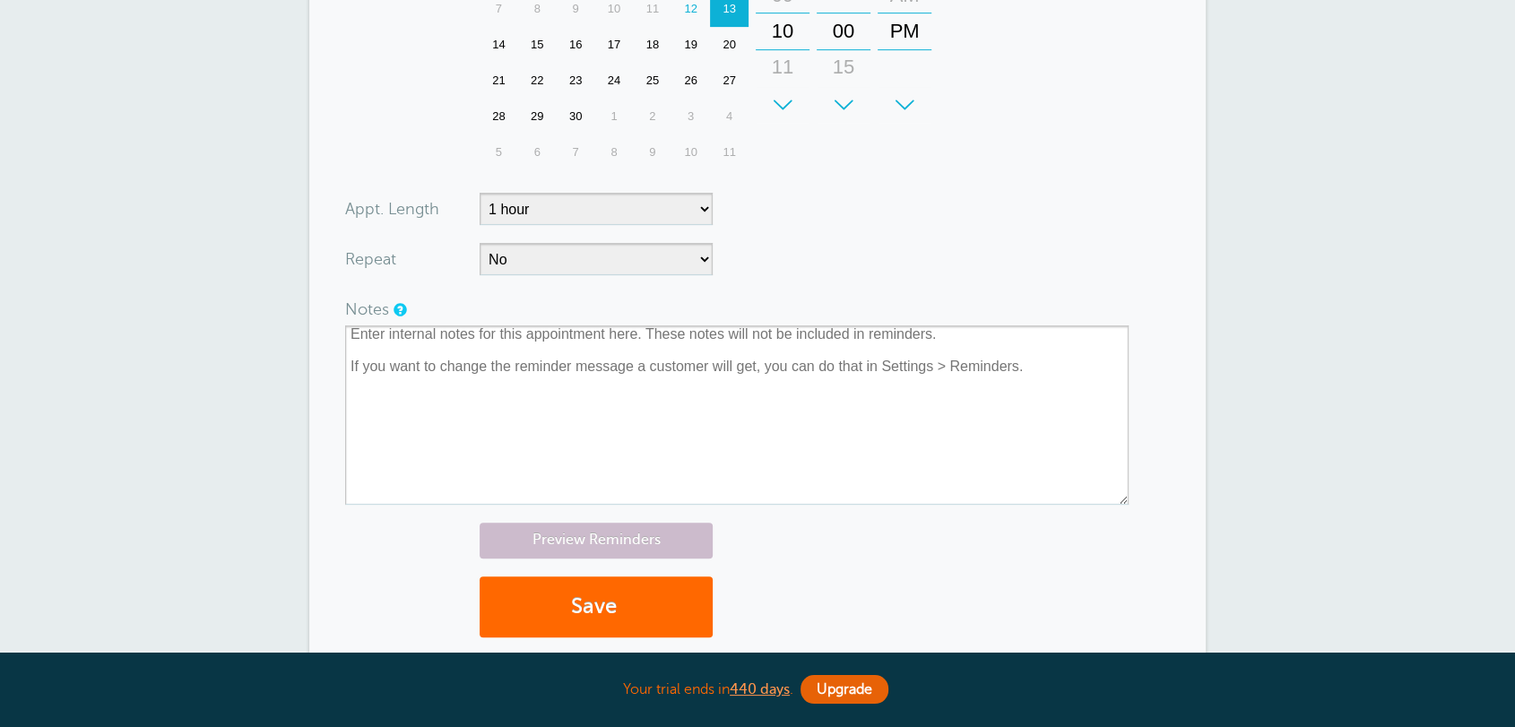
scroll to position [696, 0]
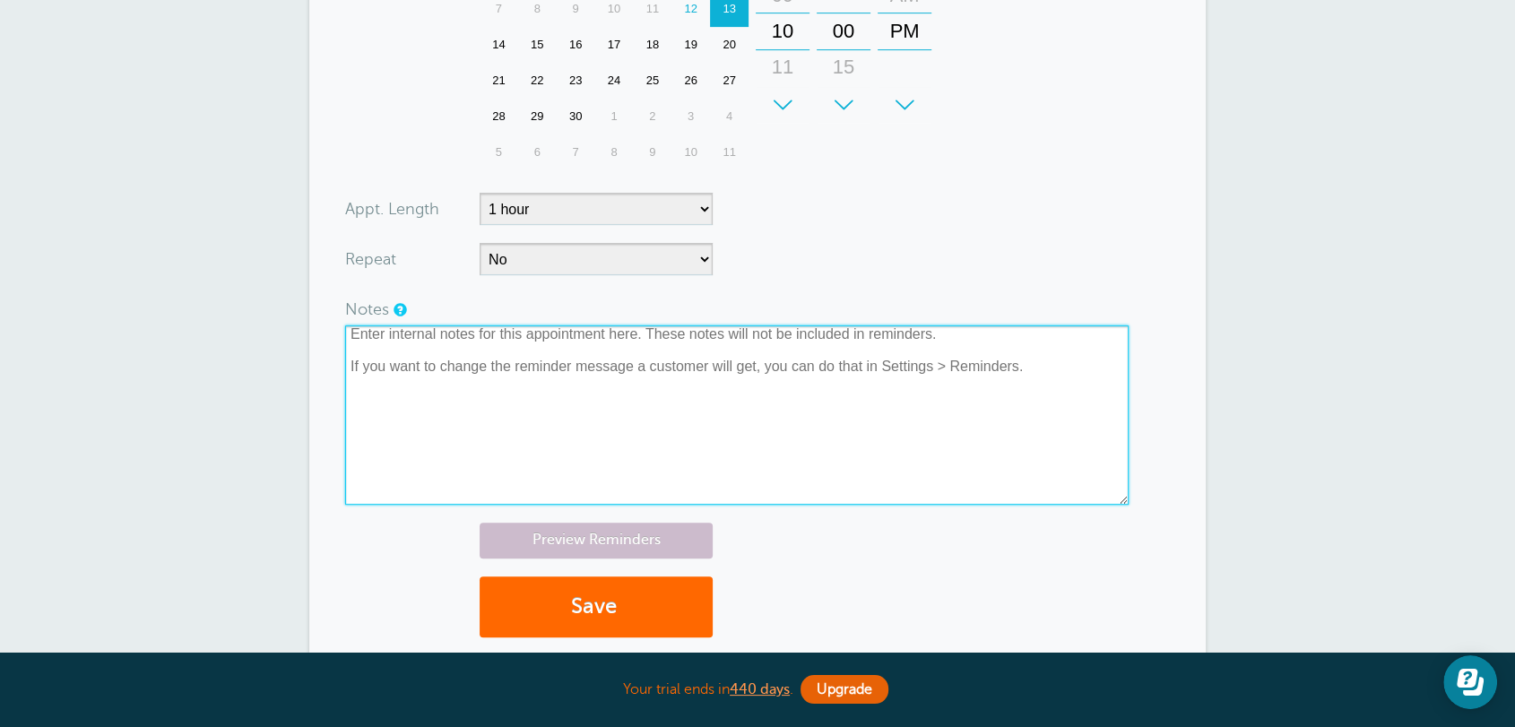
click at [547, 377] on textarea at bounding box center [736, 414] width 783 height 179
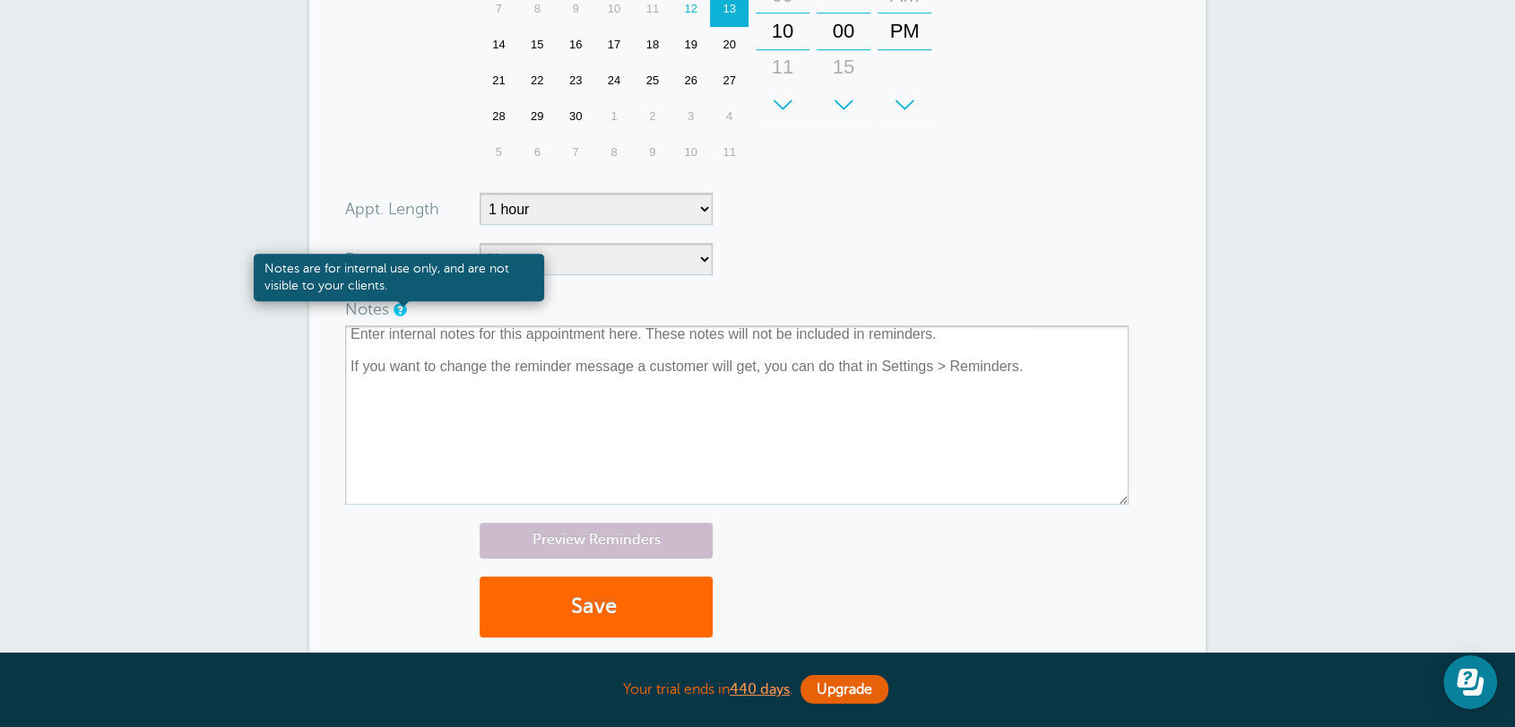
click at [346, 285] on div "Notes are for internal use only, and are not visible to your clients." at bounding box center [399, 277] width 290 height 47
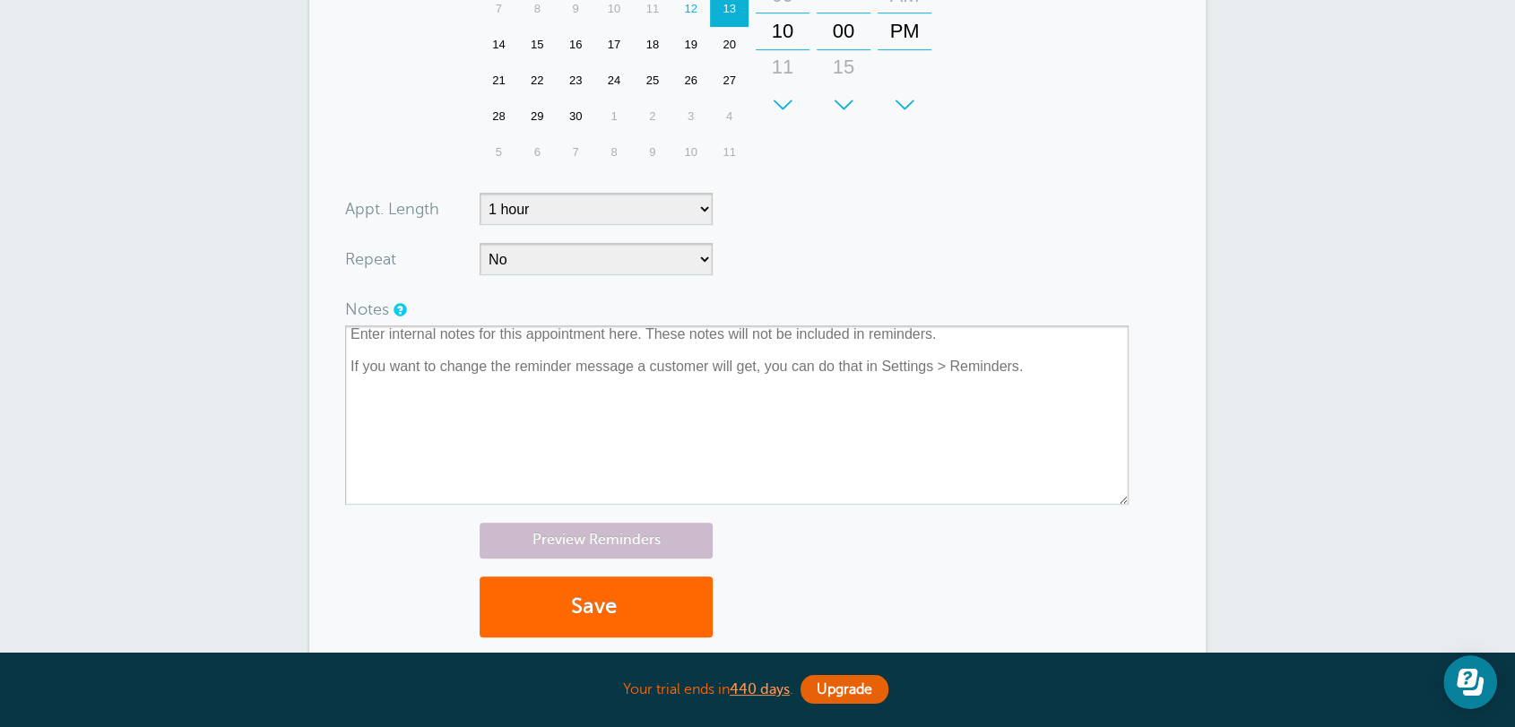
click at [294, 174] on div "New Appointment You are creating a new customer. To use an existing customer se…" at bounding box center [757, 86] width 1515 height 1486
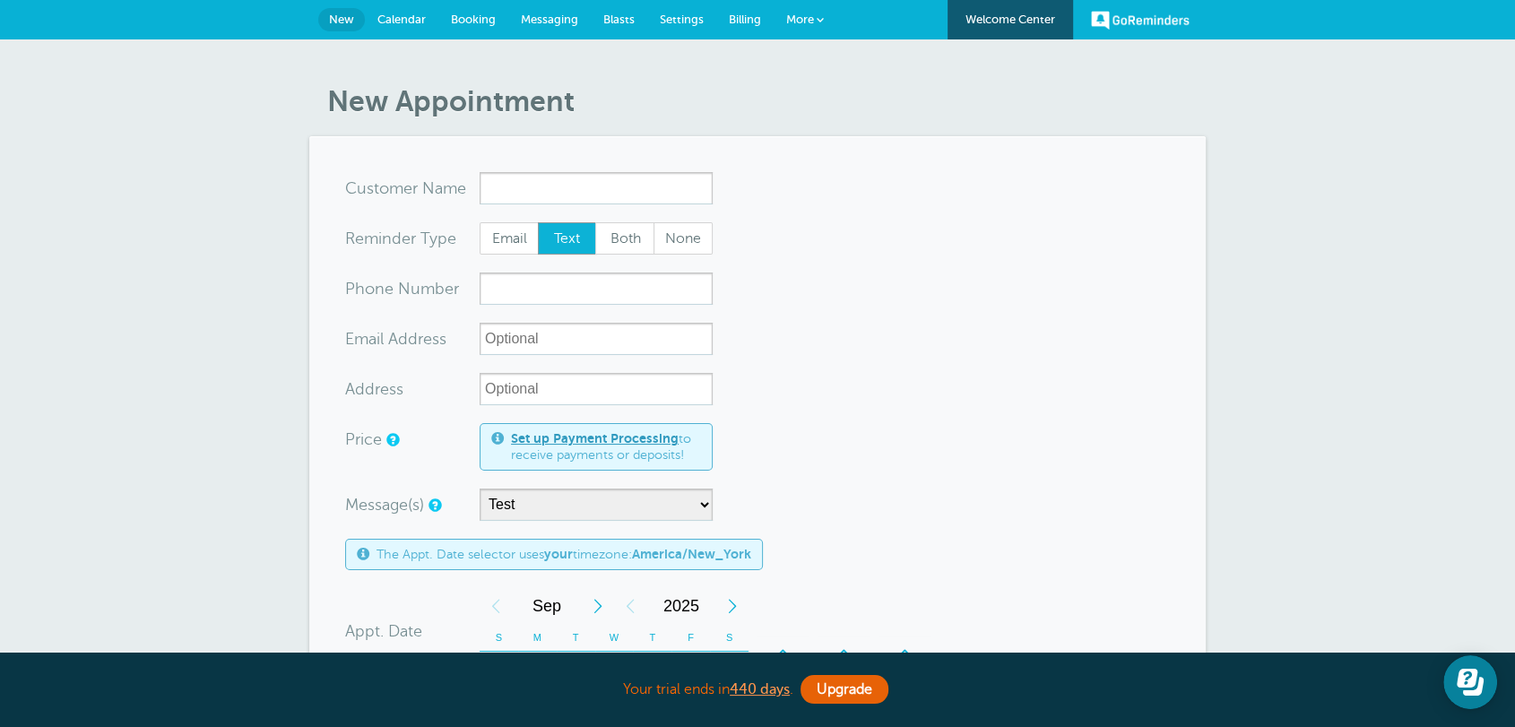
click at [348, 22] on span "New" at bounding box center [341, 19] width 25 height 13
select select "161595"
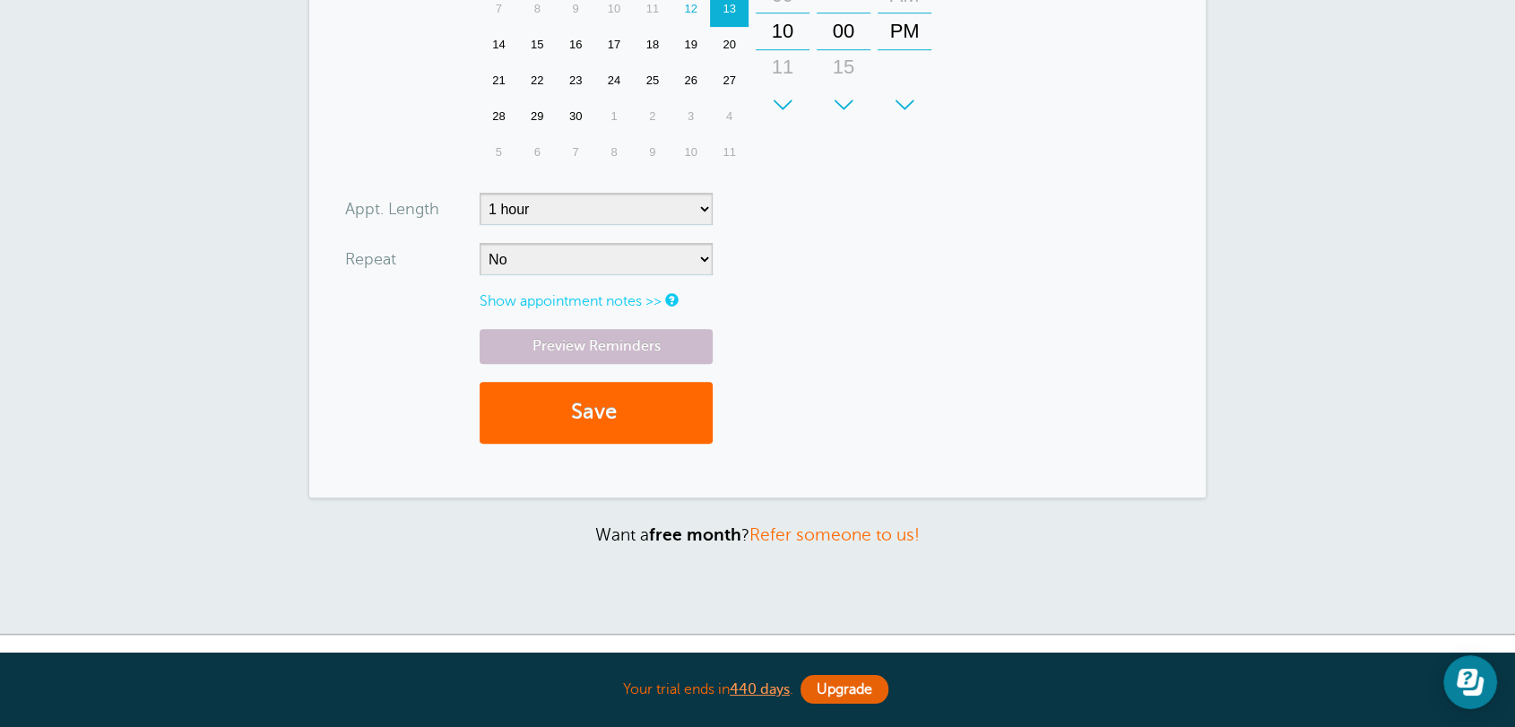
click at [514, 305] on link "Show appointment notes >>" at bounding box center [570, 301] width 182 height 16
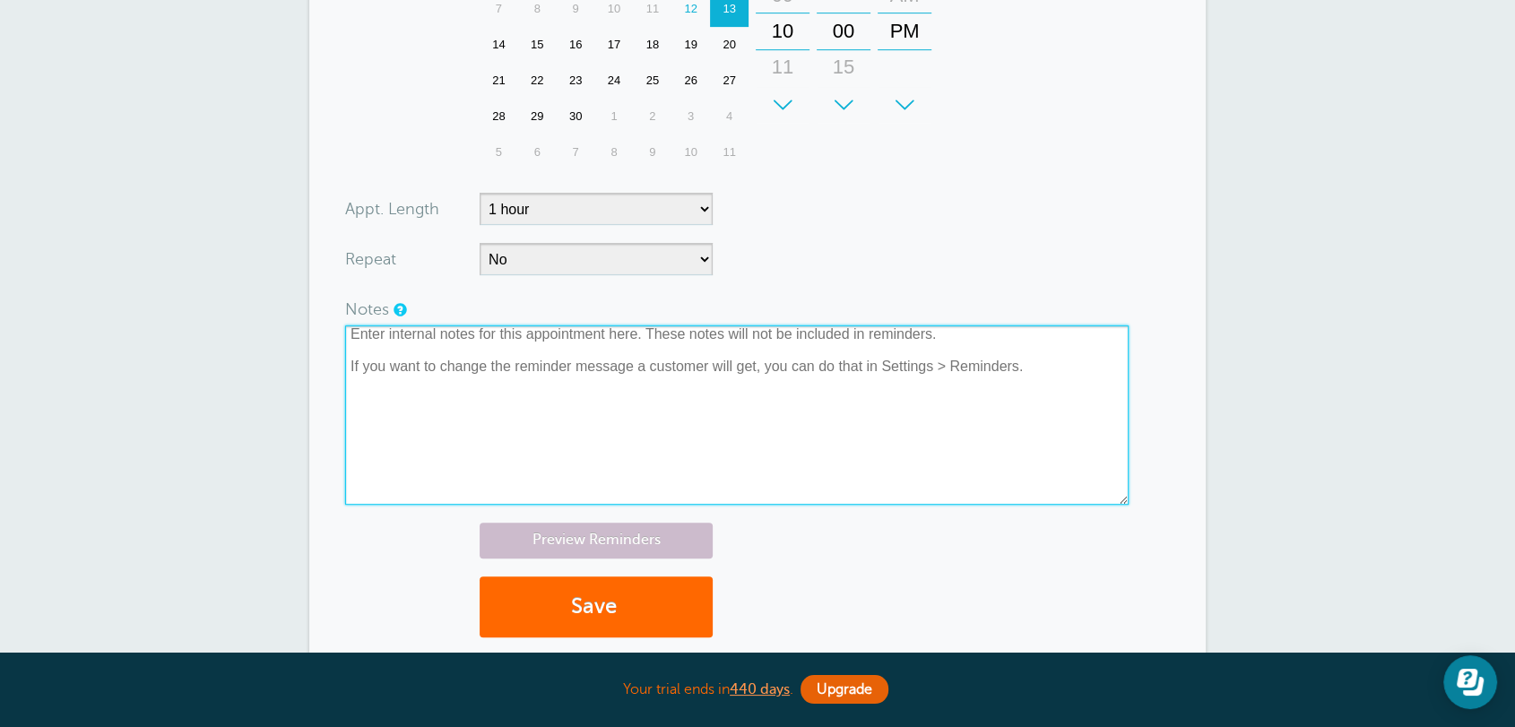
click at [499, 352] on textarea at bounding box center [736, 414] width 783 height 179
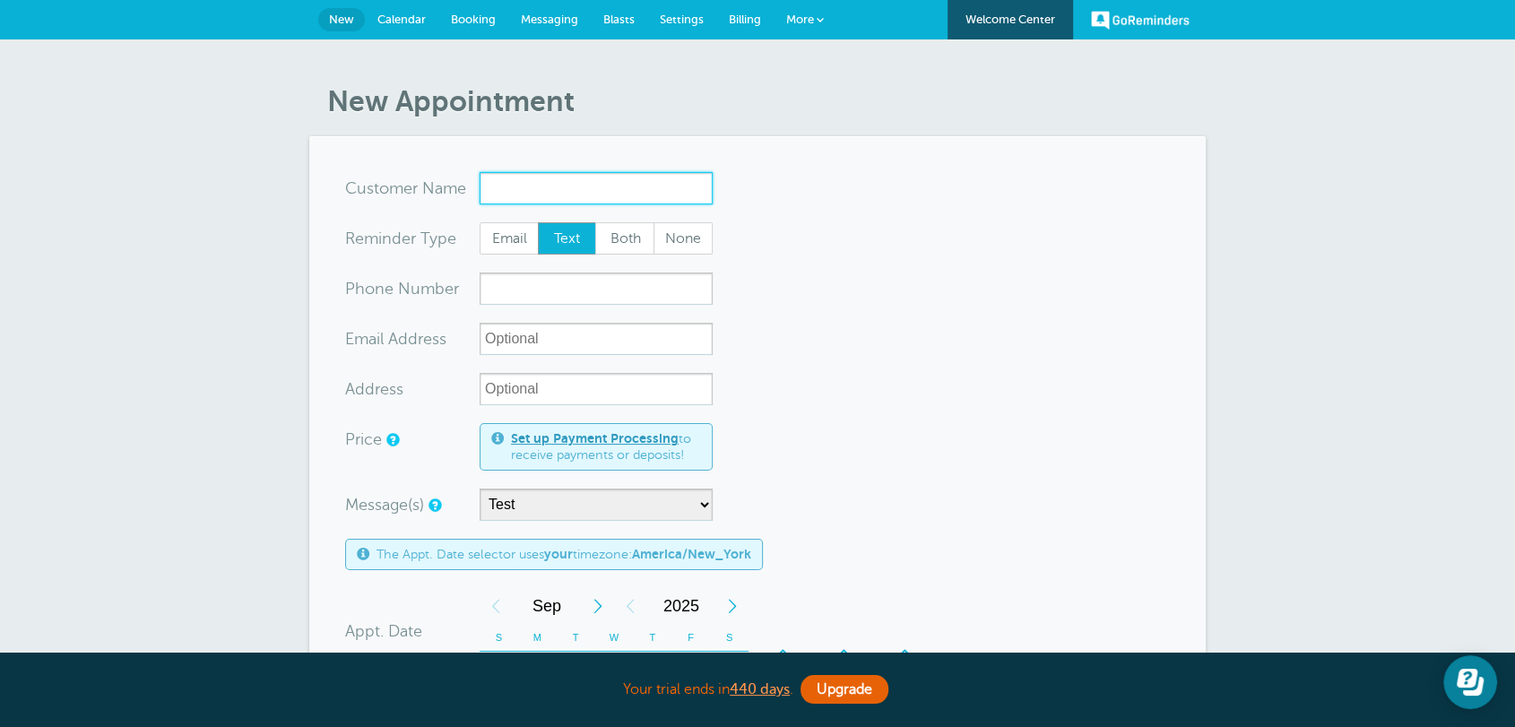
click at [505, 195] on input "x-no-autofill" at bounding box center [595, 188] width 233 height 32
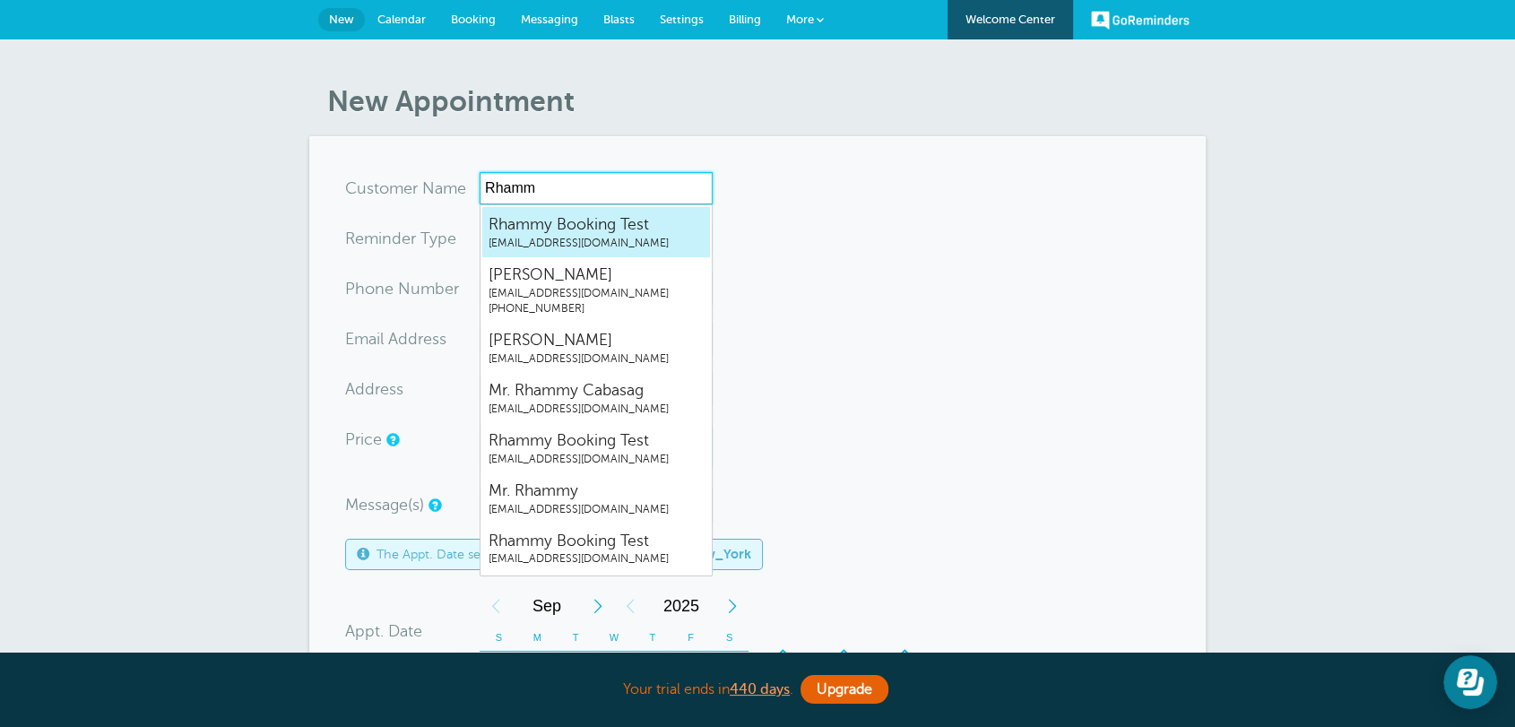
click at [603, 240] on span "[EMAIL_ADDRESS][DOMAIN_NAME]" at bounding box center [595, 243] width 215 height 15
type input "[EMAIL_ADDRESS][DOMAIN_NAME]"
type input "Rhammy Booking Test"
radio input "true"
type input "[EMAIL_ADDRESS][DOMAIN_NAME]"
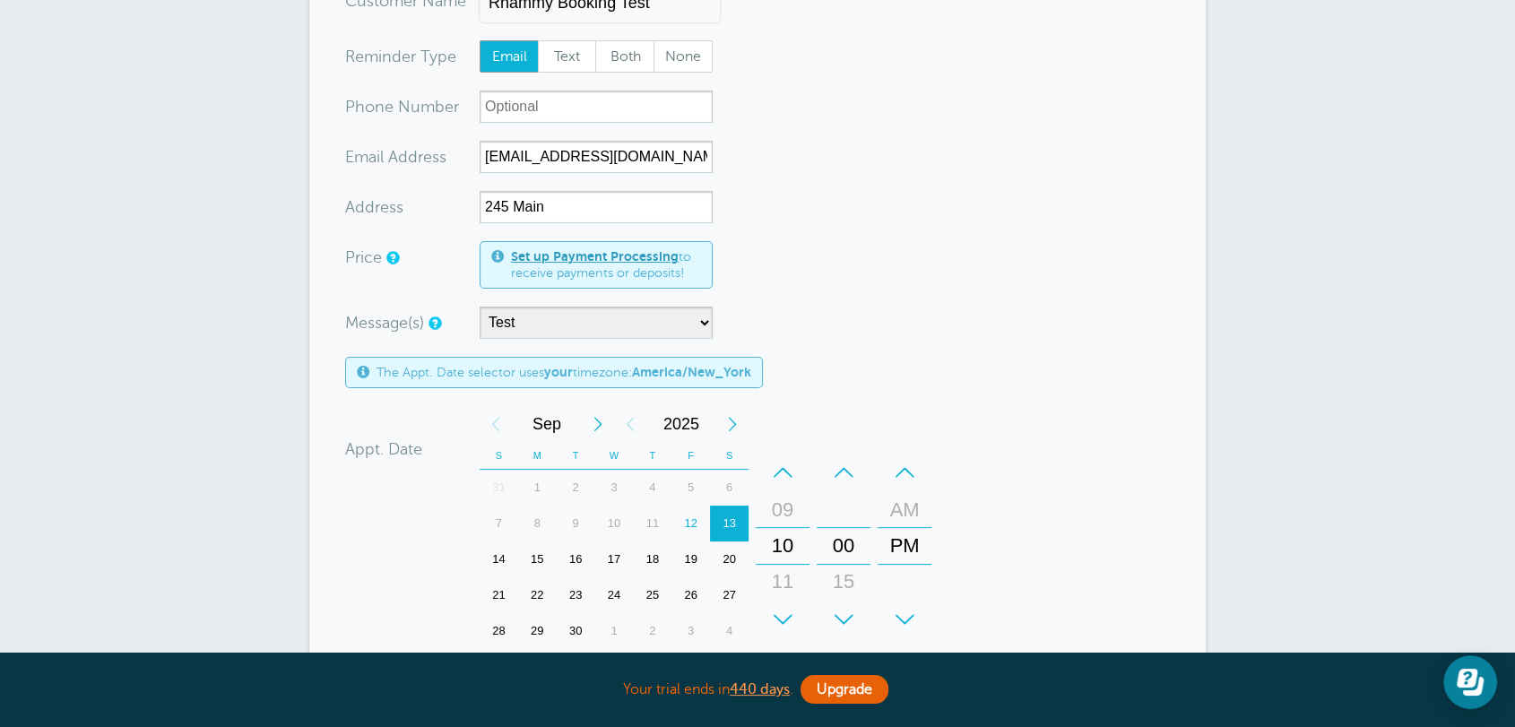
scroll to position [232, 0]
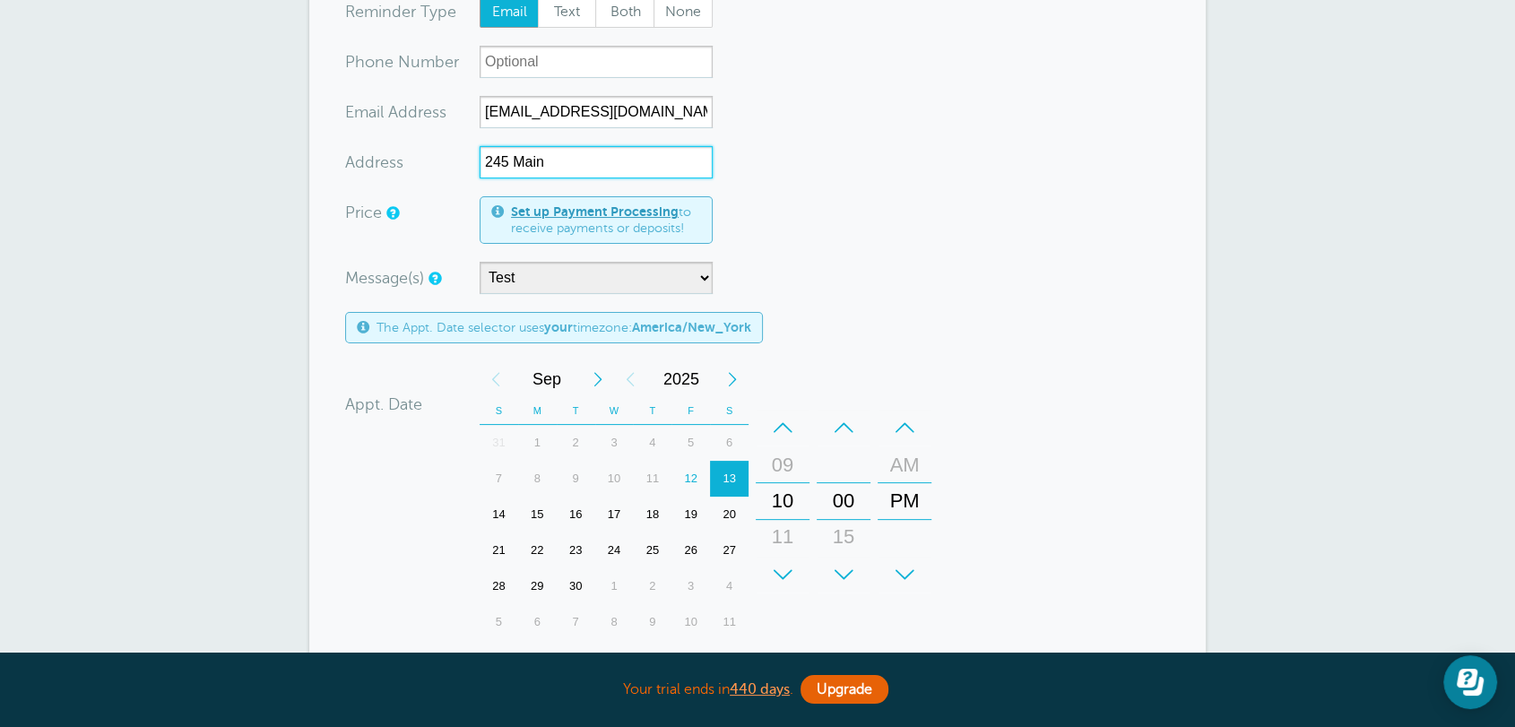
drag, startPoint x: 557, startPoint y: 160, endPoint x: 316, endPoint y: 127, distance: 243.2
click at [321, 139] on section "You are creating a new customer. To use an existing customer select one from th…" at bounding box center [757, 532] width 896 height 1257
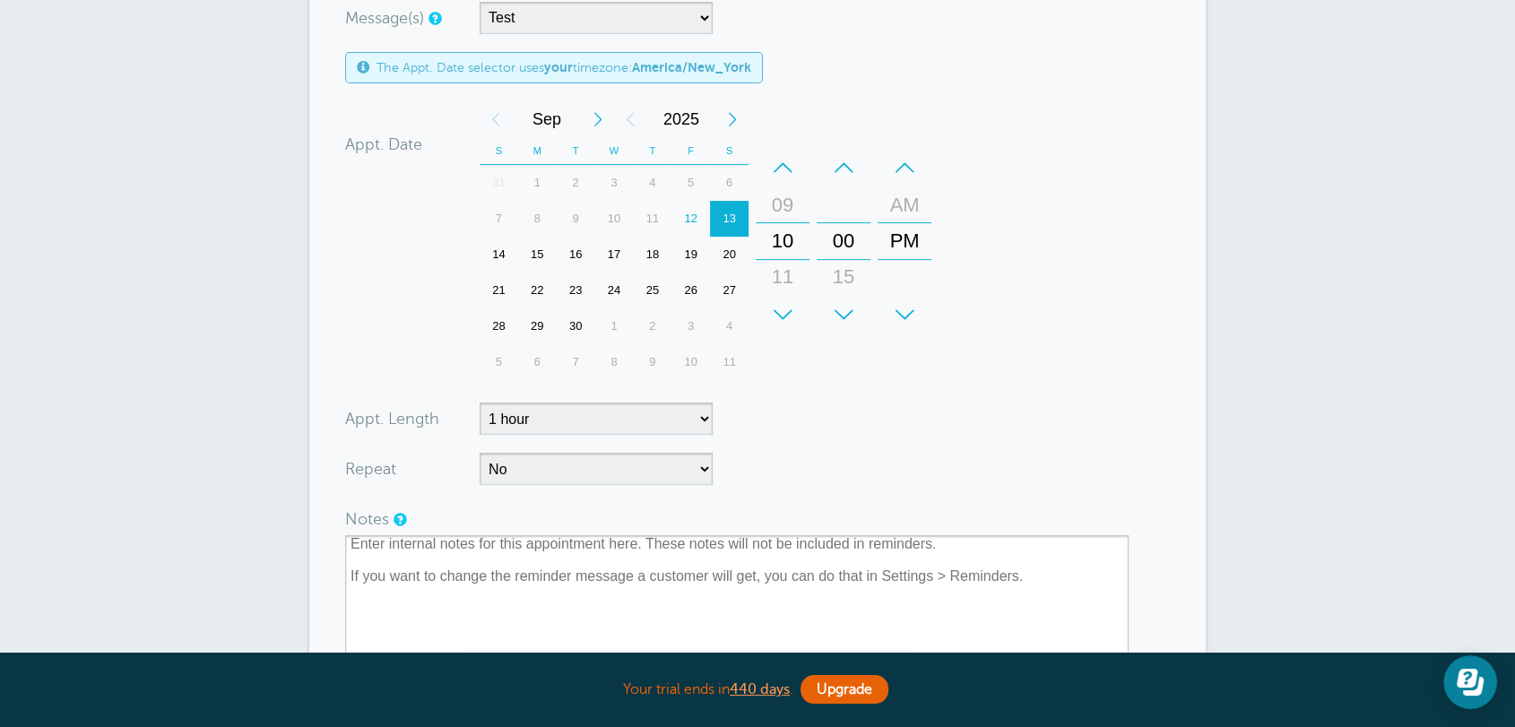
scroll to position [696, 0]
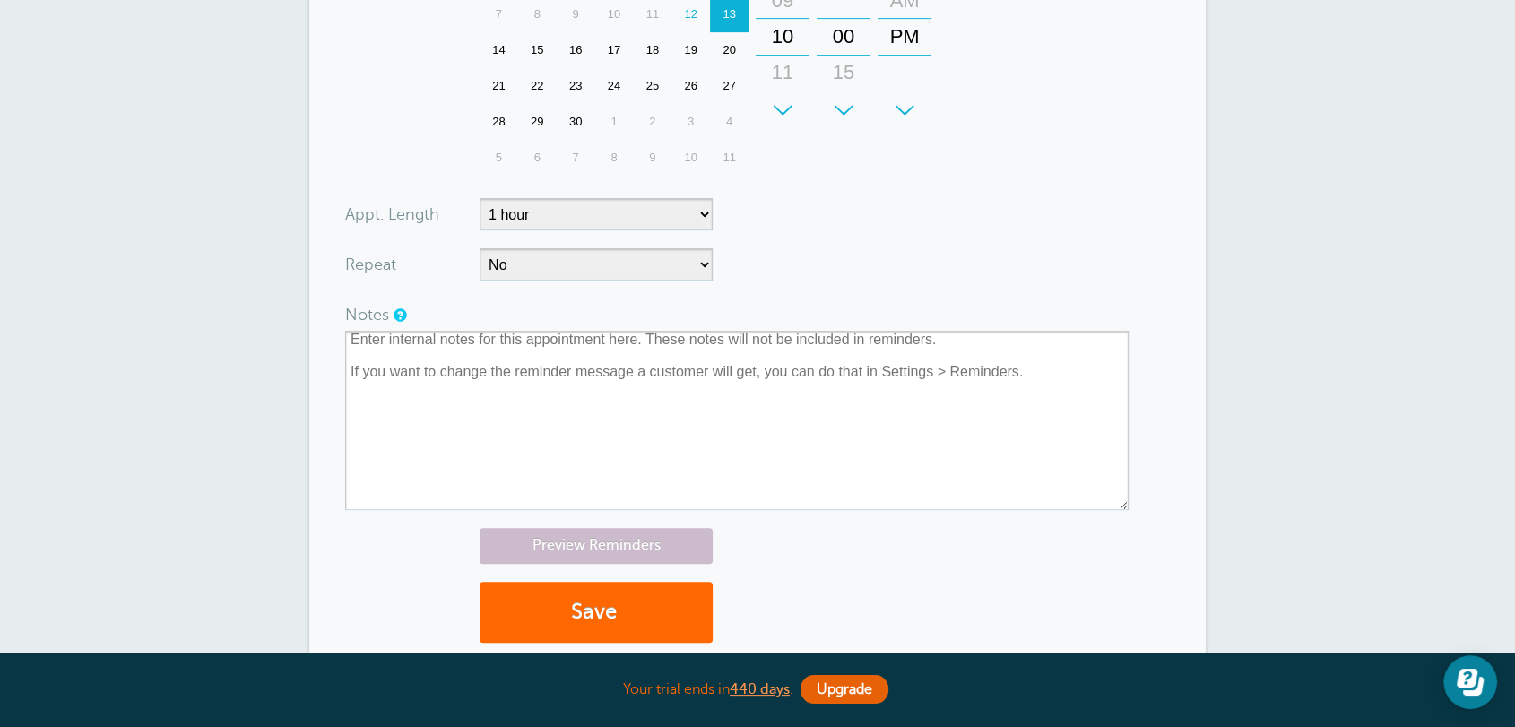
type input "123 Main"
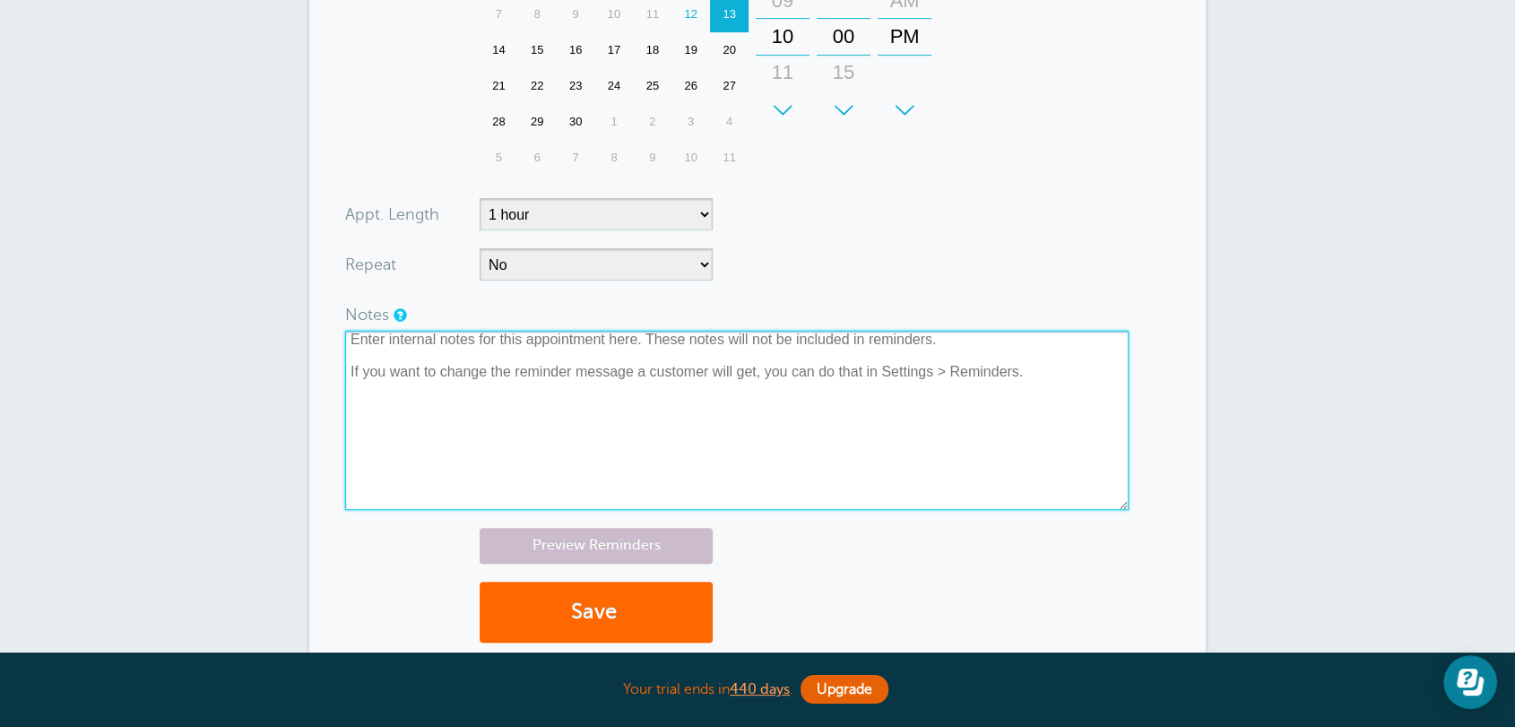
click at [509, 425] on textarea at bounding box center [736, 420] width 783 height 179
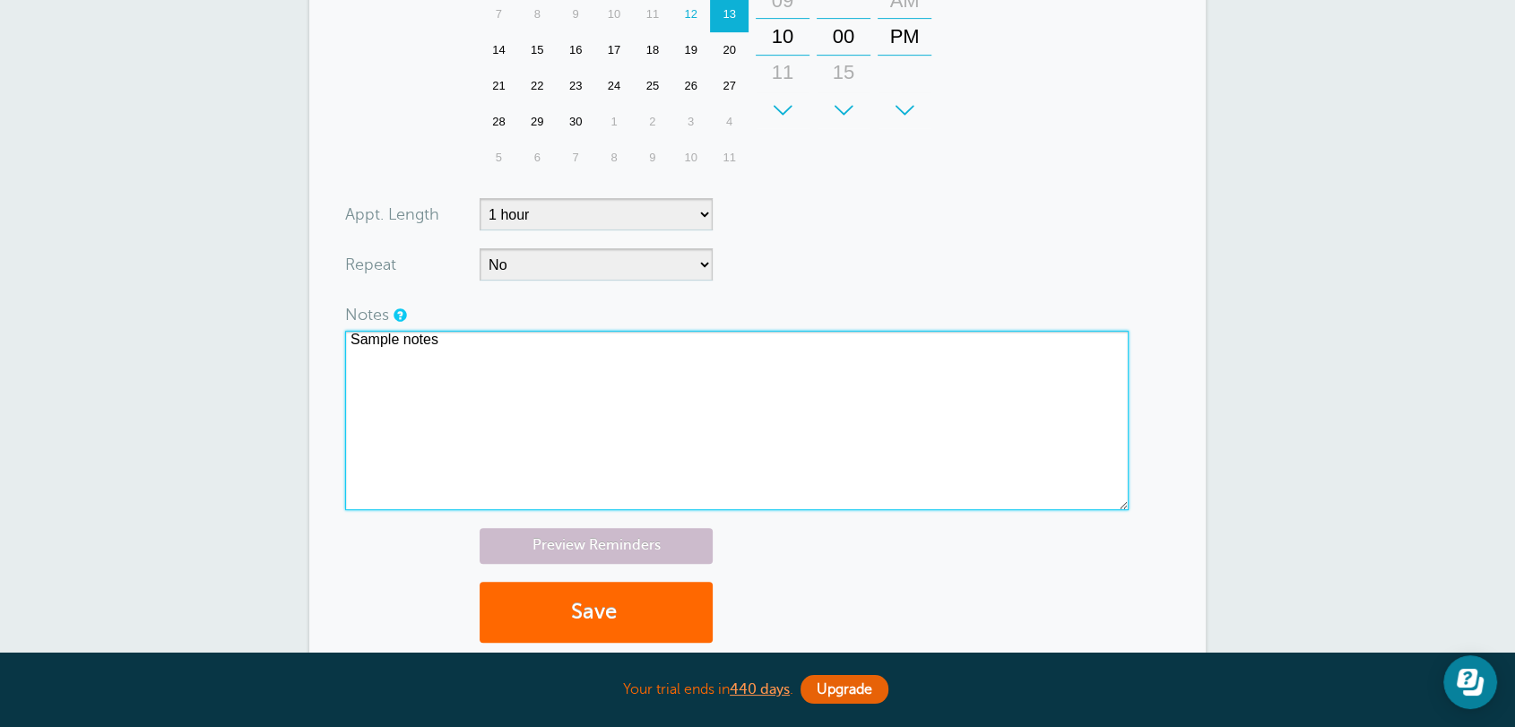
drag, startPoint x: 471, startPoint y: 398, endPoint x: 275, endPoint y: 346, distance: 203.0
click at [275, 346] on div "New Appointment You are creating a new customer. To use an existing customer se…" at bounding box center [757, 88] width 1515 height 1491
click at [475, 366] on textarea "Sample notes" at bounding box center [736, 420] width 783 height 179
paste textarea "Sample notes"
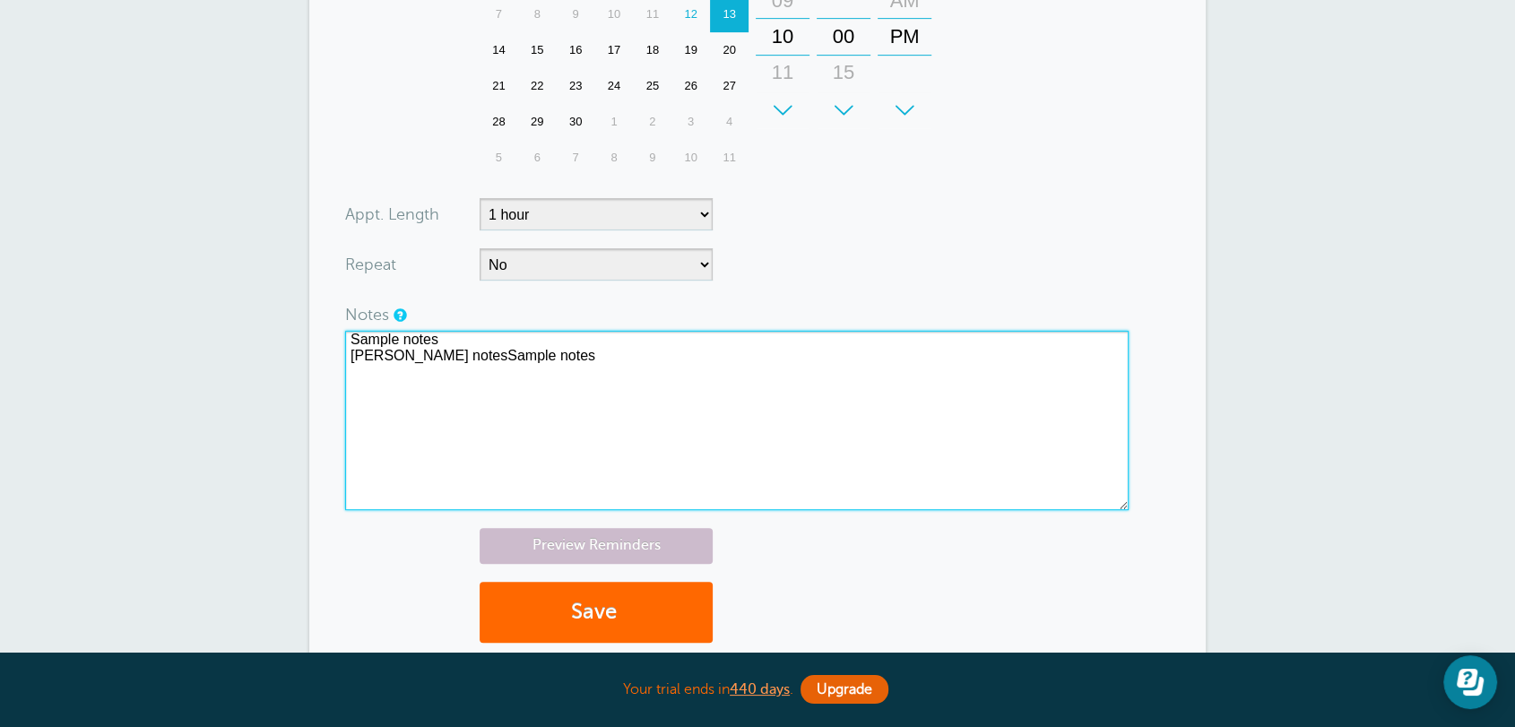
click at [428, 356] on textarea "Sample notes Sample notesSample notes" at bounding box center [736, 420] width 783 height 179
click at [438, 356] on textarea "Sample notes Sample notesSample notes" at bounding box center [736, 420] width 783 height 179
type textarea "Sample notes Sample notes Sample notes"
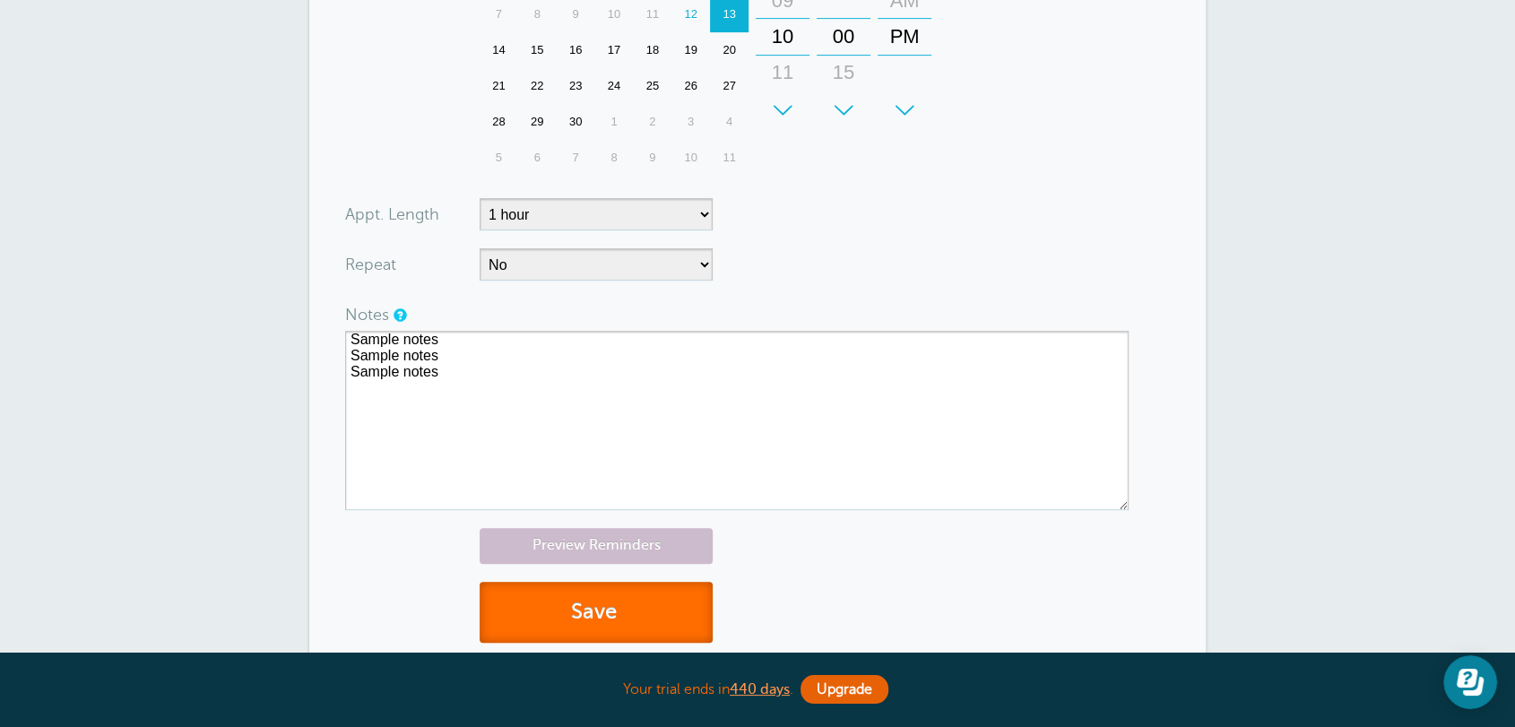
click at [647, 611] on button "Save" at bounding box center [595, 613] width 233 height 62
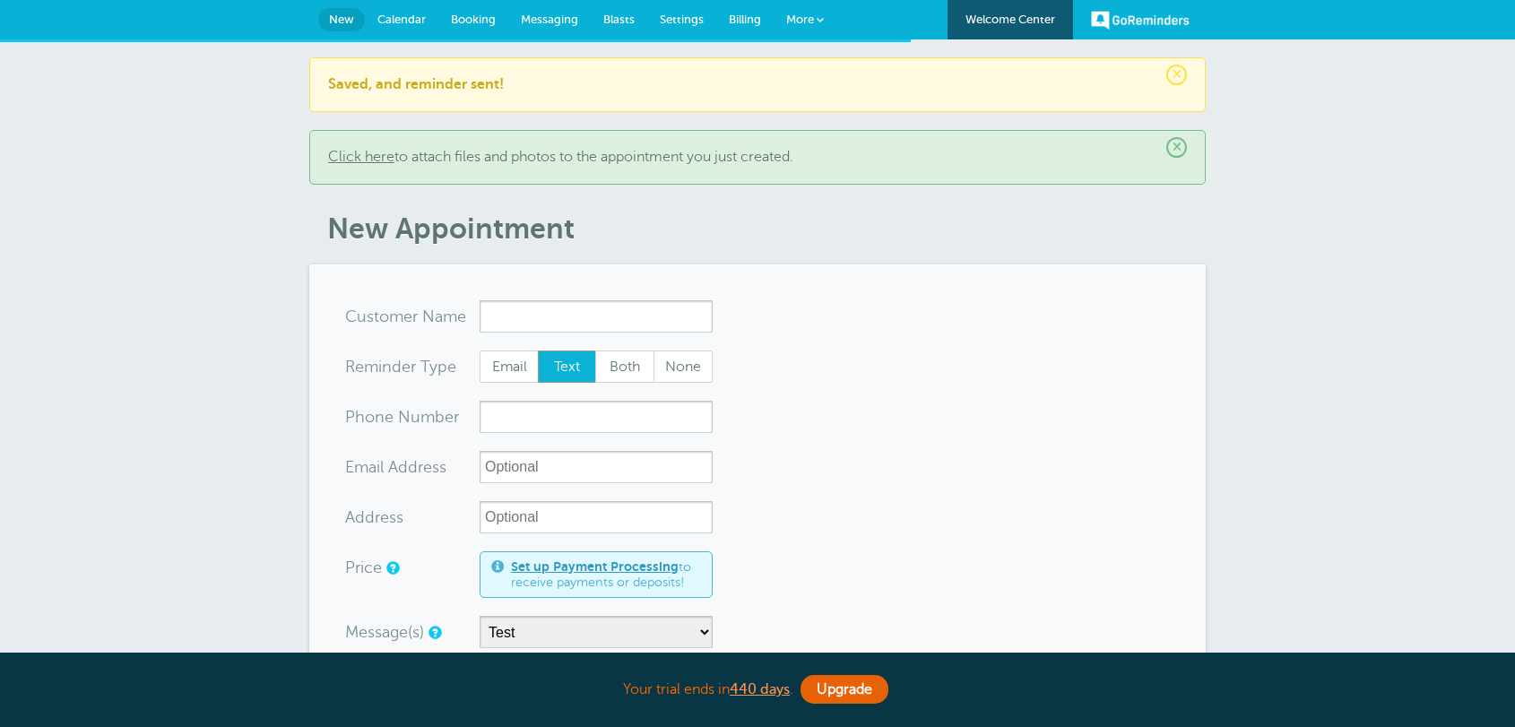
select select "161595"
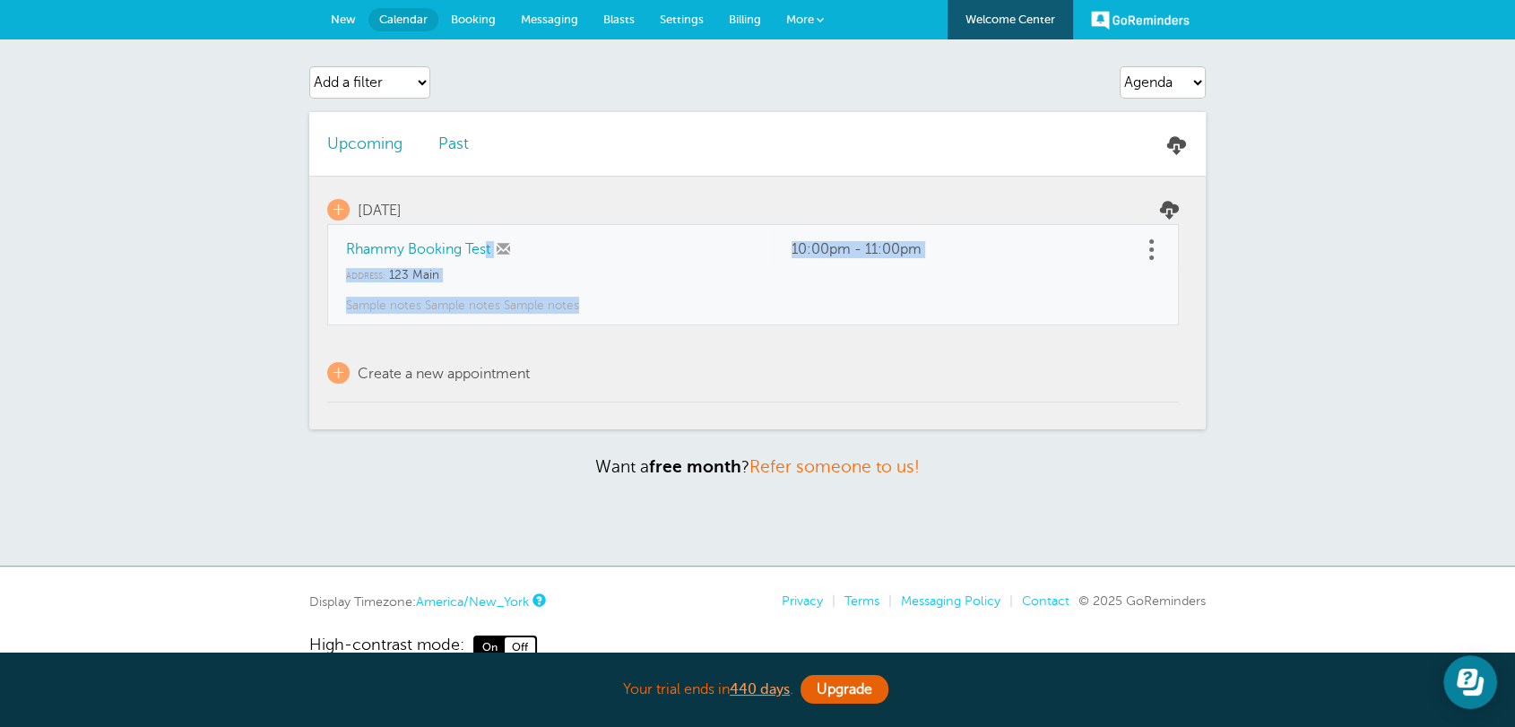
drag, startPoint x: 581, startPoint y: 307, endPoint x: 345, endPoint y: 242, distance: 244.4
click at [345, 242] on tbody "+ [DATE] Rhammy Booking Test 10:00pm - 11:00pm Address: [STREET_ADDRESS]" at bounding box center [752, 290] width 851 height 226
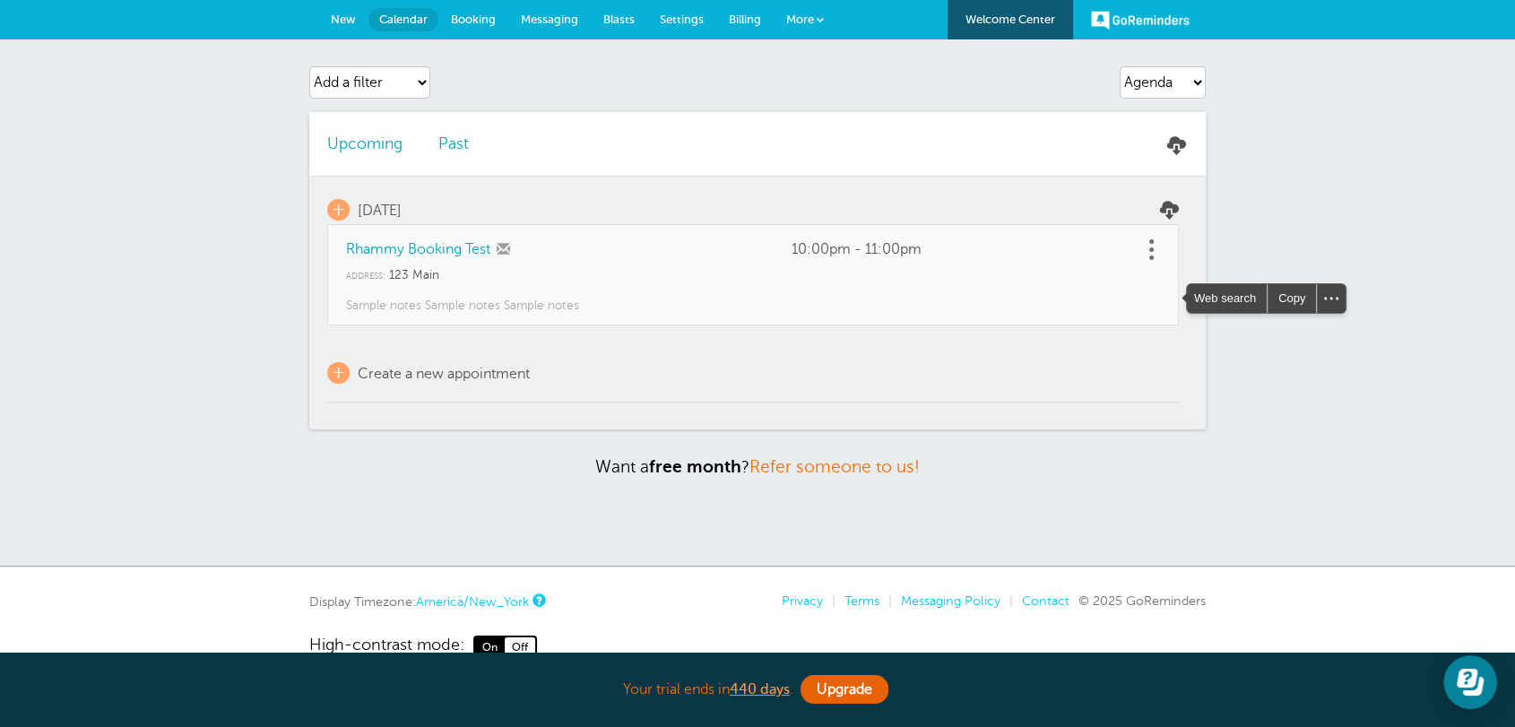
click at [782, 370] on p "+ Create a new appointment" at bounding box center [752, 373] width 851 height 22
click at [455, 250] on link "Rhammy Booking Test" at bounding box center [418, 249] width 144 height 16
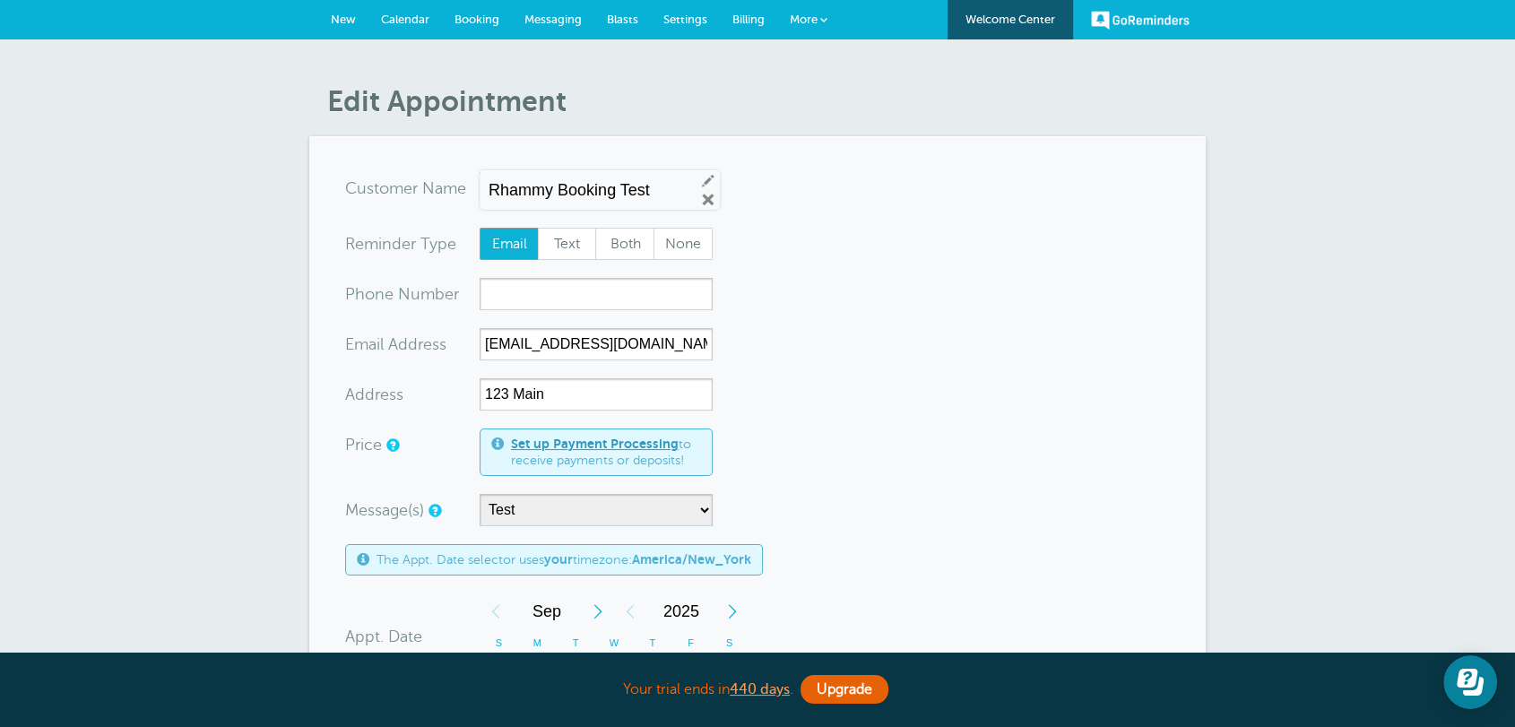
click at [800, 20] on span "More" at bounding box center [804, 19] width 28 height 13
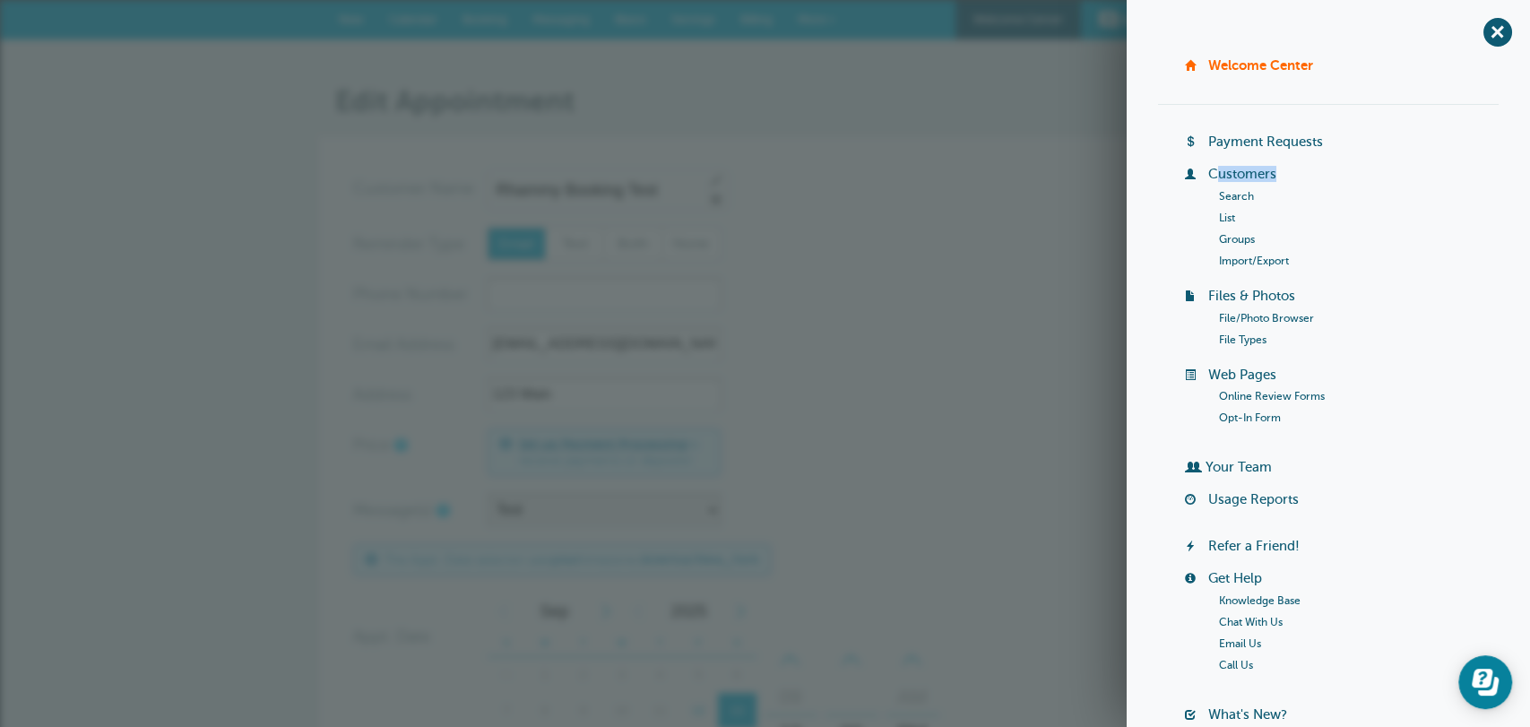
drag, startPoint x: 1291, startPoint y: 167, endPoint x: 1225, endPoint y: 181, distance: 67.0
click at [1209, 167] on li "Customers Search List Groups Import/Export" at bounding box center [1342, 227] width 314 height 122
click at [1225, 195] on link "Search" at bounding box center [1236, 196] width 35 height 13
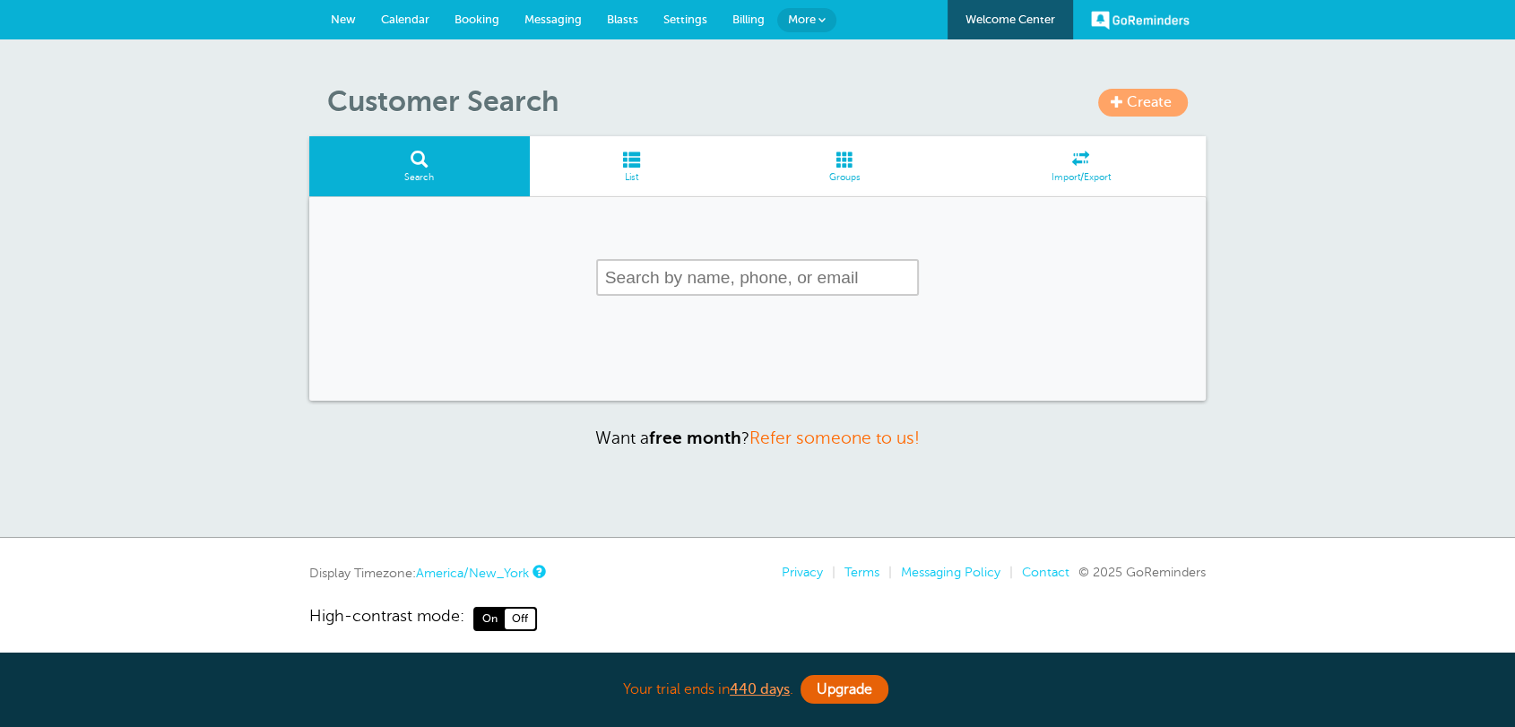
click at [586, 139] on link "List" at bounding box center [632, 166] width 204 height 60
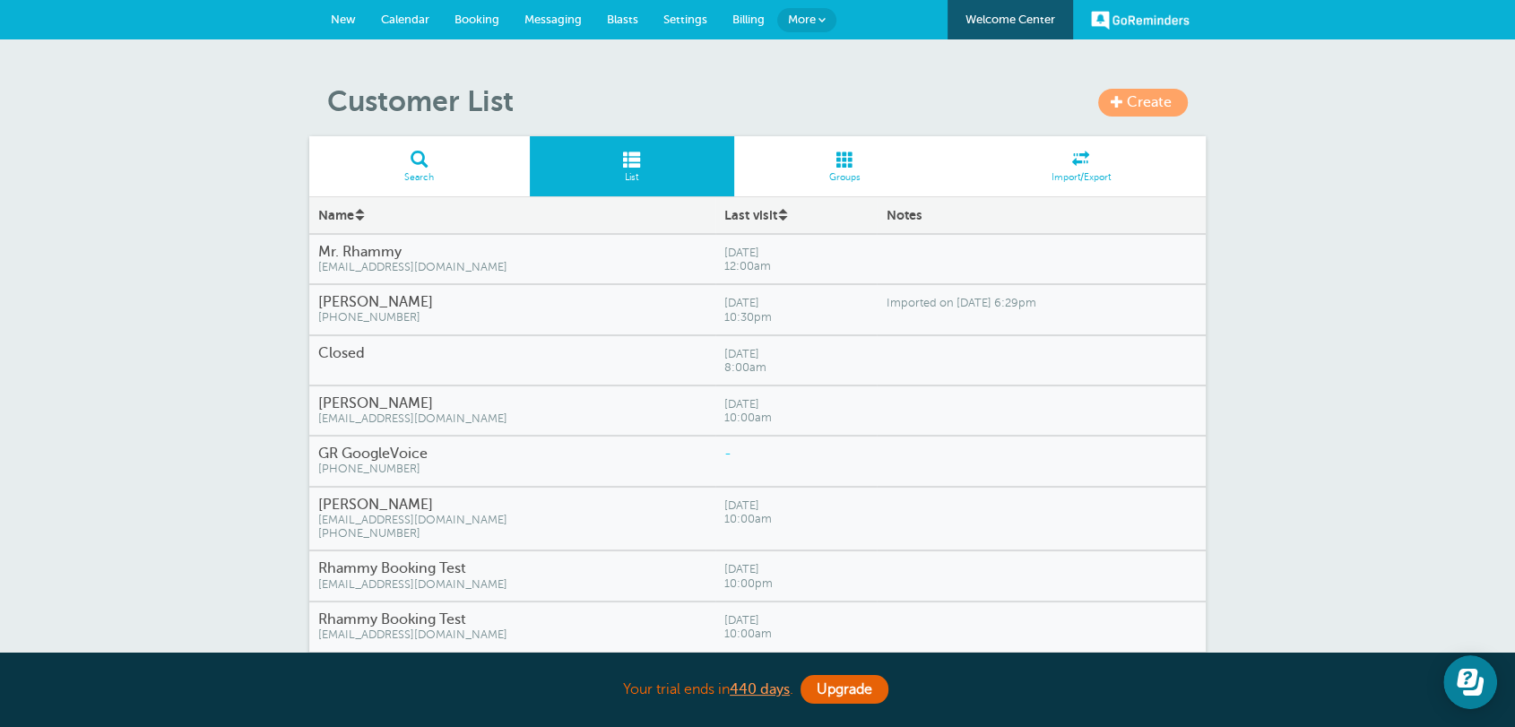
click at [500, 266] on span "[EMAIL_ADDRESS][DOMAIN_NAME]" at bounding box center [512, 267] width 388 height 13
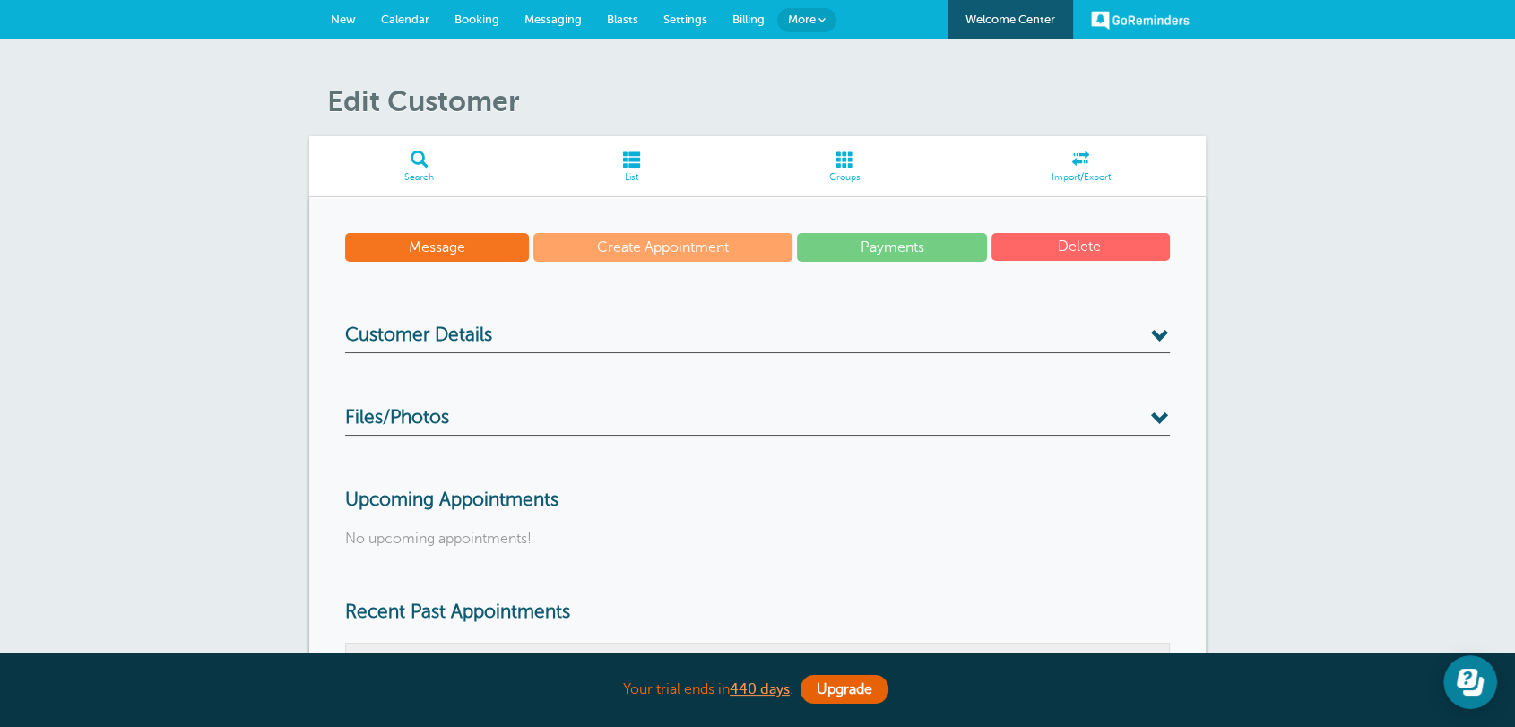
click at [420, 419] on span "Files/Photos" at bounding box center [397, 418] width 104 height 22
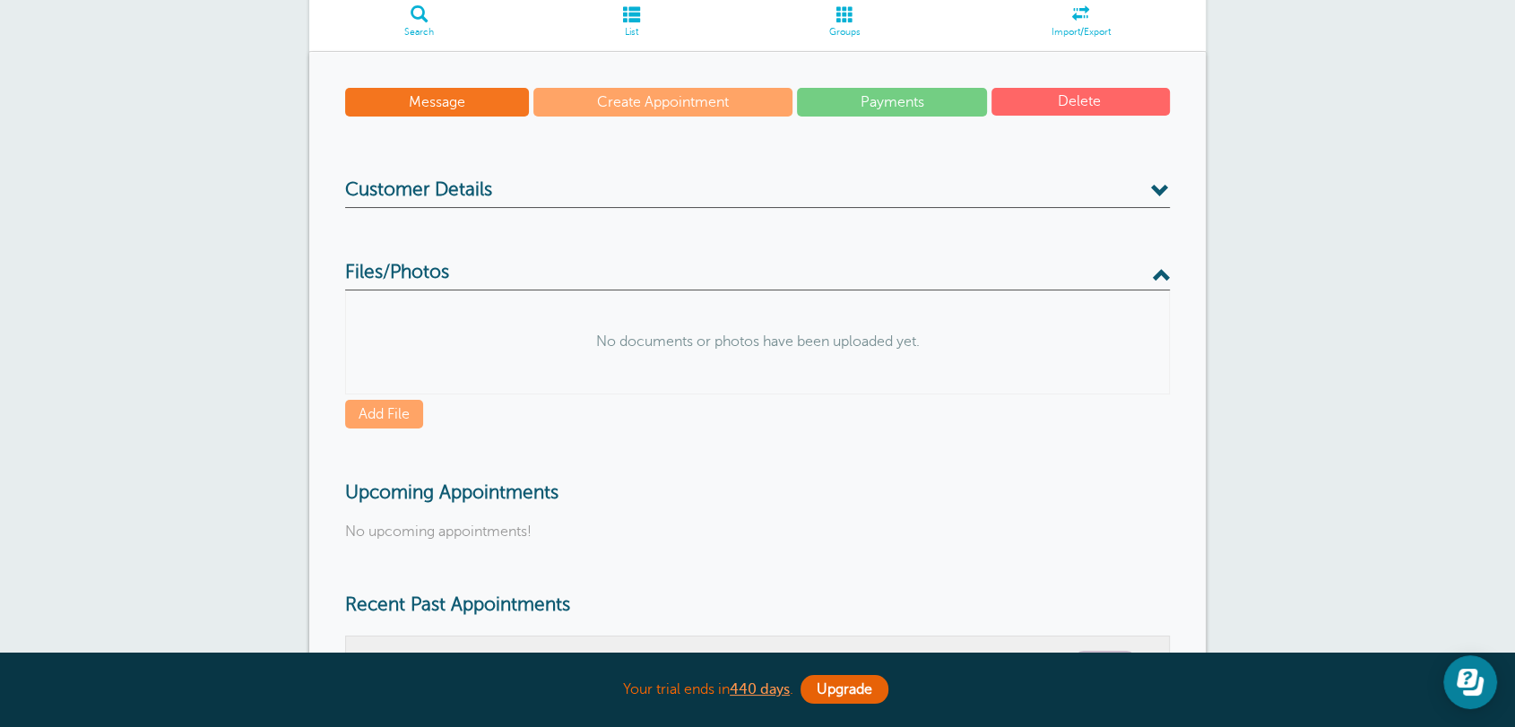
scroll to position [232, 0]
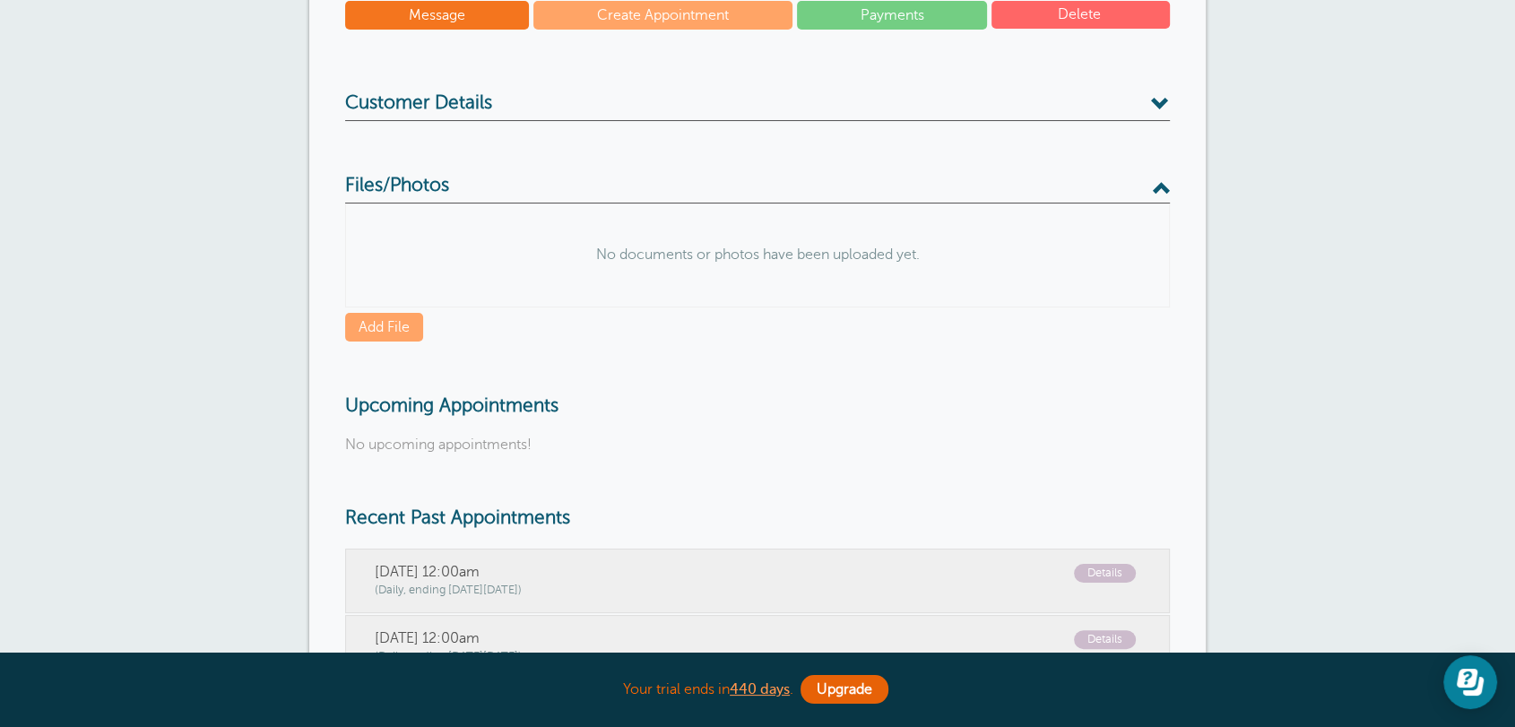
click at [390, 332] on link "Add File" at bounding box center [384, 327] width 78 height 29
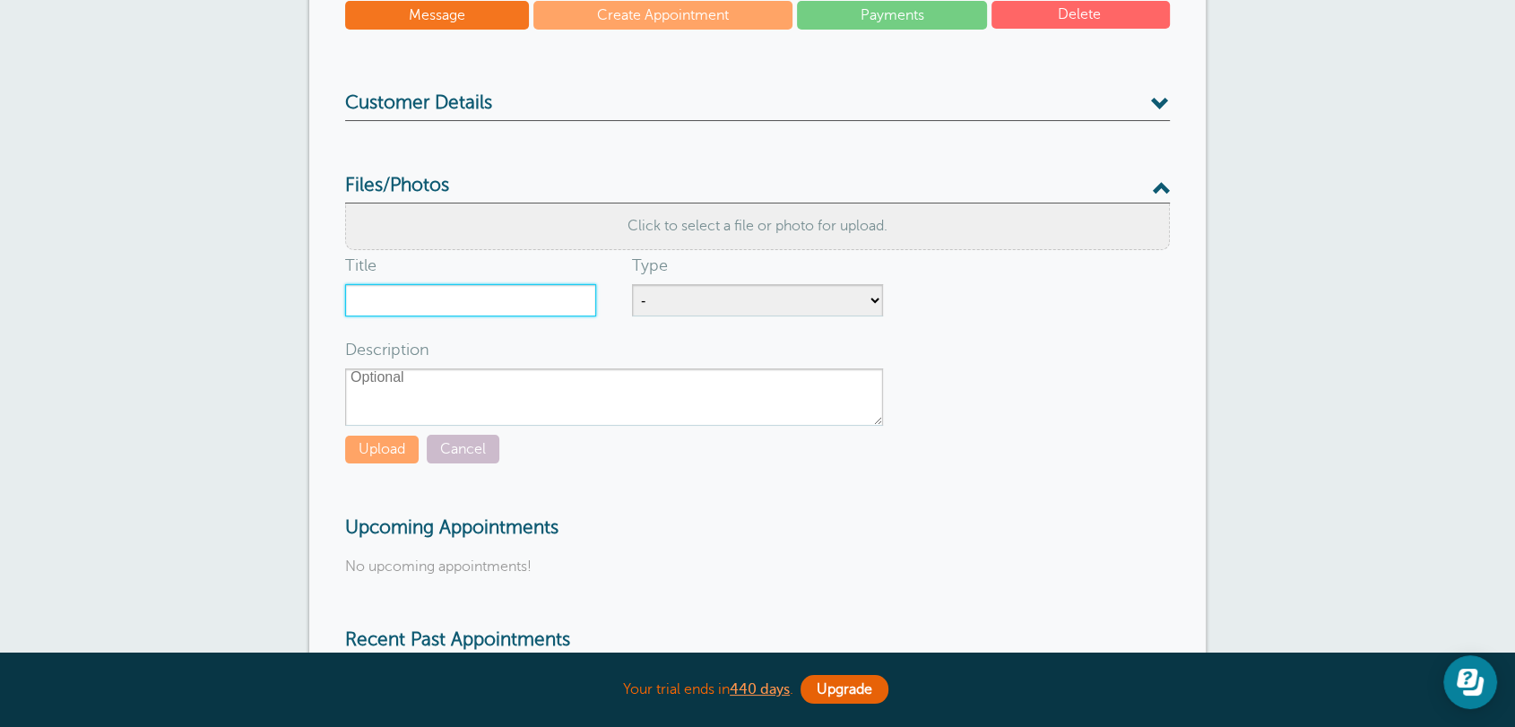
click at [431, 308] on input "Title" at bounding box center [470, 300] width 251 height 32
type input "Test"
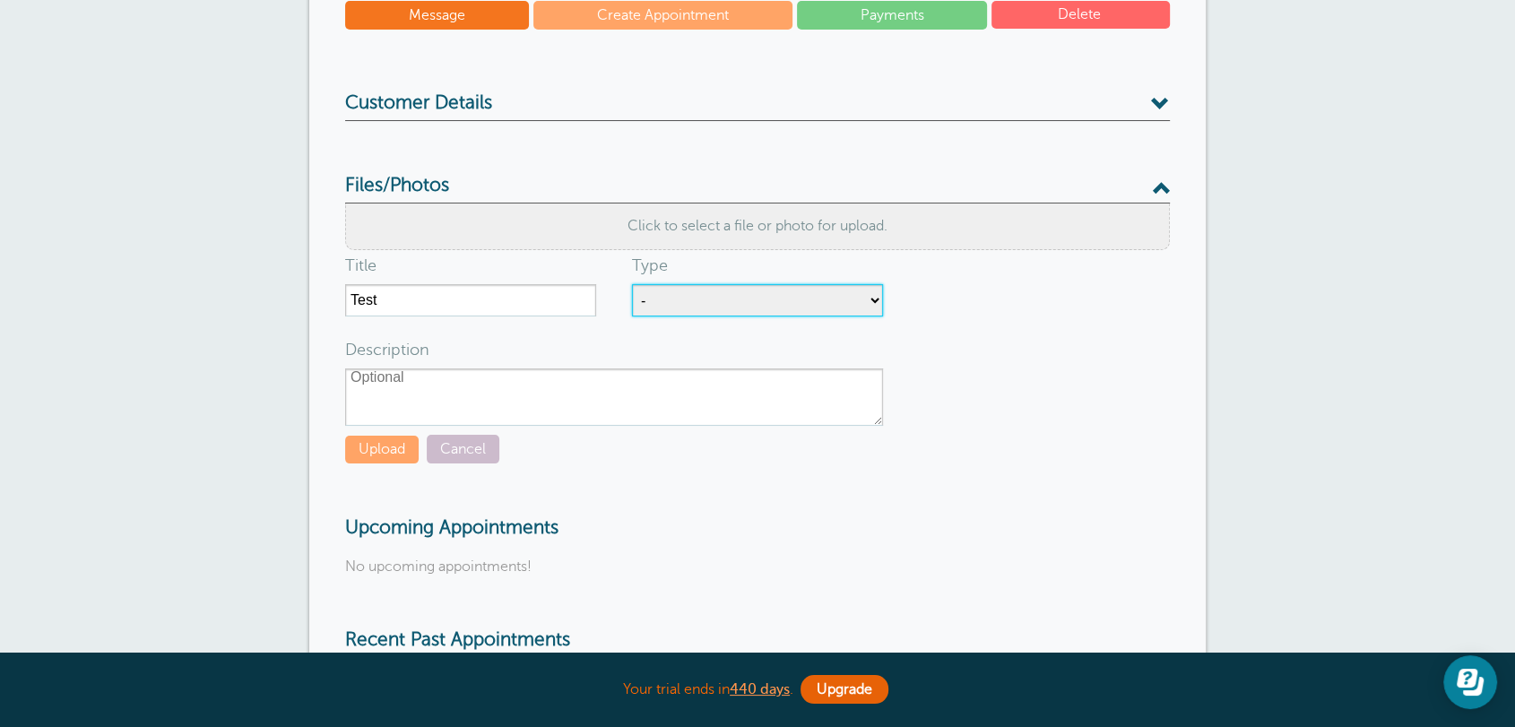
click at [677, 300] on select "- Job Photo Contract Invoice - Create new type" at bounding box center [757, 300] width 251 height 32
select select "156"
click at [632, 284] on select "- Job Photo Contract Invoice - Create new type" at bounding box center [757, 300] width 251 height 32
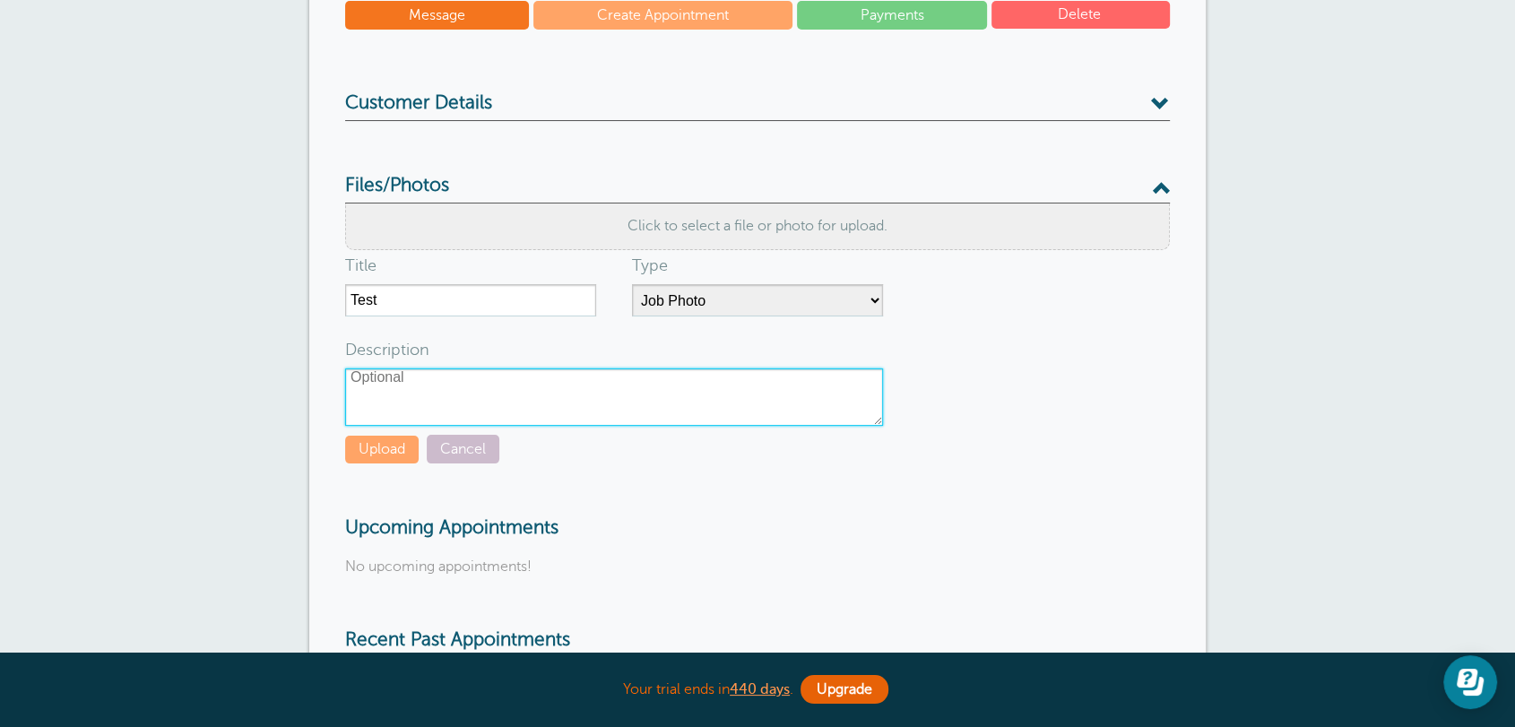
click at [528, 412] on textarea "Description" at bounding box center [614, 396] width 538 height 57
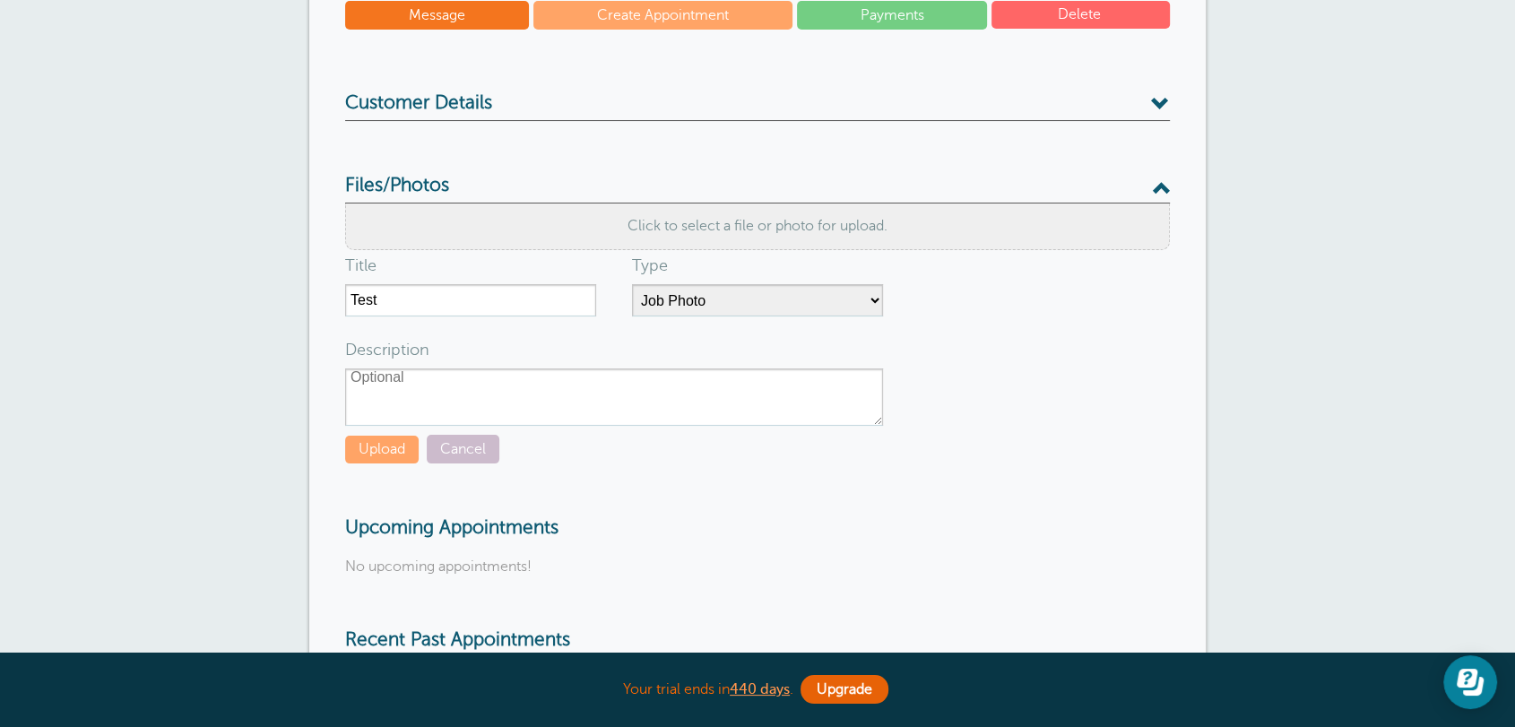
click at [382, 442] on button "Upload" at bounding box center [381, 450] width 73 height 28
click at [585, 233] on div "Click to select a file or photo for upload." at bounding box center [757, 226] width 825 height 47
click at [386, 438] on button "Upload" at bounding box center [381, 450] width 73 height 28
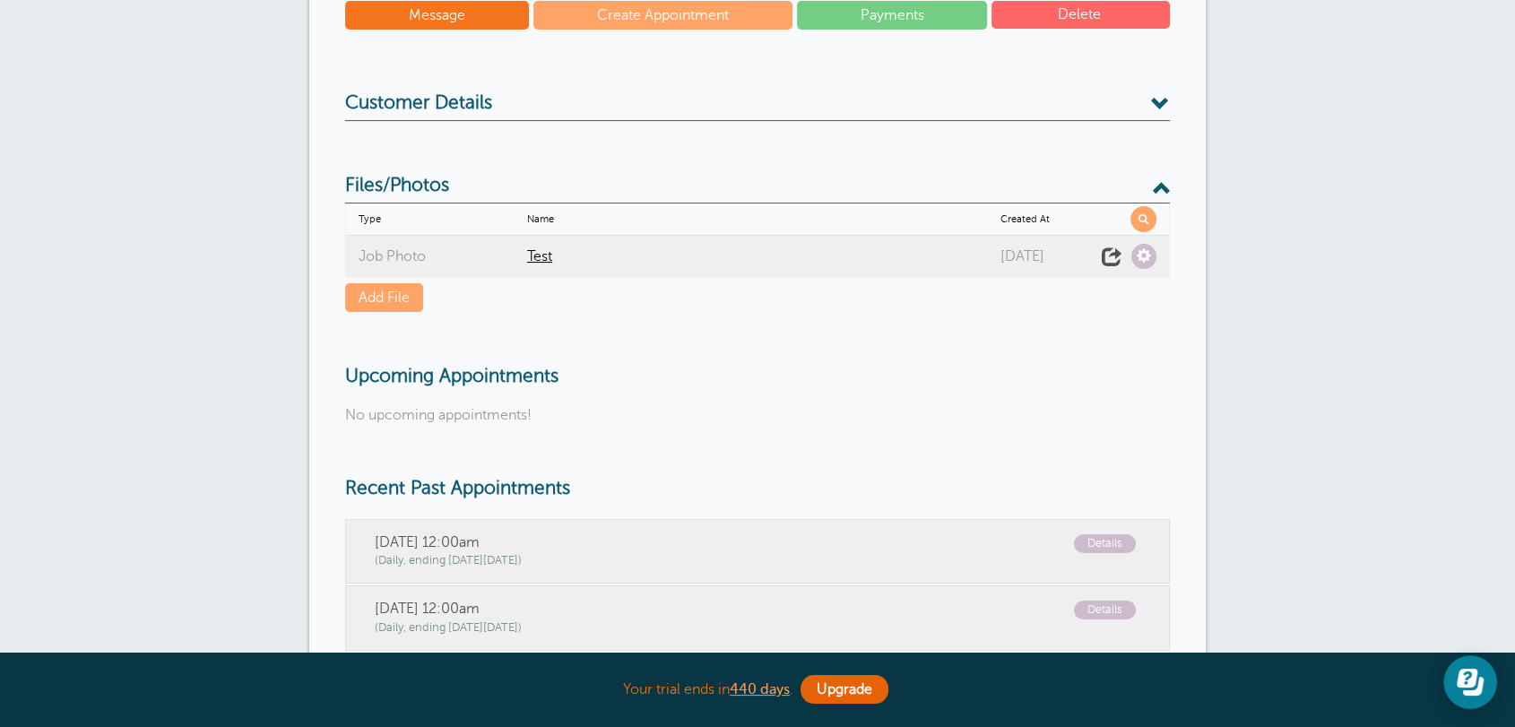
click at [365, 196] on h3 "Files/Photos" at bounding box center [757, 189] width 825 height 29
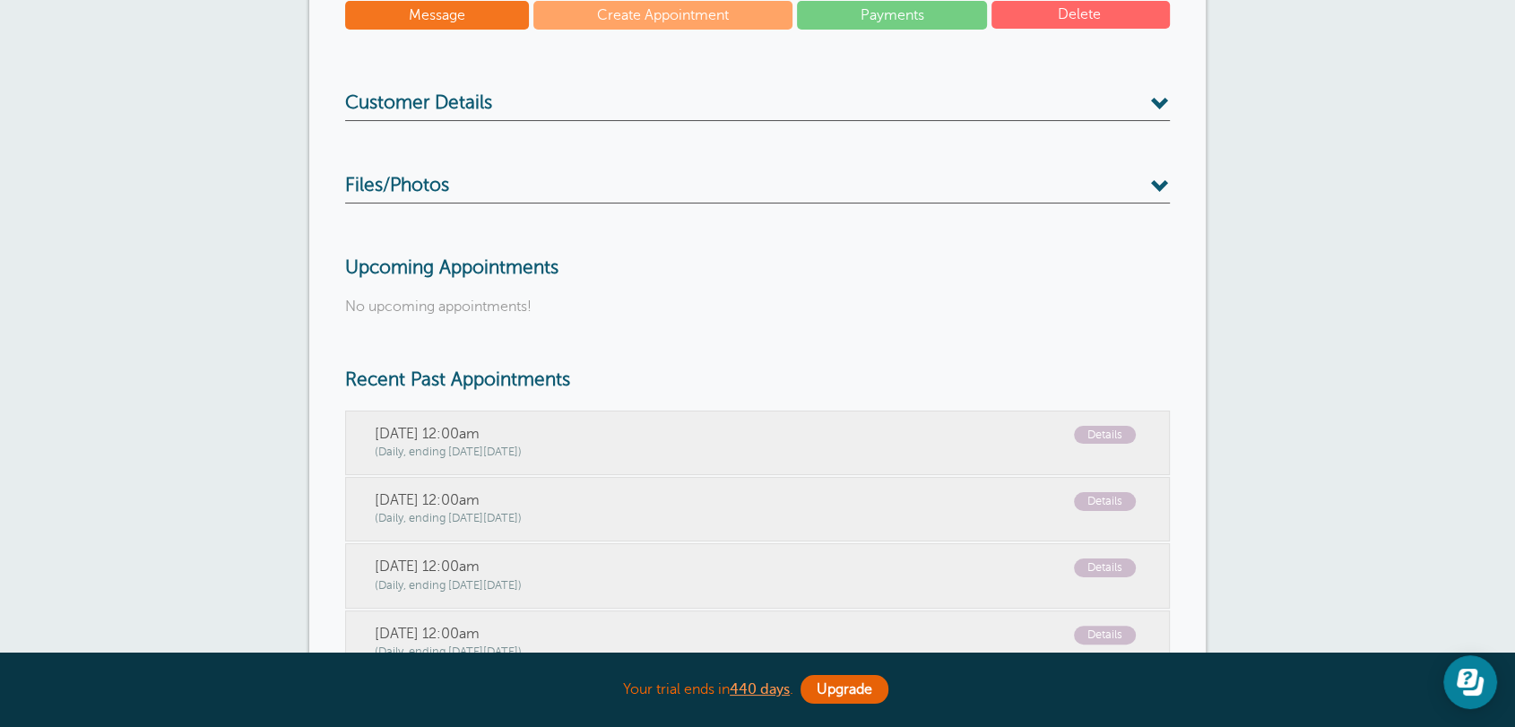
drag, startPoint x: 424, startPoint y: 181, endPoint x: 415, endPoint y: 180, distance: 9.0
click at [424, 180] on span "Files/Photos" at bounding box center [397, 186] width 104 height 22
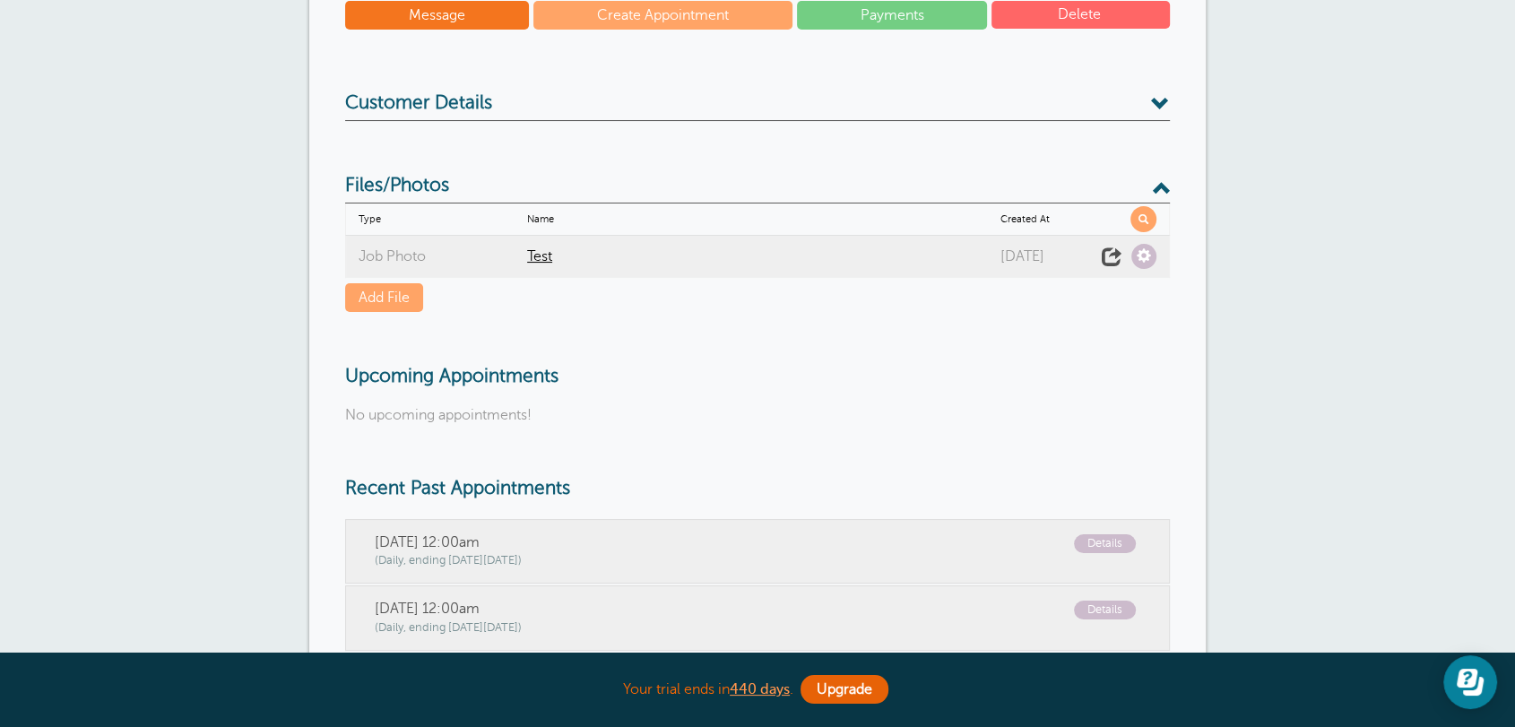
click at [1108, 256] on span at bounding box center [1111, 256] width 25 height 25
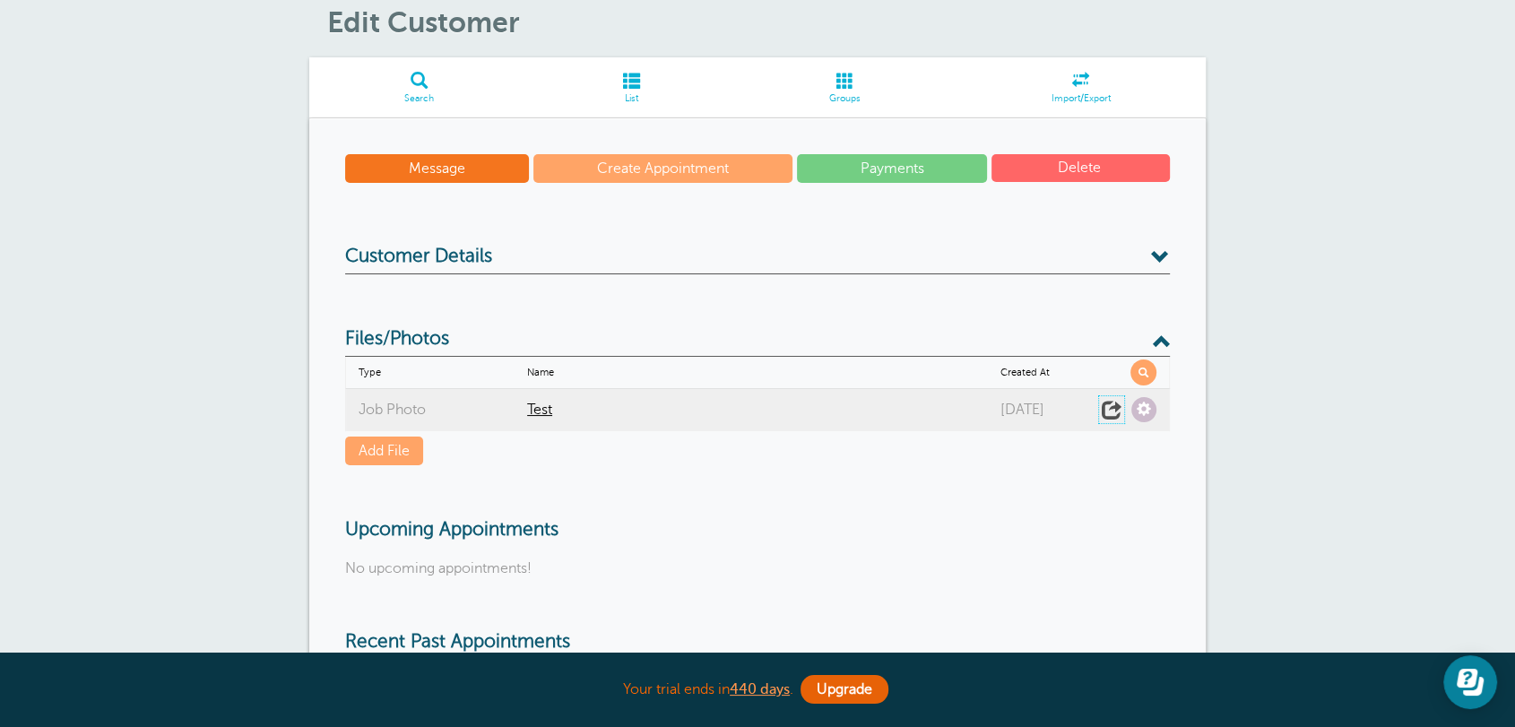
scroll to position [0, 0]
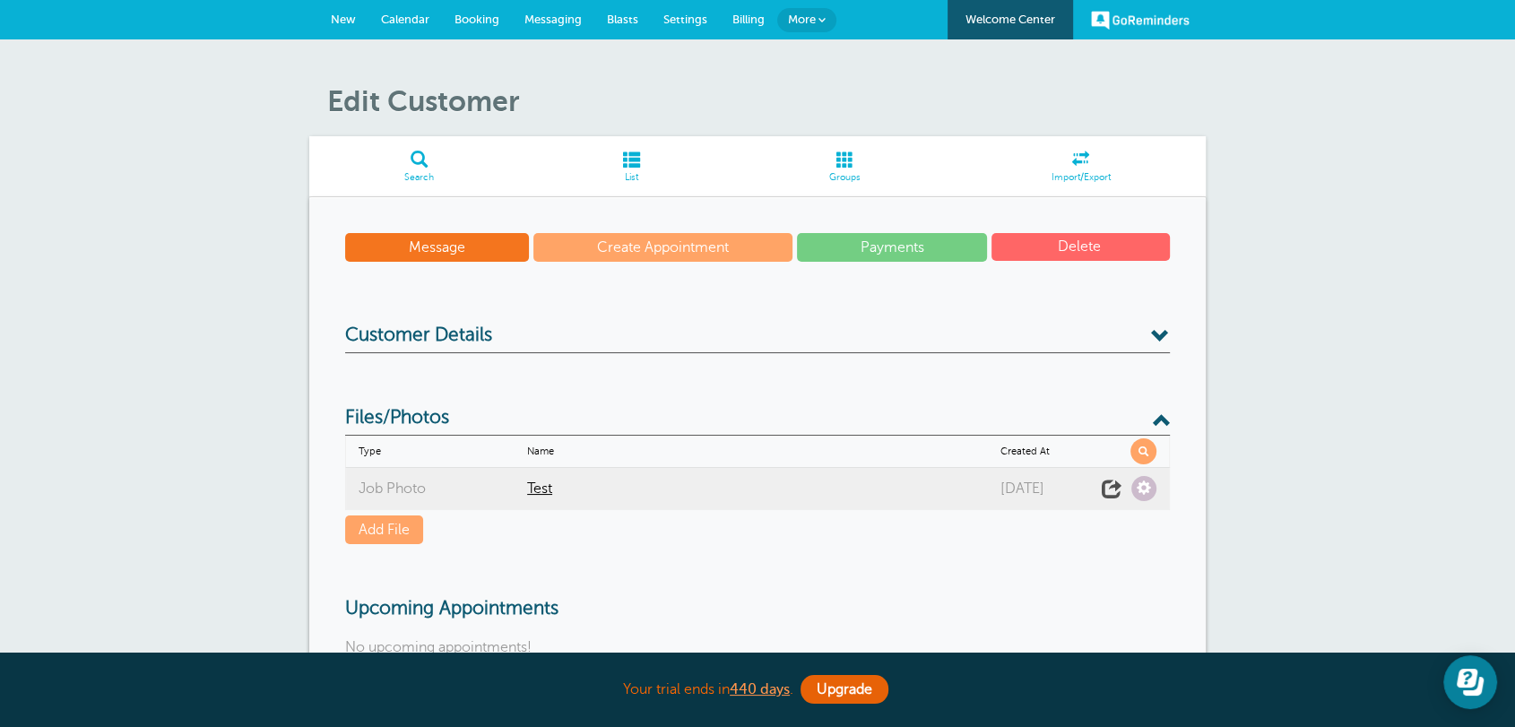
click at [571, 23] on span "Messaging" at bounding box center [552, 19] width 57 height 13
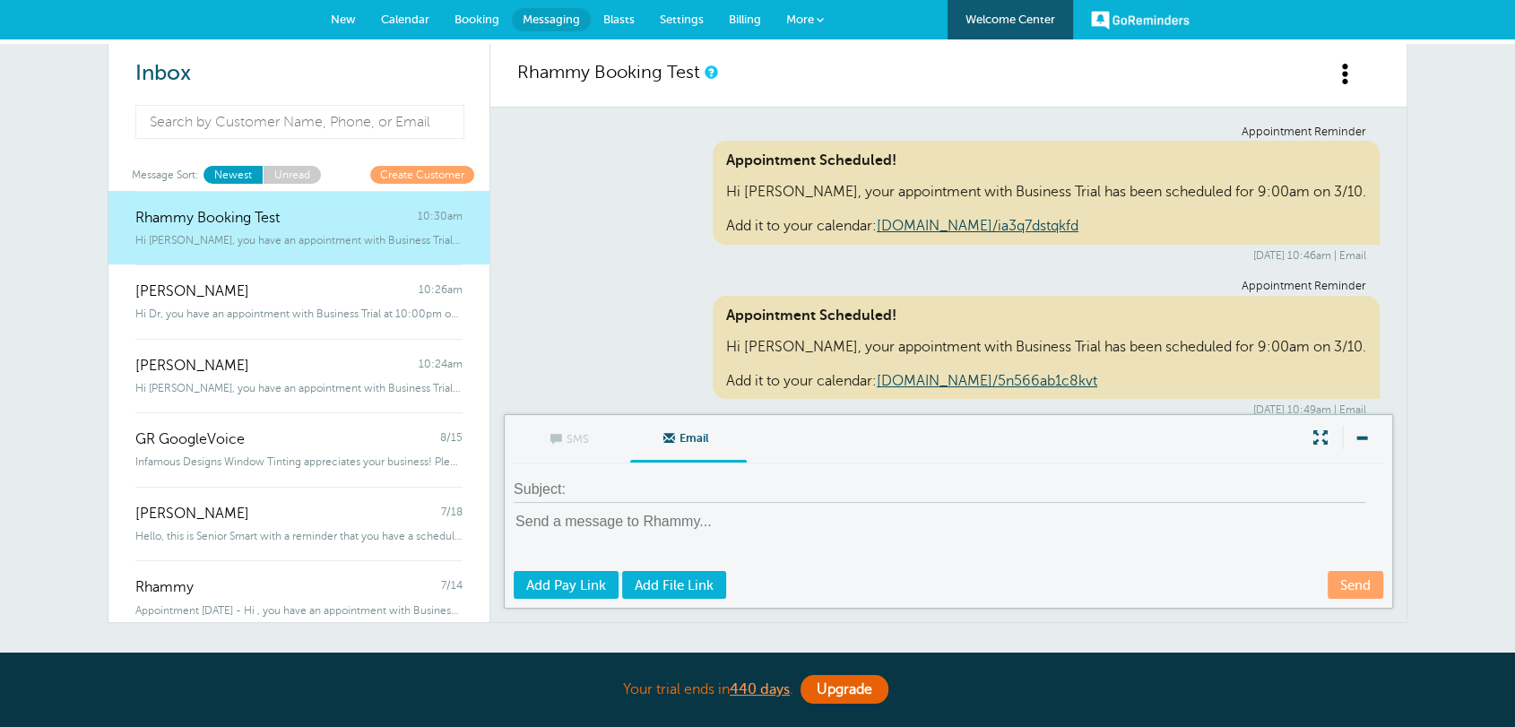
scroll to position [8779, 0]
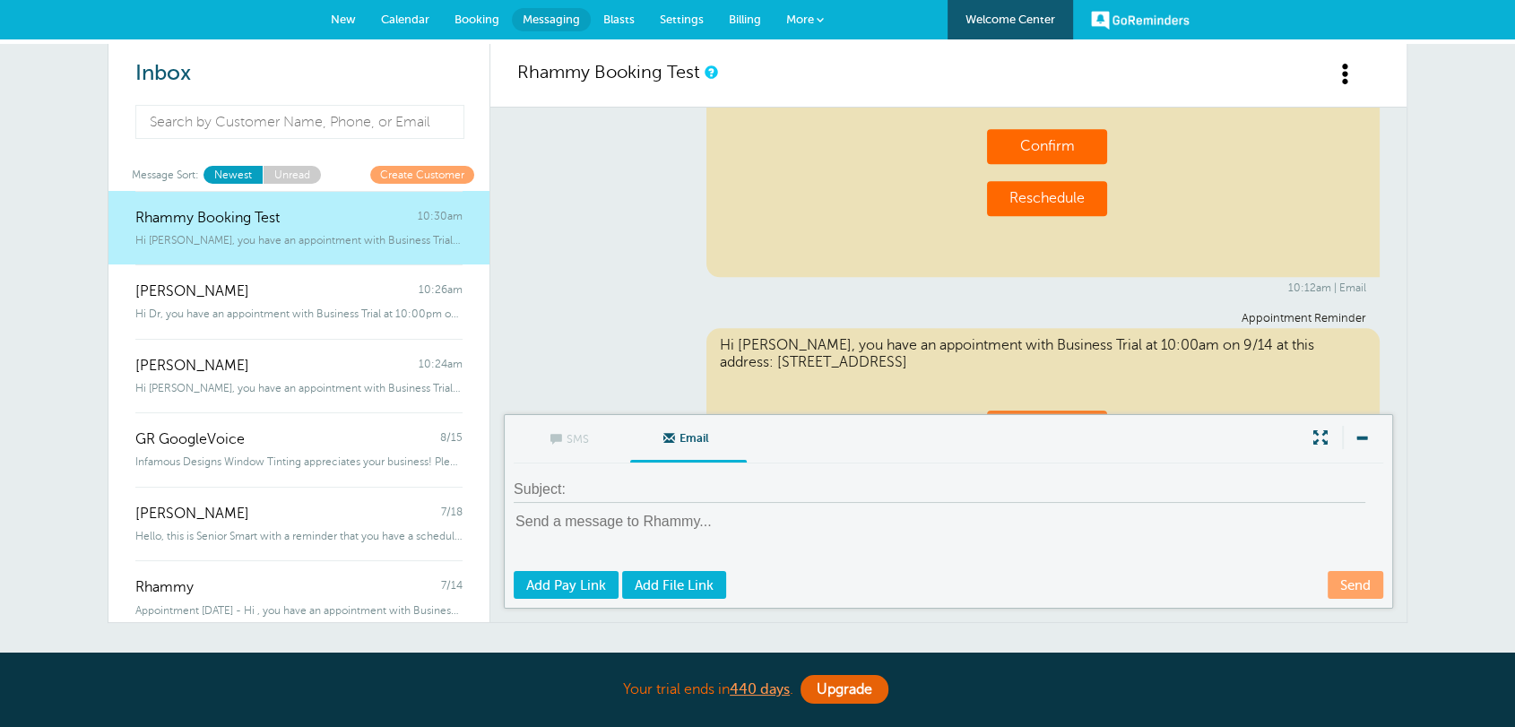
click at [630, 519] on textarea at bounding box center [950, 540] width 873 height 57
paste textarea "[URL][DOMAIN_NAME]"
type textarea "[URL][DOMAIN_NAME]"
click at [630, 519] on textarea "[URL][DOMAIN_NAME]" at bounding box center [950, 540] width 873 height 57
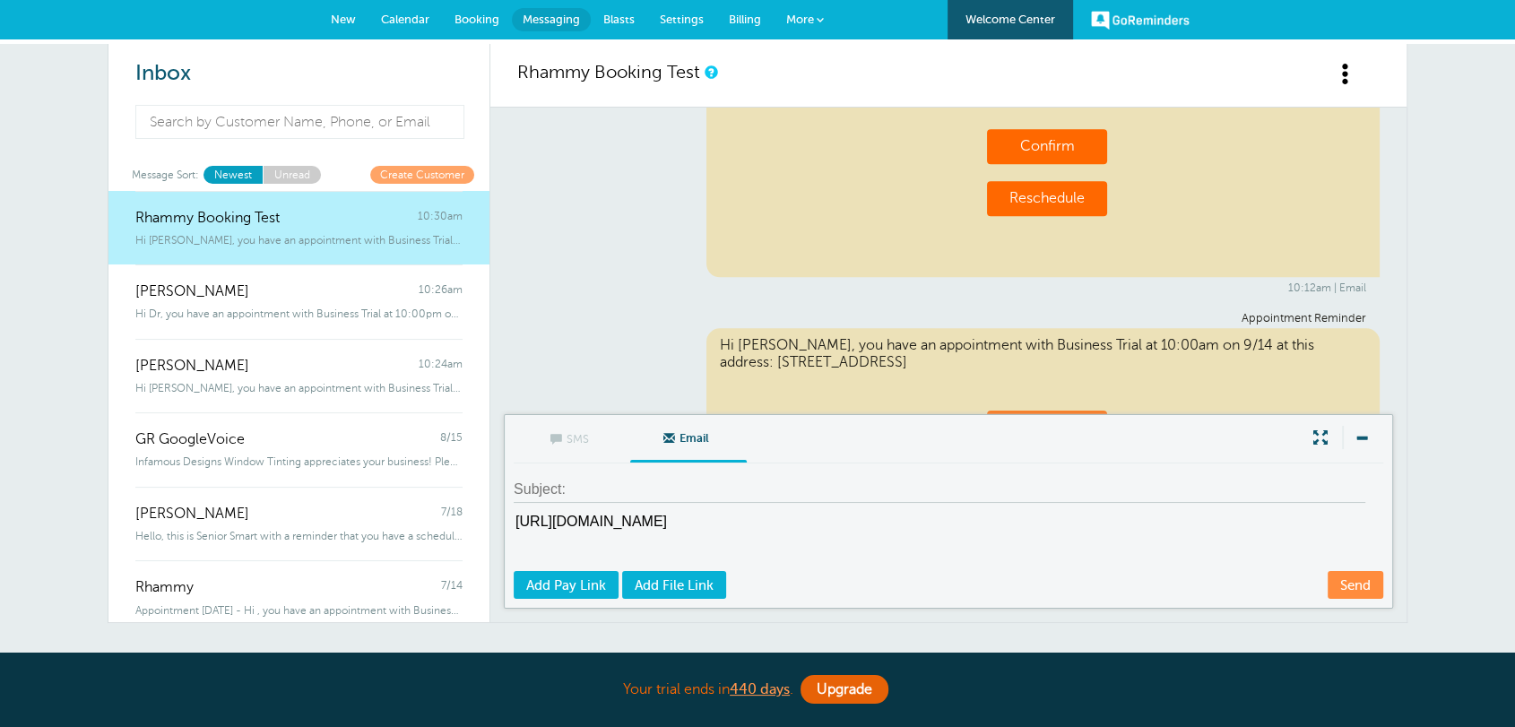
click at [630, 519] on textarea "[URL][DOMAIN_NAME]" at bounding box center [950, 540] width 873 height 57
click at [410, 22] on span "Calendar" at bounding box center [405, 19] width 48 height 13
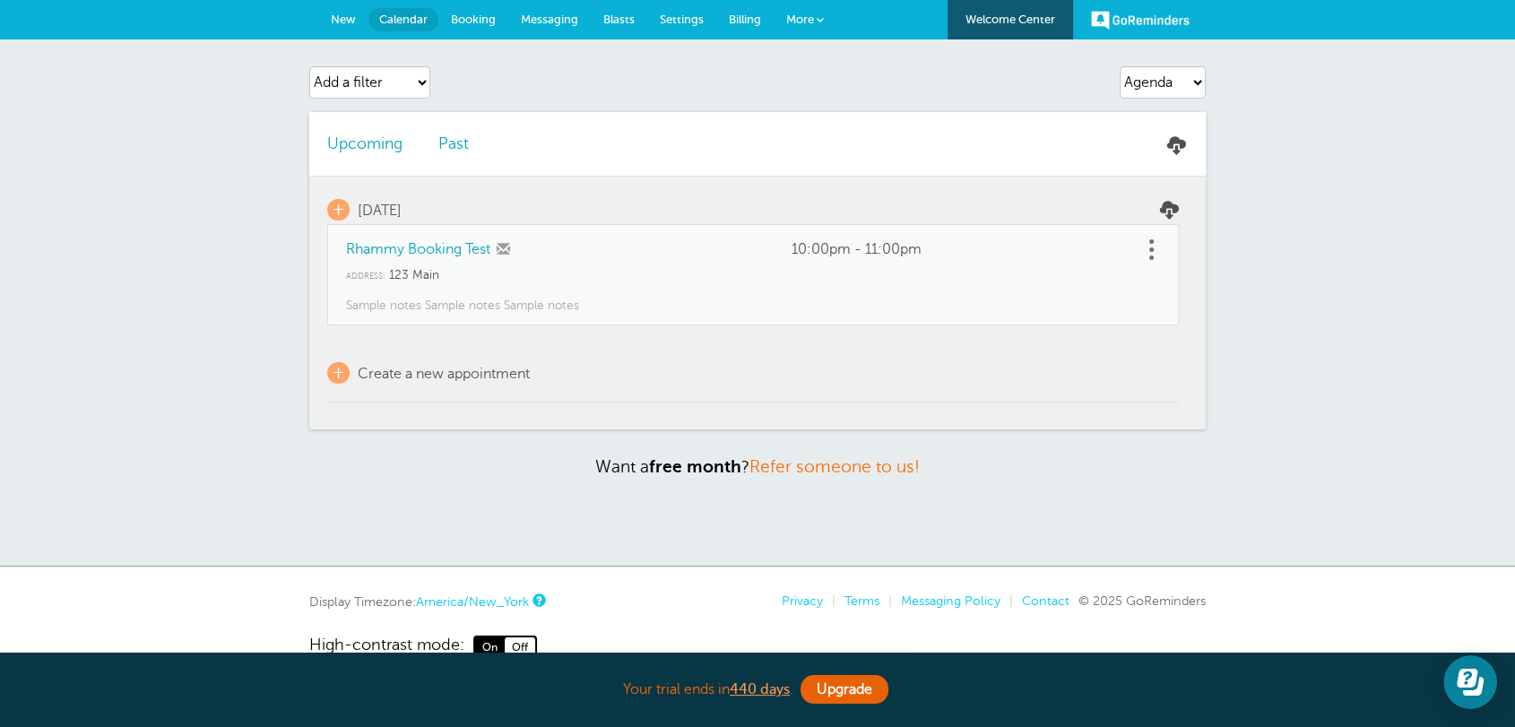
click at [668, 13] on span "Settings" at bounding box center [682, 19] width 44 height 13
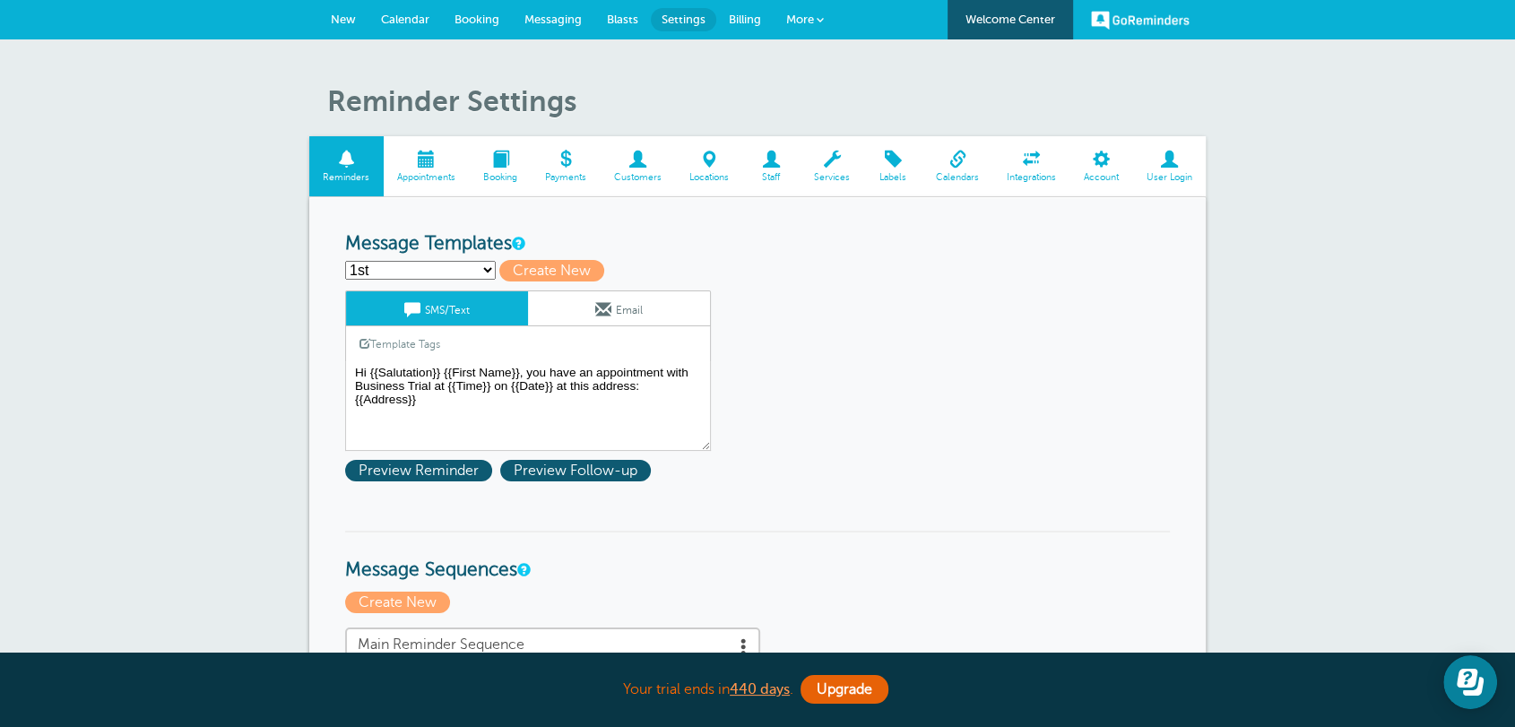
click at [631, 173] on span "Customers" at bounding box center [637, 177] width 57 height 11
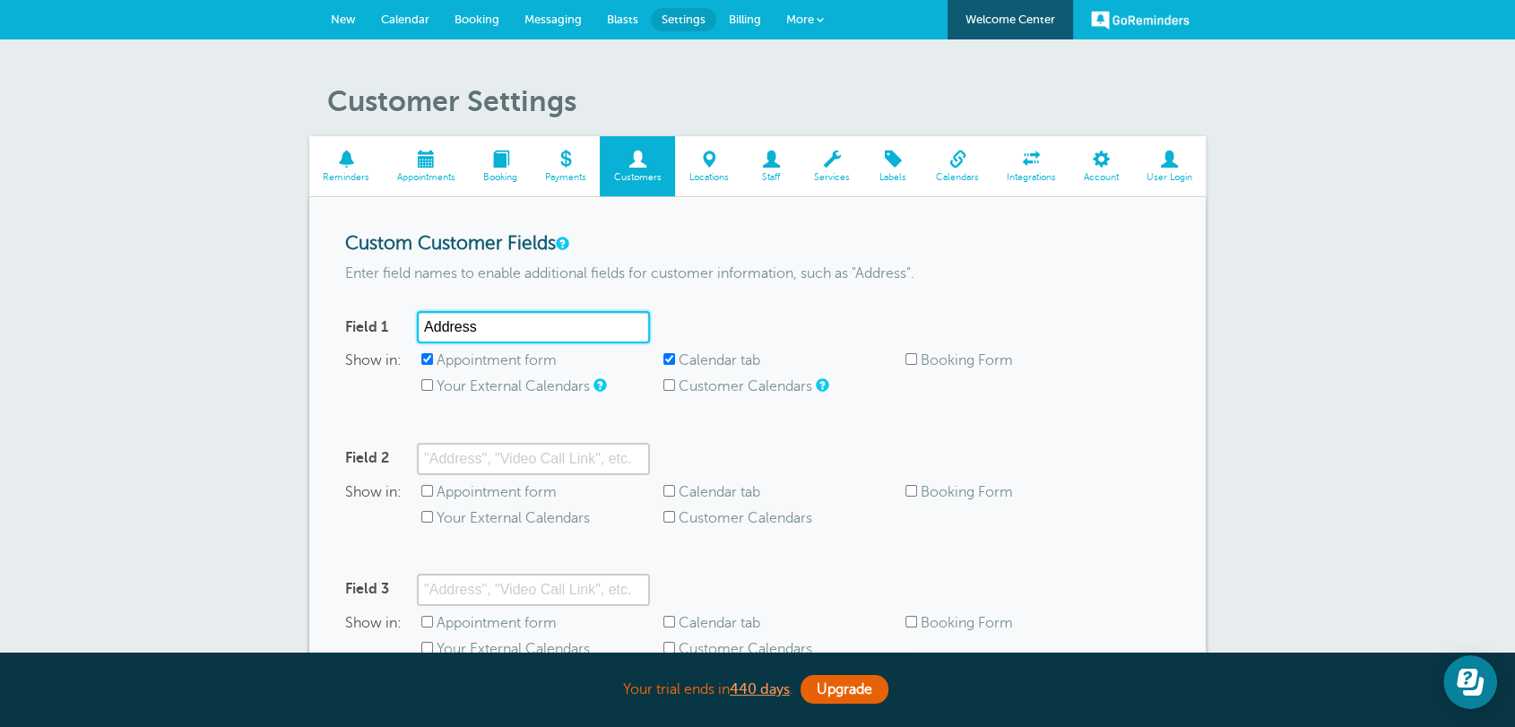
click at [593, 329] on input "Address" at bounding box center [533, 327] width 233 height 32
click at [804, 20] on span "More" at bounding box center [800, 19] width 28 height 13
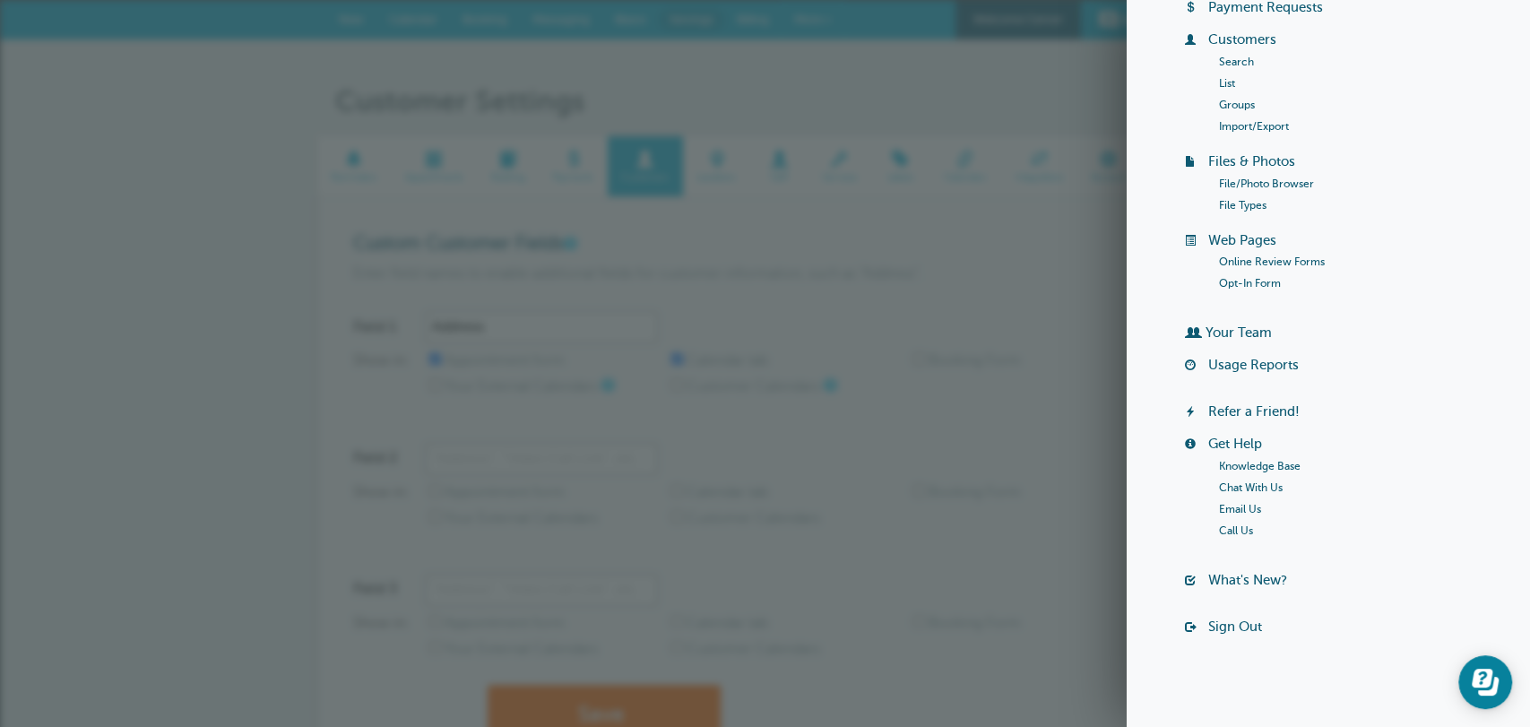
scroll to position [139, 0]
click at [1240, 362] on link "Usage Reports" at bounding box center [1253, 360] width 91 height 14
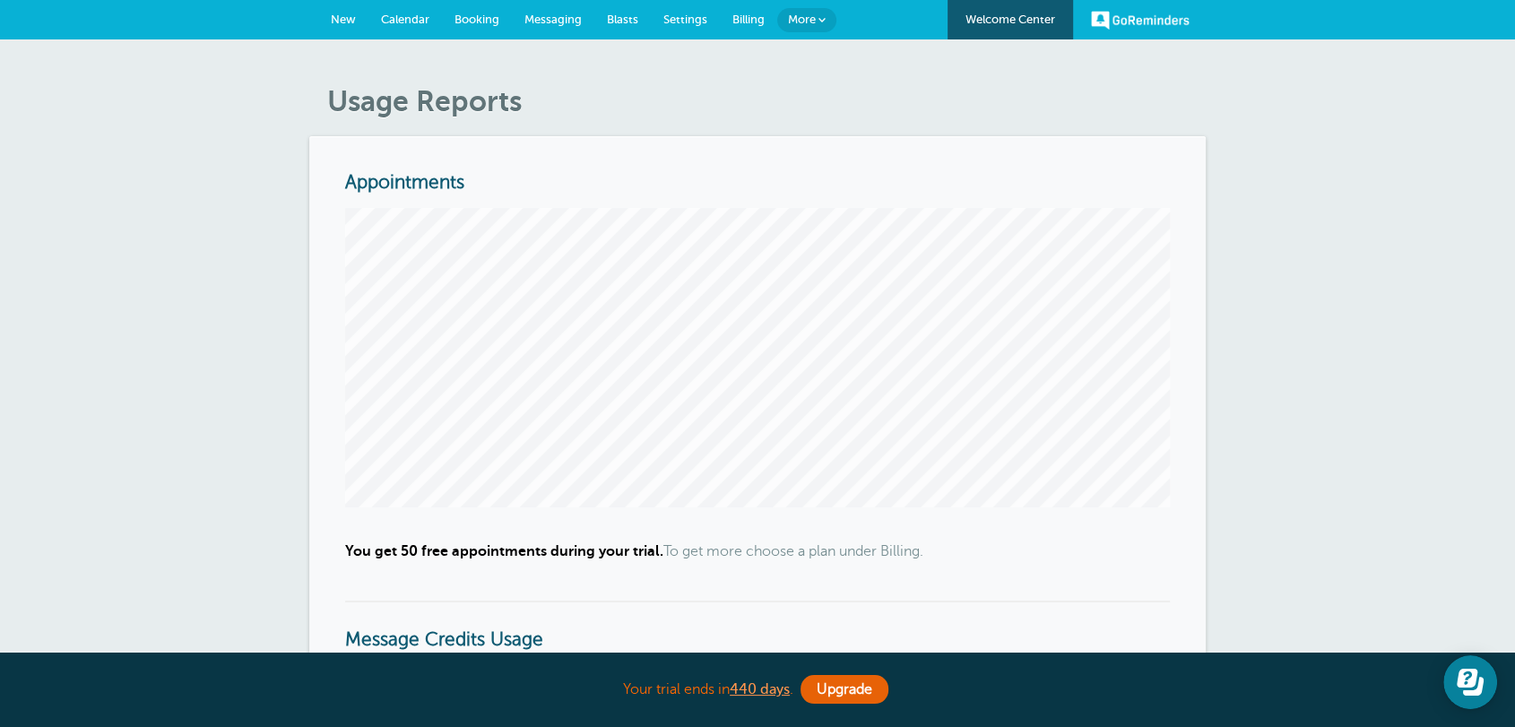
click at [695, 13] on span "Settings" at bounding box center [685, 19] width 44 height 13
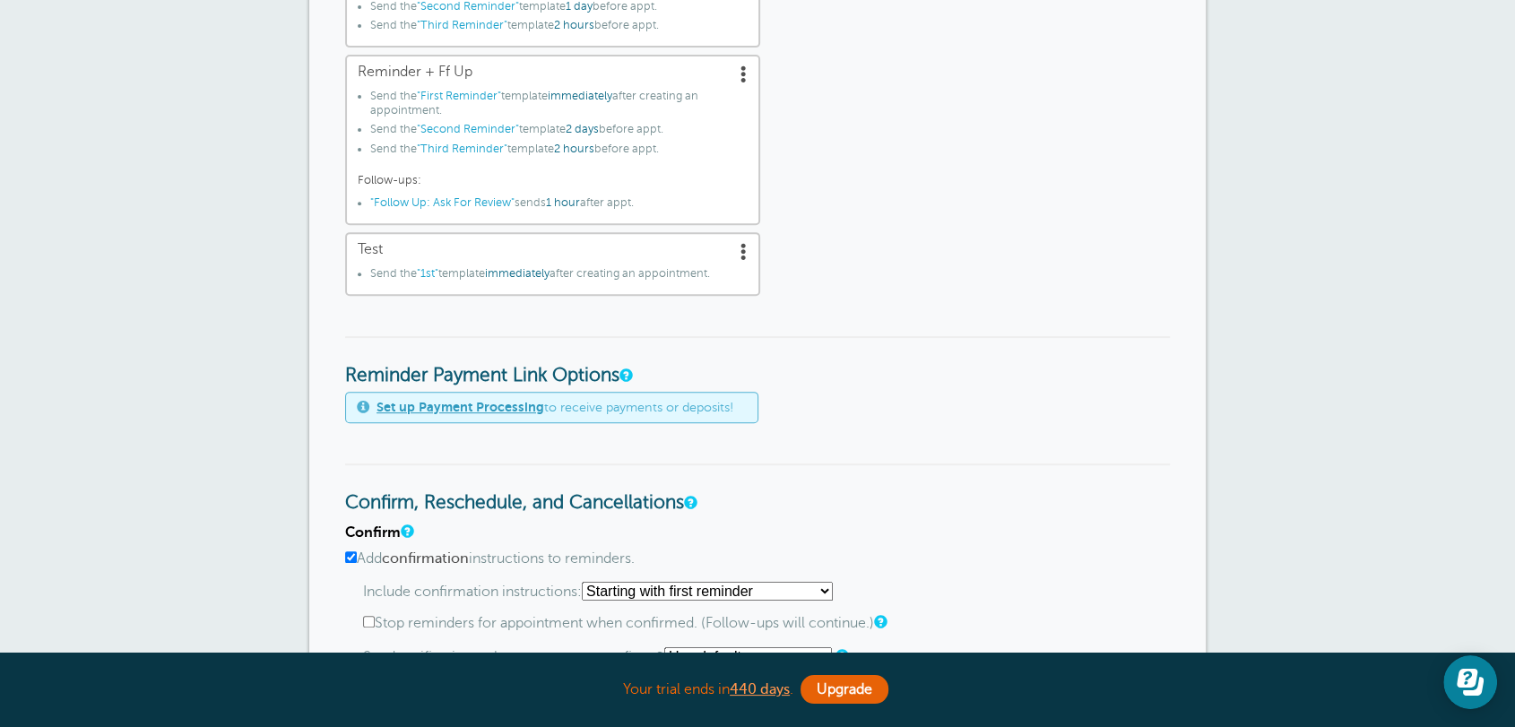
click at [748, 248] on span at bounding box center [744, 251] width 18 height 18
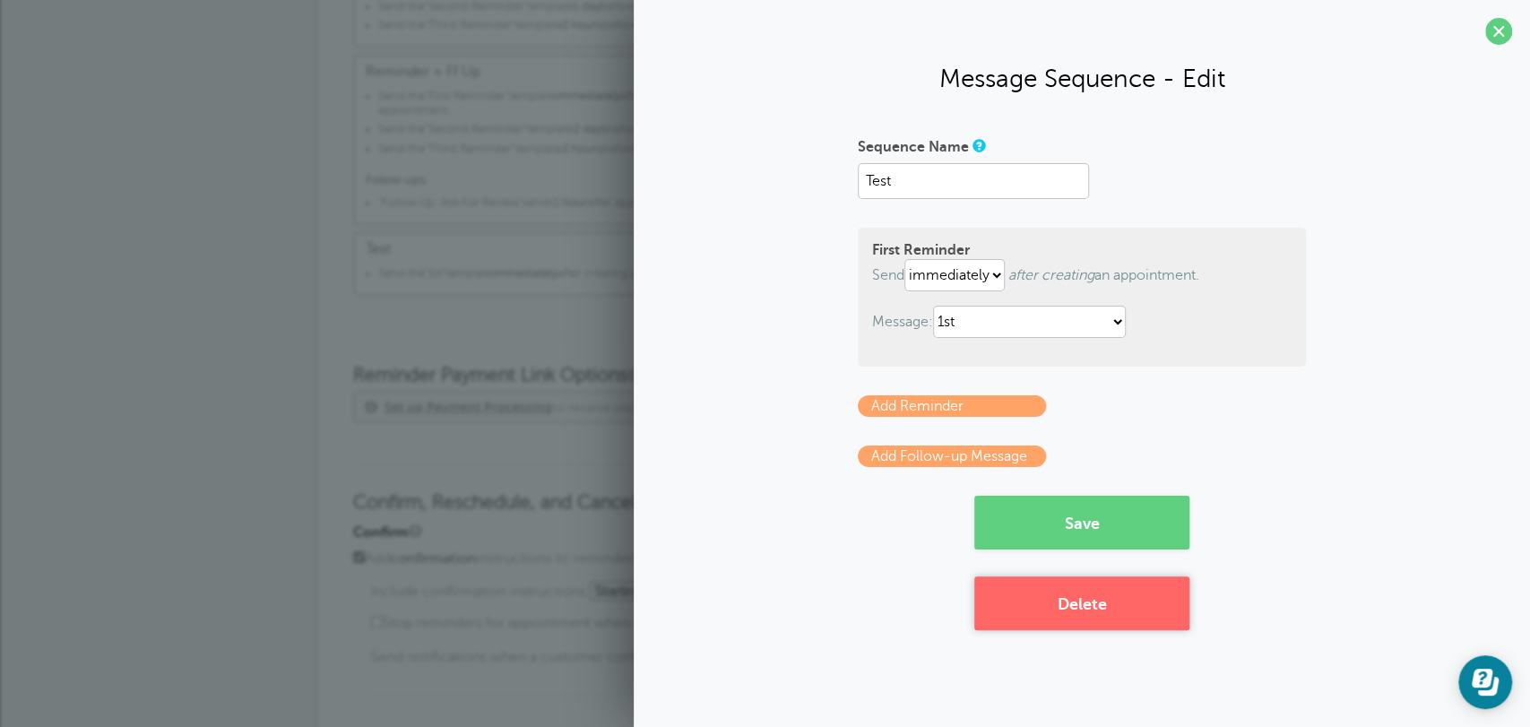
click at [1072, 600] on button "Delete" at bounding box center [1081, 603] width 215 height 54
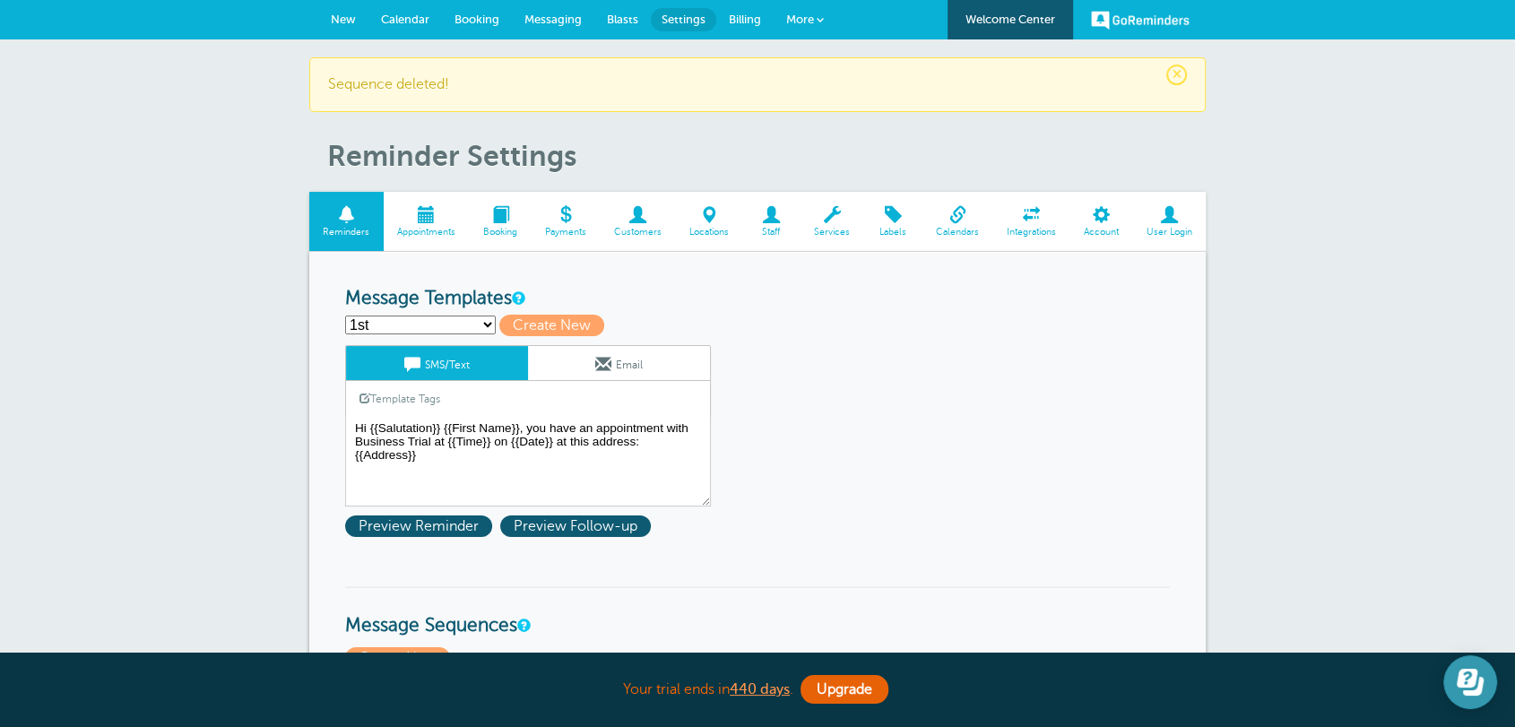
click at [1476, 689] on icon "Open Learn | Contact Us" at bounding box center [1473, 686] width 21 height 19
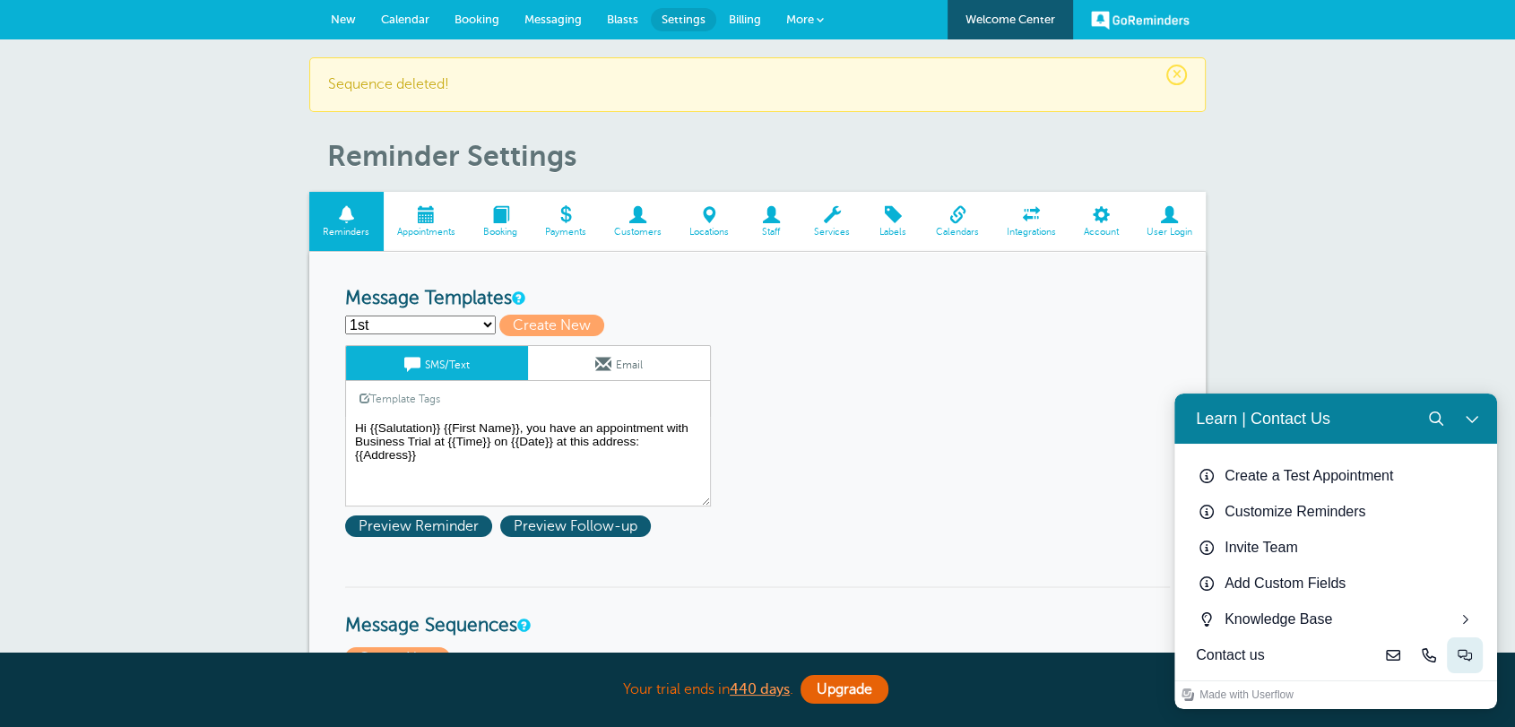
click at [1462, 655] on icon "Live-chat" at bounding box center [1464, 655] width 14 height 14
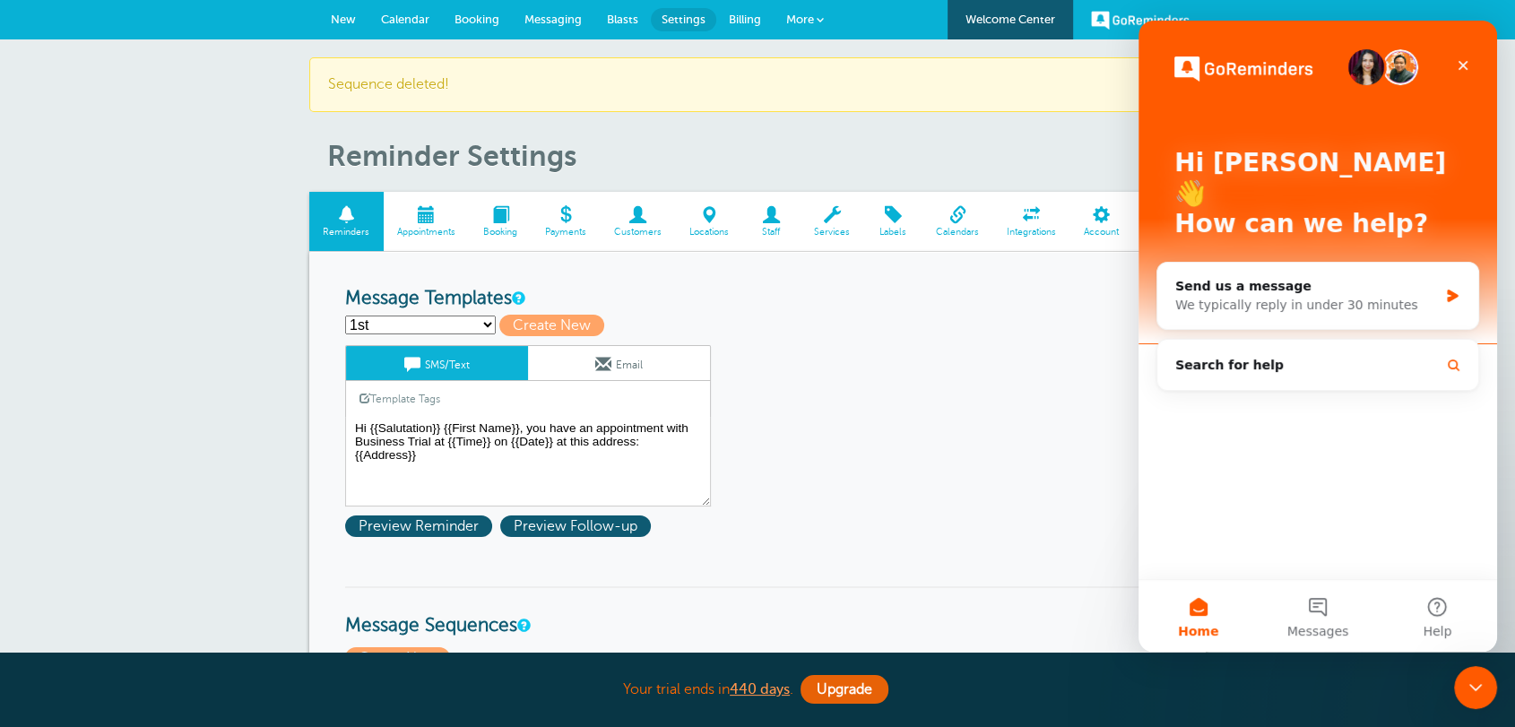
click at [1462, 678] on icon "Close Intercom Messenger" at bounding box center [1473, 685] width 22 height 22
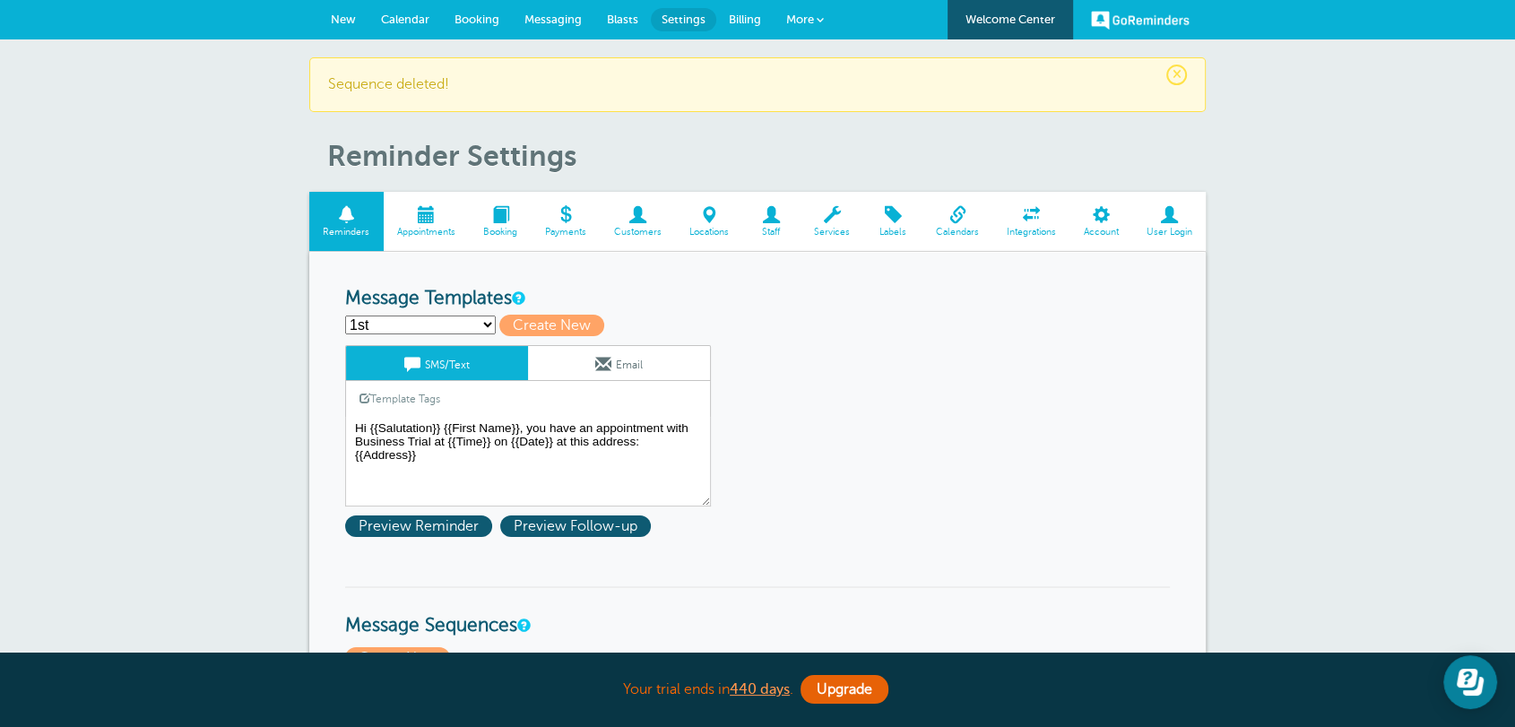
click at [453, 328] on select "1st First Reminder Follow Up: Ask For Review Second Reminder Third Reminder Cre…" at bounding box center [420, 324] width 151 height 19
click at [345, 315] on select "1st First Reminder Follow Up: Ask For Review Second Reminder Third Reminder Cre…" at bounding box center [420, 324] width 151 height 19
click at [410, 325] on select "1st First Reminder Follow Up: Ask For Review Second Reminder Third Reminder Cre…" at bounding box center [420, 324] width 151 height 19
select select "142289"
click at [345, 315] on select "1st First Reminder Follow Up: Ask For Review Second Reminder Third Reminder Cre…" at bounding box center [420, 324] width 151 height 19
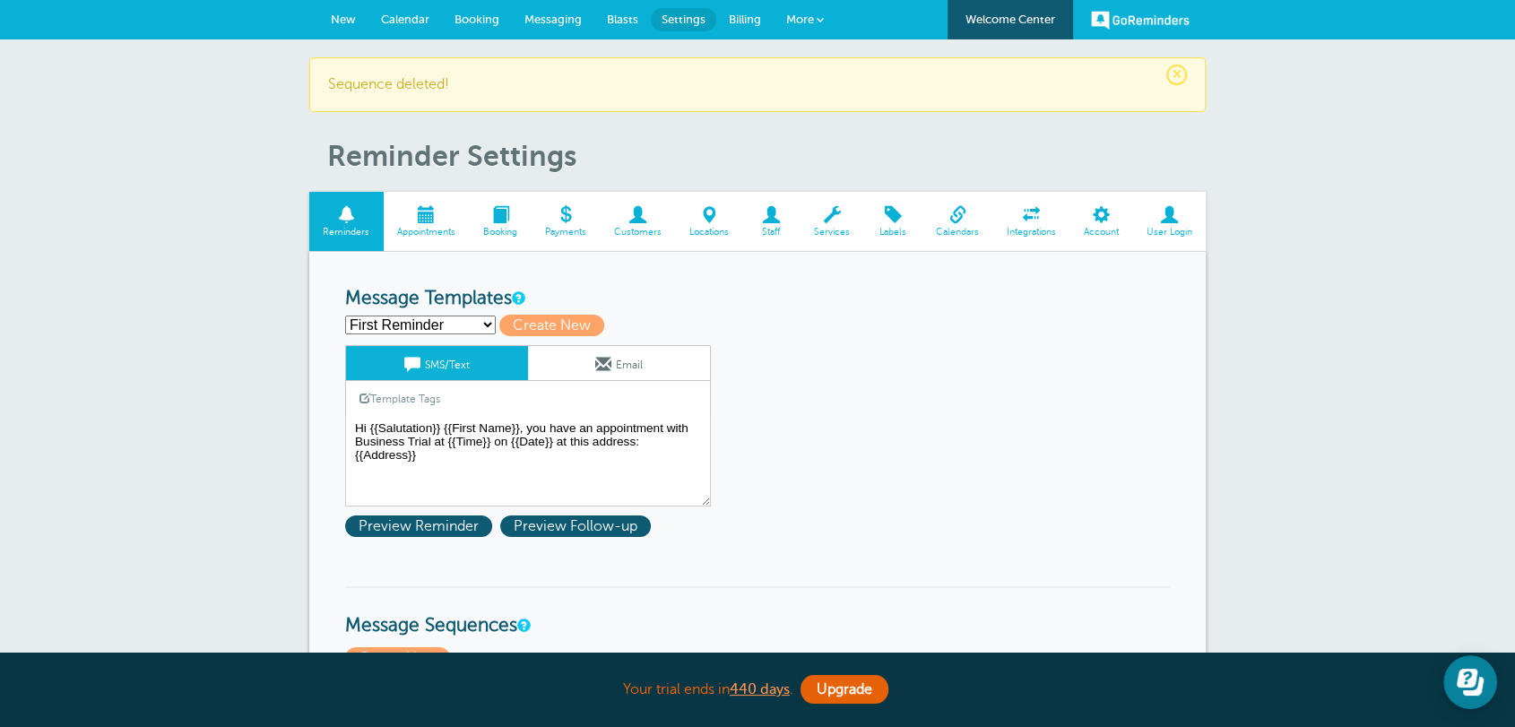
type input "First Reminder"
type textarea "Hi {{First Name}}, your {{Service}} appointment with [PERSON_NAME], [PERSON_NAM…"
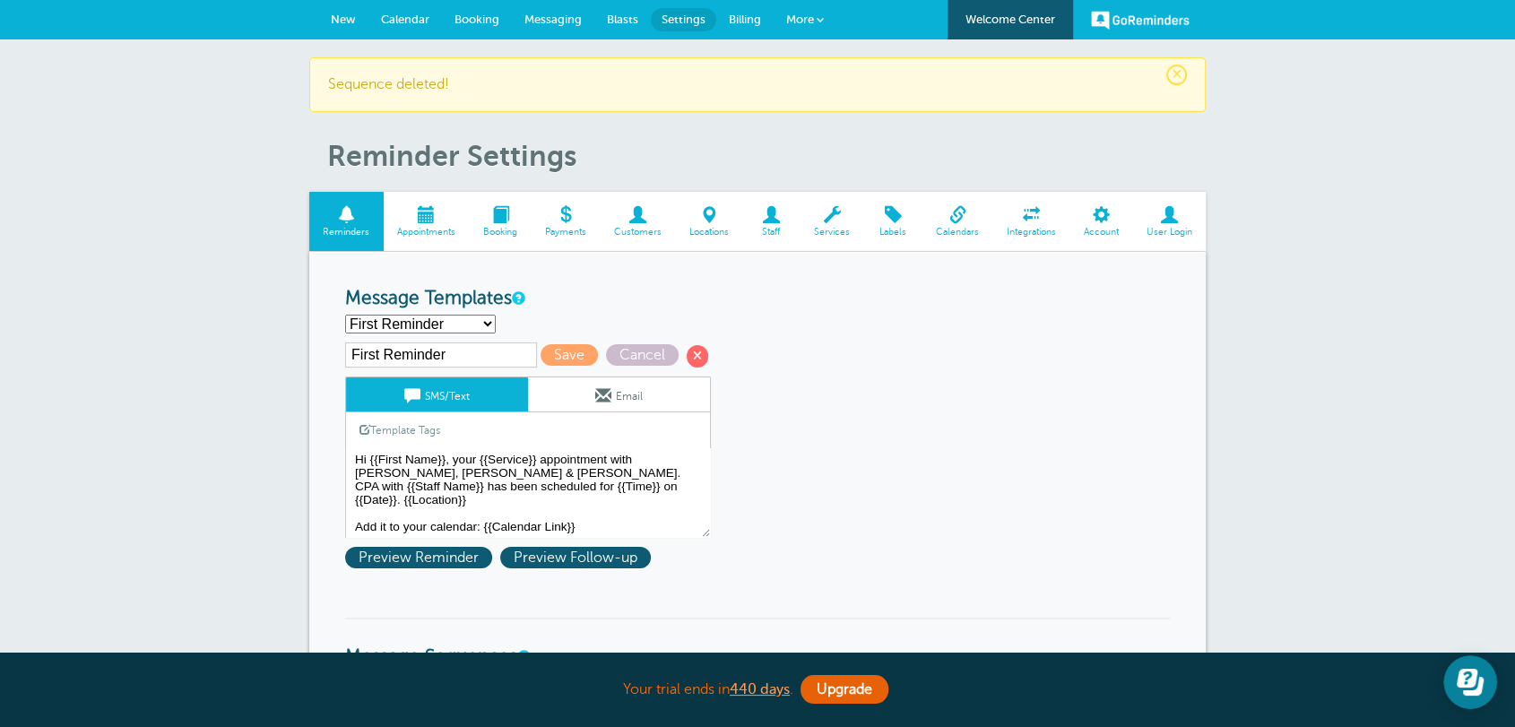
click at [444, 324] on select "1st First Reminder Follow Up: Ask For Review Second Reminder Third Reminder Cre…" at bounding box center [420, 324] width 151 height 19
select select "161594"
click at [345, 315] on select "1st First Reminder Follow Up: Ask For Review Second Reminder Third Reminder Cre…" at bounding box center [420, 324] width 151 height 19
type input "1st"
type textarea "Hi {{Salutation}} {{First Name}}, you have an appointment with Business Trial a…"
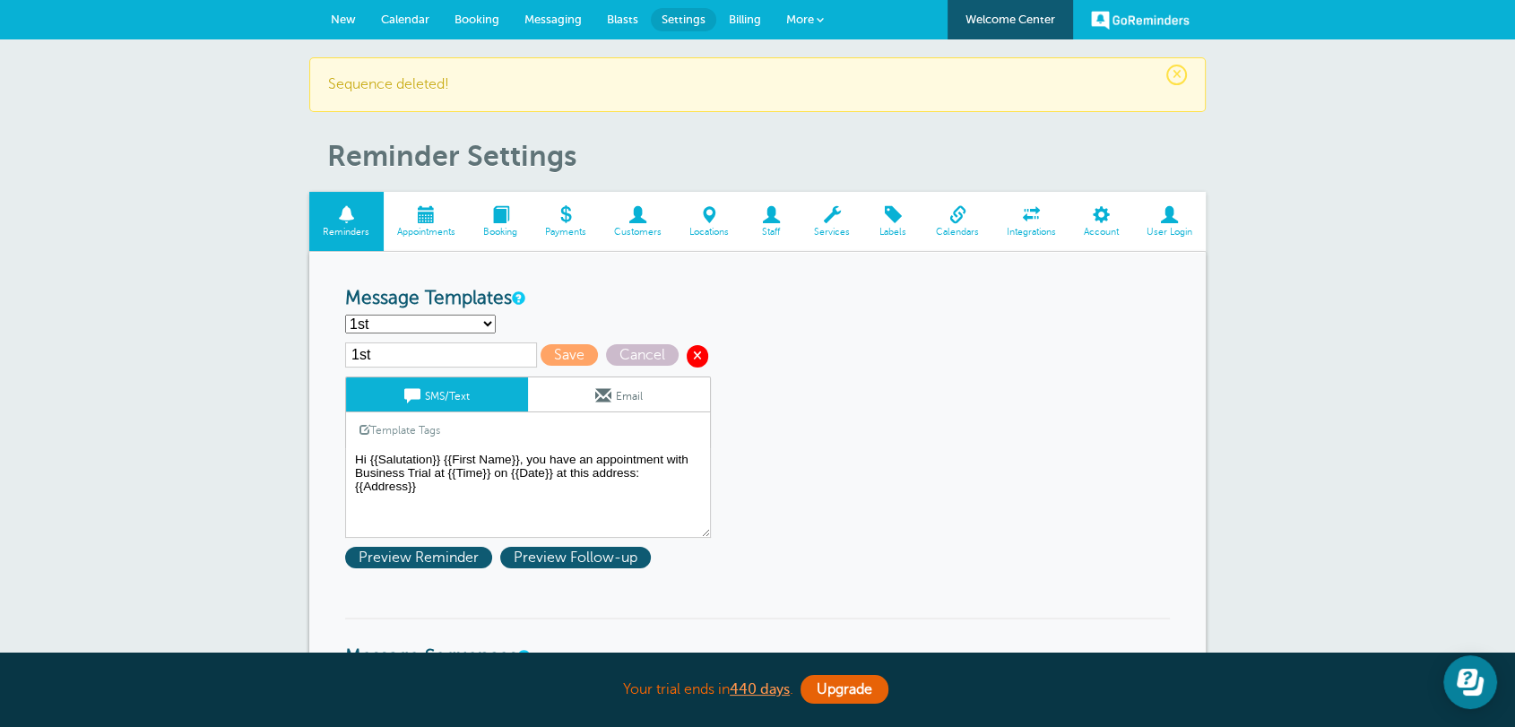
click at [701, 358] on span at bounding box center [698, 356] width 22 height 22
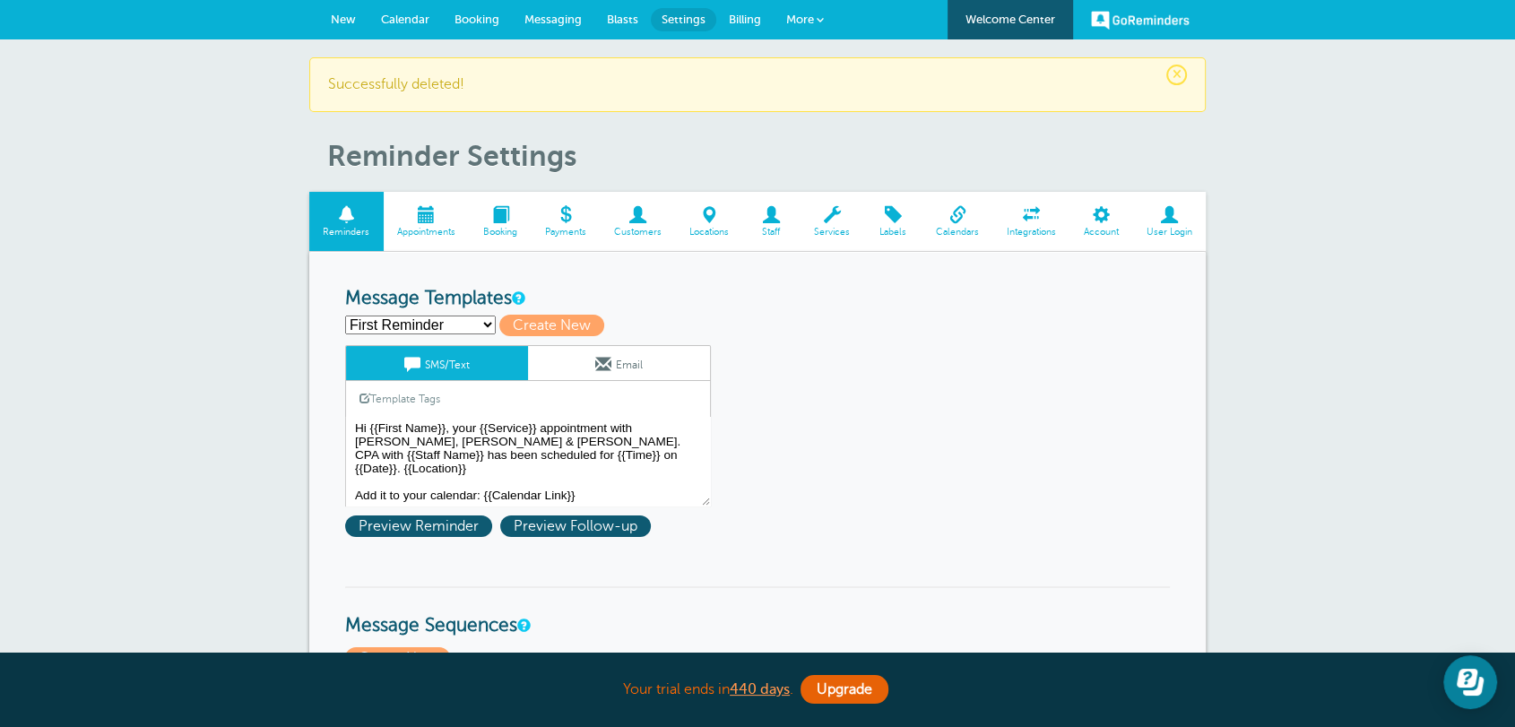
click at [653, 229] on span "Customers" at bounding box center [637, 232] width 57 height 11
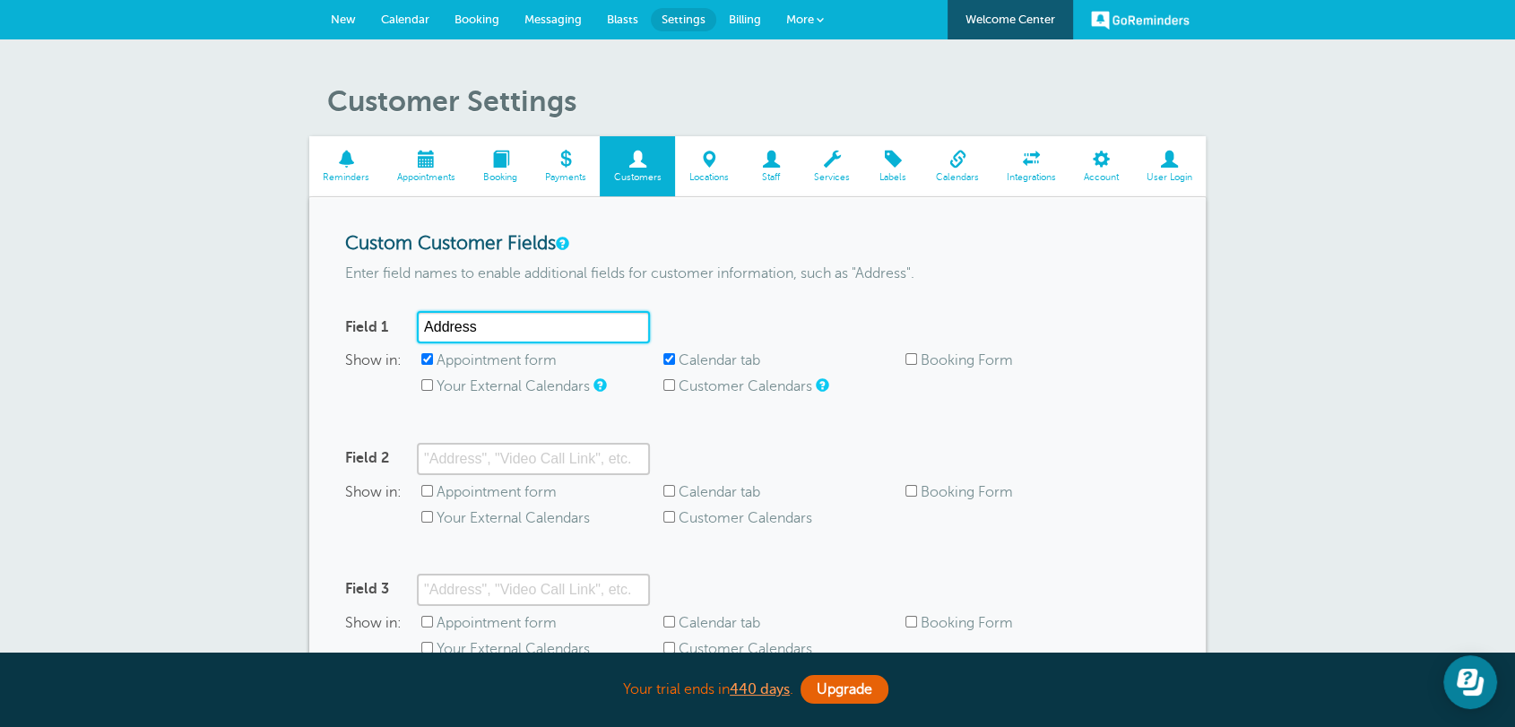
drag, startPoint x: 528, startPoint y: 317, endPoint x: 334, endPoint y: 310, distance: 193.7
click at [334, 312] on div "Custom Customer Fields Enter field names to enable additional fields for custom…" at bounding box center [757, 498] width 896 height 603
click at [505, 358] on label "Appointment form" at bounding box center [496, 360] width 120 height 16
click at [433, 358] on input "Appointment form" at bounding box center [427, 359] width 12 height 12
checkbox input "false"
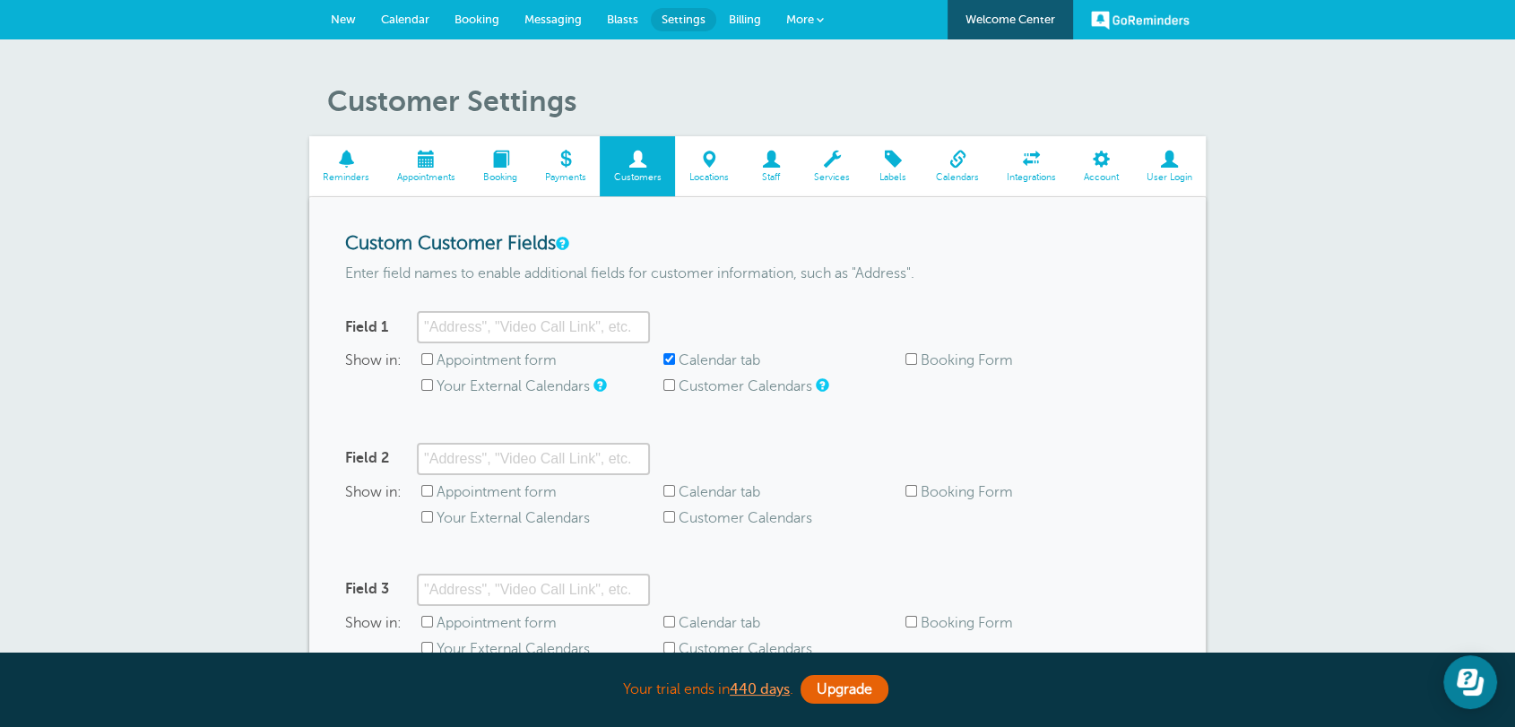
click at [693, 360] on label "Calendar tab" at bounding box center [719, 360] width 82 height 16
click at [675, 360] on input "Calendar tab" at bounding box center [669, 359] width 12 height 12
checkbox input "false"
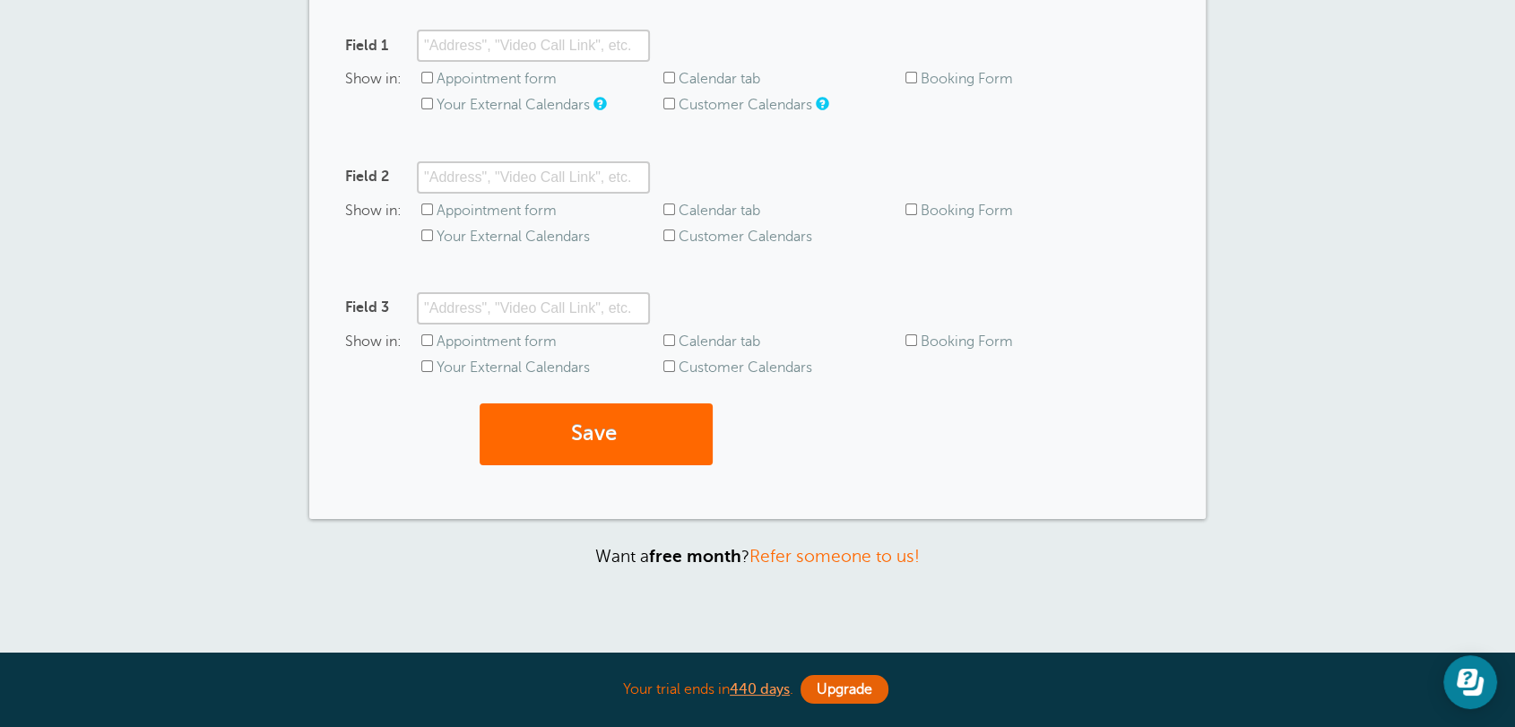
scroll to position [410, 0]
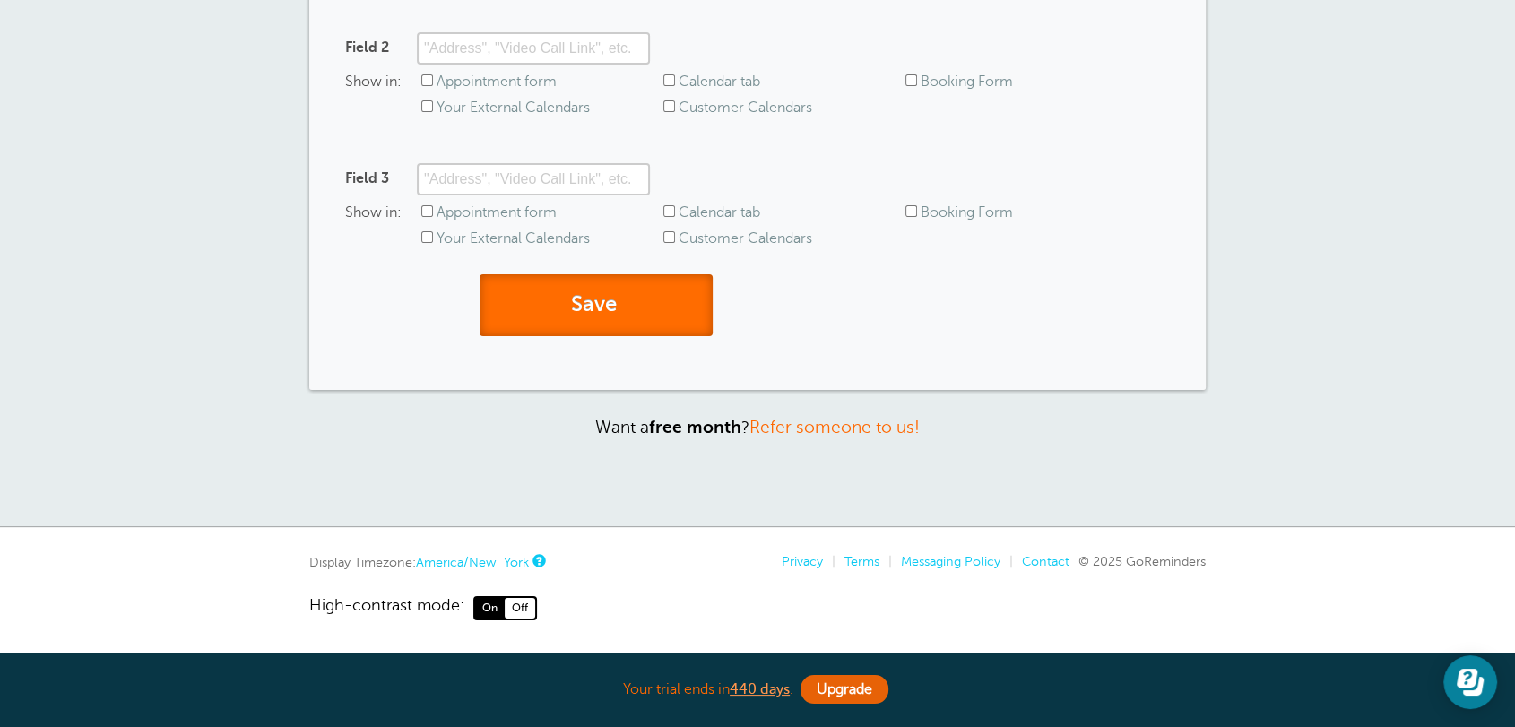
click at [652, 296] on button "Save" at bounding box center [595, 305] width 233 height 62
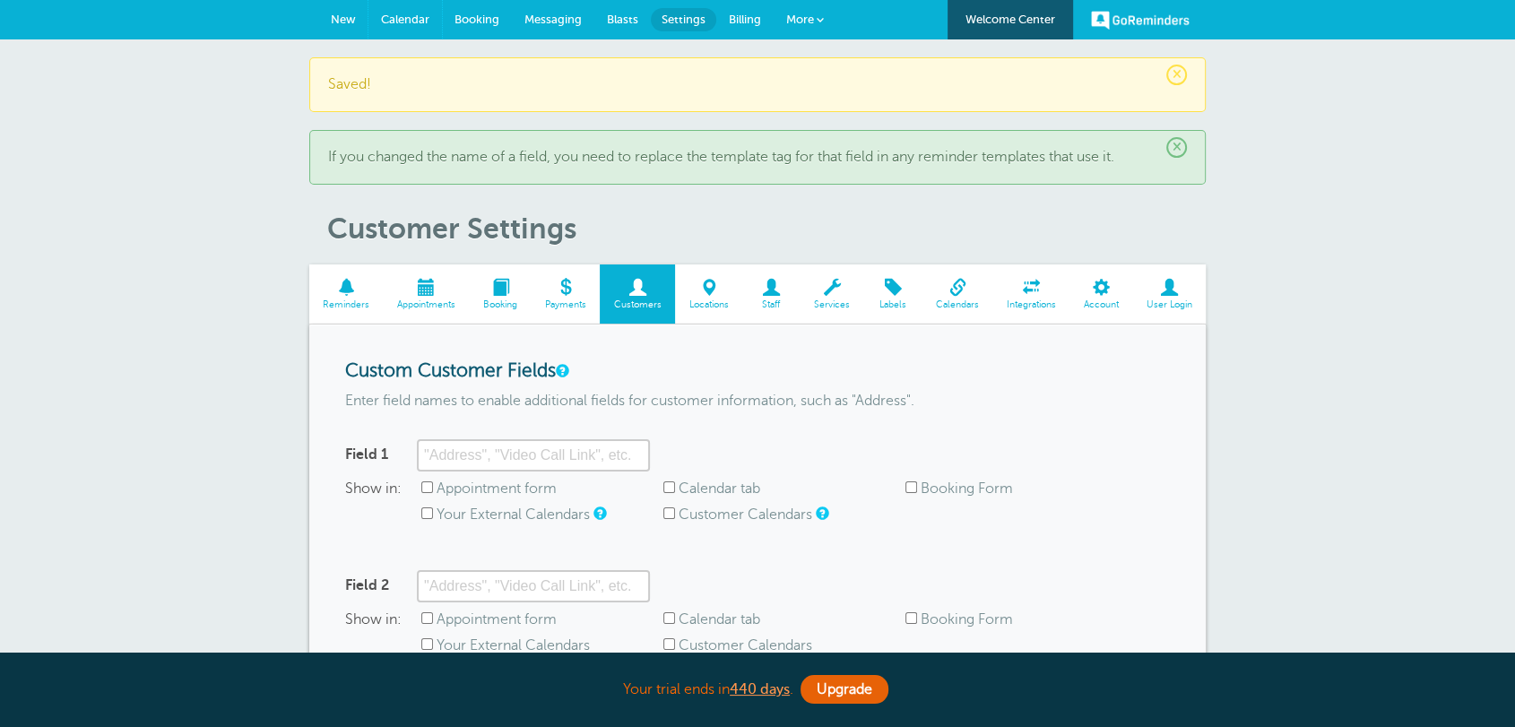
click at [420, 28] on link "Calendar" at bounding box center [404, 19] width 73 height 39
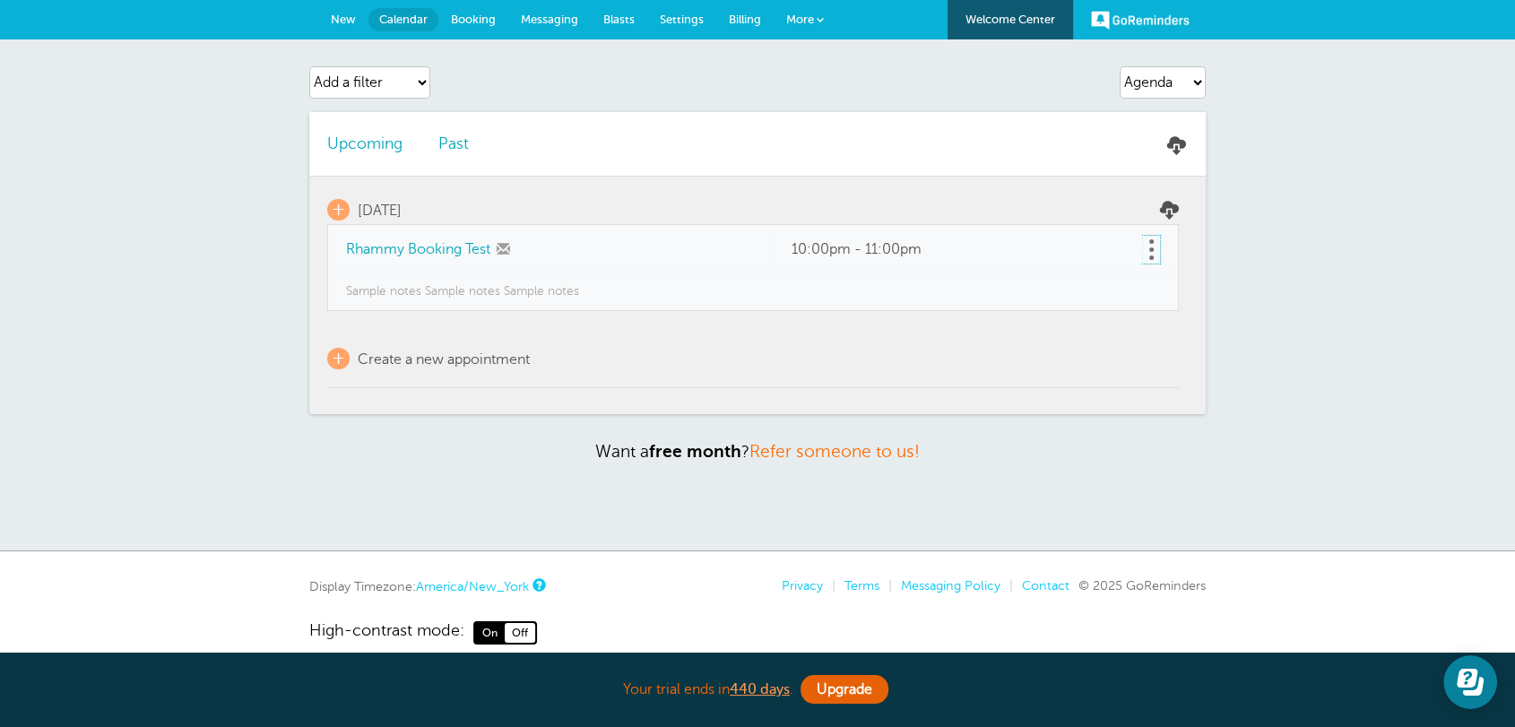
click at [1153, 244] on link at bounding box center [1151, 250] width 18 height 28
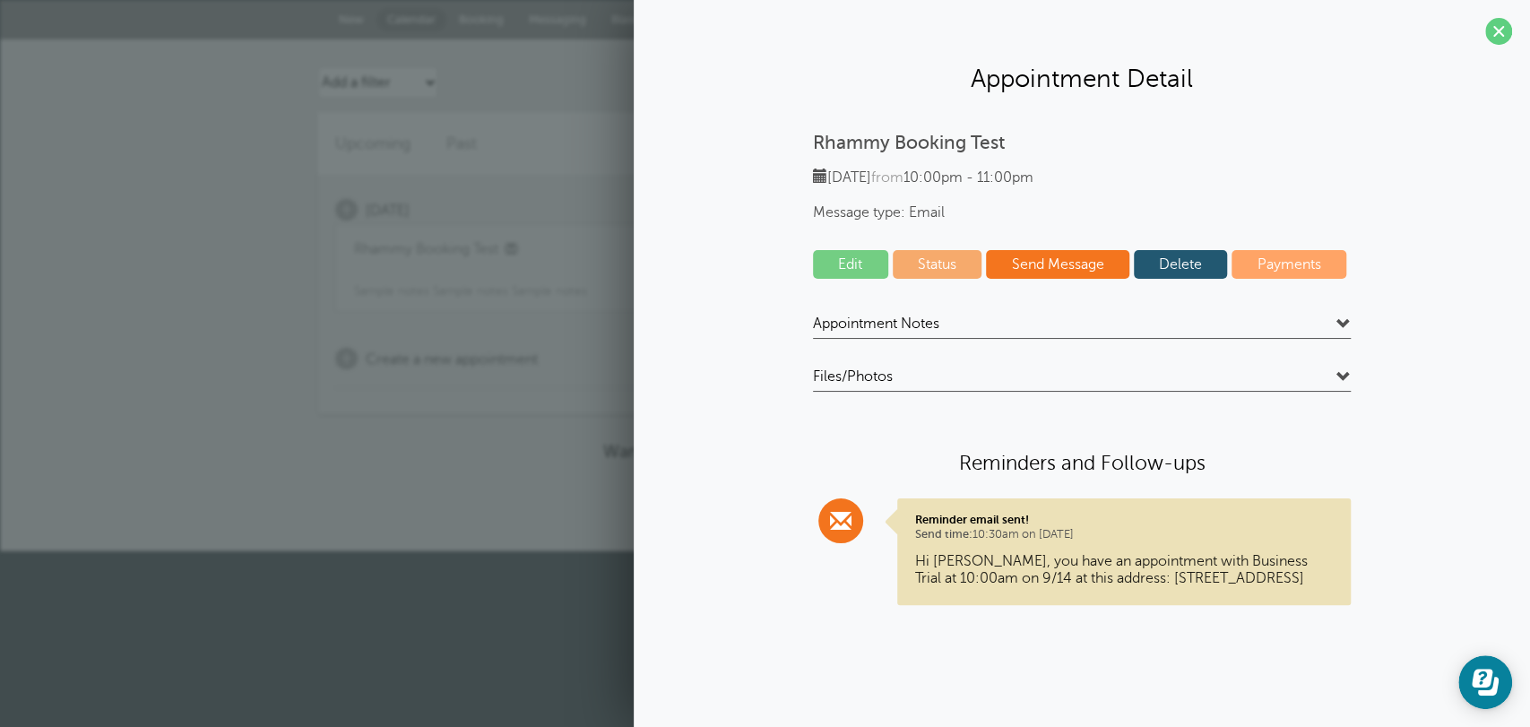
click at [1154, 259] on link "Delete" at bounding box center [1181, 264] width 94 height 29
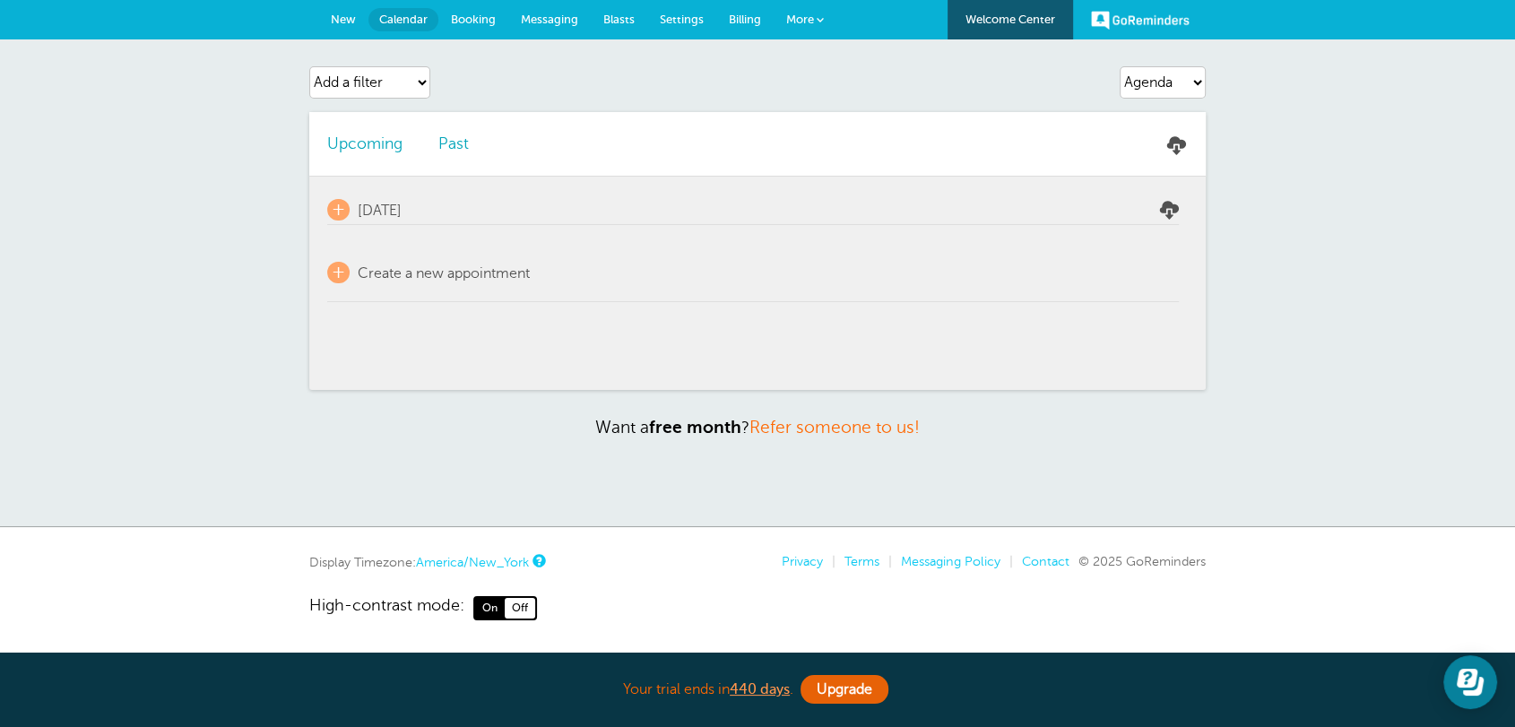
click at [366, 27] on link "New" at bounding box center [343, 19] width 50 height 39
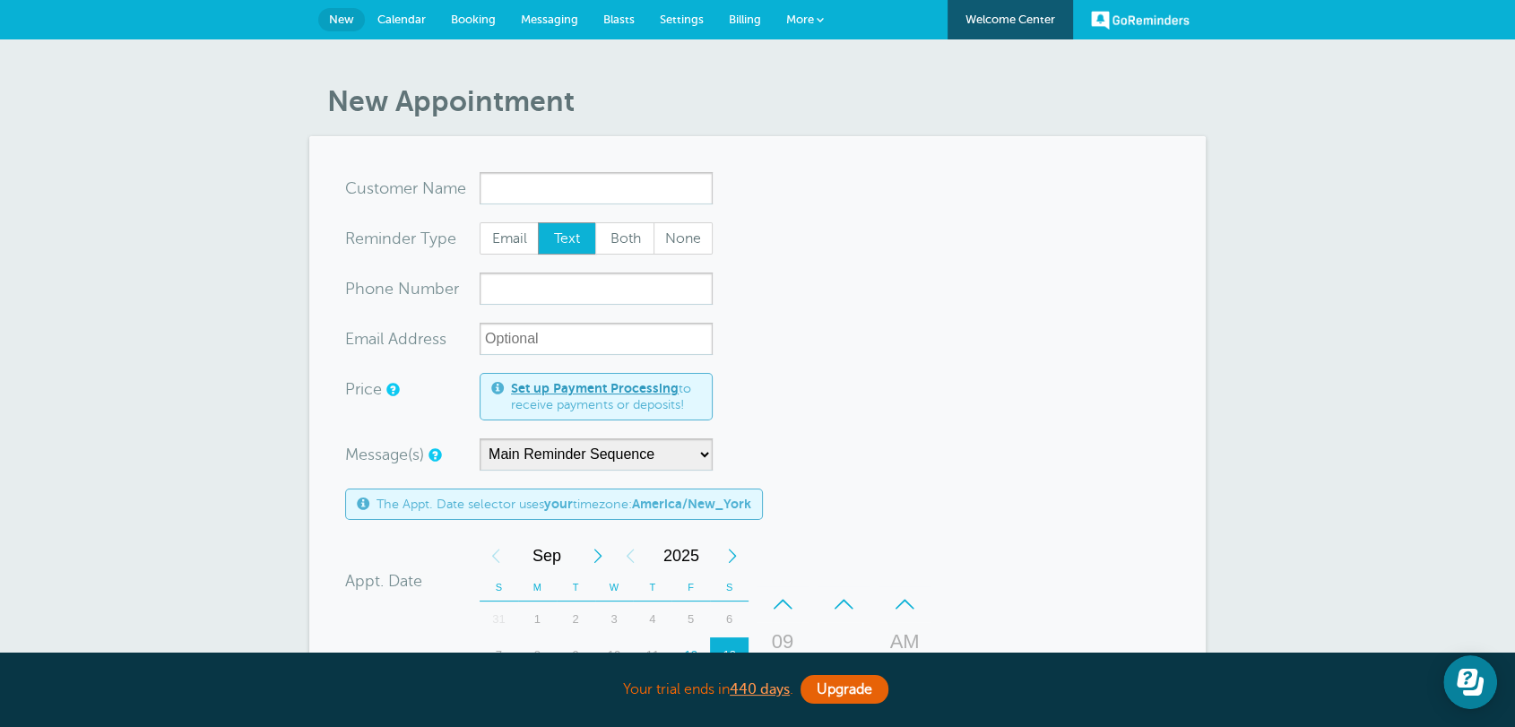
click at [797, 22] on span "More" at bounding box center [800, 19] width 28 height 13
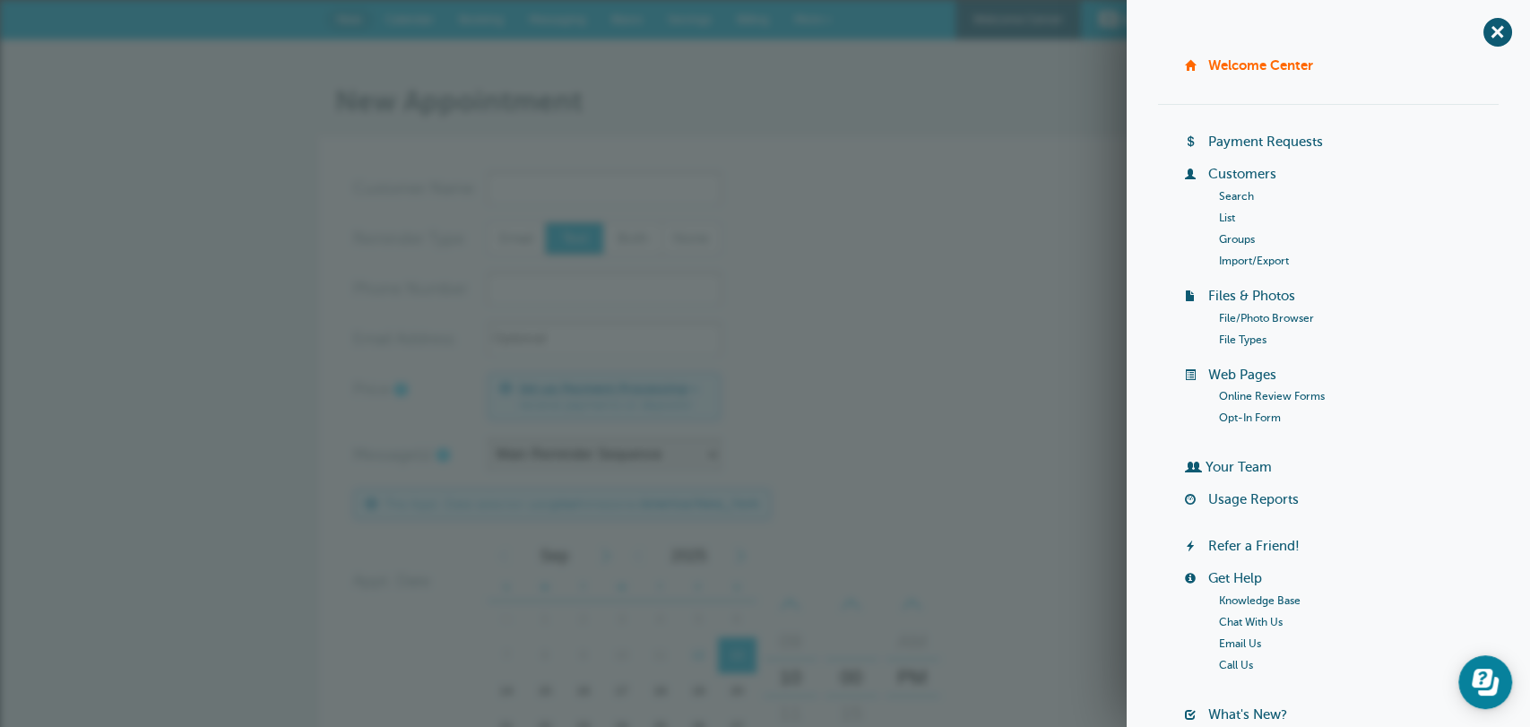
click at [1256, 259] on link "Import/Export" at bounding box center [1254, 261] width 70 height 13
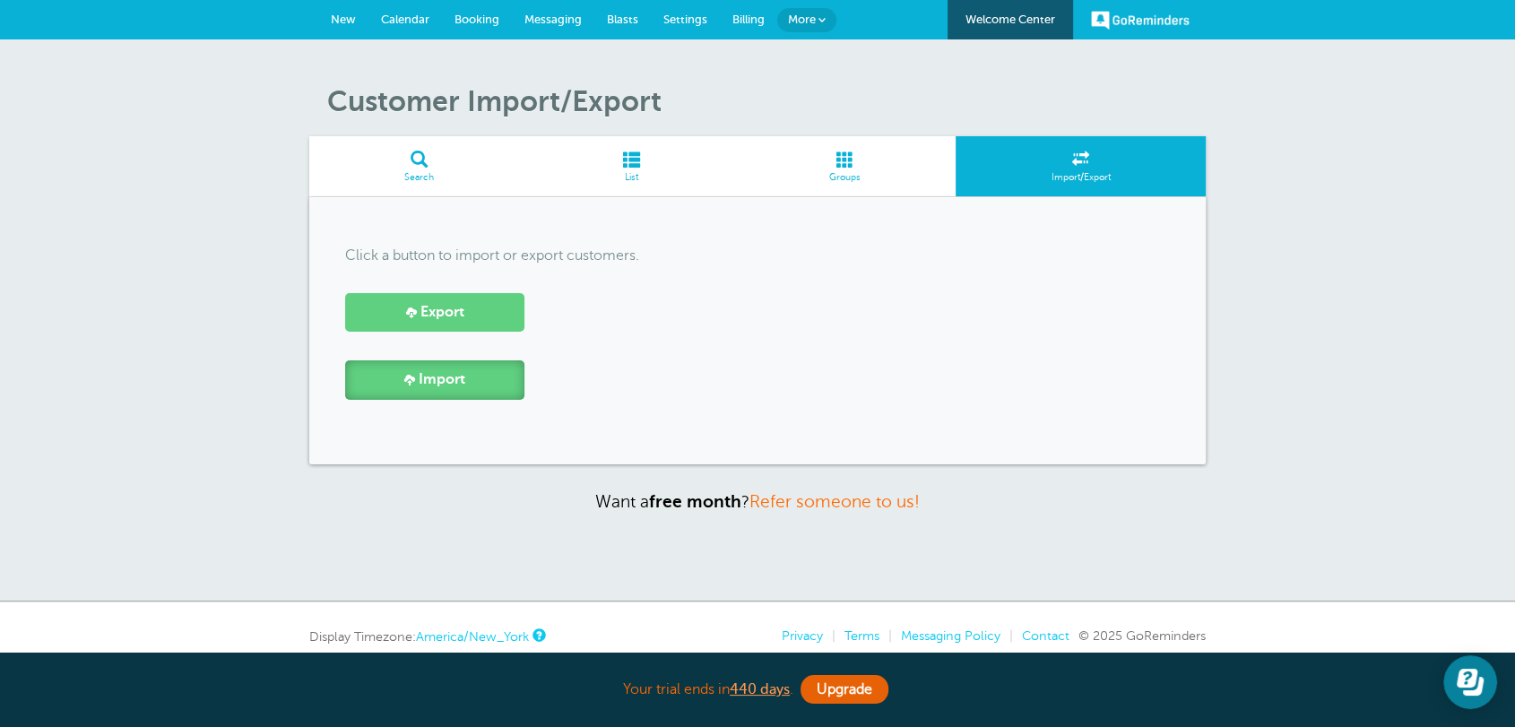
click at [437, 385] on span "Import" at bounding box center [442, 379] width 47 height 17
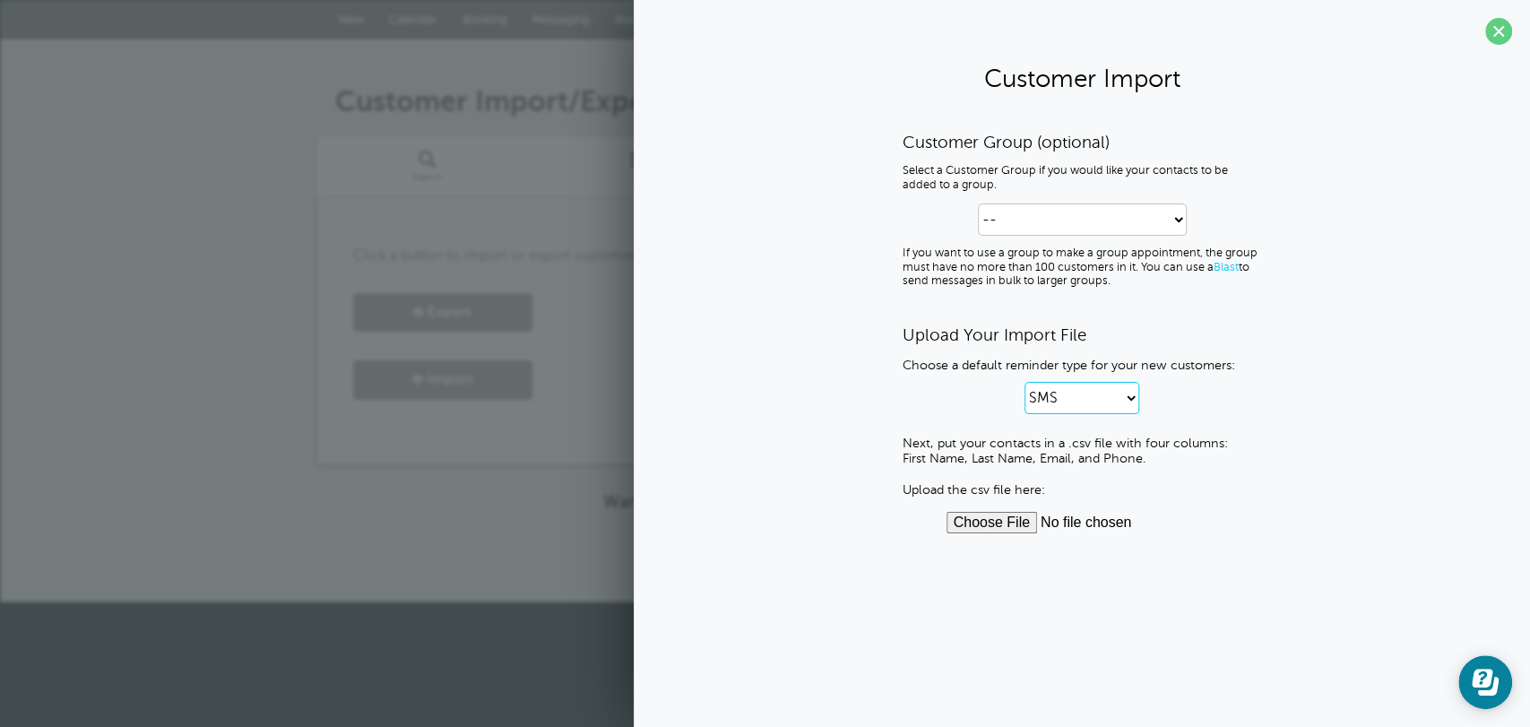
click at [1061, 406] on select "SMS Email SMS and Email" at bounding box center [1081, 398] width 115 height 32
click at [1318, 518] on div "Customer Group (optional) Select a Customer Group if you would like your contac…" at bounding box center [1082, 333] width 860 height 402
drag, startPoint x: 903, startPoint y: 461, endPoint x: 1152, endPoint y: 458, distance: 249.2
click at [1152, 458] on p "Next, put your contacts in a .csv file with four columns: First Name, Last Name…" at bounding box center [1082, 467] width 358 height 62
click at [400, 552] on div "Your trial ends in 440 days . Upgrade" at bounding box center [765, 567] width 896 height 39
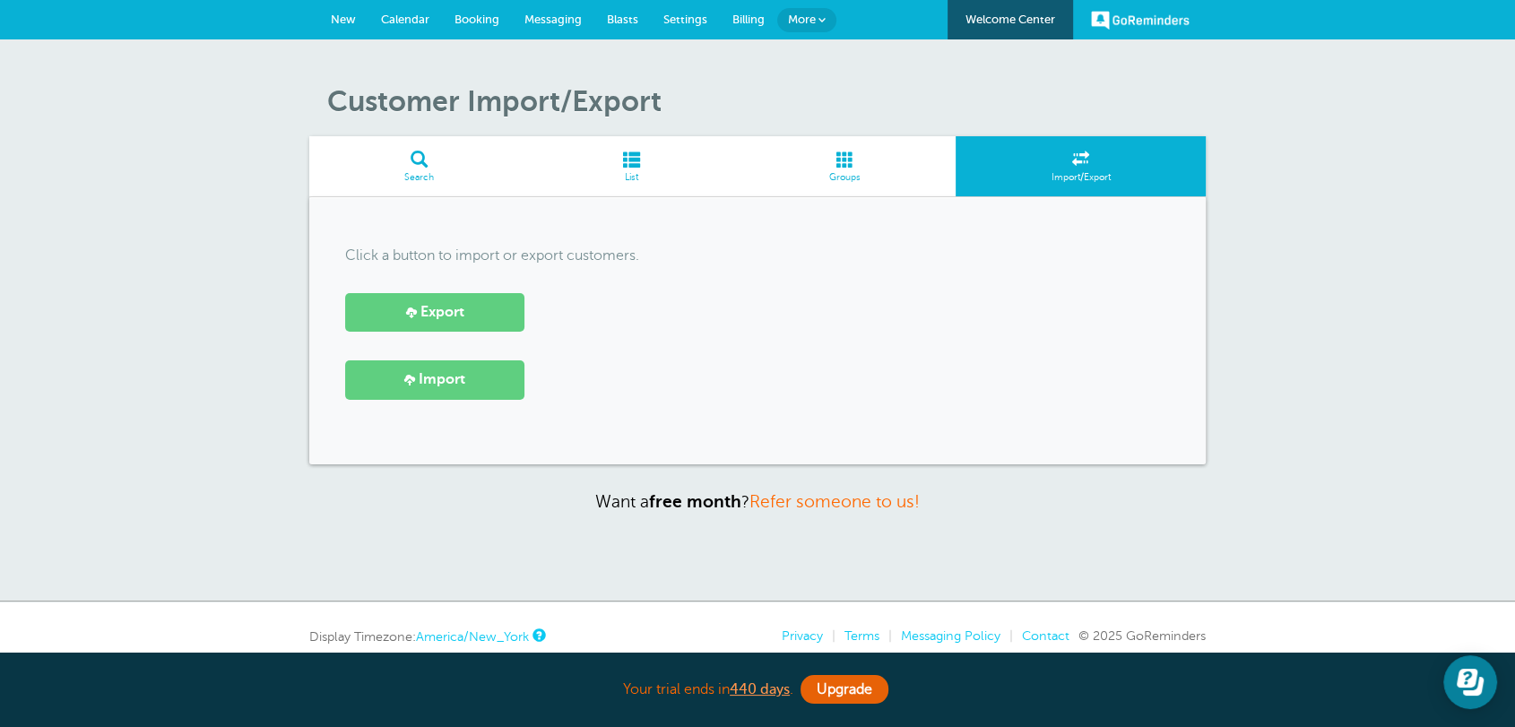
click at [645, 162] on span at bounding box center [632, 159] width 204 height 17
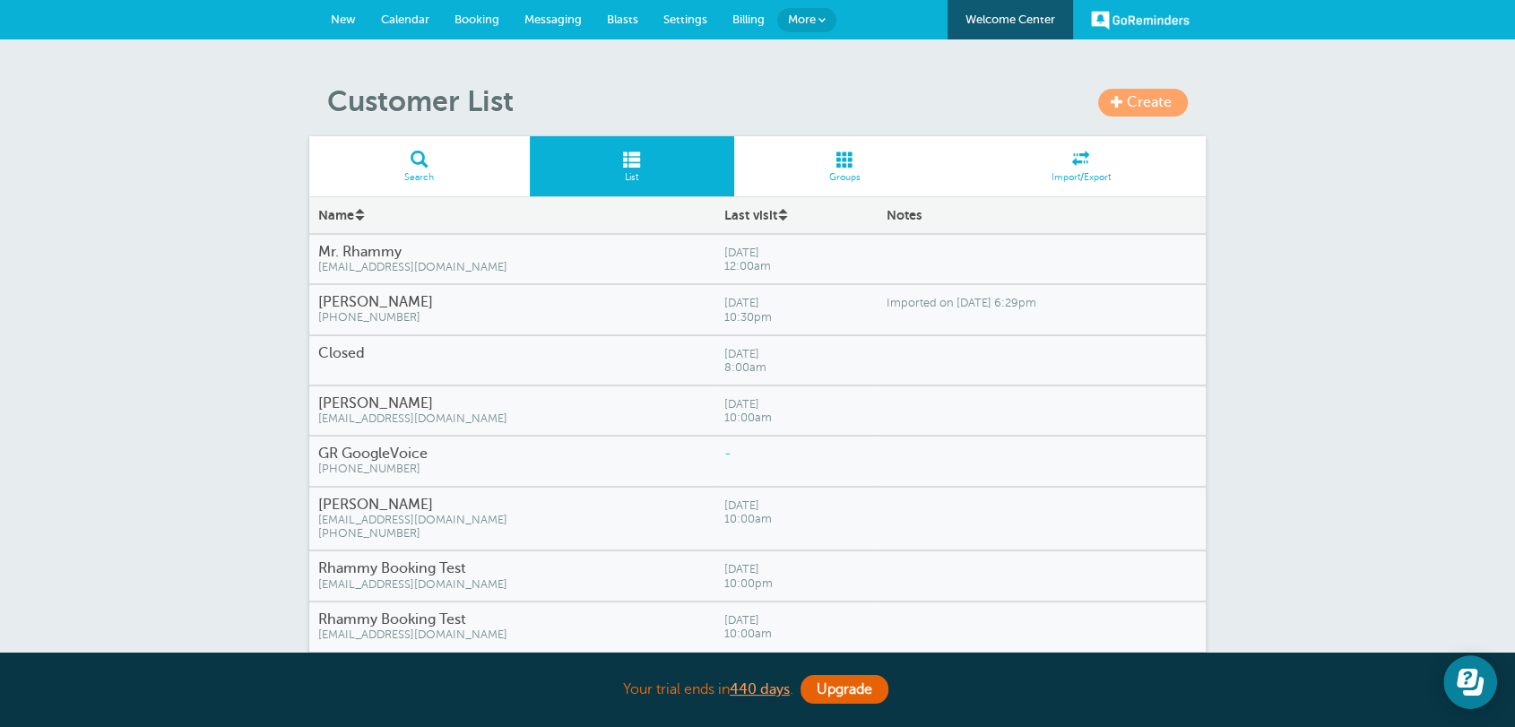
click at [358, 12] on link "New" at bounding box center [343, 19] width 50 height 39
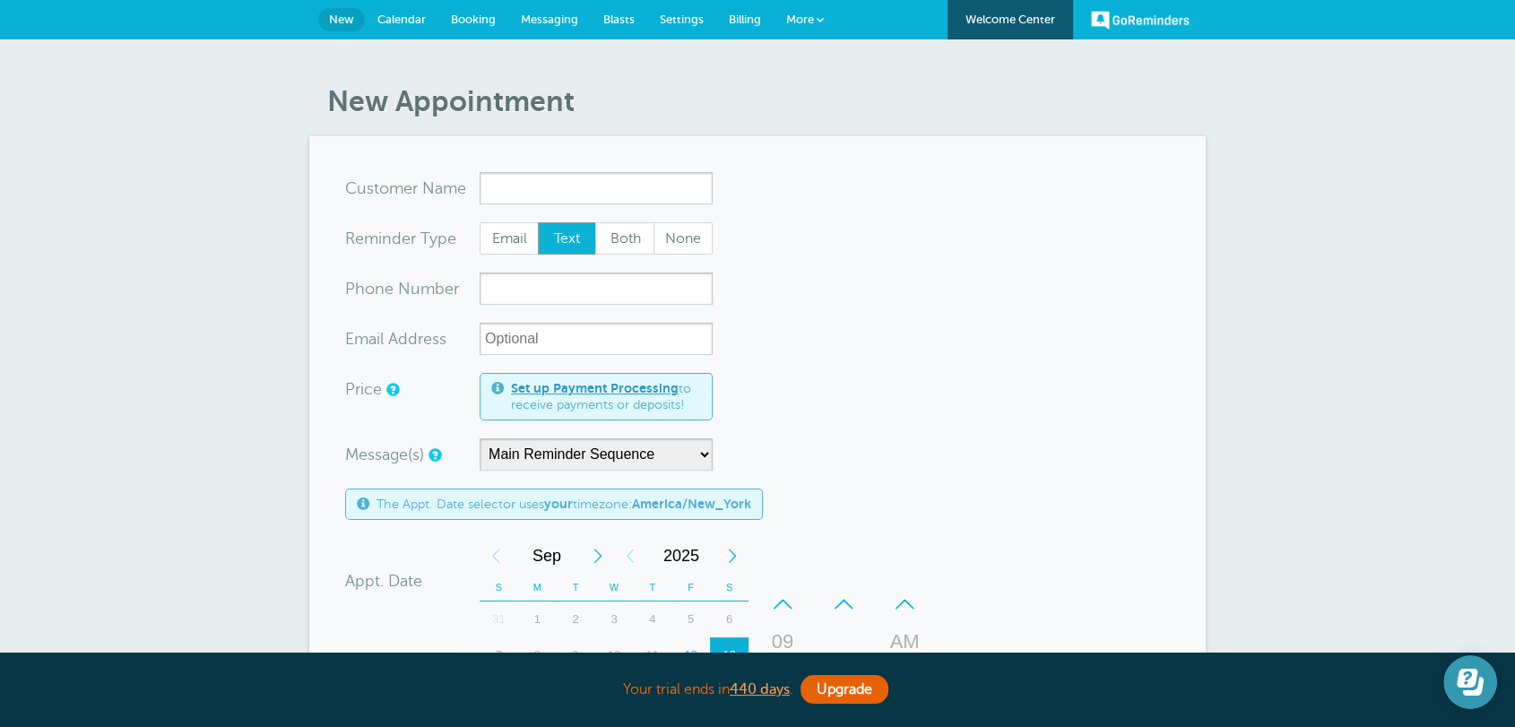
click at [1464, 704] on button "Open Learn | Contact Us" at bounding box center [1470, 682] width 54 height 54
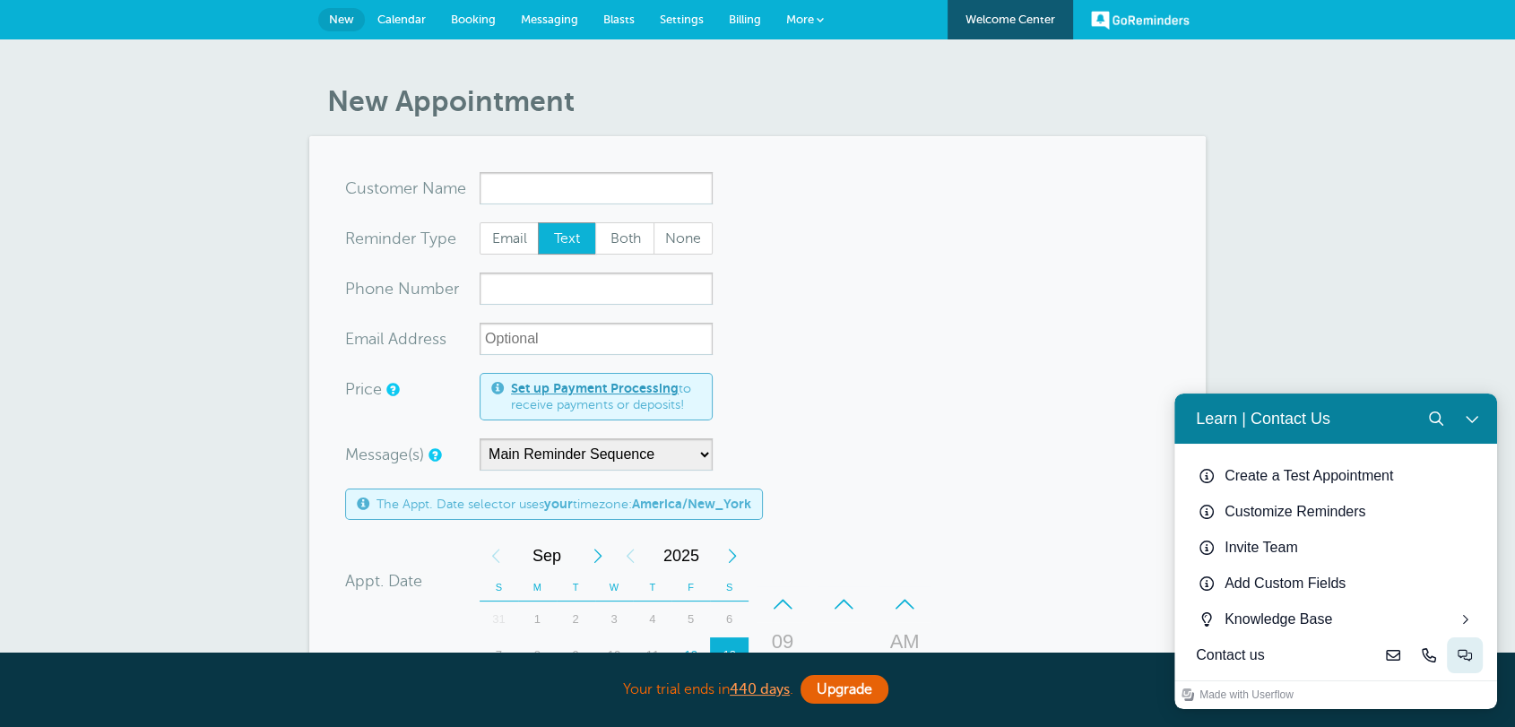
click at [1459, 667] on button "Live-chat" at bounding box center [1465, 655] width 36 height 36
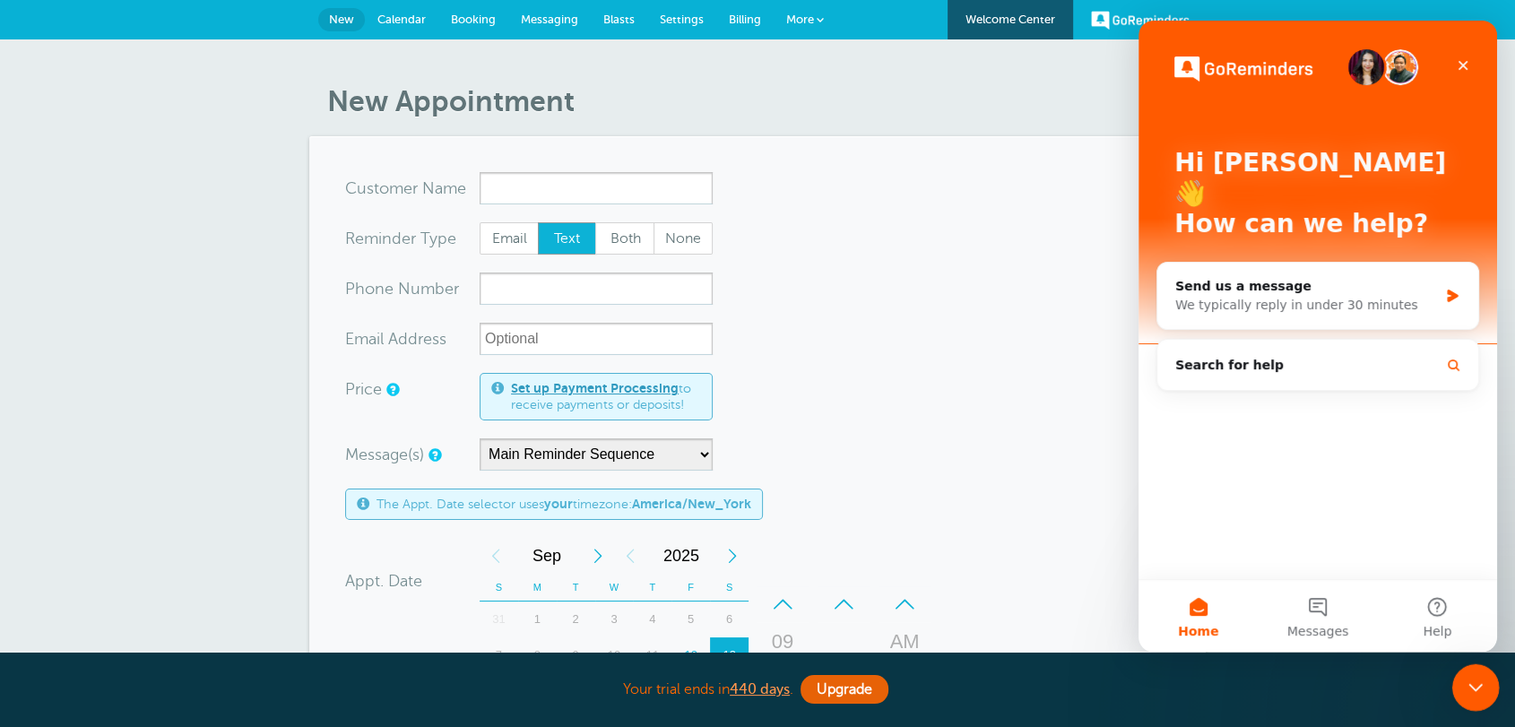
click at [1456, 678] on div "Close Intercom Messenger" at bounding box center [1472, 684] width 43 height 43
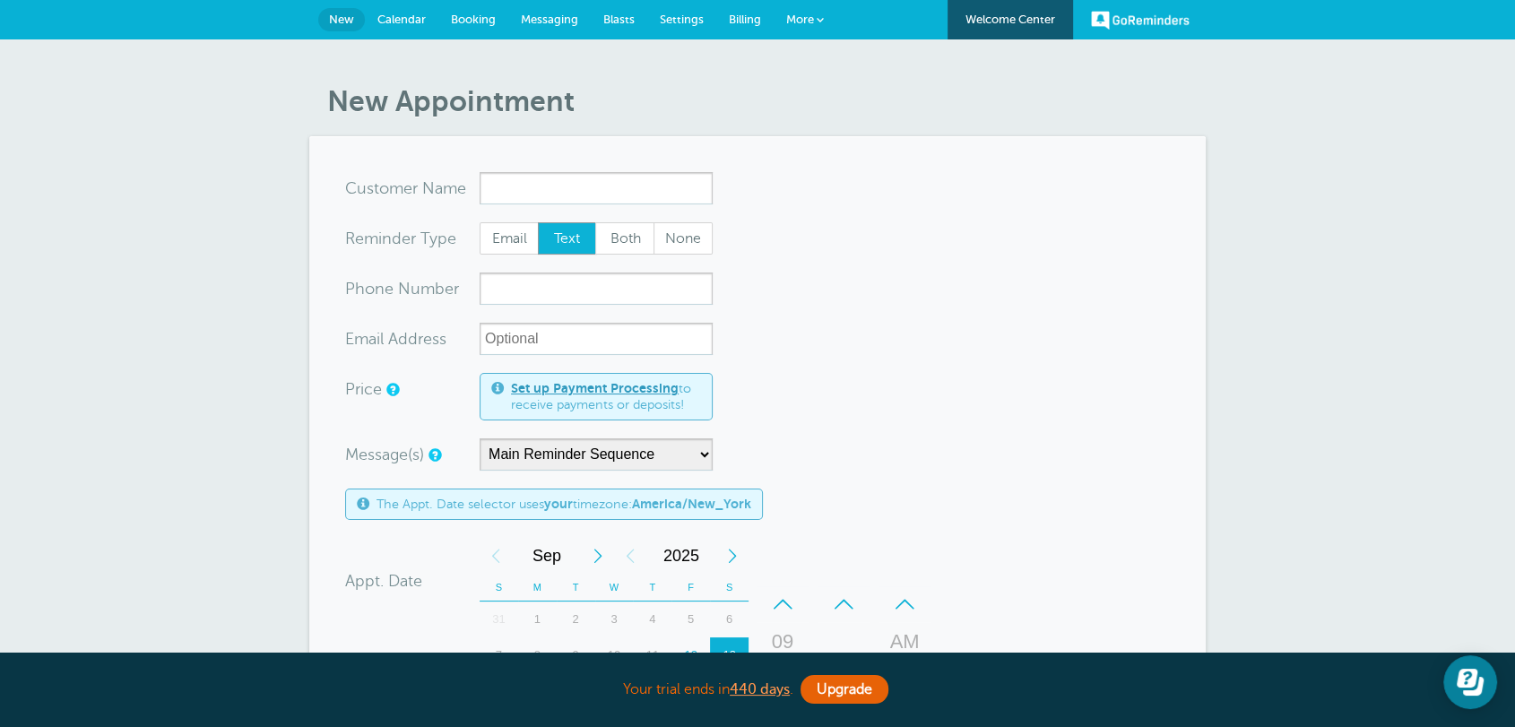
click at [747, 10] on link "Billing" at bounding box center [744, 19] width 57 height 39
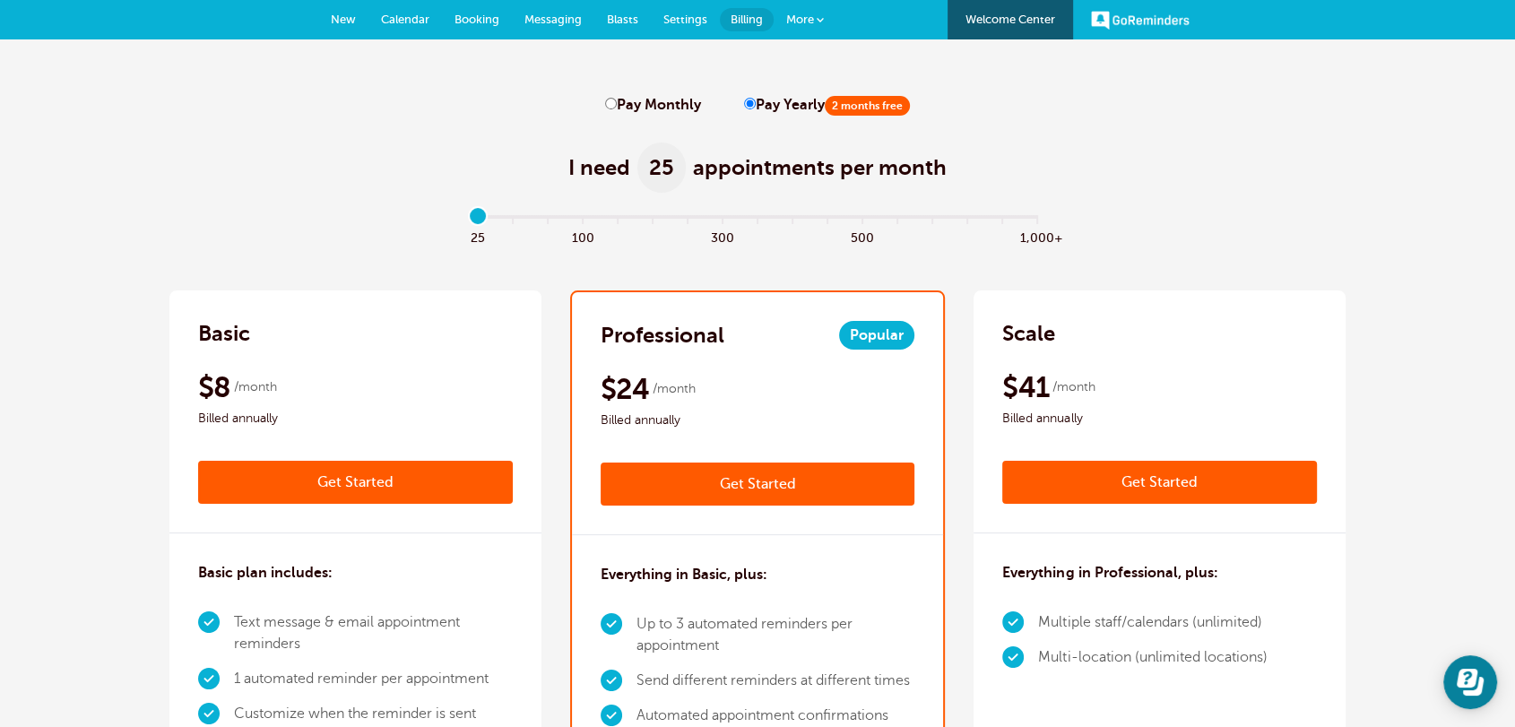
drag, startPoint x: 476, startPoint y: 220, endPoint x: 372, endPoint y: 223, distance: 104.0
click at [468, 222] on input "range" at bounding box center [758, 221] width 580 height 4
drag, startPoint x: 488, startPoint y: 219, endPoint x: 506, endPoint y: 217, distance: 18.9
type input "1"
click at [506, 219] on input "range" at bounding box center [758, 221] width 580 height 4
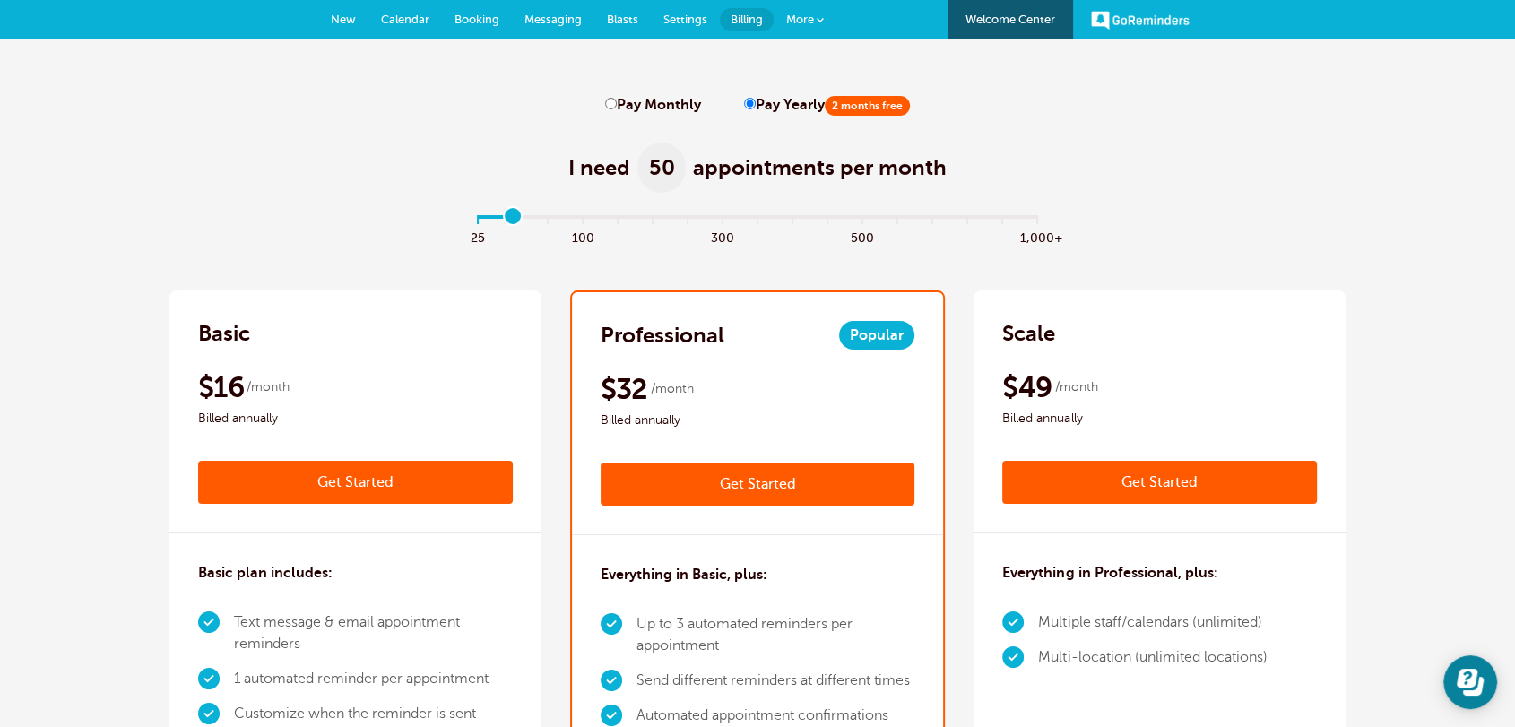
click at [336, 32] on link "New" at bounding box center [343, 19] width 50 height 39
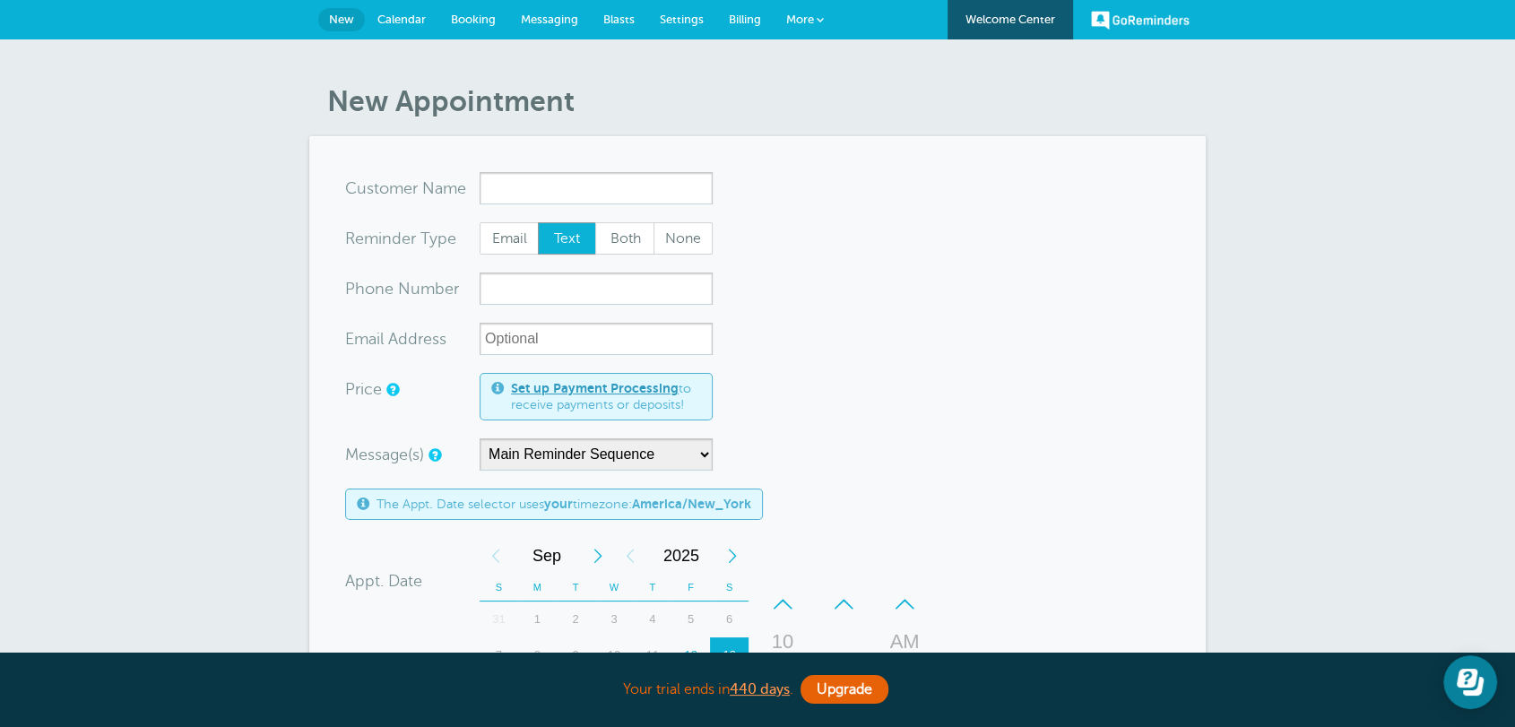
click at [673, 23] on span "Settings" at bounding box center [682, 19] width 44 height 13
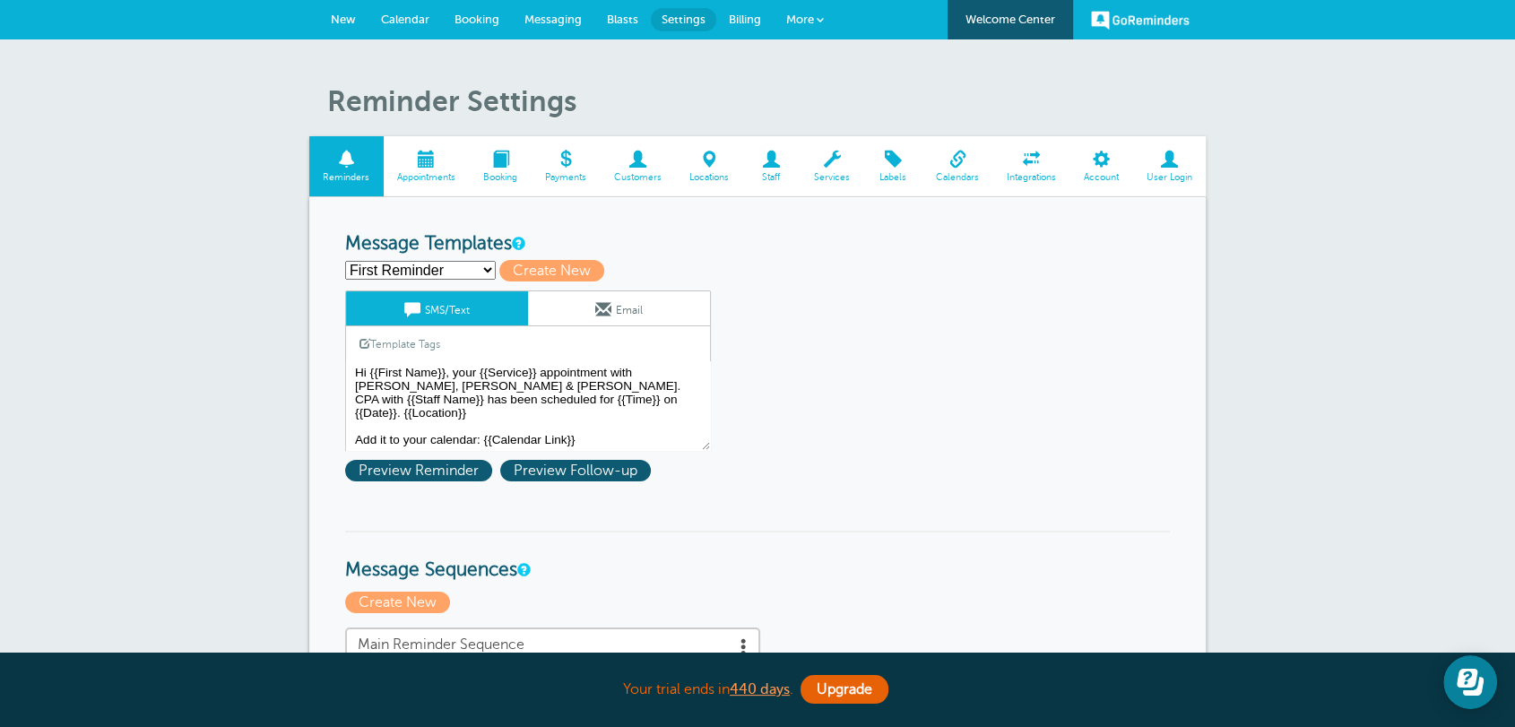
click at [351, 20] on span "New" at bounding box center [343, 19] width 25 height 13
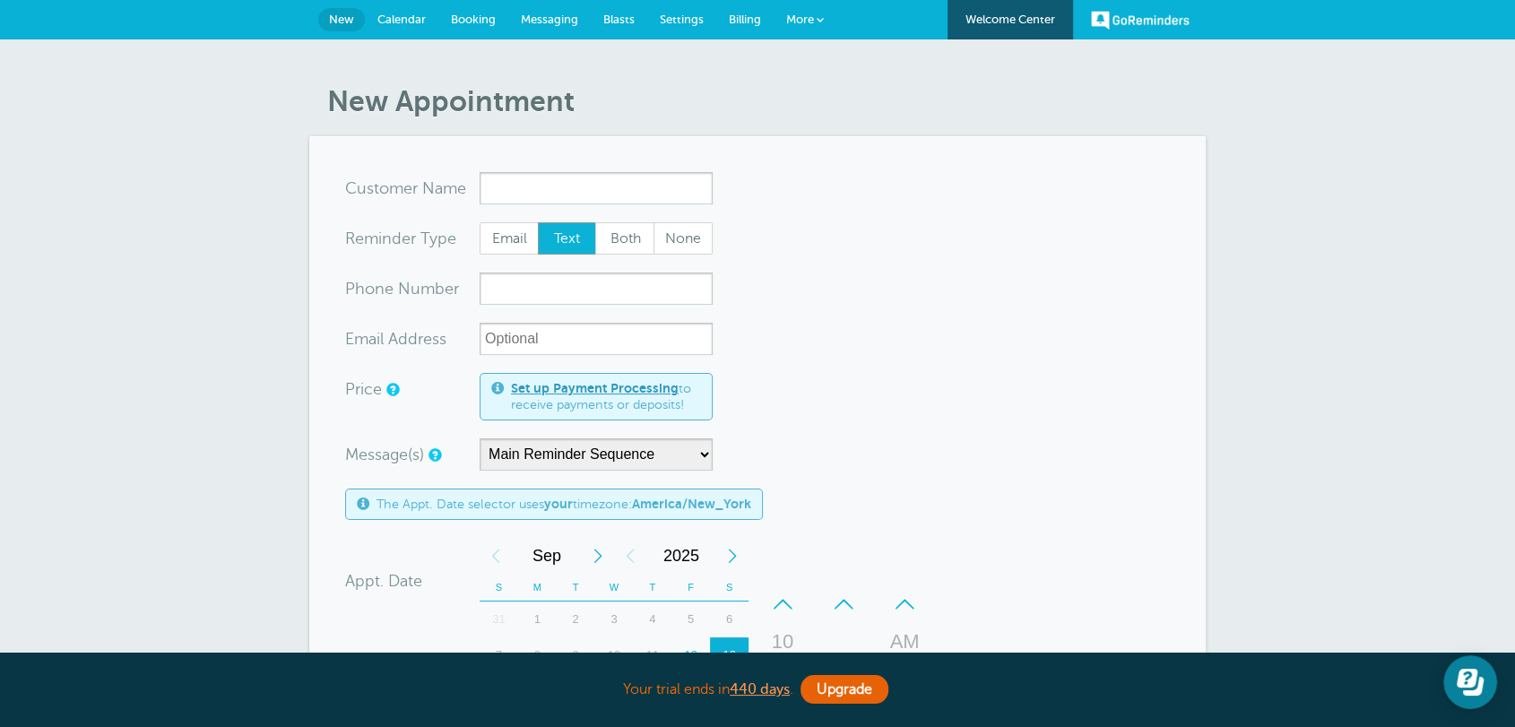
click at [891, 399] on form "You are creating a new customer. To use an existing customer select one from th…" at bounding box center [757, 639] width 825 height 935
click at [419, 22] on span "Calendar" at bounding box center [401, 19] width 48 height 13
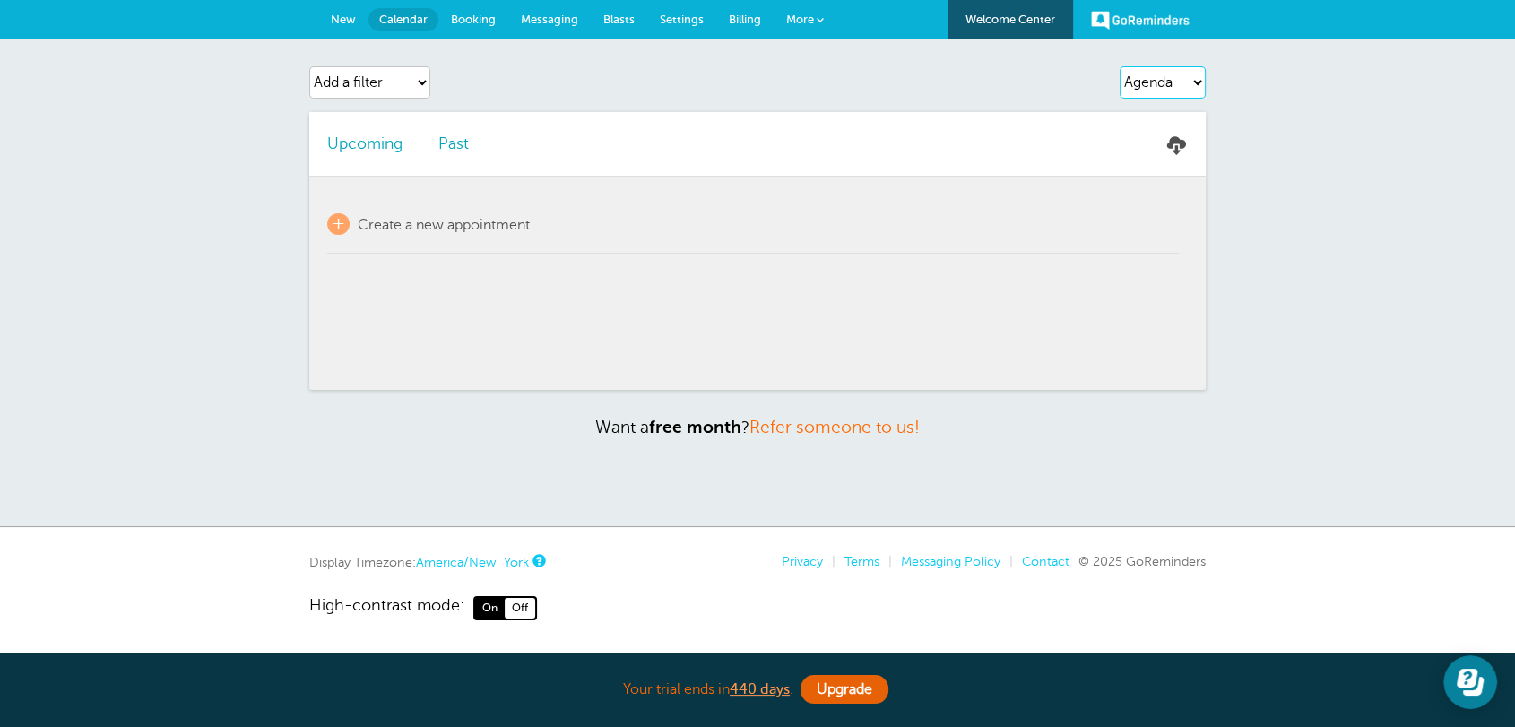
click at [1149, 73] on select "Agenda Day Week Month (full view) Month (condensed)" at bounding box center [1162, 82] width 86 height 32
click at [1119, 66] on select "Agenda Day Week Month (full view) Month (condensed)" at bounding box center [1162, 82] width 86 height 32
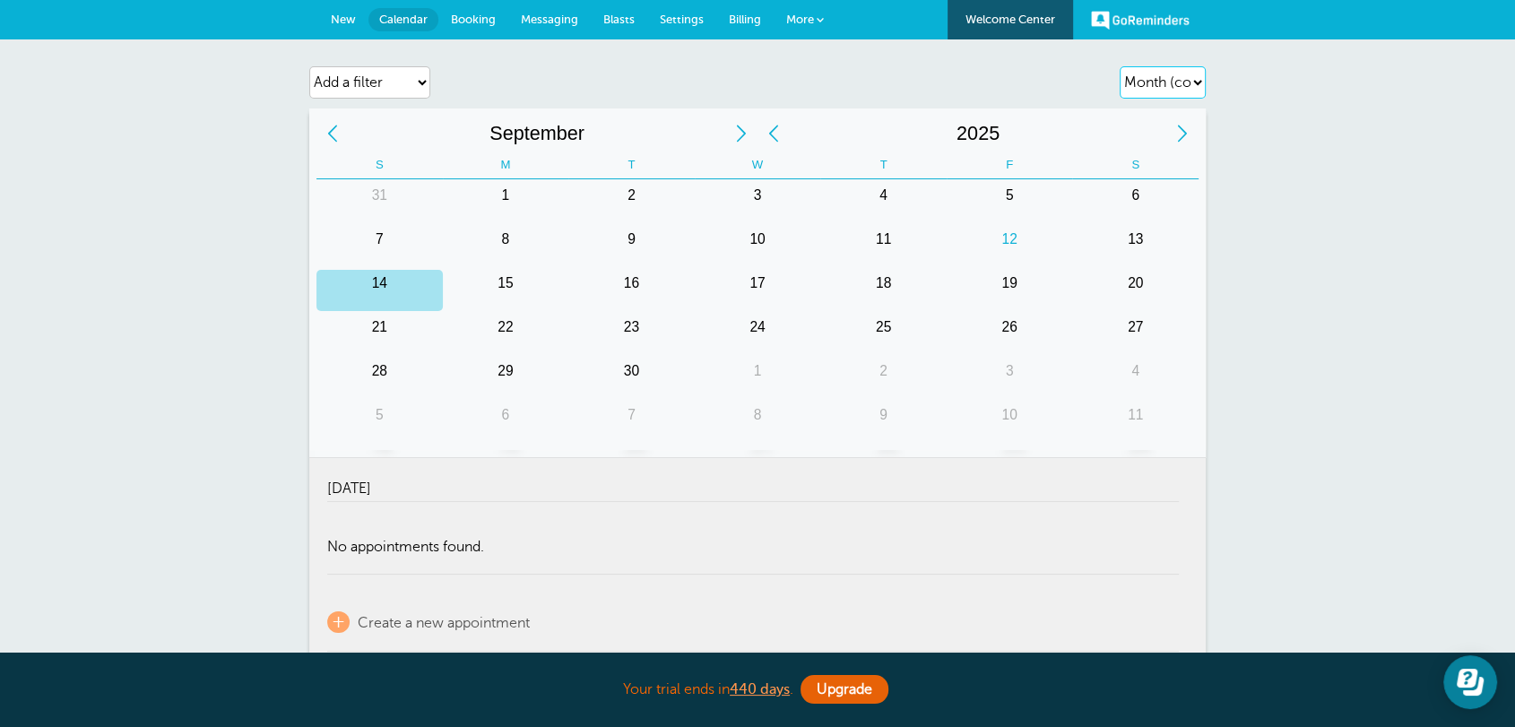
click at [1140, 91] on select "Agenda Day Week Month (full view) Month (condensed)" at bounding box center [1162, 82] width 86 height 32
select select "month-full"
click at [1119, 66] on select "Agenda Day Week Month (full view) Month (condensed)" at bounding box center [1162, 82] width 86 height 32
